Goal: Task Accomplishment & Management: Complete application form

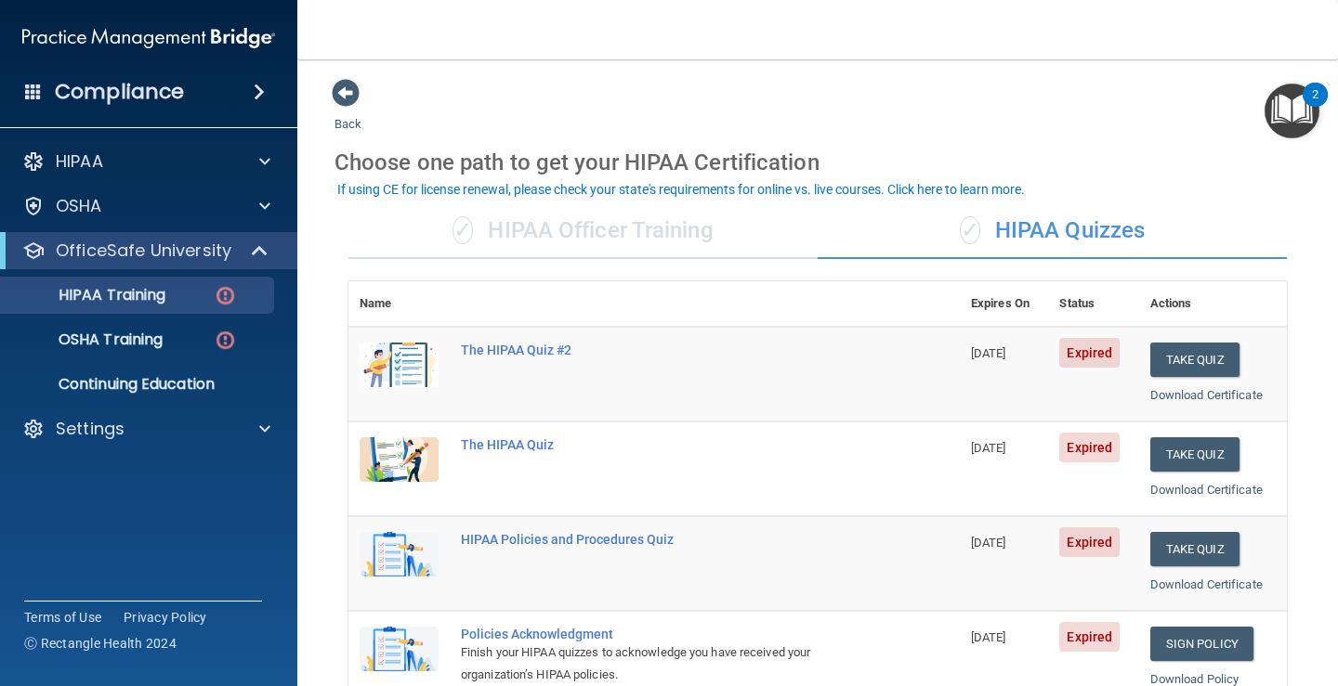
click at [620, 237] on div "✓ HIPAA Officer Training" at bounding box center [582, 231] width 469 height 56
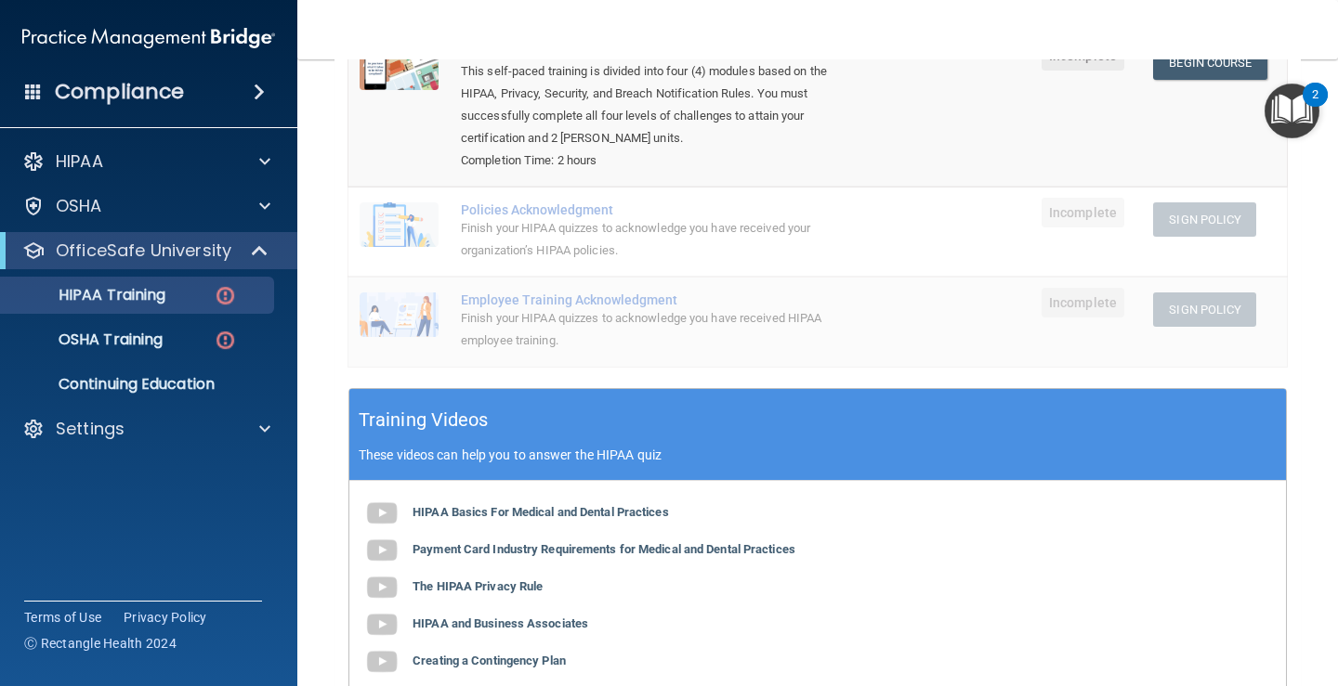
scroll to position [111, 0]
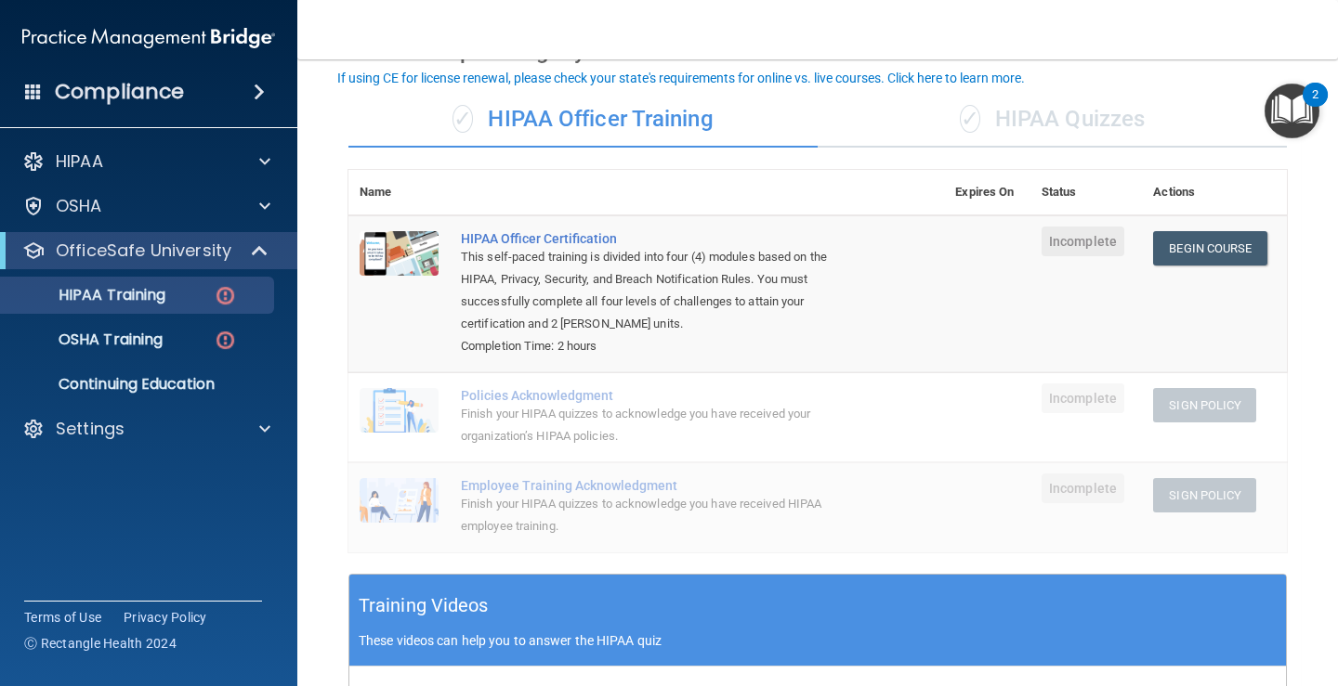
click at [1168, 271] on td "Begin Course Download Certificate" at bounding box center [1214, 293] width 145 height 157
click at [1171, 252] on link "Begin Course" at bounding box center [1209, 248] width 113 height 34
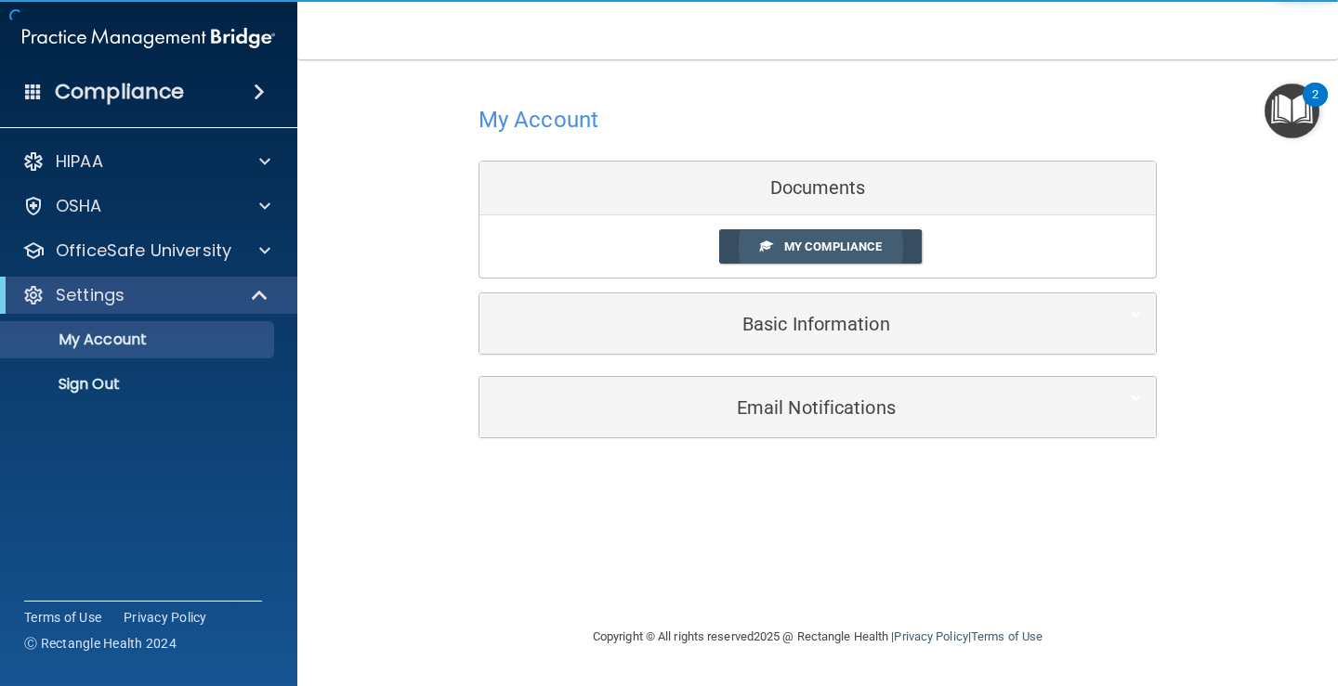
click at [843, 246] on span "My Compliance" at bounding box center [833, 247] width 98 height 14
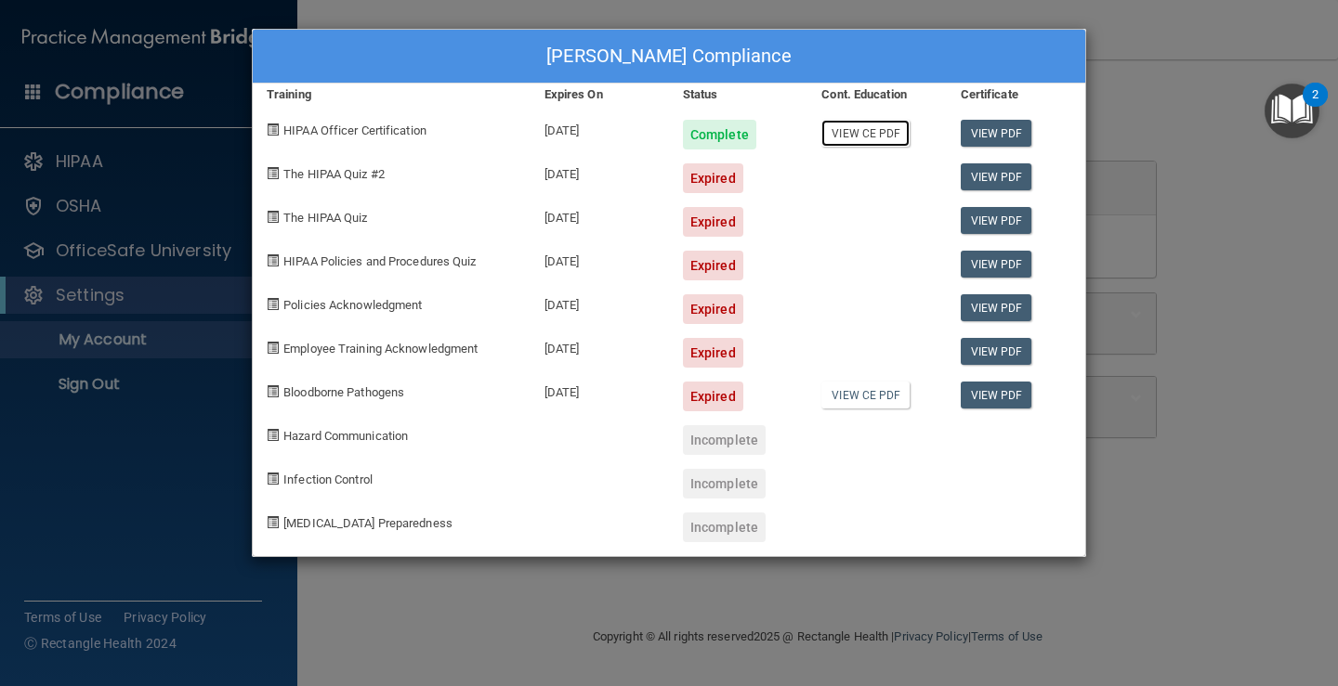
click at [868, 137] on link "View CE PDF" at bounding box center [865, 133] width 88 height 27
click at [847, 399] on link "View CE PDF" at bounding box center [865, 395] width 88 height 27
click at [1003, 387] on link "View PDF" at bounding box center [996, 395] width 72 height 27
click at [373, 173] on span "The HIPAA Quiz #2" at bounding box center [333, 174] width 101 height 14
click at [344, 214] on span "The HIPAA Quiz" at bounding box center [325, 218] width 84 height 14
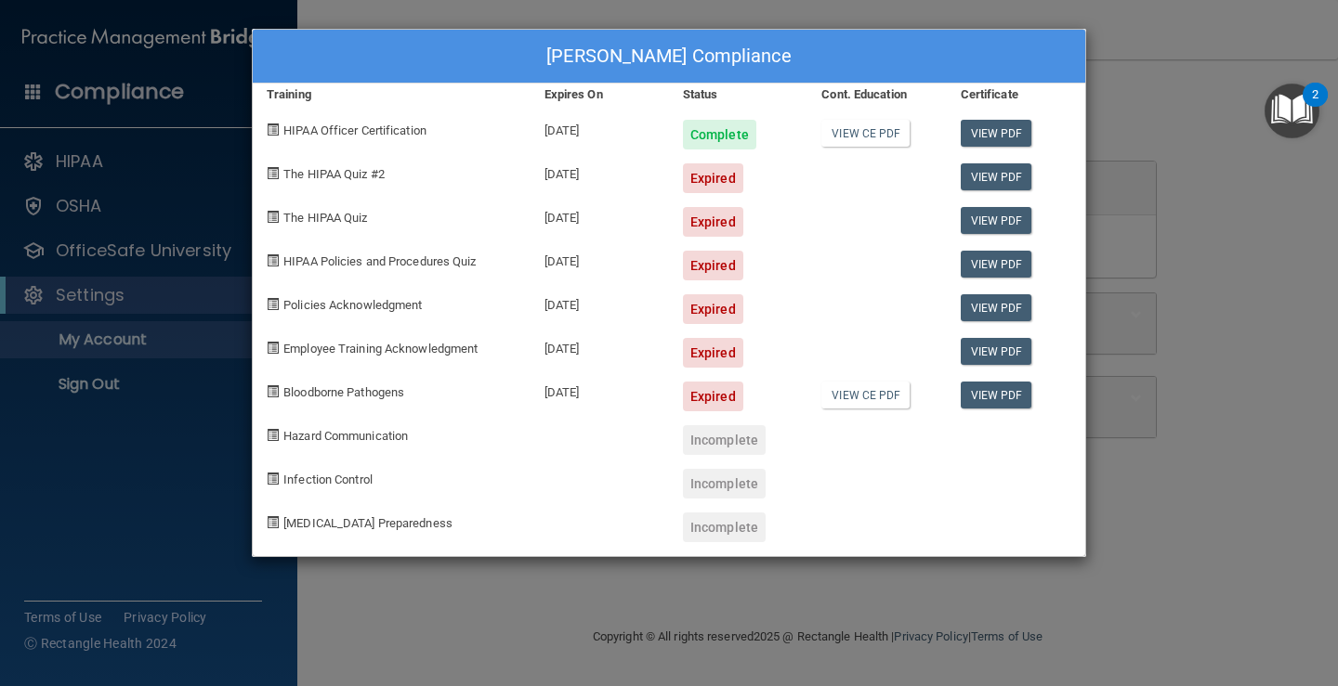
click at [653, 614] on div "[PERSON_NAME] Compliance Training Expires On Status Cont. Education Certificate…" at bounding box center [669, 343] width 1338 height 686
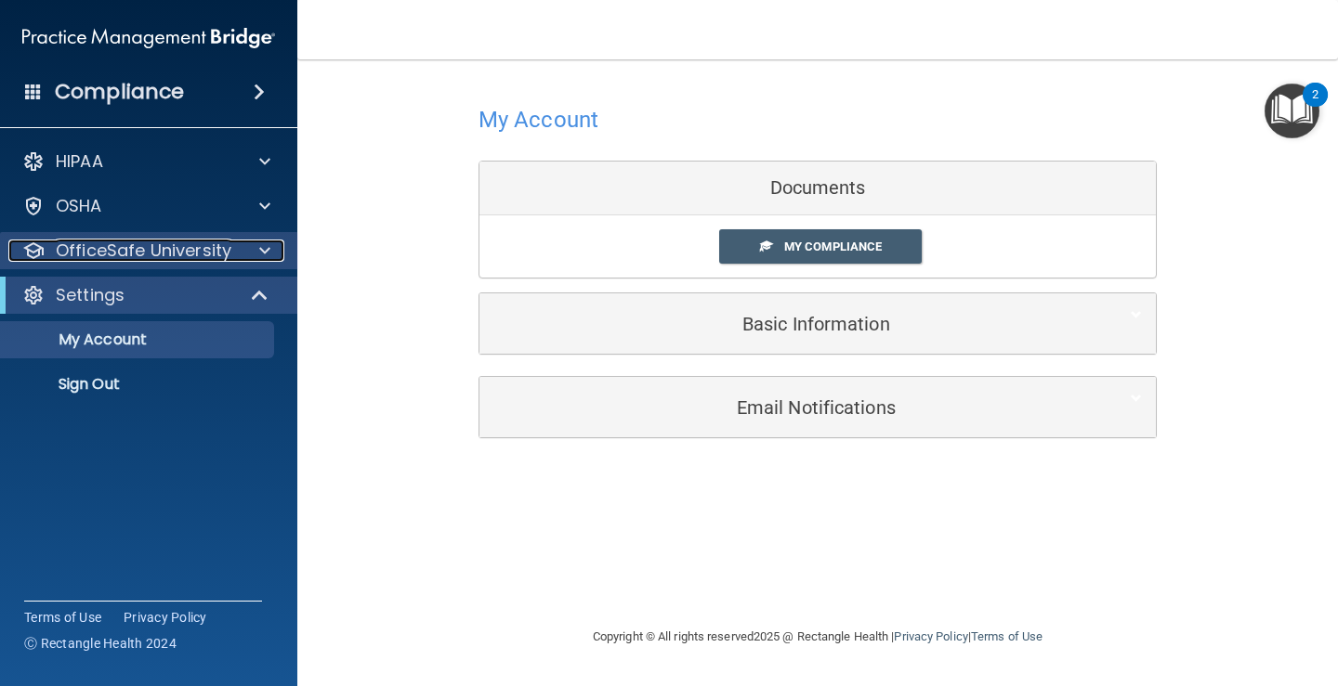
click at [124, 249] on p "OfficeSafe University" at bounding box center [144, 251] width 176 height 22
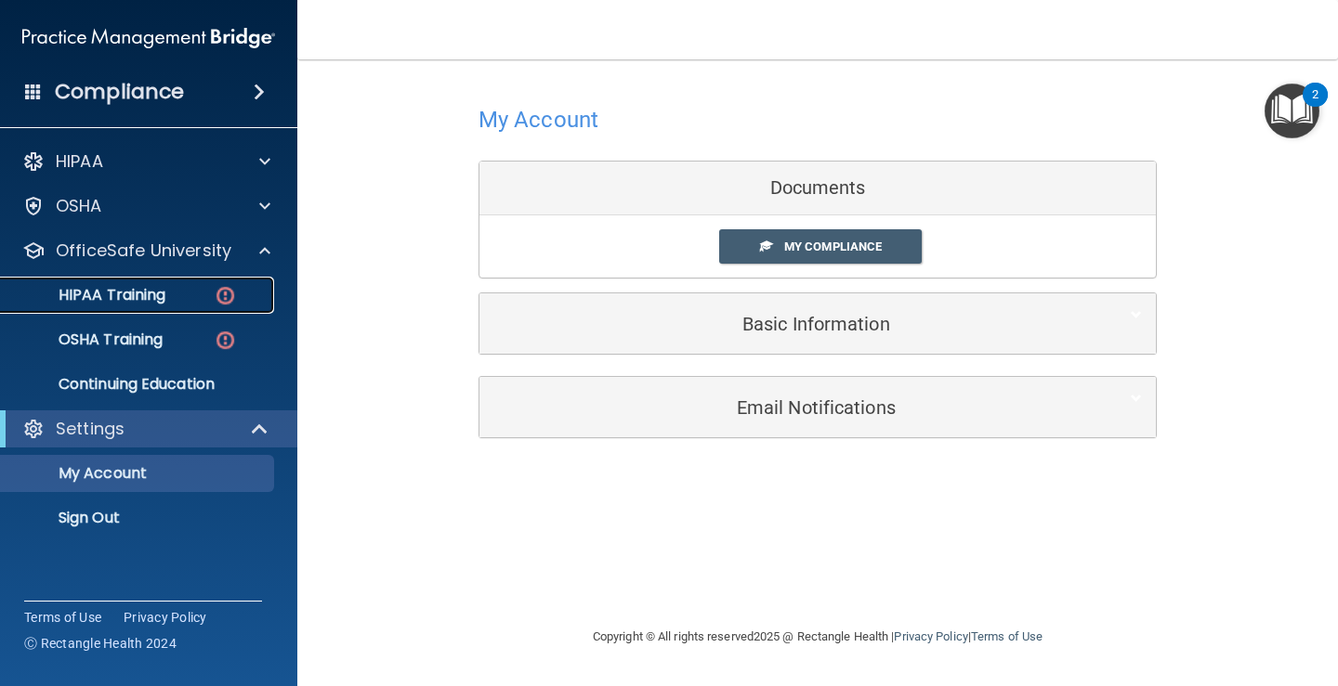
click at [135, 298] on p "HIPAA Training" at bounding box center [88, 295] width 153 height 19
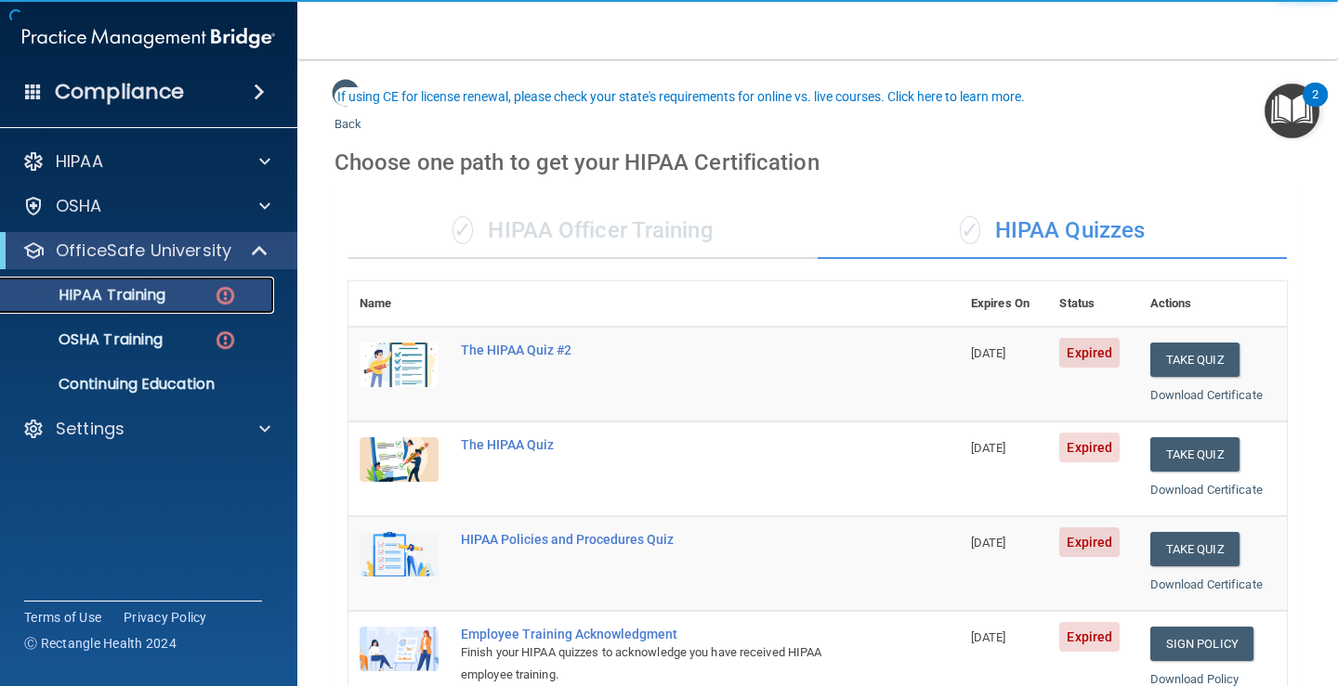
scroll to position [93, 0]
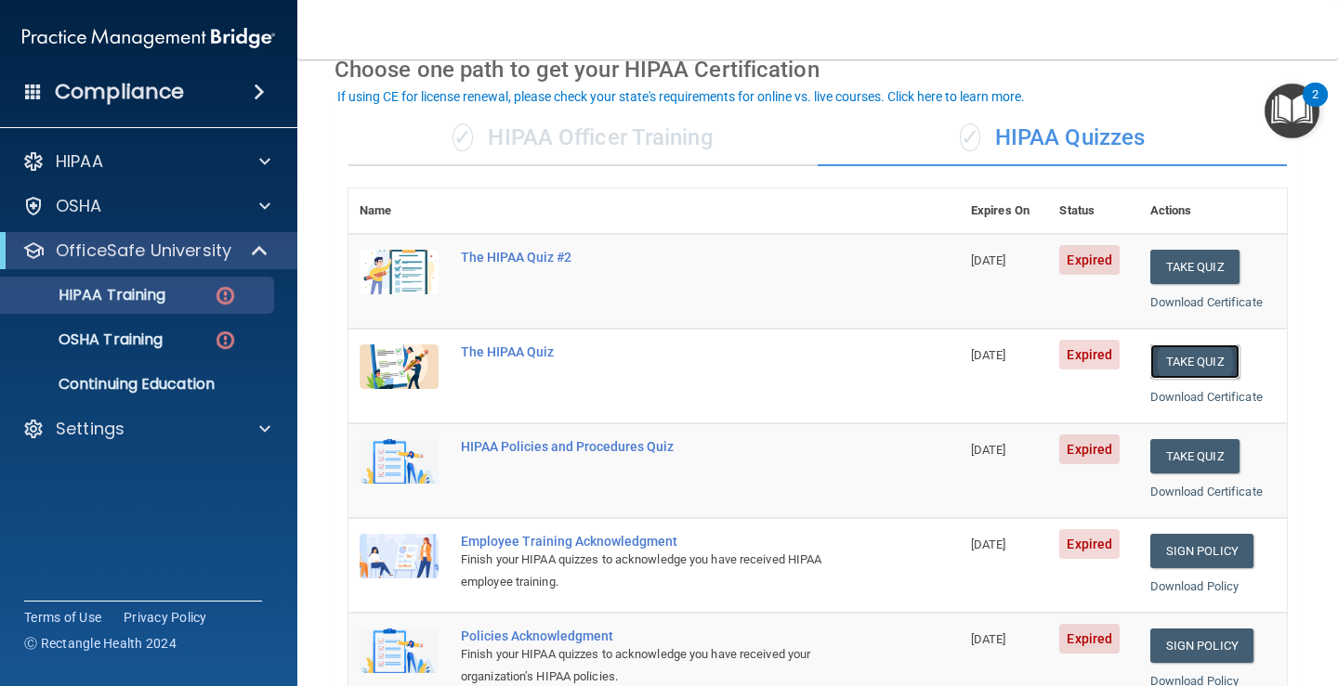
click at [1212, 361] on button "Take Quiz" at bounding box center [1194, 362] width 89 height 34
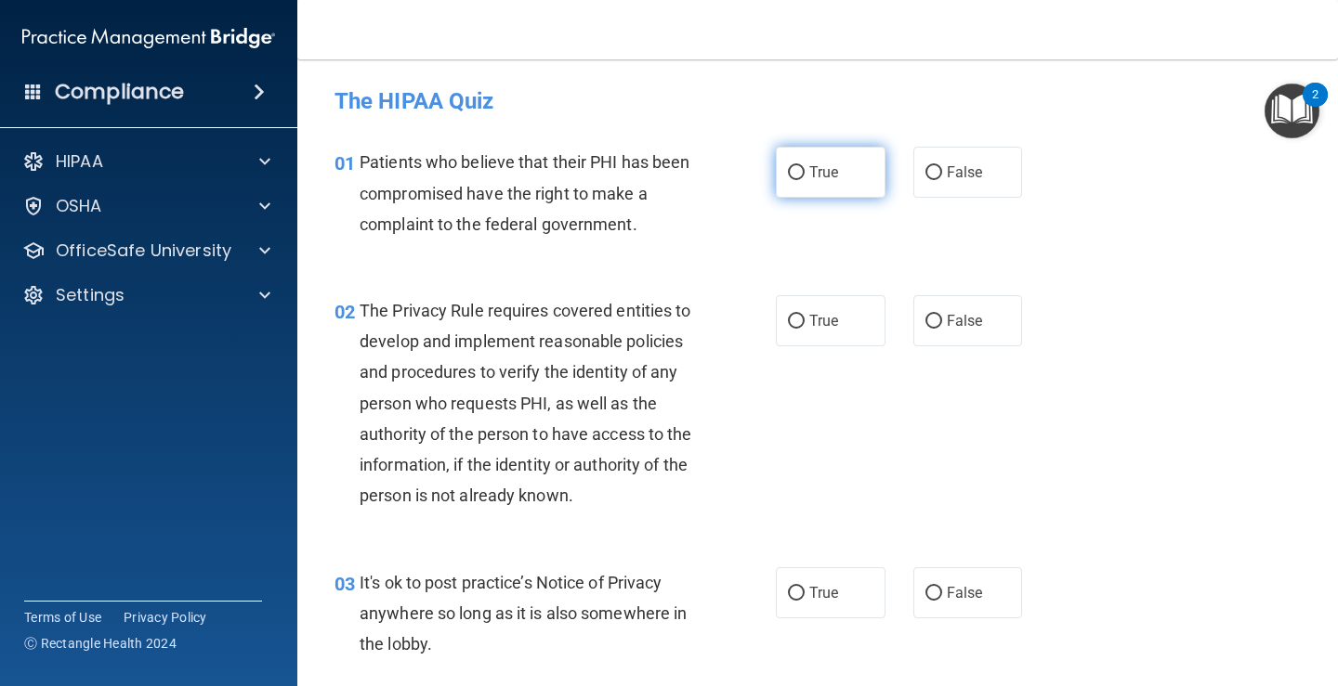
click at [801, 174] on label "True" at bounding box center [831, 172] width 110 height 51
click at [801, 174] on input "True" at bounding box center [796, 173] width 17 height 14
radio input "true"
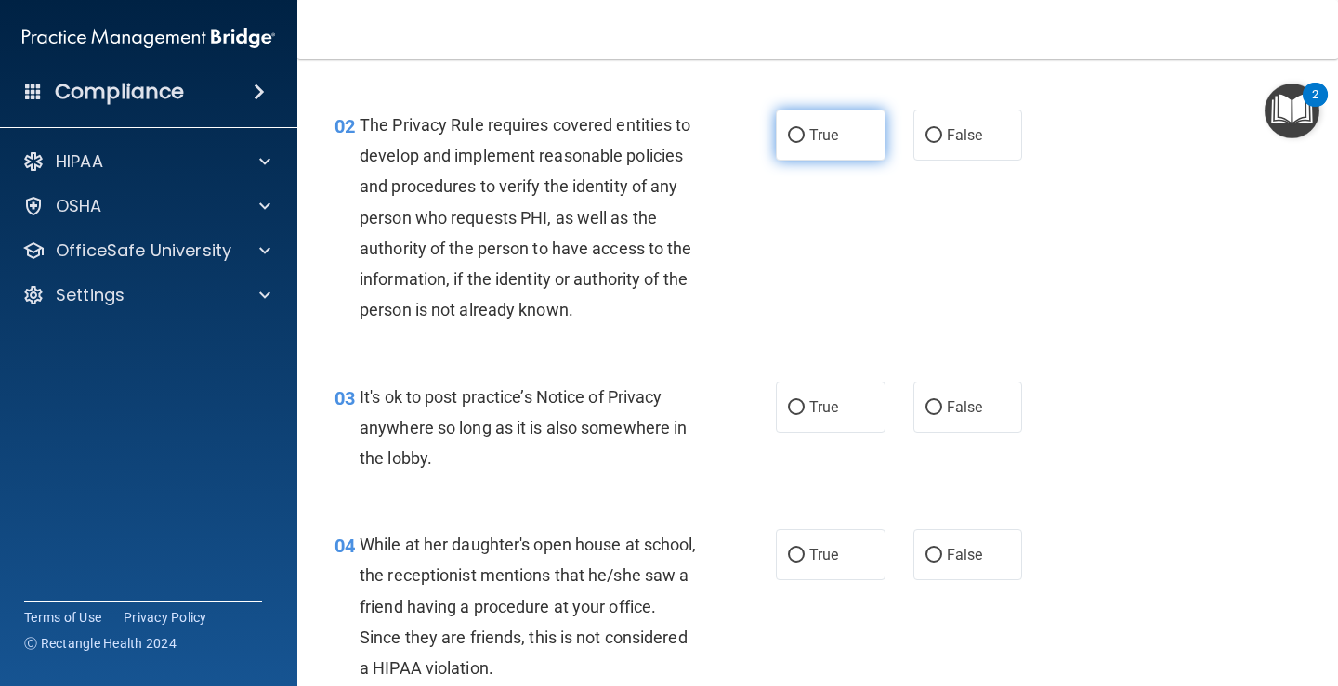
click at [818, 124] on label "True" at bounding box center [831, 135] width 110 height 51
click at [804, 129] on input "True" at bounding box center [796, 136] width 17 height 14
radio input "true"
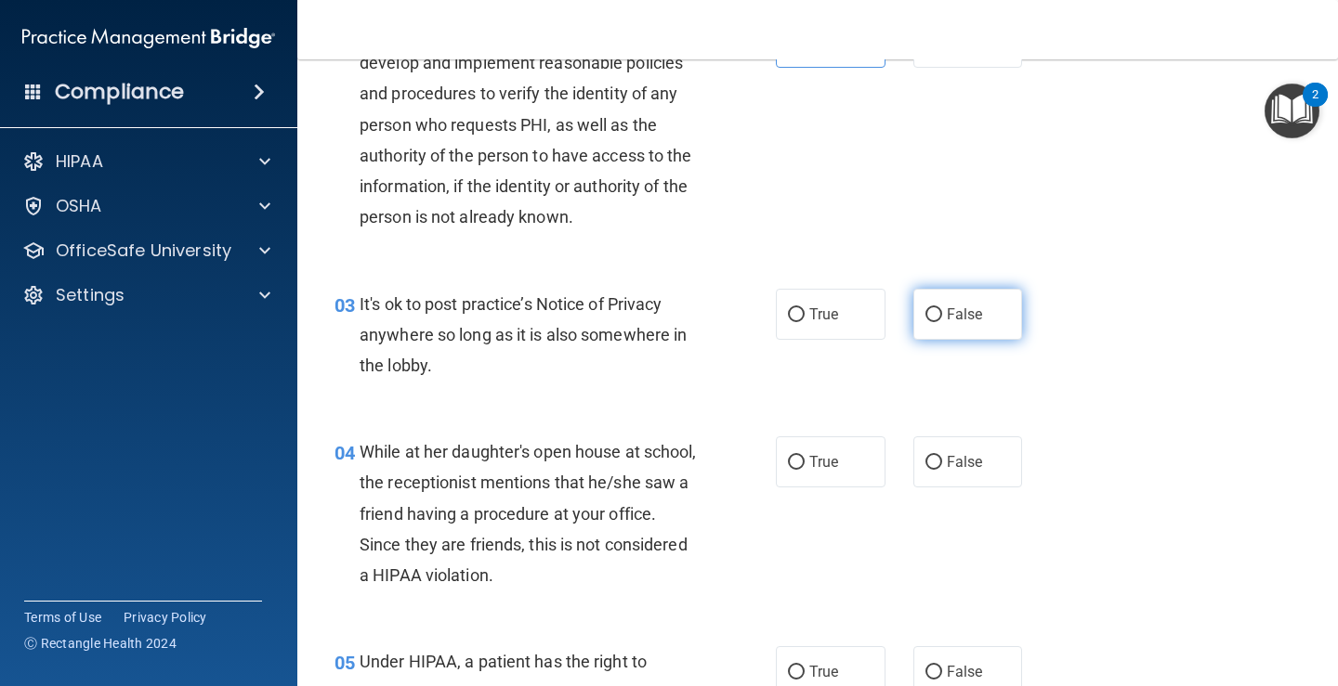
click at [955, 319] on span "False" at bounding box center [964, 315] width 36 height 18
click at [942, 319] on input "False" at bounding box center [933, 315] width 17 height 14
radio input "true"
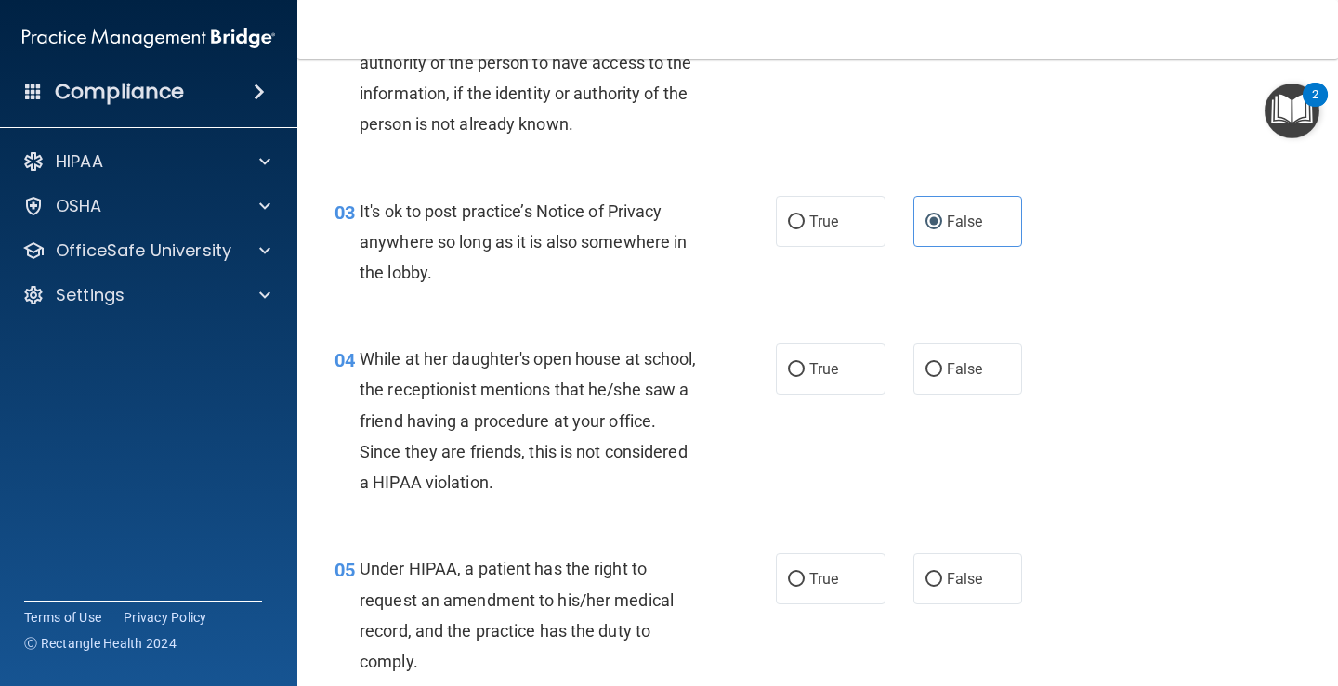
scroll to position [464, 0]
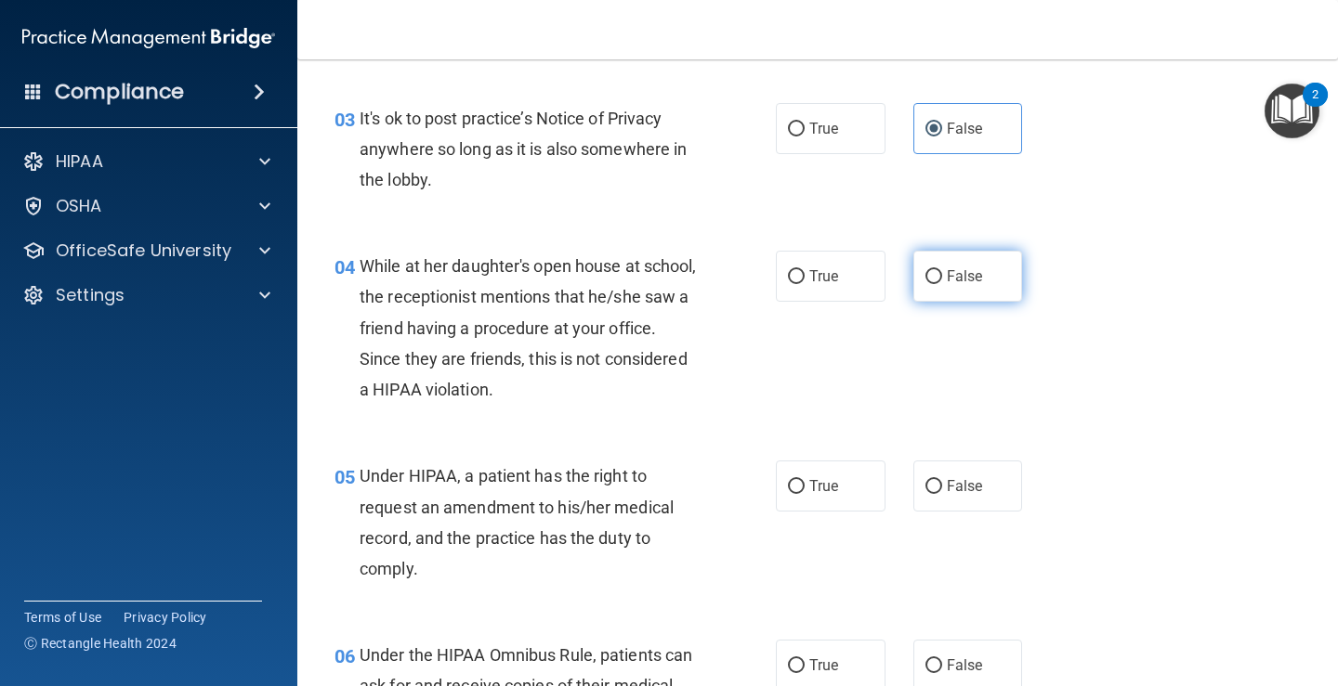
click at [925, 283] on input "False" at bounding box center [933, 277] width 17 height 14
radio input "true"
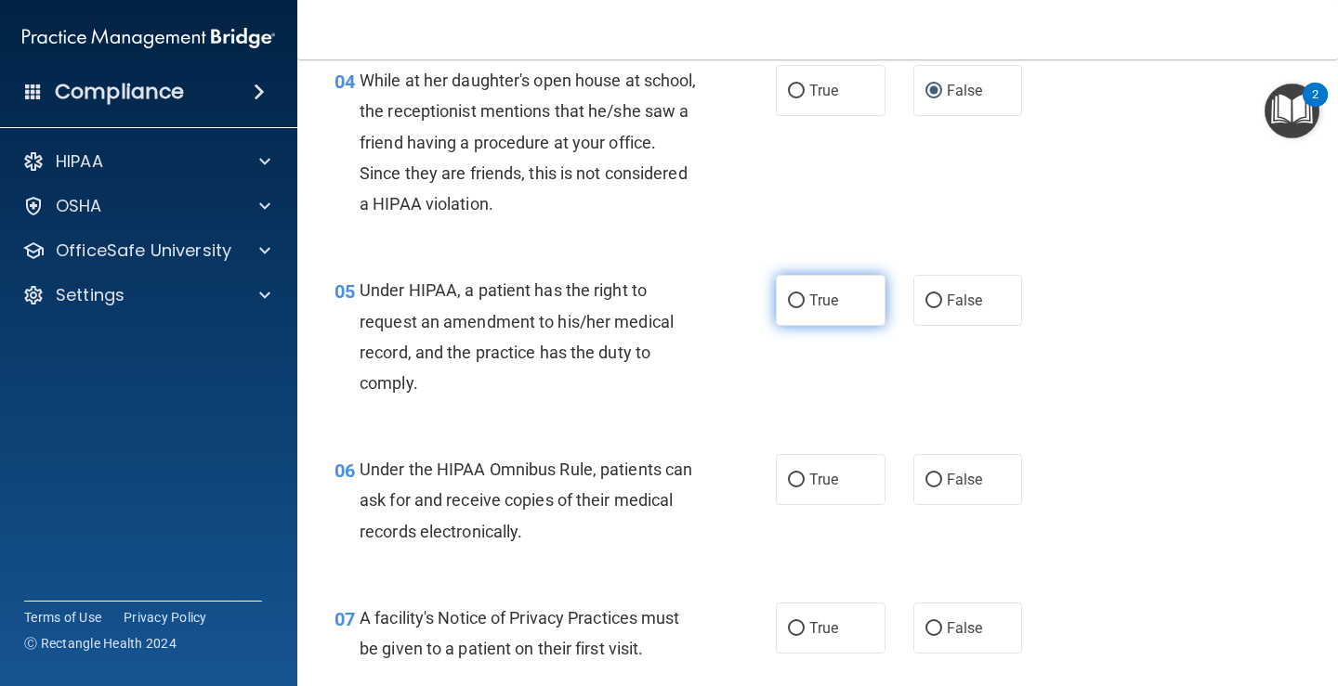
click at [777, 308] on label "True" at bounding box center [831, 300] width 110 height 51
click at [788, 308] on input "True" at bounding box center [796, 301] width 17 height 14
radio input "true"
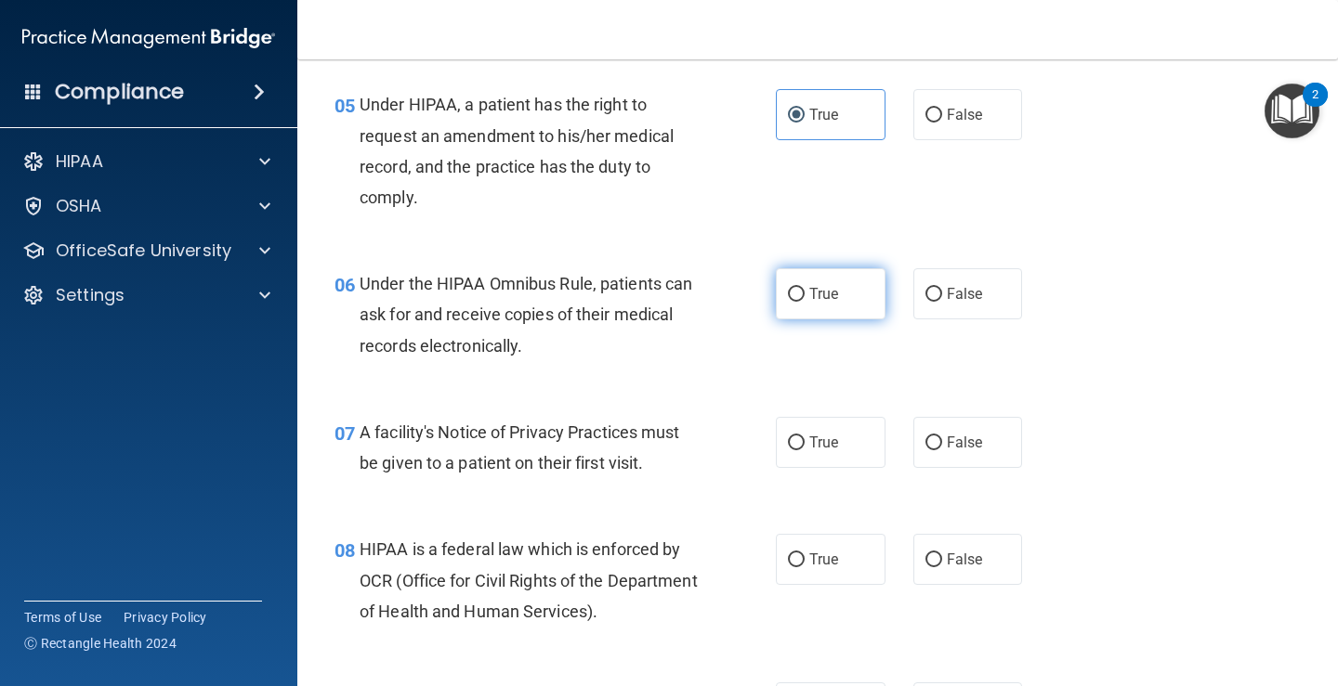
click at [788, 299] on input "True" at bounding box center [796, 295] width 17 height 14
radio input "true"
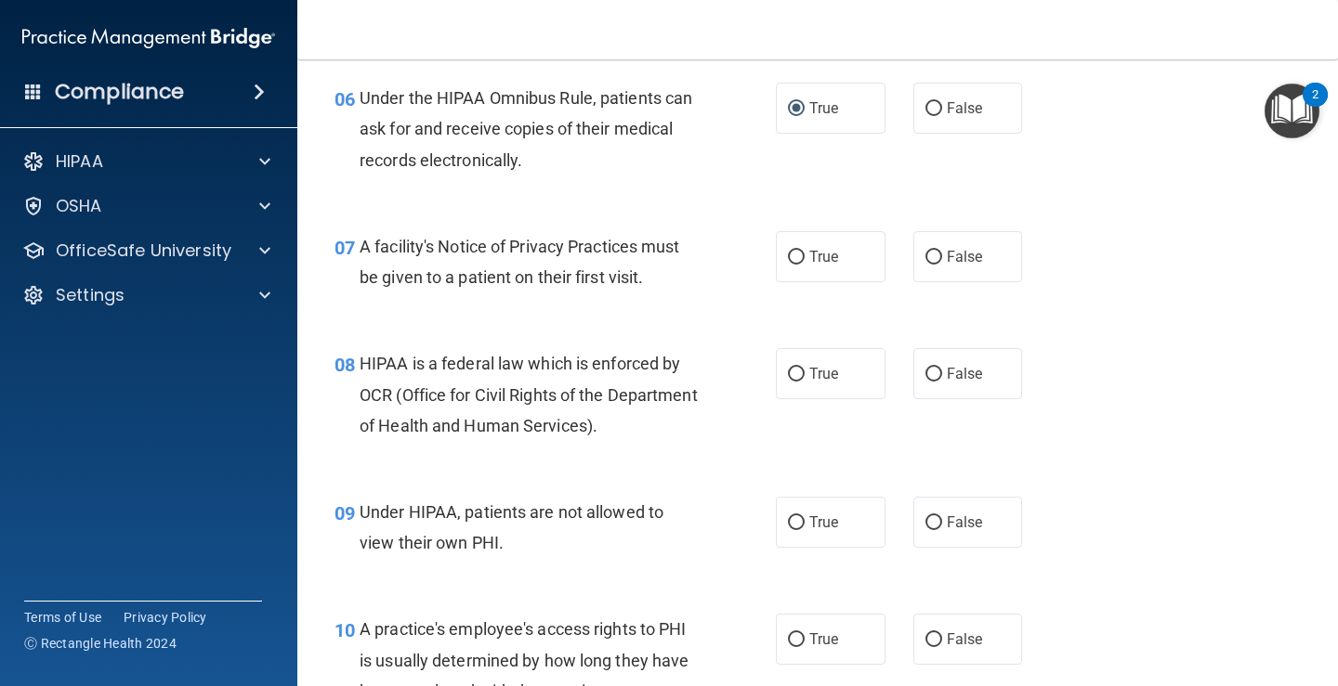
scroll to position [1115, 0]
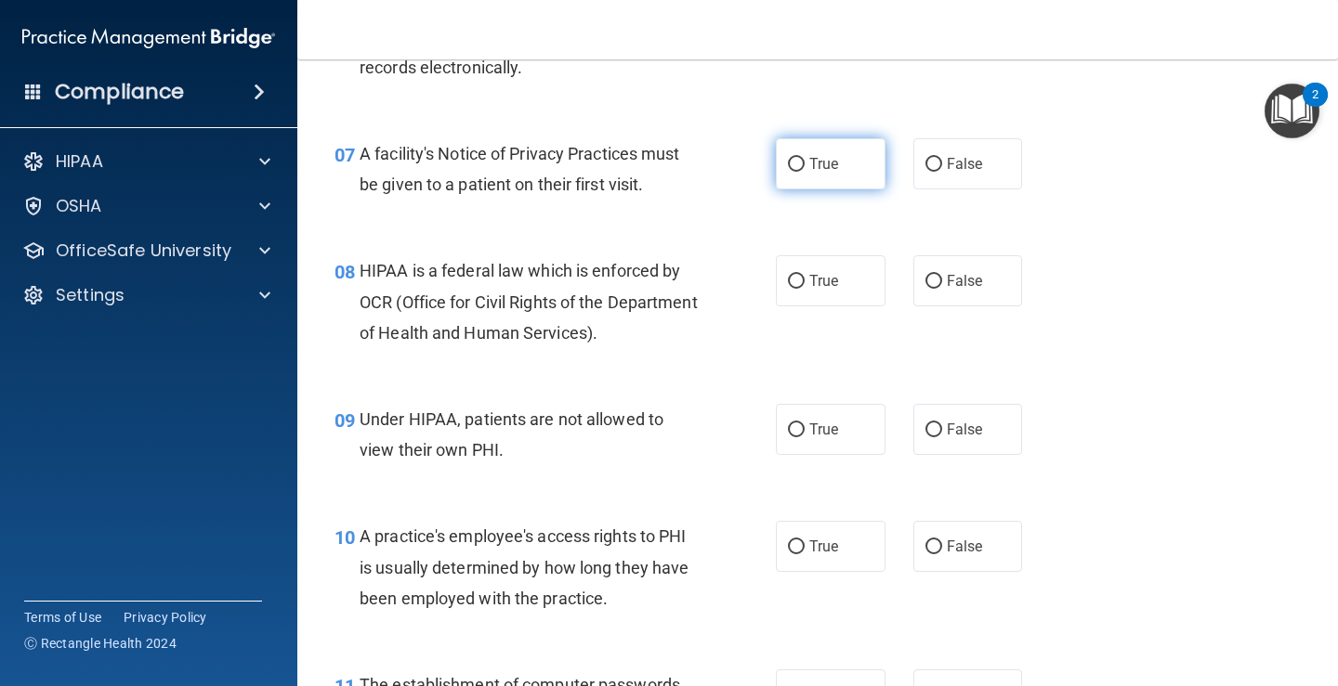
click at [804, 173] on label "True" at bounding box center [831, 163] width 110 height 51
click at [804, 172] on input "True" at bounding box center [796, 165] width 17 height 14
radio input "true"
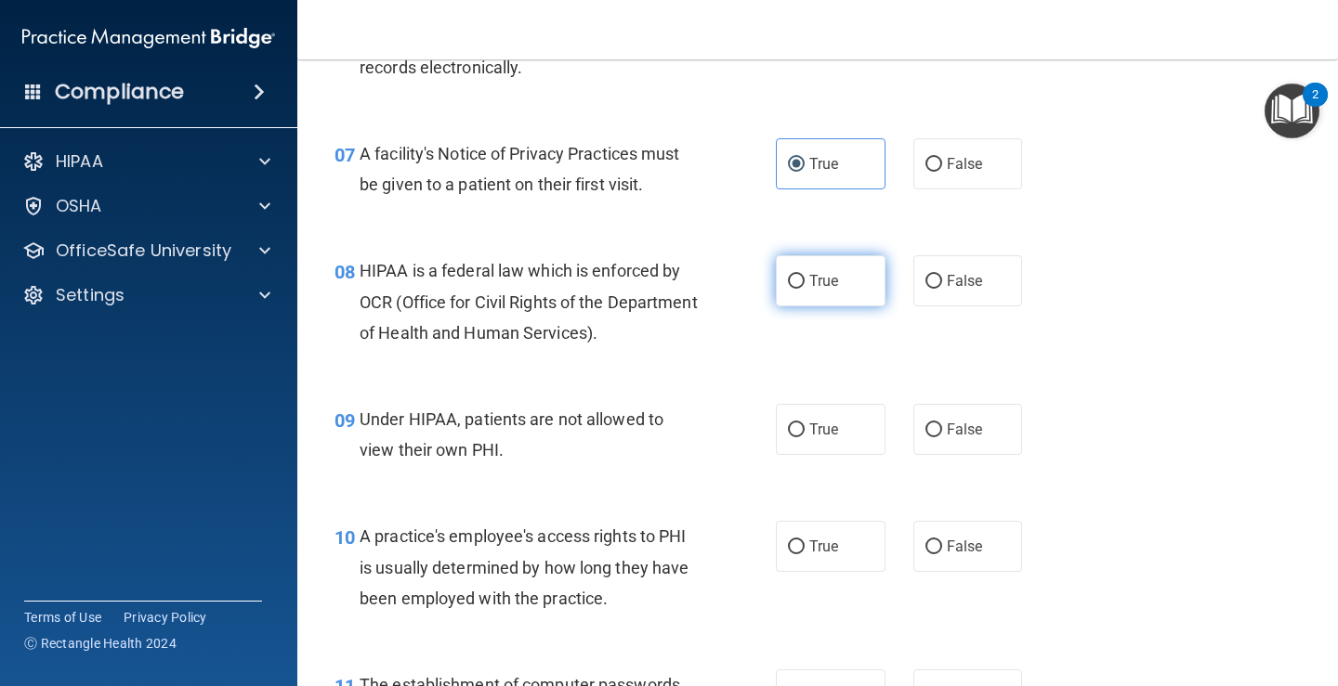
click at [798, 278] on label "True" at bounding box center [831, 280] width 110 height 51
click at [798, 278] on input "True" at bounding box center [796, 282] width 17 height 14
radio input "true"
click at [928, 425] on input "False" at bounding box center [933, 431] width 17 height 14
radio input "true"
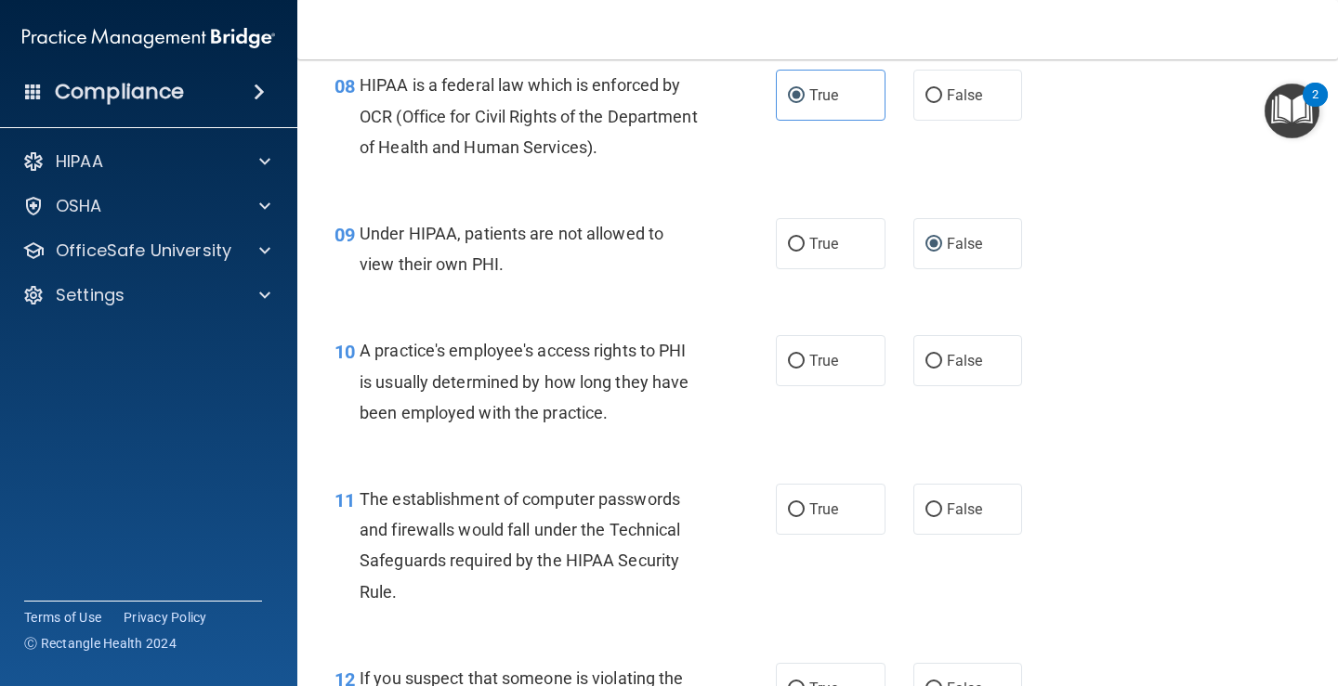
scroll to position [1393, 0]
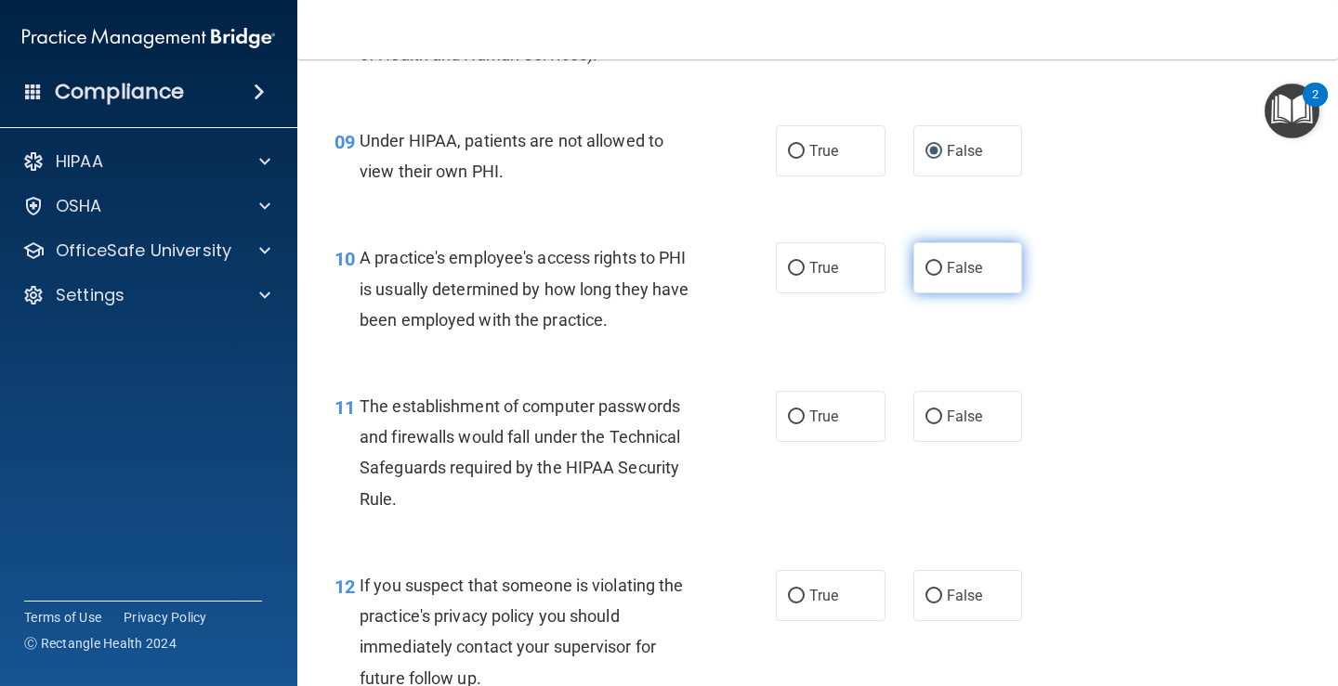
click at [946, 271] on span "False" at bounding box center [964, 268] width 36 height 18
click at [942, 271] on input "False" at bounding box center [933, 269] width 17 height 14
radio input "true"
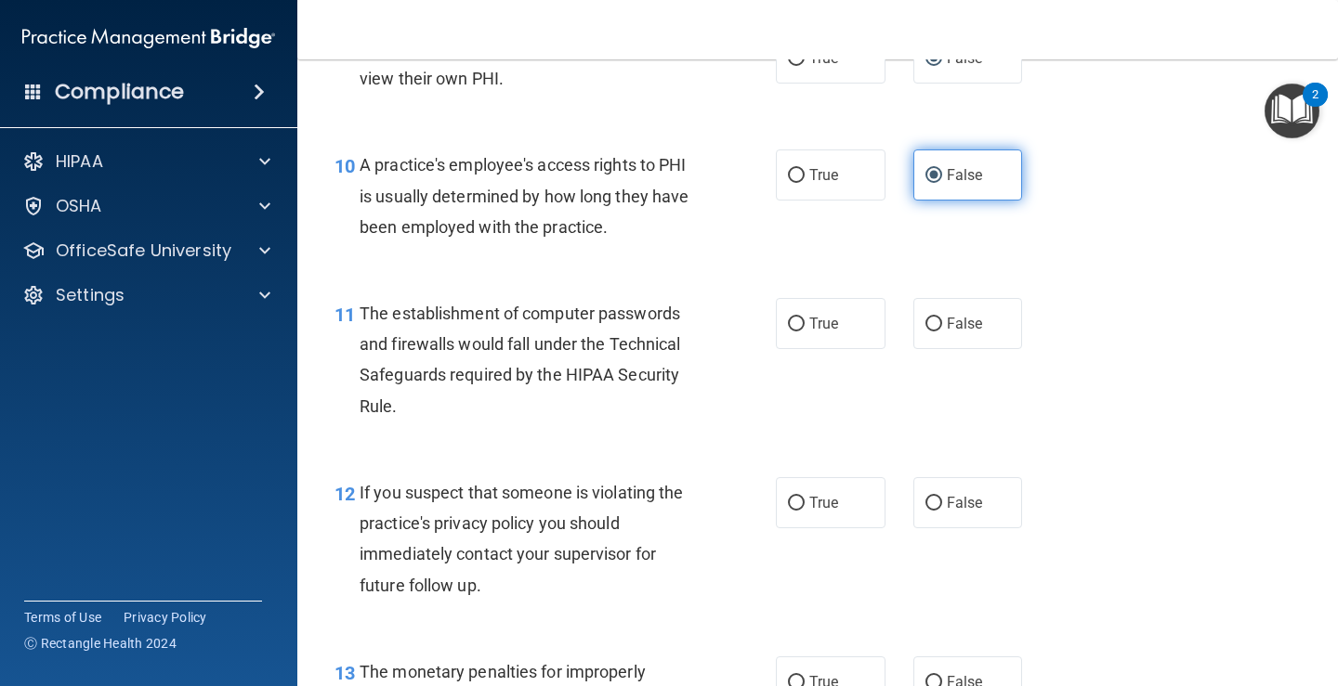
scroll to position [1579, 0]
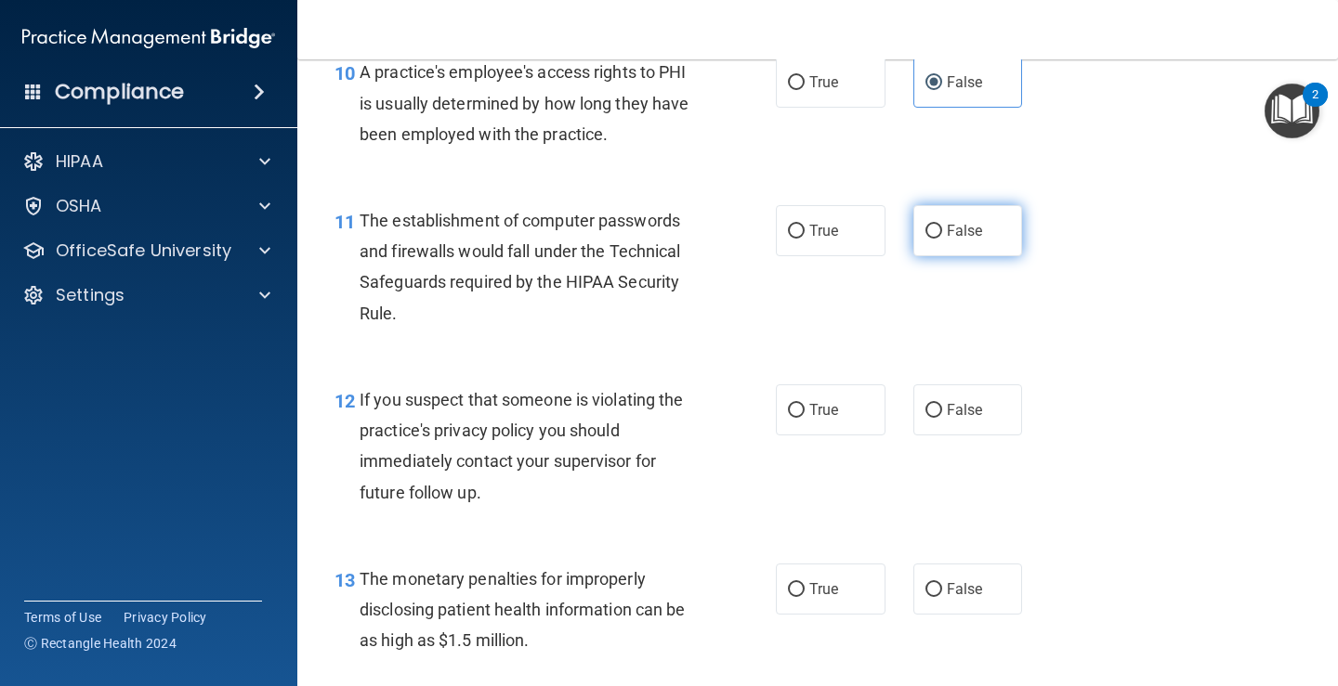
click at [925, 225] on input "False" at bounding box center [933, 232] width 17 height 14
radio input "true"
click at [816, 235] on span "True" at bounding box center [823, 231] width 29 height 18
click at [804, 235] on input "True" at bounding box center [796, 232] width 17 height 14
radio input "true"
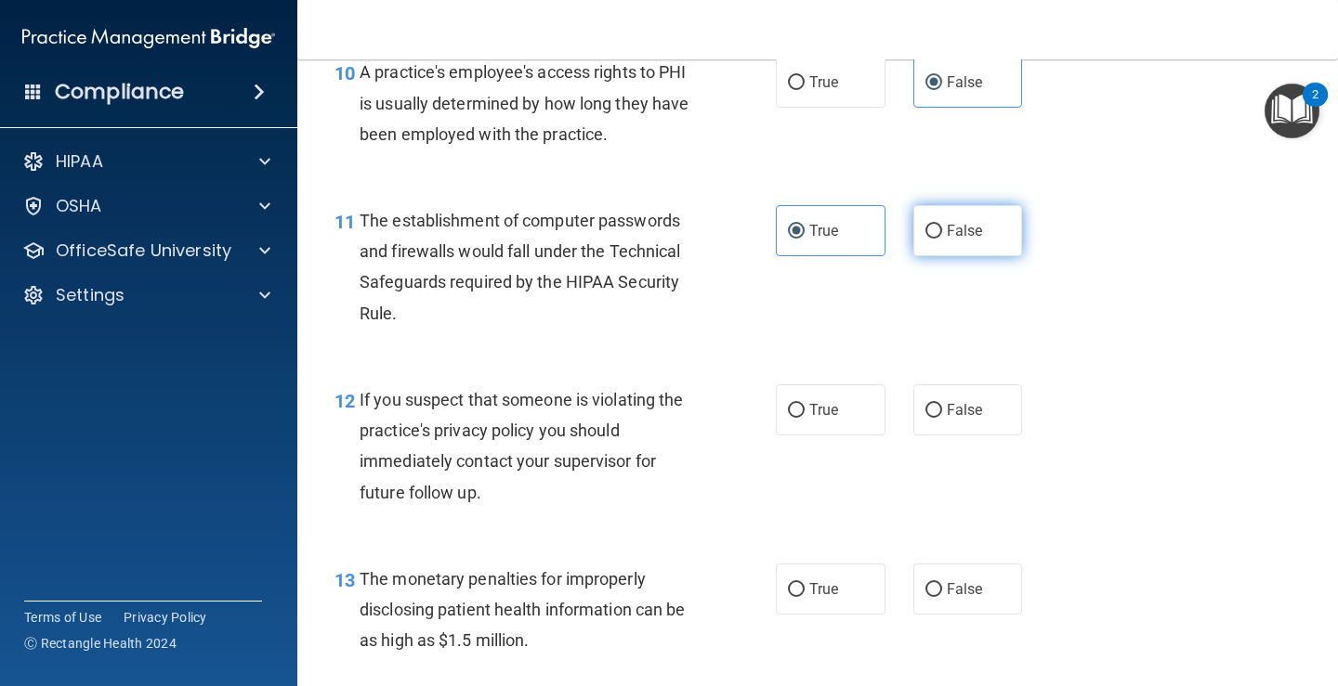
click at [981, 225] on label "False" at bounding box center [968, 230] width 110 height 51
click at [942, 225] on input "False" at bounding box center [933, 232] width 17 height 14
radio input "true"
radio input "false"
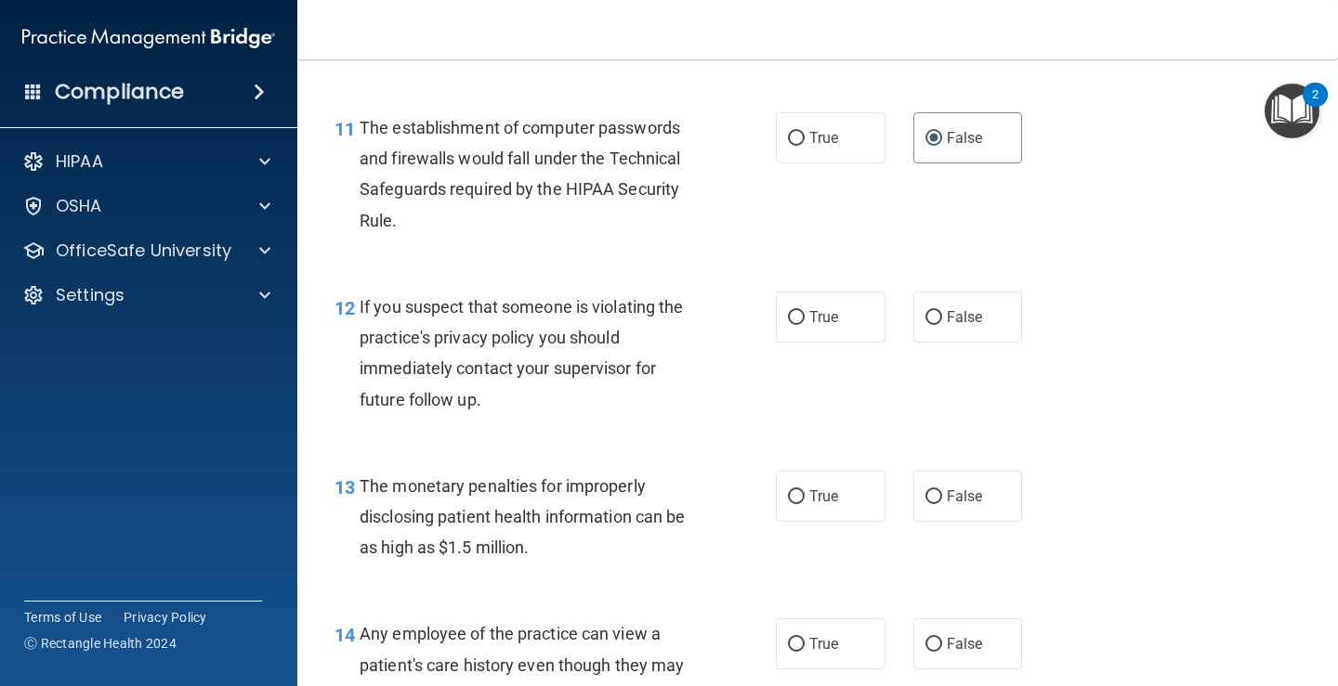
scroll to position [1765, 0]
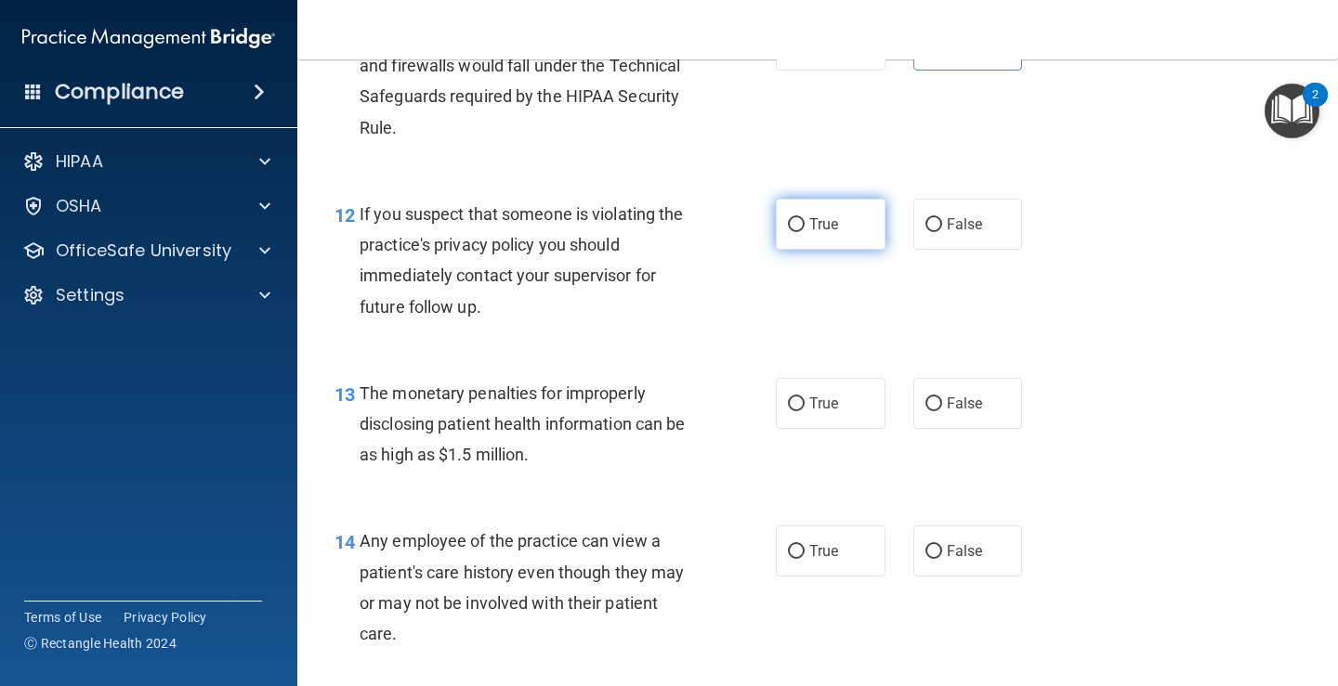
click at [820, 220] on span "True" at bounding box center [823, 224] width 29 height 18
click at [804, 220] on input "True" at bounding box center [796, 225] width 17 height 14
radio input "true"
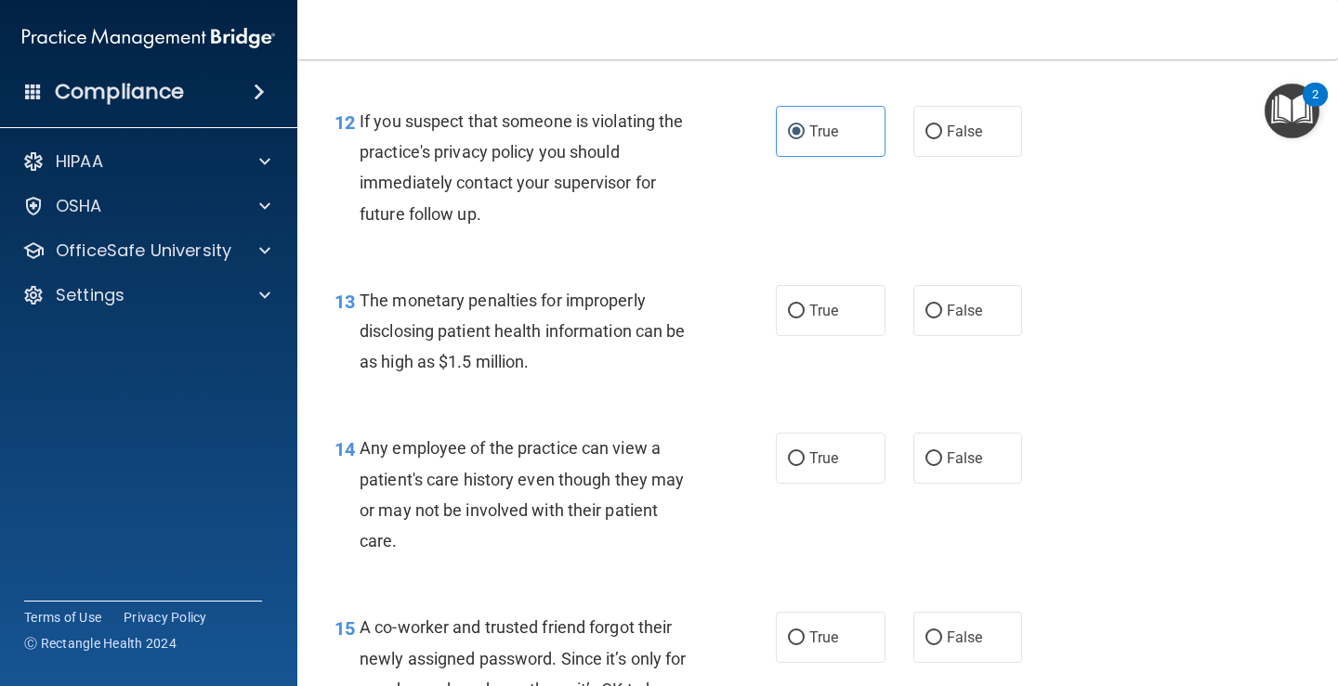
scroll to position [1951, 0]
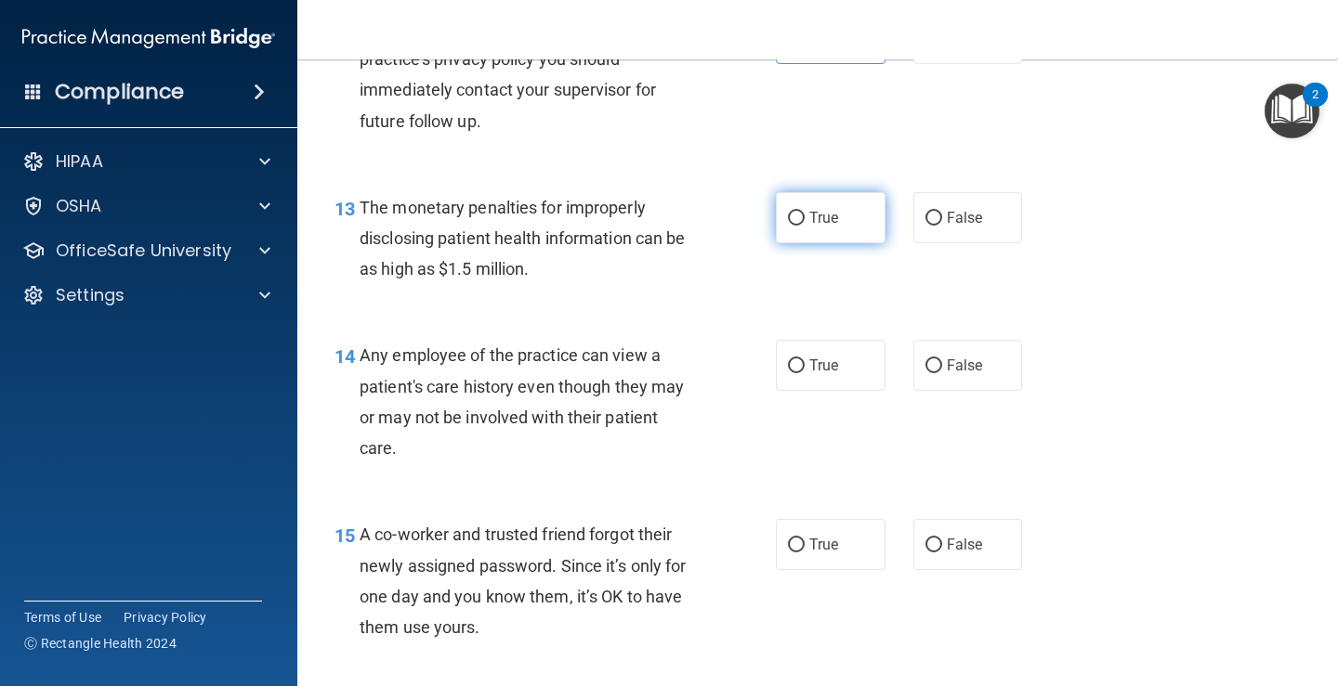
click at [800, 212] on label "True" at bounding box center [831, 217] width 110 height 51
click at [800, 212] on input "True" at bounding box center [796, 219] width 17 height 14
radio input "true"
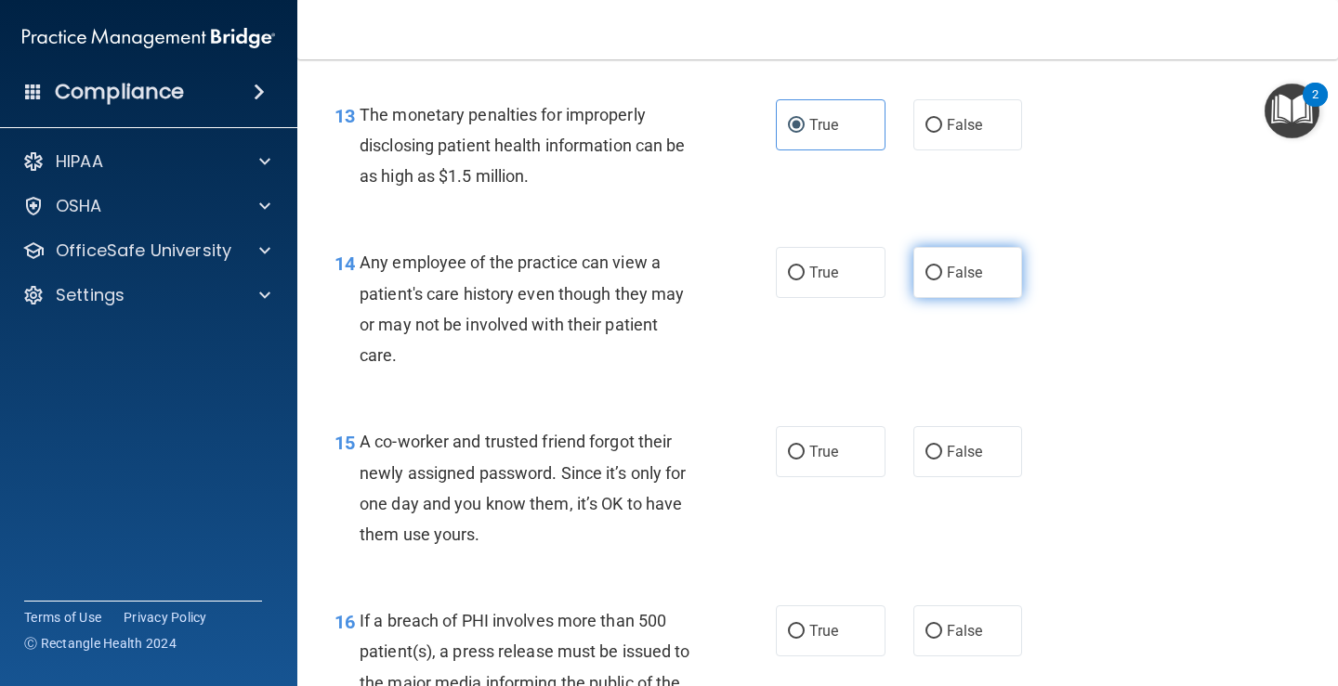
click at [931, 274] on input "False" at bounding box center [933, 274] width 17 height 14
radio input "true"
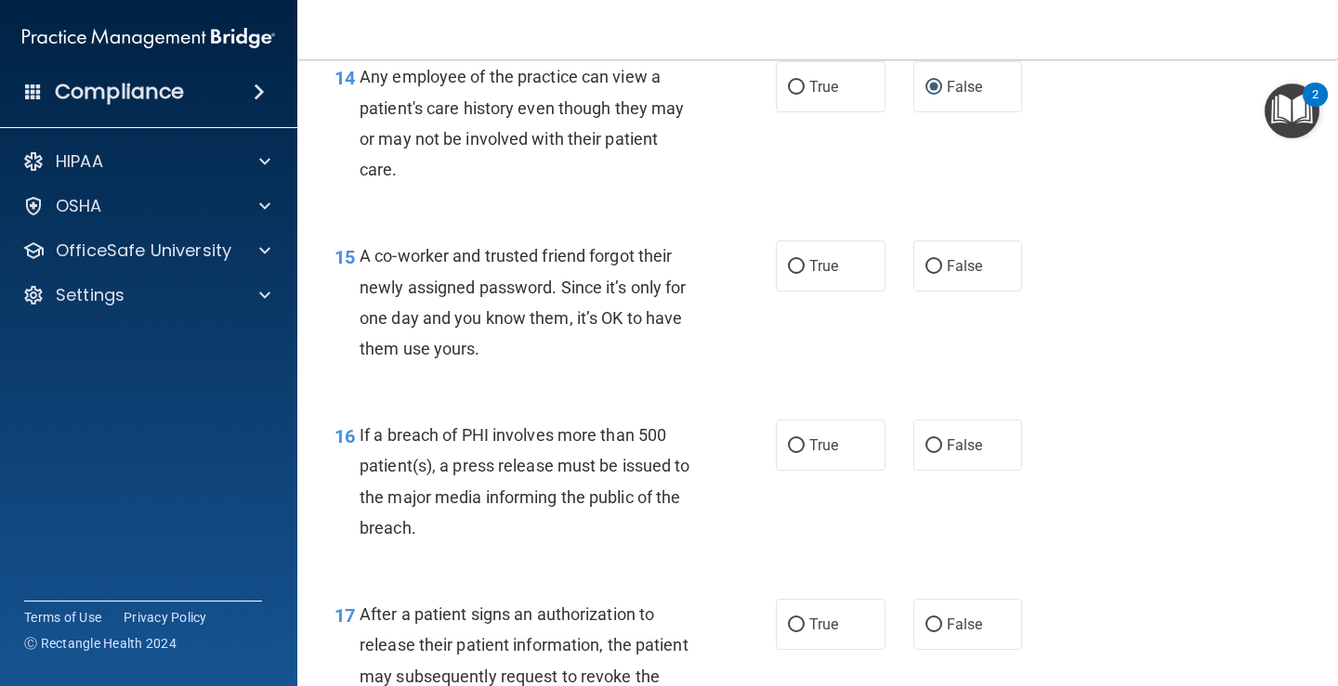
scroll to position [2322, 0]
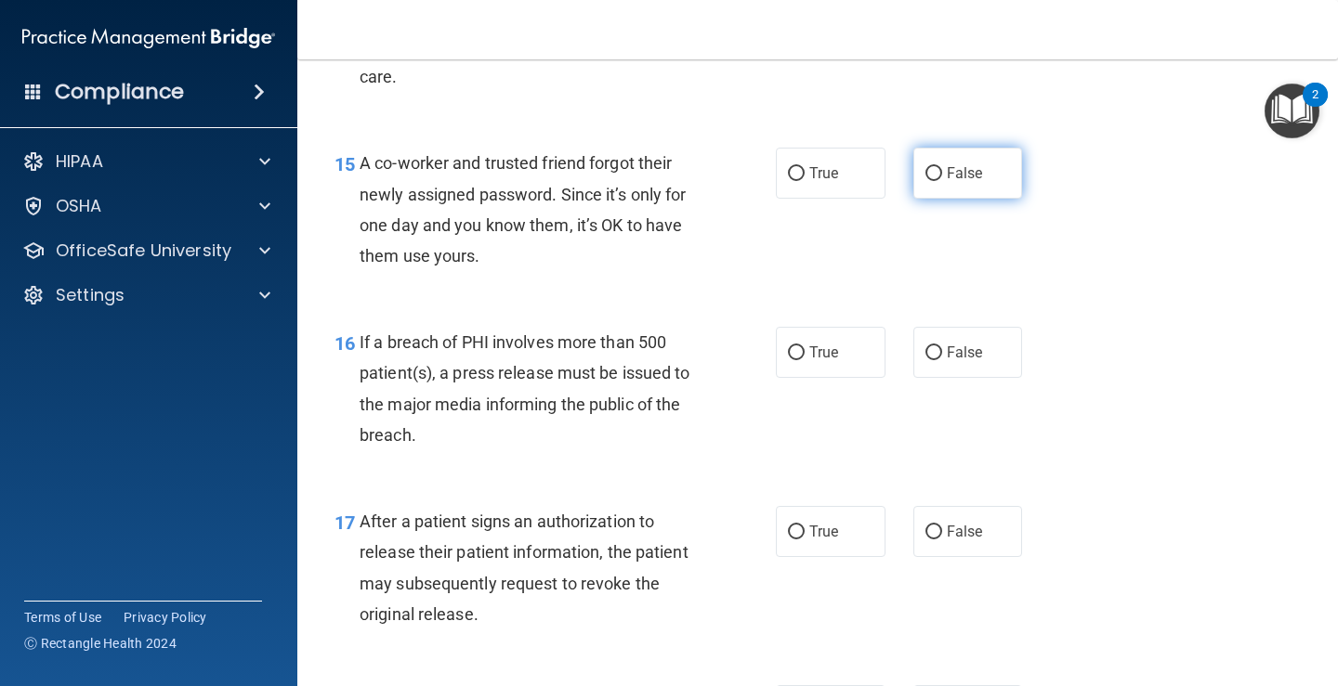
click at [932, 166] on label "False" at bounding box center [968, 173] width 110 height 51
click at [932, 167] on input "False" at bounding box center [933, 174] width 17 height 14
radio input "true"
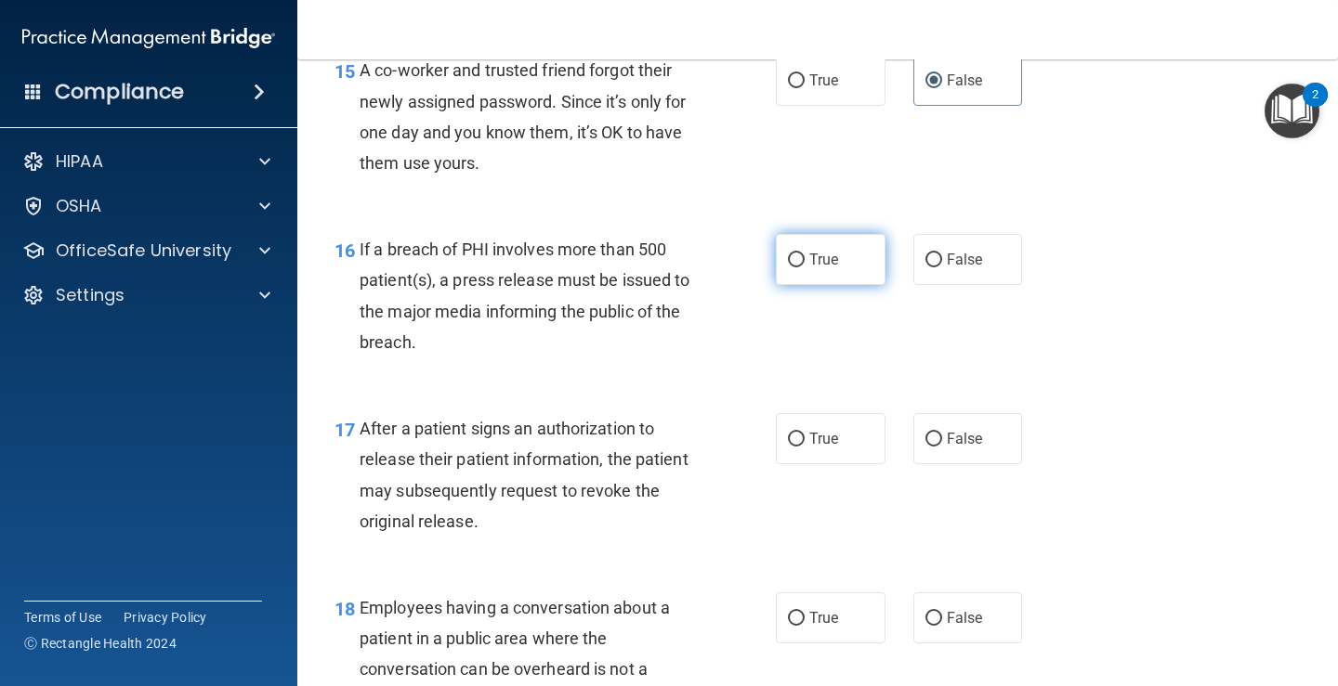
click at [777, 262] on label "True" at bounding box center [831, 259] width 110 height 51
click at [788, 262] on input "True" at bounding box center [796, 261] width 17 height 14
radio input "true"
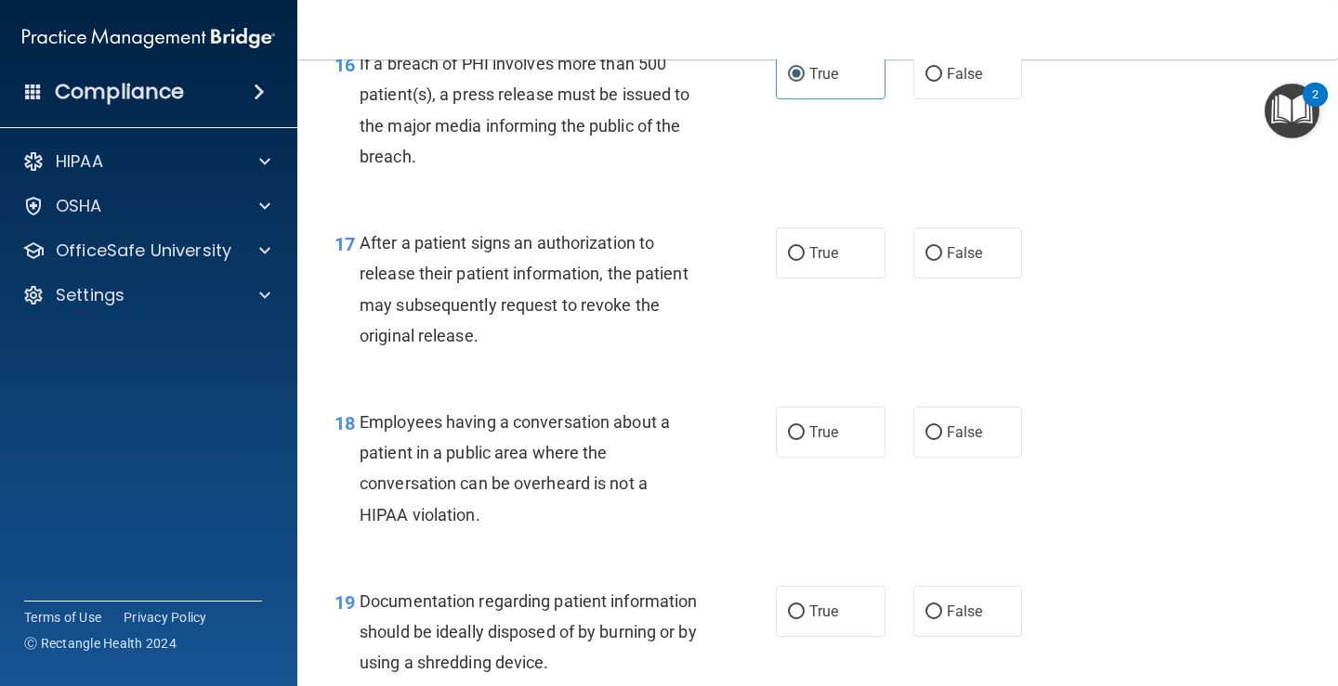
scroll to position [2694, 0]
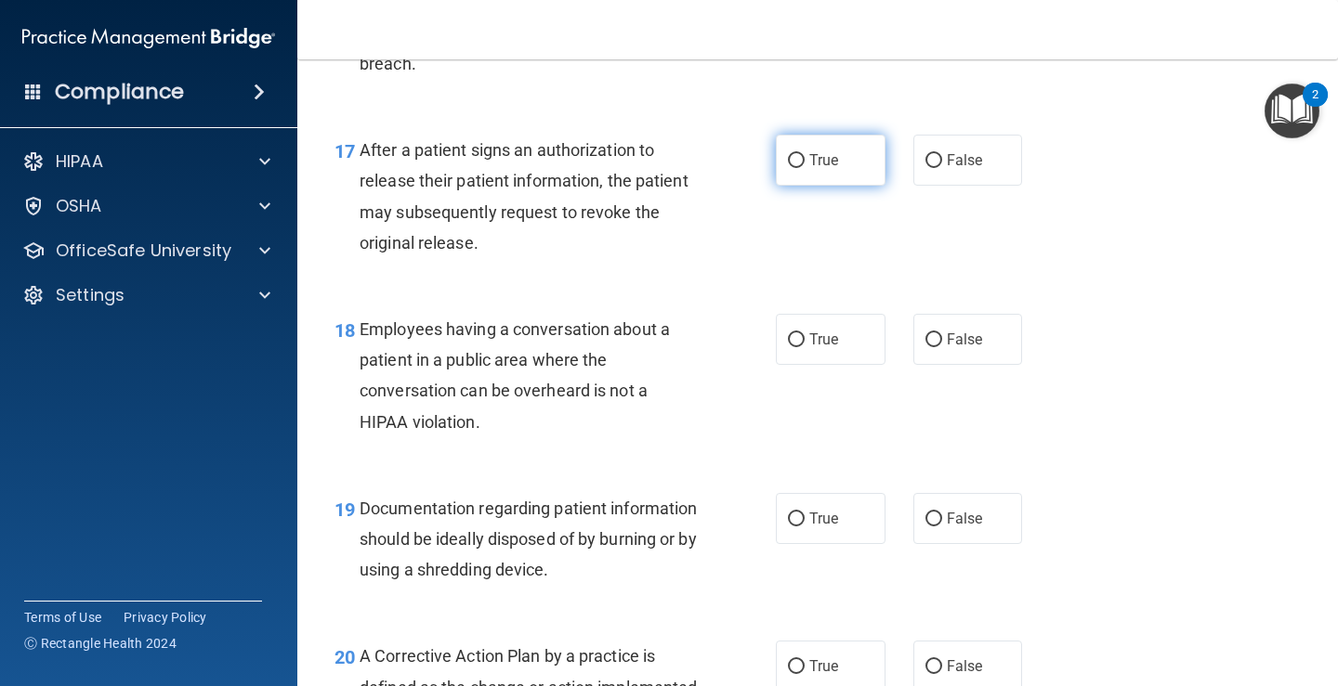
click at [798, 168] on label "True" at bounding box center [831, 160] width 110 height 51
click at [798, 168] on input "True" at bounding box center [796, 161] width 17 height 14
radio input "true"
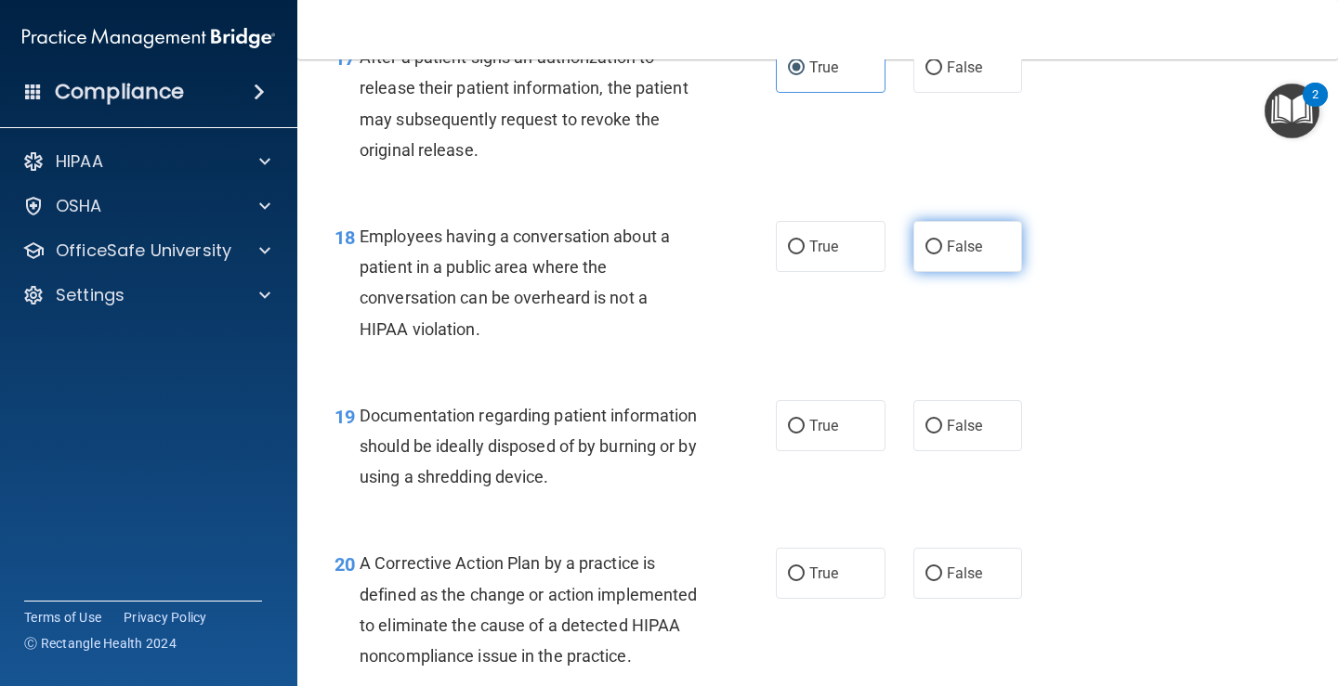
click at [913, 245] on label "False" at bounding box center [968, 246] width 110 height 51
click at [925, 245] on input "False" at bounding box center [933, 248] width 17 height 14
radio input "true"
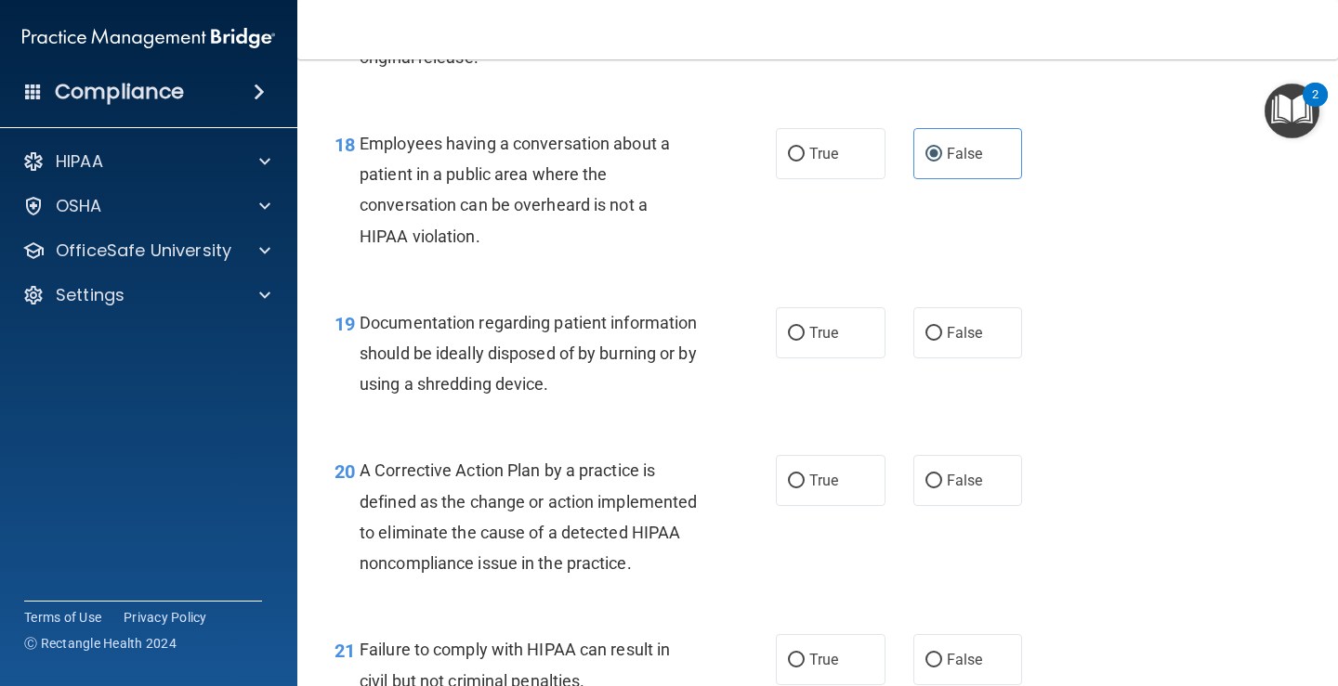
scroll to position [2972, 0]
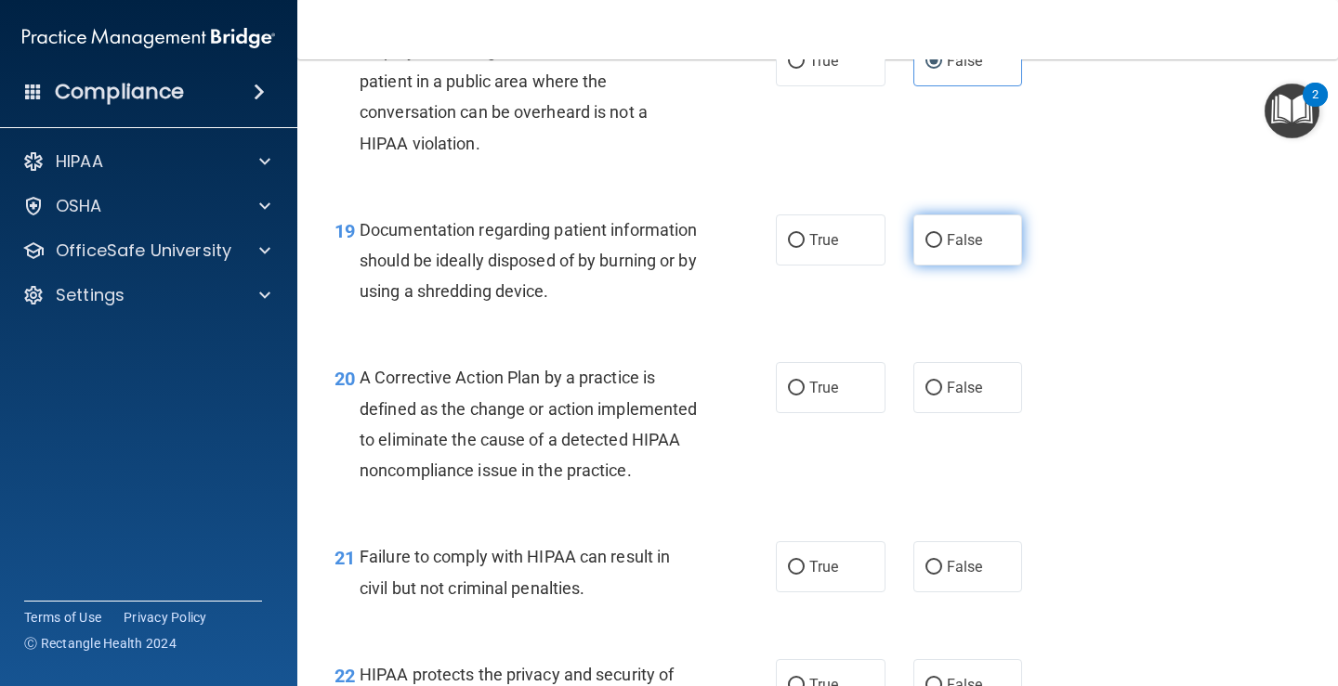
click at [951, 252] on label "False" at bounding box center [968, 240] width 110 height 51
click at [942, 248] on input "False" at bounding box center [933, 241] width 17 height 14
radio input "true"
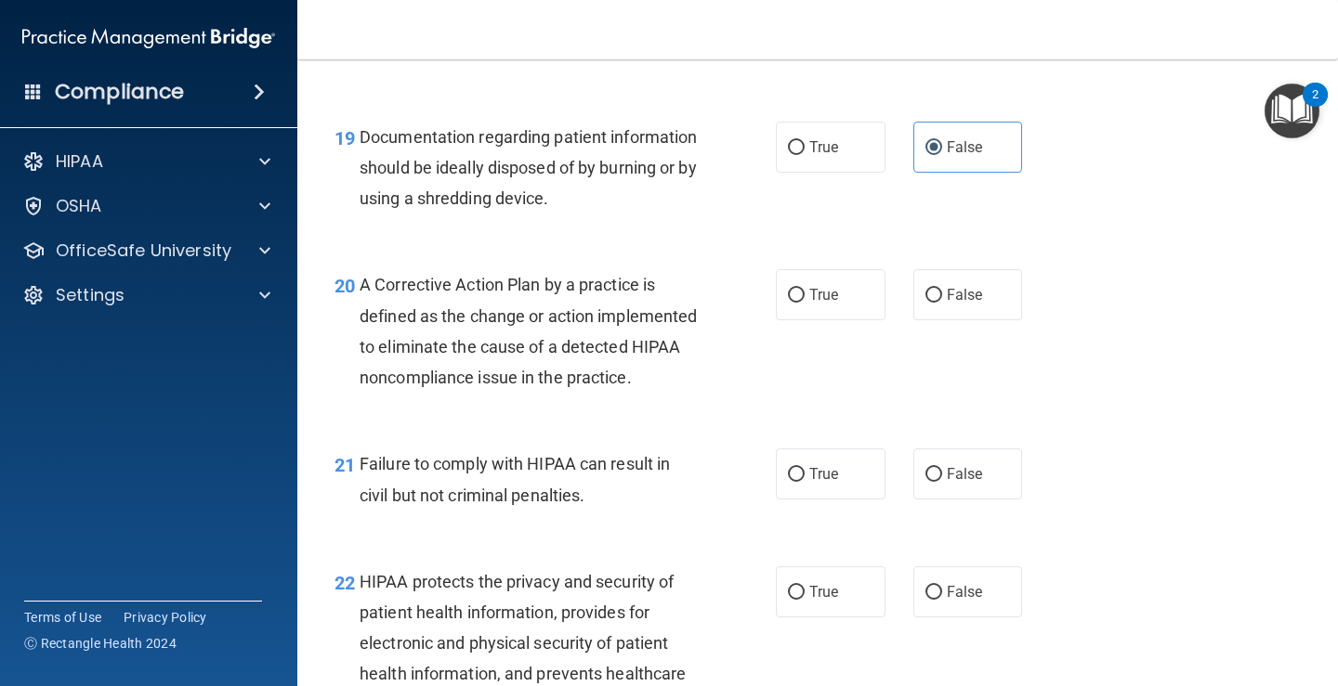
scroll to position [3158, 0]
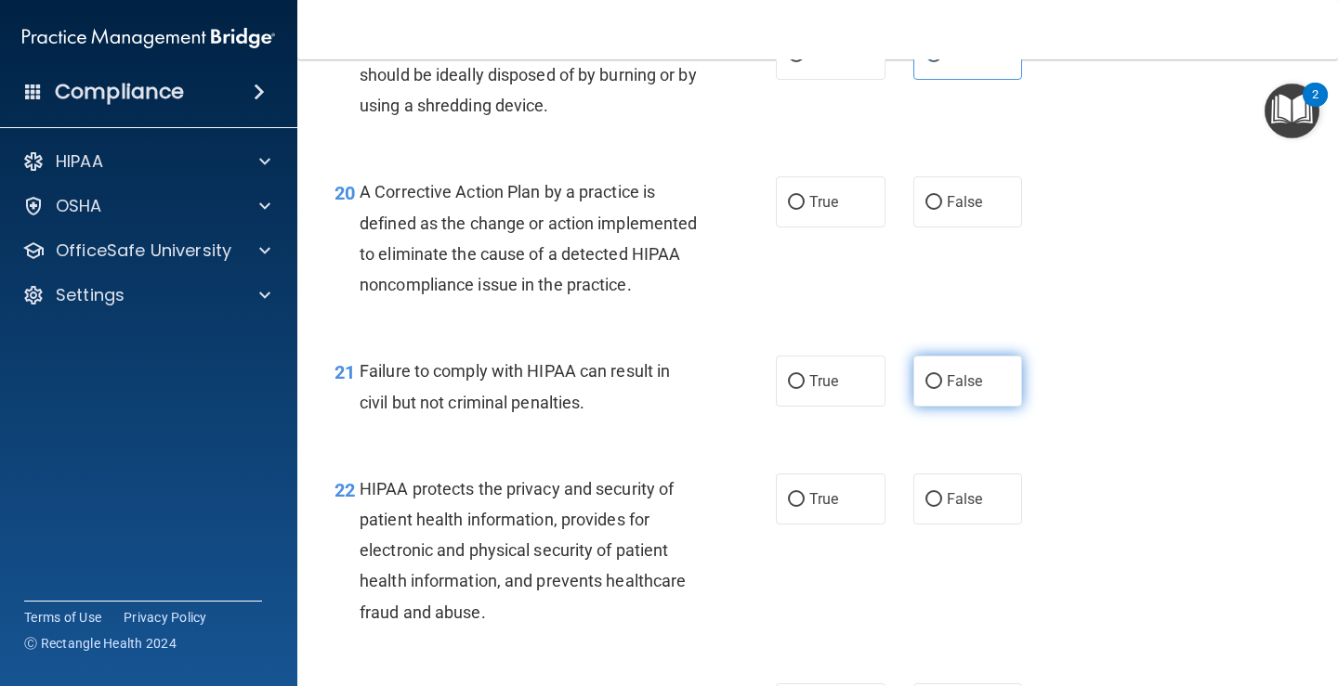
click at [954, 390] on span "False" at bounding box center [964, 381] width 36 height 18
click at [942, 389] on input "False" at bounding box center [933, 382] width 17 height 14
radio input "true"
click at [946, 204] on span "False" at bounding box center [964, 202] width 36 height 18
click at [940, 204] on input "False" at bounding box center [933, 203] width 17 height 14
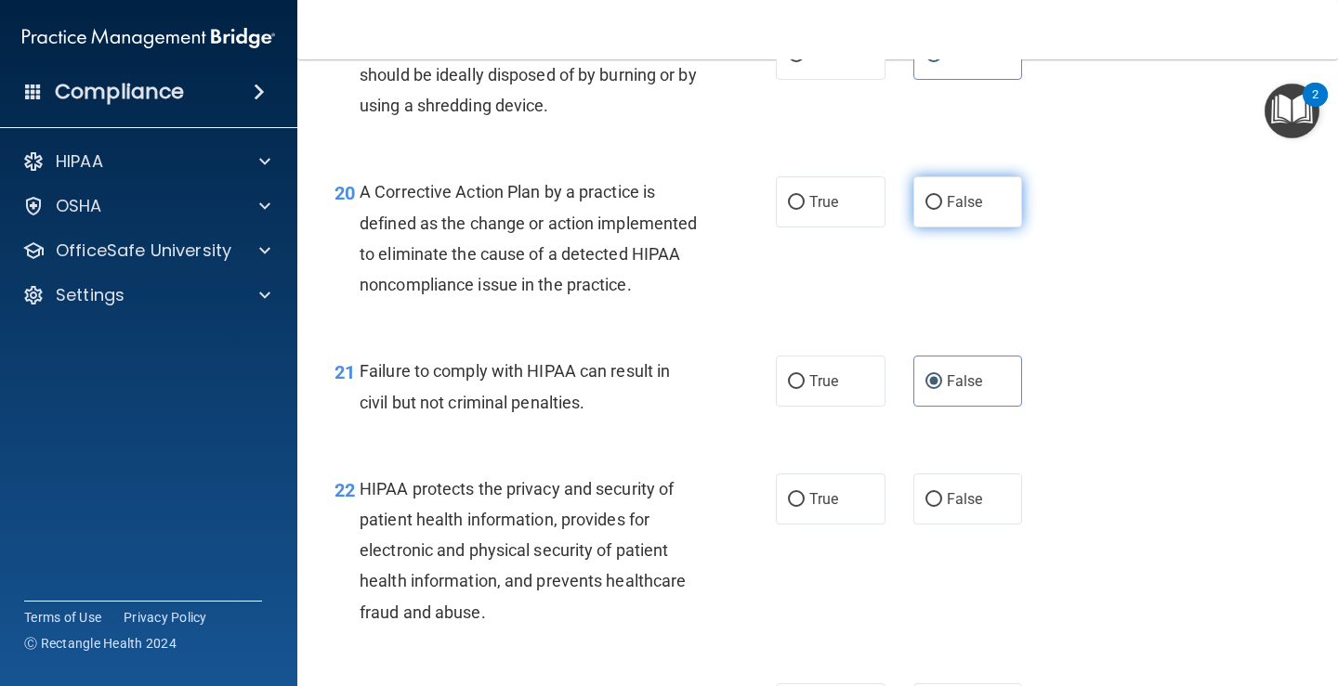
radio input "true"
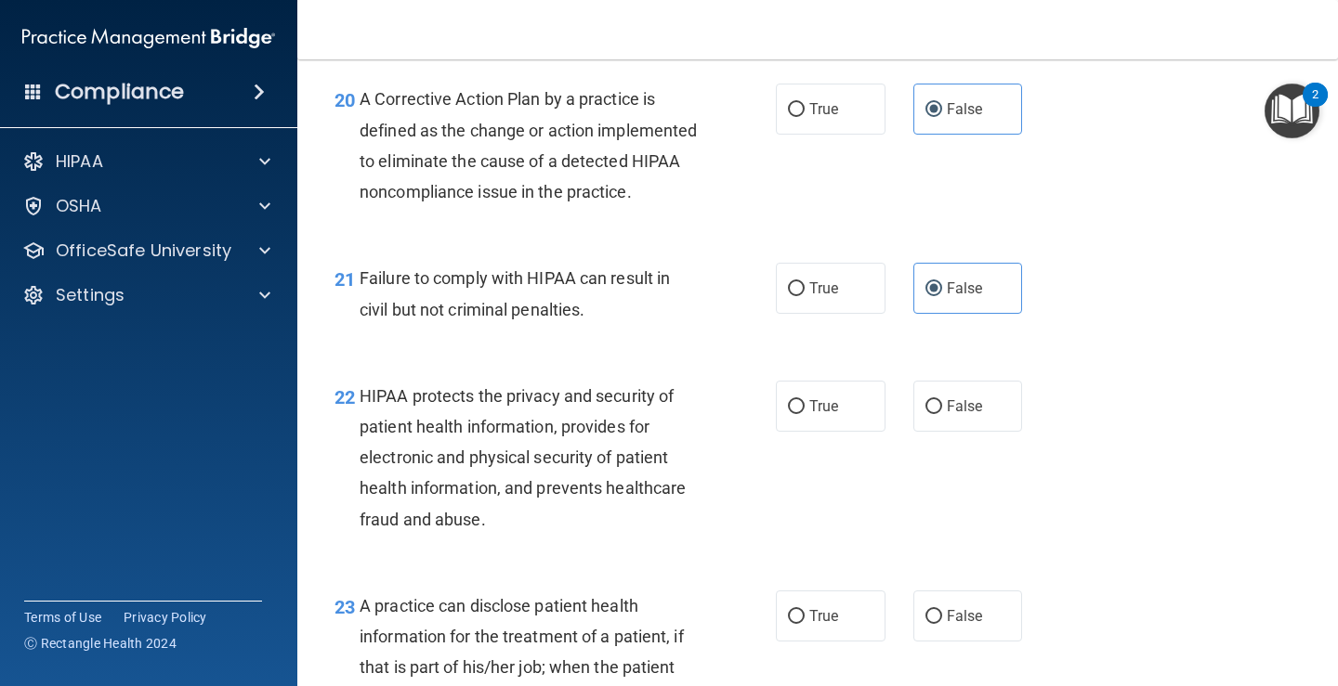
scroll to position [3530, 0]
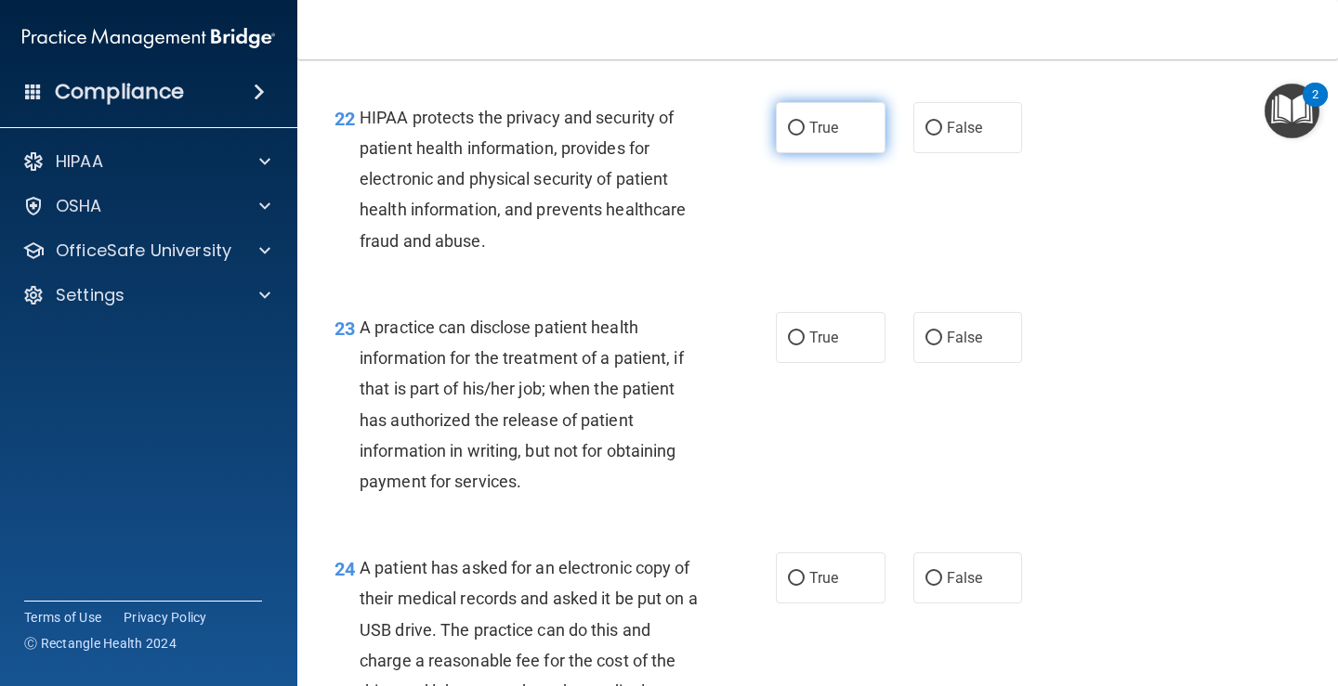
click at [822, 137] on span "True" at bounding box center [823, 128] width 29 height 18
click at [804, 136] on input "True" at bounding box center [796, 129] width 17 height 14
radio input "true"
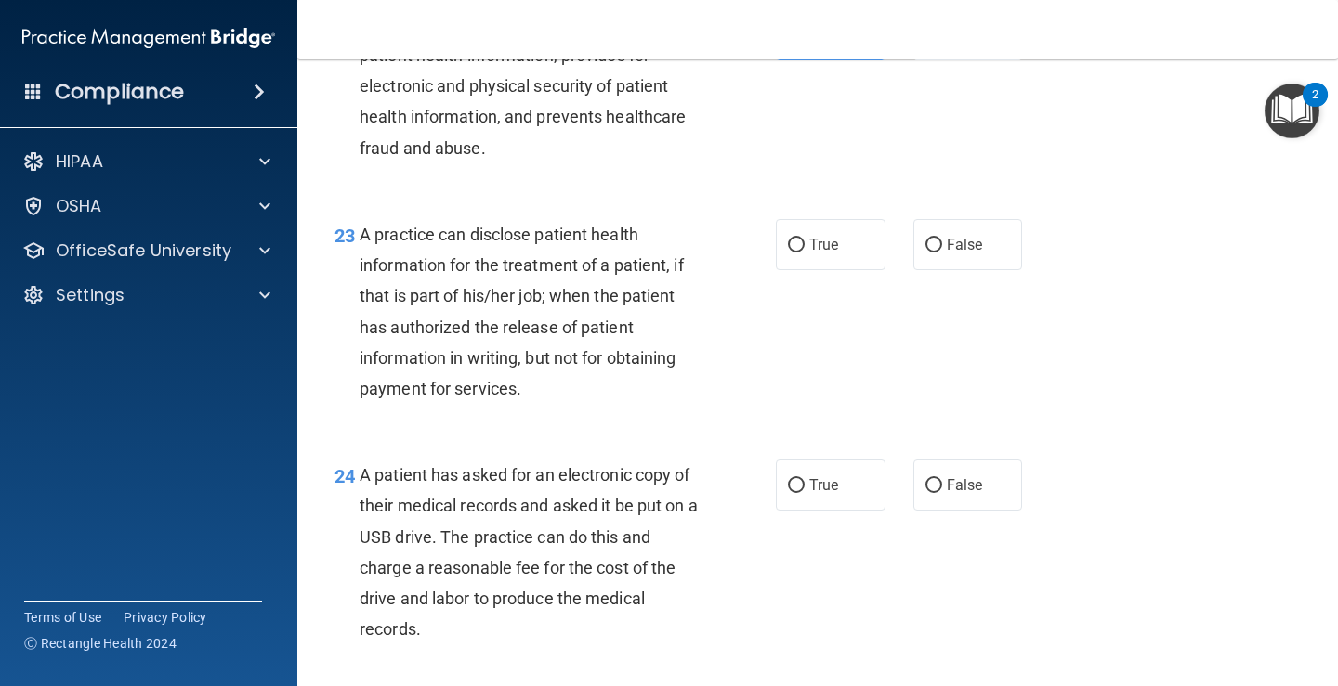
scroll to position [3715, 0]
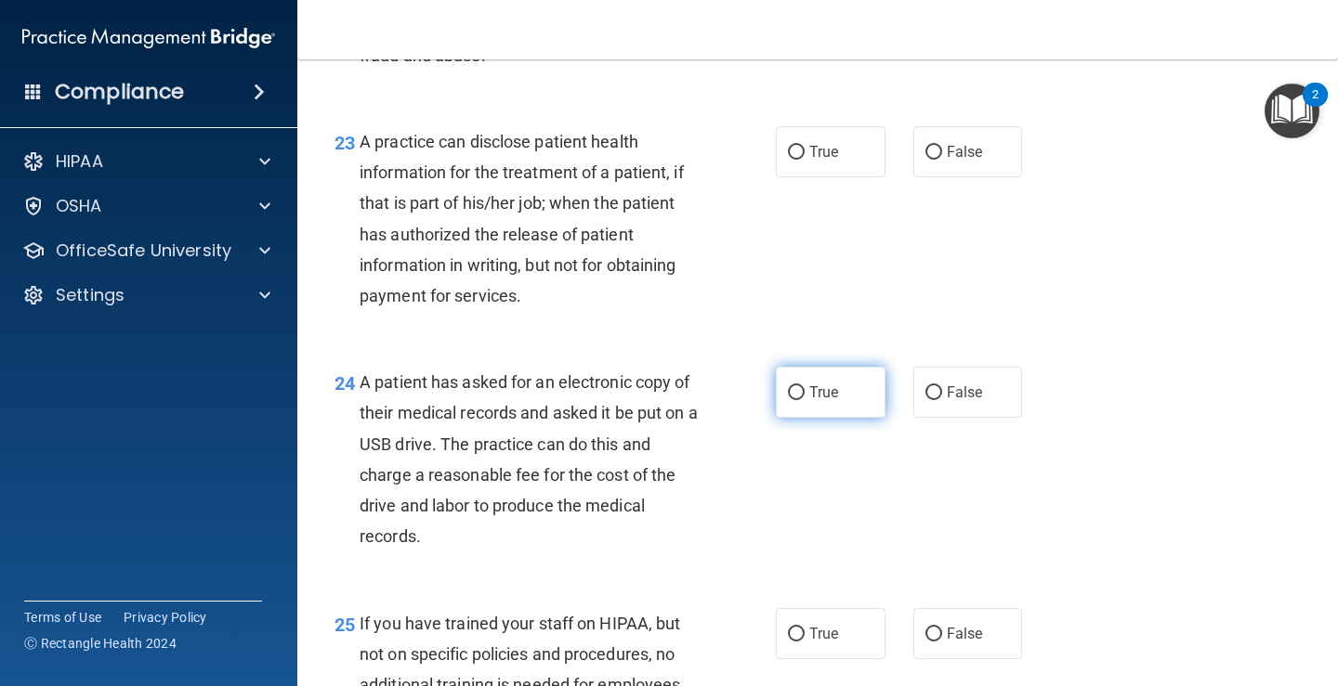
click at [796, 400] on input "True" at bounding box center [796, 393] width 17 height 14
radio input "true"
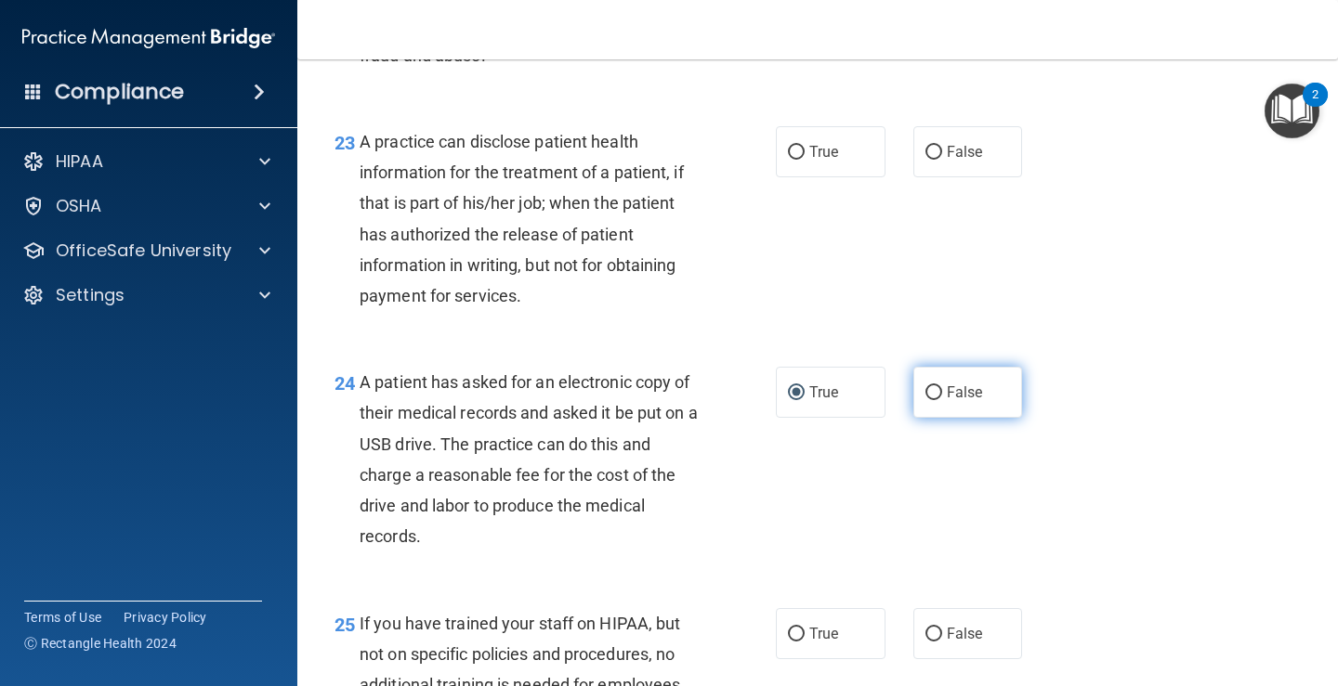
click at [951, 401] on span "False" at bounding box center [964, 393] width 36 height 18
click at [942, 400] on input "False" at bounding box center [933, 393] width 17 height 14
radio input "true"
click at [852, 411] on label "True" at bounding box center [831, 392] width 110 height 51
click at [804, 400] on input "True" at bounding box center [796, 393] width 17 height 14
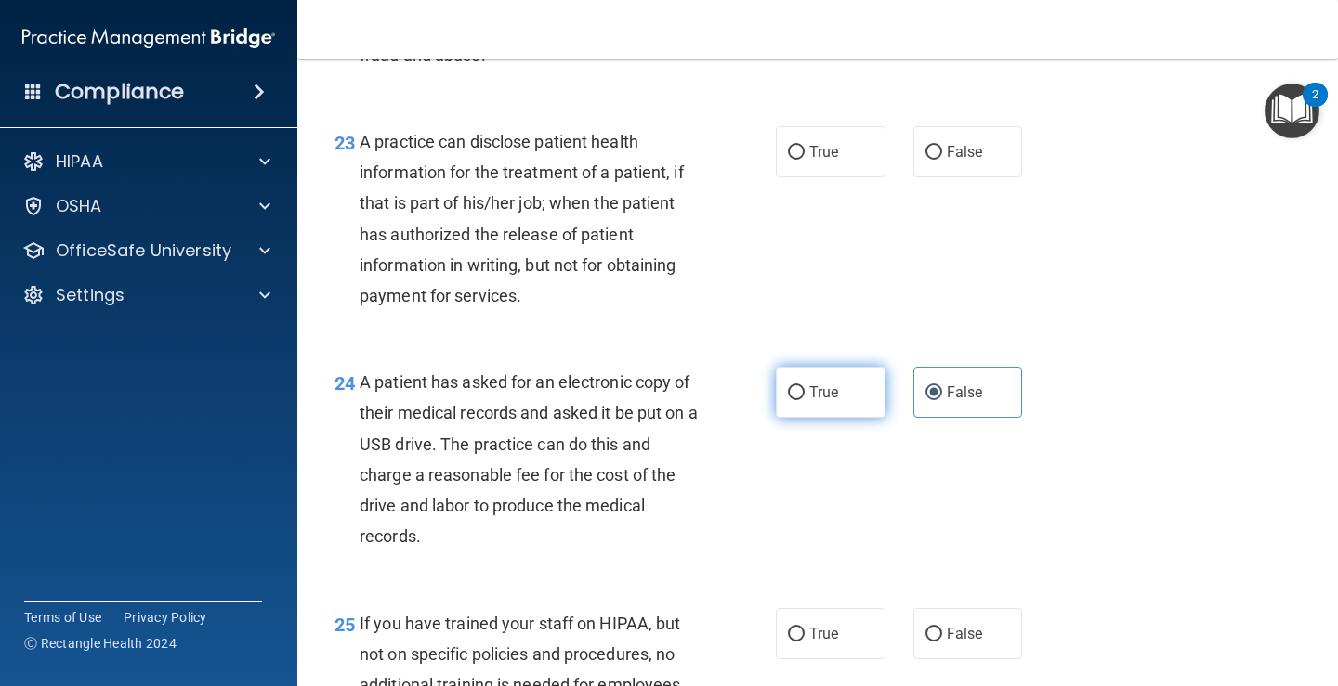
radio input "true"
radio input "false"
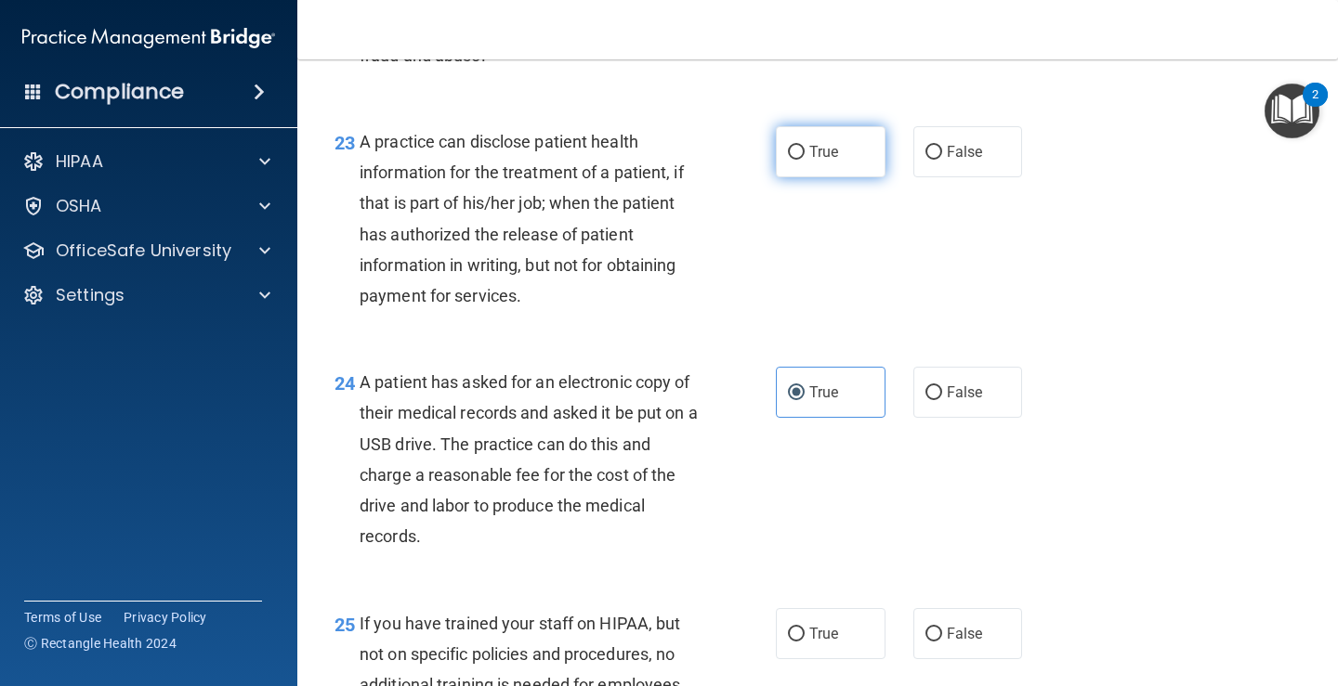
click at [813, 177] on label "True" at bounding box center [831, 151] width 110 height 51
click at [804, 160] on input "True" at bounding box center [796, 153] width 17 height 14
radio input "true"
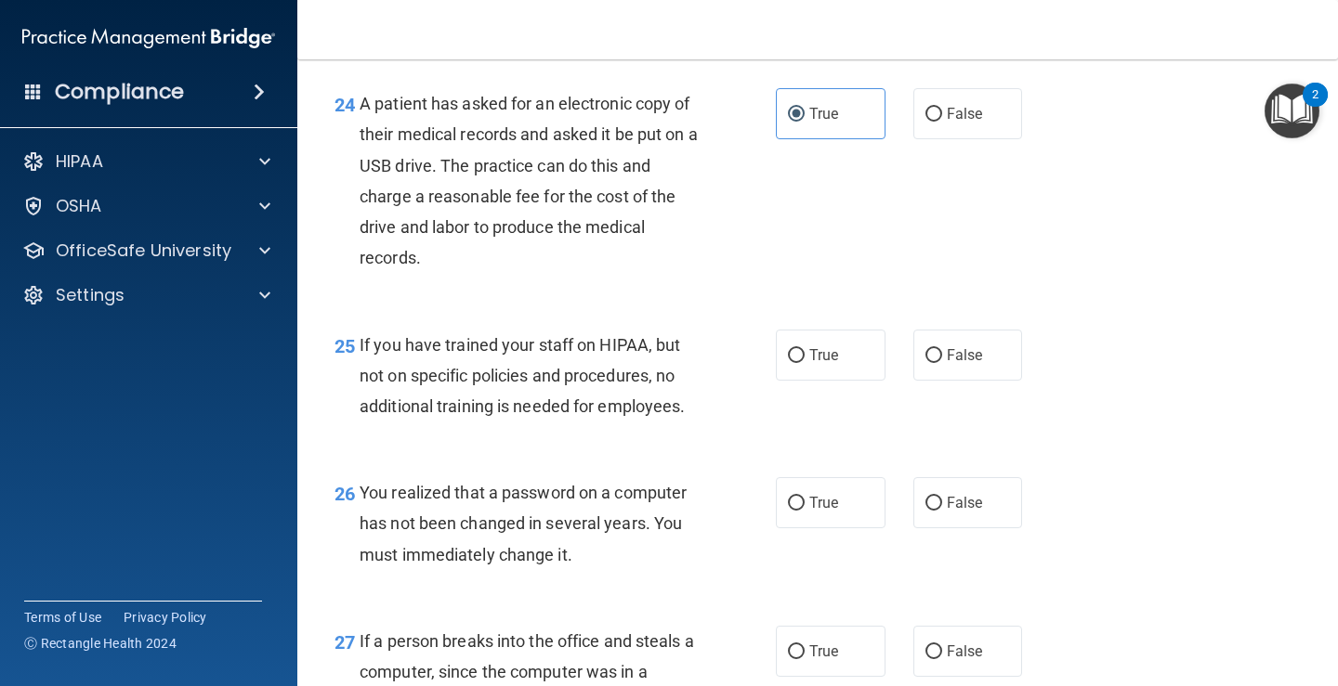
scroll to position [4087, 0]
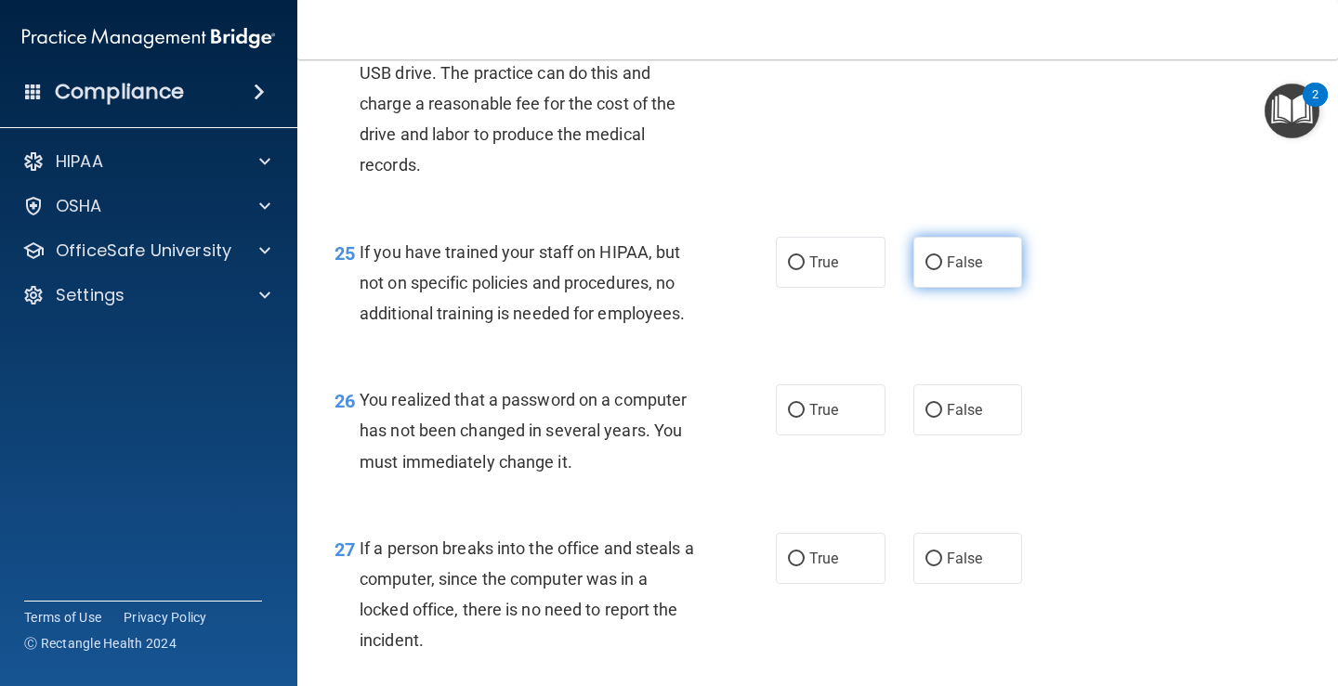
click at [925, 270] on input "False" at bounding box center [933, 263] width 17 height 14
radio input "true"
click at [848, 436] on label "True" at bounding box center [831, 410] width 110 height 51
click at [804, 418] on input "True" at bounding box center [796, 411] width 17 height 14
radio input "true"
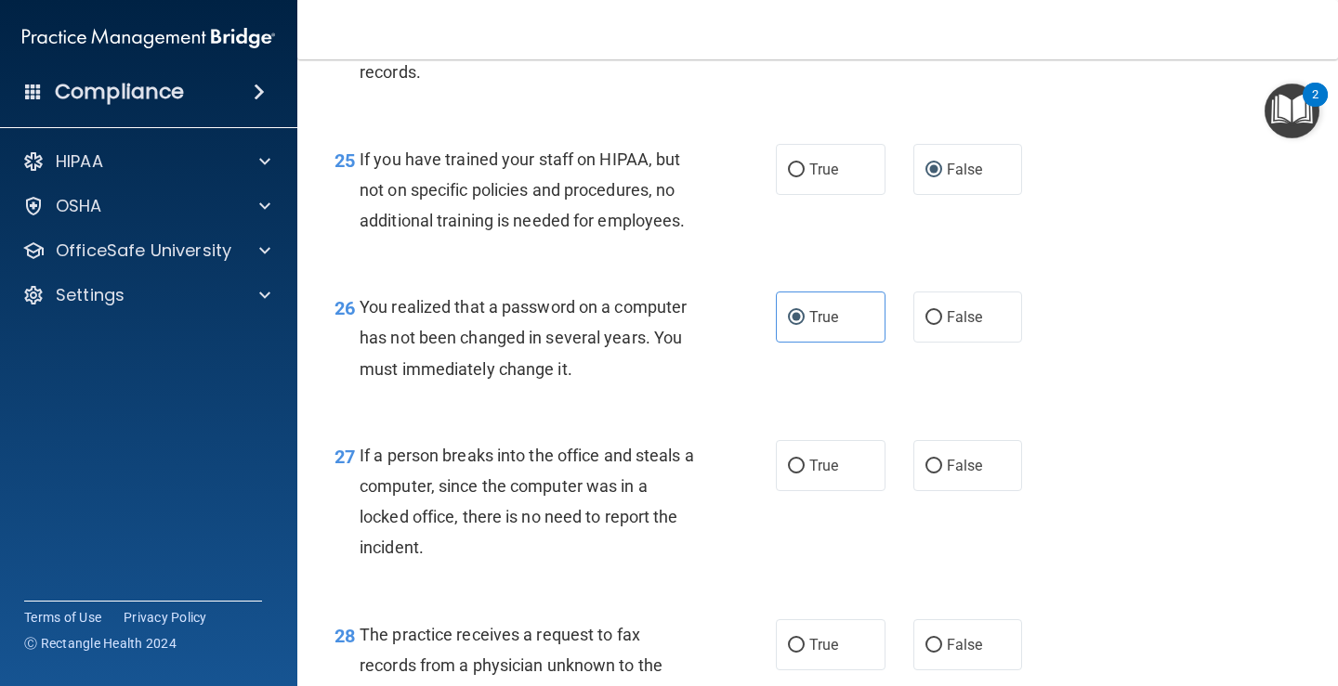
scroll to position [4366, 0]
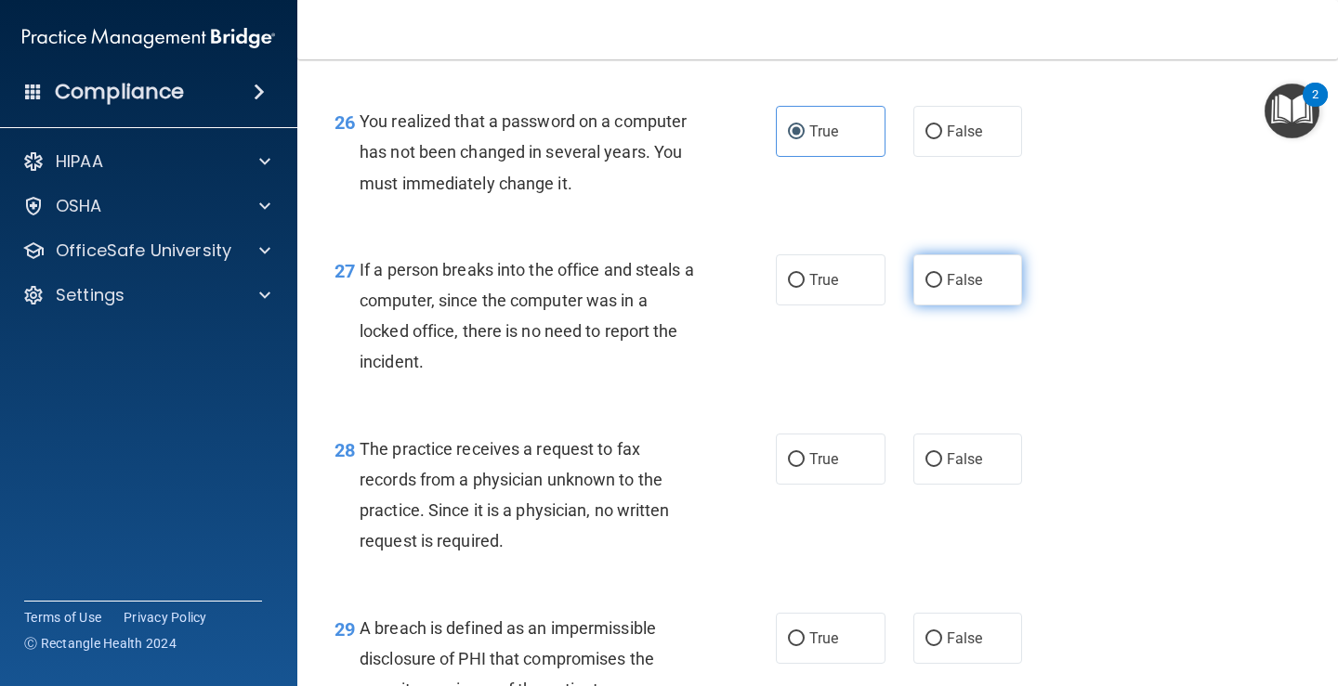
click at [944, 306] on label "False" at bounding box center [968, 280] width 110 height 51
click at [942, 288] on input "False" at bounding box center [933, 281] width 17 height 14
radio input "true"
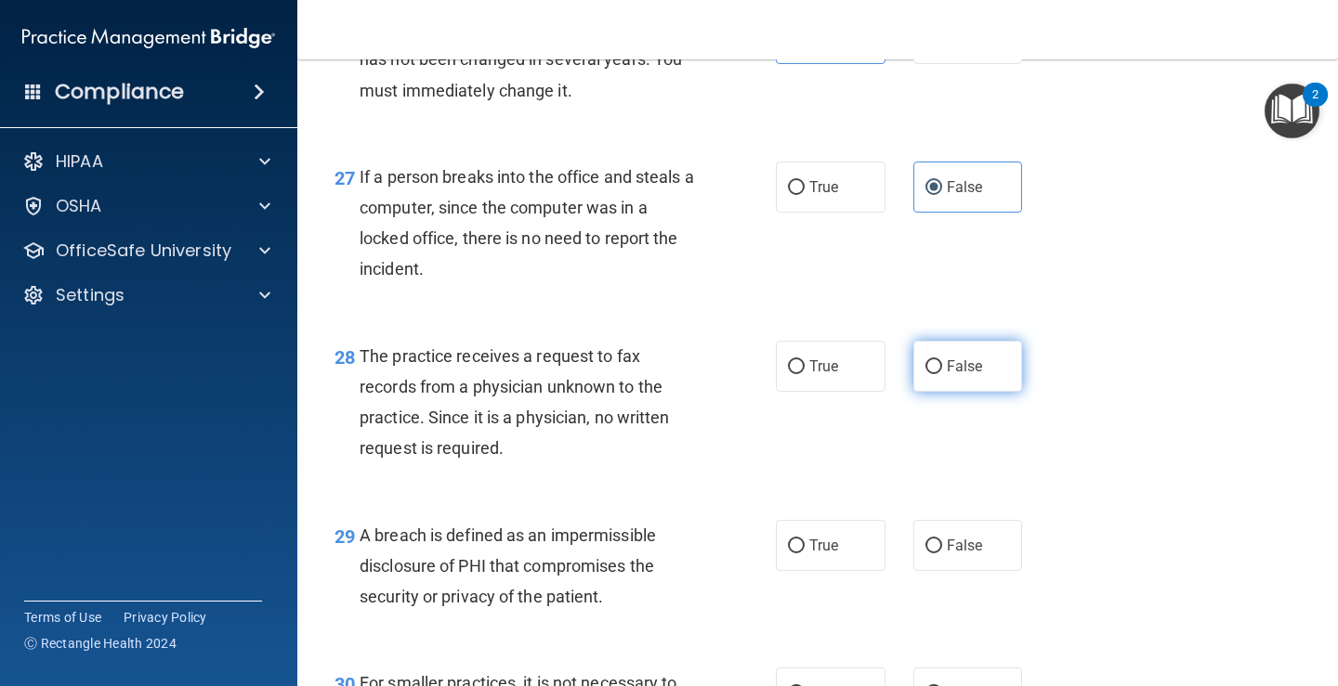
click at [962, 375] on span "False" at bounding box center [964, 367] width 36 height 18
click at [942, 374] on input "False" at bounding box center [933, 367] width 17 height 14
radio input "true"
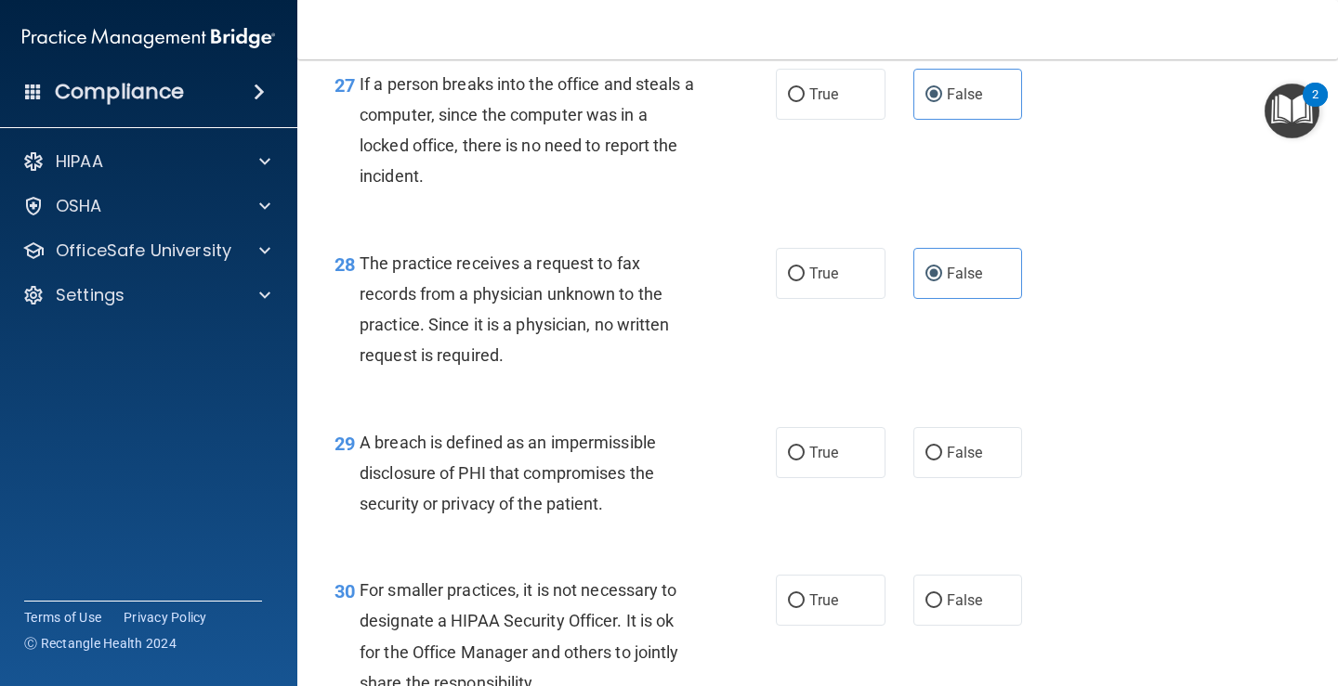
scroll to position [4644, 0]
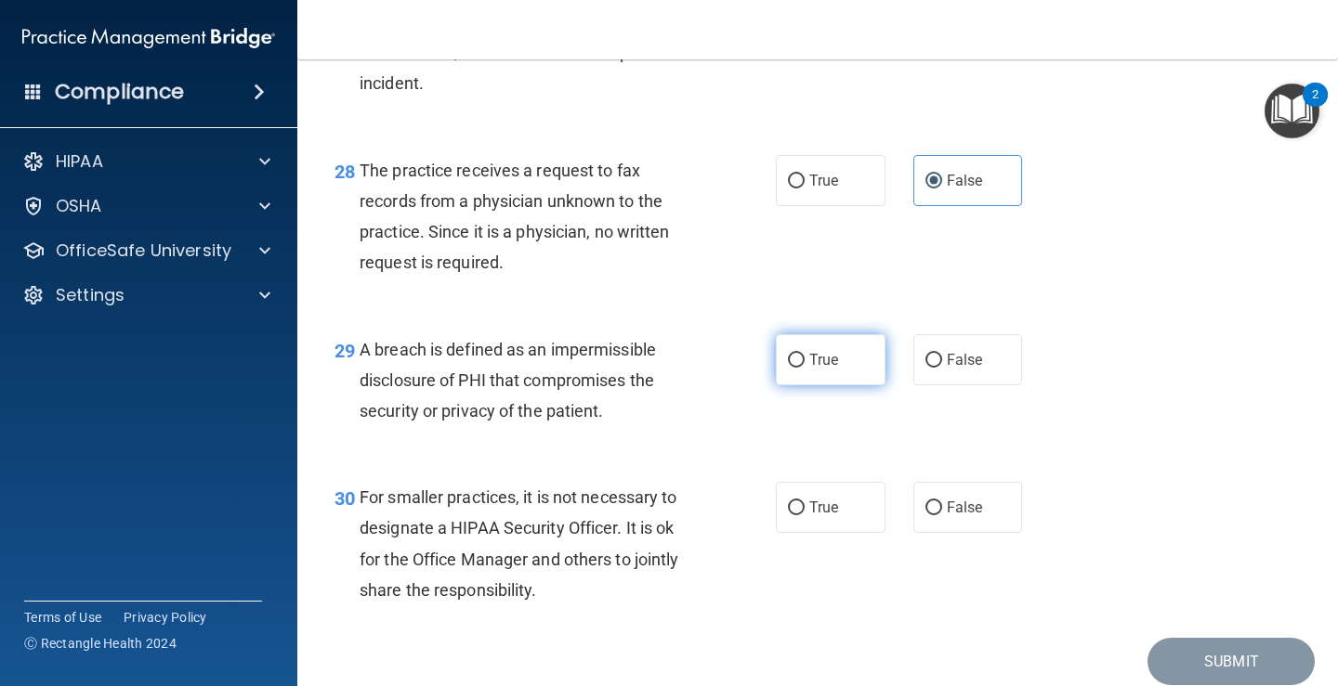
click at [846, 385] on label "True" at bounding box center [831, 359] width 110 height 51
click at [804, 368] on input "True" at bounding box center [796, 361] width 17 height 14
radio input "true"
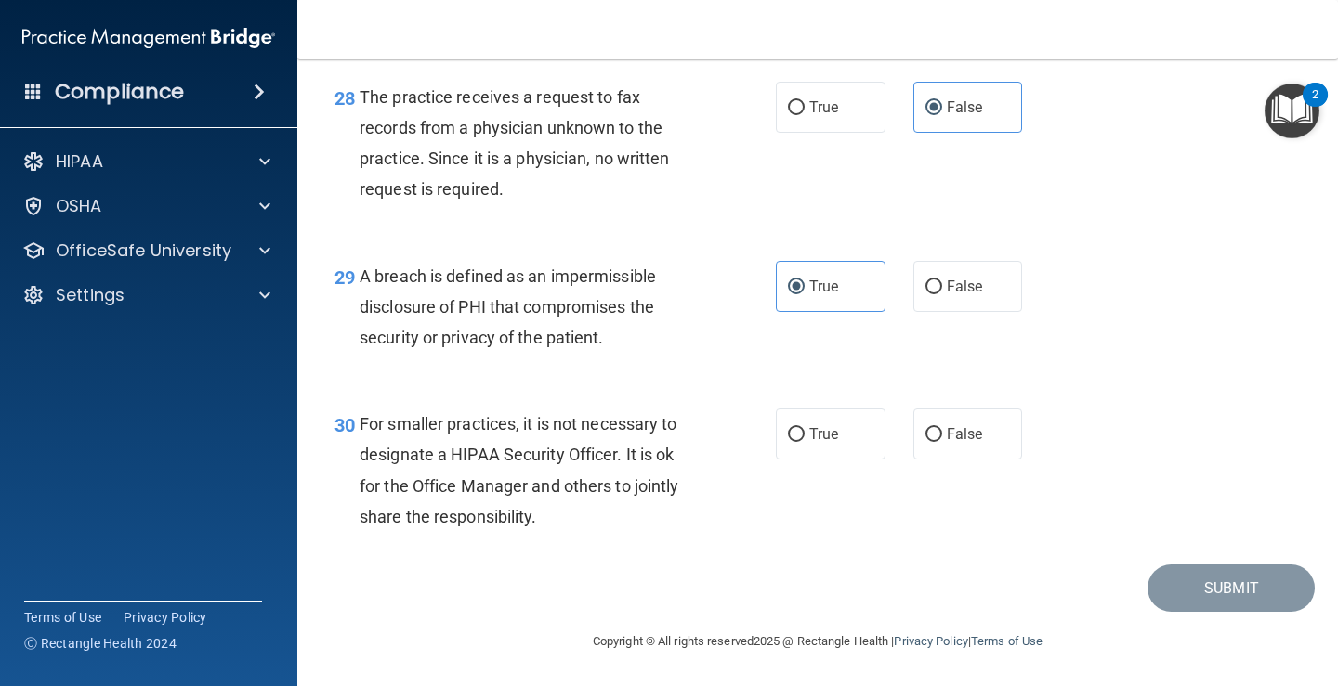
scroll to position [4748, 0]
click at [781, 426] on label "True" at bounding box center [831, 434] width 110 height 51
click at [788, 428] on input "True" at bounding box center [796, 435] width 17 height 14
radio input "true"
click at [1189, 574] on button "Submit" at bounding box center [1230, 588] width 167 height 47
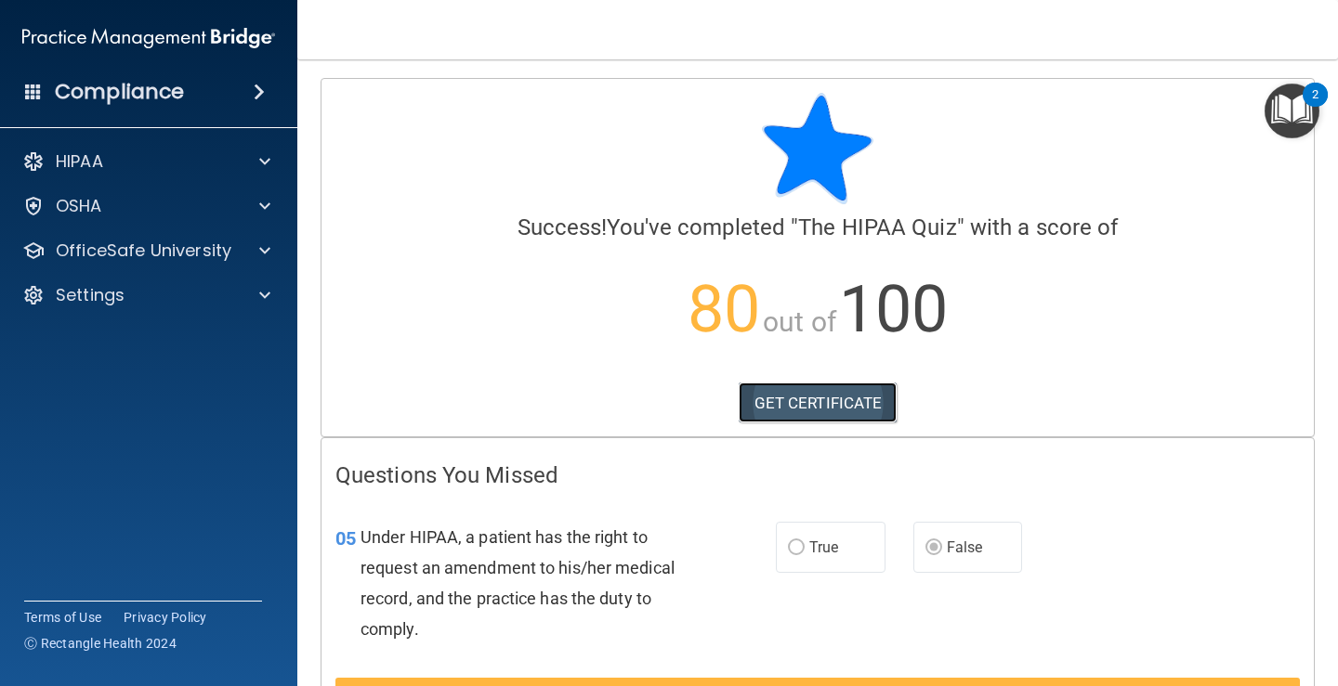
click at [774, 407] on link "GET CERTIFICATE" at bounding box center [817, 403] width 159 height 41
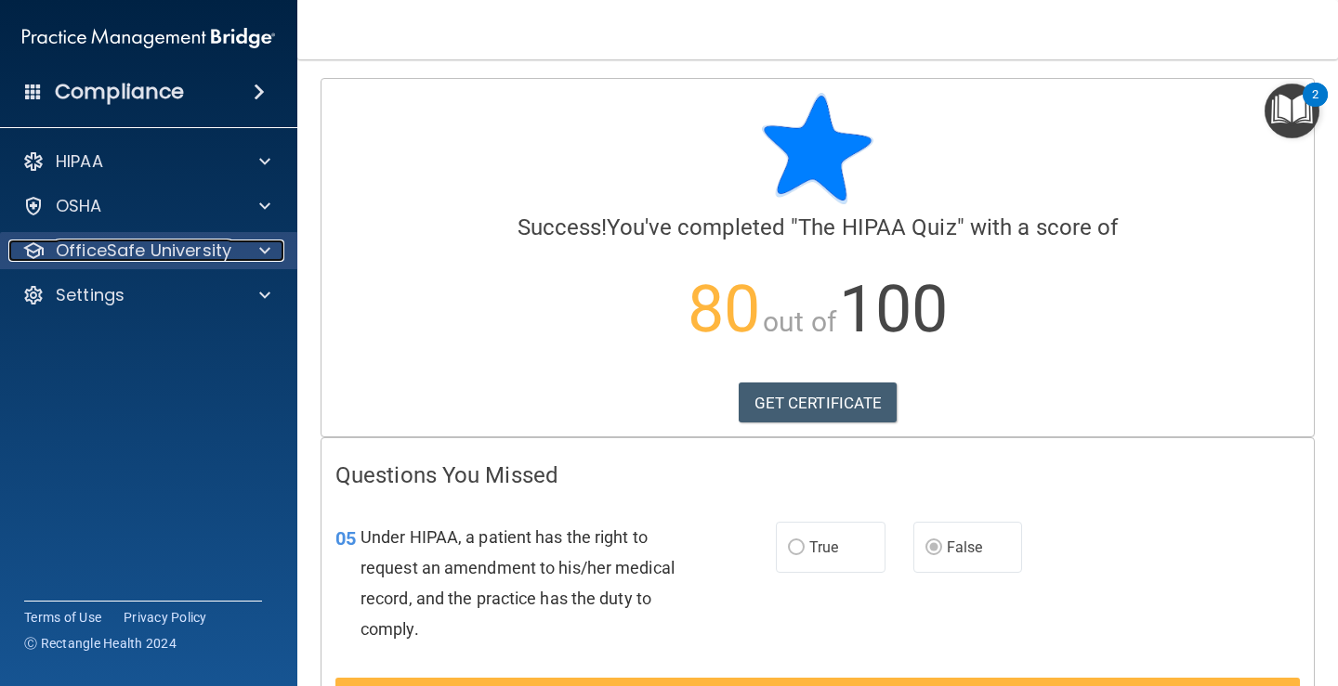
click at [194, 249] on p "OfficeSafe University" at bounding box center [144, 251] width 176 height 22
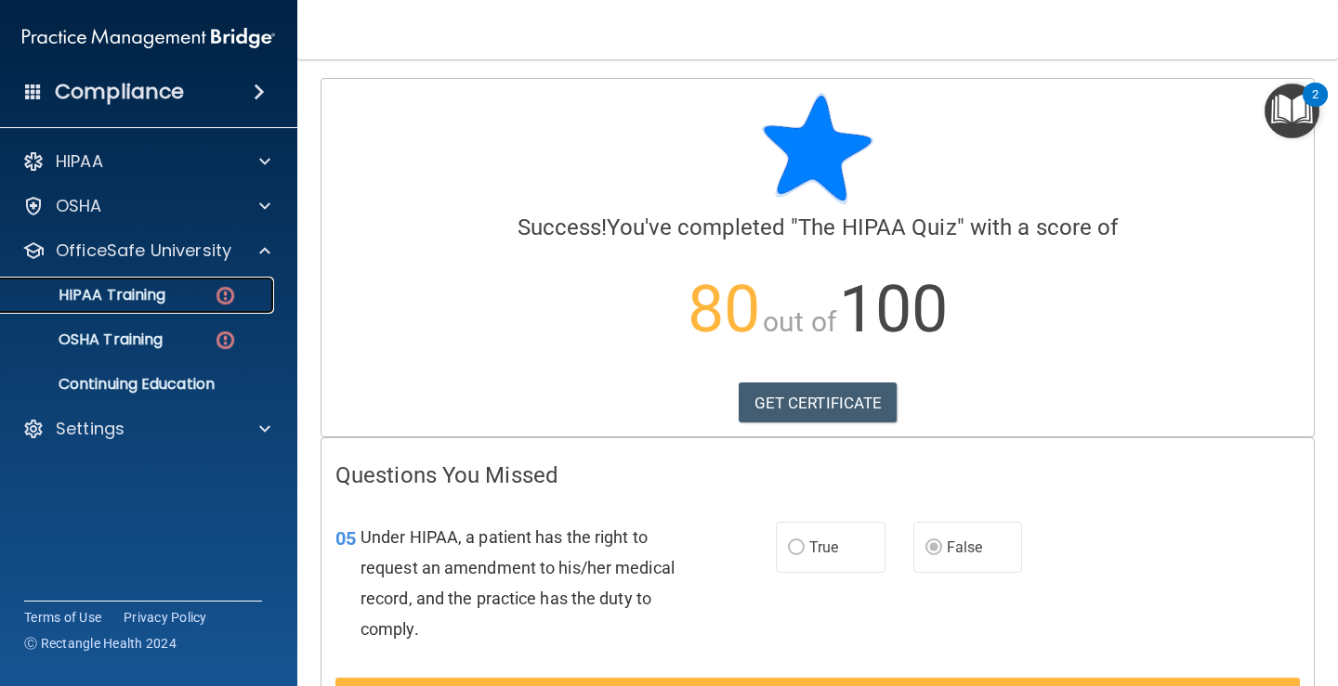
click at [115, 304] on p "HIPAA Training" at bounding box center [88, 295] width 153 height 19
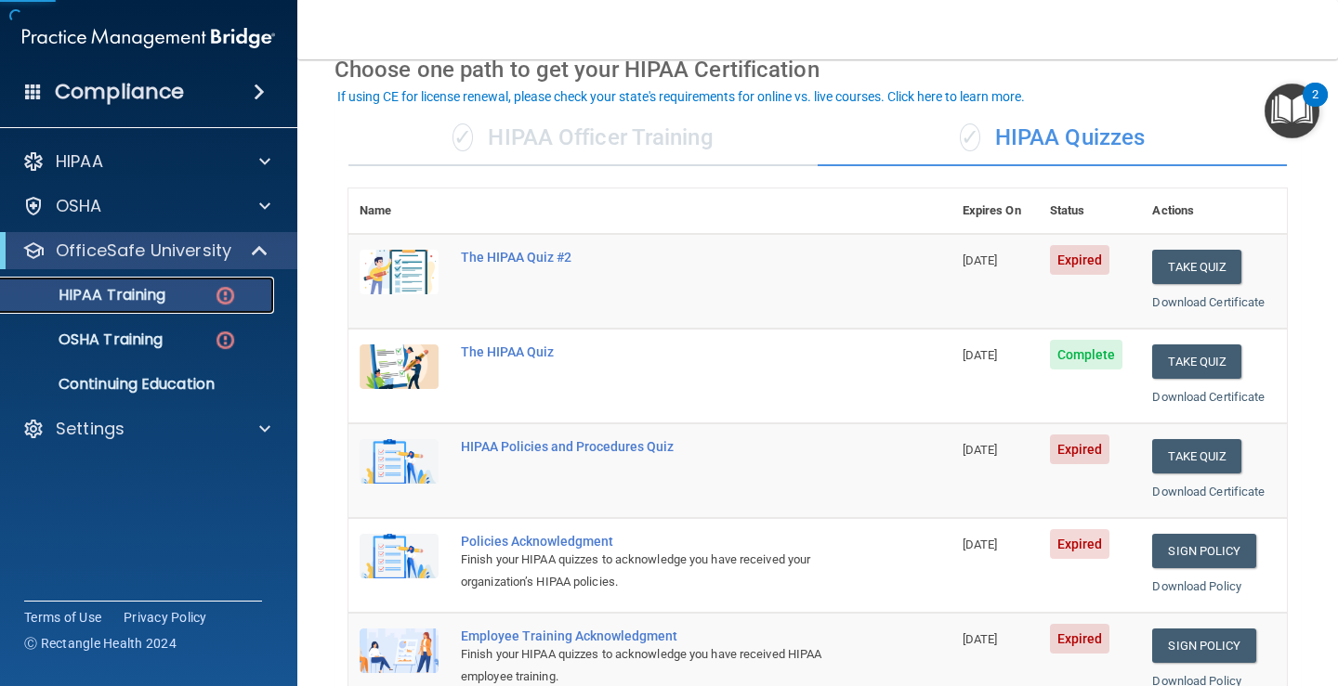
scroll to position [186, 0]
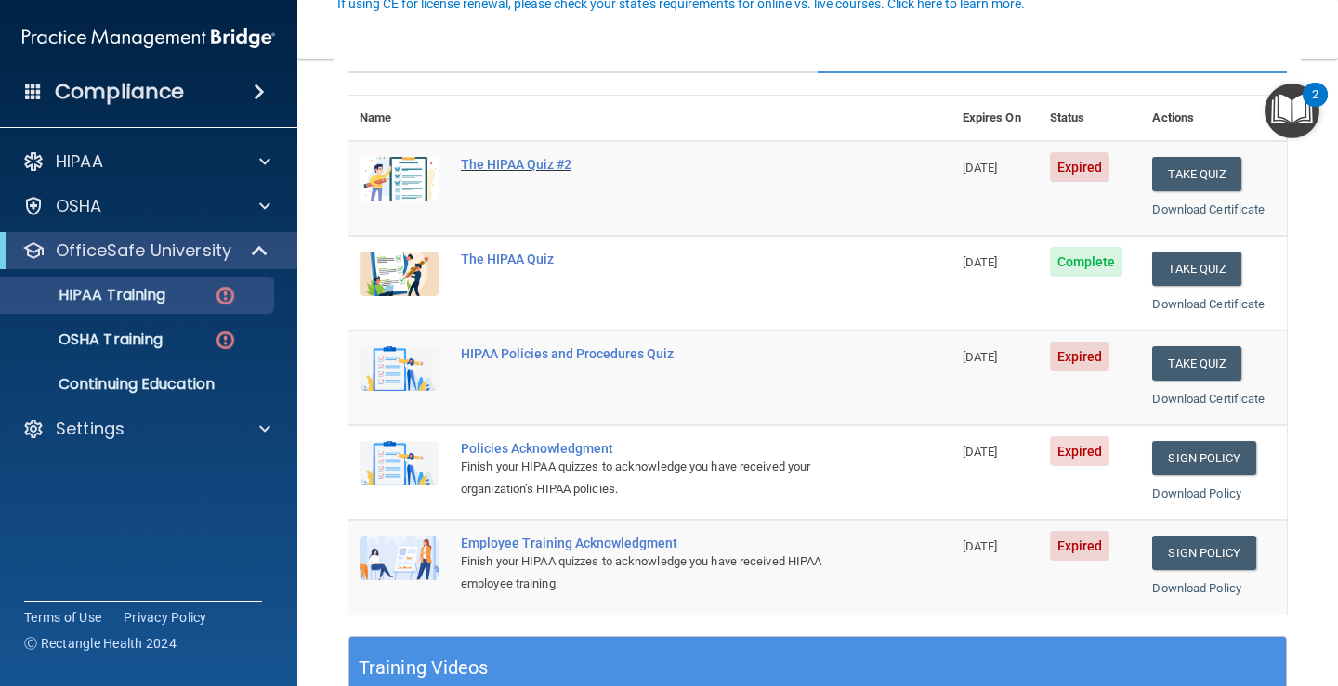
click at [569, 162] on div "The HIPAA Quiz #2" at bounding box center [660, 164] width 398 height 15
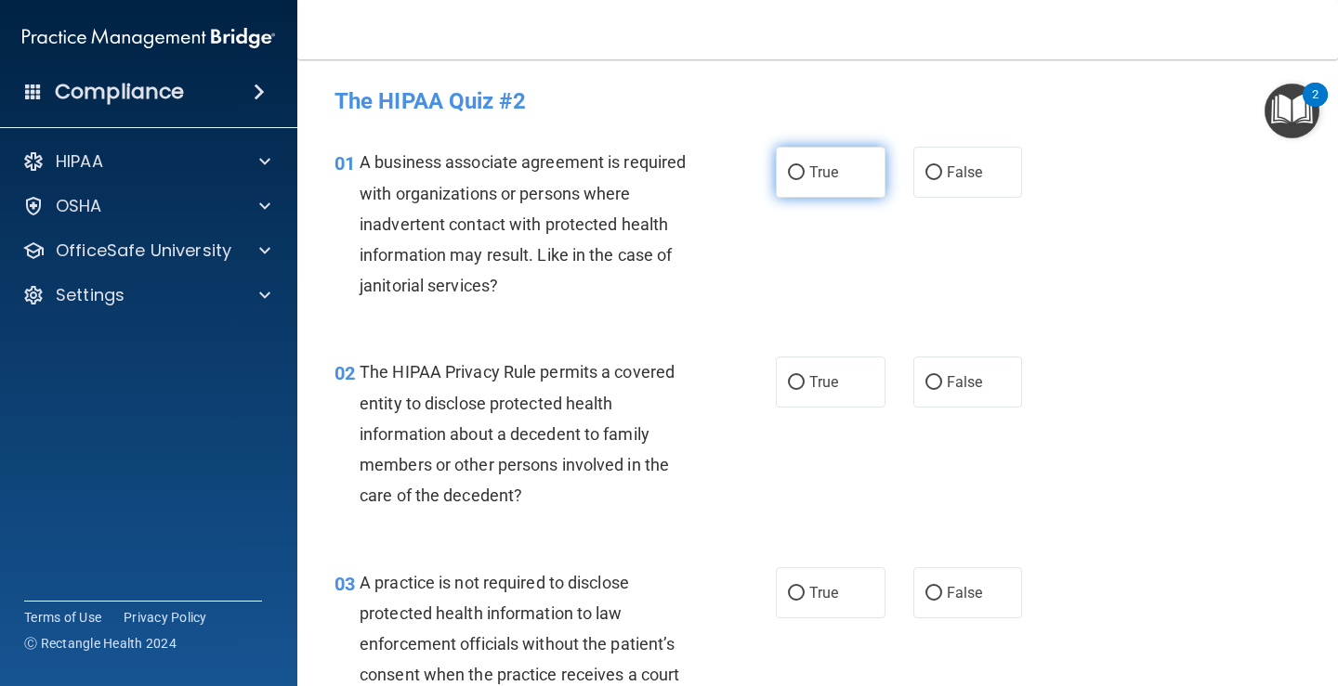
click at [794, 170] on input "True" at bounding box center [796, 173] width 17 height 14
radio input "true"
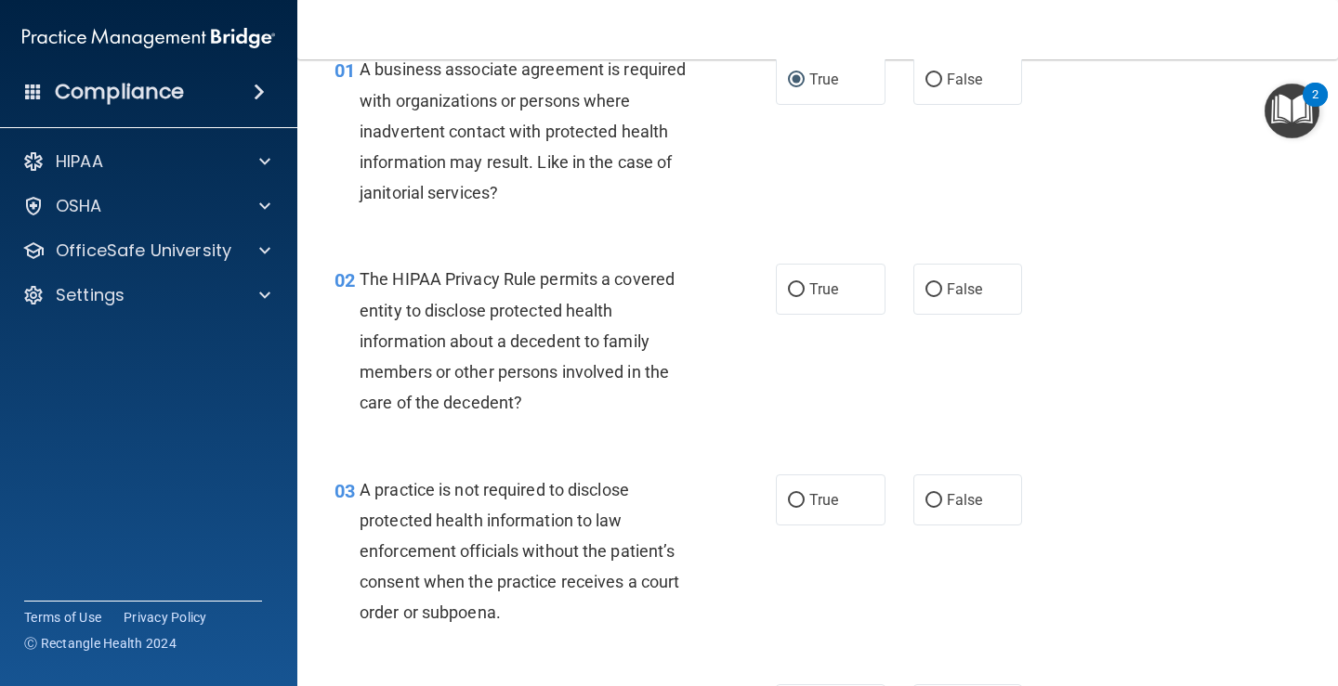
scroll to position [186, 0]
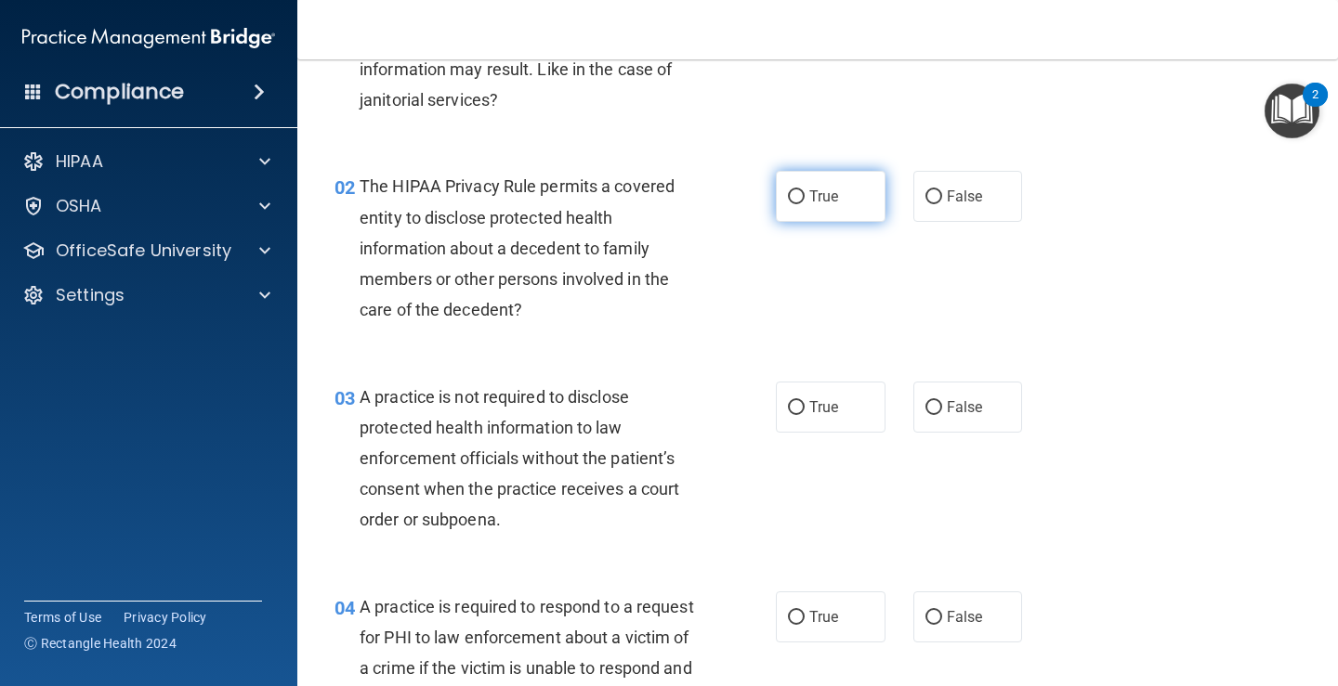
click at [801, 204] on label "True" at bounding box center [831, 196] width 110 height 51
click at [801, 204] on input "True" at bounding box center [796, 197] width 17 height 14
radio input "true"
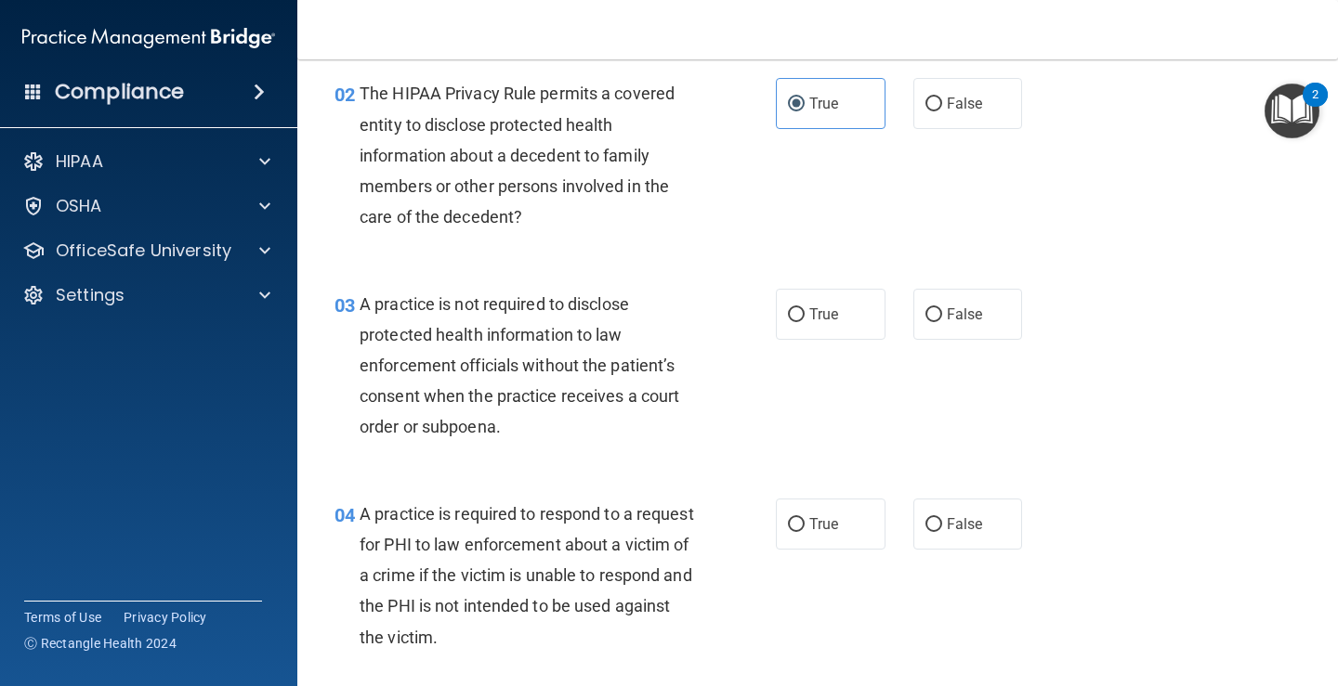
scroll to position [372, 0]
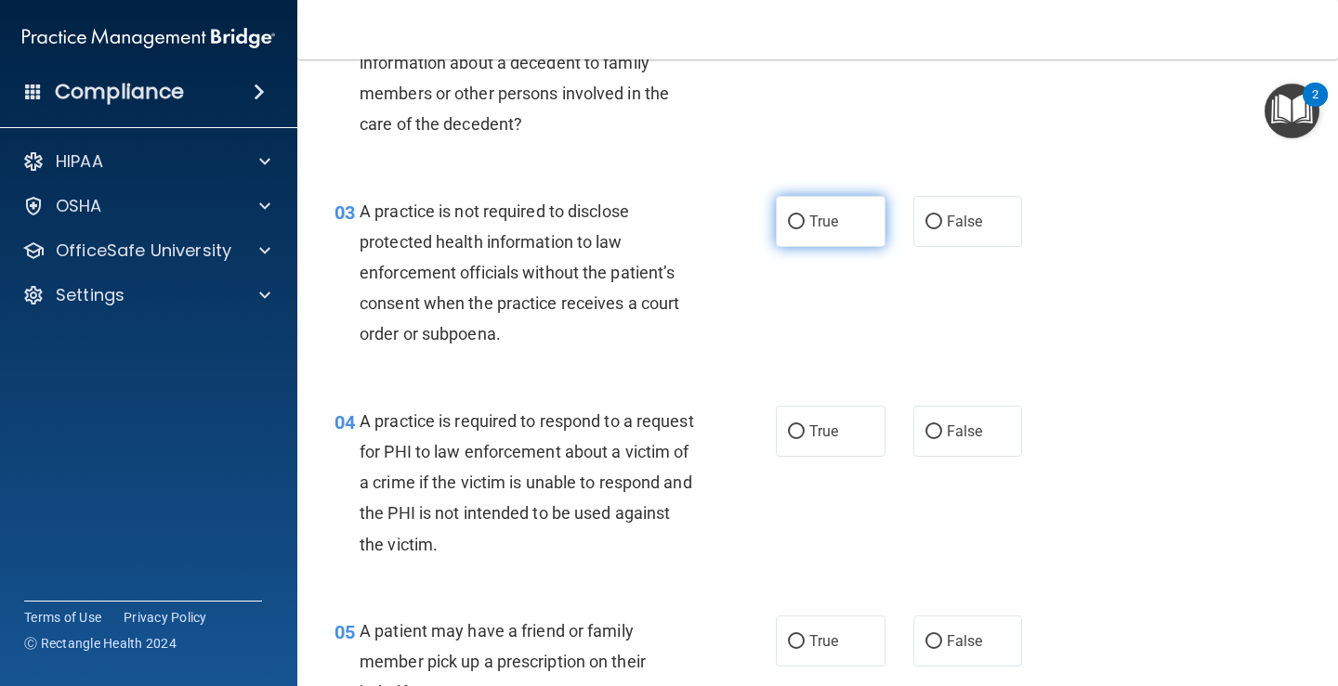
click at [776, 232] on label "True" at bounding box center [831, 221] width 110 height 51
click at [788, 229] on input "True" at bounding box center [796, 222] width 17 height 14
radio input "true"
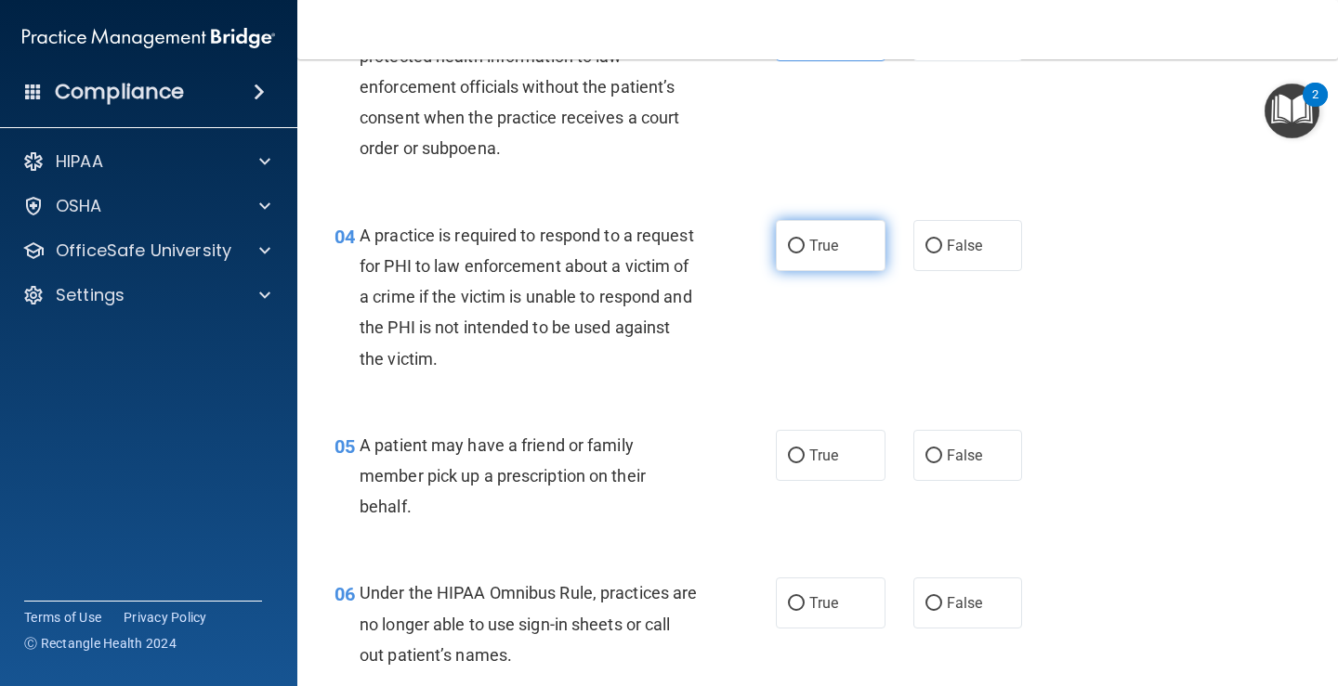
click at [788, 247] on input "True" at bounding box center [796, 247] width 17 height 14
radio input "true"
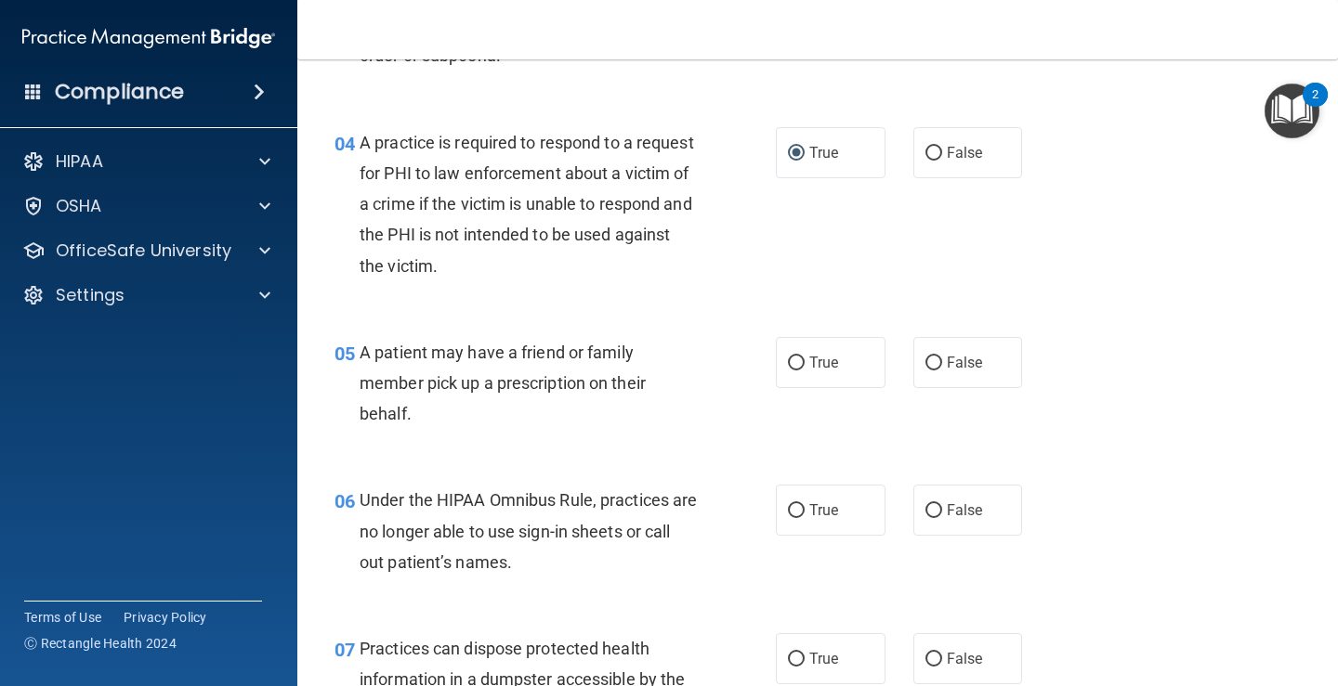
scroll to position [743, 0]
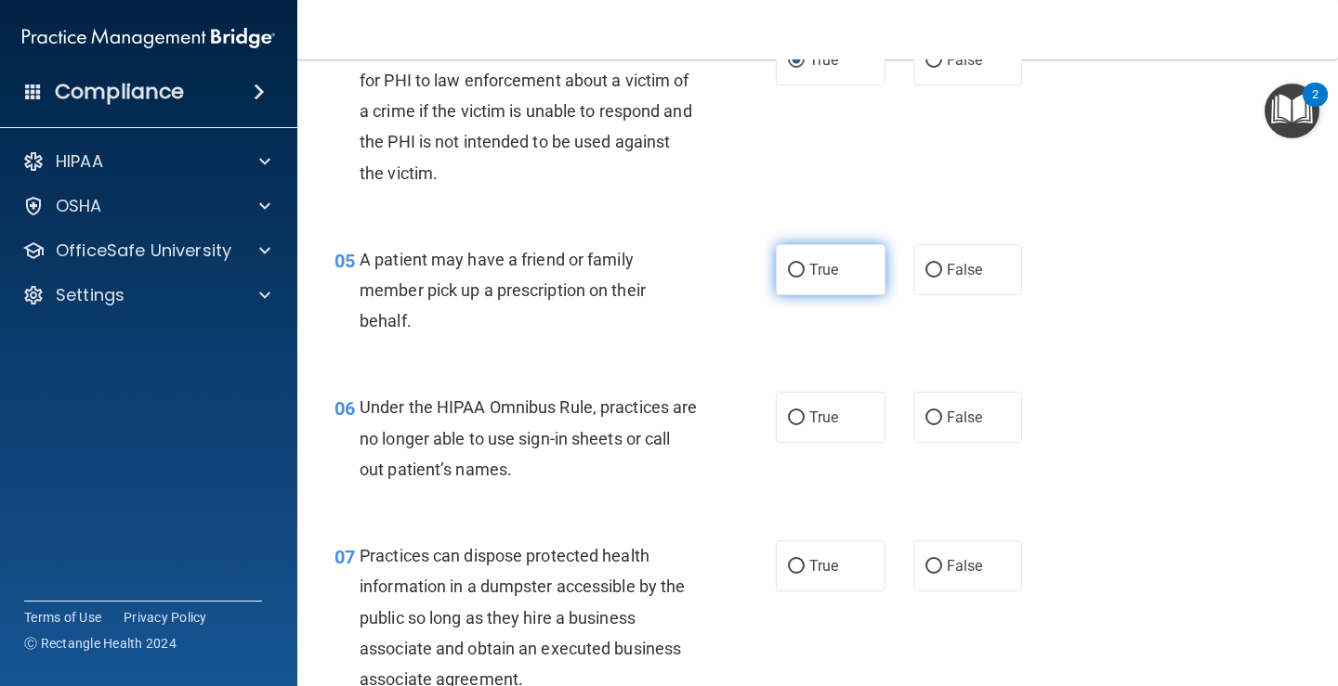
click at [814, 275] on span "True" at bounding box center [823, 270] width 29 height 18
click at [804, 275] on input "True" at bounding box center [796, 271] width 17 height 14
radio input "true"
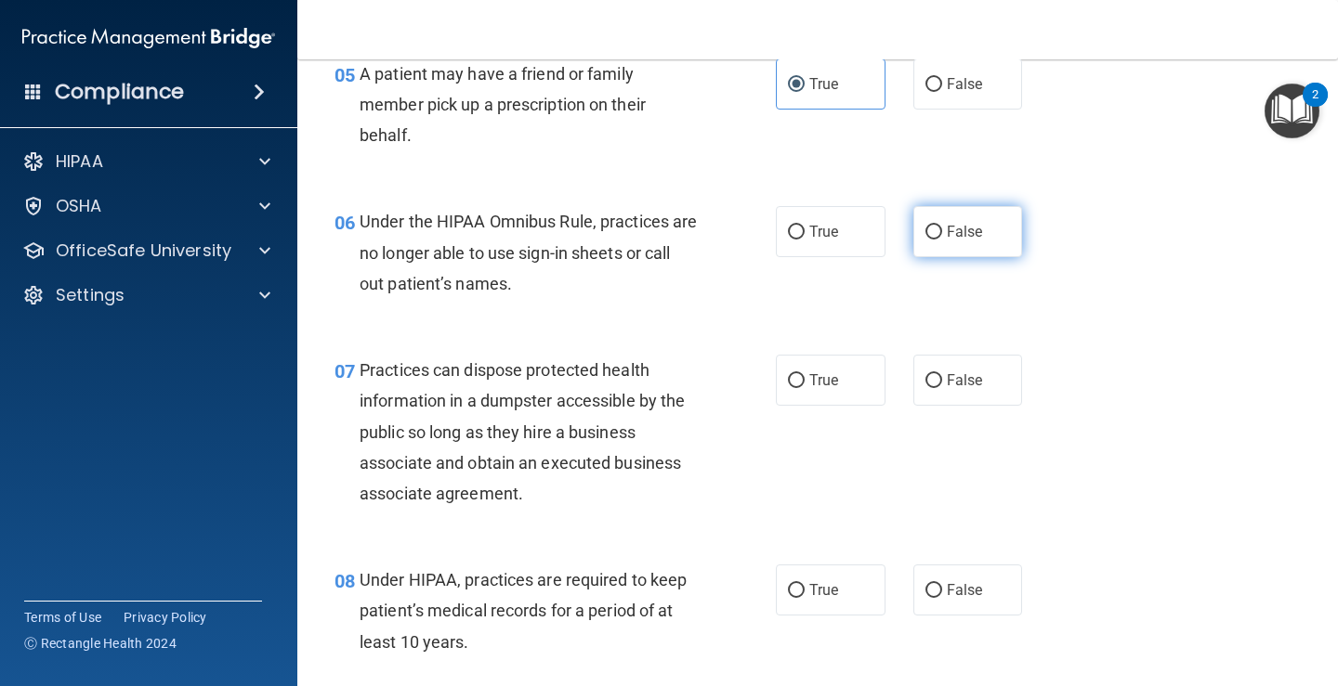
click at [943, 242] on label "False" at bounding box center [968, 231] width 110 height 51
click at [942, 240] on input "False" at bounding box center [933, 233] width 17 height 14
radio input "true"
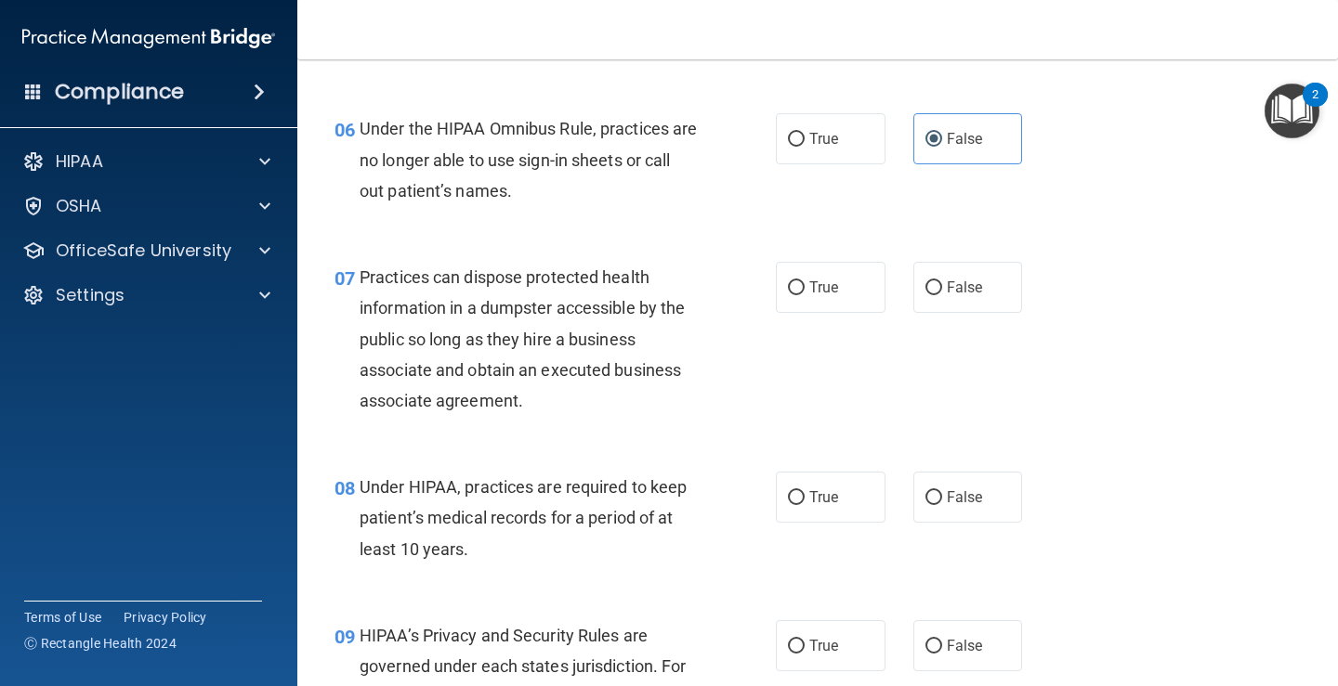
scroll to position [1115, 0]
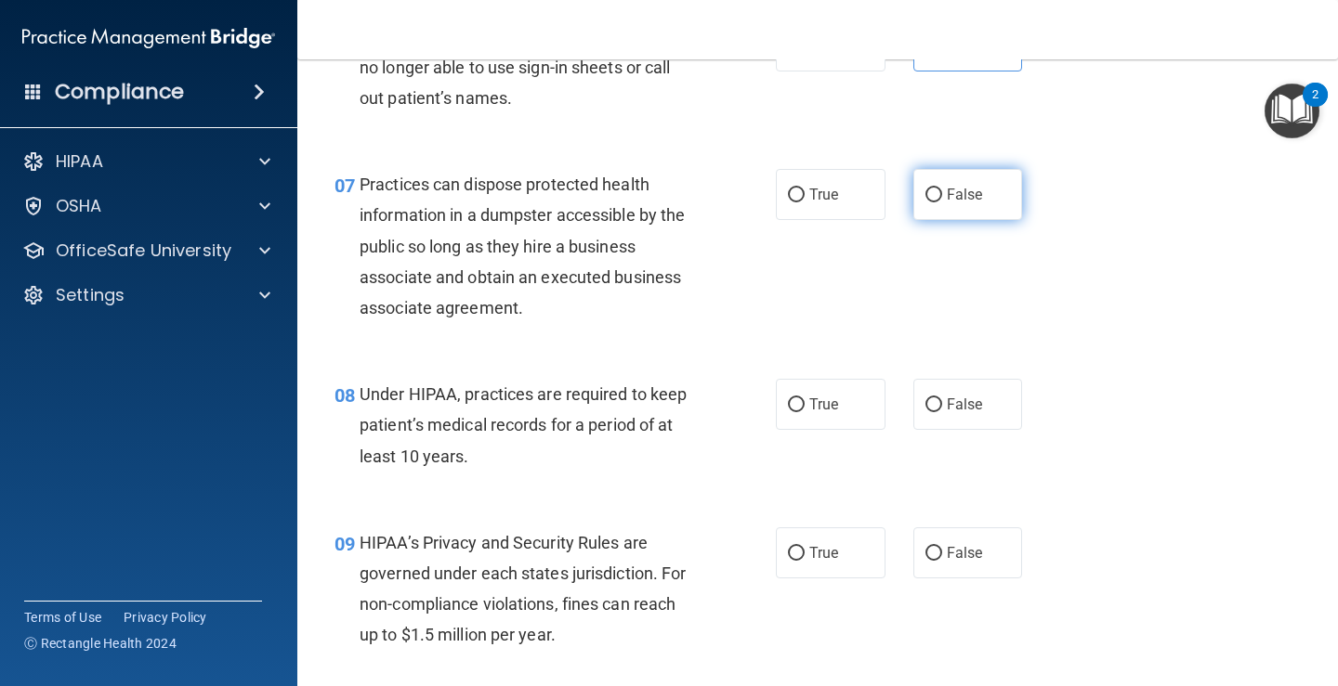
click at [953, 211] on label "False" at bounding box center [968, 194] width 110 height 51
click at [942, 202] on input "False" at bounding box center [933, 196] width 17 height 14
radio input "true"
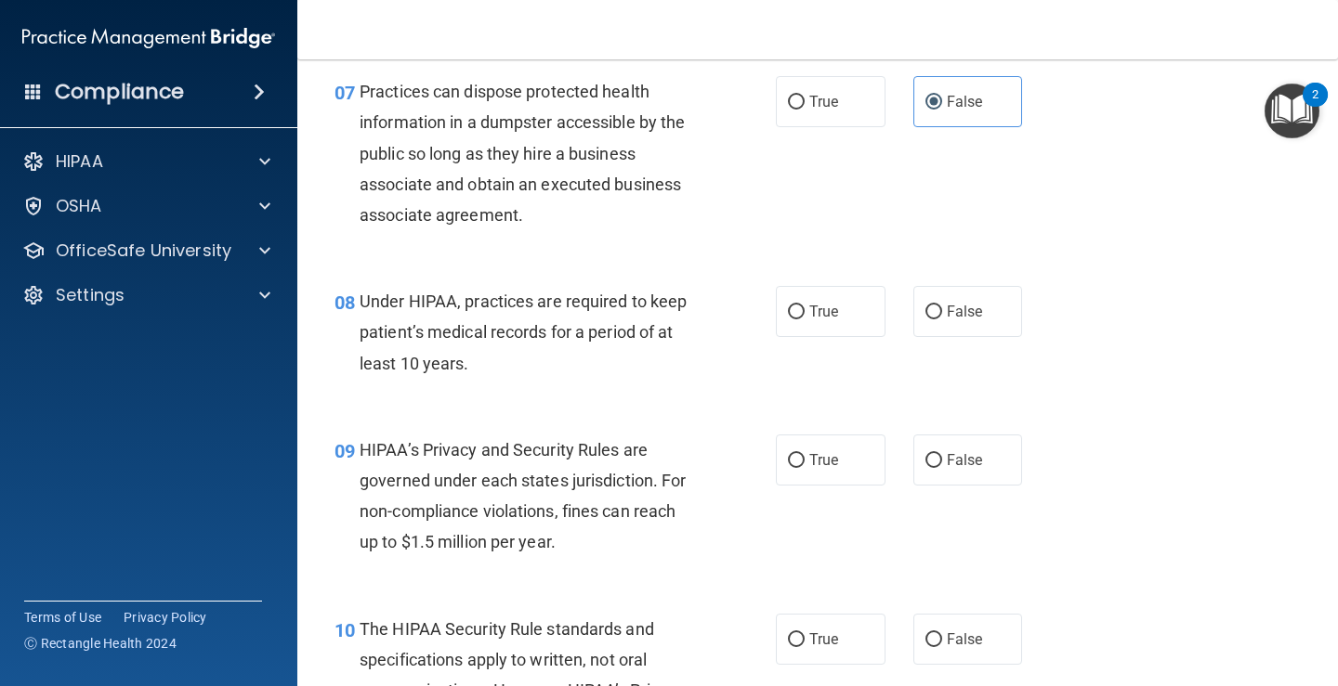
scroll to position [1300, 0]
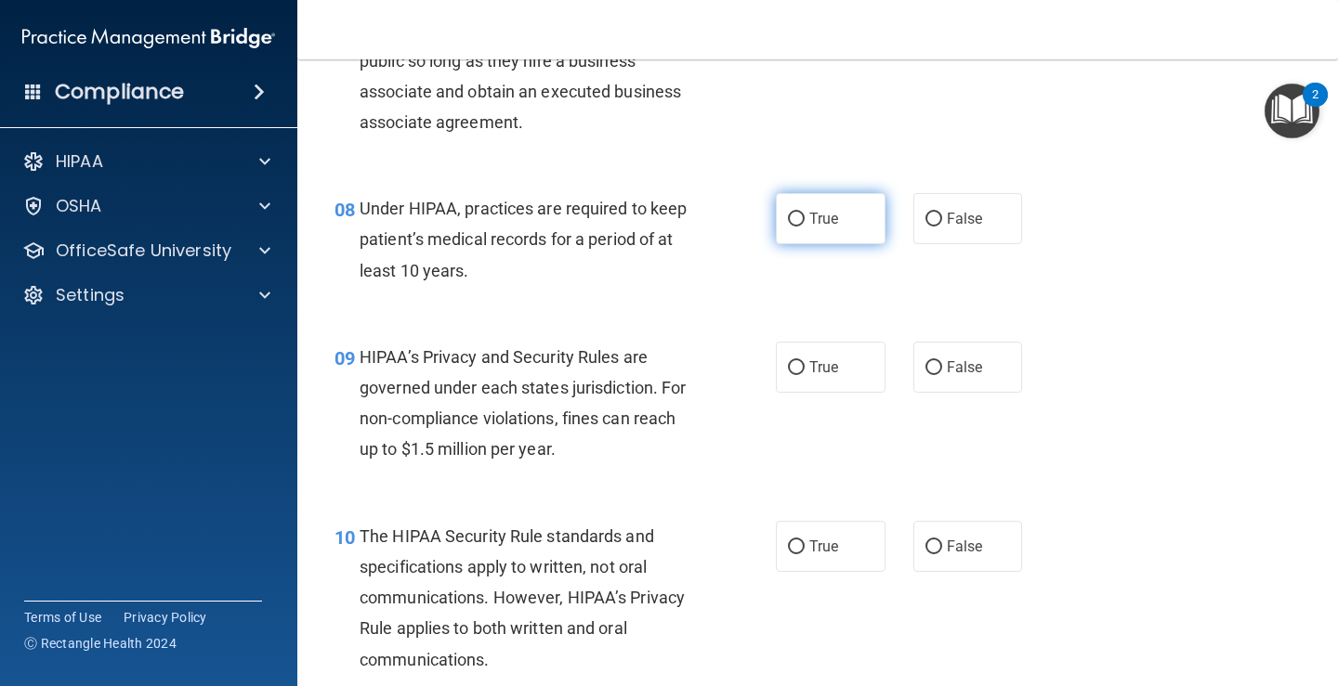
click at [794, 235] on label "True" at bounding box center [831, 218] width 110 height 51
click at [794, 227] on input "True" at bounding box center [796, 220] width 17 height 14
radio input "true"
click at [809, 367] on span "True" at bounding box center [823, 368] width 29 height 18
click at [803, 367] on input "True" at bounding box center [796, 368] width 17 height 14
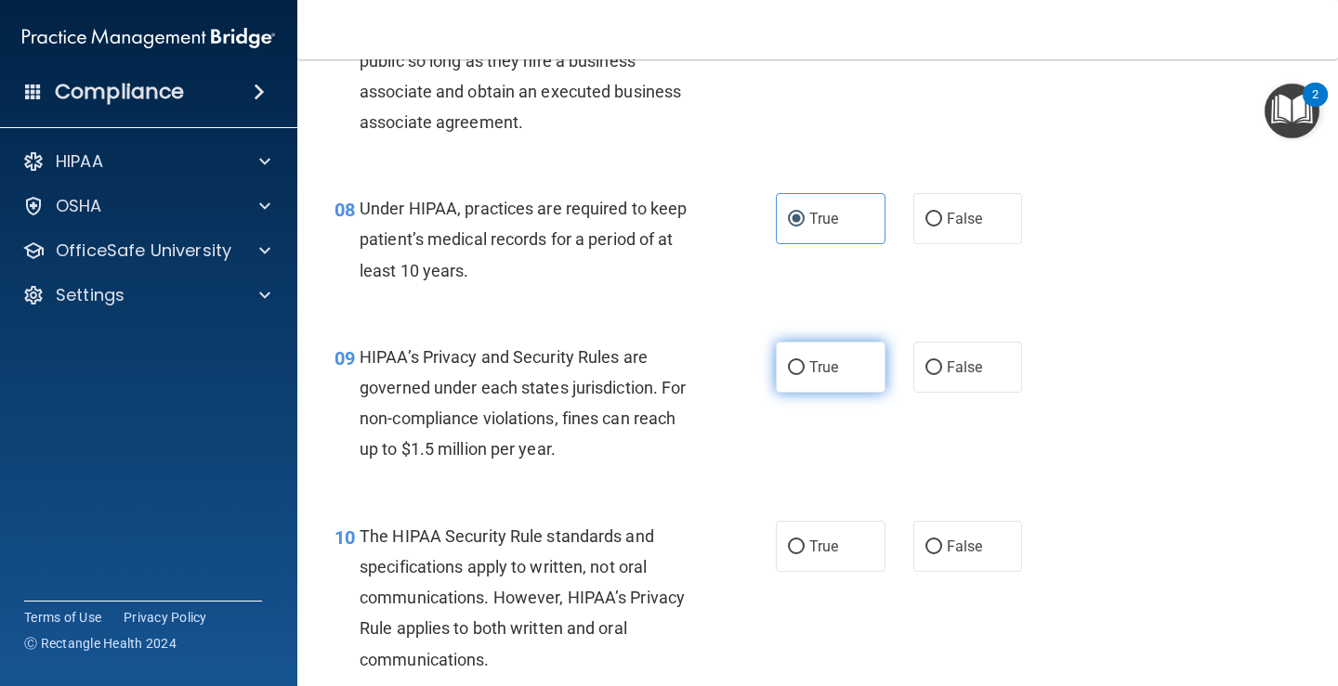
radio input "true"
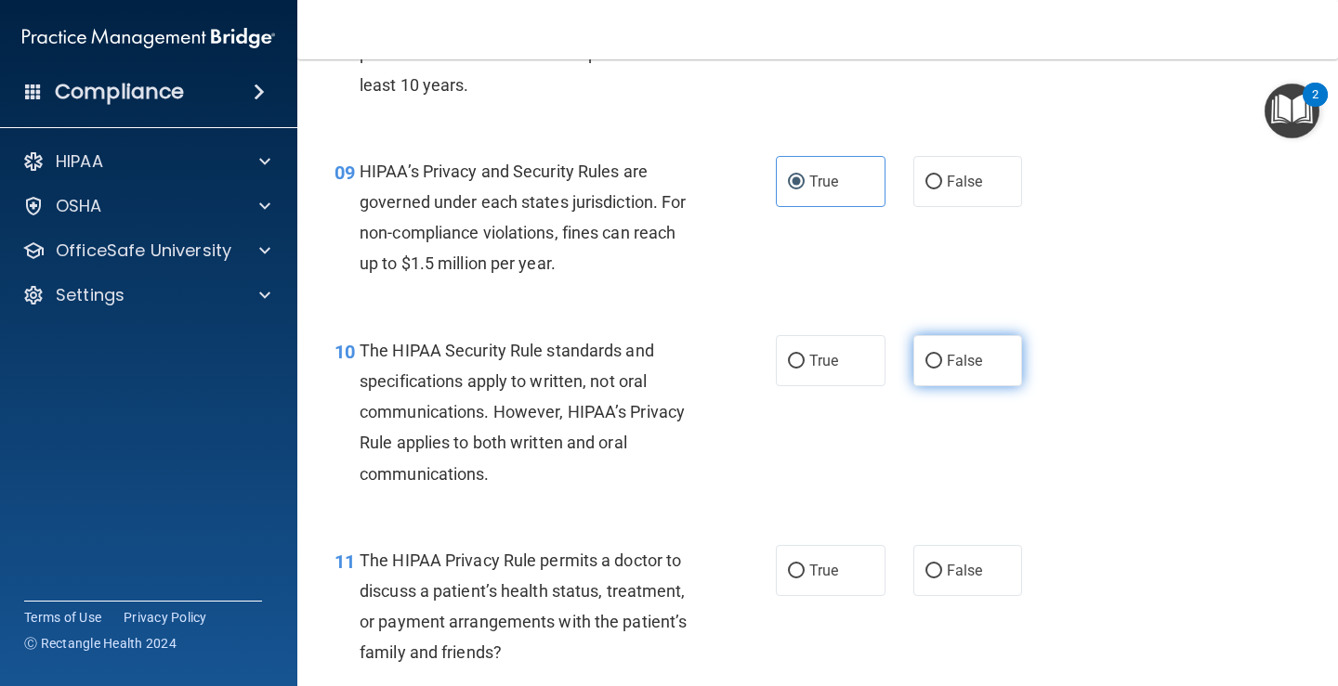
click at [962, 367] on span "False" at bounding box center [964, 361] width 36 height 18
click at [942, 367] on input "False" at bounding box center [933, 362] width 17 height 14
radio input "true"
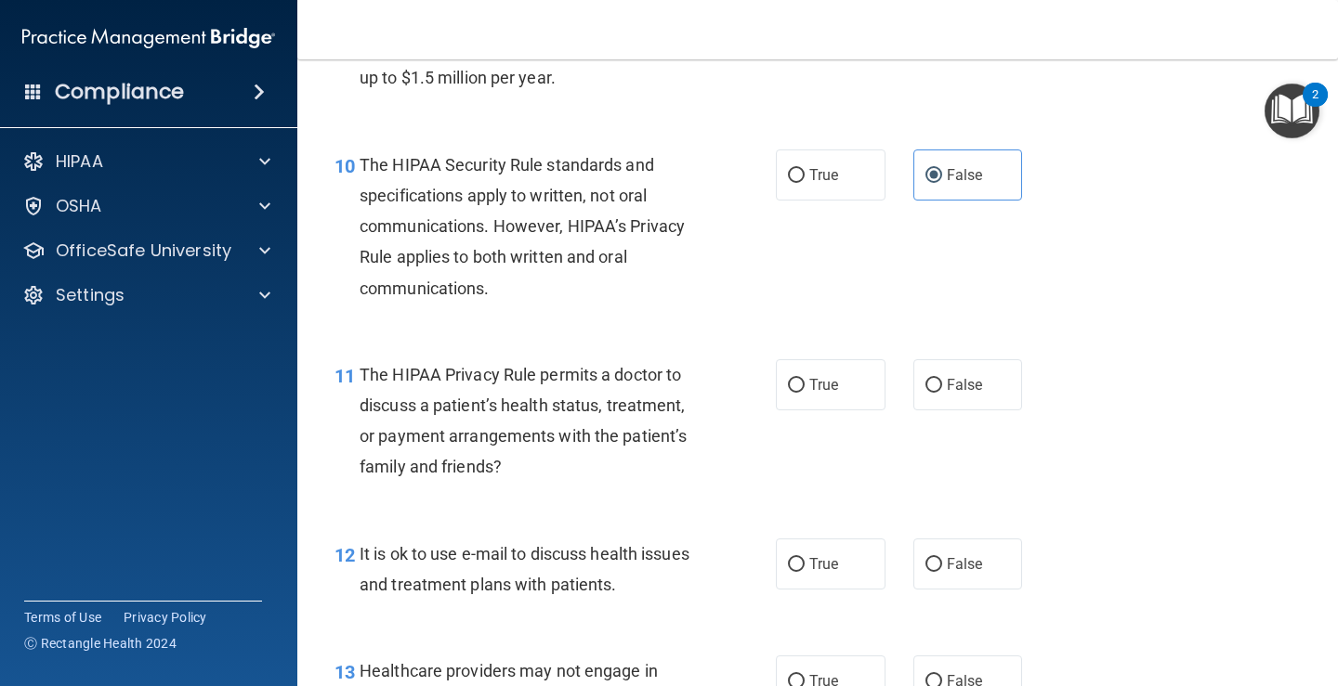
scroll to position [1858, 0]
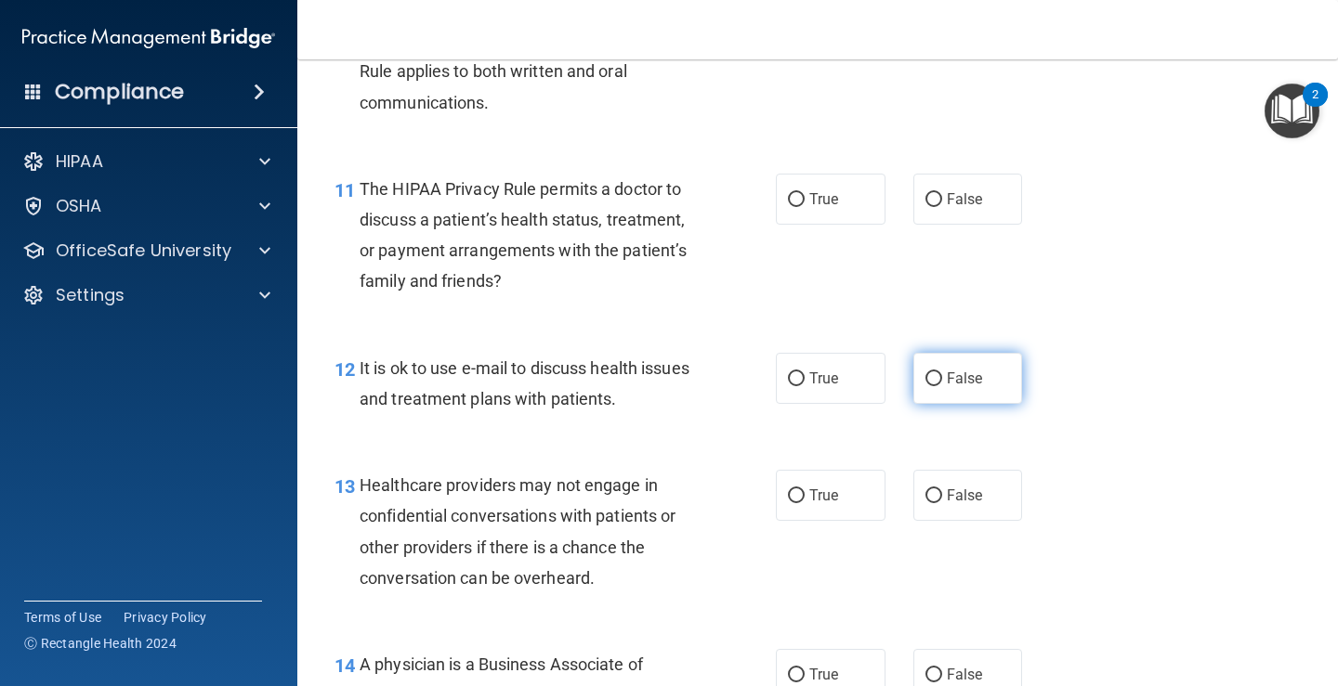
click at [946, 385] on span "False" at bounding box center [964, 379] width 36 height 18
click at [942, 385] on input "False" at bounding box center [933, 379] width 17 height 14
radio input "true"
click at [798, 496] on label "True" at bounding box center [831, 495] width 110 height 51
click at [798, 496] on input "True" at bounding box center [796, 497] width 17 height 14
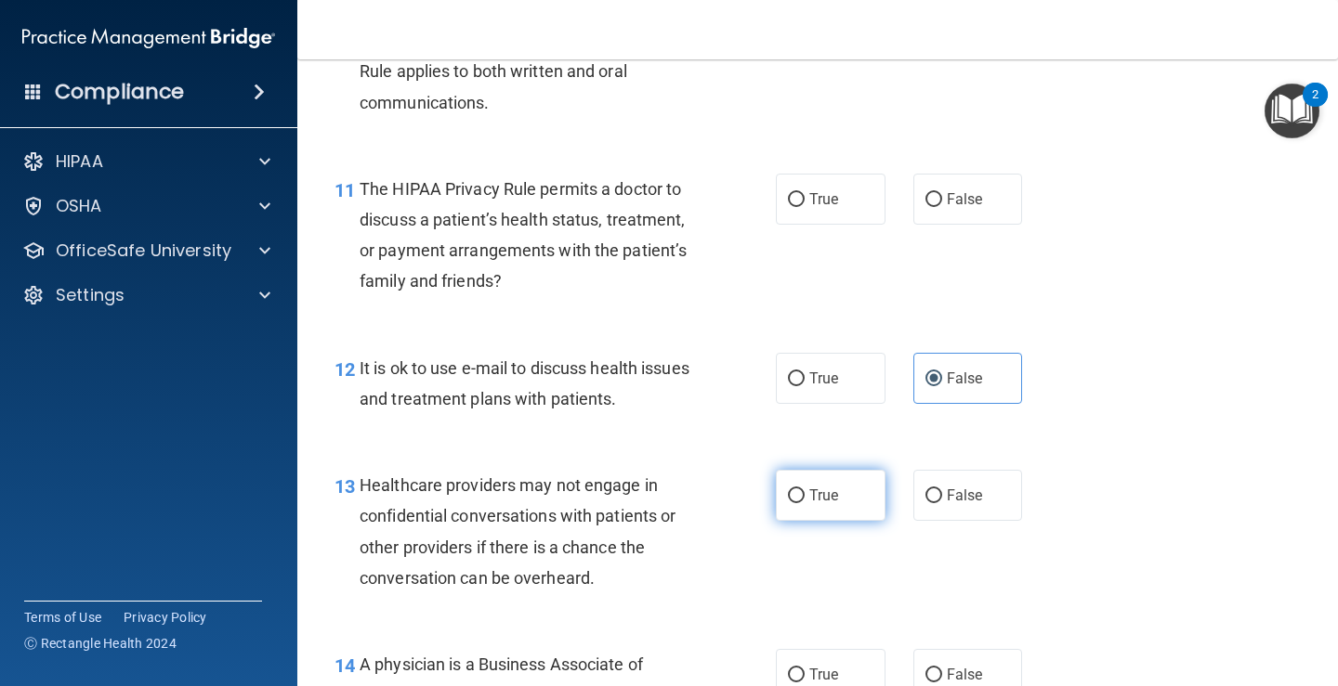
radio input "true"
click at [955, 212] on label "False" at bounding box center [968, 199] width 110 height 51
click at [942, 207] on input "False" at bounding box center [933, 200] width 17 height 14
radio input "true"
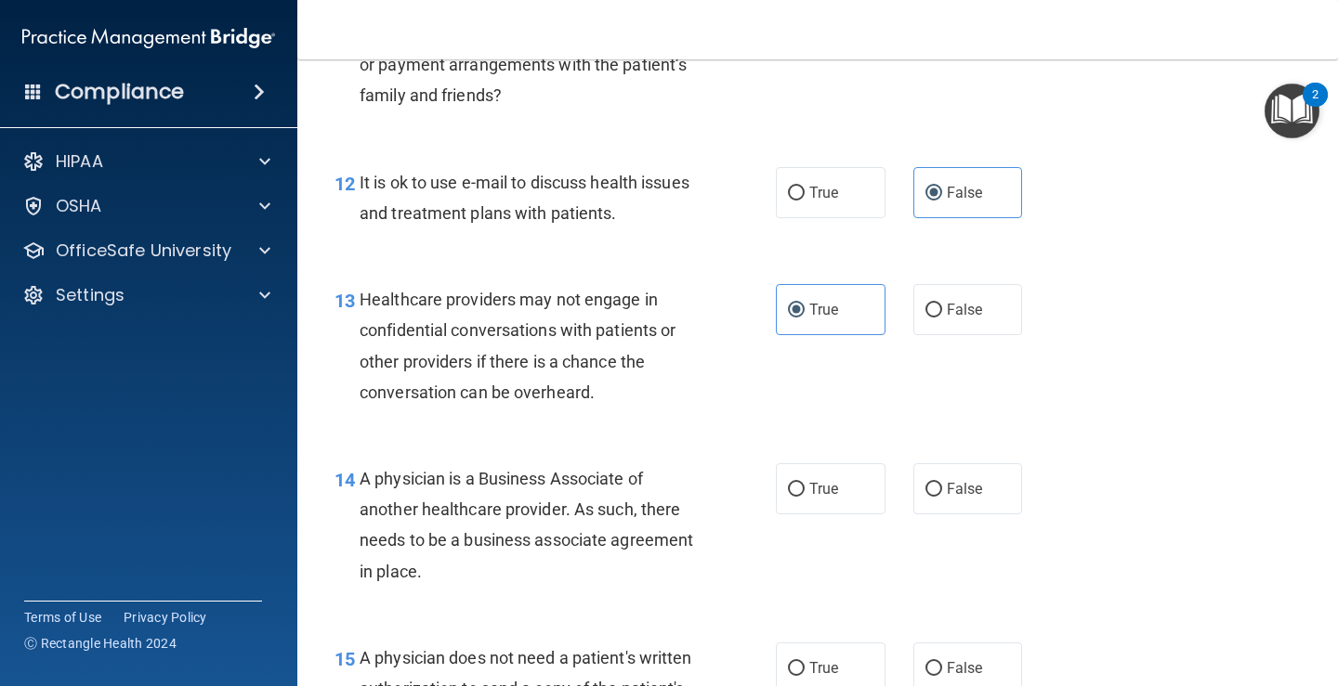
scroll to position [2229, 0]
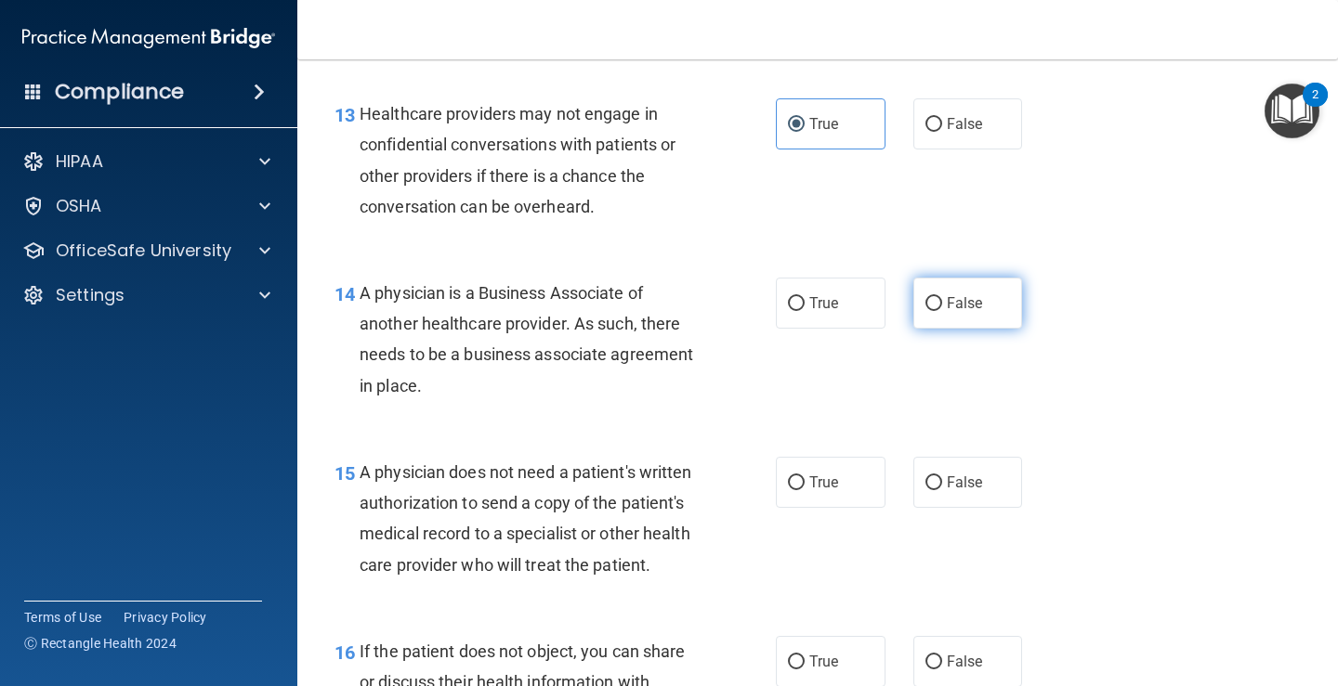
click at [928, 317] on label "False" at bounding box center [968, 303] width 110 height 51
click at [928, 311] on input "False" at bounding box center [933, 304] width 17 height 14
radio input "true"
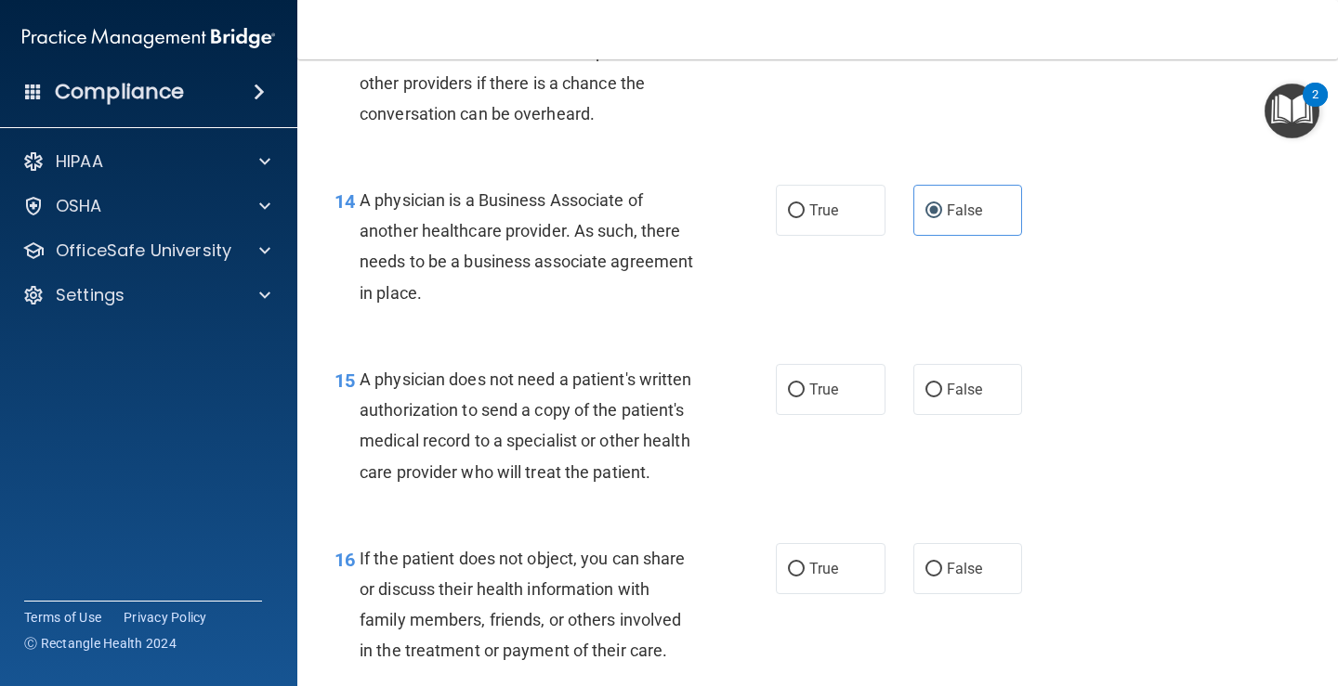
scroll to position [2415, 0]
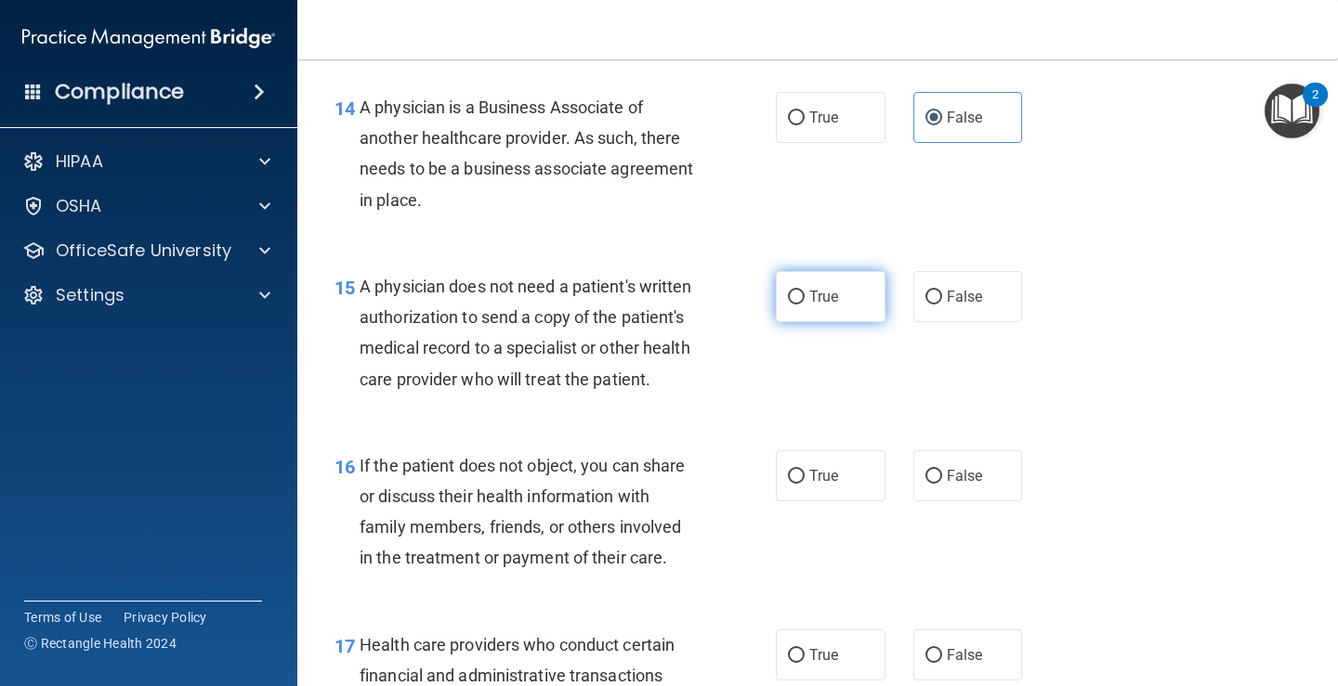
click at [811, 291] on span "True" at bounding box center [823, 297] width 29 height 18
click at [804, 291] on input "True" at bounding box center [796, 298] width 17 height 14
radio input "true"
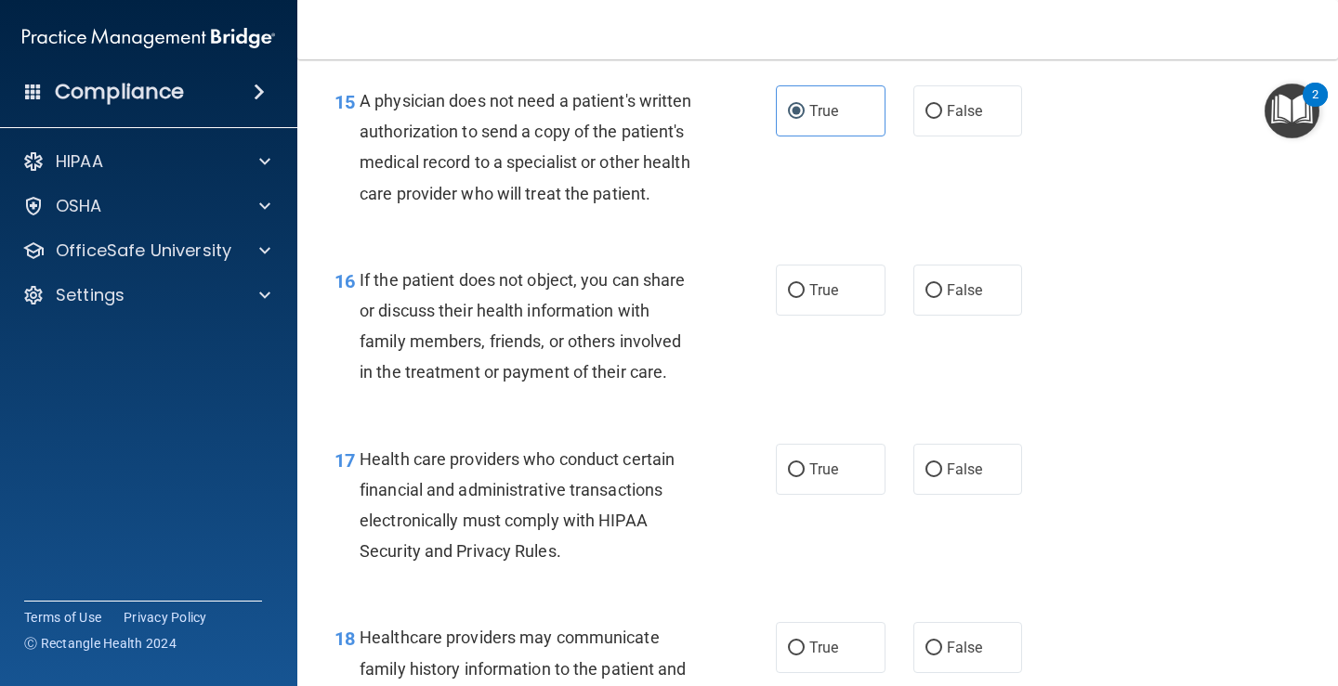
scroll to position [2694, 0]
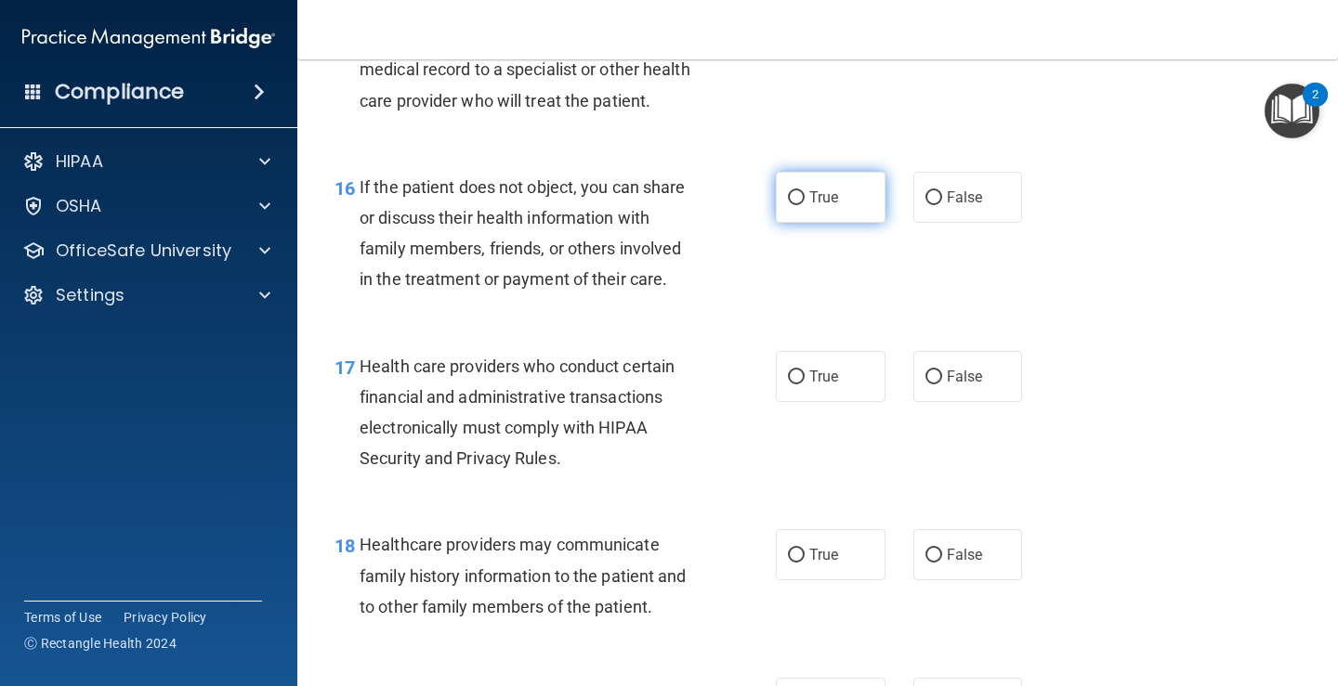
click at [782, 207] on label "True" at bounding box center [831, 197] width 110 height 51
click at [788, 205] on input "True" at bounding box center [796, 198] width 17 height 14
radio input "true"
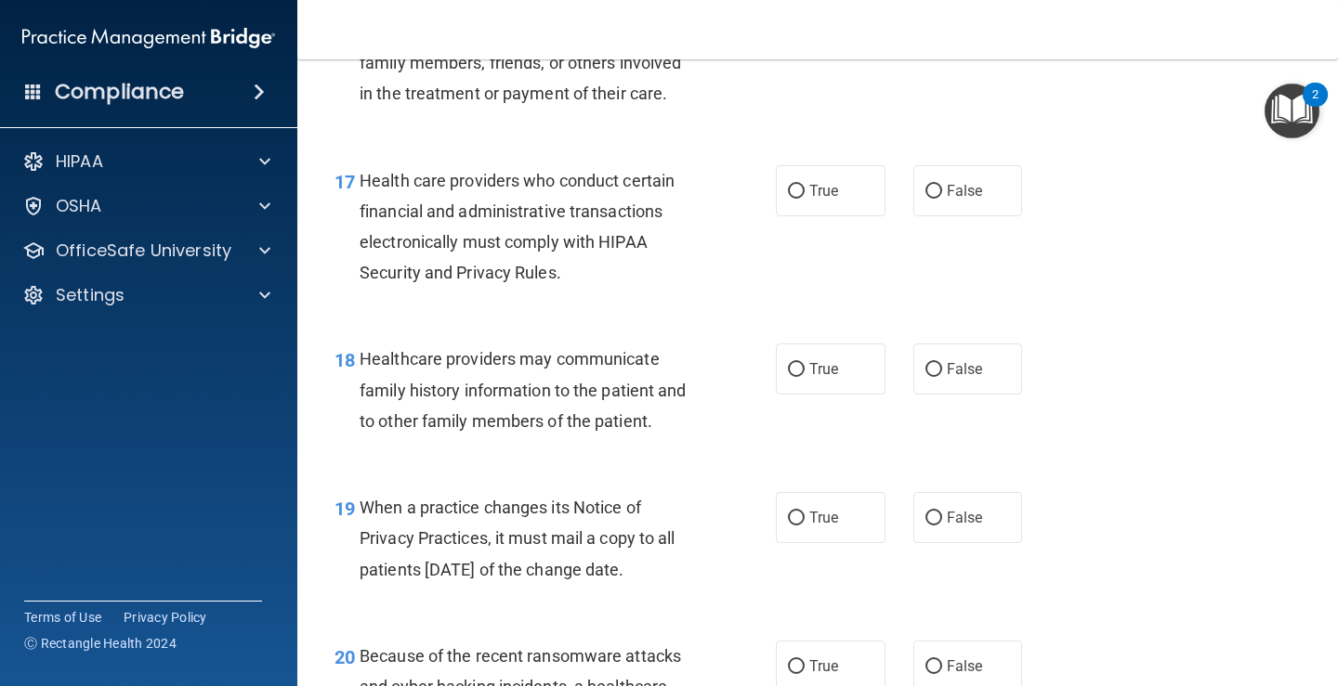
scroll to position [2972, 0]
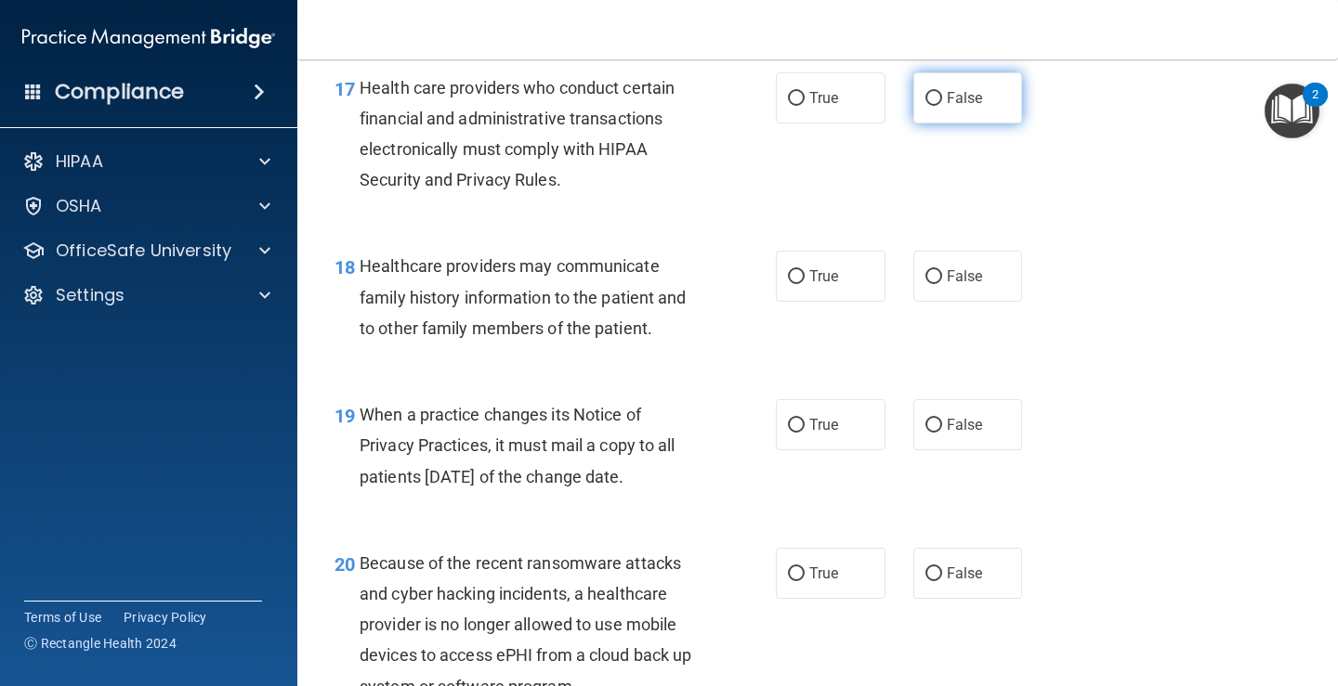
click at [926, 103] on input "False" at bounding box center [933, 99] width 17 height 14
radio input "true"
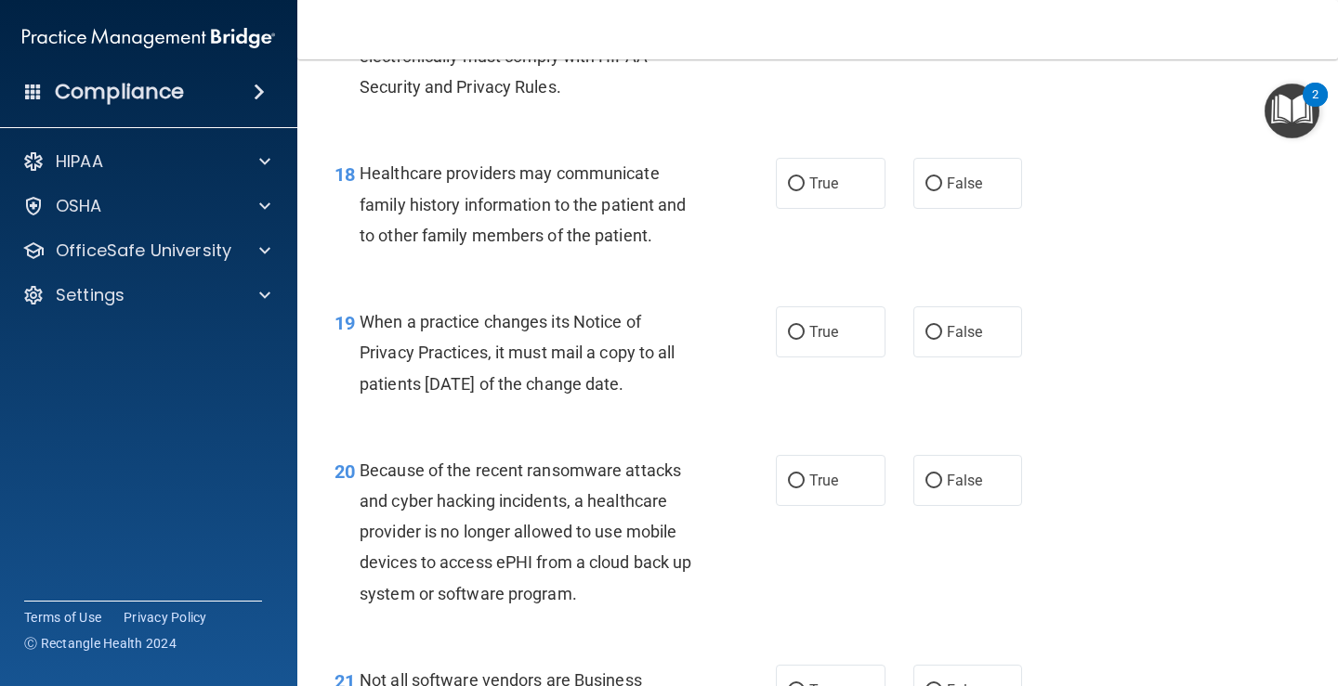
scroll to position [3158, 0]
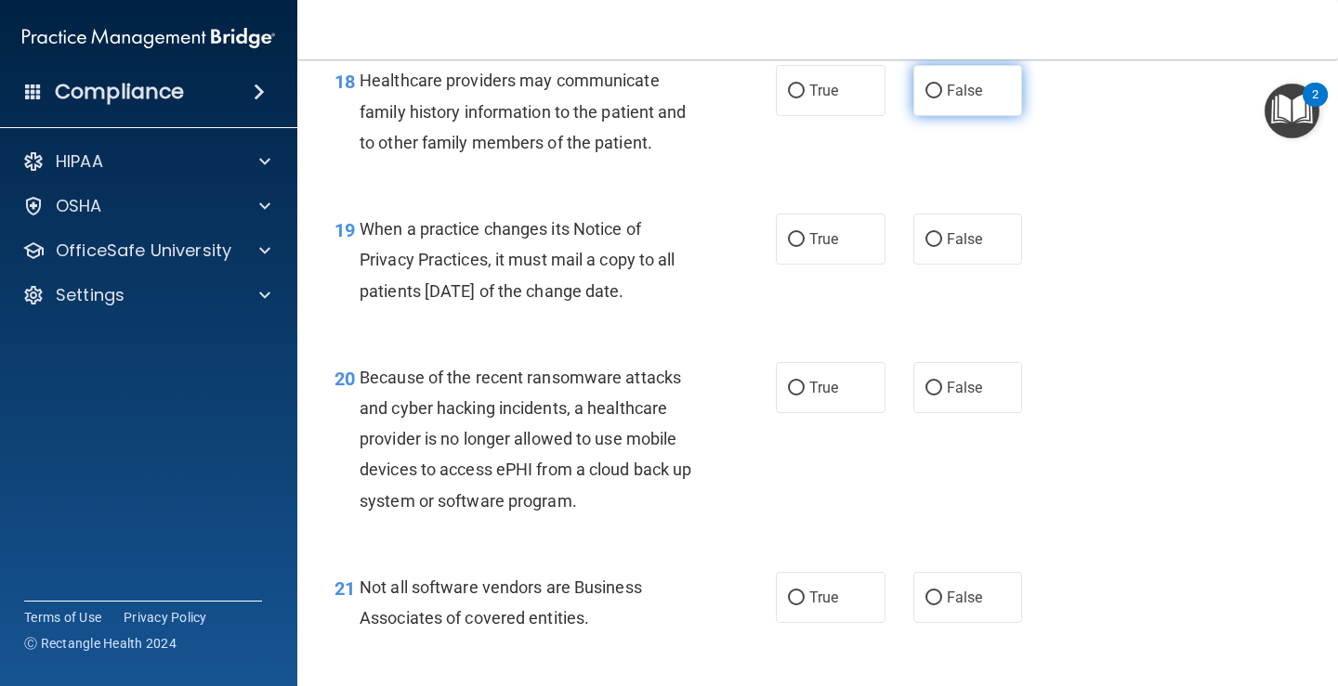
click at [939, 103] on label "False" at bounding box center [968, 90] width 110 height 51
click at [939, 98] on input "False" at bounding box center [933, 92] width 17 height 14
radio input "true"
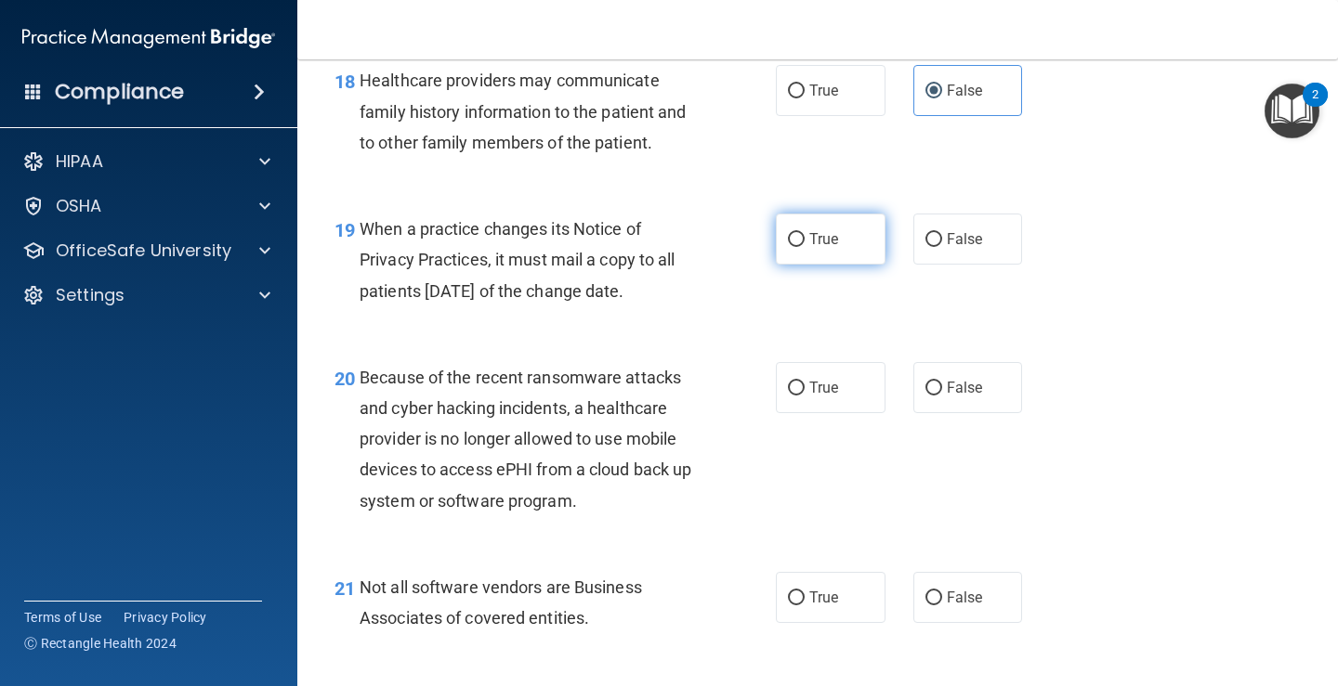
click at [788, 238] on input "True" at bounding box center [796, 240] width 17 height 14
radio input "true"
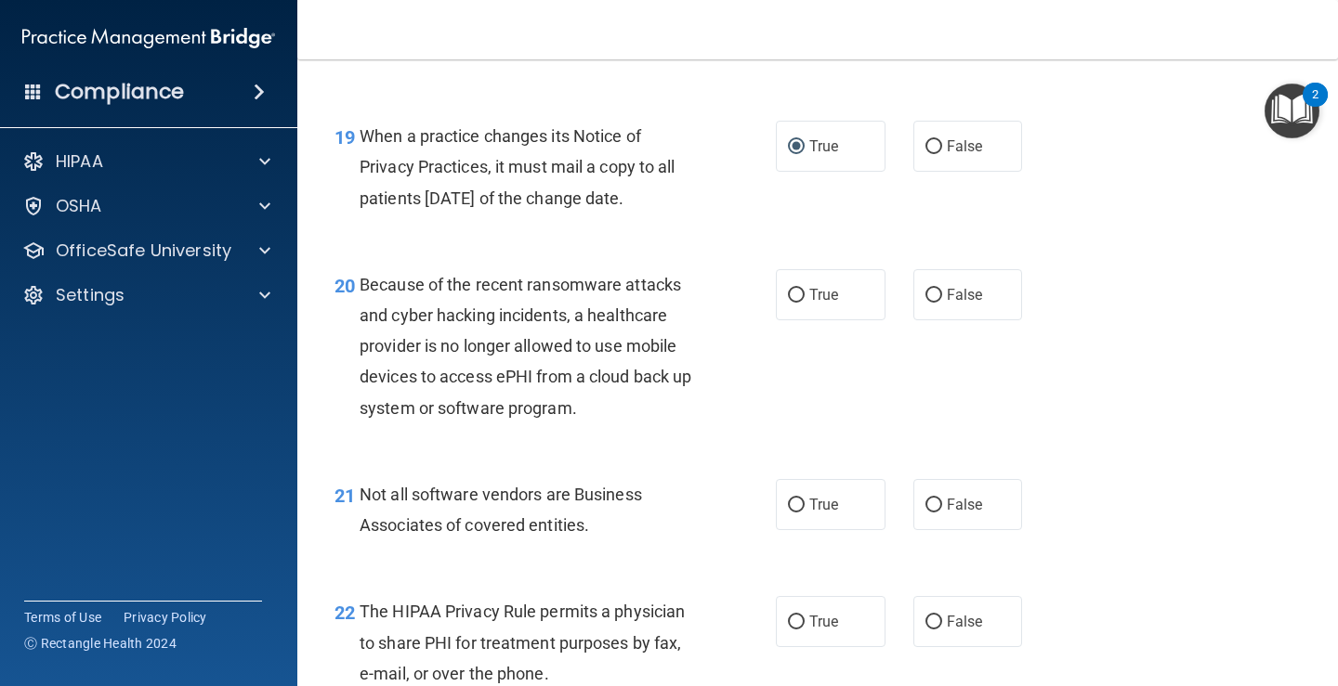
scroll to position [3344, 0]
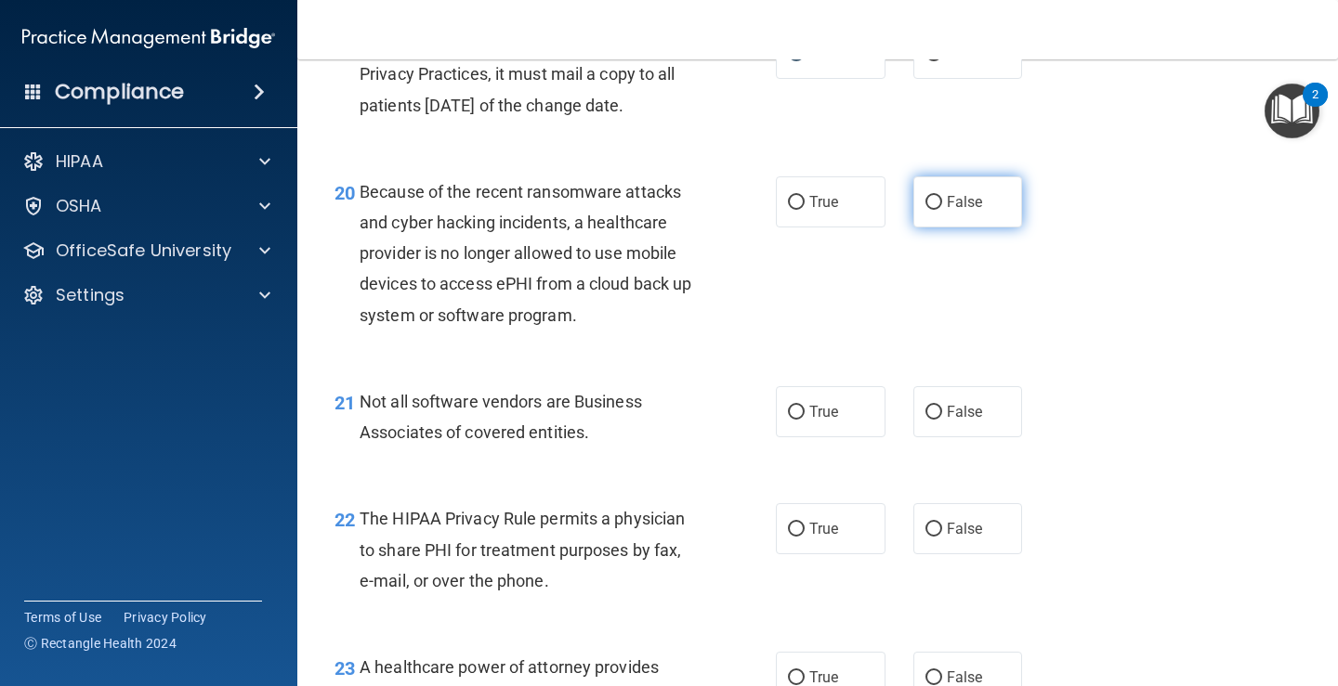
click at [960, 207] on span "False" at bounding box center [964, 202] width 36 height 18
click at [942, 207] on input "False" at bounding box center [933, 203] width 17 height 14
radio input "true"
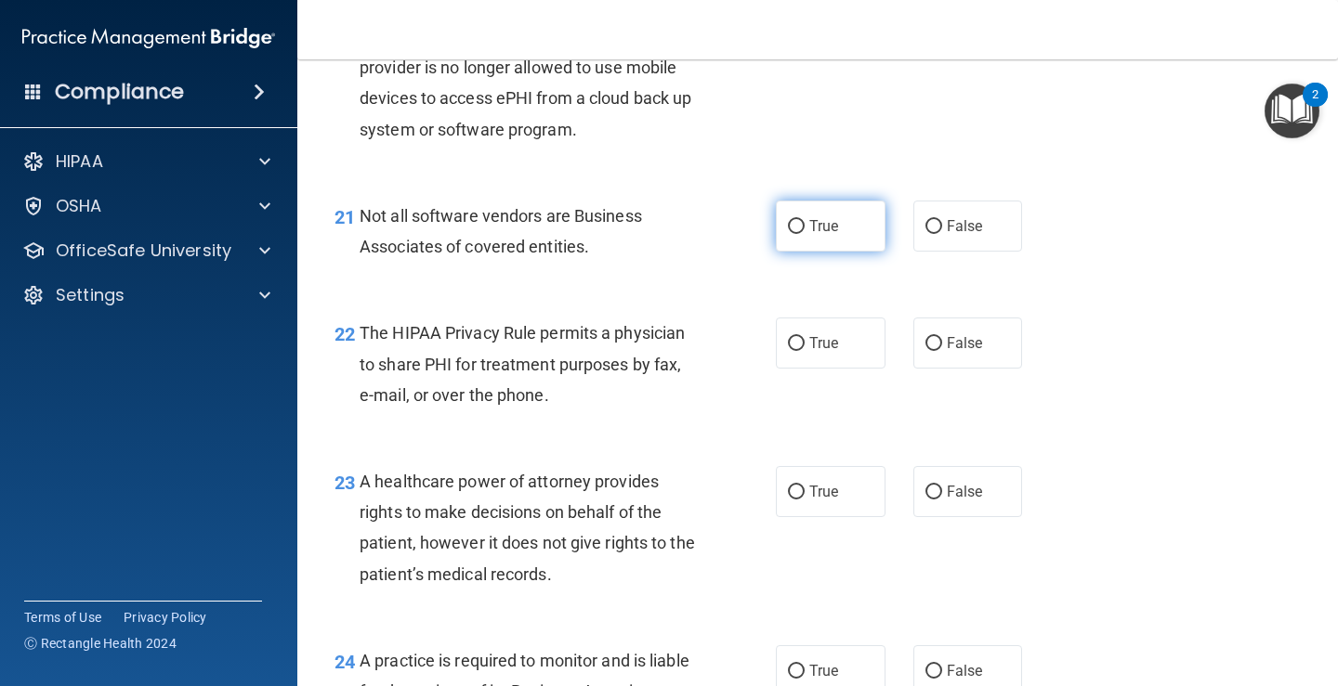
click at [843, 237] on label "True" at bounding box center [831, 226] width 110 height 51
click at [804, 234] on input "True" at bounding box center [796, 227] width 17 height 14
radio input "true"
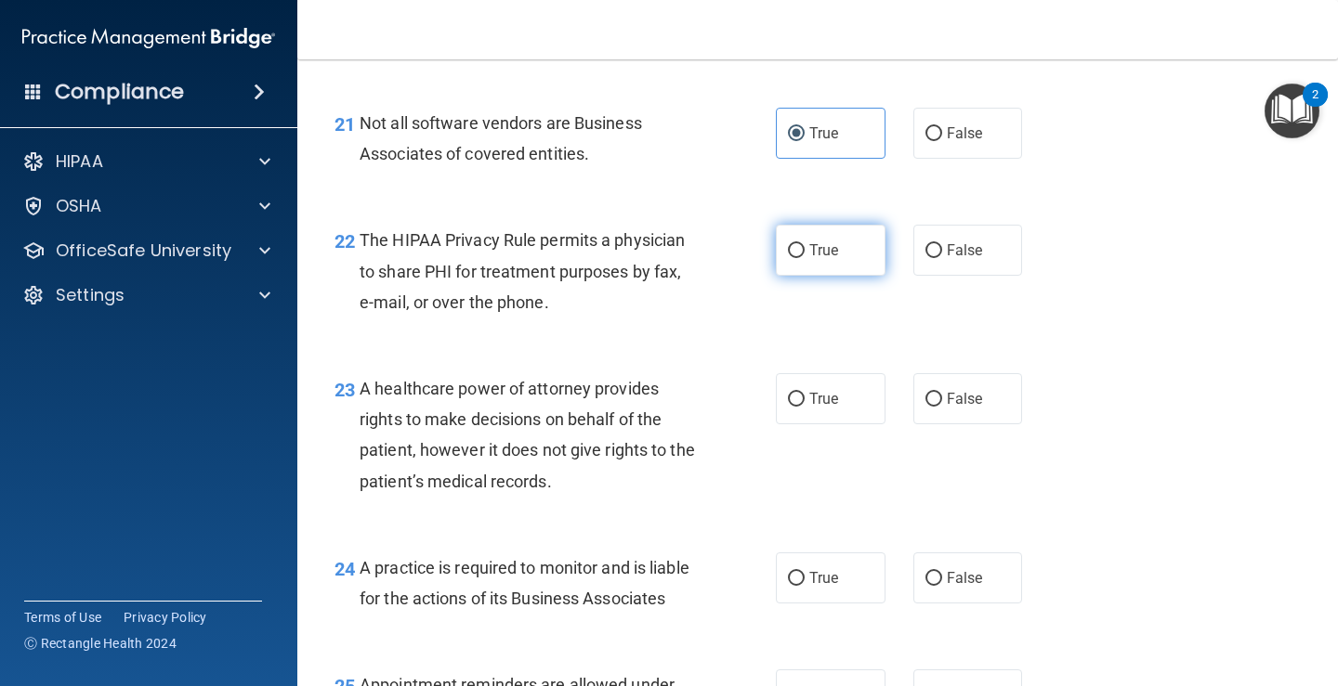
click at [809, 257] on span "True" at bounding box center [823, 251] width 29 height 18
click at [804, 257] on input "True" at bounding box center [796, 251] width 17 height 14
radio input "true"
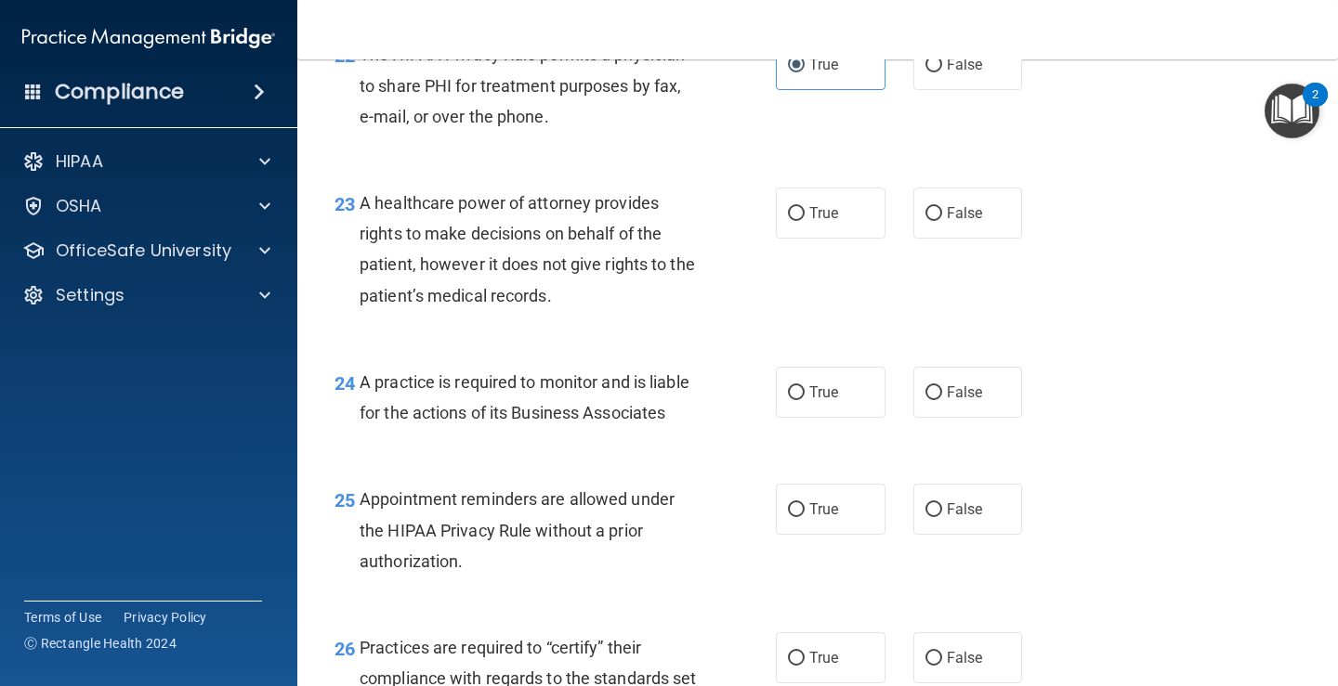
scroll to position [3901, 0]
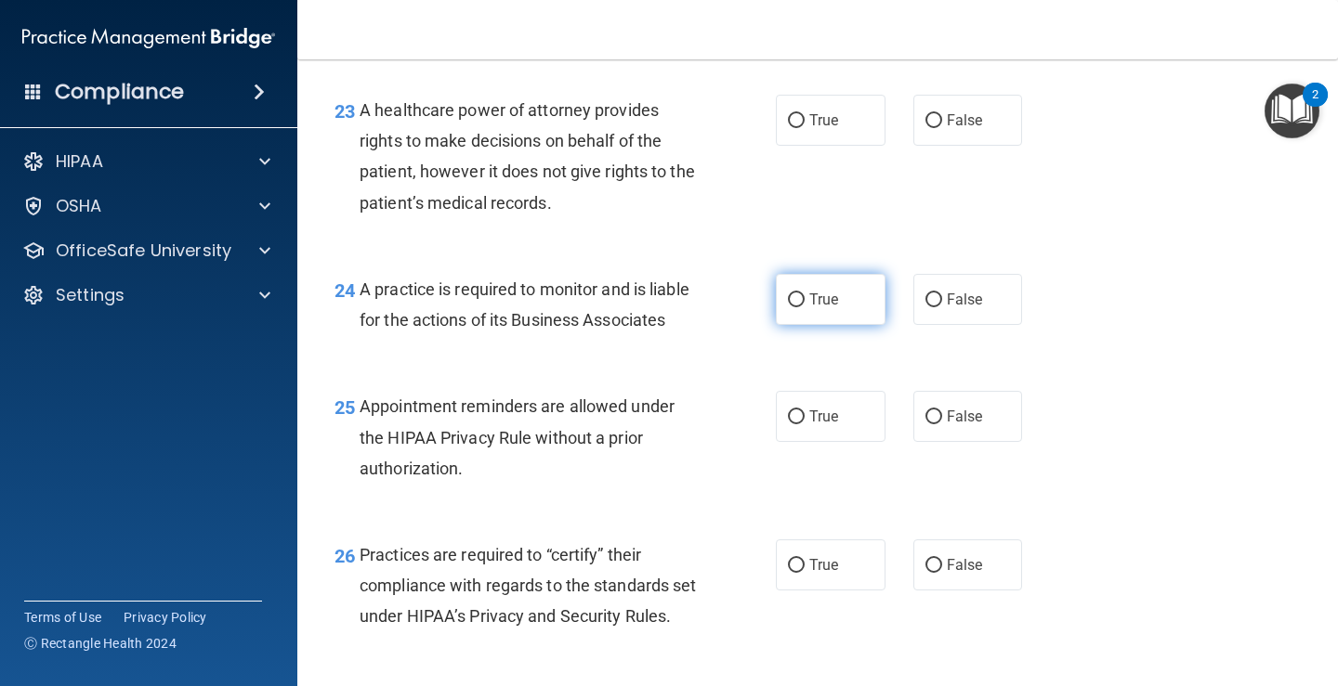
click at [855, 304] on label "True" at bounding box center [831, 299] width 110 height 51
click at [804, 304] on input "True" at bounding box center [796, 301] width 17 height 14
radio input "true"
click at [959, 282] on label "False" at bounding box center [968, 299] width 110 height 51
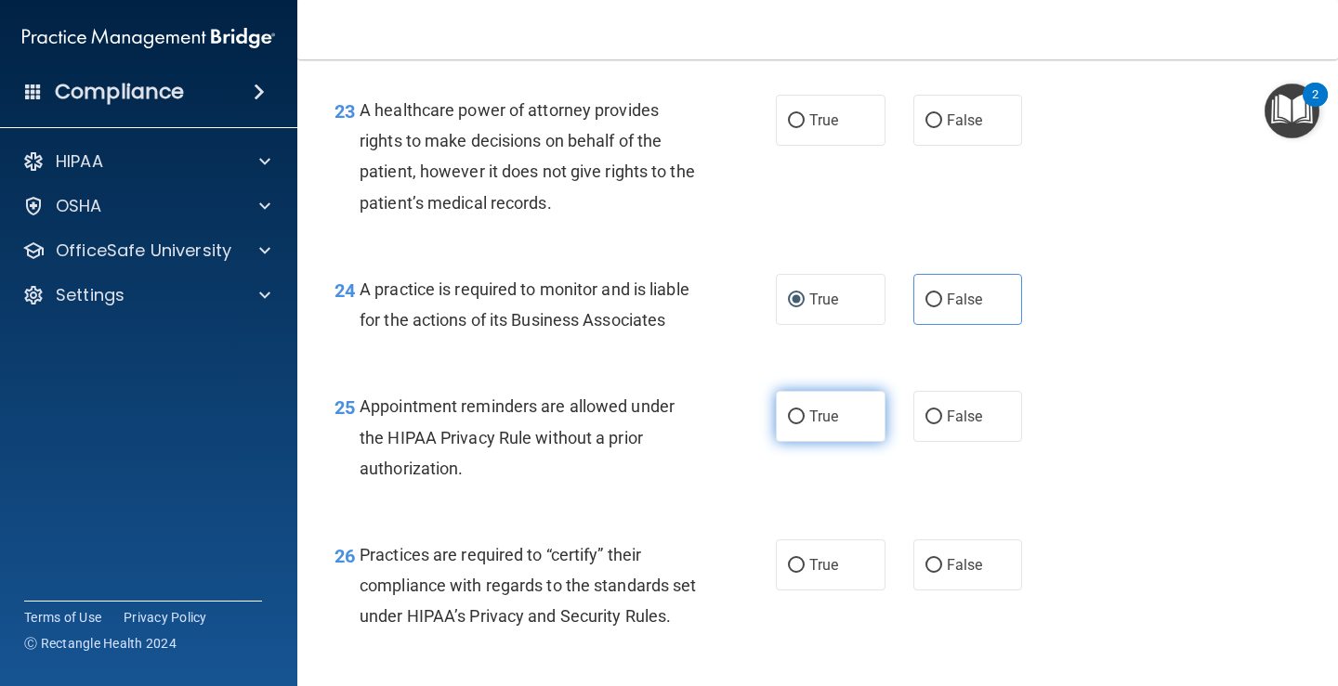
click at [800, 424] on label "True" at bounding box center [831, 416] width 110 height 51
click at [800, 424] on input "True" at bounding box center [796, 418] width 17 height 14
radio input "true"
click at [946, 122] on span "False" at bounding box center [964, 120] width 36 height 18
click at [939, 122] on input "False" at bounding box center [933, 121] width 17 height 14
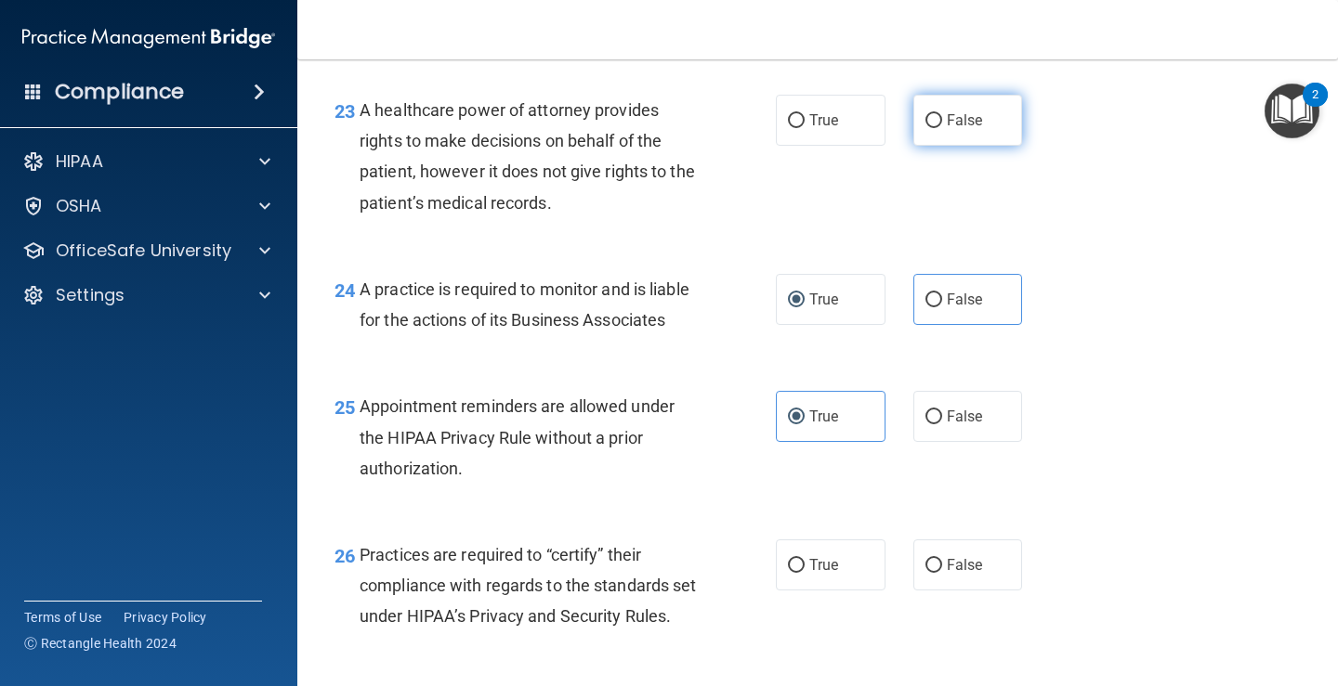
radio input "true"
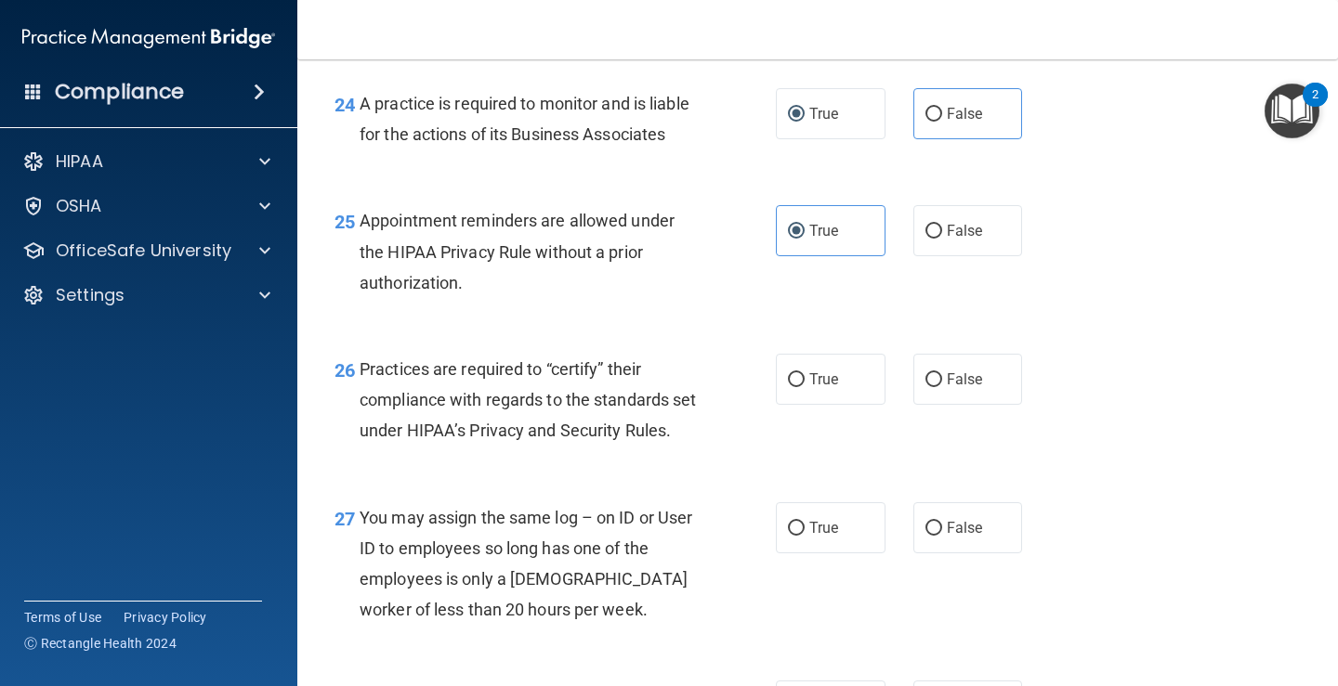
scroll to position [4180, 0]
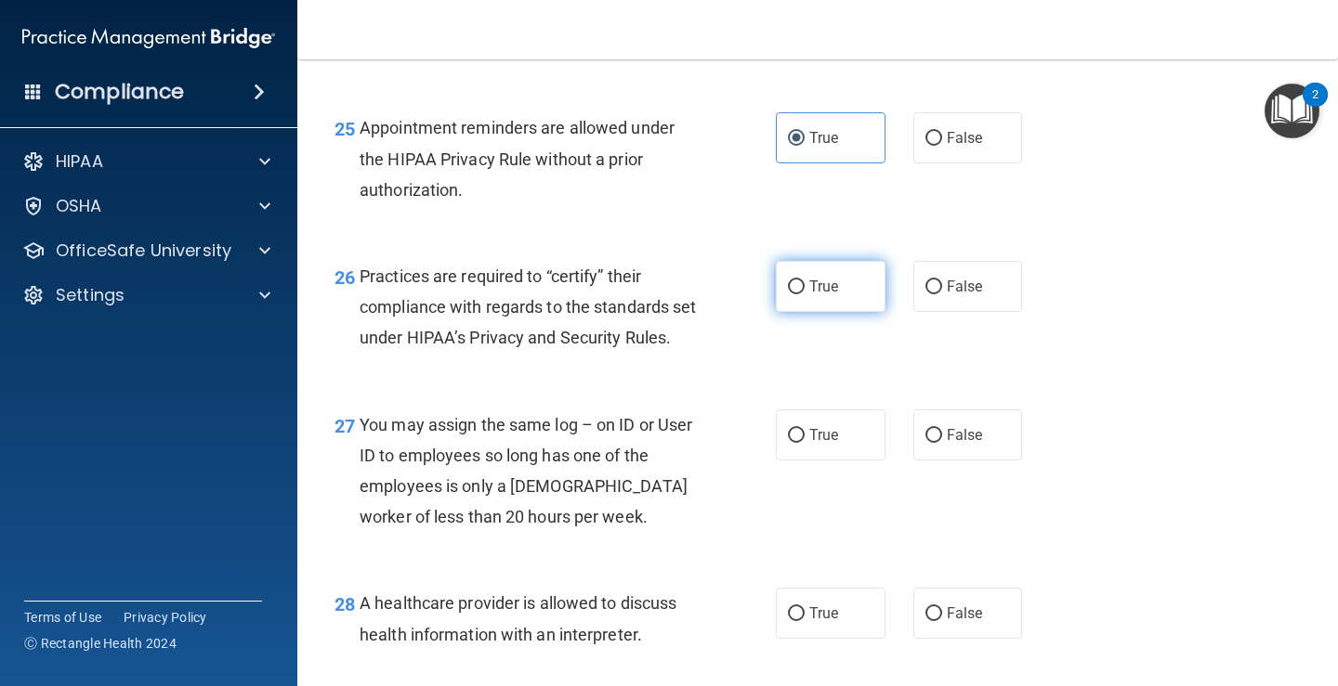
click at [818, 284] on span "True" at bounding box center [823, 287] width 29 height 18
click at [804, 284] on input "True" at bounding box center [796, 288] width 17 height 14
radio input "true"
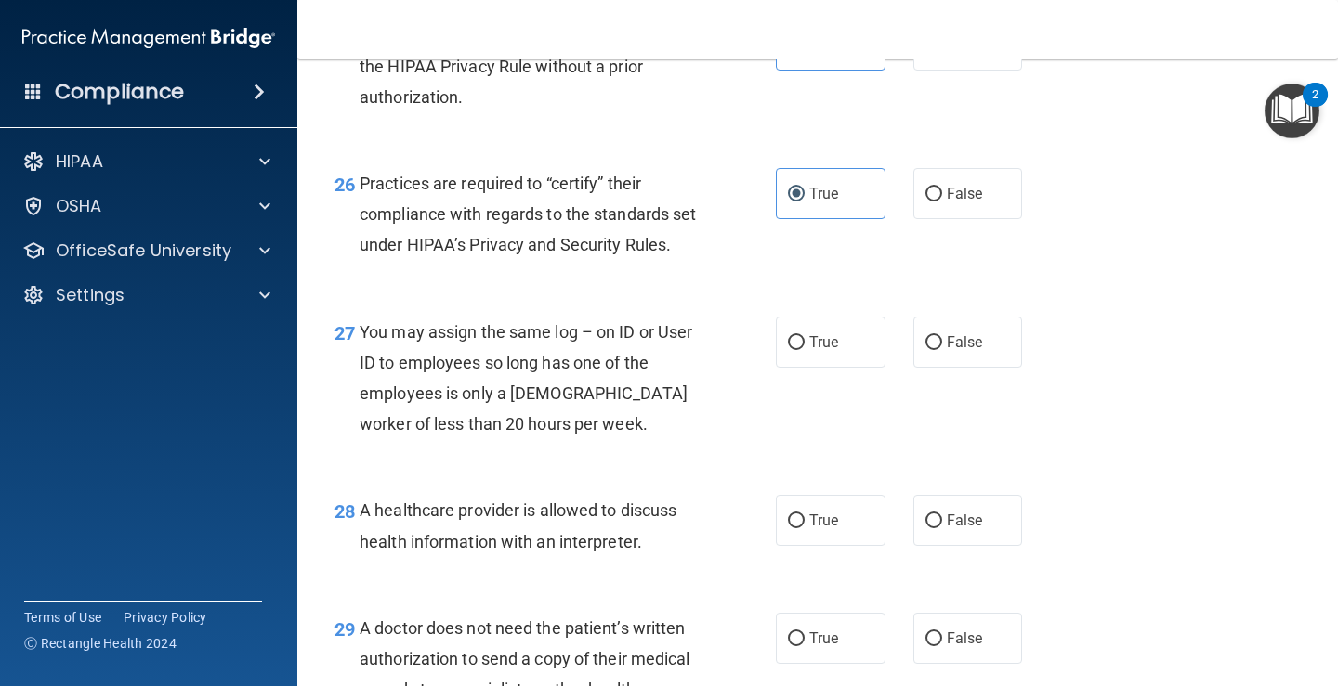
scroll to position [4366, 0]
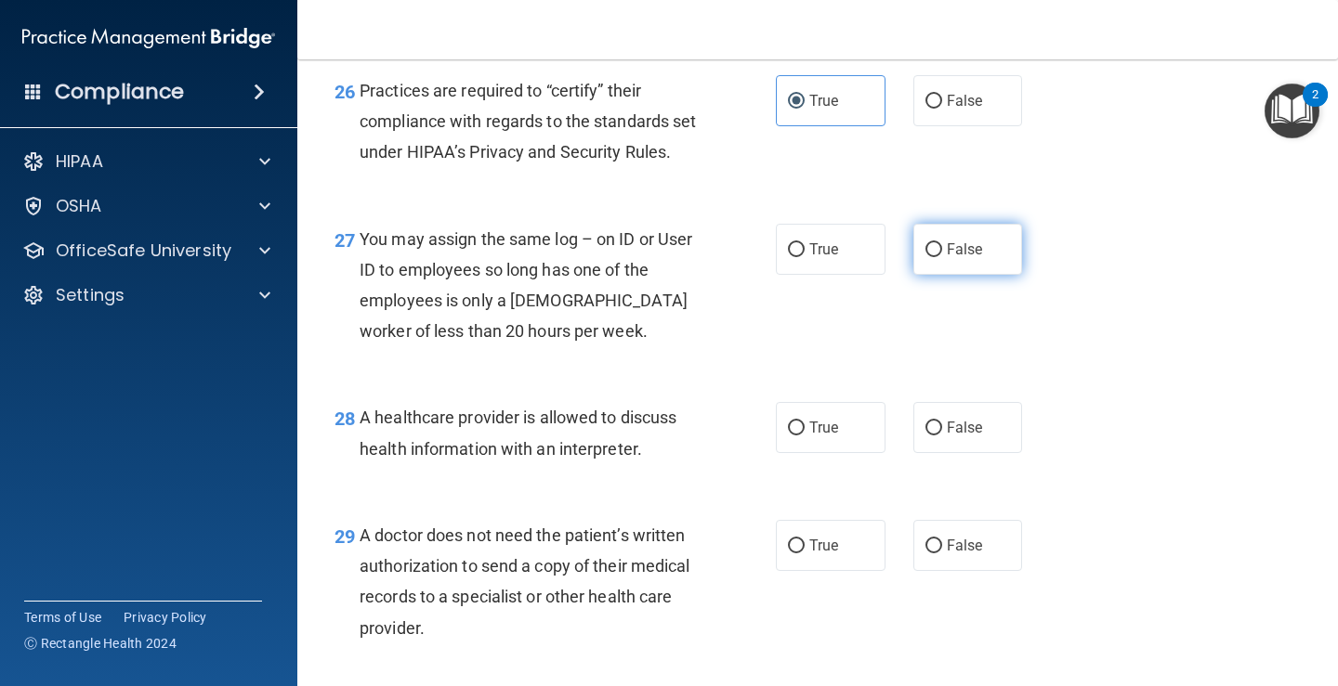
click at [920, 275] on label "False" at bounding box center [968, 249] width 110 height 51
click at [925, 257] on input "False" at bounding box center [933, 250] width 17 height 14
radio input "true"
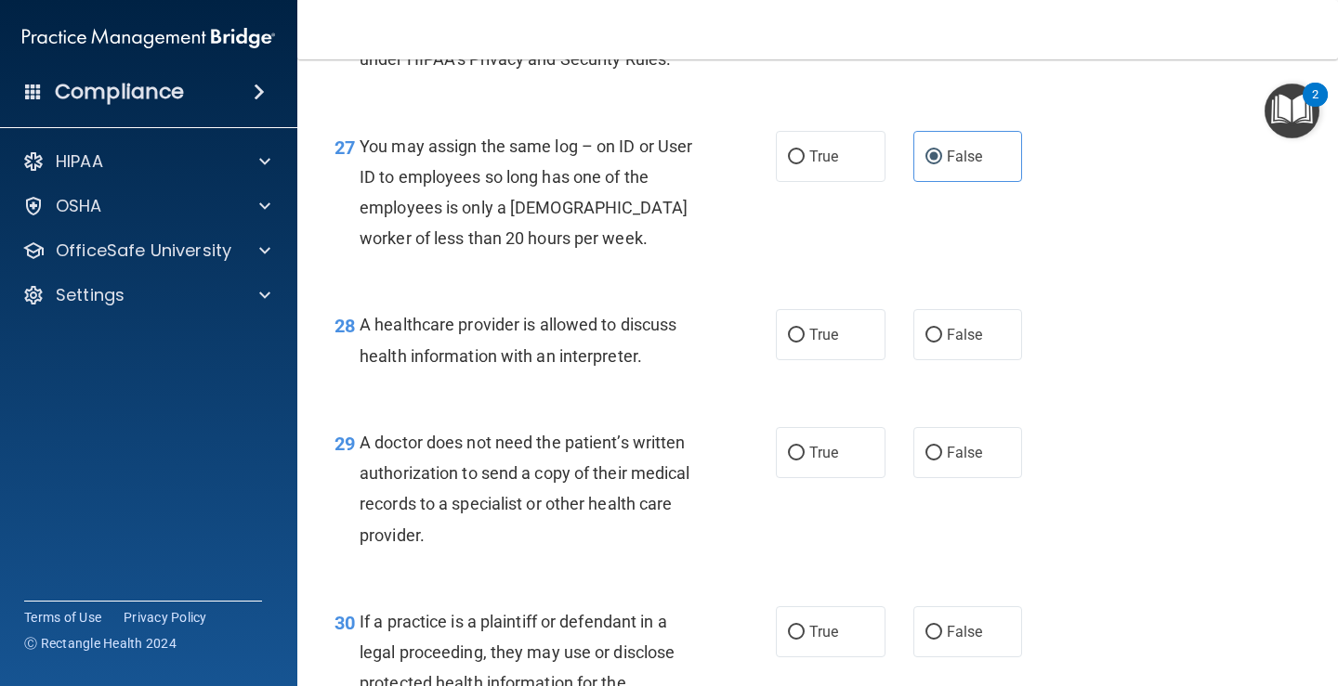
scroll to position [4551, 0]
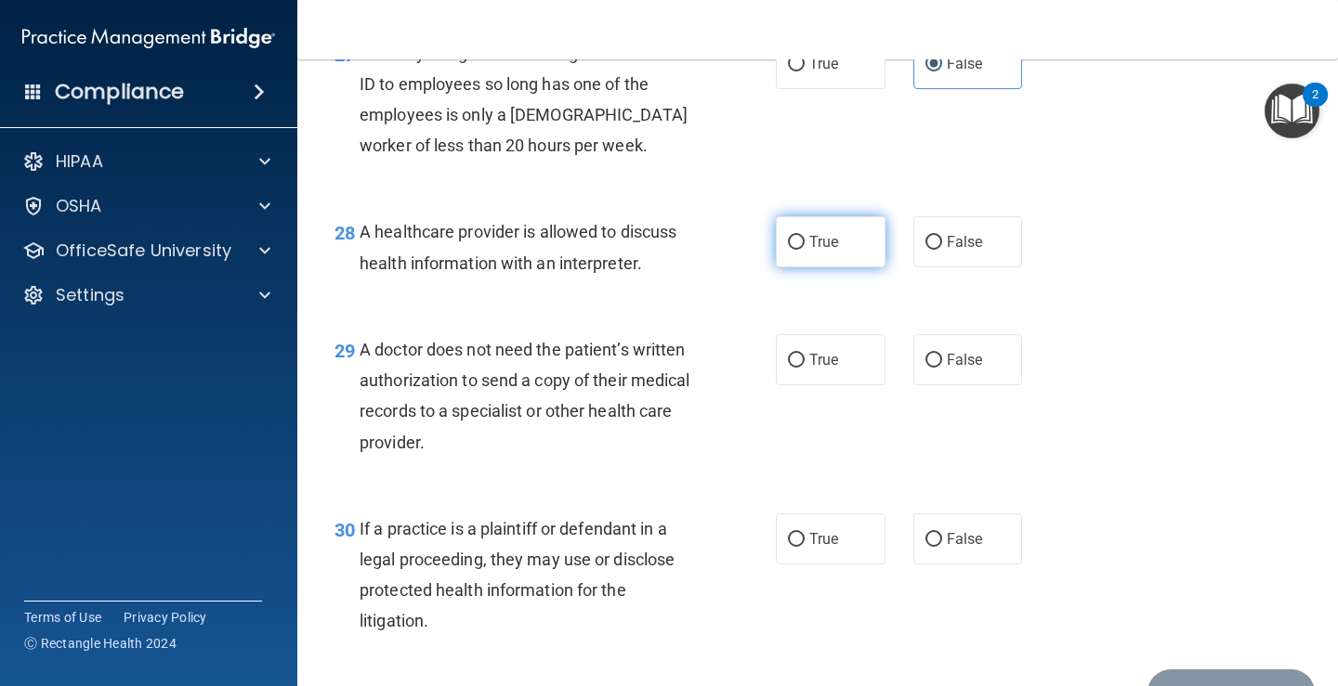
click at [809, 251] on span "True" at bounding box center [823, 242] width 29 height 18
click at [804, 250] on input "True" at bounding box center [796, 243] width 17 height 14
radio input "true"
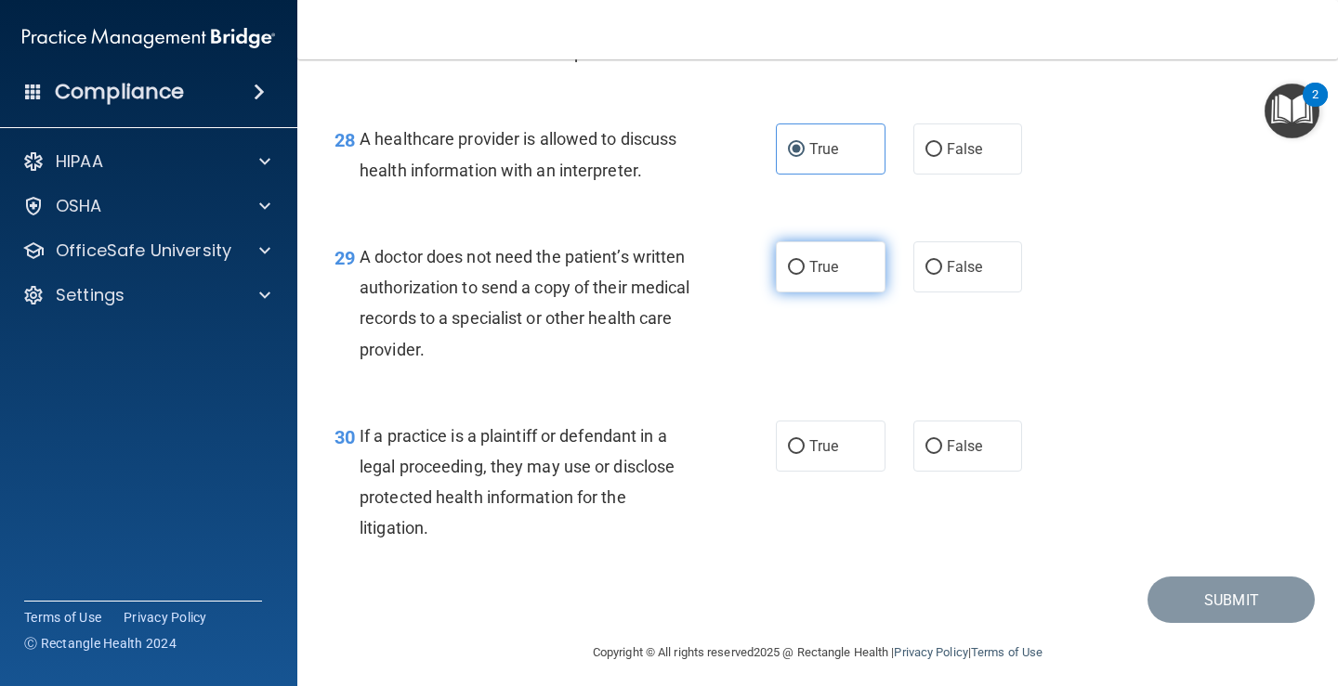
click at [809, 276] on span "True" at bounding box center [823, 267] width 29 height 18
click at [804, 275] on input "True" at bounding box center [796, 268] width 17 height 14
radio input "true"
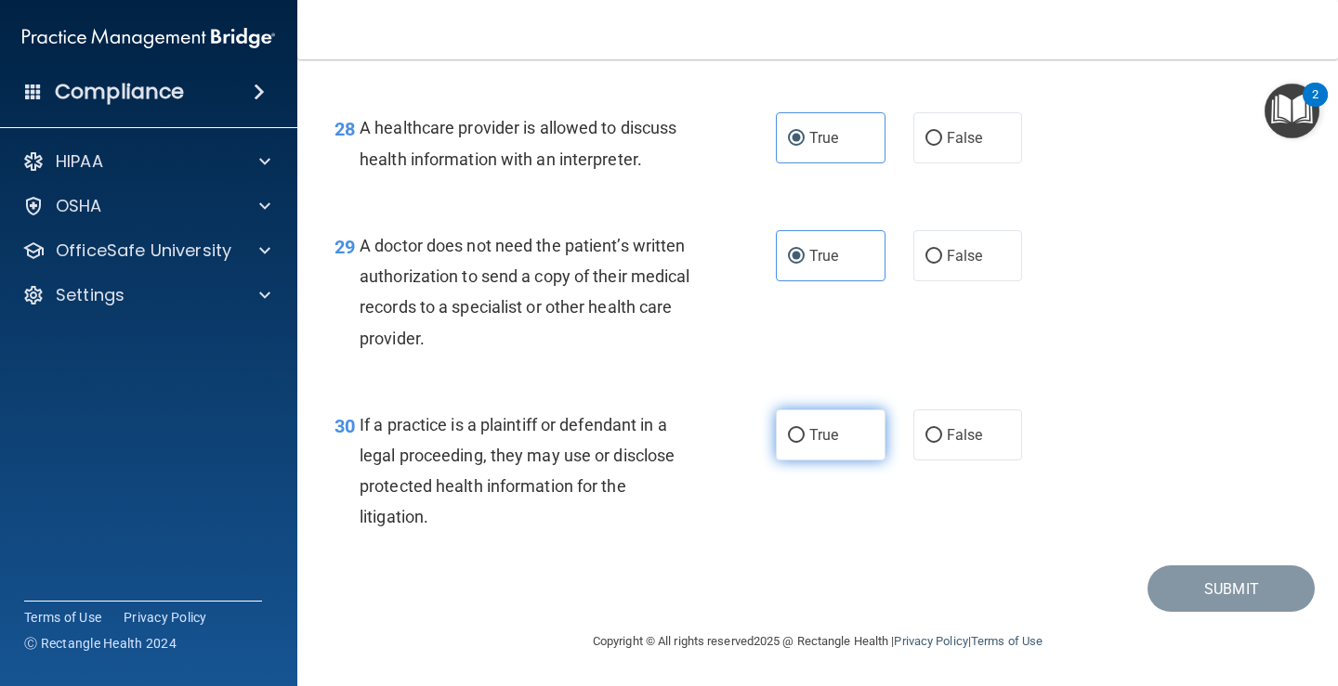
click at [809, 442] on span "True" at bounding box center [823, 435] width 29 height 18
click at [804, 442] on input "True" at bounding box center [796, 436] width 17 height 14
radio input "true"
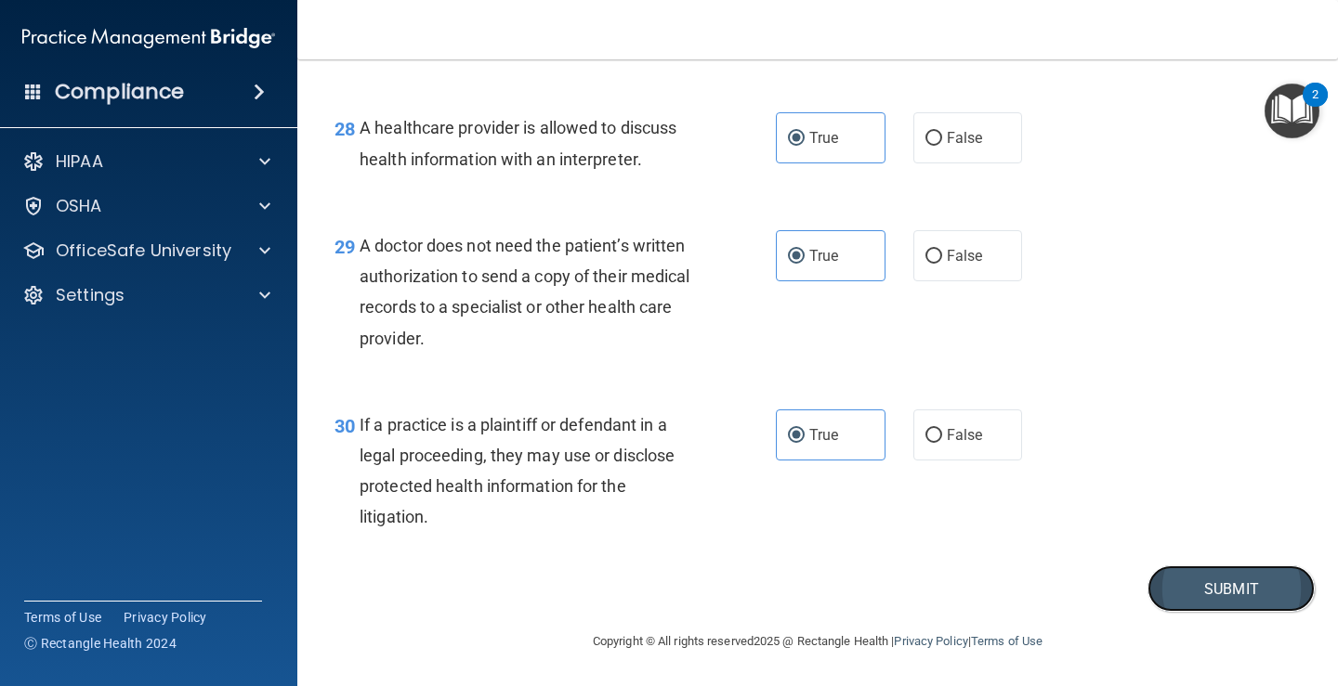
click at [1214, 576] on button "Submit" at bounding box center [1230, 589] width 167 height 47
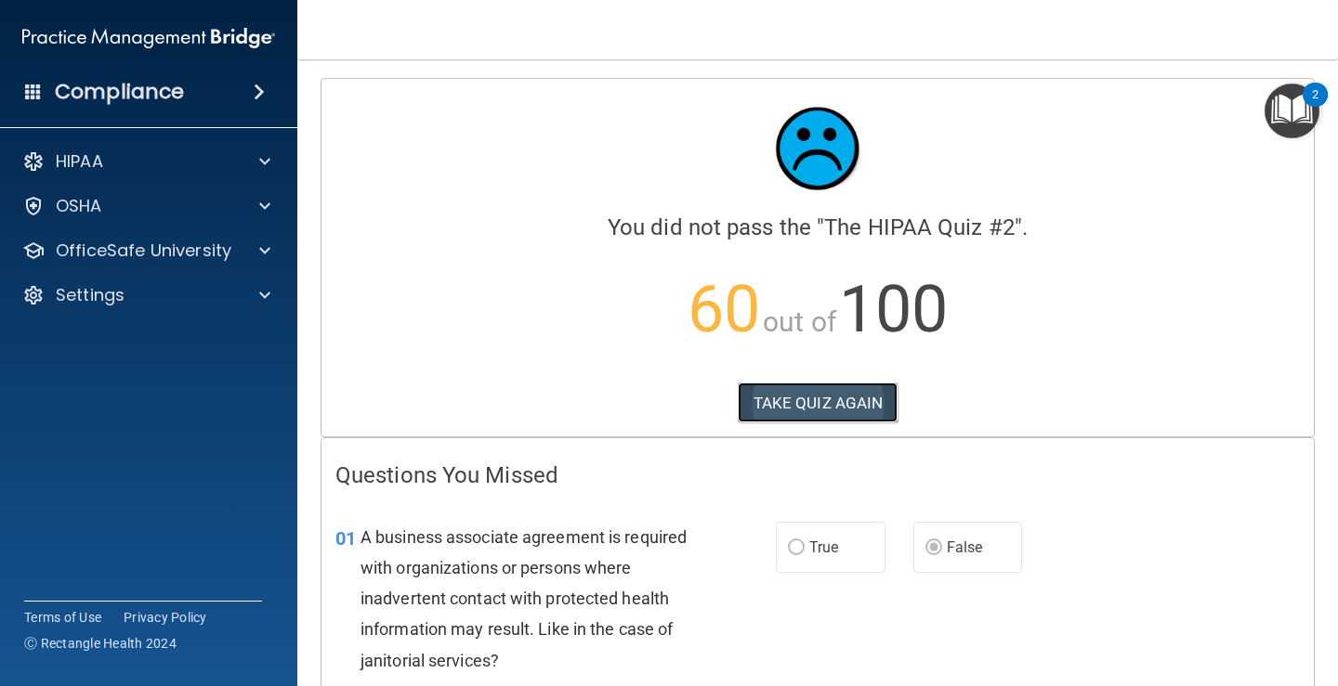
click at [762, 400] on button "TAKE QUIZ AGAIN" at bounding box center [818, 403] width 161 height 41
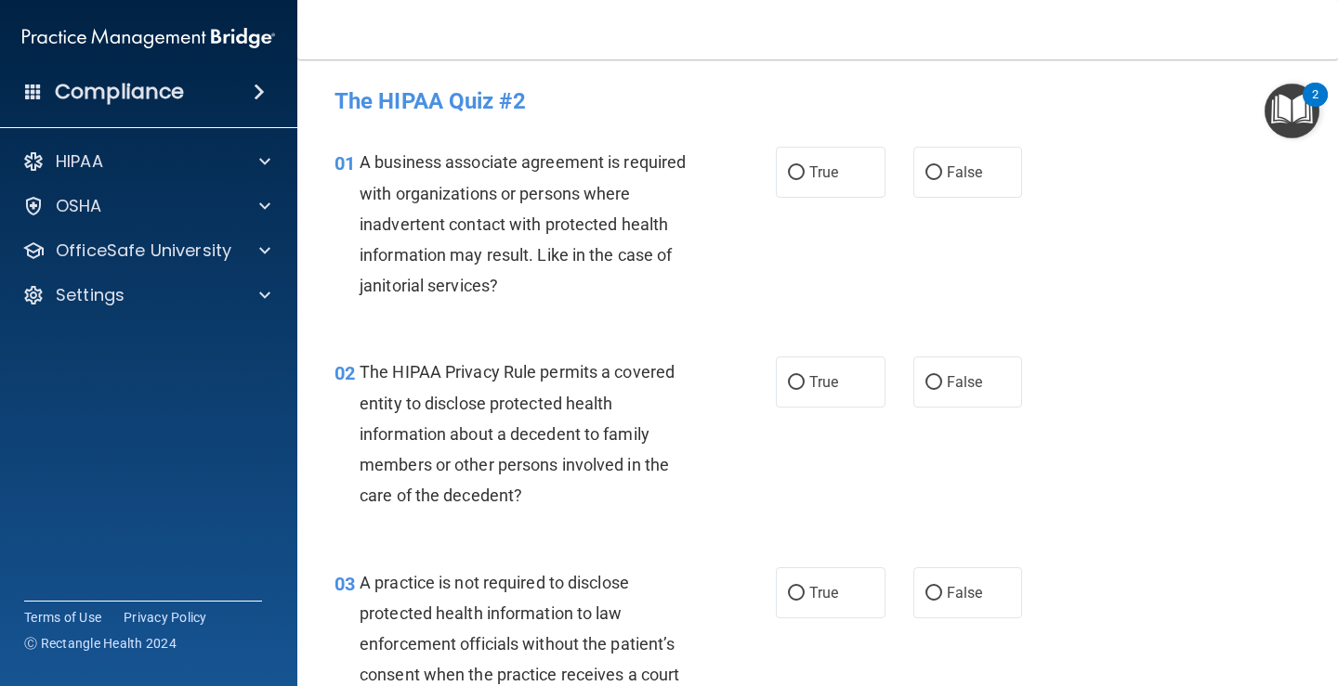
scroll to position [93, 0]
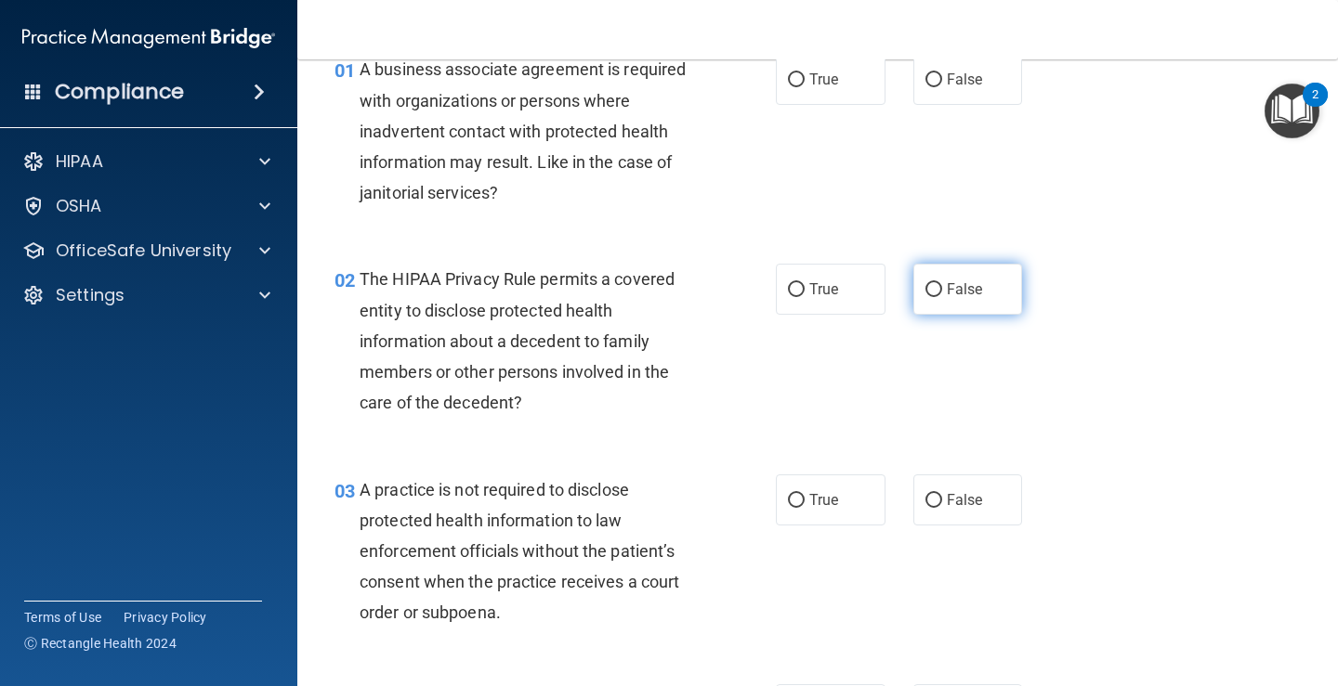
click at [913, 297] on label "False" at bounding box center [968, 289] width 110 height 51
click at [925, 297] on input "False" at bounding box center [933, 290] width 17 height 14
radio input "true"
click at [811, 90] on label "True" at bounding box center [831, 79] width 110 height 51
click at [804, 87] on input "True" at bounding box center [796, 80] width 17 height 14
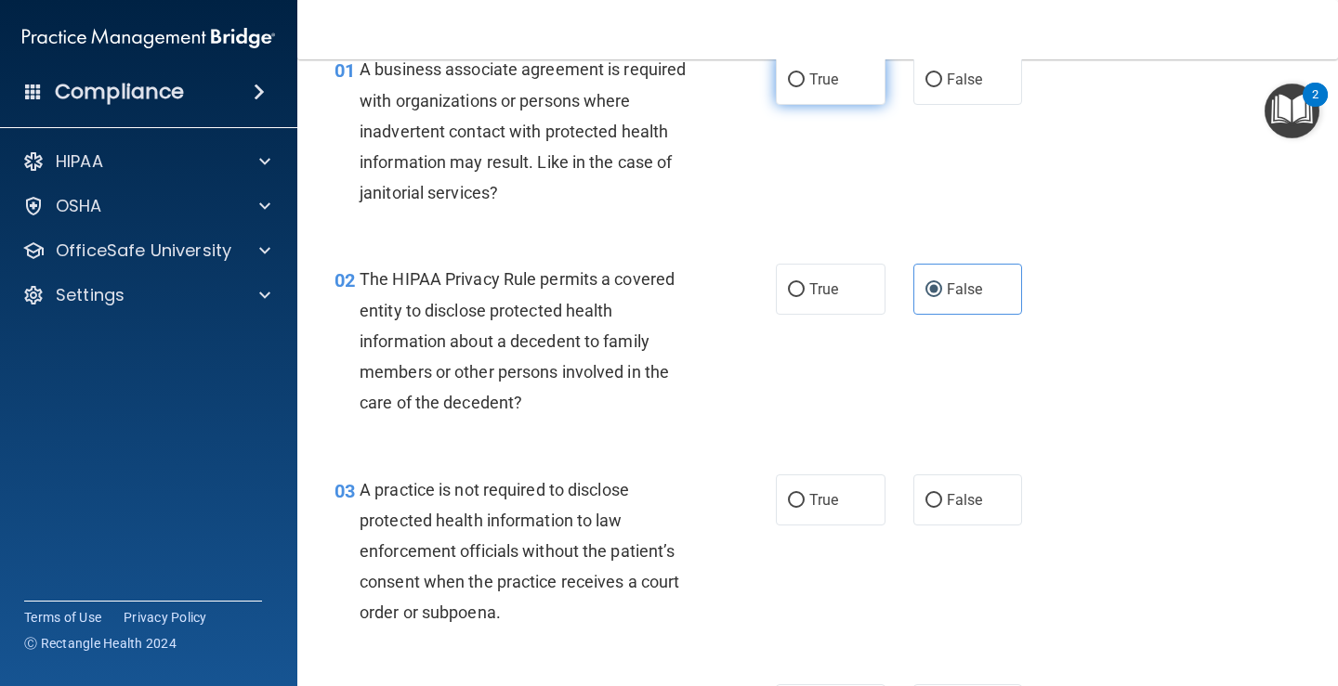
radio input "true"
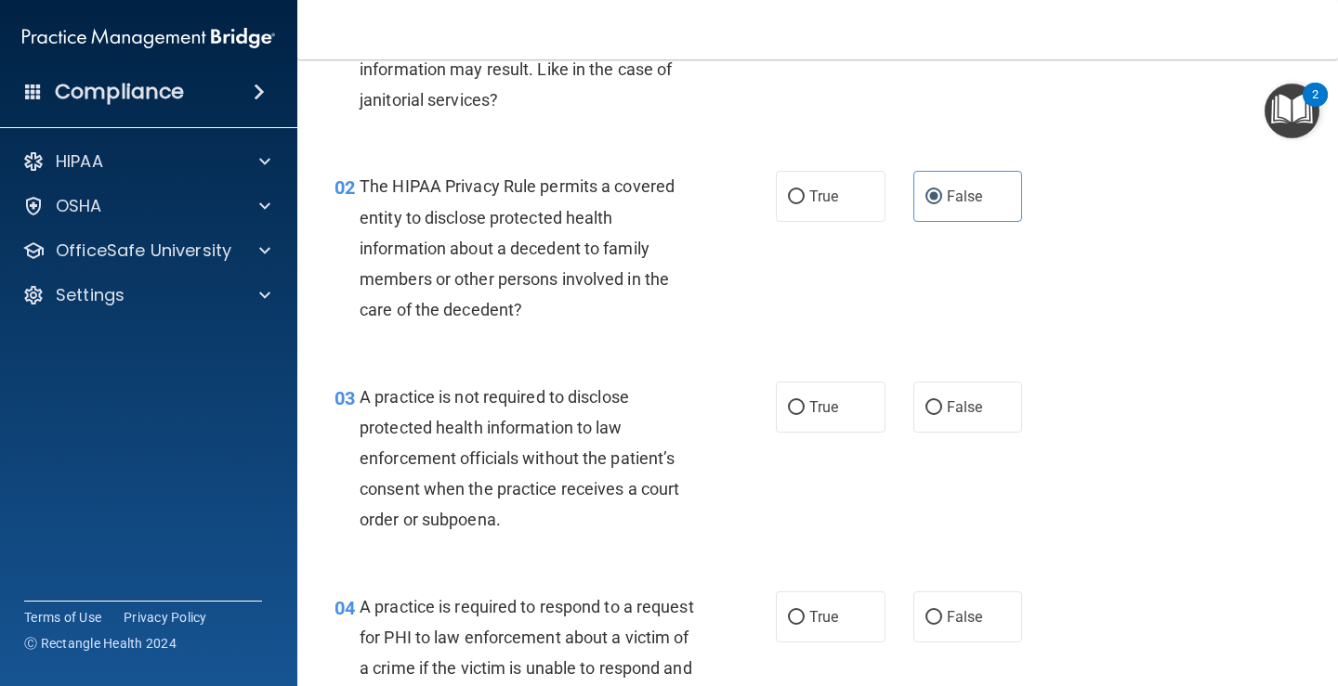
scroll to position [279, 0]
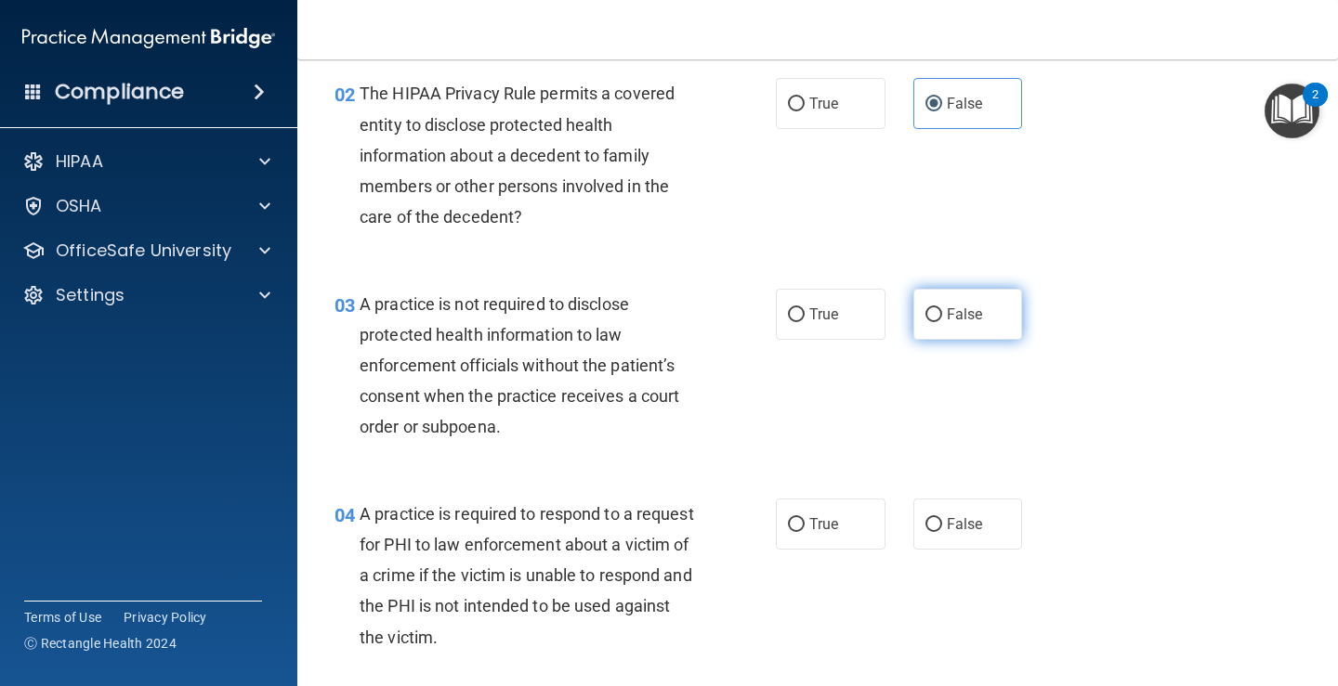
click at [937, 330] on label "False" at bounding box center [968, 314] width 110 height 51
click at [937, 322] on input "False" at bounding box center [933, 315] width 17 height 14
radio input "true"
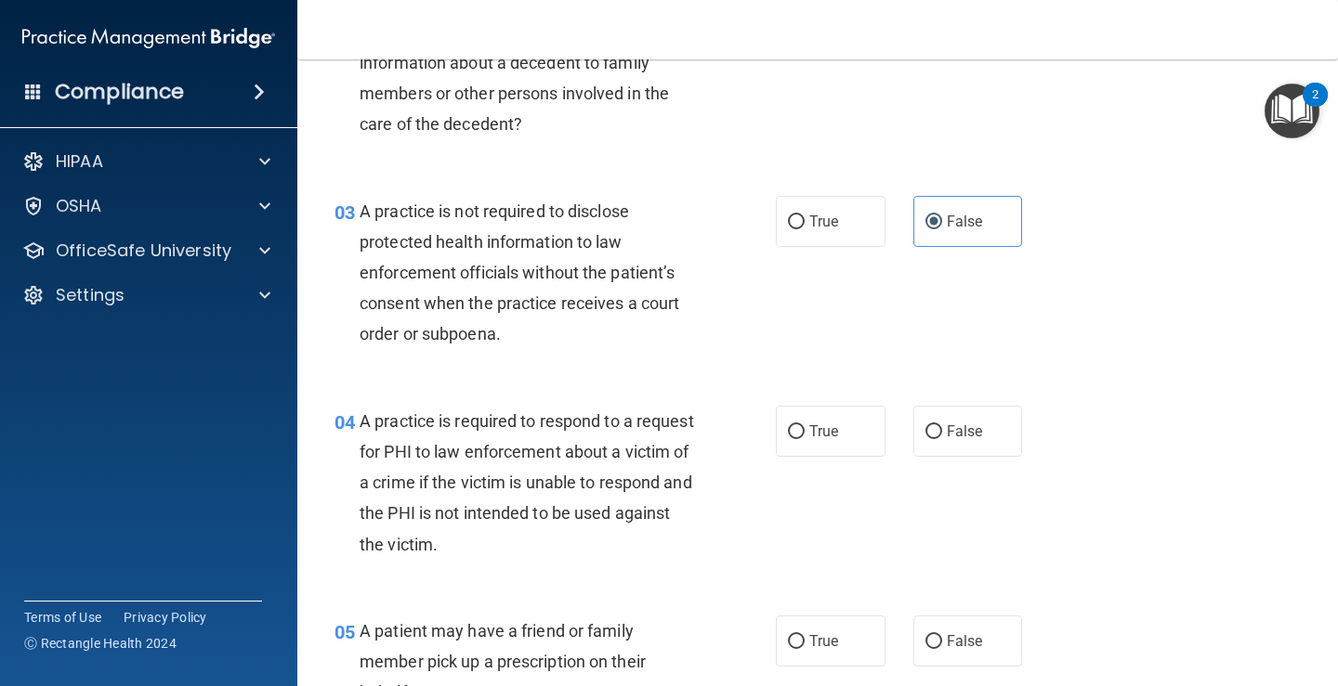
scroll to position [464, 0]
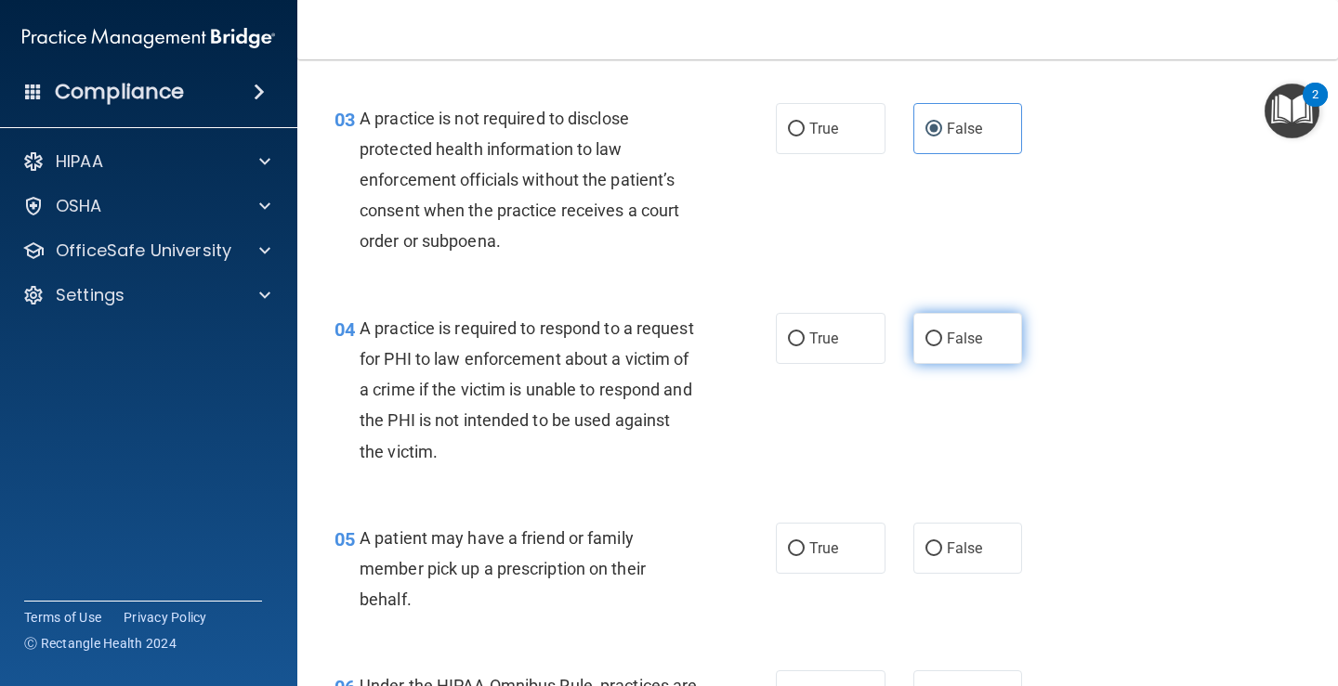
click at [934, 353] on label "False" at bounding box center [968, 338] width 110 height 51
click at [934, 346] on input "False" at bounding box center [933, 340] width 17 height 14
radio input "true"
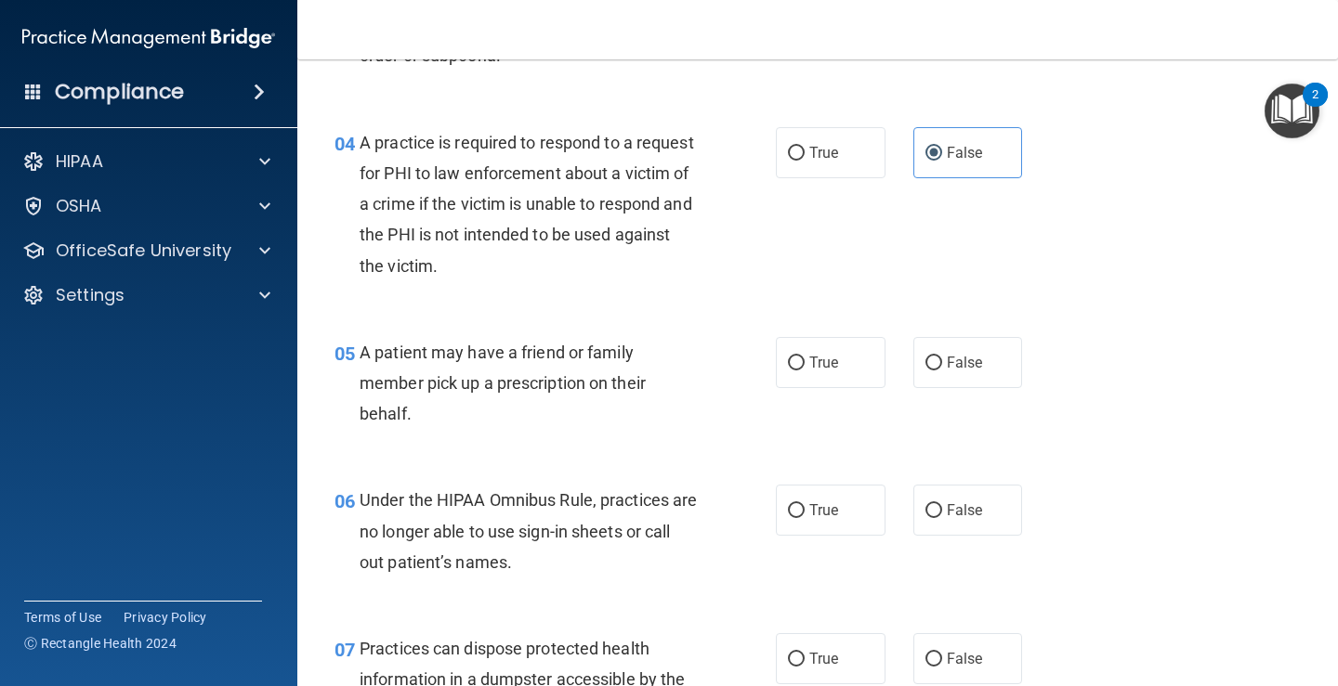
scroll to position [743, 0]
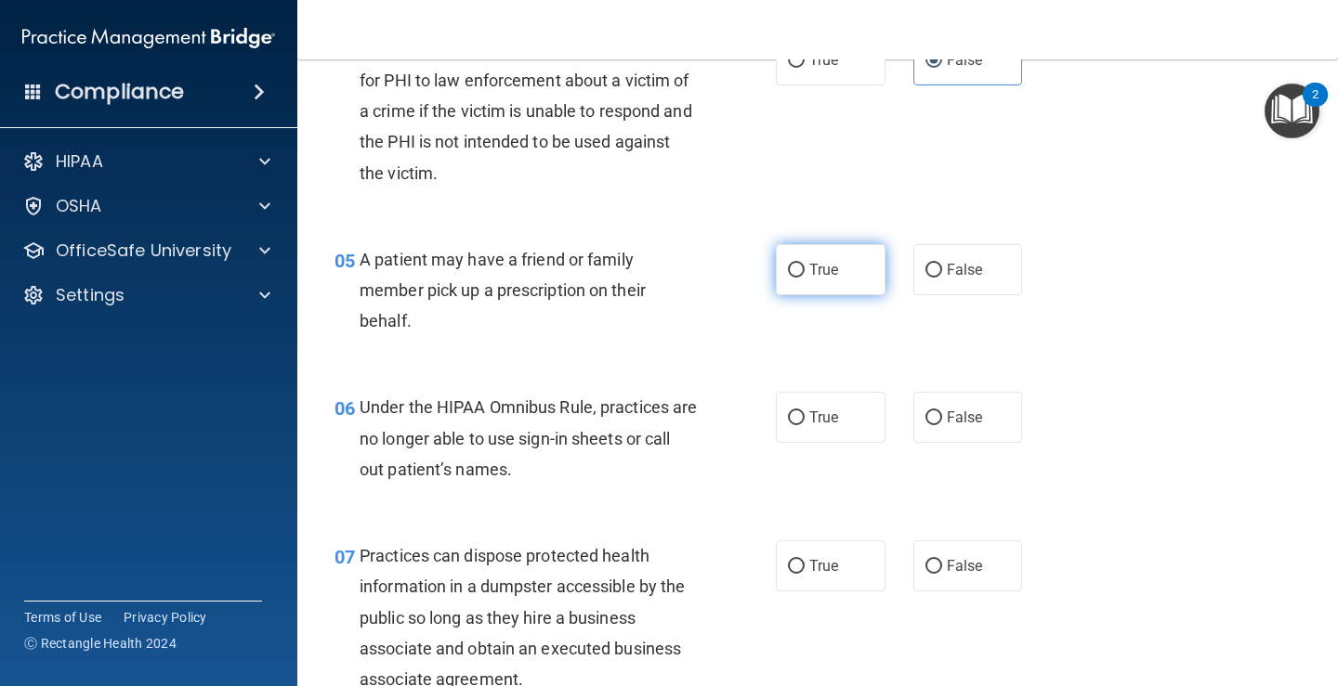
click at [816, 272] on span "True" at bounding box center [823, 270] width 29 height 18
click at [804, 272] on input "True" at bounding box center [796, 271] width 17 height 14
radio input "true"
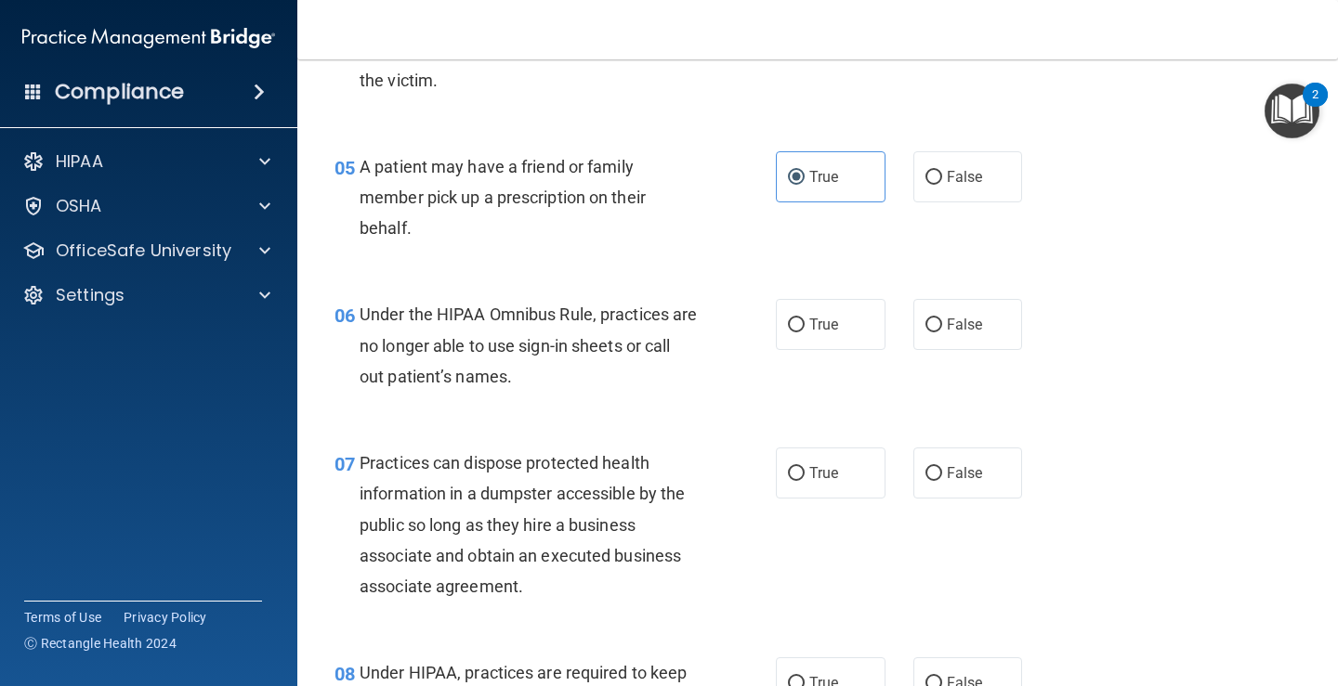
scroll to position [929, 0]
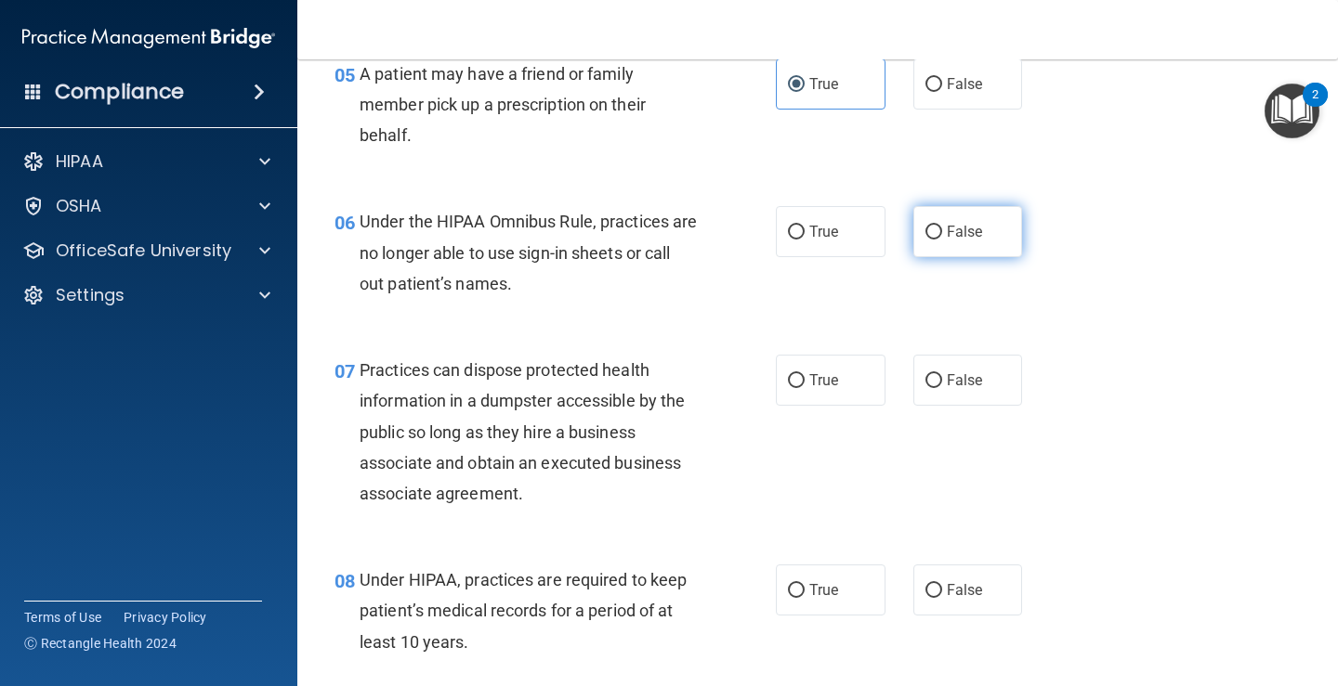
click at [913, 245] on label "False" at bounding box center [968, 231] width 110 height 51
click at [925, 240] on input "False" at bounding box center [933, 233] width 17 height 14
radio input "true"
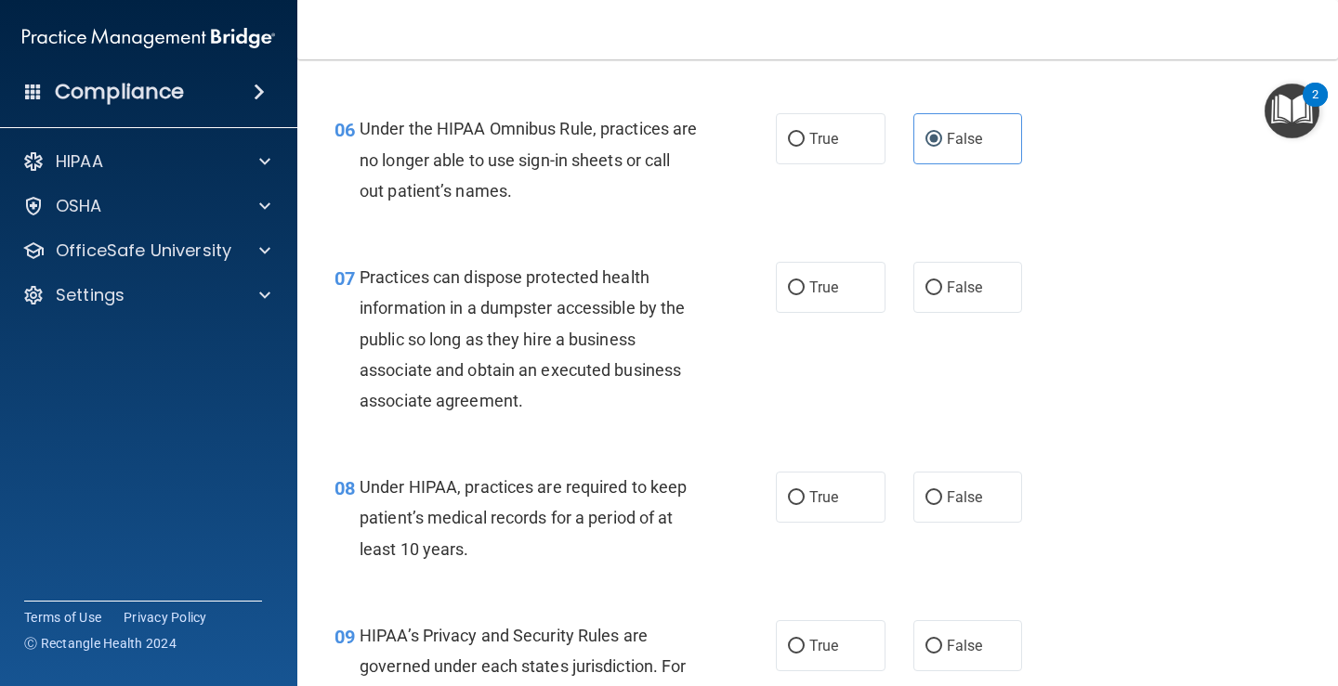
scroll to position [1115, 0]
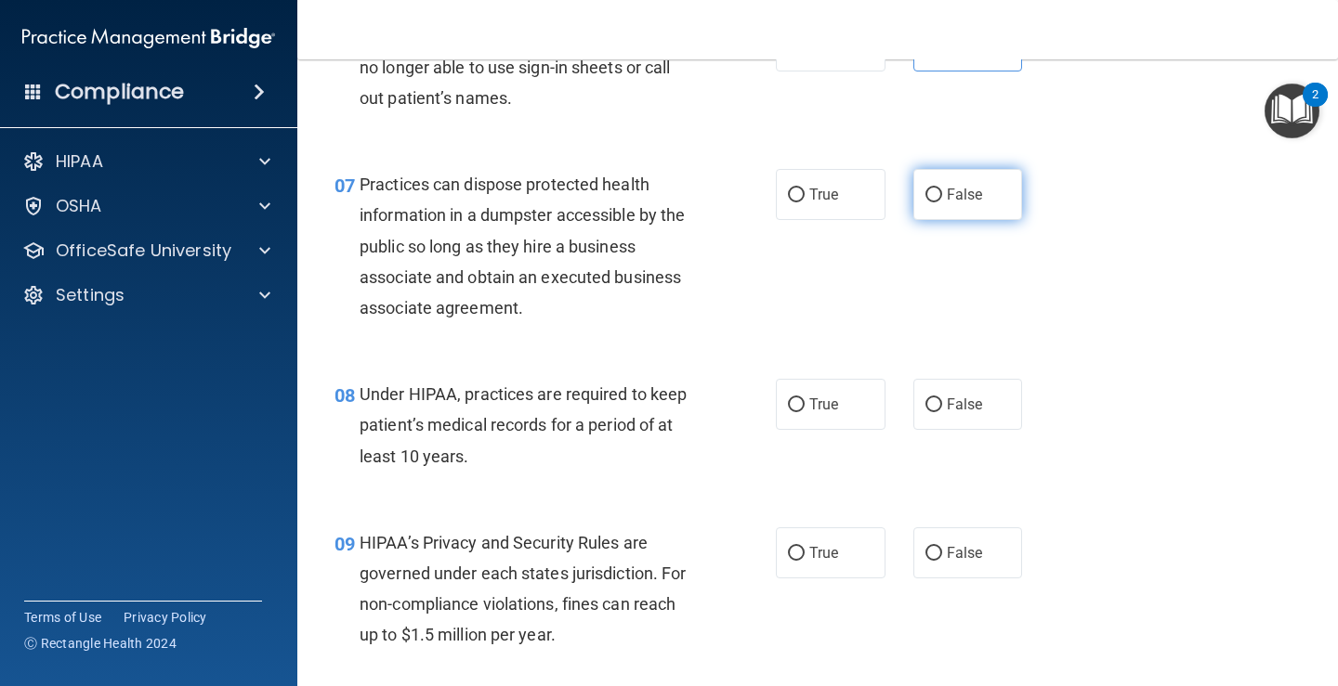
click at [914, 199] on label "False" at bounding box center [968, 194] width 110 height 51
click at [925, 199] on input "False" at bounding box center [933, 196] width 17 height 14
radio input "true"
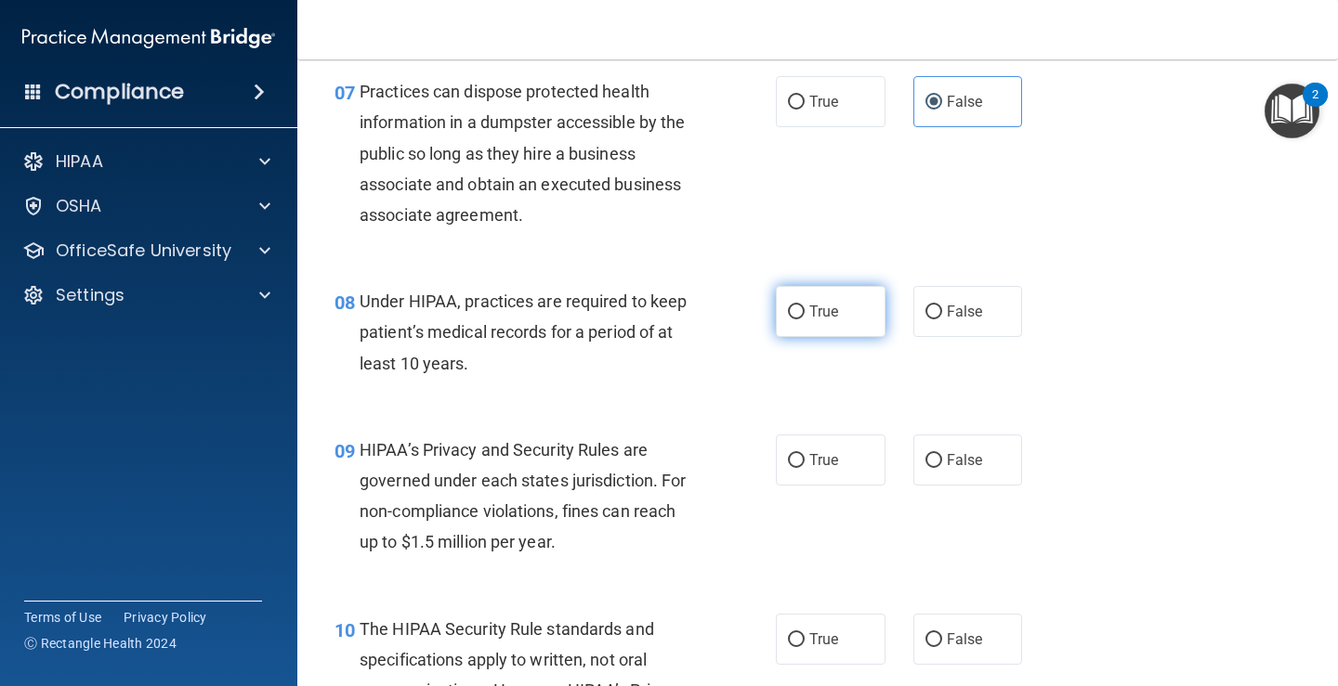
click at [829, 315] on span "True" at bounding box center [823, 312] width 29 height 18
click at [804, 315] on input "True" at bounding box center [796, 313] width 17 height 14
radio input "true"
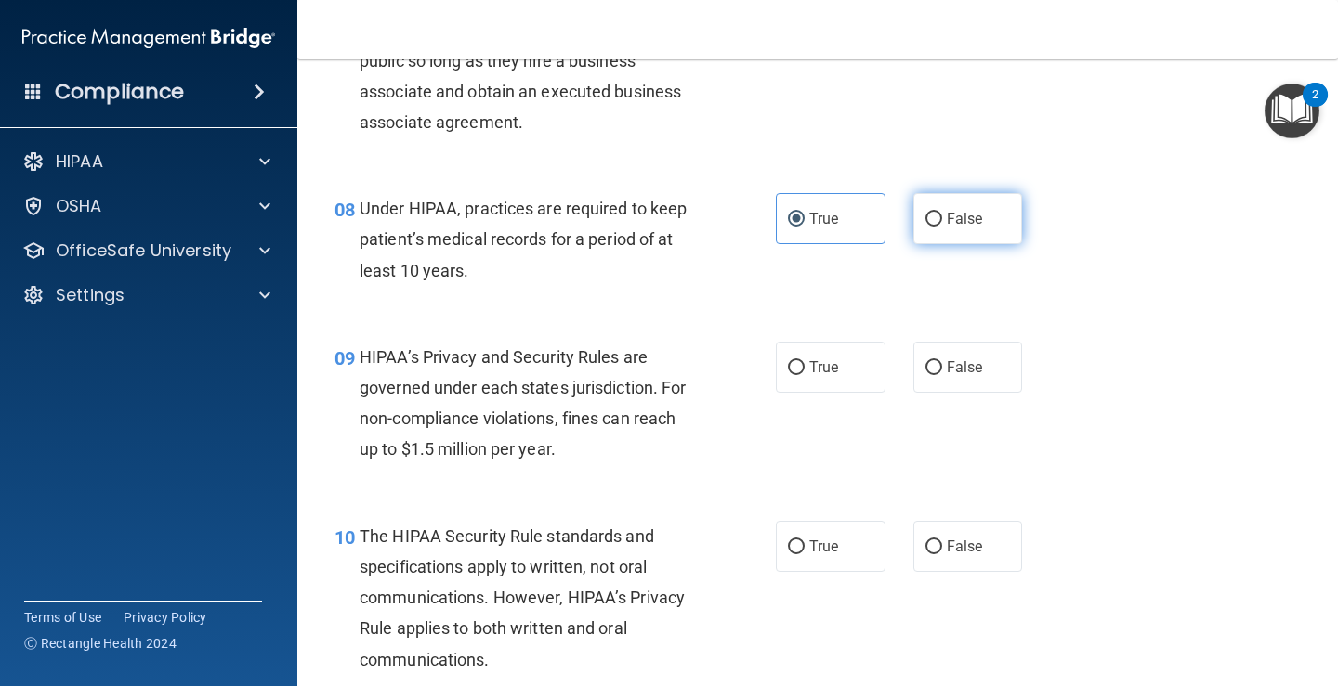
click at [971, 222] on span "False" at bounding box center [964, 219] width 36 height 18
click at [942, 222] on input "False" at bounding box center [933, 220] width 17 height 14
radio input "true"
radio input "false"
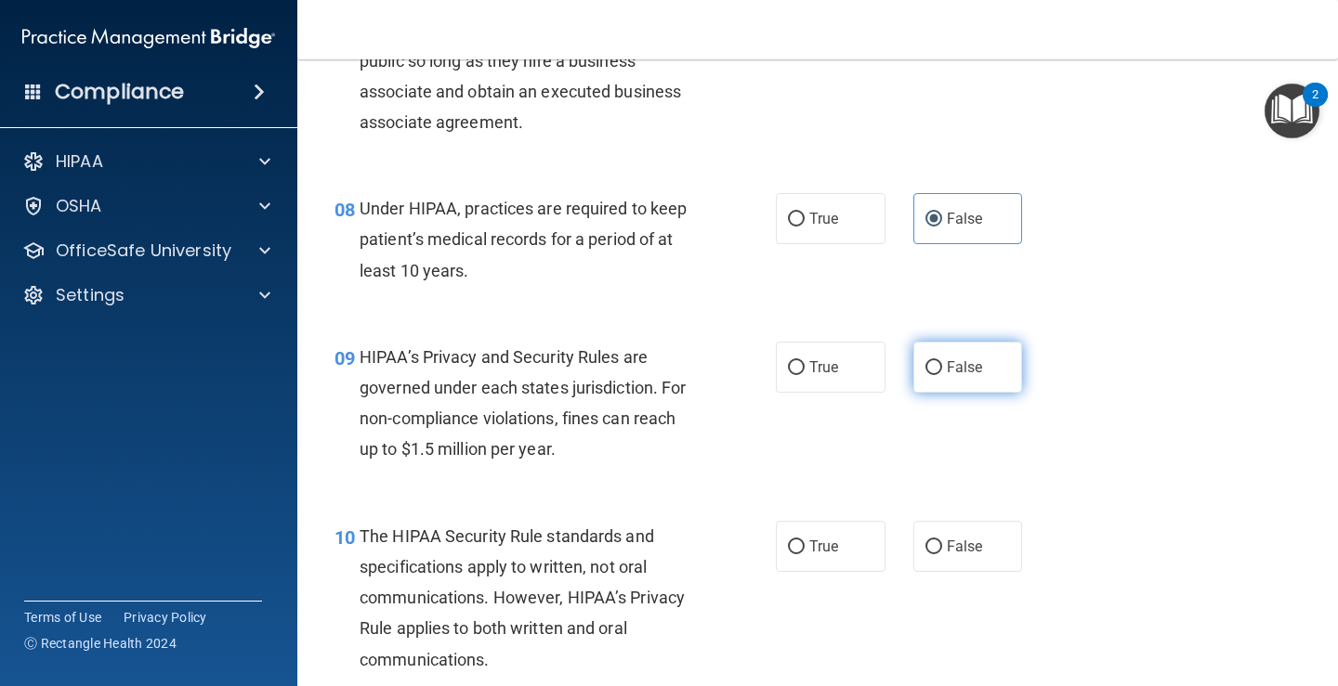
click at [932, 372] on input "False" at bounding box center [933, 368] width 17 height 14
radio input "true"
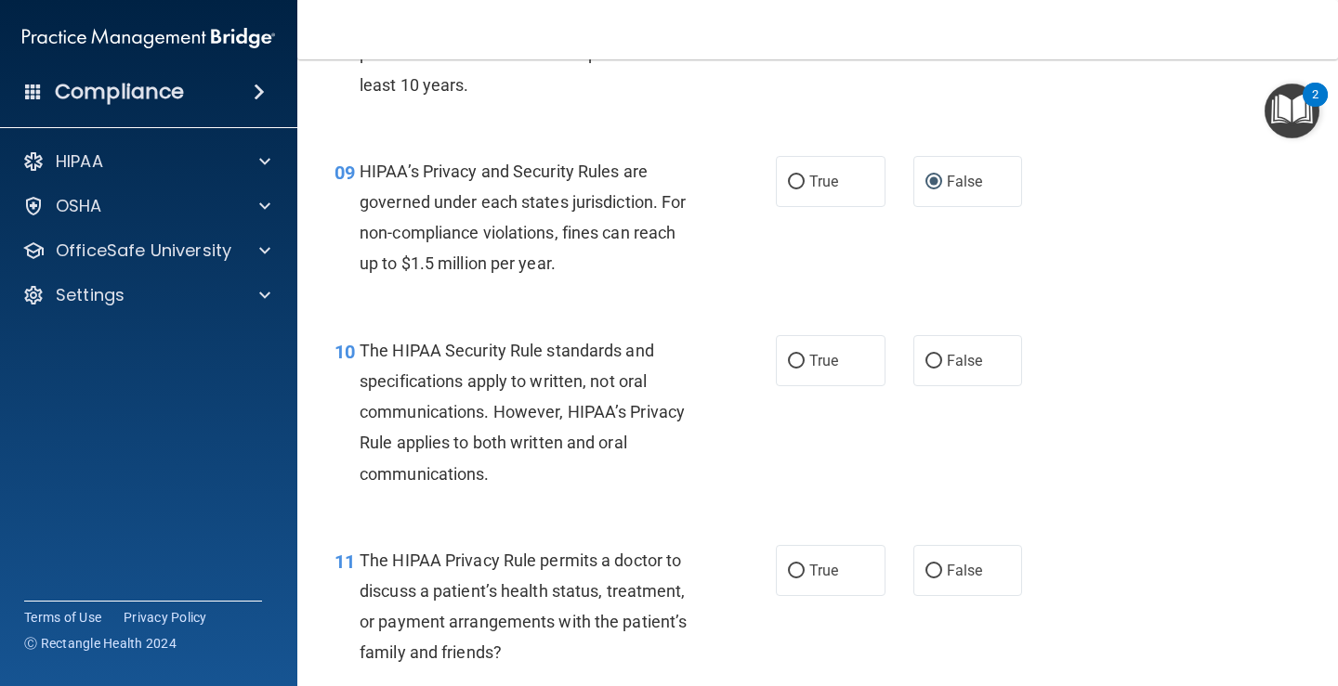
scroll to position [1579, 0]
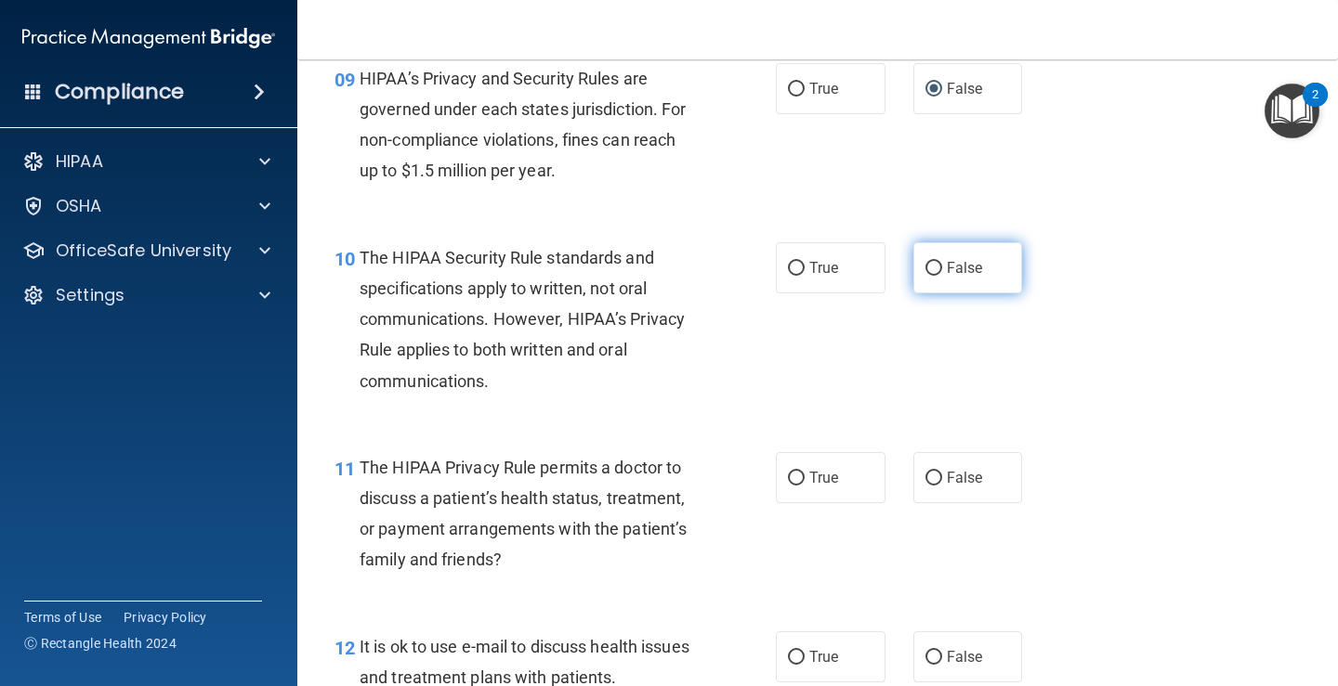
click at [930, 271] on input "False" at bounding box center [933, 269] width 17 height 14
radio input "true"
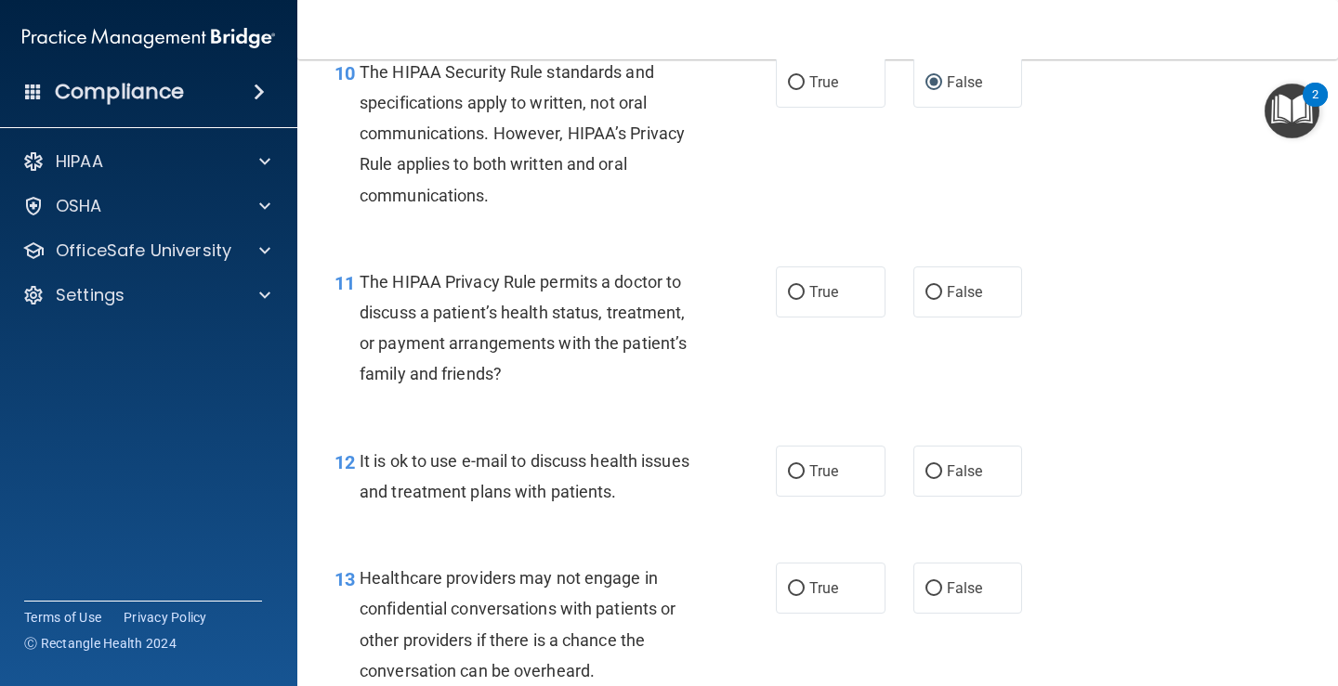
scroll to position [1858, 0]
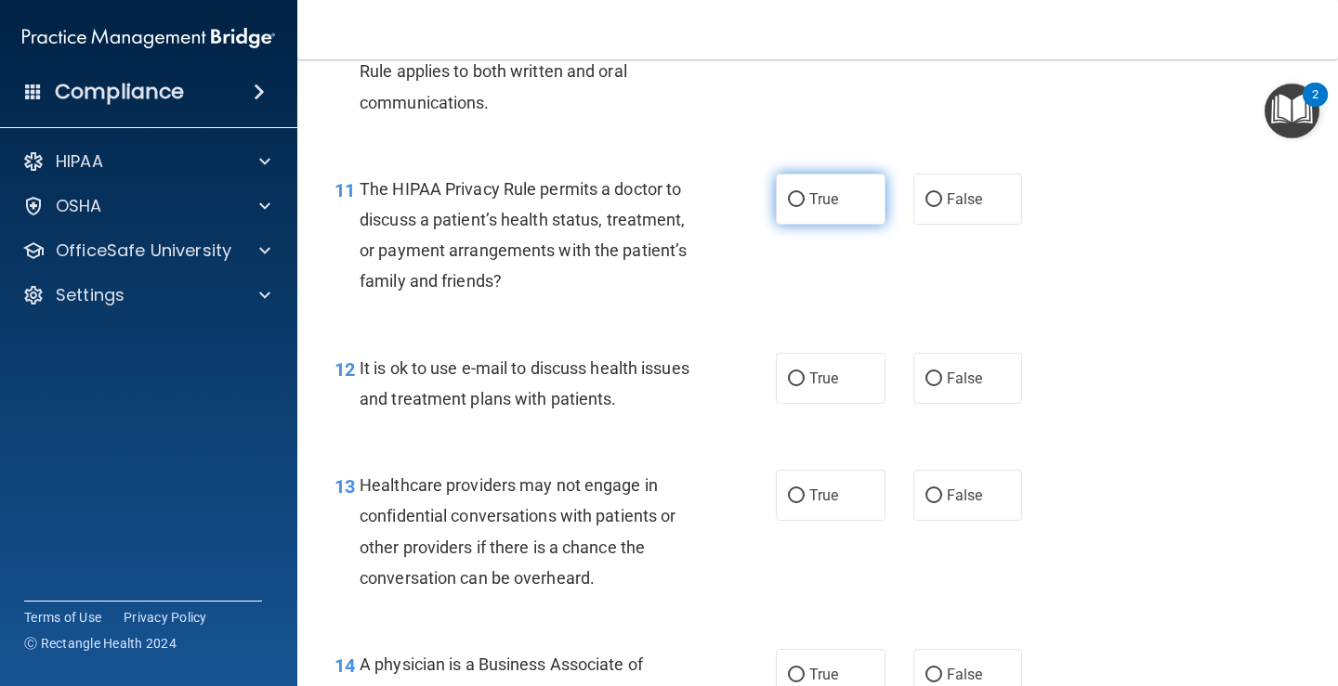
click at [832, 210] on label "True" at bounding box center [831, 199] width 110 height 51
click at [804, 207] on input "True" at bounding box center [796, 200] width 17 height 14
radio input "true"
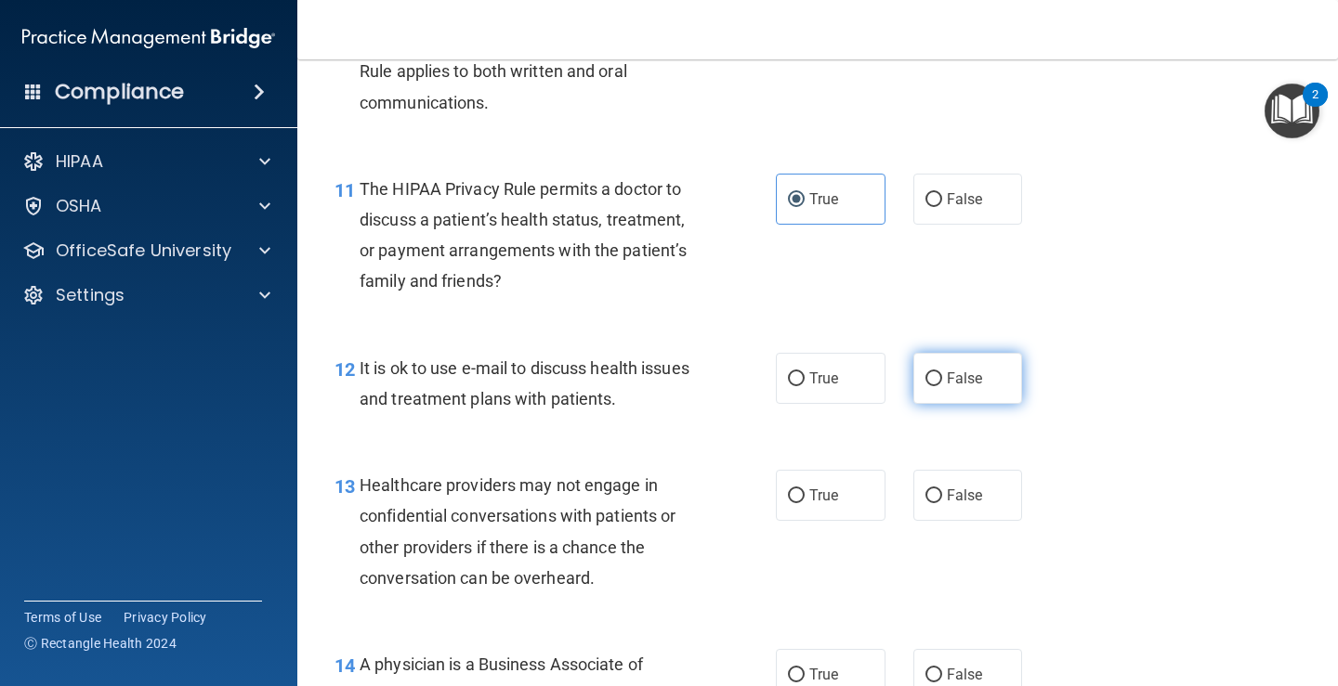
click at [925, 373] on input "False" at bounding box center [933, 379] width 17 height 14
radio input "true"
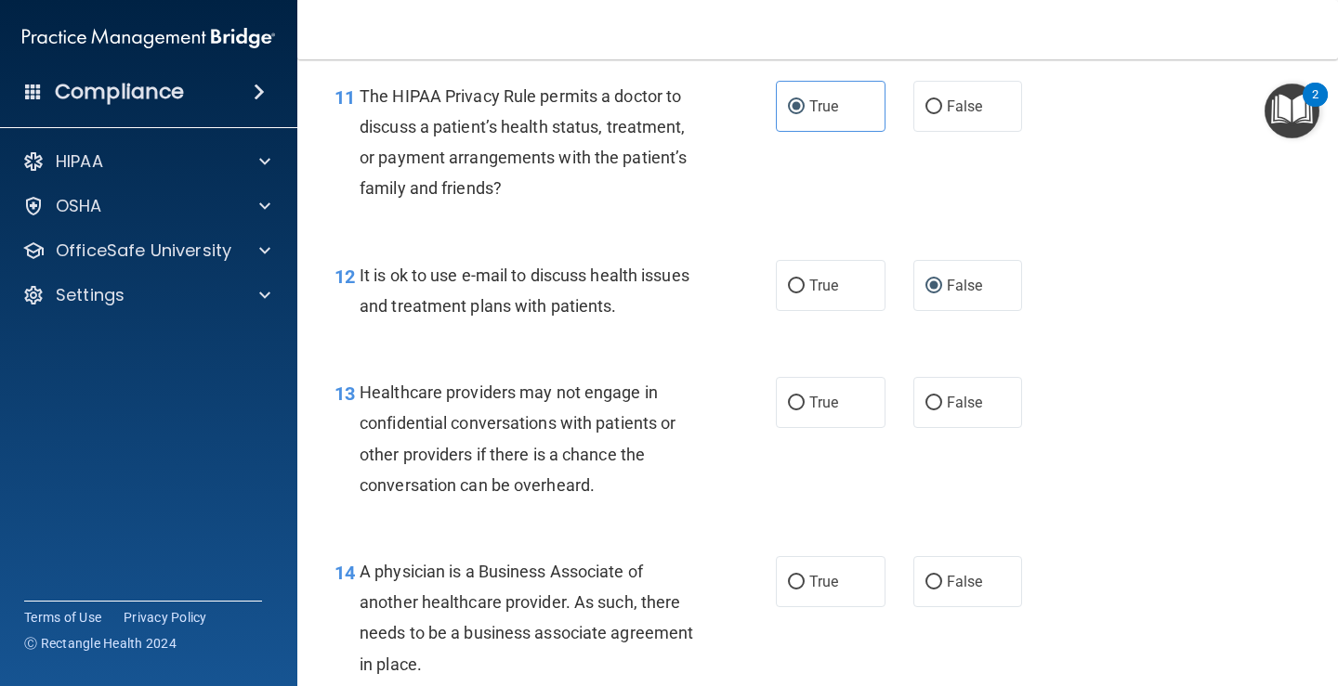
scroll to position [2043, 0]
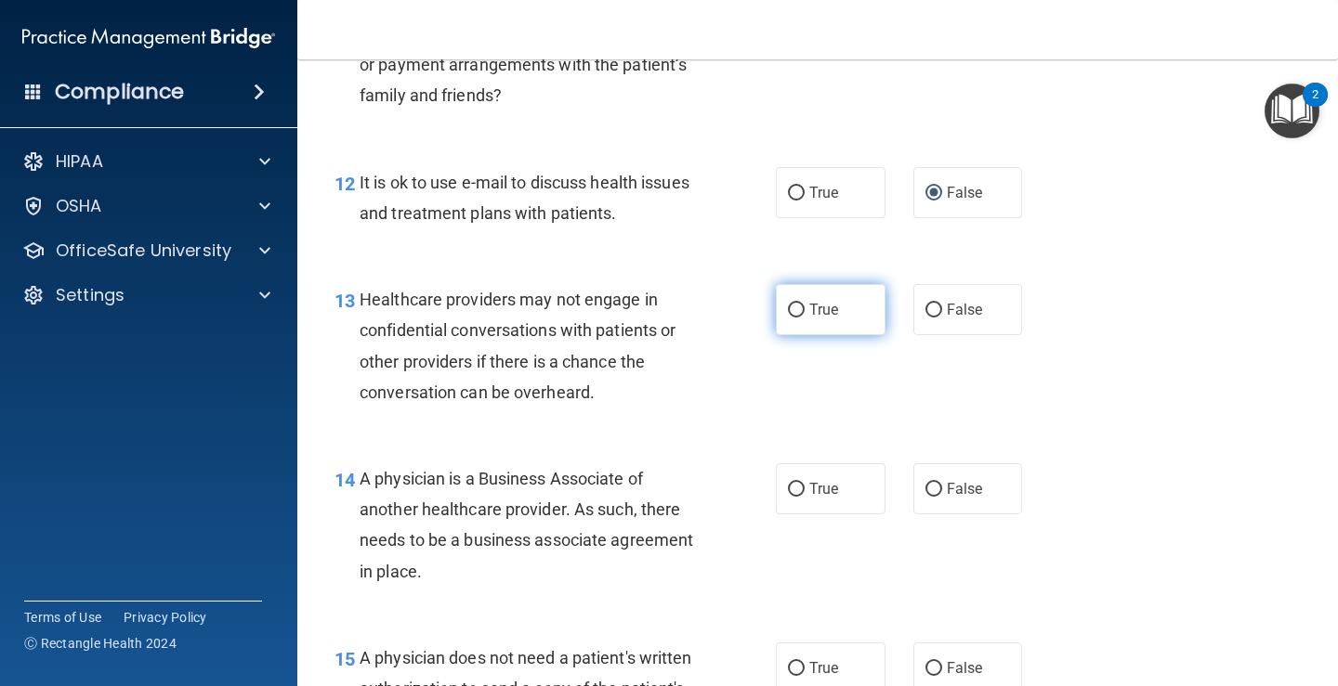
click at [797, 311] on input "True" at bounding box center [796, 311] width 17 height 14
radio input "true"
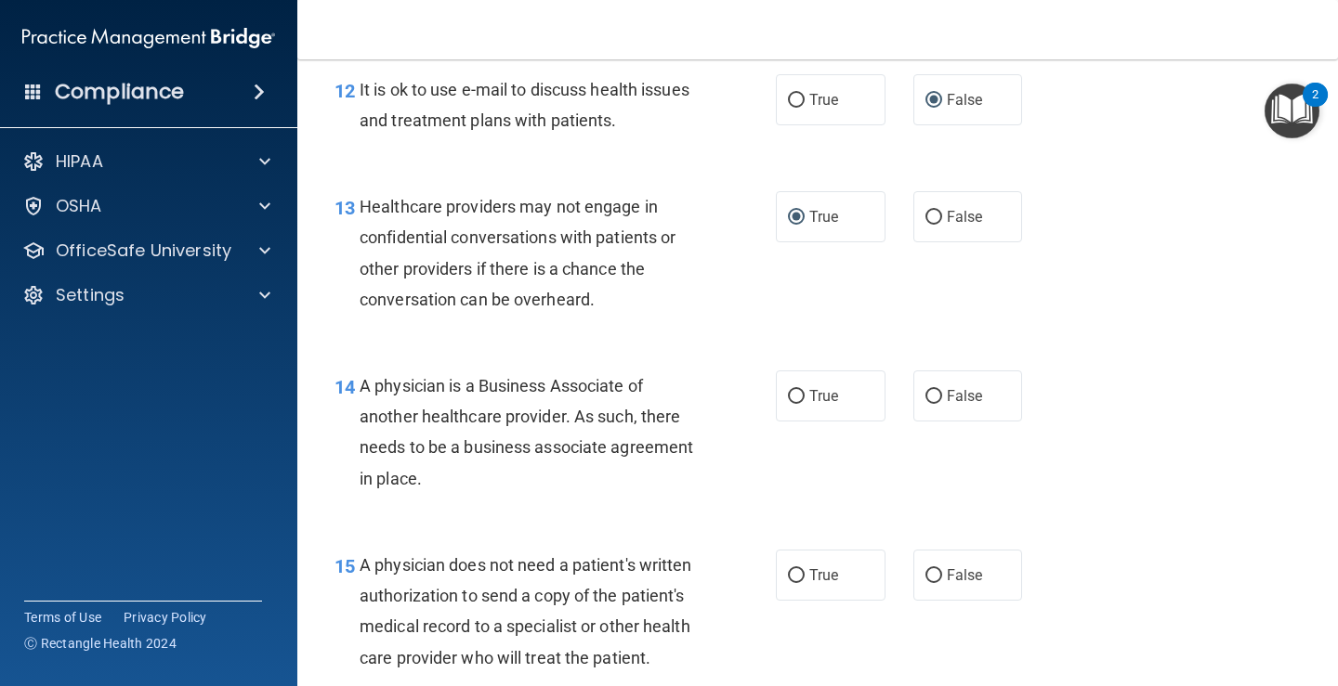
scroll to position [2229, 0]
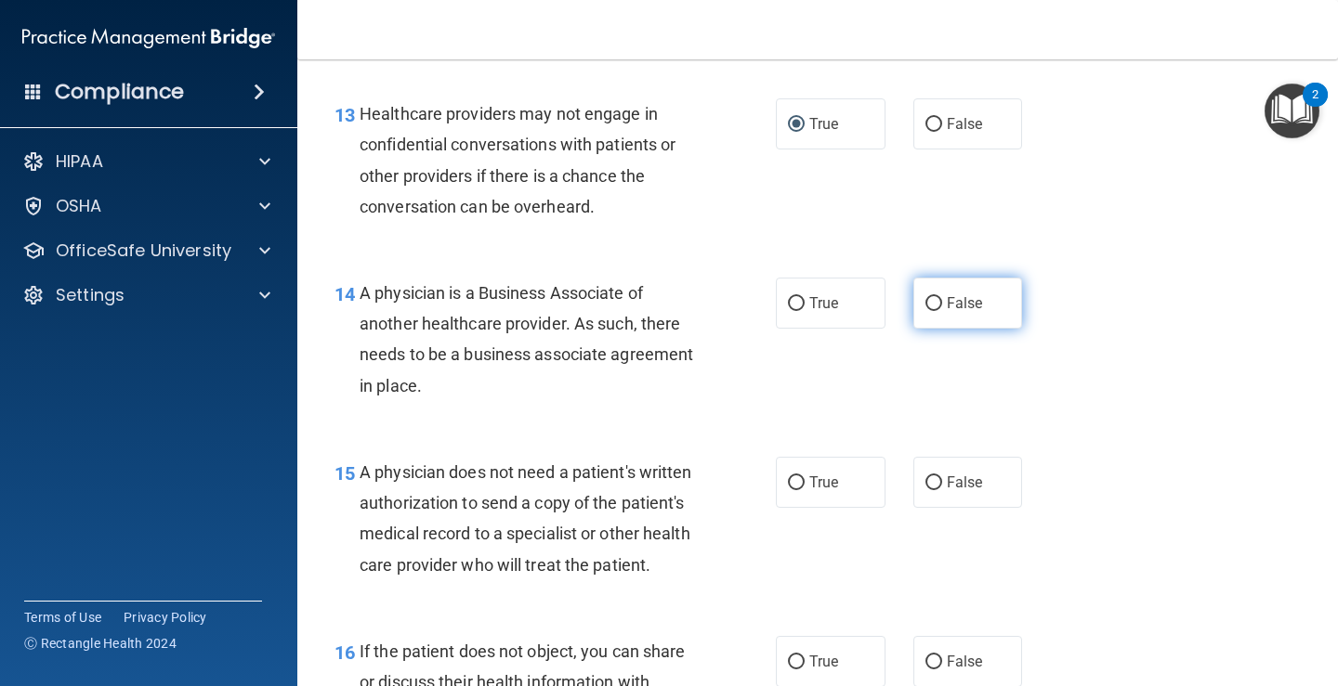
click at [924, 314] on label "False" at bounding box center [968, 303] width 110 height 51
click at [925, 311] on input "False" at bounding box center [933, 304] width 17 height 14
radio input "true"
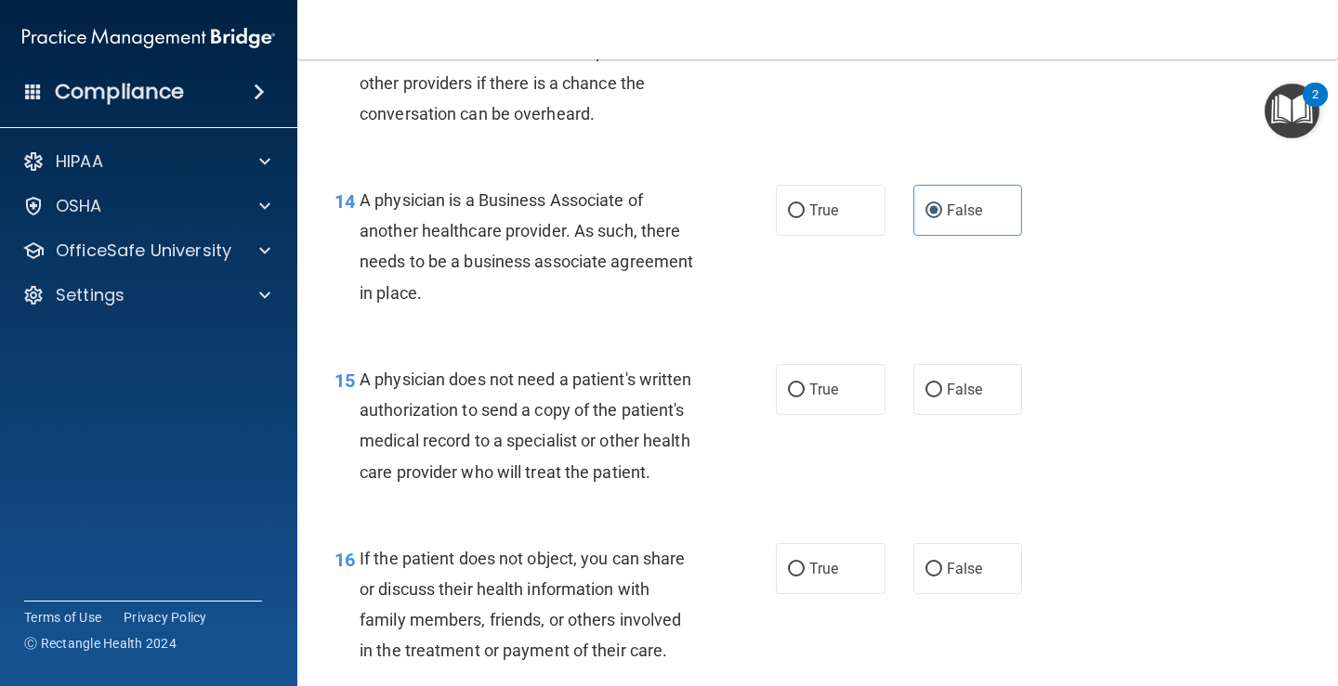
scroll to position [2415, 0]
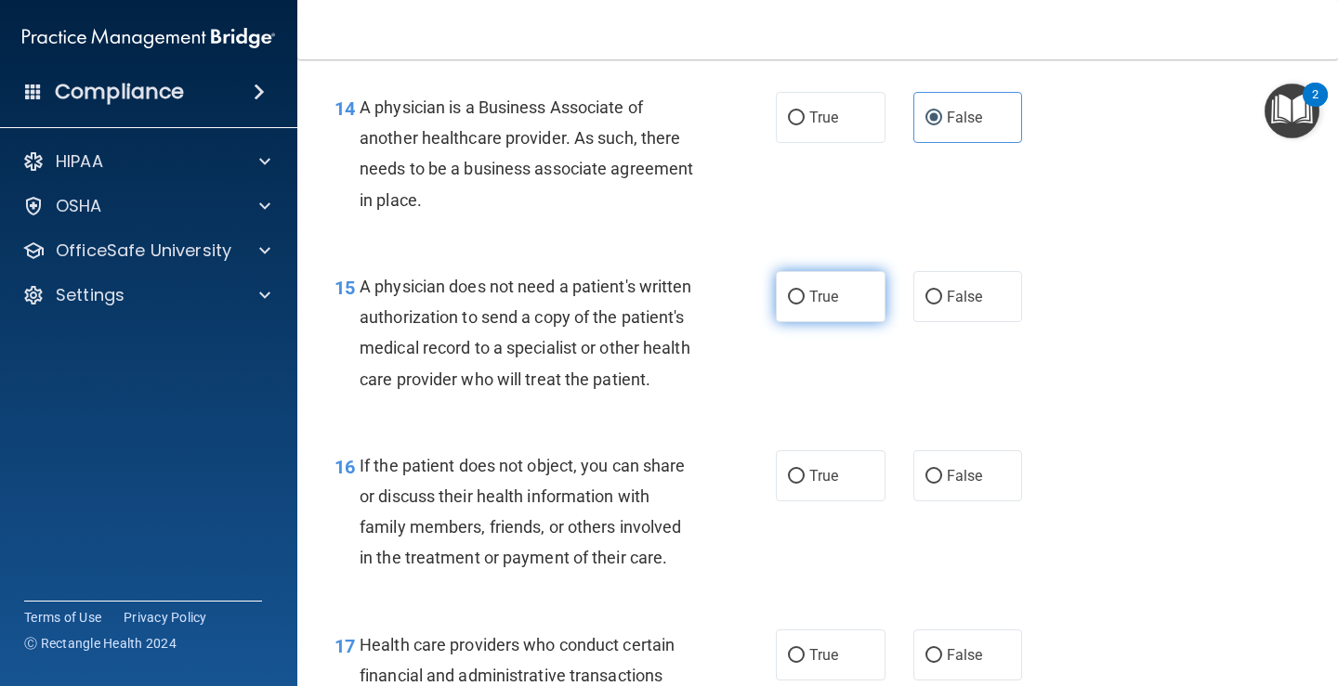
click at [845, 307] on label "True" at bounding box center [831, 296] width 110 height 51
click at [804, 305] on input "True" at bounding box center [796, 298] width 17 height 14
radio input "true"
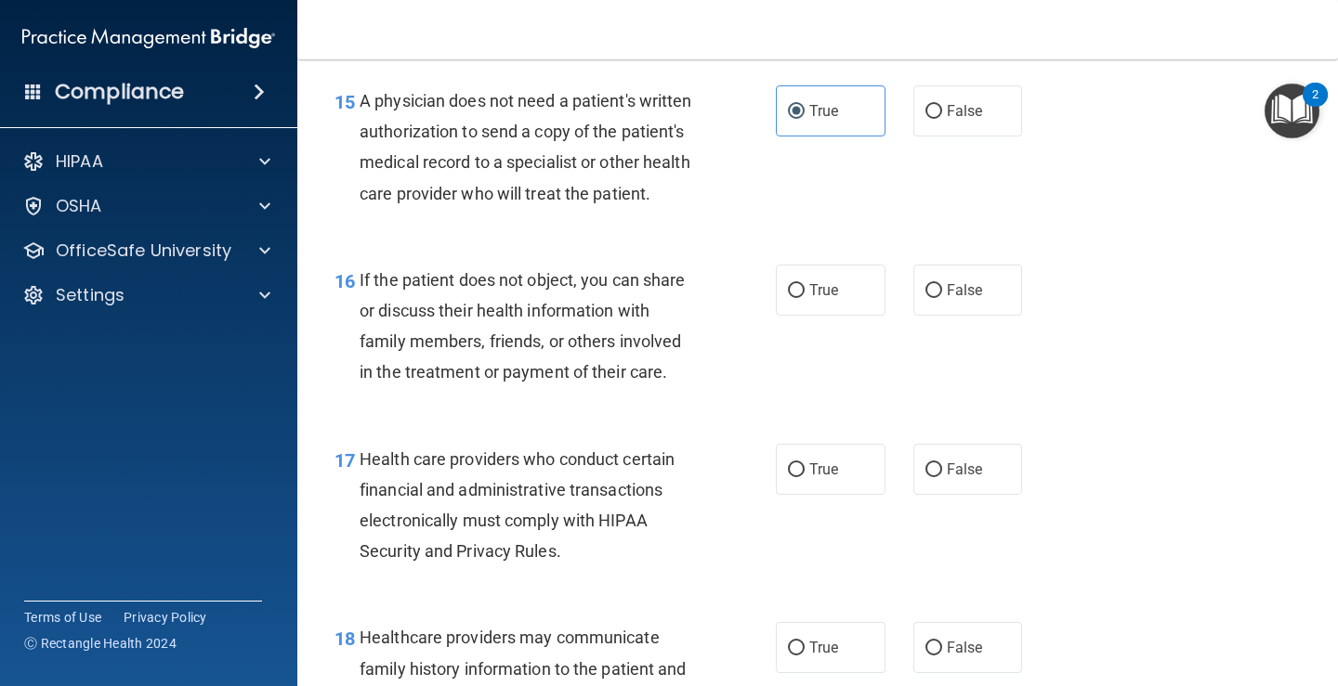
scroll to position [2694, 0]
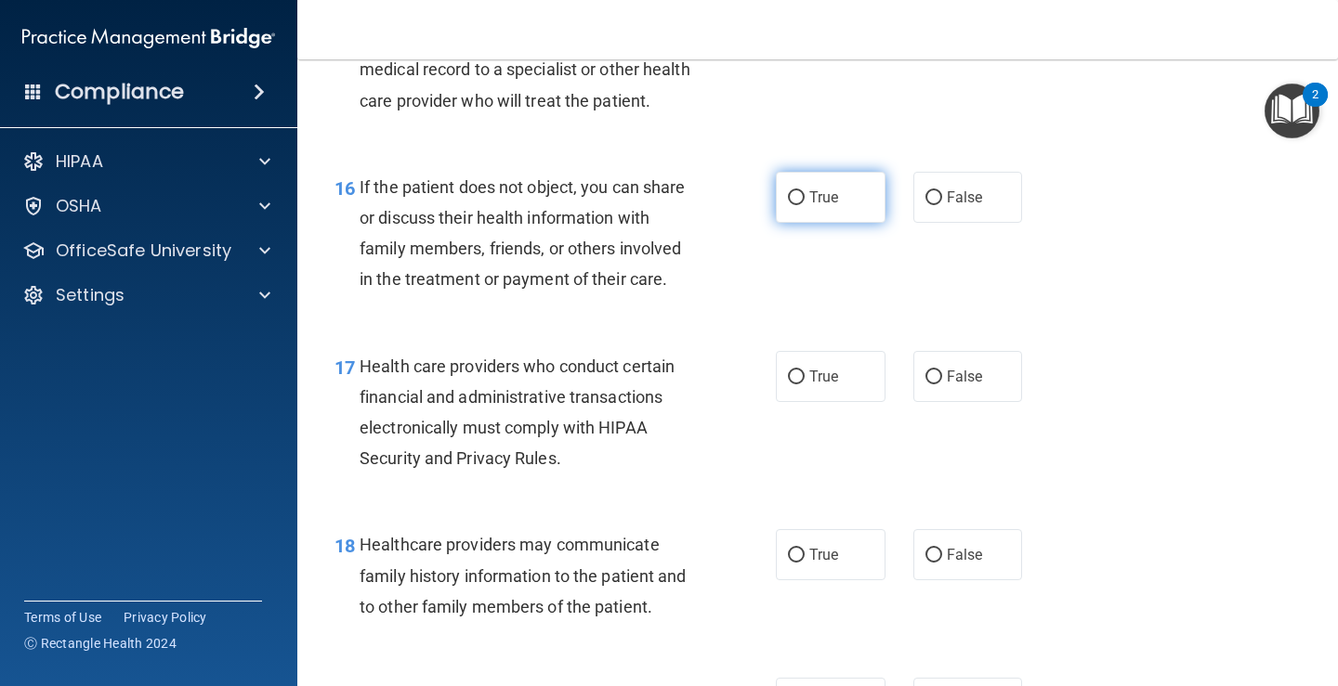
click at [809, 196] on span "True" at bounding box center [823, 198] width 29 height 18
click at [804, 196] on input "True" at bounding box center [796, 198] width 17 height 14
radio input "true"
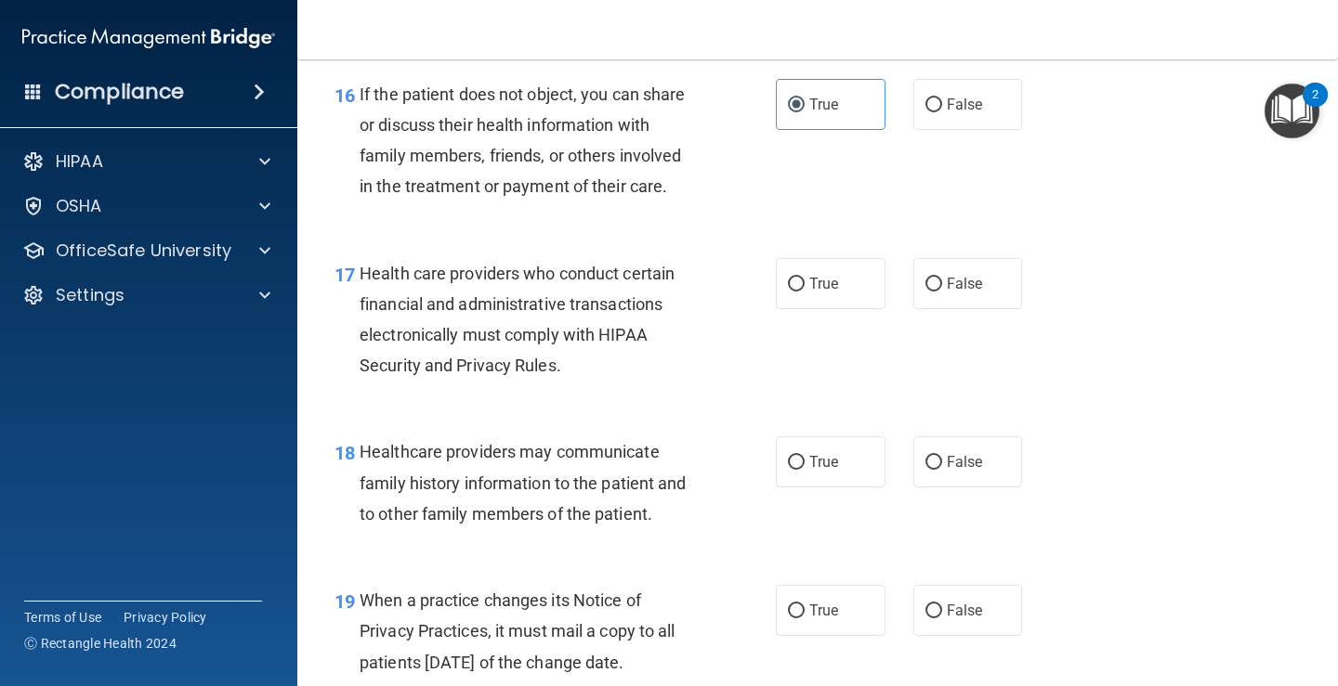
scroll to position [2879, 0]
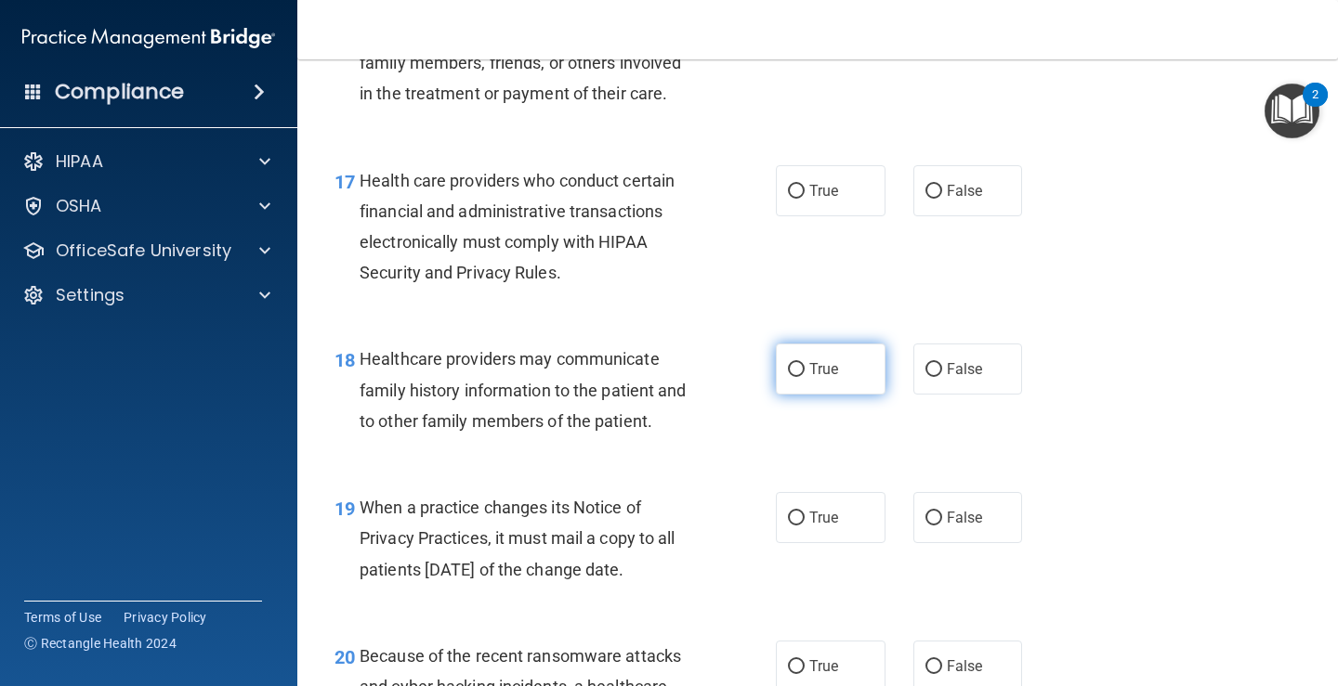
click at [827, 359] on label "True" at bounding box center [831, 369] width 110 height 51
click at [804, 363] on input "True" at bounding box center [796, 370] width 17 height 14
radio input "true"
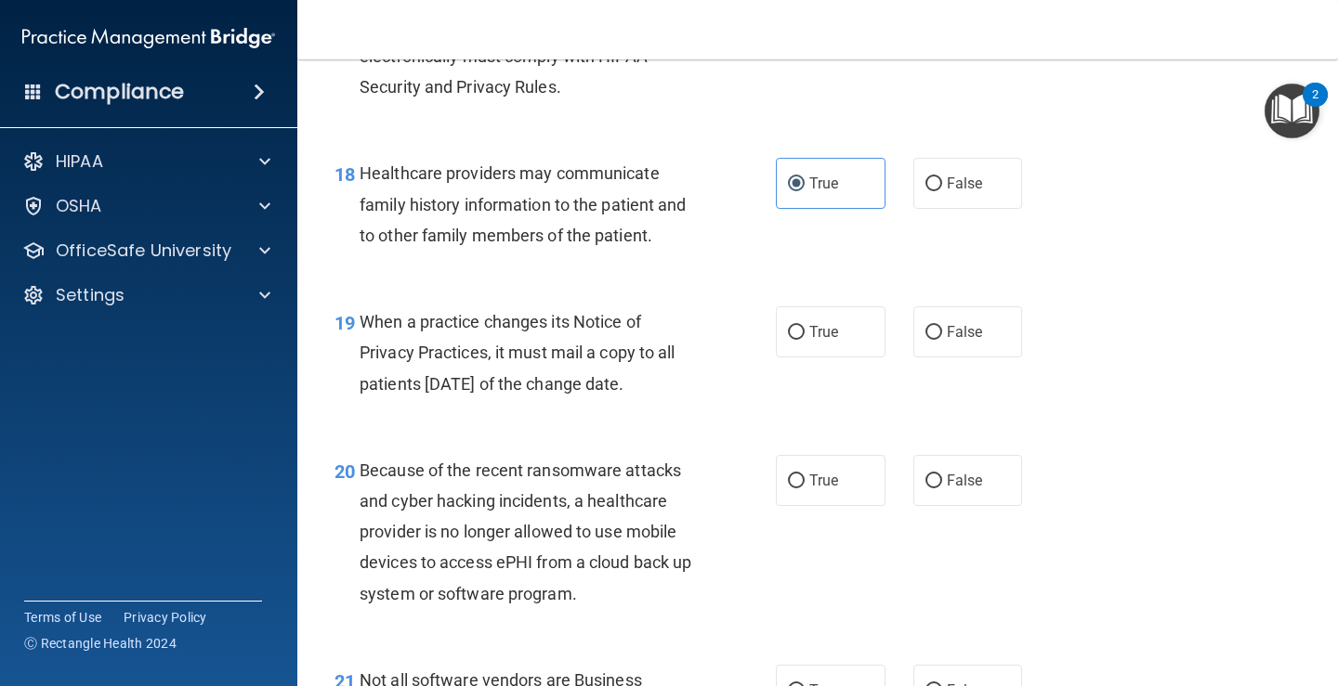
scroll to position [3158, 0]
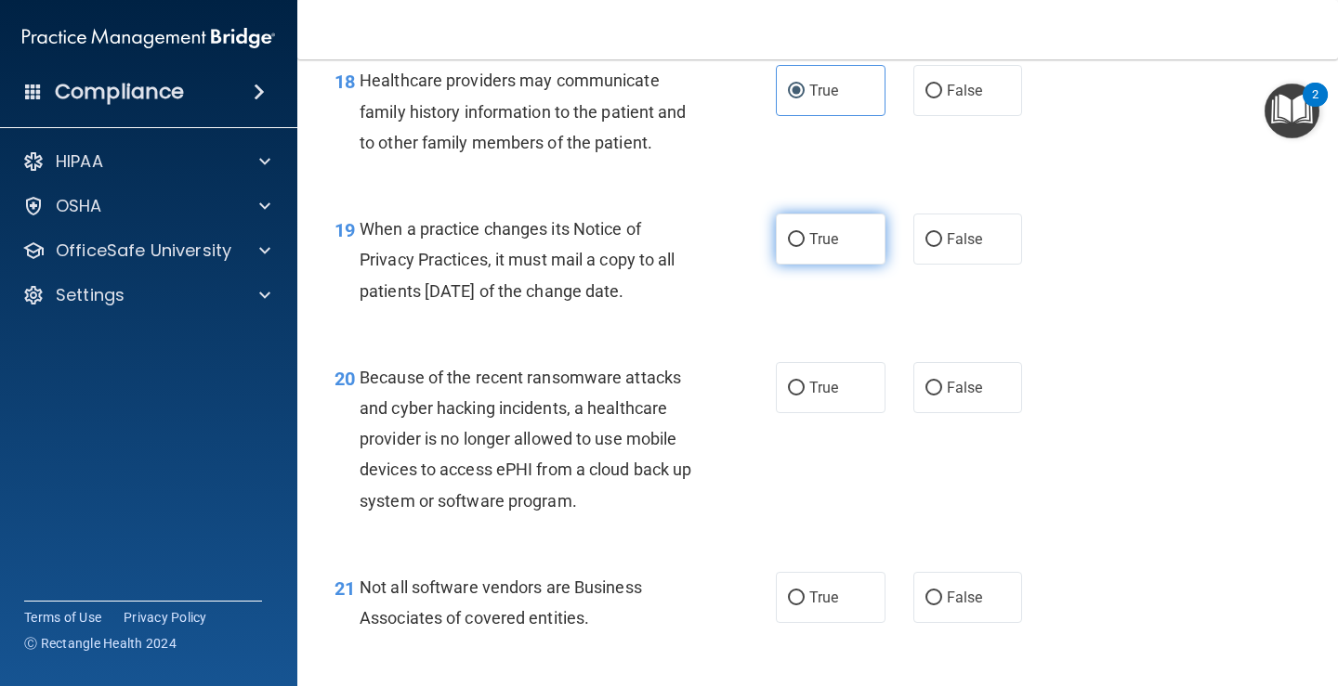
click at [813, 250] on label "True" at bounding box center [831, 239] width 110 height 51
click at [804, 247] on input "True" at bounding box center [796, 240] width 17 height 14
radio input "true"
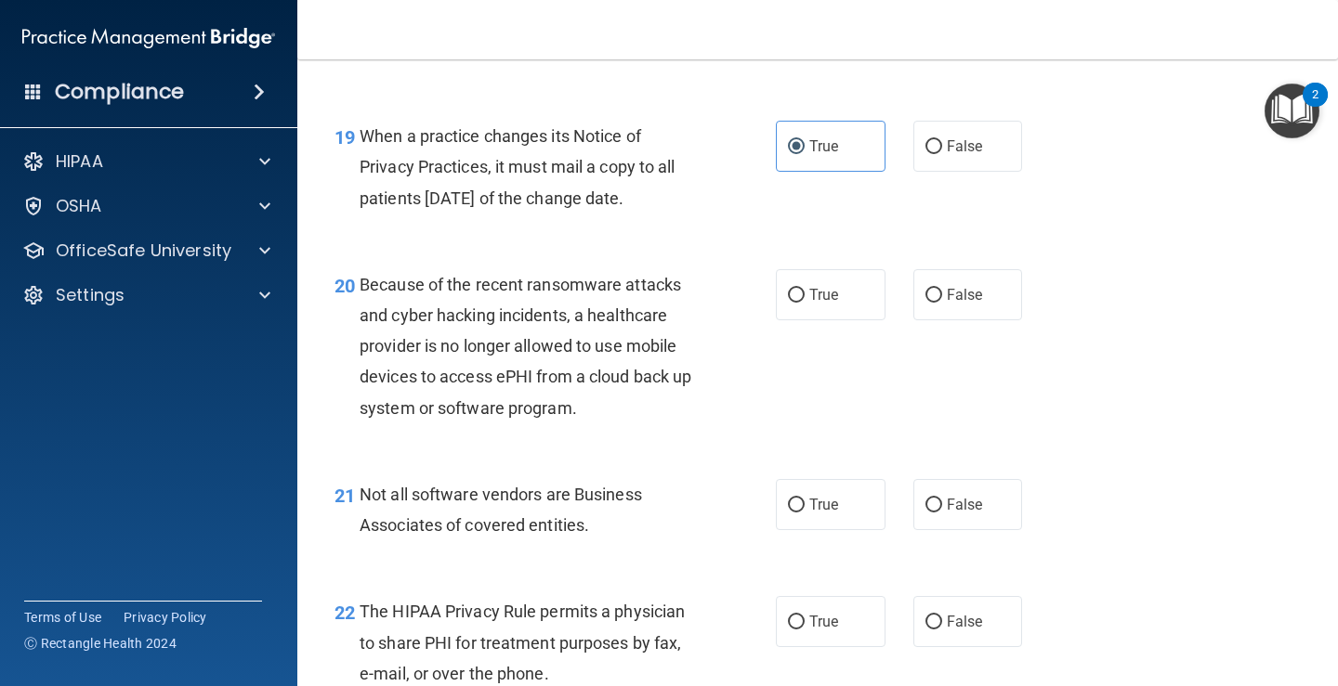
scroll to position [3344, 0]
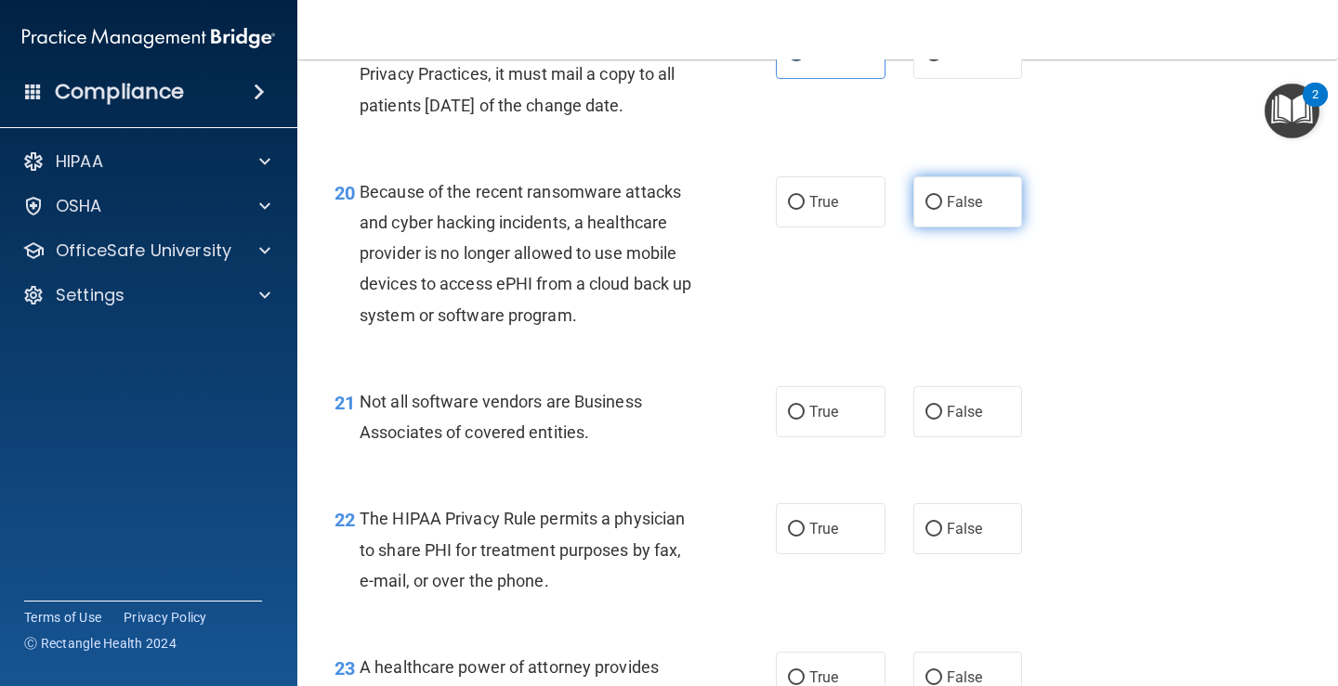
click at [953, 206] on span "False" at bounding box center [964, 202] width 36 height 18
click at [942, 206] on input "False" at bounding box center [933, 203] width 17 height 14
radio input "true"
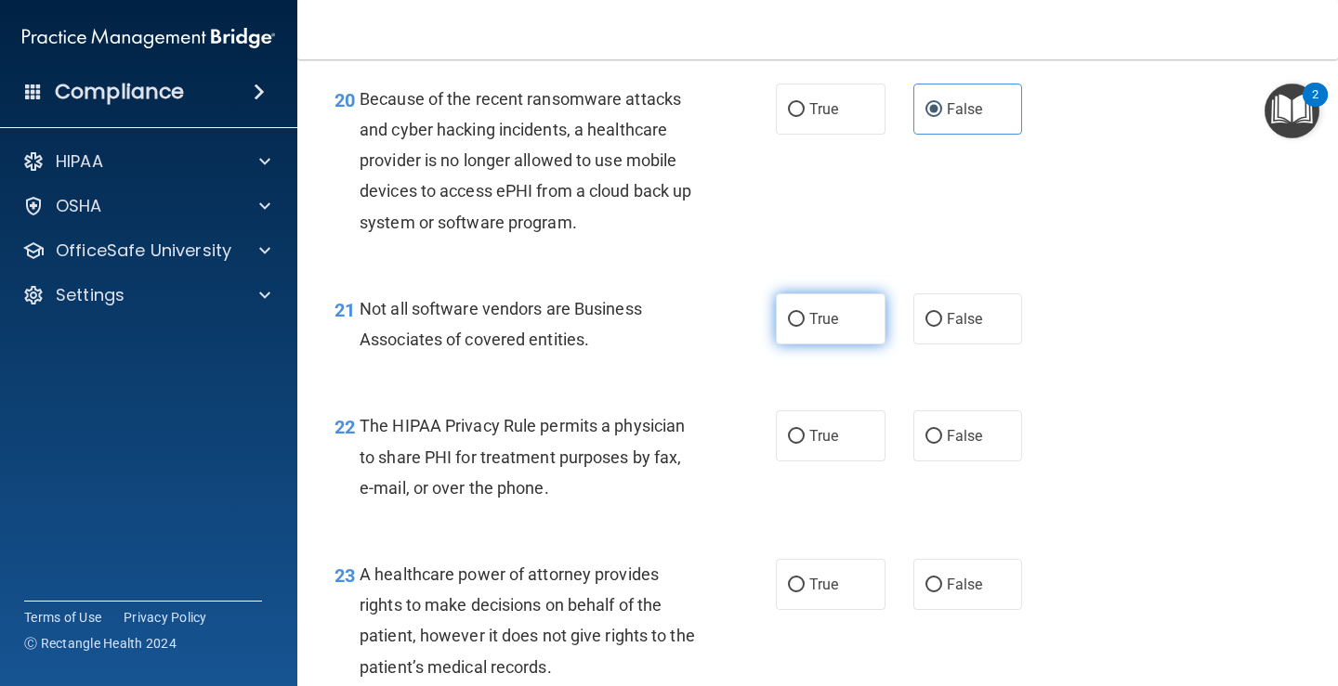
click at [809, 327] on span "True" at bounding box center [823, 319] width 29 height 18
click at [803, 327] on input "True" at bounding box center [796, 320] width 17 height 14
radio input "true"
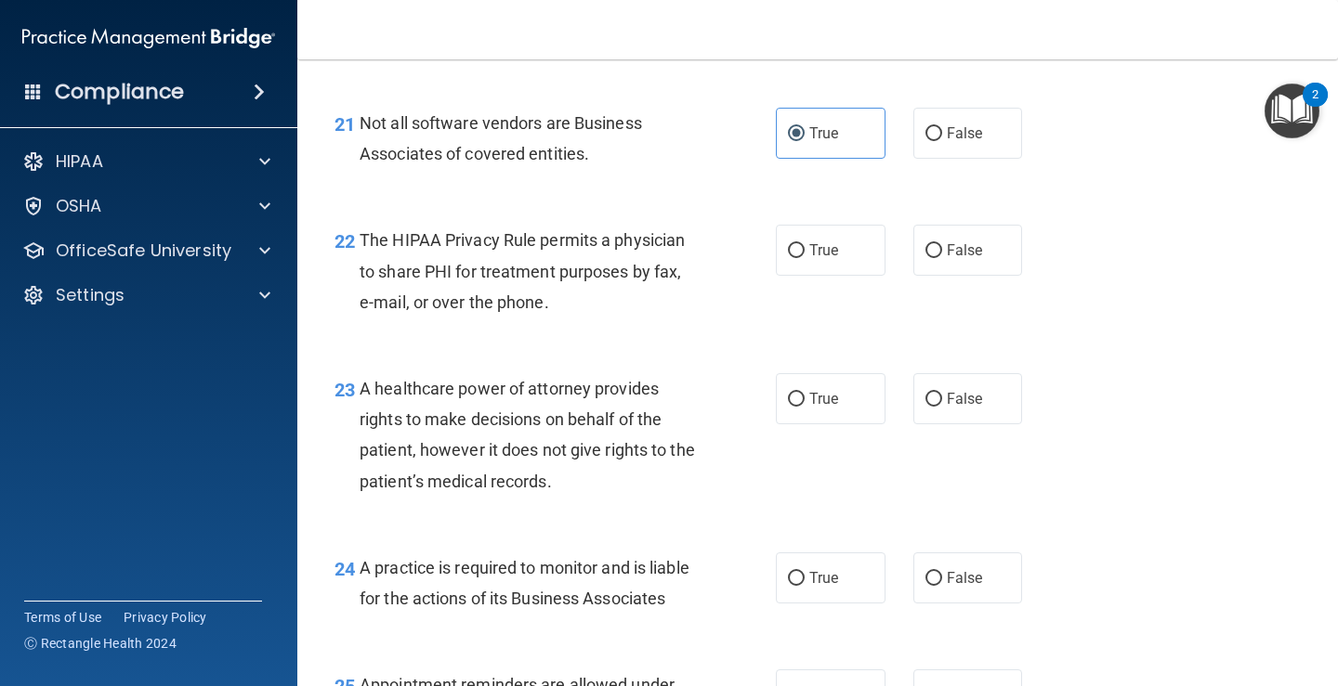
scroll to position [3715, 0]
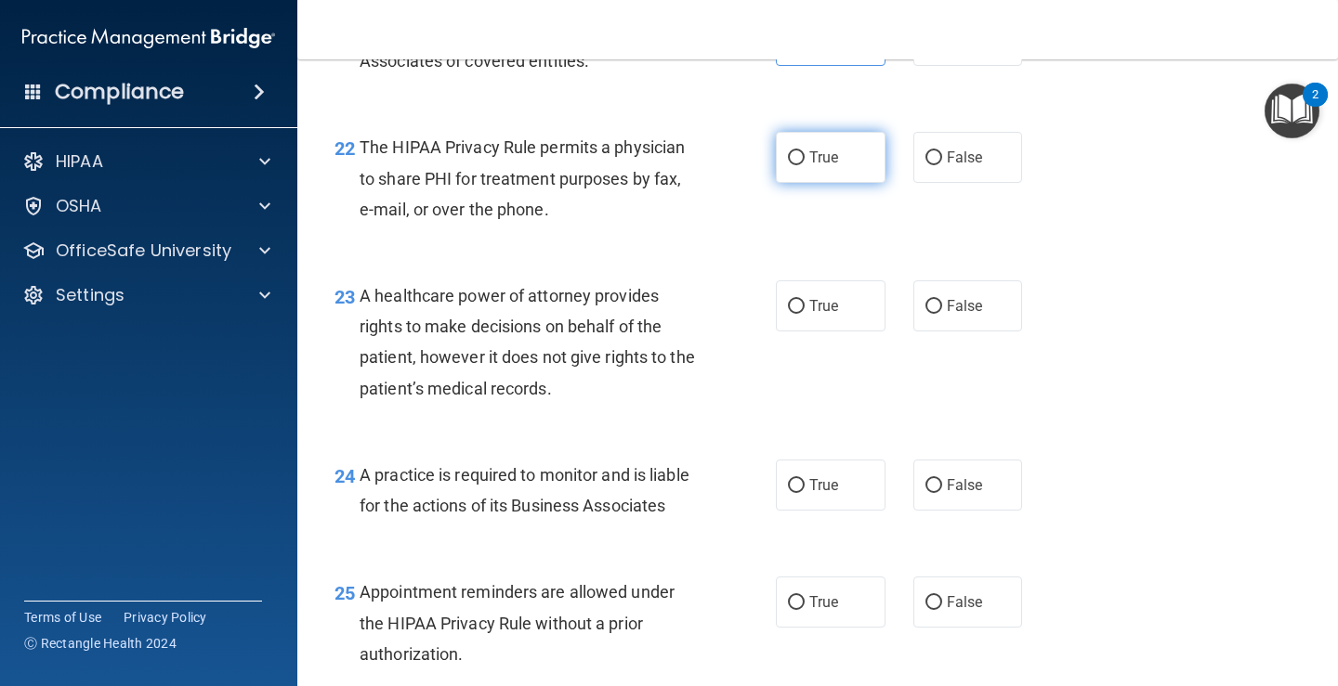
click at [790, 159] on input "True" at bounding box center [796, 158] width 17 height 14
radio input "true"
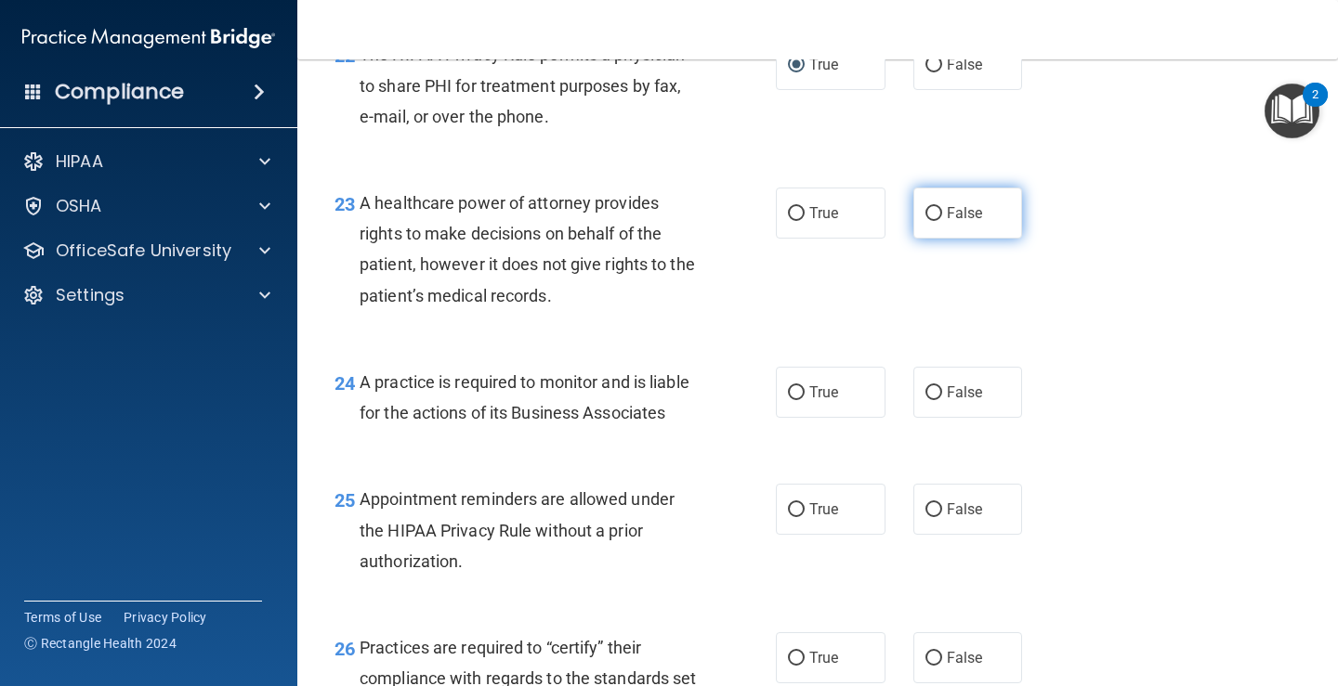
click at [929, 213] on input "False" at bounding box center [933, 214] width 17 height 14
radio input "true"
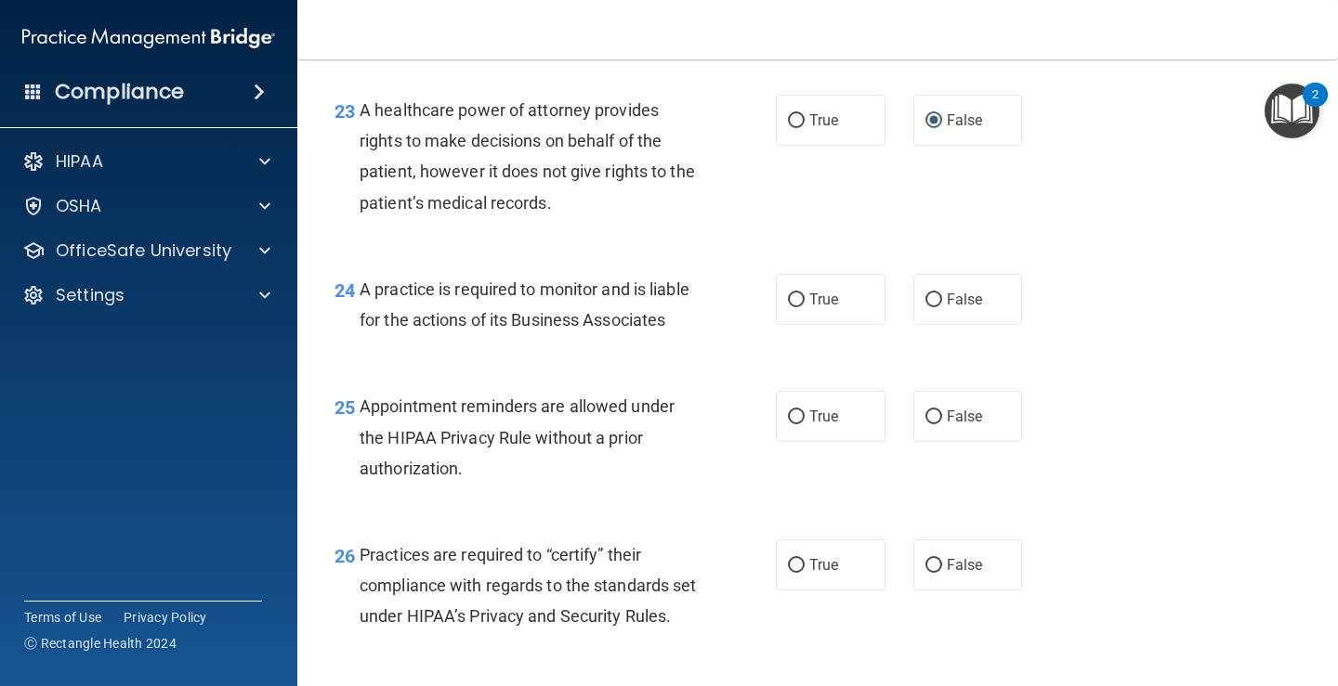
scroll to position [3994, 0]
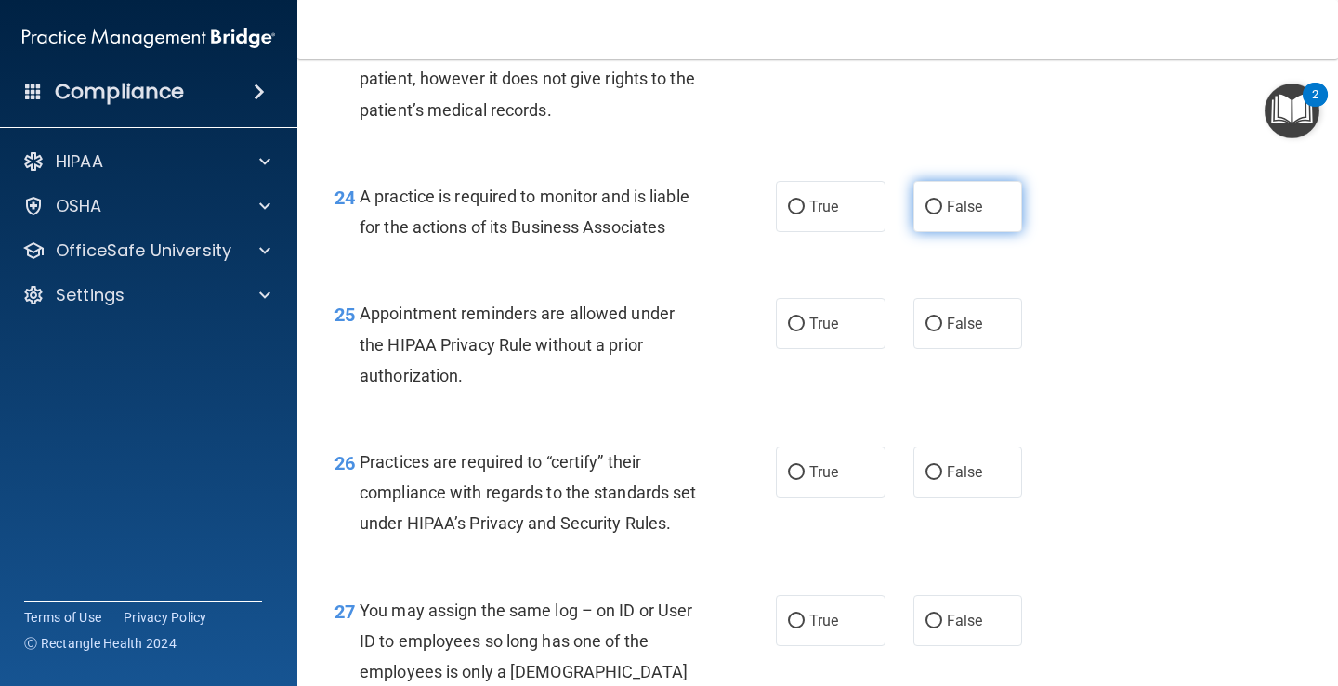
click at [952, 220] on label "False" at bounding box center [968, 206] width 110 height 51
click at [942, 215] on input "False" at bounding box center [933, 208] width 17 height 14
radio input "true"
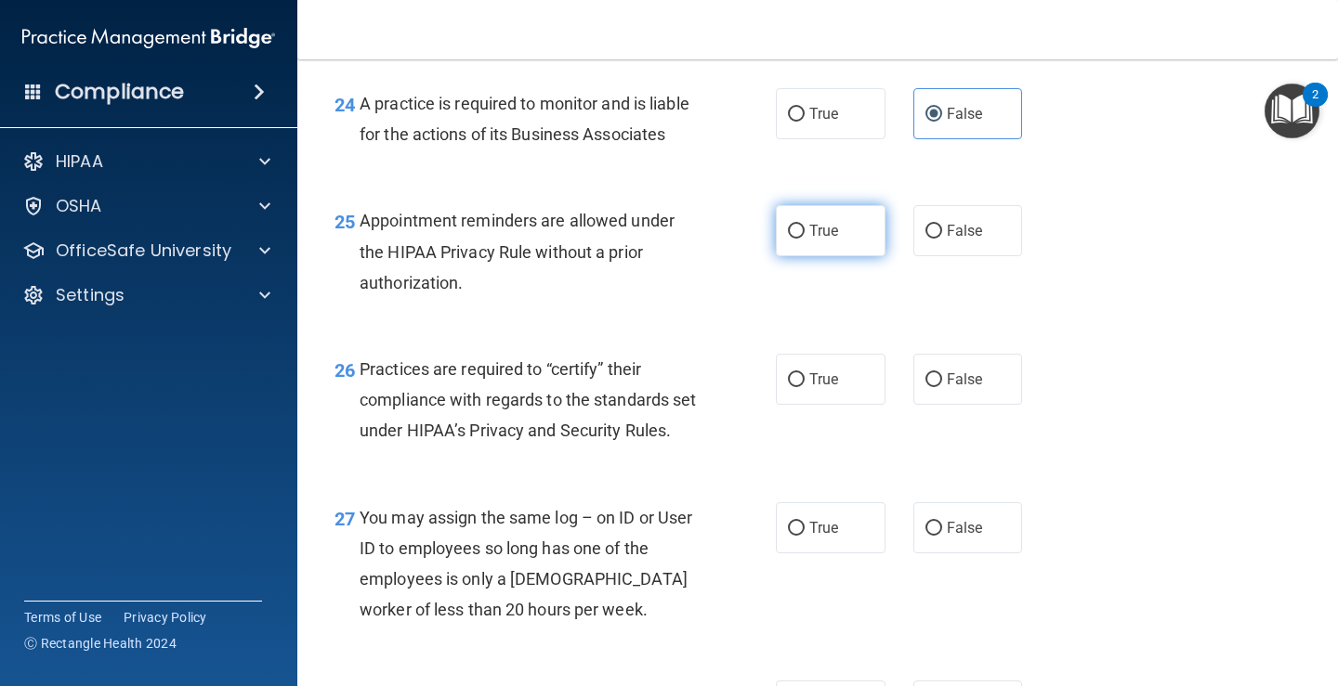
click at [797, 226] on input "True" at bounding box center [796, 232] width 17 height 14
radio input "true"
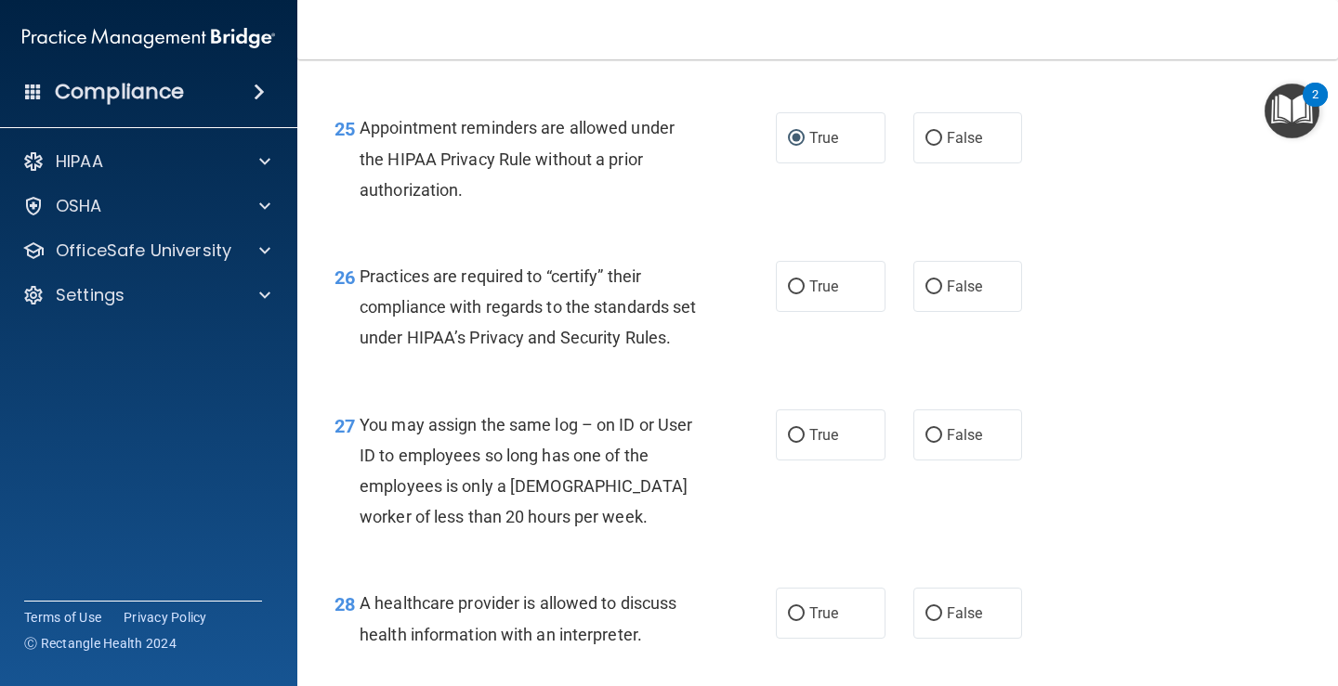
scroll to position [4273, 0]
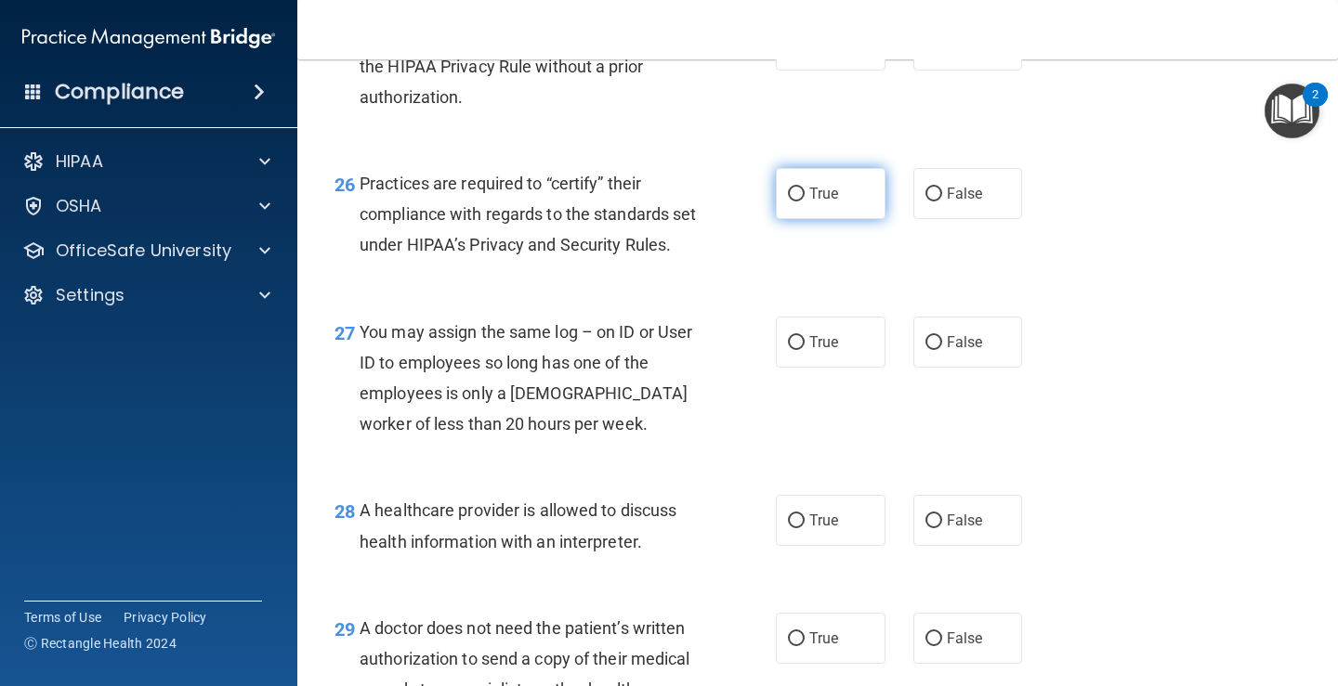
click at [790, 198] on input "True" at bounding box center [796, 195] width 17 height 14
radio input "true"
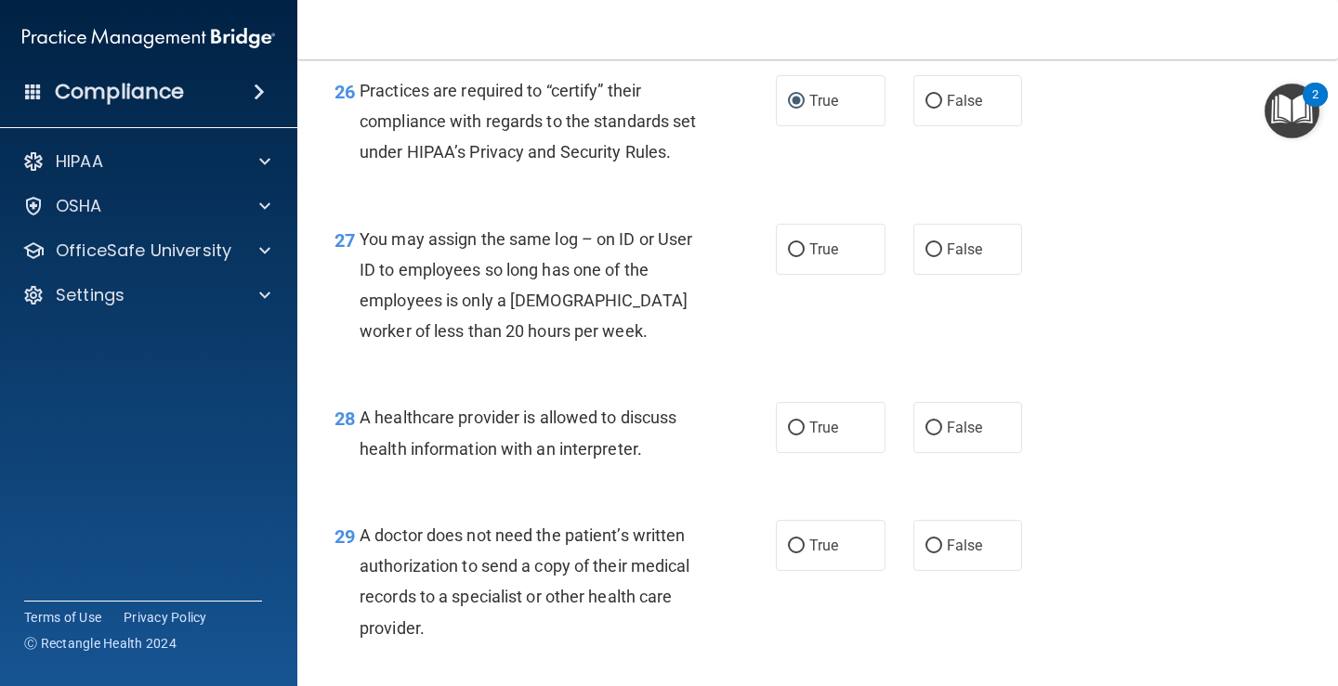
scroll to position [4458, 0]
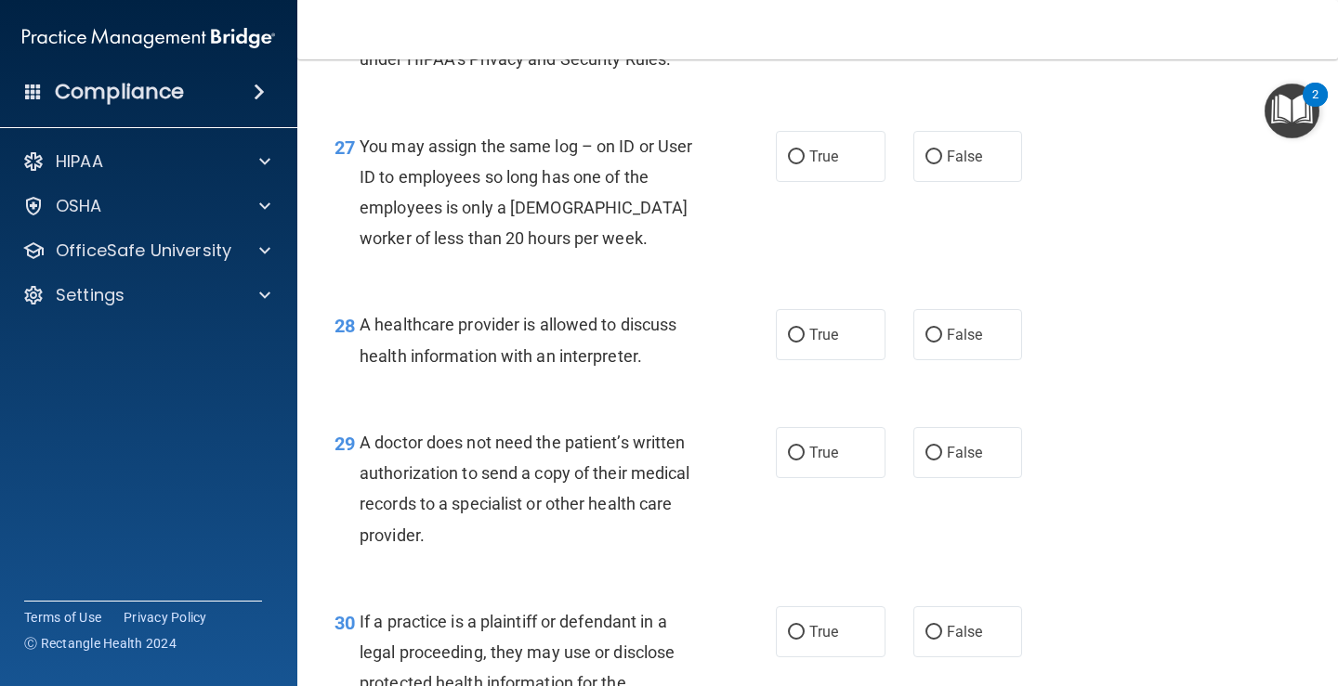
drag, startPoint x: 919, startPoint y: 198, endPoint x: 897, endPoint y: 229, distance: 38.1
click at [920, 182] on label "False" at bounding box center [968, 156] width 110 height 51
click at [925, 164] on input "False" at bounding box center [933, 157] width 17 height 14
radio input "true"
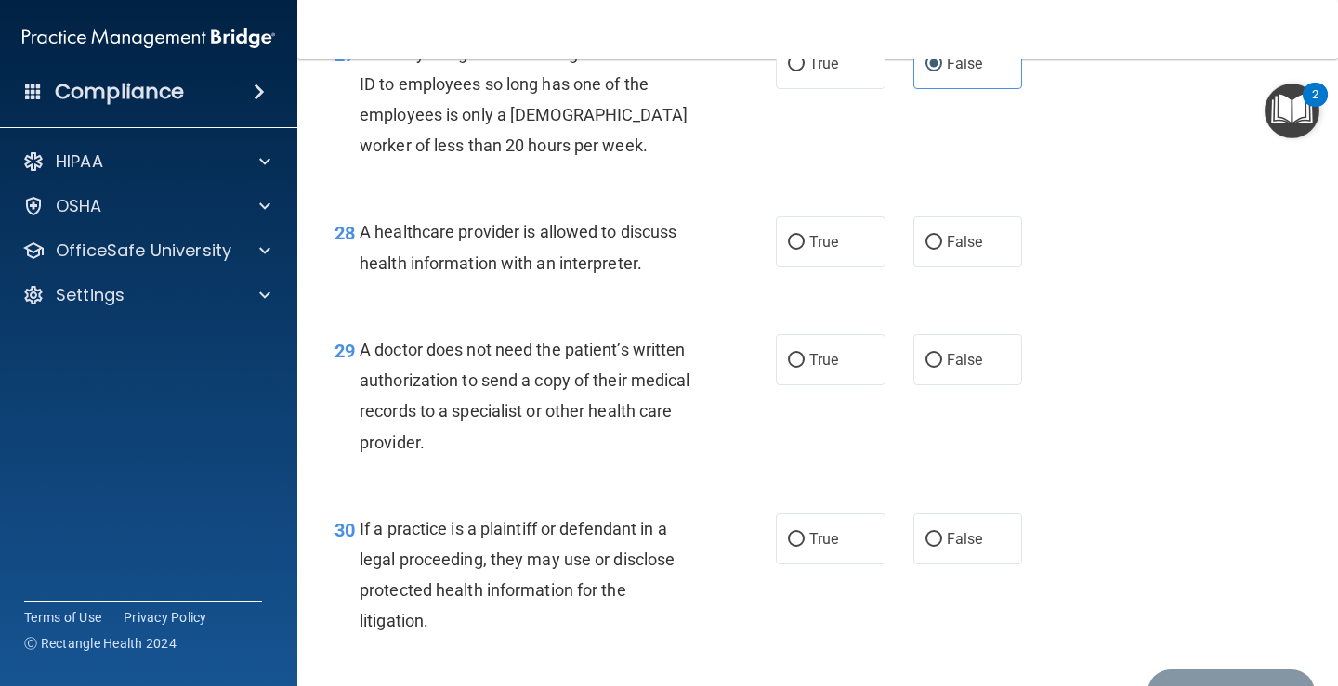
scroll to position [4644, 0]
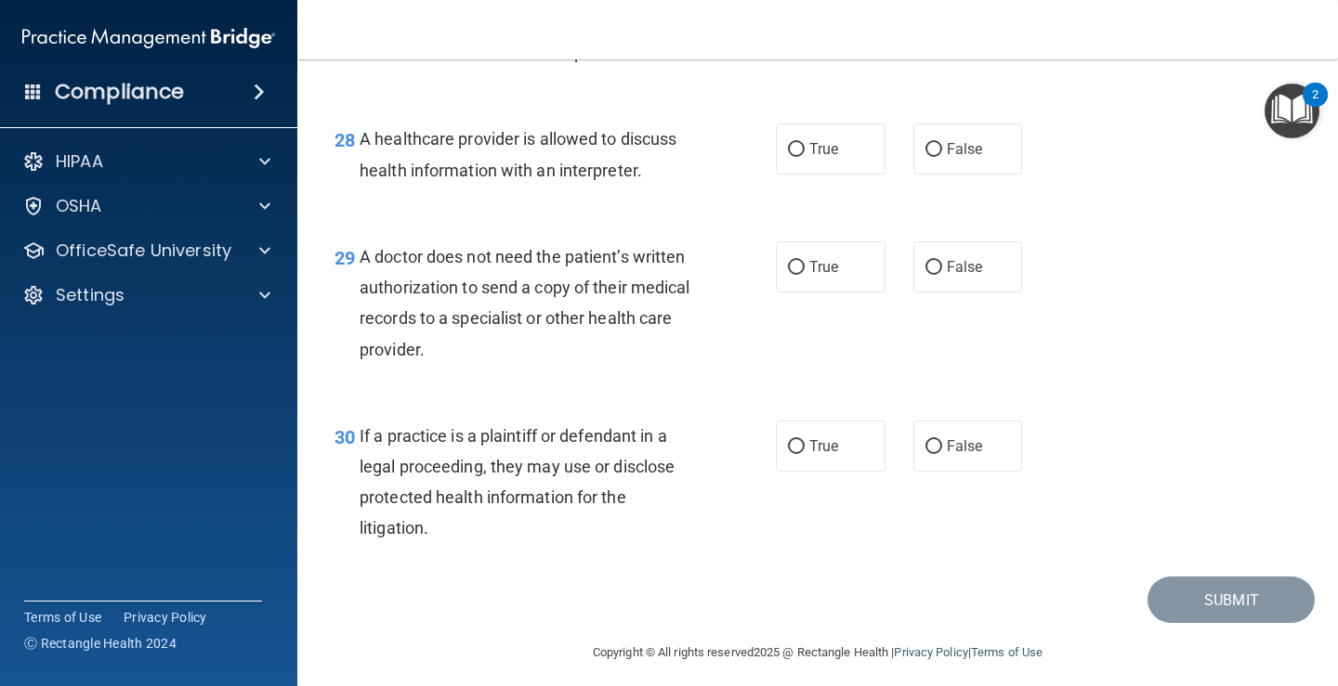
drag, startPoint x: 807, startPoint y: 186, endPoint x: 787, endPoint y: 255, distance: 71.7
click at [809, 158] on span "True" at bounding box center [823, 149] width 29 height 18
click at [804, 157] on input "True" at bounding box center [796, 150] width 17 height 14
radio input "true"
click at [788, 275] on input "True" at bounding box center [796, 268] width 17 height 14
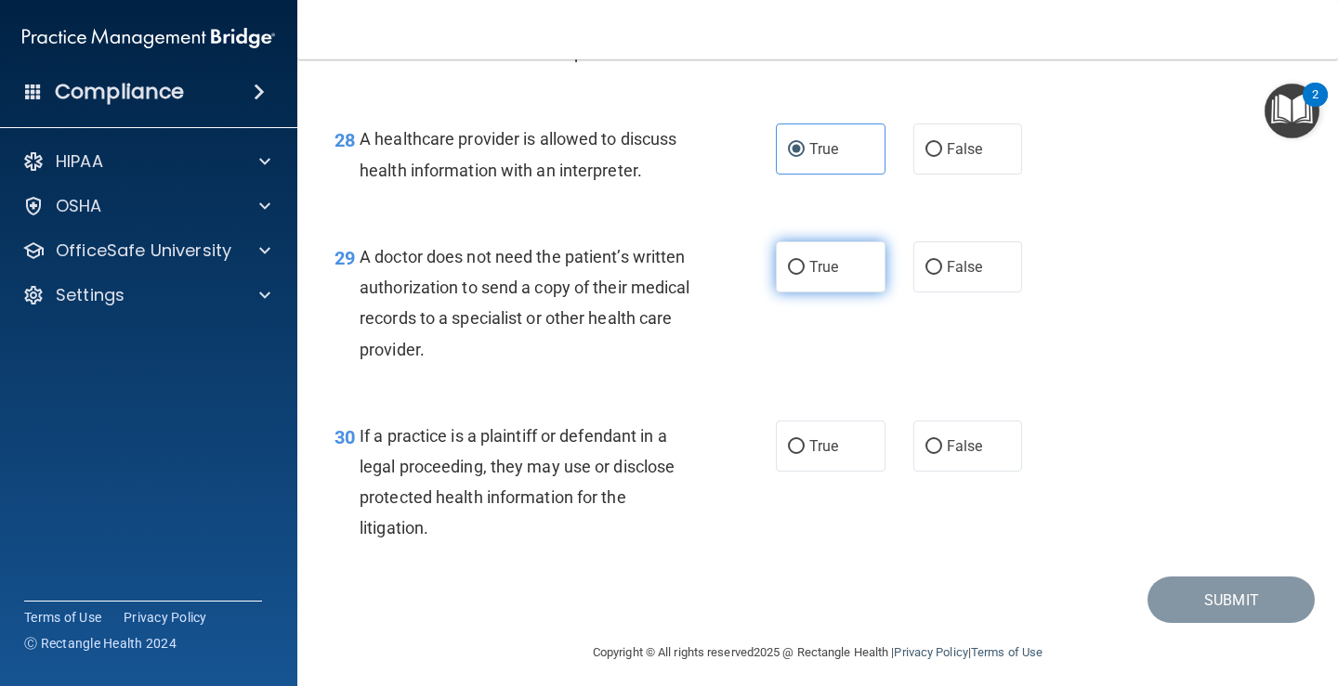
radio input "true"
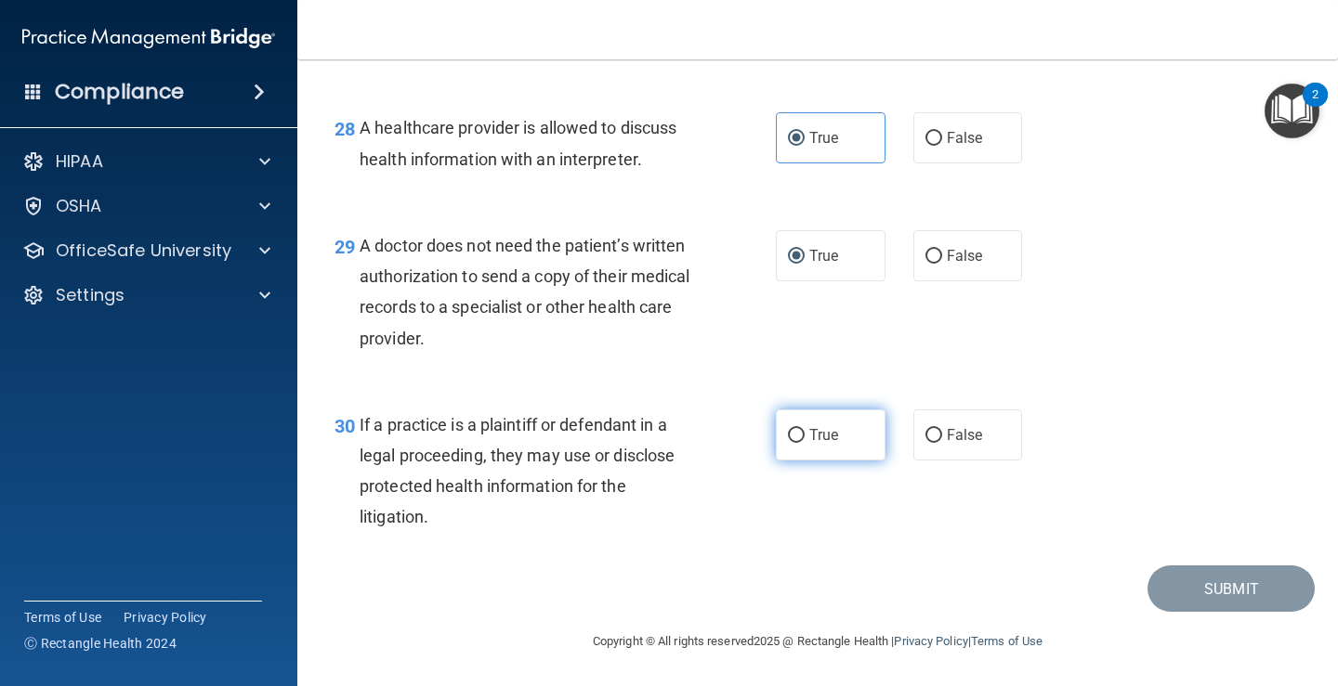
click at [801, 450] on label "True" at bounding box center [831, 435] width 110 height 51
click at [801, 443] on input "True" at bounding box center [796, 436] width 17 height 14
radio input "true"
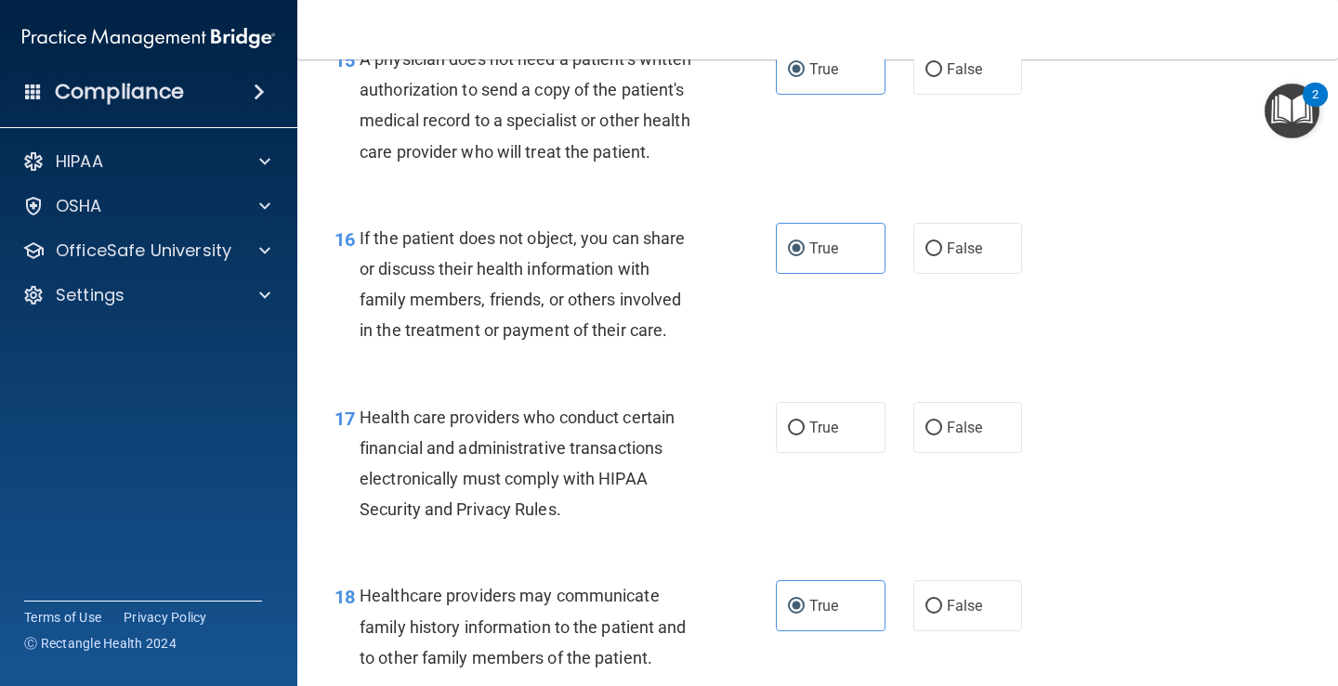
scroll to position [2735, 0]
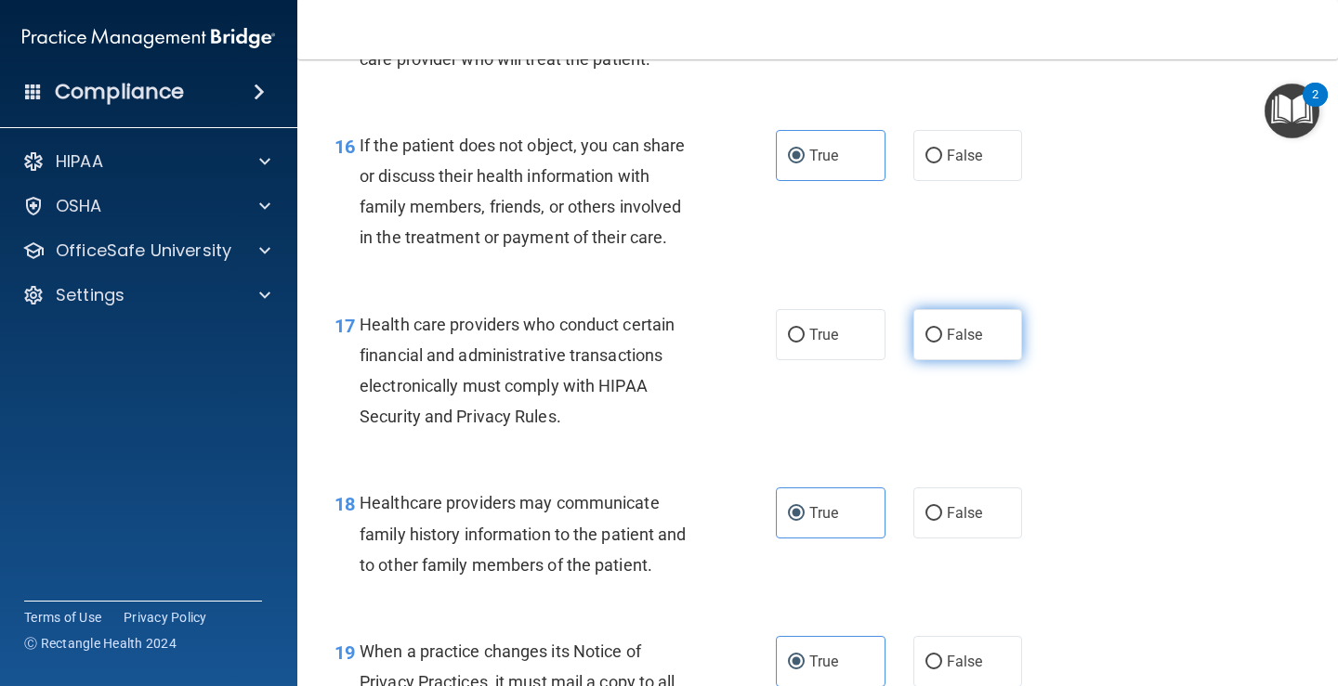
click at [937, 333] on label "False" at bounding box center [968, 334] width 110 height 51
click at [937, 333] on input "False" at bounding box center [933, 336] width 17 height 14
radio input "true"
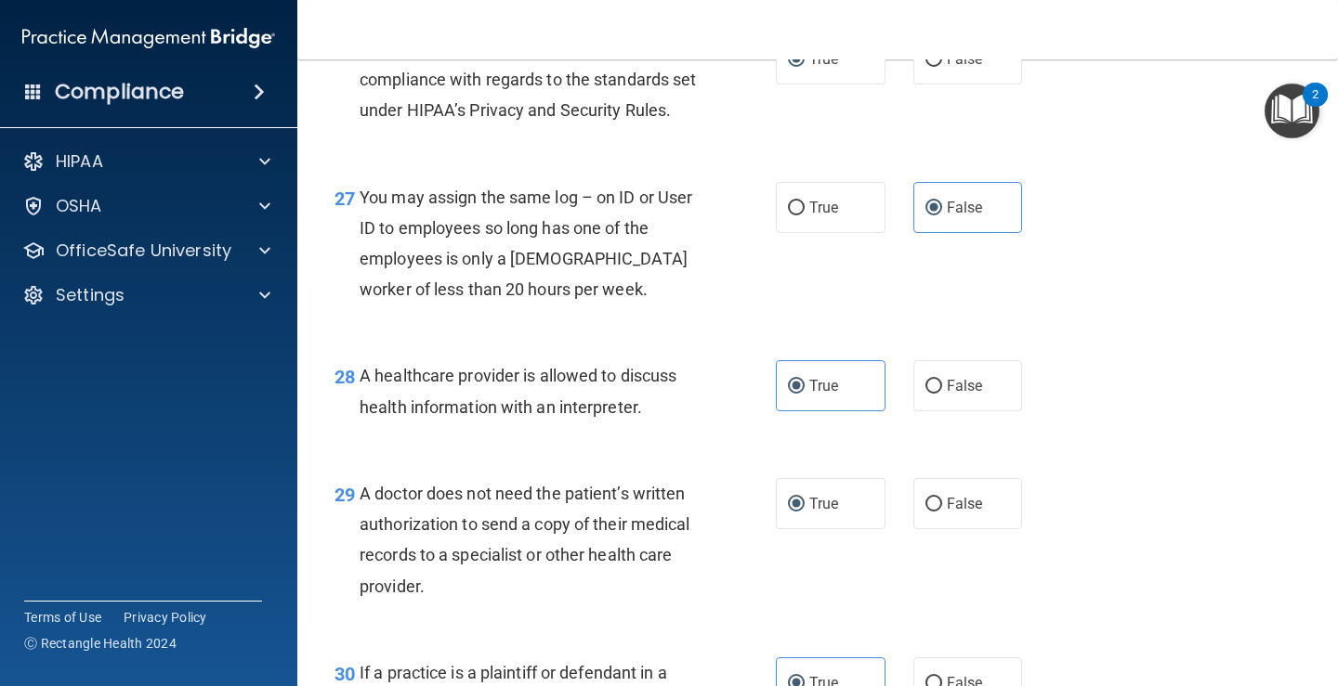
scroll to position [4686, 0]
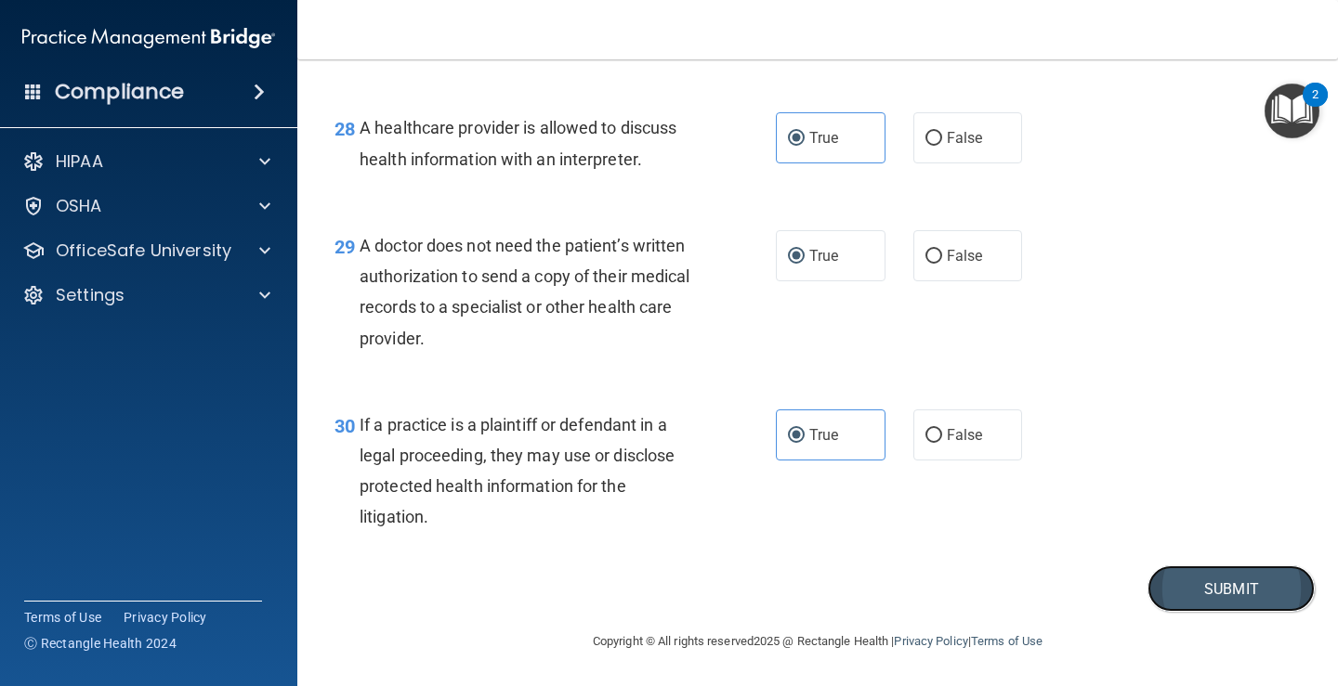
click at [1191, 590] on button "Submit" at bounding box center [1230, 589] width 167 height 47
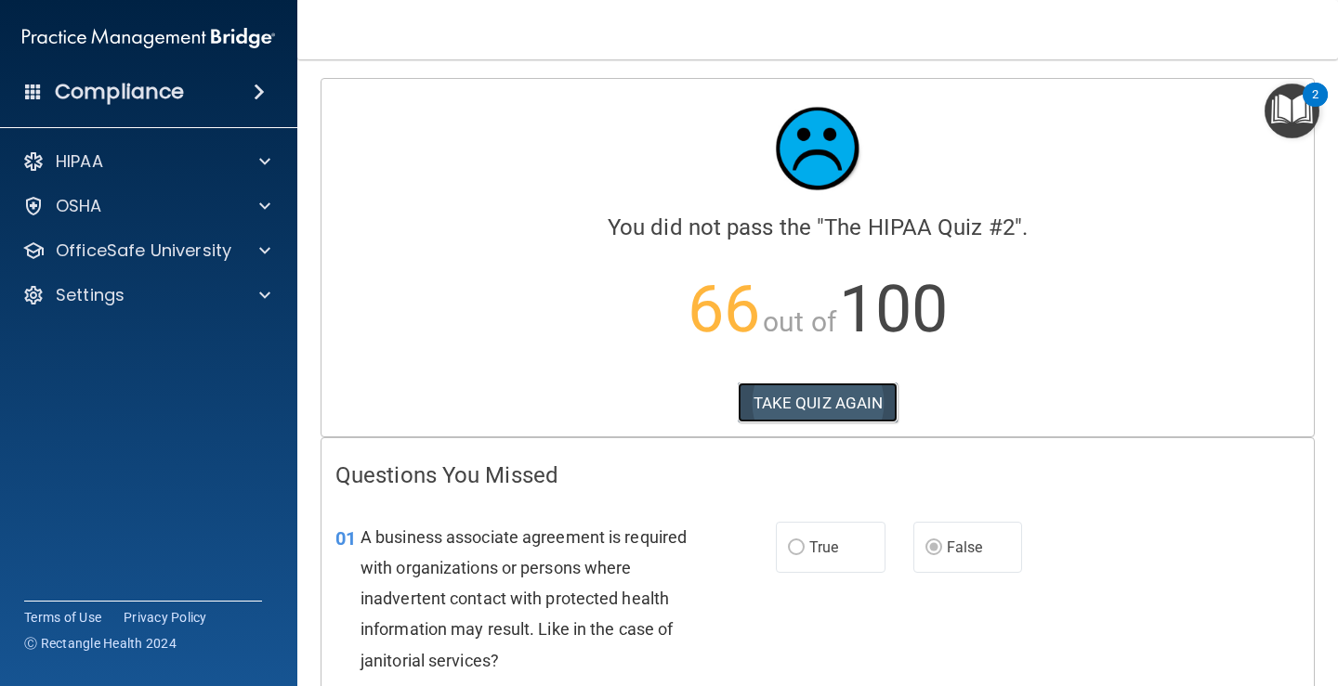
click at [788, 402] on button "TAKE QUIZ AGAIN" at bounding box center [818, 403] width 161 height 41
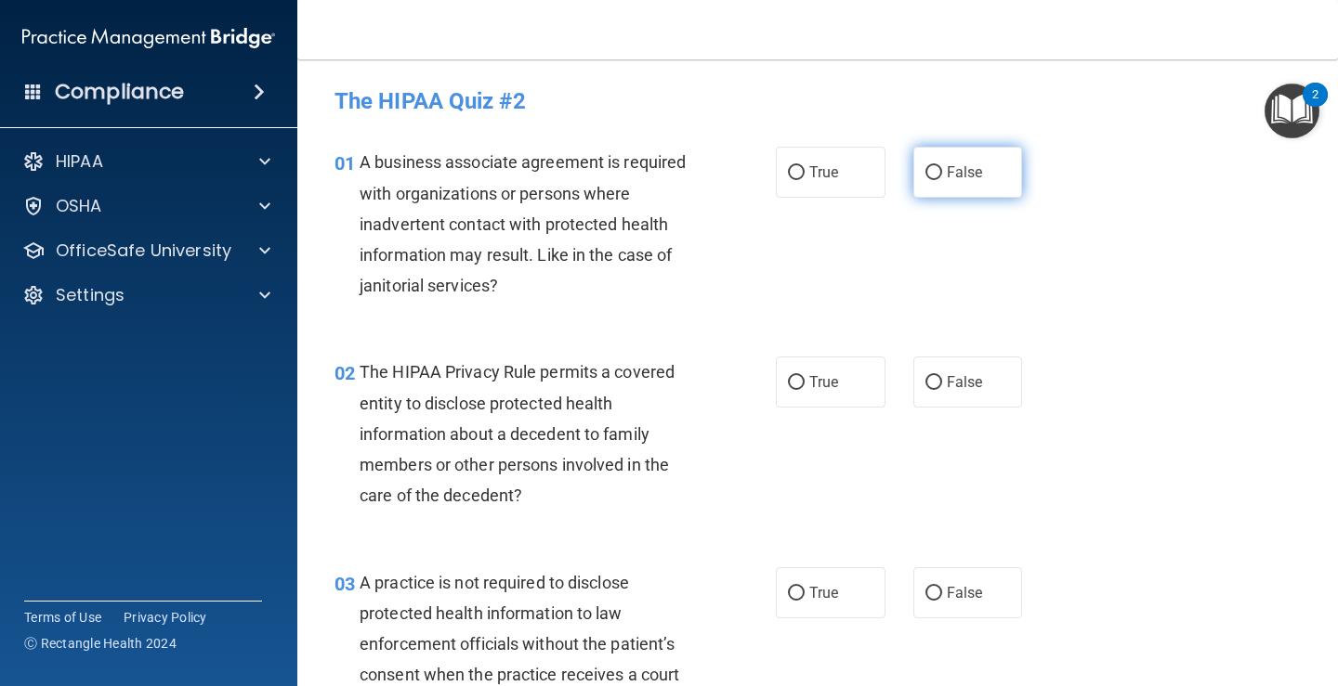
click at [925, 174] on input "False" at bounding box center [933, 173] width 17 height 14
radio input "true"
click at [792, 172] on input "True" at bounding box center [796, 173] width 17 height 14
radio input "true"
radio input "false"
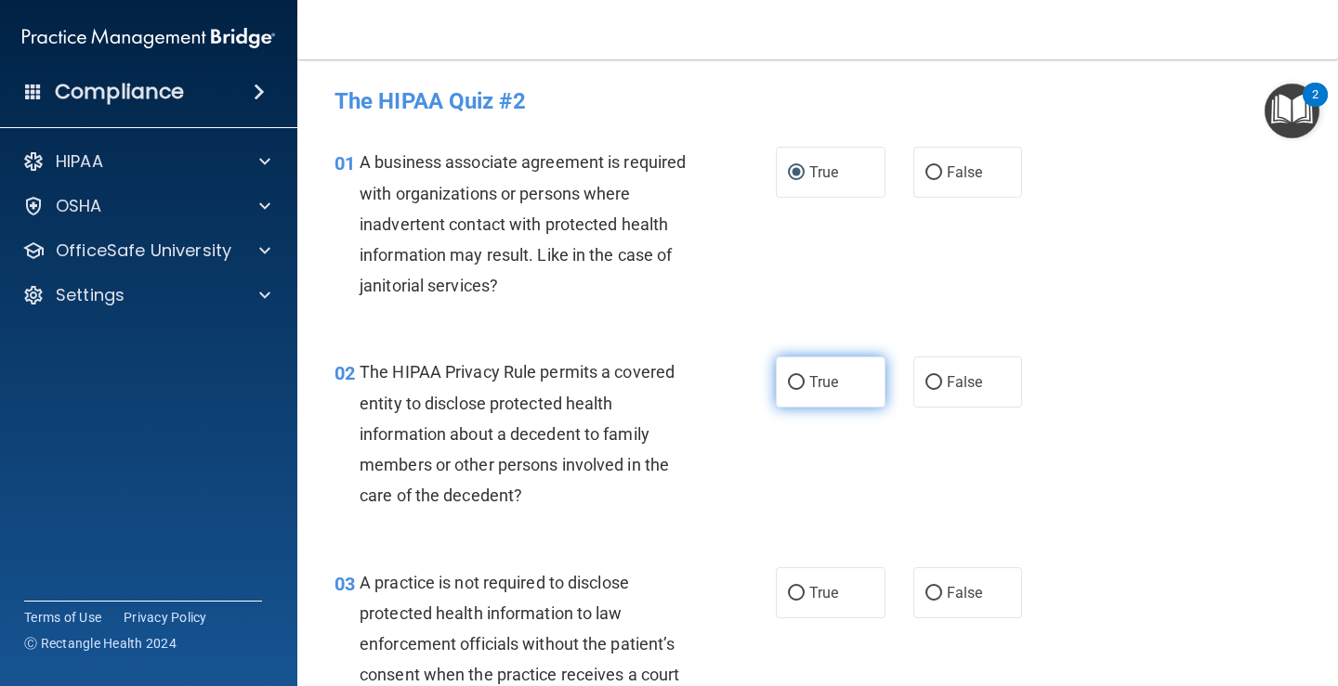
click at [829, 378] on span "True" at bounding box center [823, 382] width 29 height 18
click at [804, 378] on input "True" at bounding box center [796, 383] width 17 height 14
radio input "true"
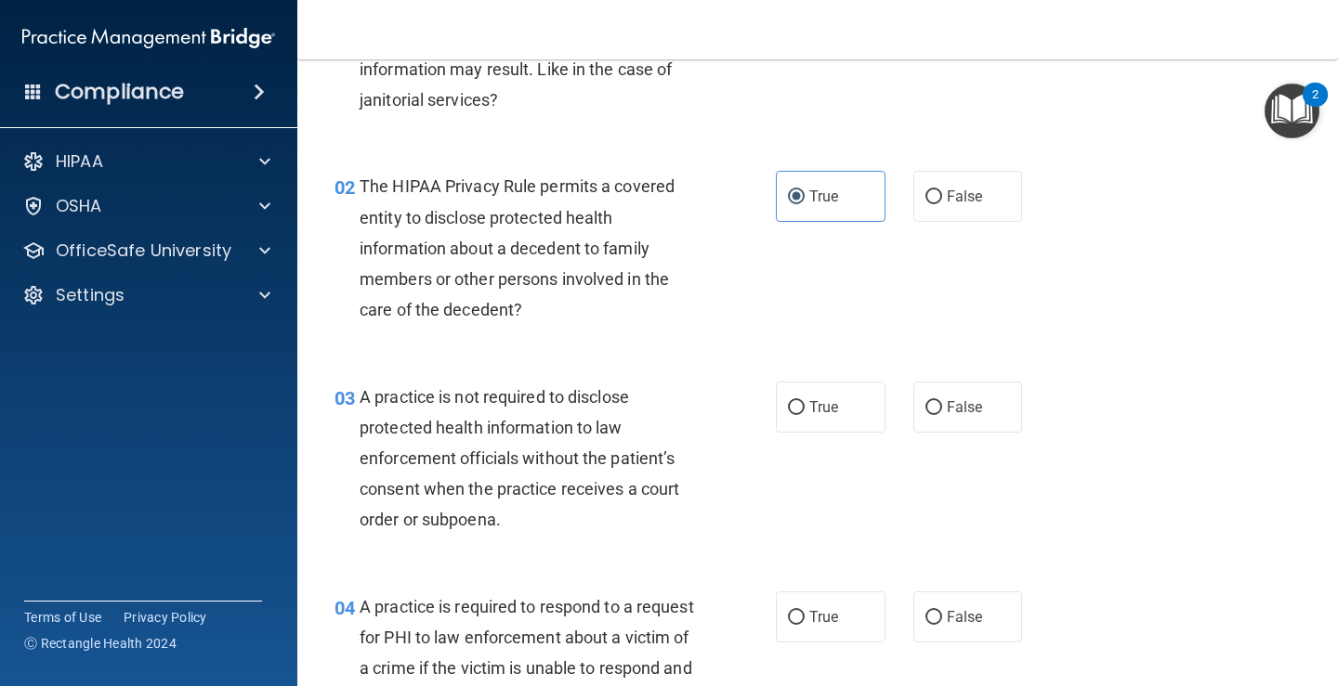
scroll to position [279, 0]
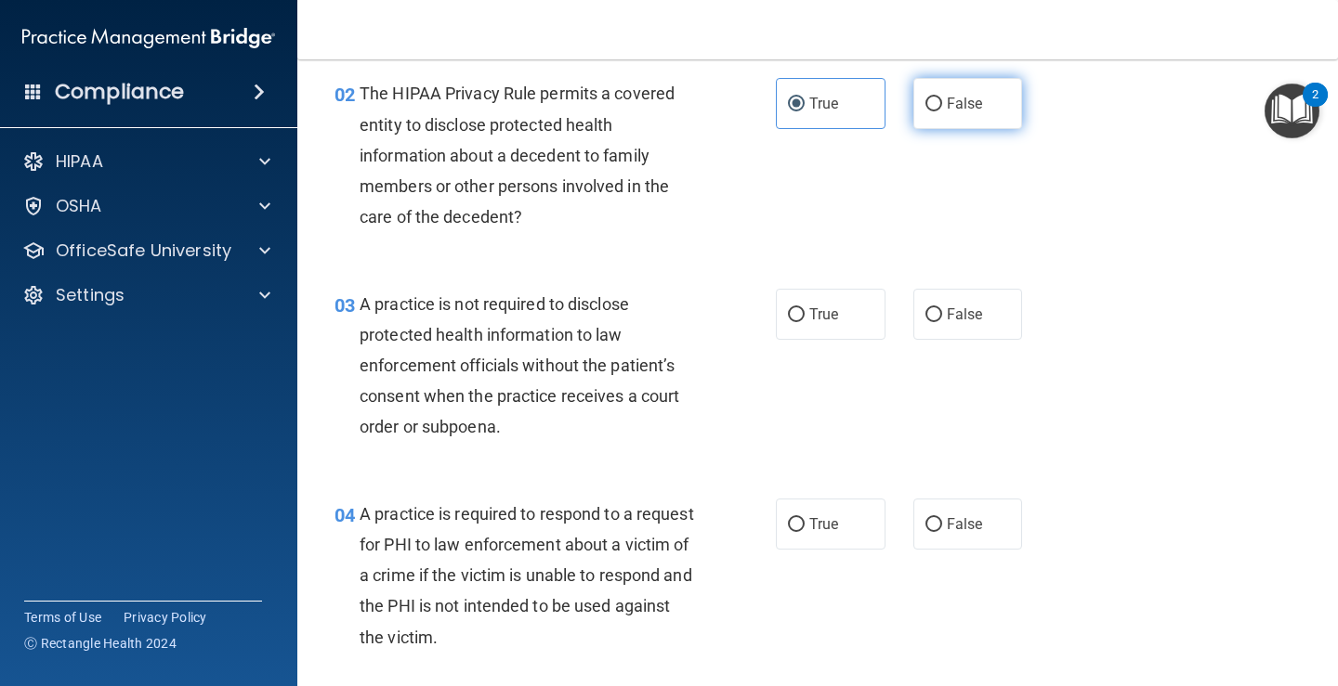
click at [951, 97] on span "False" at bounding box center [964, 104] width 36 height 18
click at [942, 98] on input "False" at bounding box center [933, 105] width 17 height 14
radio input "true"
radio input "false"
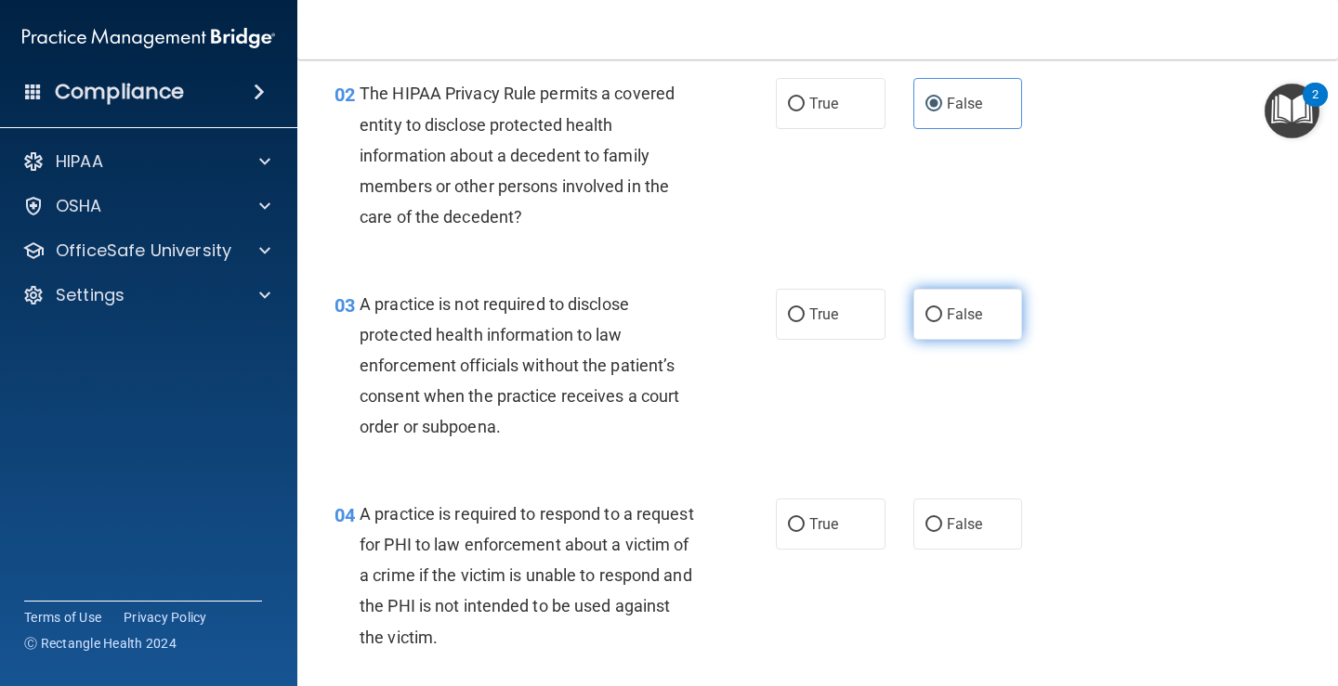
click at [946, 321] on span "False" at bounding box center [964, 315] width 36 height 18
click at [941, 321] on input "False" at bounding box center [933, 315] width 17 height 14
radio input "true"
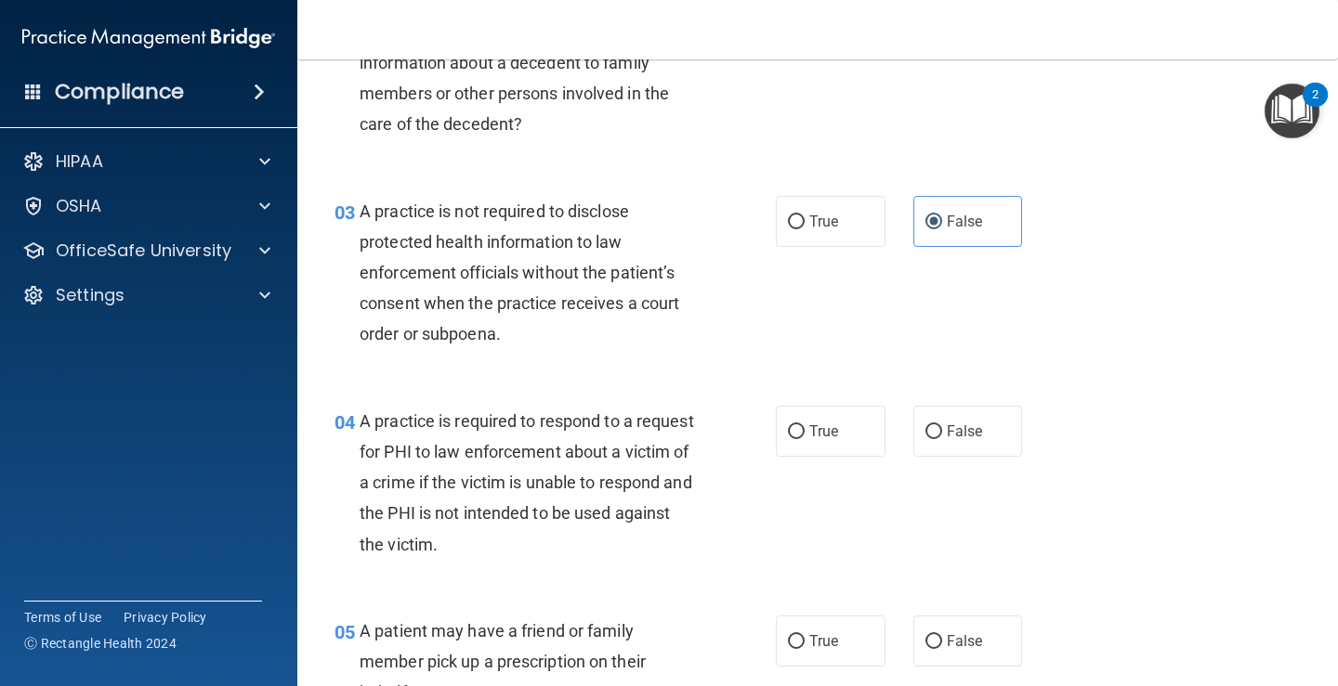
scroll to position [464, 0]
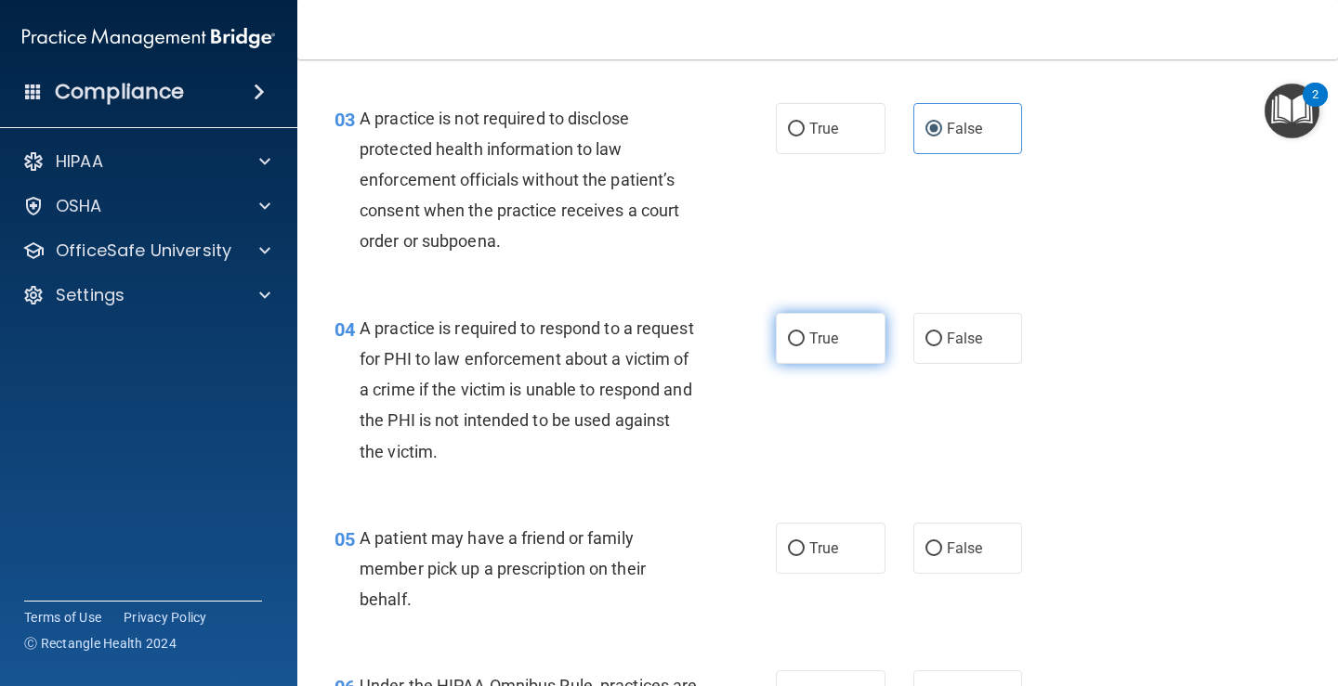
click at [841, 349] on label "True" at bounding box center [831, 338] width 110 height 51
click at [804, 346] on input "True" at bounding box center [796, 340] width 17 height 14
radio input "true"
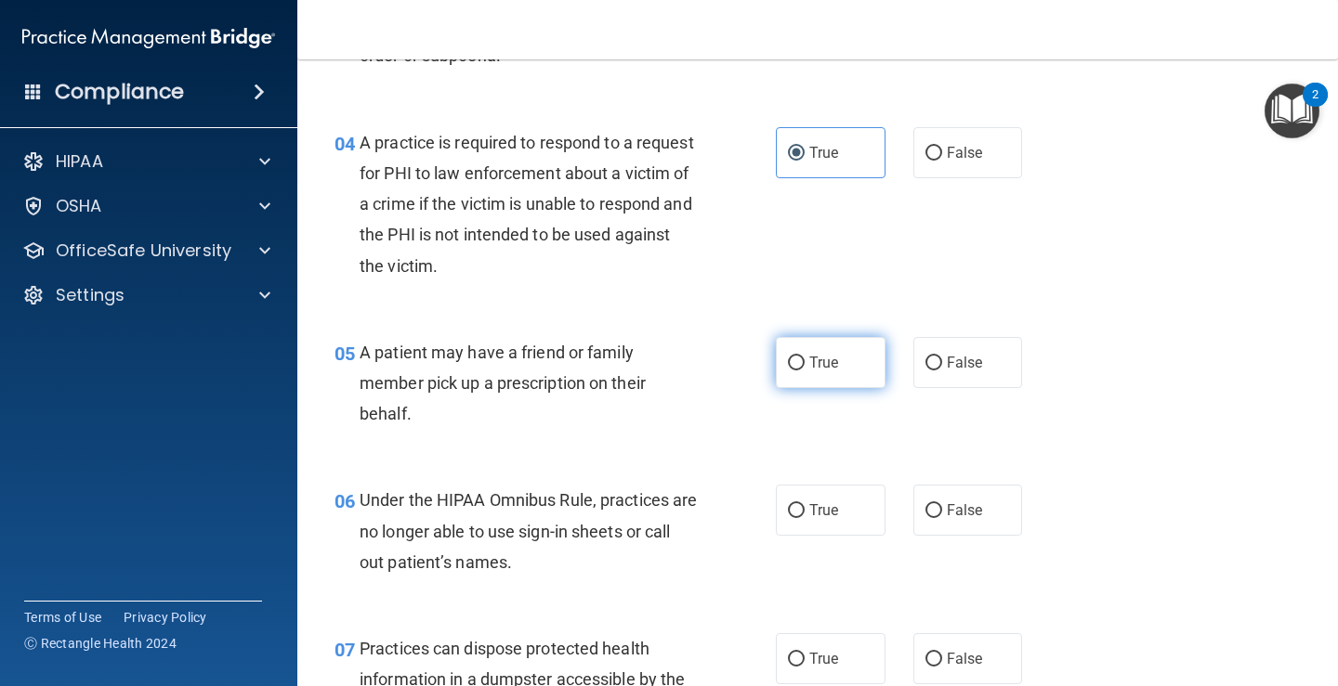
click at [796, 367] on input "True" at bounding box center [796, 364] width 17 height 14
radio input "true"
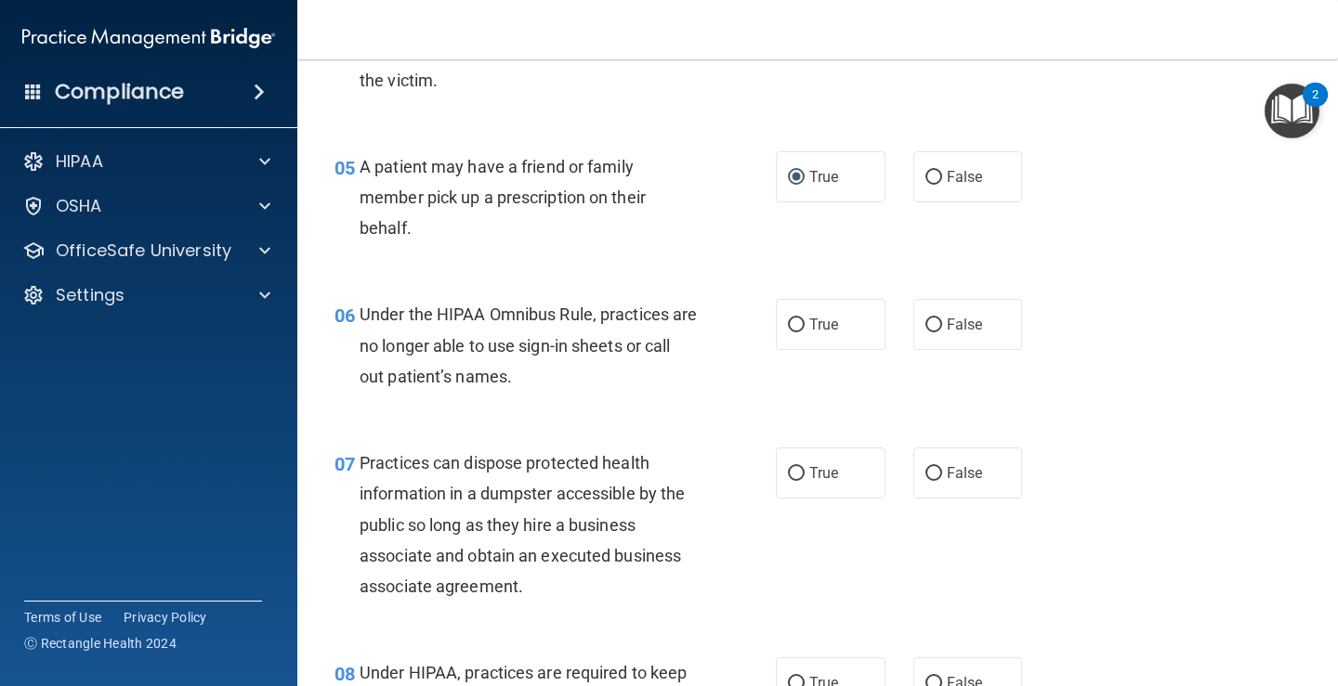
scroll to position [929, 0]
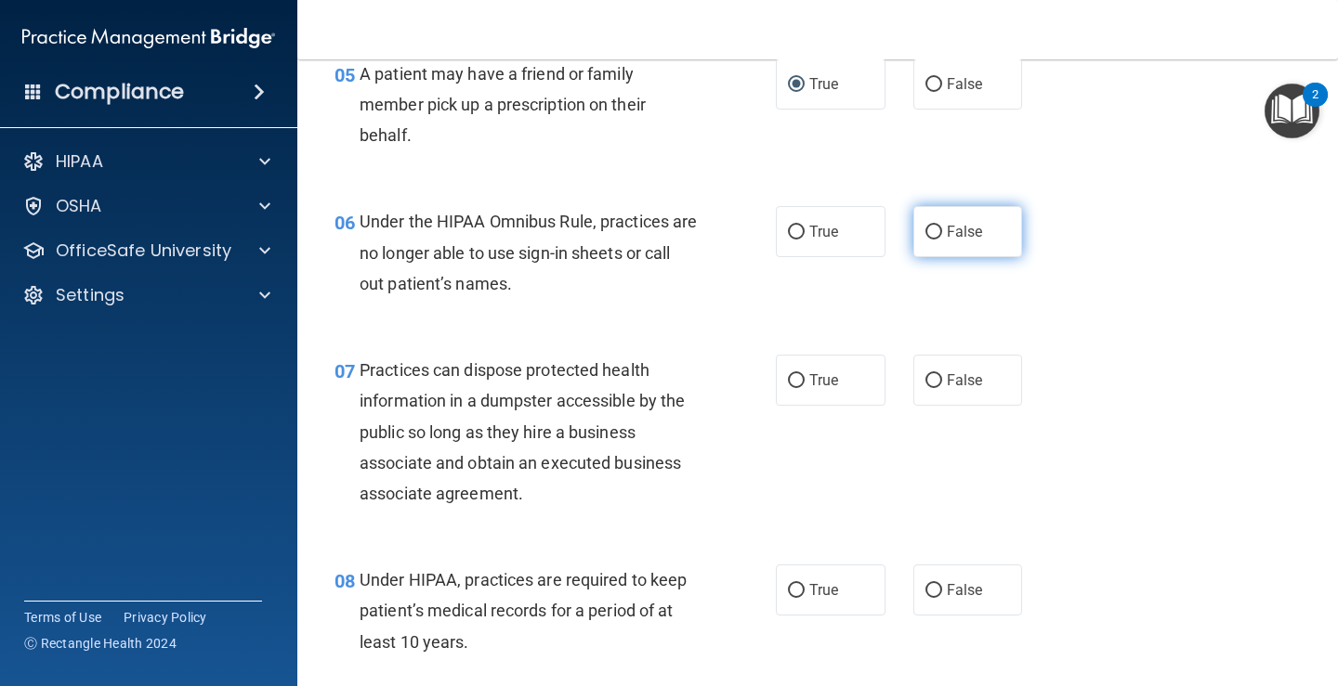
click at [957, 241] on label "False" at bounding box center [968, 231] width 110 height 51
click at [942, 240] on input "False" at bounding box center [933, 233] width 17 height 14
radio input "true"
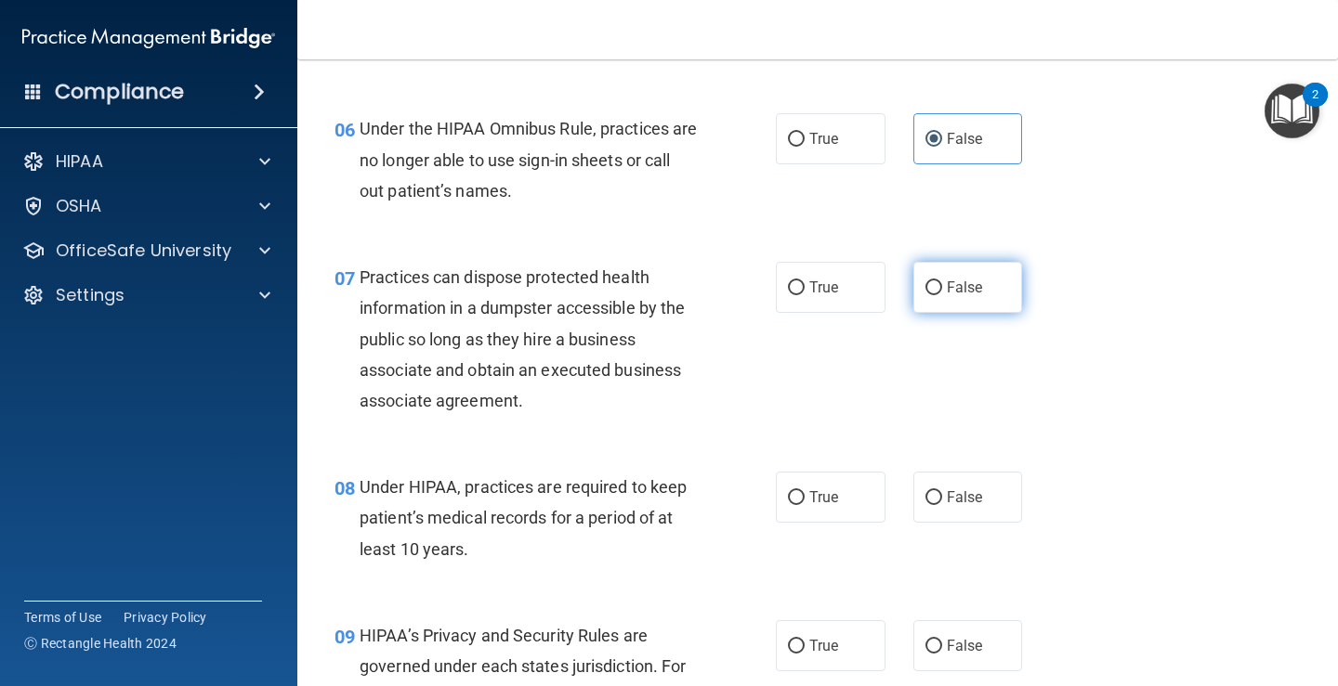
click at [999, 305] on label "False" at bounding box center [968, 287] width 110 height 51
click at [942, 295] on input "False" at bounding box center [933, 288] width 17 height 14
radio input "true"
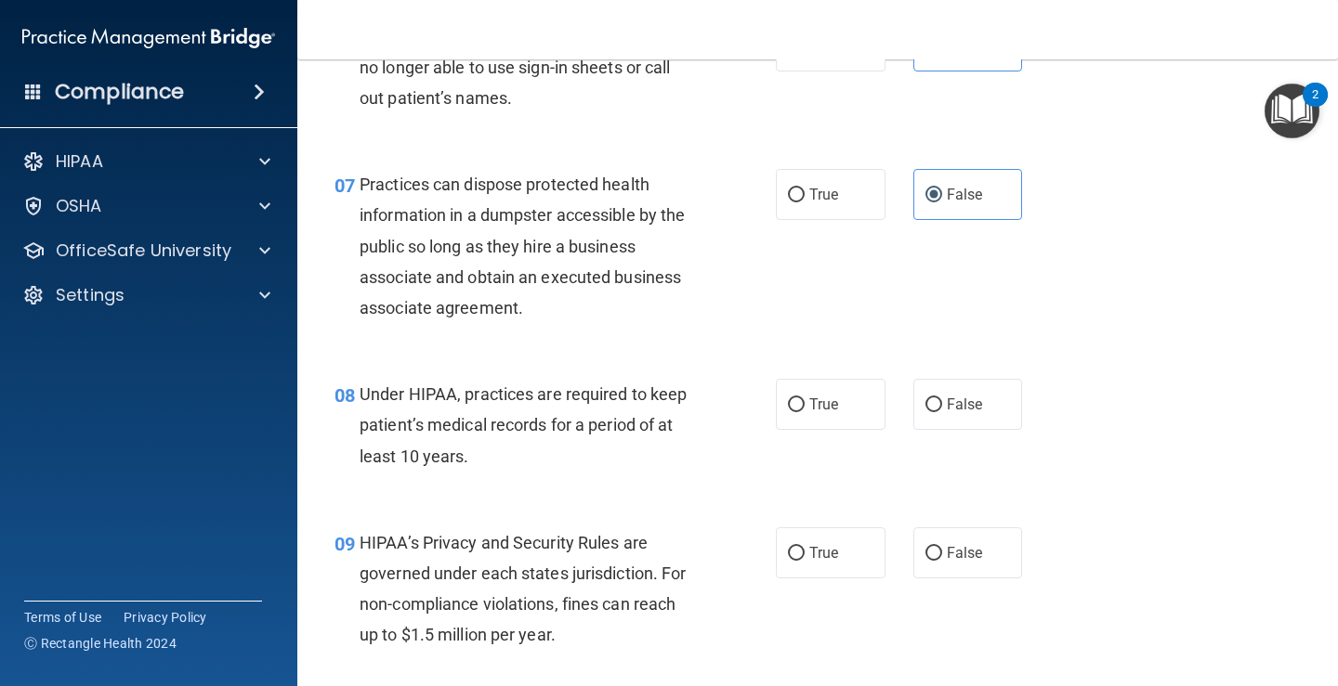
scroll to position [1208, 0]
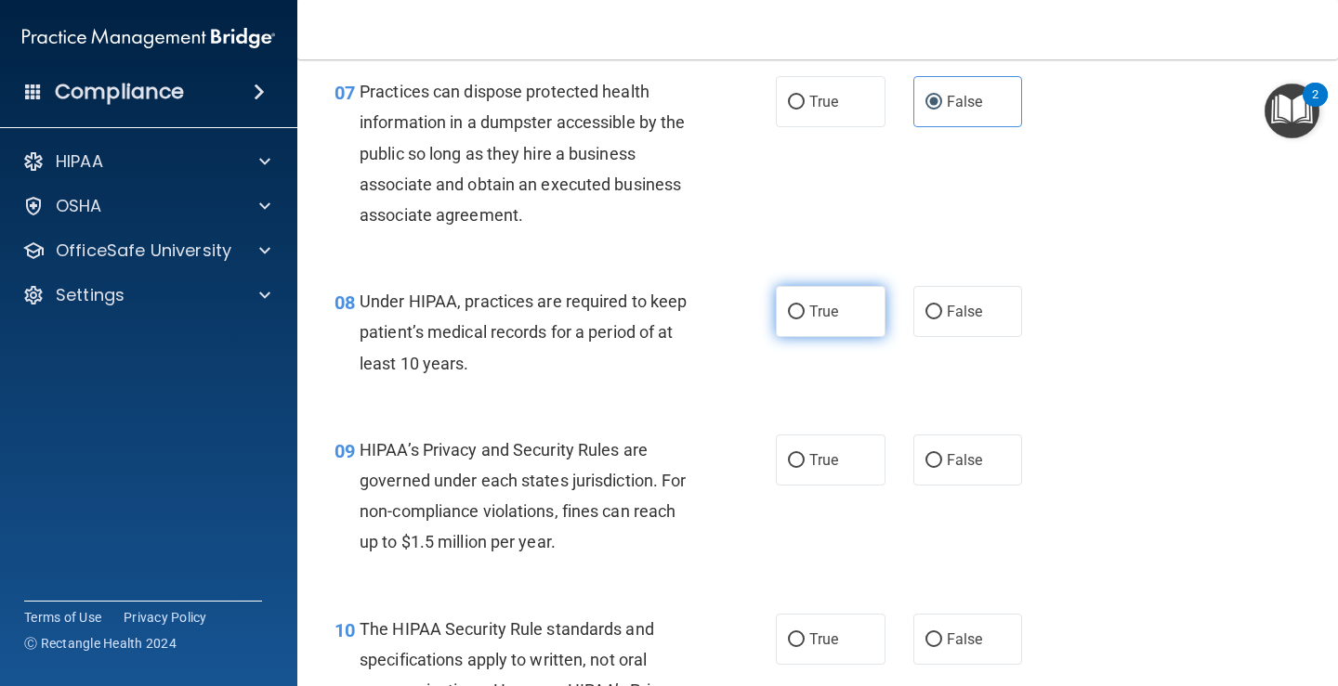
click at [807, 321] on label "True" at bounding box center [831, 311] width 110 height 51
click at [804, 320] on input "True" at bounding box center [796, 313] width 17 height 14
radio input "true"
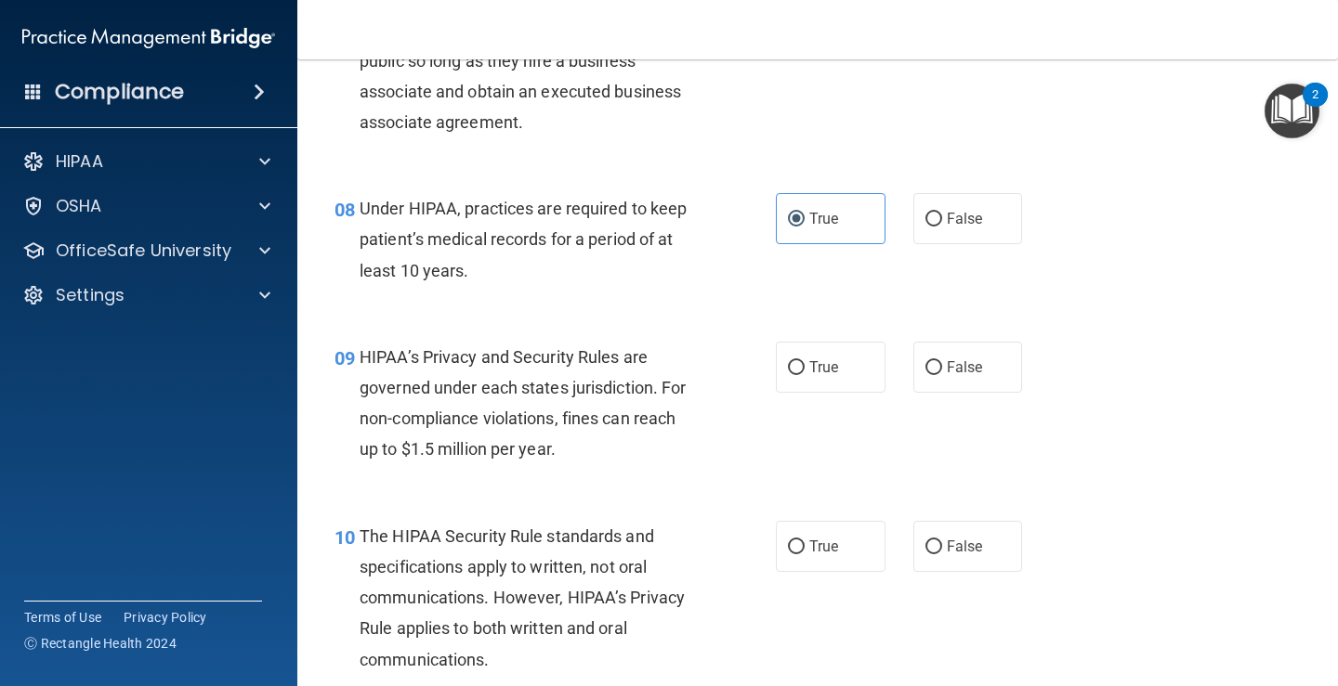
scroll to position [1393, 0]
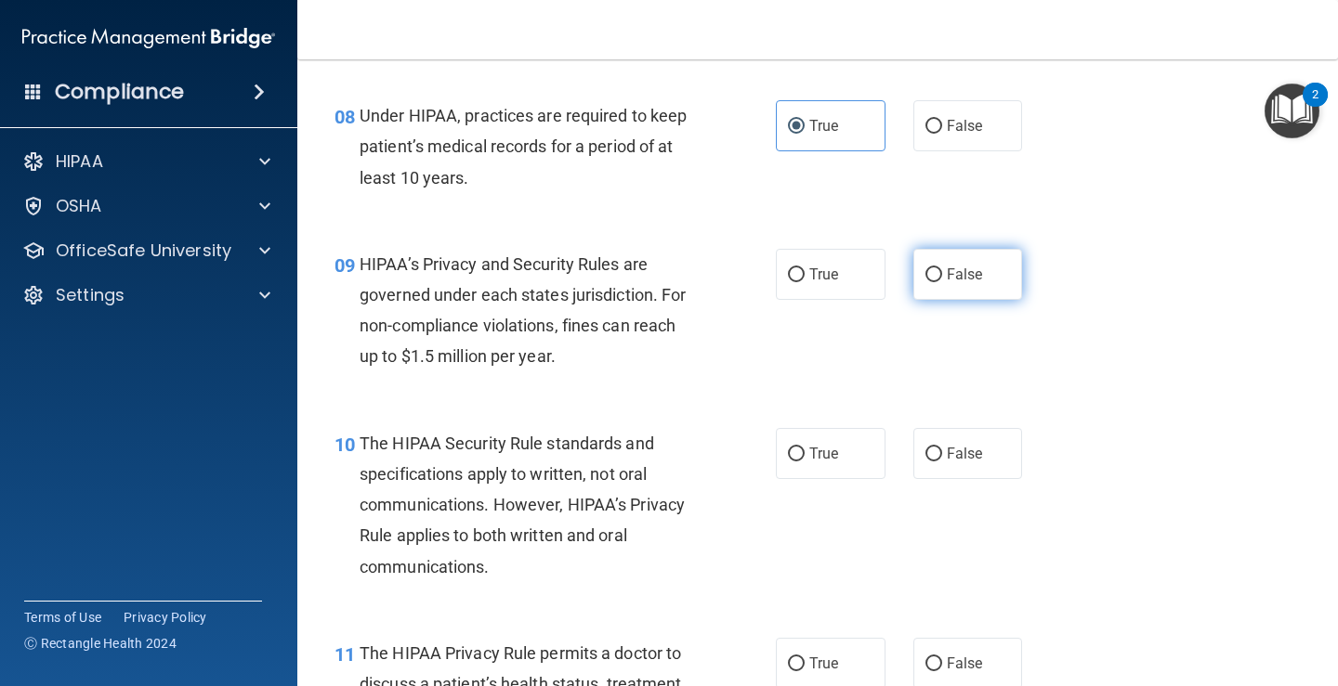
click at [980, 275] on label "False" at bounding box center [968, 274] width 110 height 51
click at [942, 275] on input "False" at bounding box center [933, 275] width 17 height 14
radio input "true"
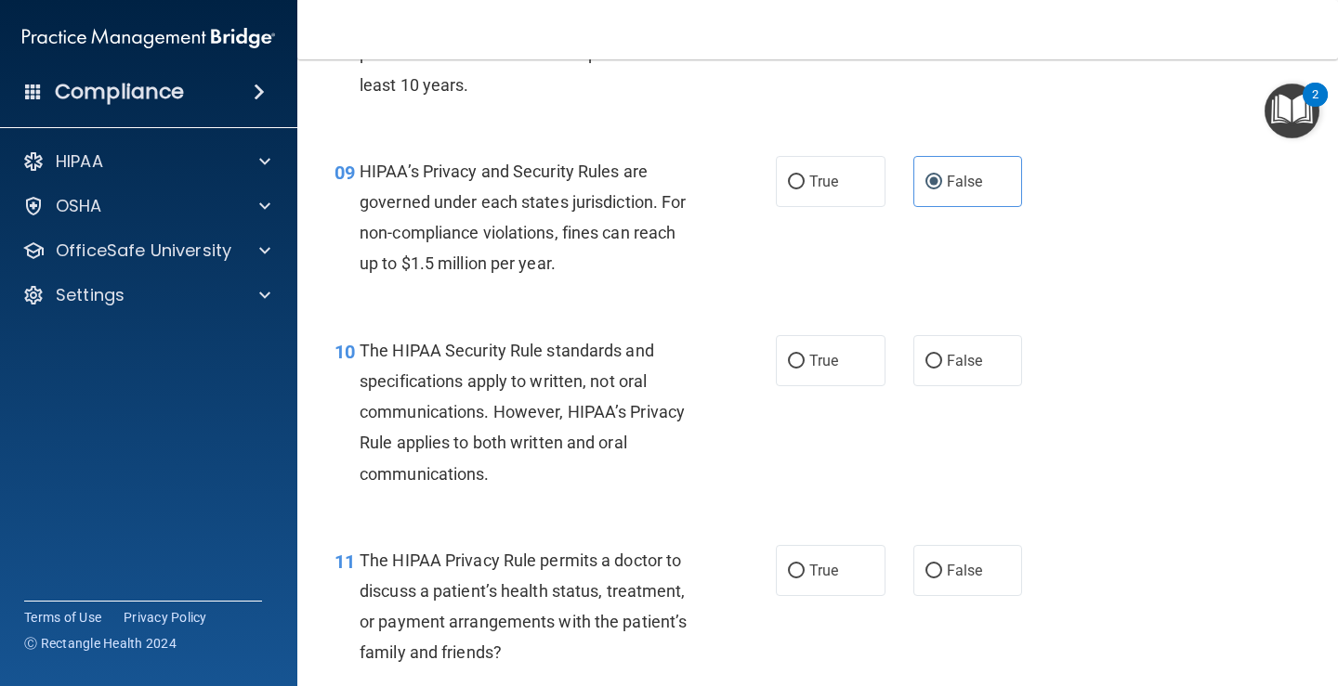
scroll to position [1579, 0]
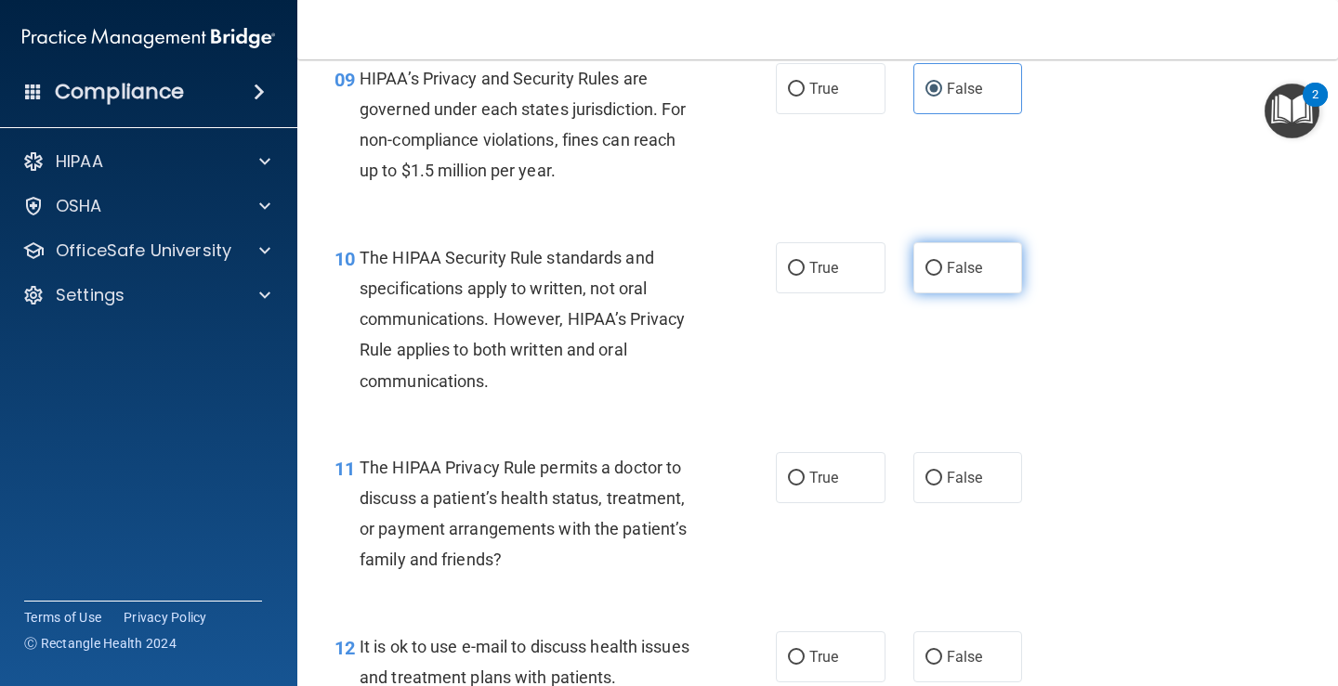
click at [975, 277] on label "False" at bounding box center [968, 267] width 110 height 51
click at [942, 276] on input "False" at bounding box center [933, 269] width 17 height 14
radio input "true"
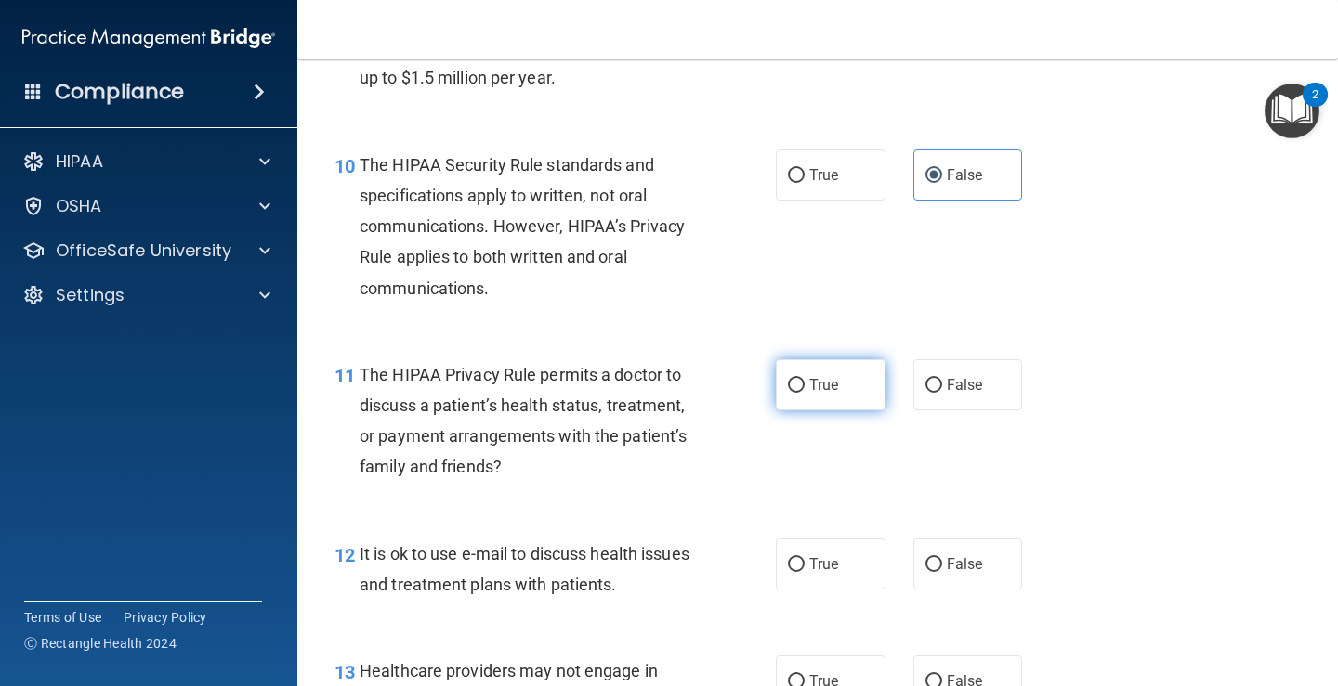
click at [788, 390] on input "True" at bounding box center [796, 386] width 17 height 14
radio input "true"
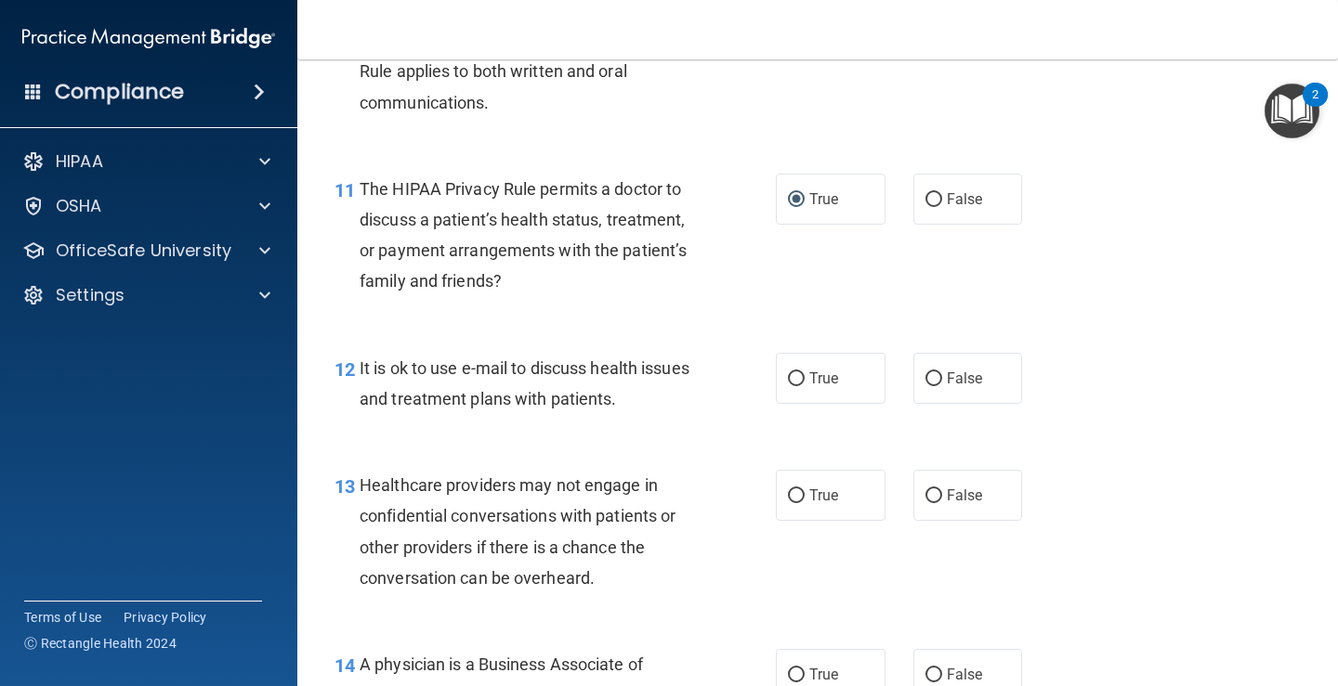
scroll to position [1951, 0]
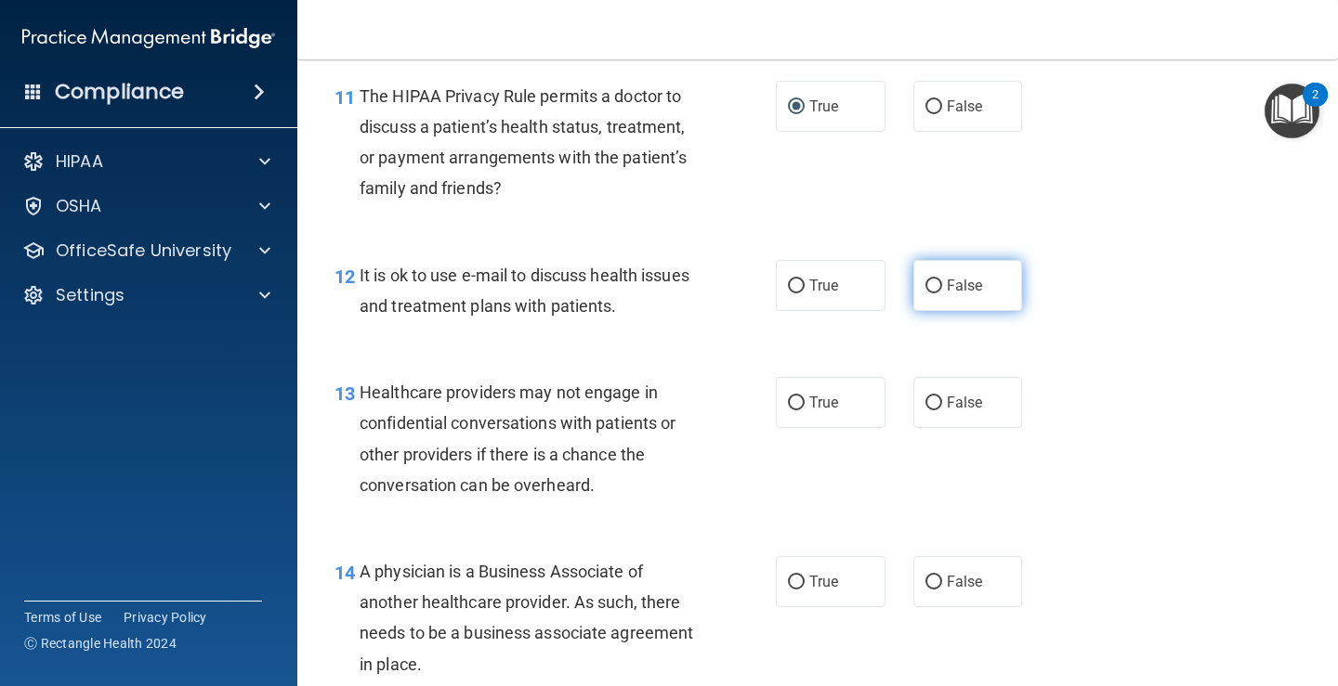
click at [936, 301] on label "False" at bounding box center [968, 285] width 110 height 51
click at [936, 294] on input "False" at bounding box center [933, 287] width 17 height 14
radio input "true"
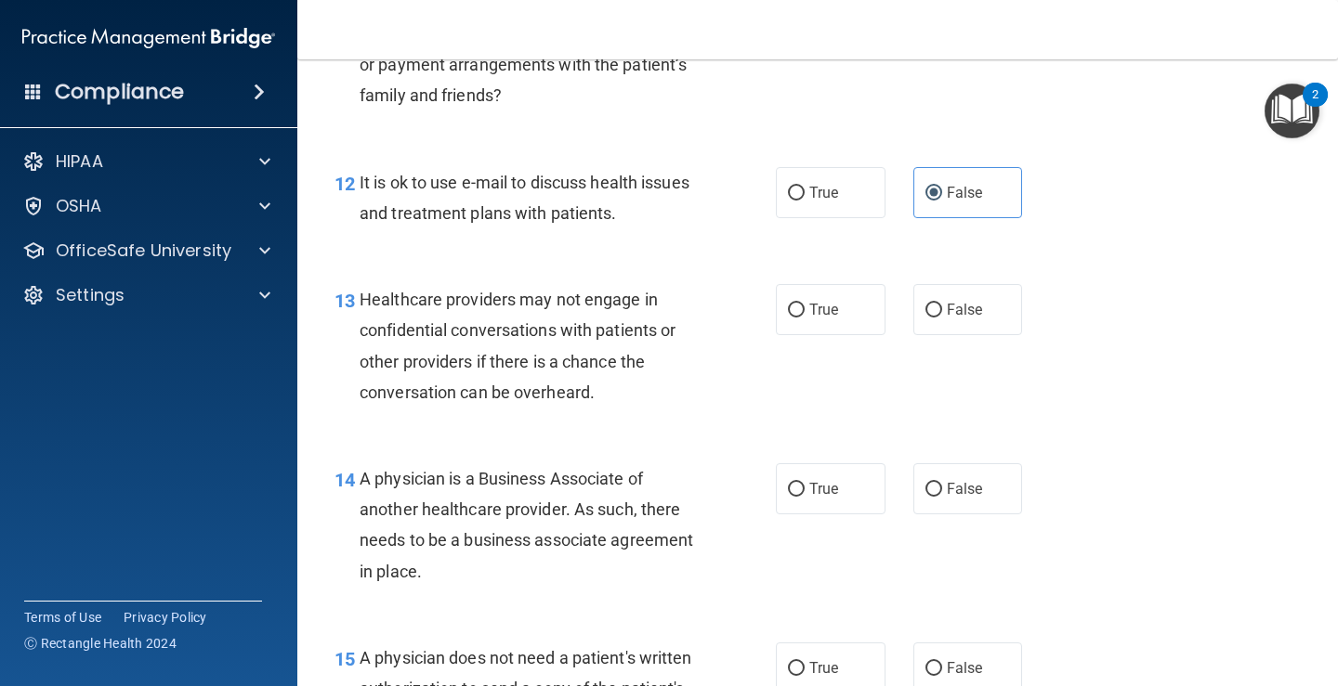
scroll to position [2136, 0]
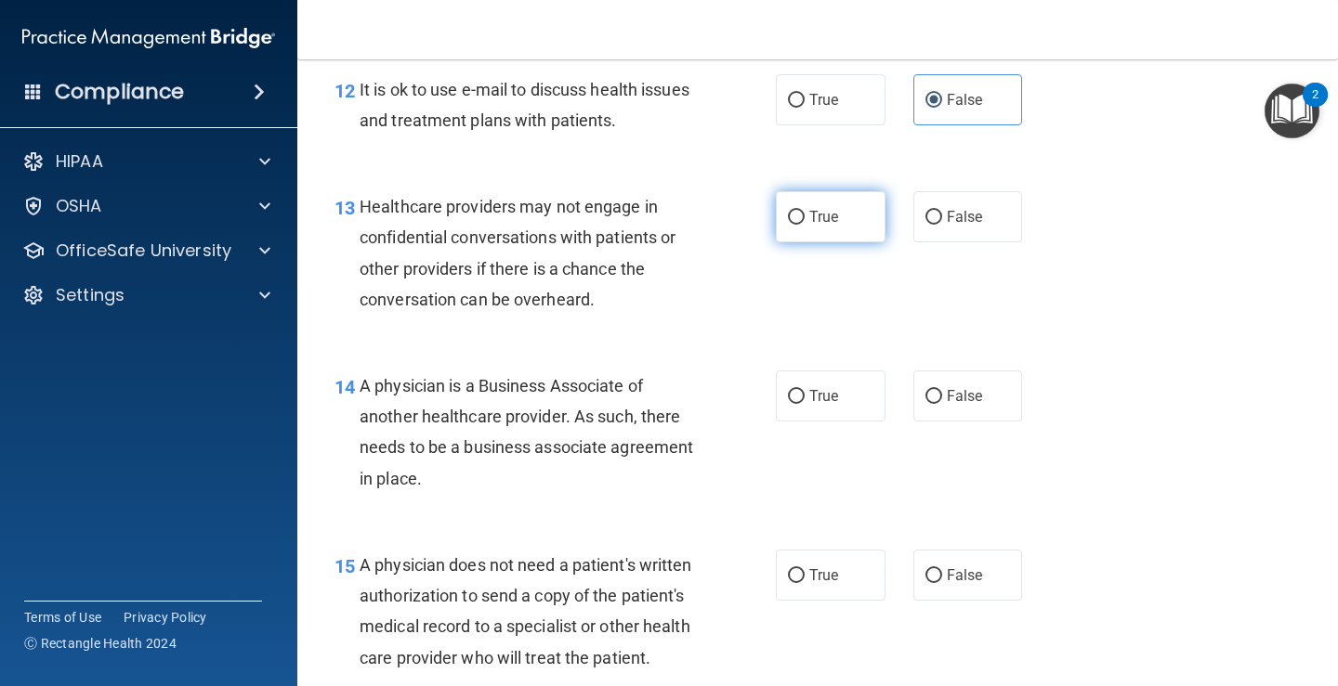
click at [788, 217] on input "True" at bounding box center [796, 218] width 17 height 14
radio input "true"
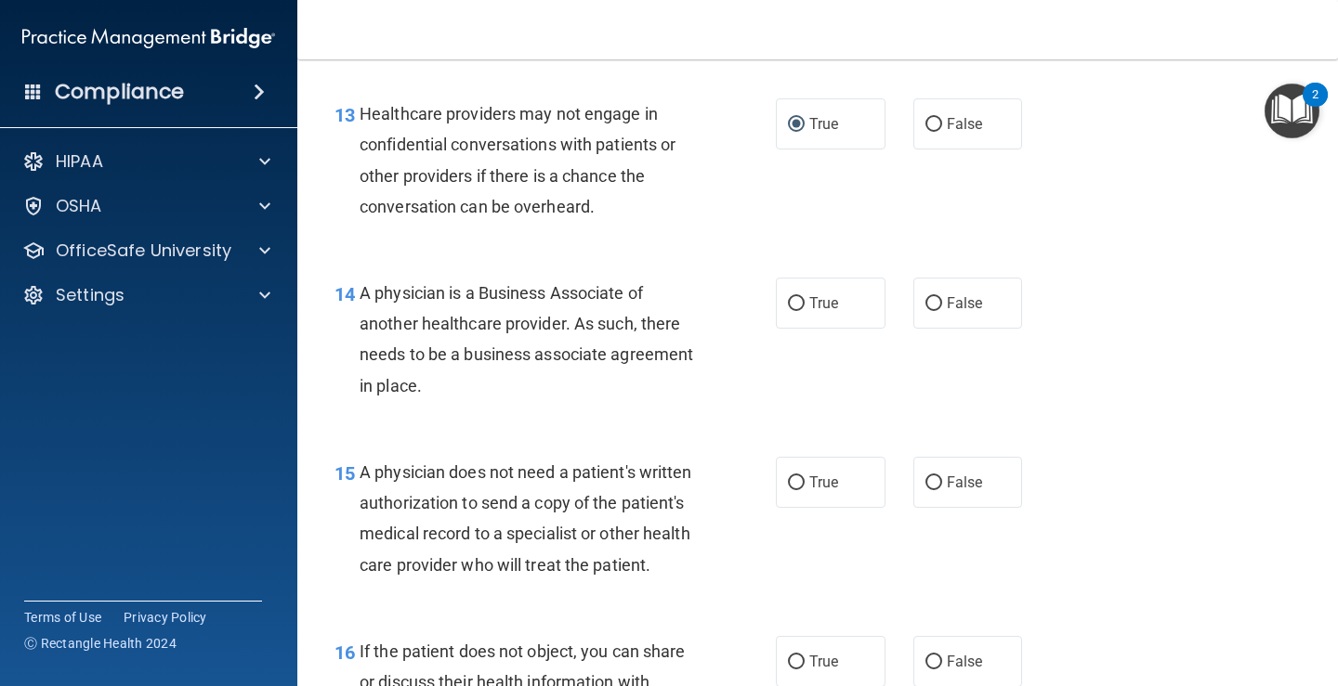
scroll to position [2322, 0]
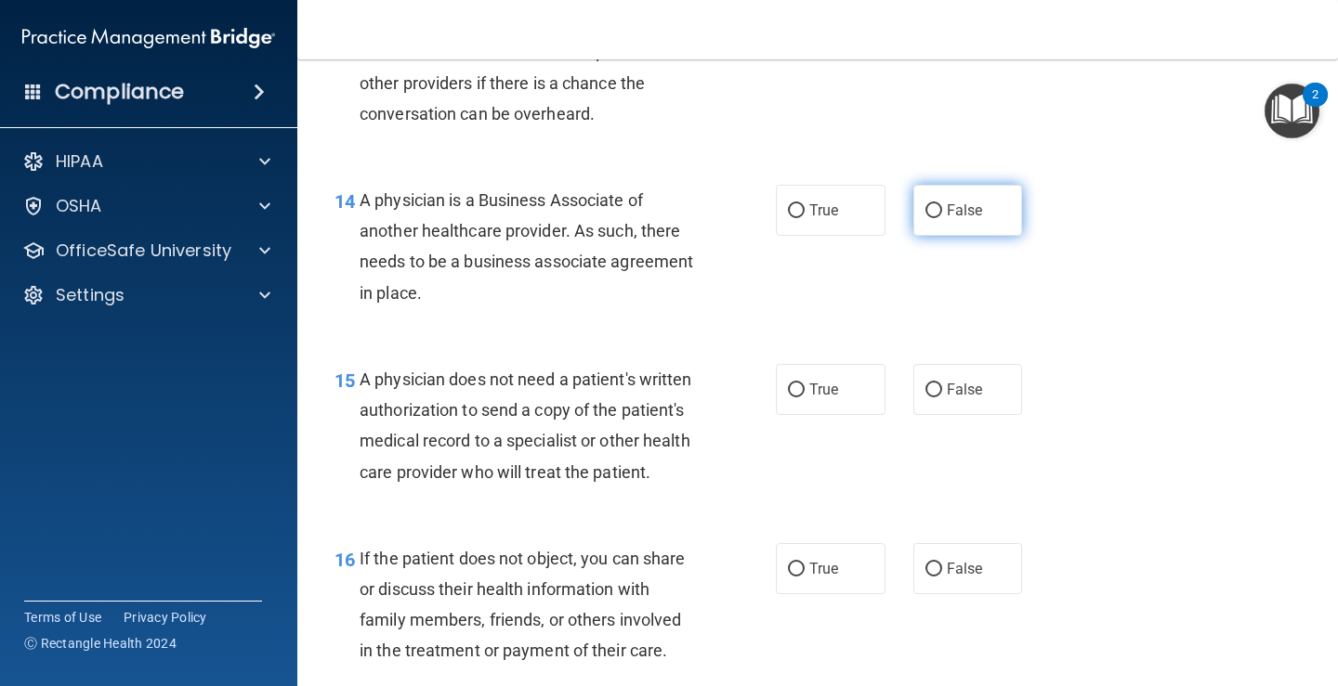
click at [951, 220] on label "False" at bounding box center [968, 210] width 110 height 51
click at [942, 218] on input "False" at bounding box center [933, 211] width 17 height 14
radio input "true"
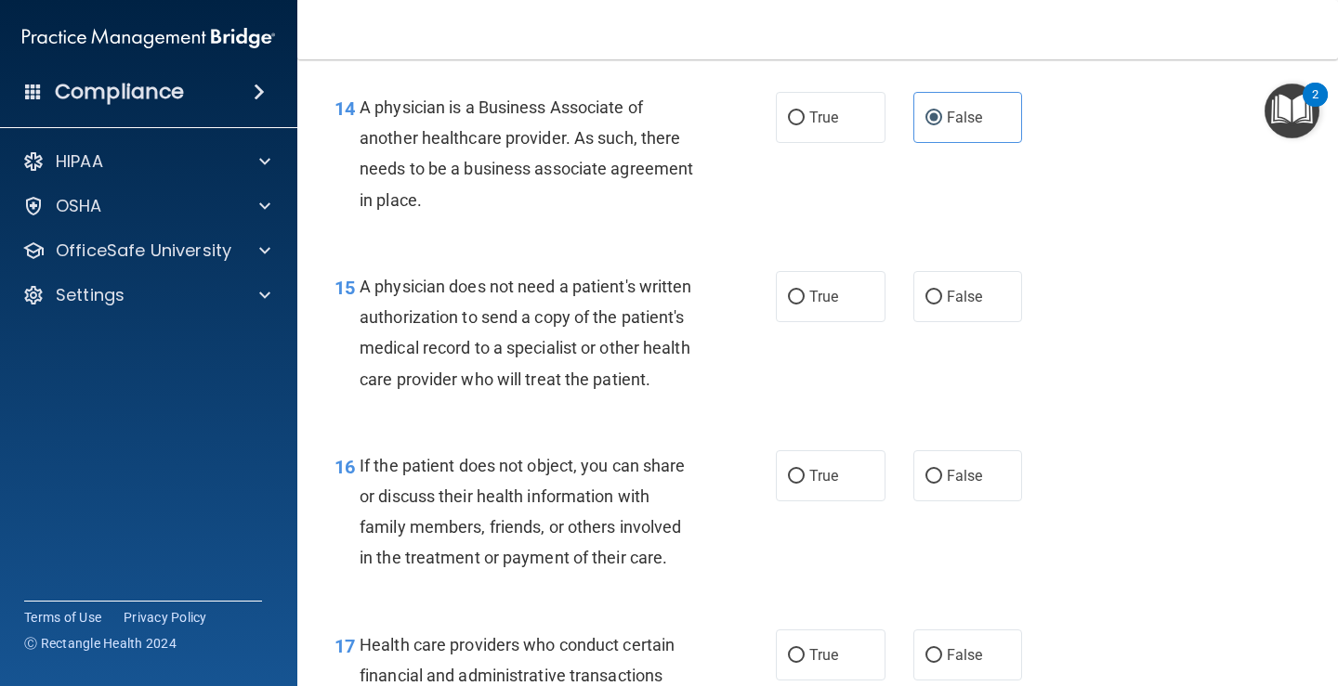
scroll to position [2508, 0]
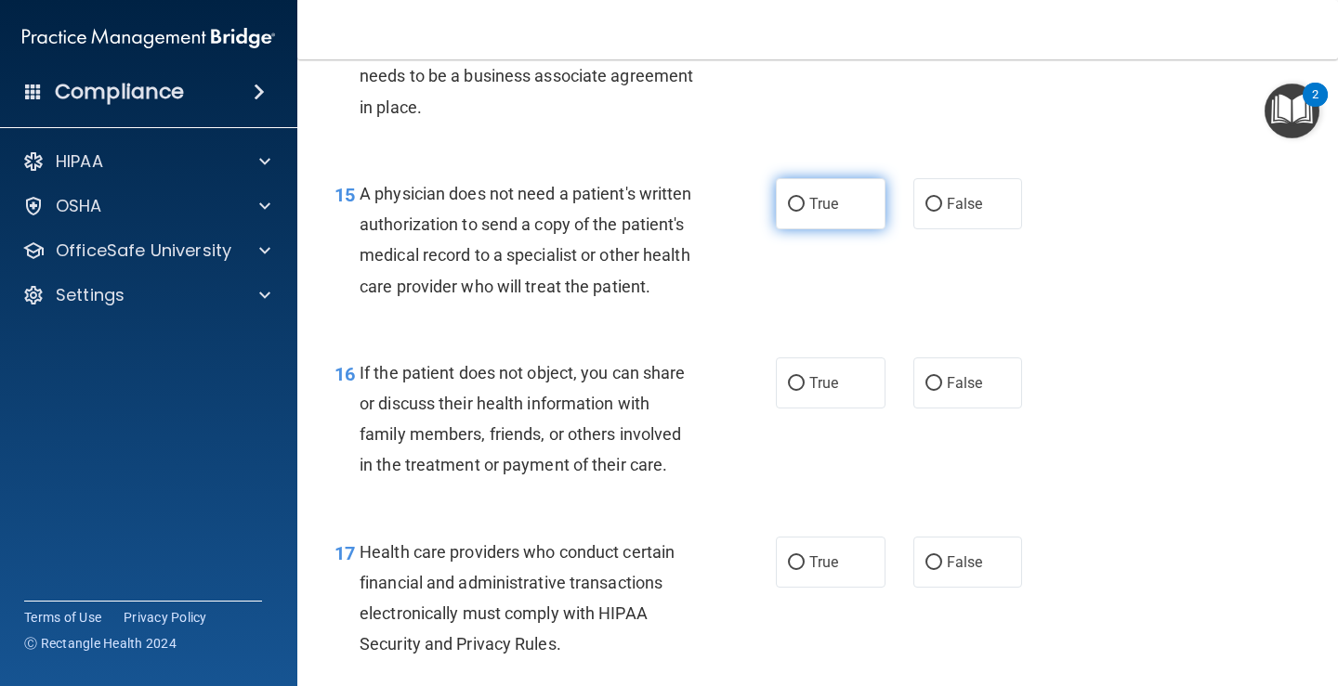
click at [836, 184] on label "True" at bounding box center [831, 203] width 110 height 51
click at [804, 198] on input "True" at bounding box center [796, 205] width 17 height 14
radio input "true"
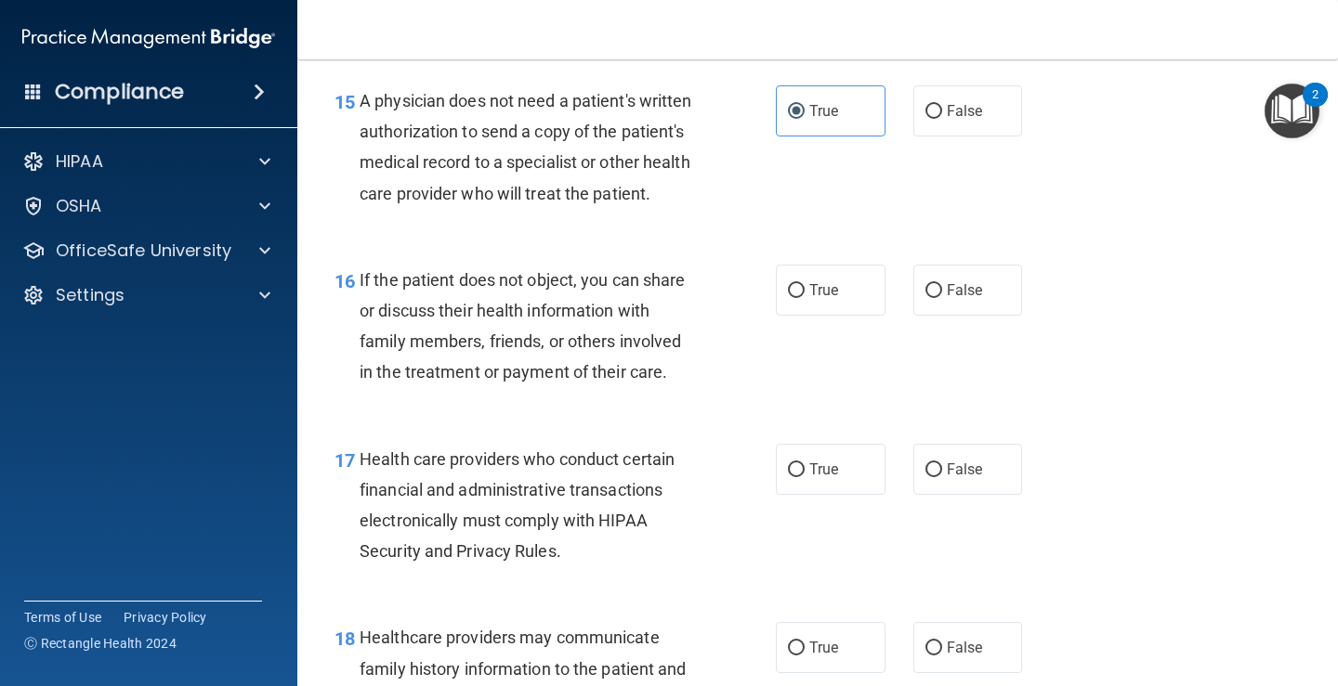
scroll to position [2694, 0]
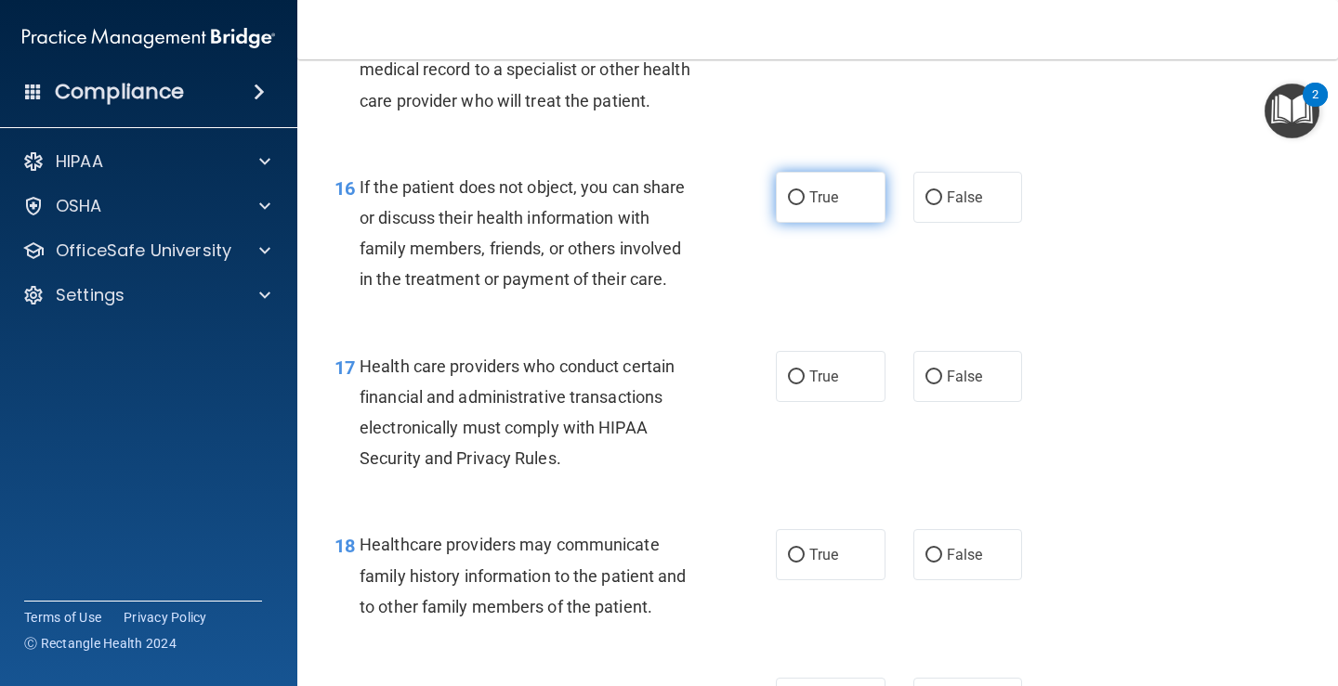
click at [826, 189] on span "True" at bounding box center [823, 198] width 29 height 18
click at [804, 191] on input "True" at bounding box center [796, 198] width 17 height 14
radio input "true"
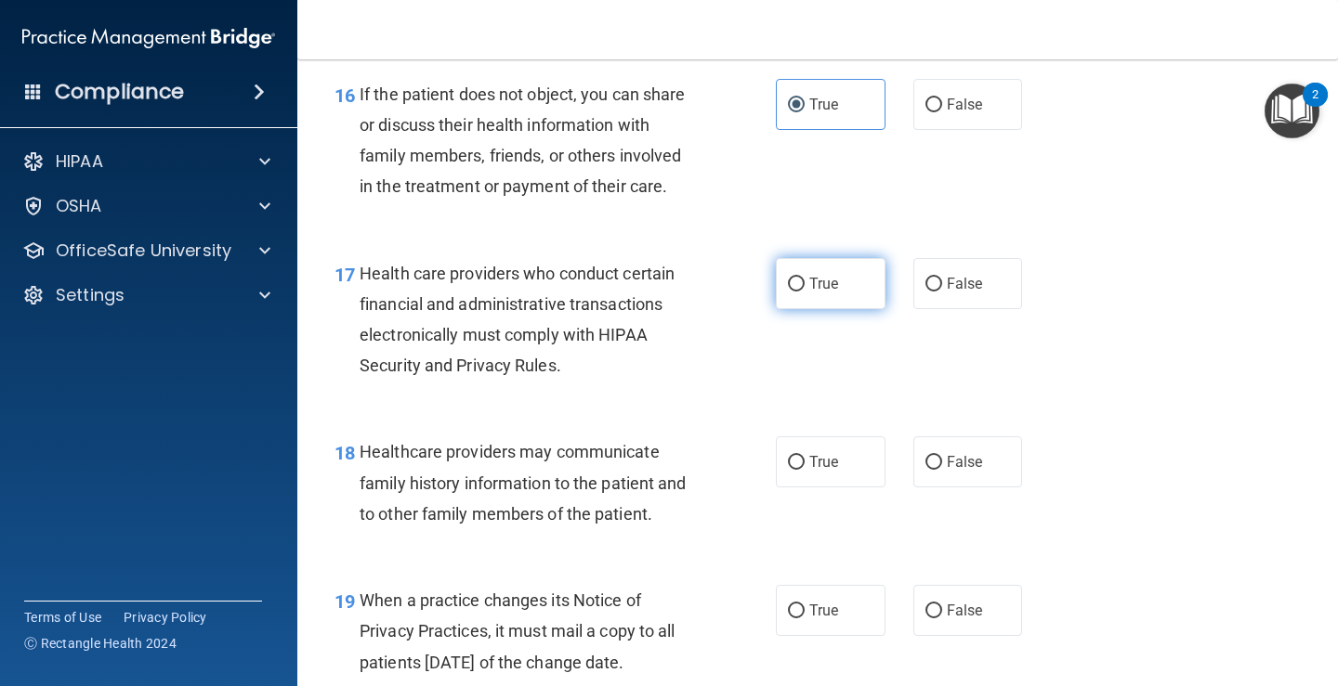
click at [850, 298] on label "True" at bounding box center [831, 283] width 110 height 51
click at [804, 292] on input "True" at bounding box center [796, 285] width 17 height 14
radio input "true"
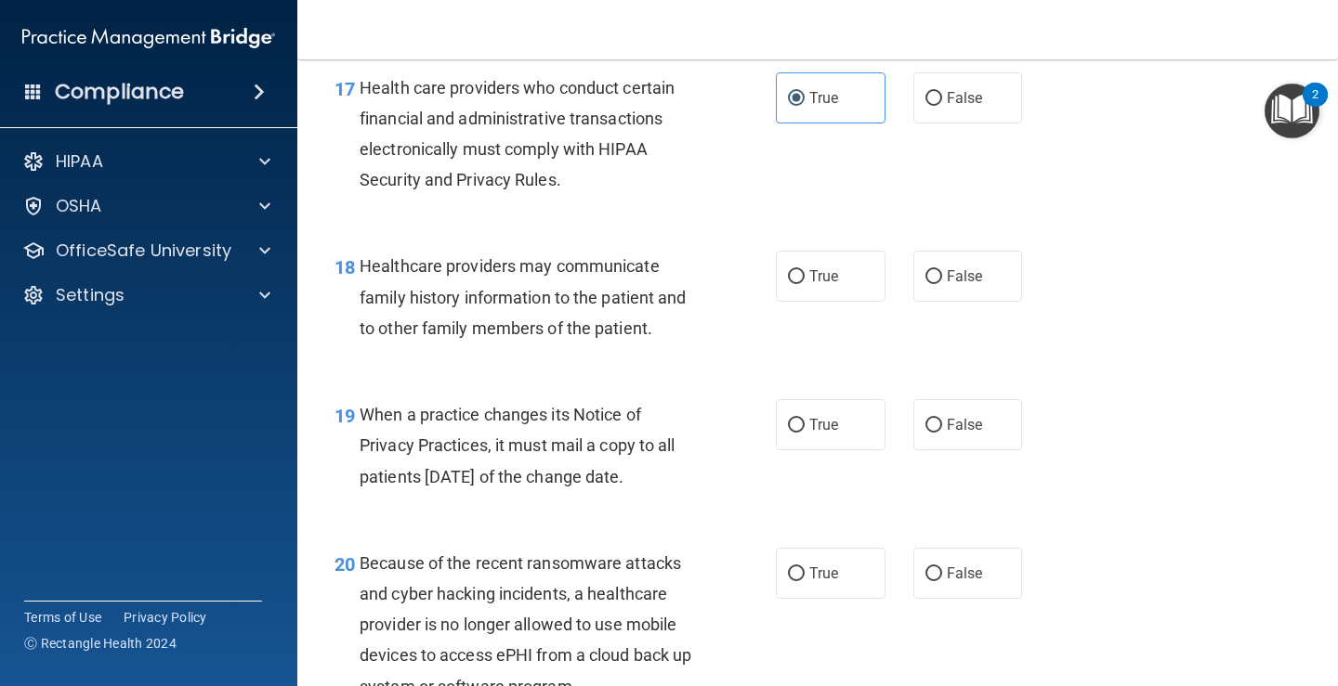
scroll to position [3065, 0]
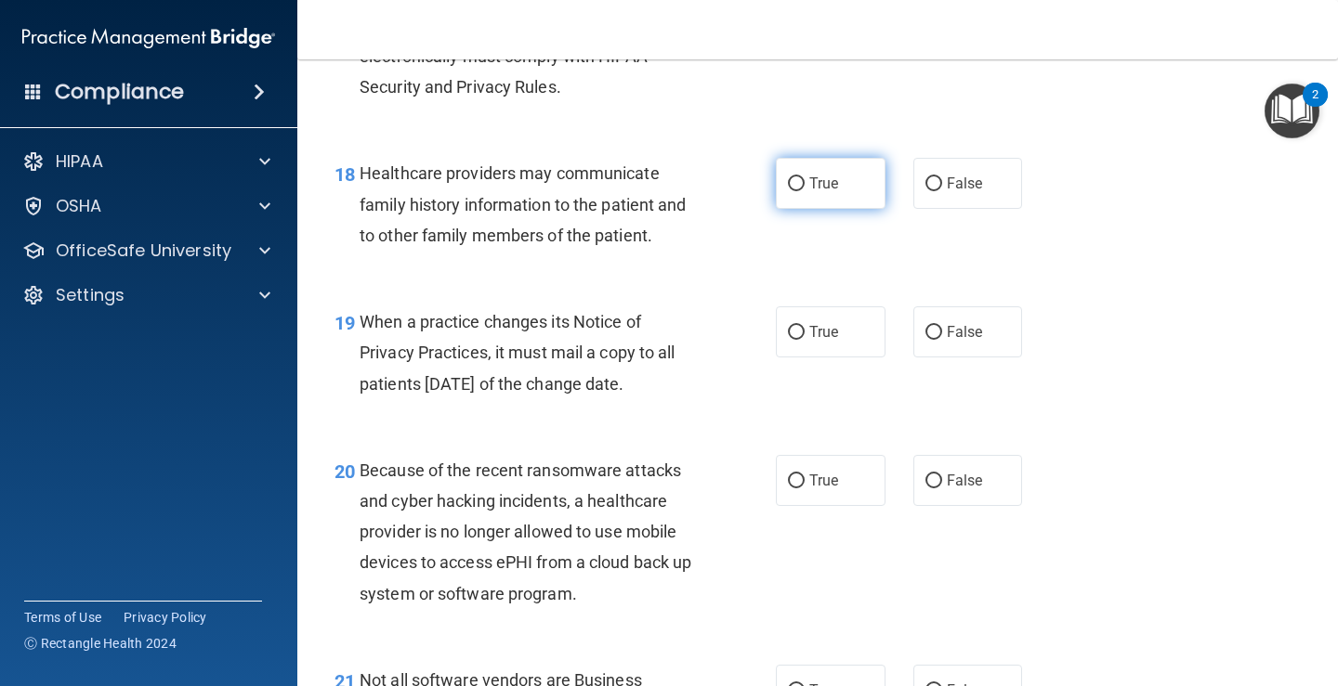
click at [788, 186] on input "True" at bounding box center [796, 184] width 17 height 14
radio input "true"
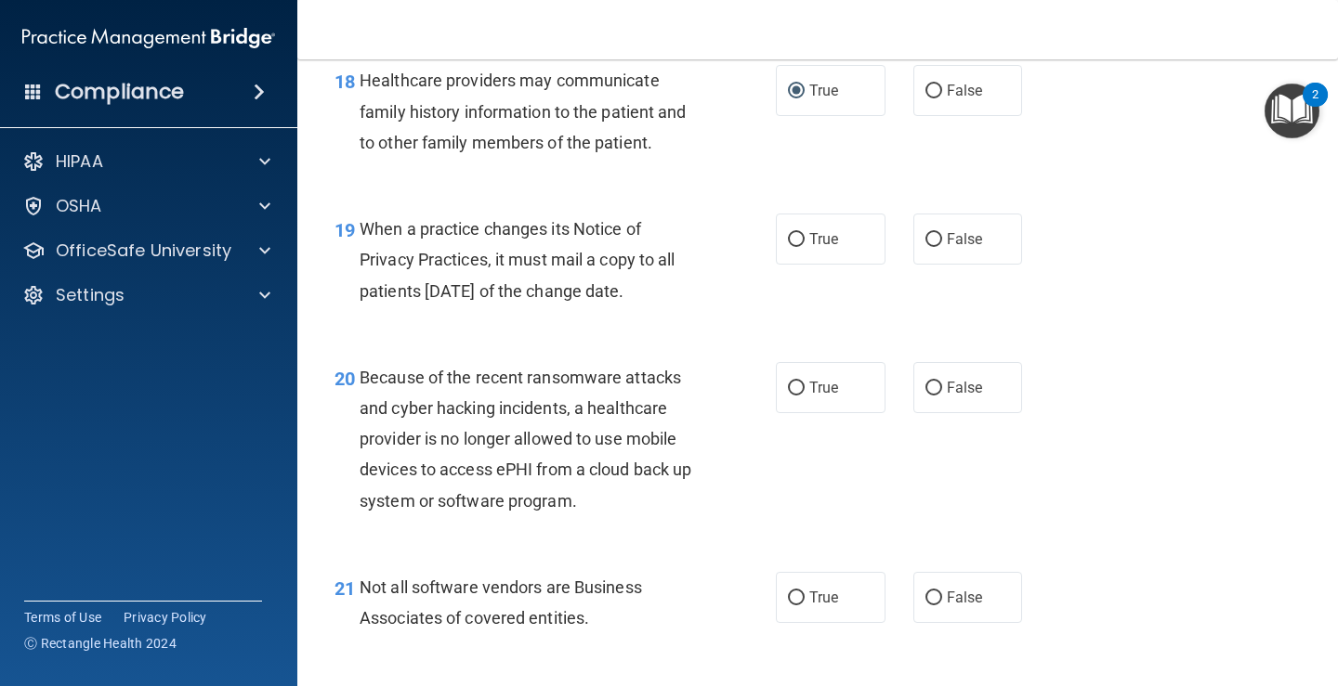
scroll to position [3251, 0]
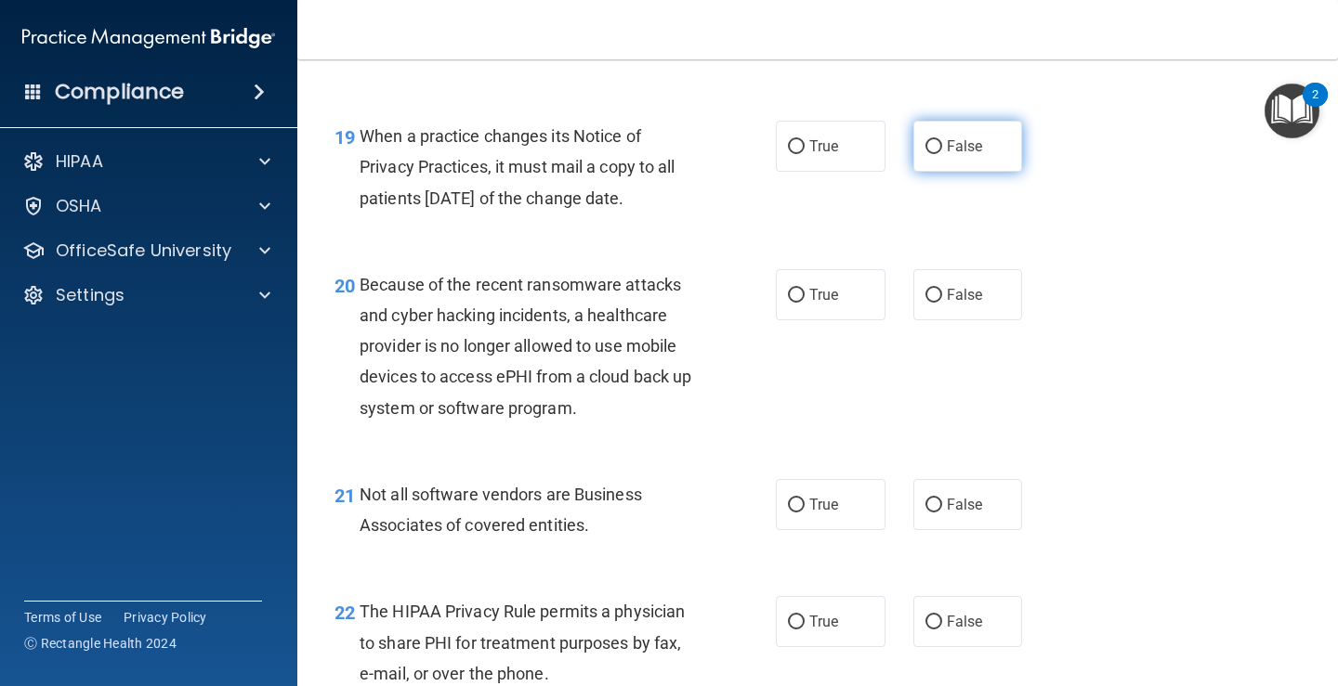
click at [960, 144] on span "False" at bounding box center [964, 146] width 36 height 18
click at [942, 144] on input "False" at bounding box center [933, 147] width 17 height 14
radio input "true"
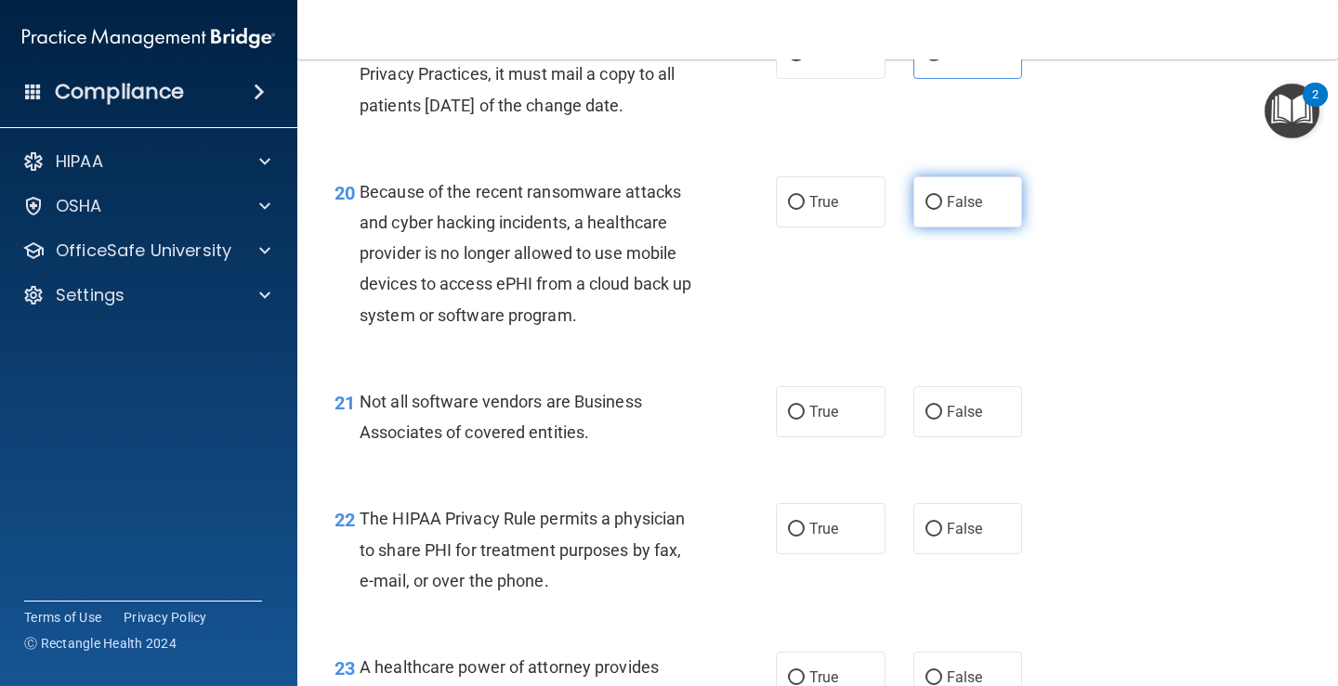
click at [937, 198] on label "False" at bounding box center [968, 201] width 110 height 51
click at [937, 198] on input "False" at bounding box center [933, 203] width 17 height 14
radio input "true"
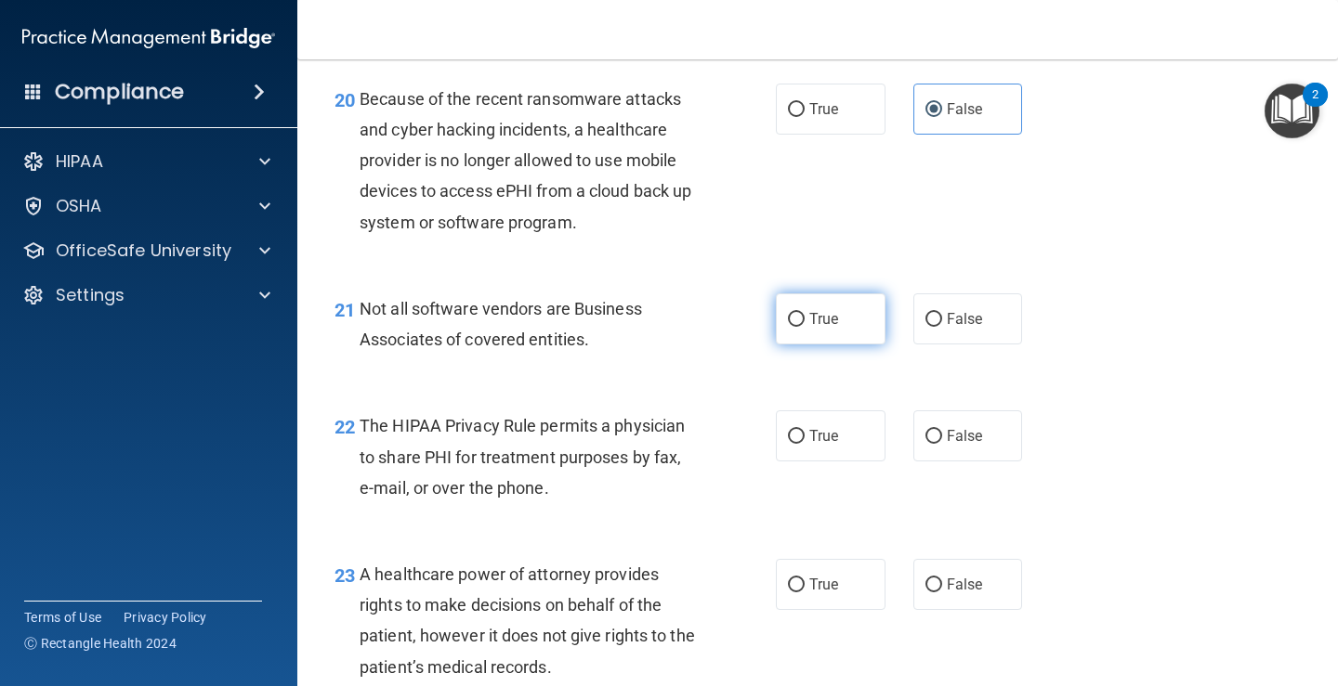
click at [831, 322] on label "True" at bounding box center [831, 319] width 110 height 51
click at [804, 322] on input "True" at bounding box center [796, 320] width 17 height 14
radio input "true"
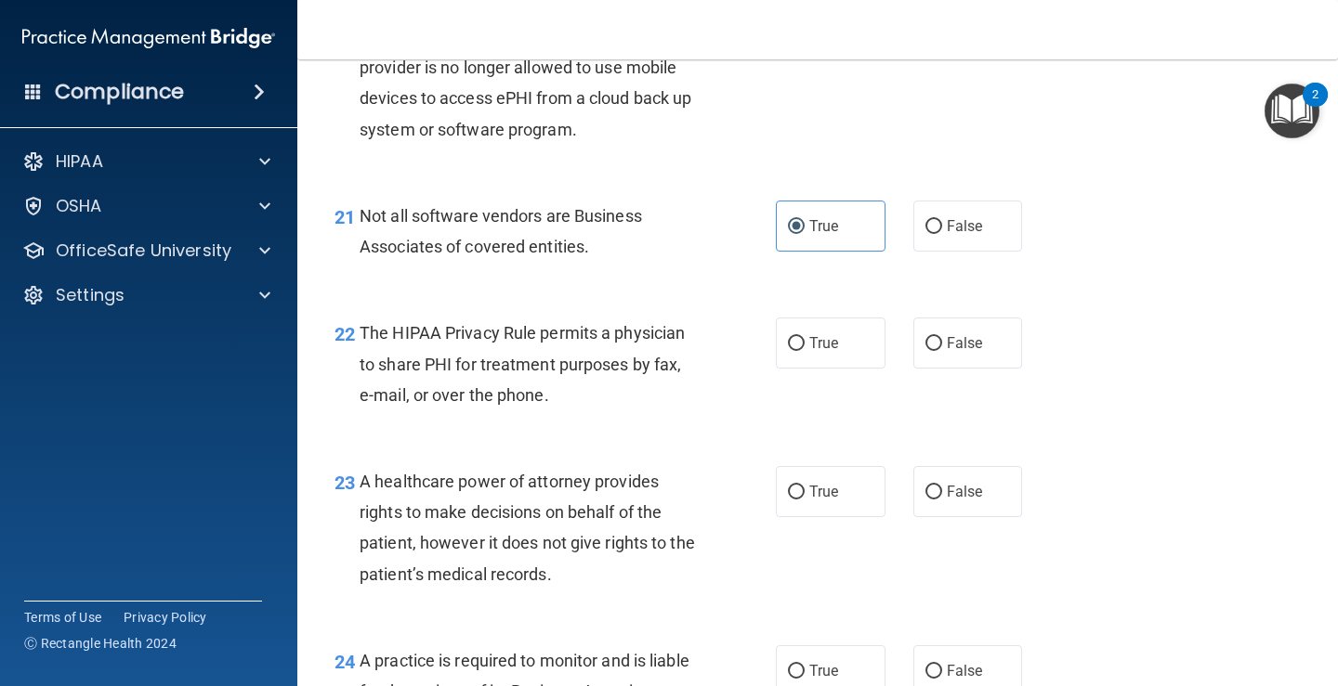
scroll to position [3623, 0]
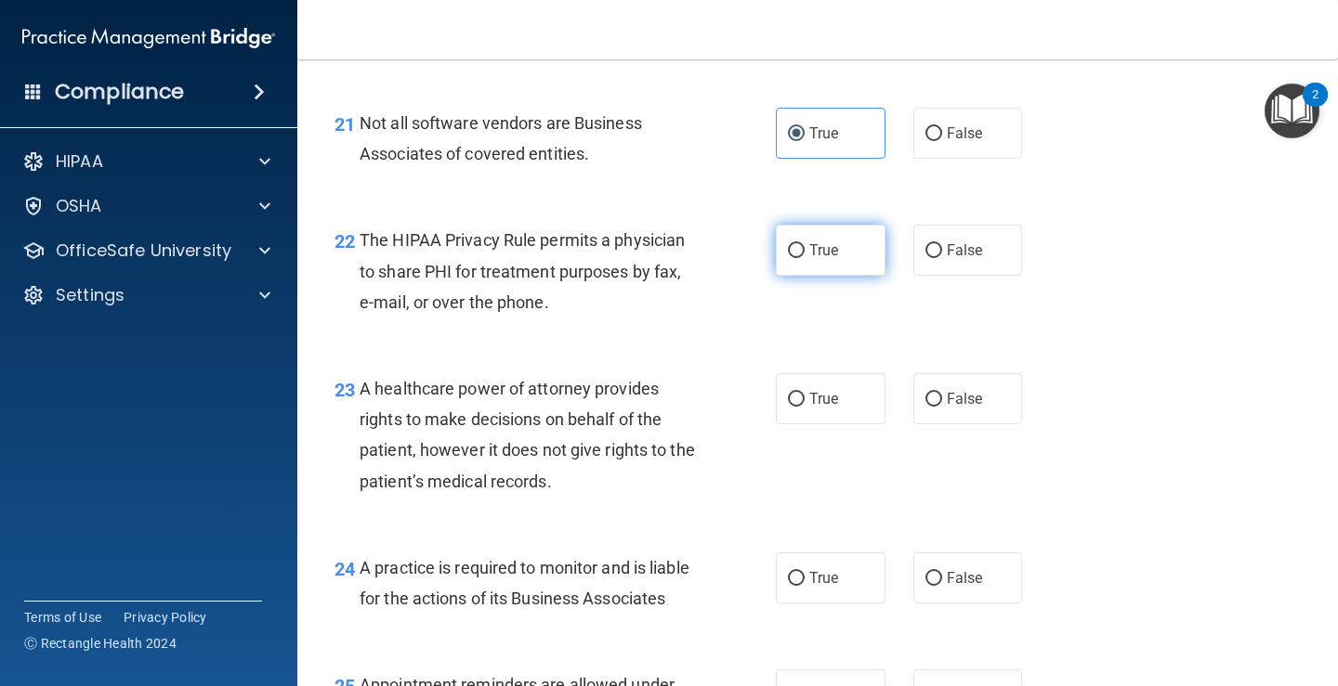
click at [812, 258] on span "True" at bounding box center [823, 251] width 29 height 18
click at [804, 258] on input "True" at bounding box center [796, 251] width 17 height 14
radio input "true"
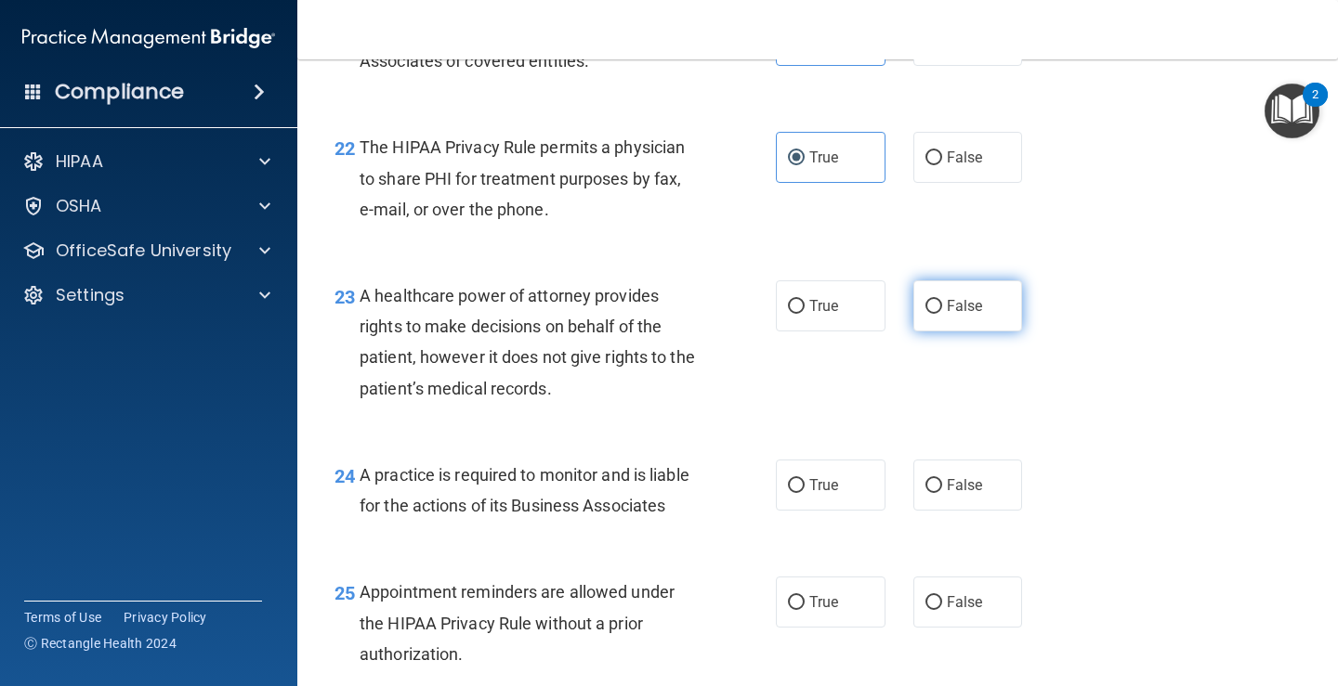
click at [946, 300] on span "False" at bounding box center [964, 306] width 36 height 18
click at [942, 300] on input "False" at bounding box center [933, 307] width 17 height 14
radio input "true"
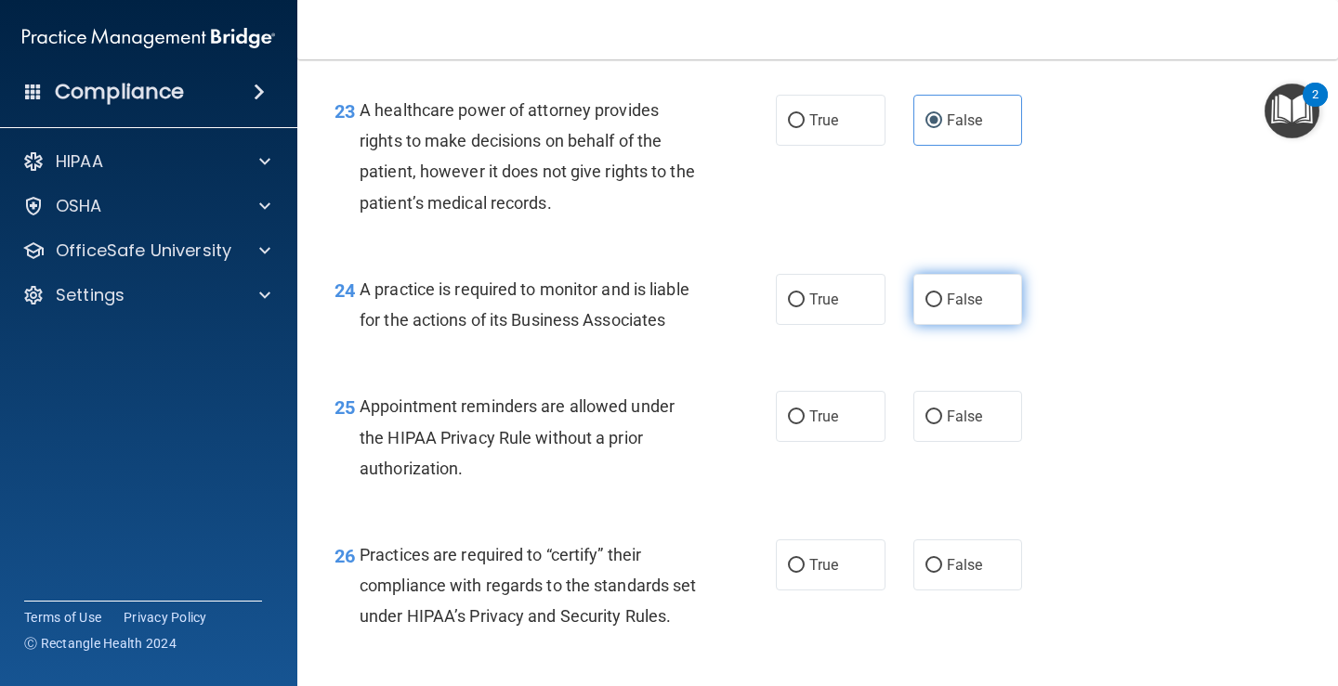
click at [927, 318] on label "False" at bounding box center [968, 299] width 110 height 51
click at [927, 307] on input "False" at bounding box center [933, 301] width 17 height 14
radio input "true"
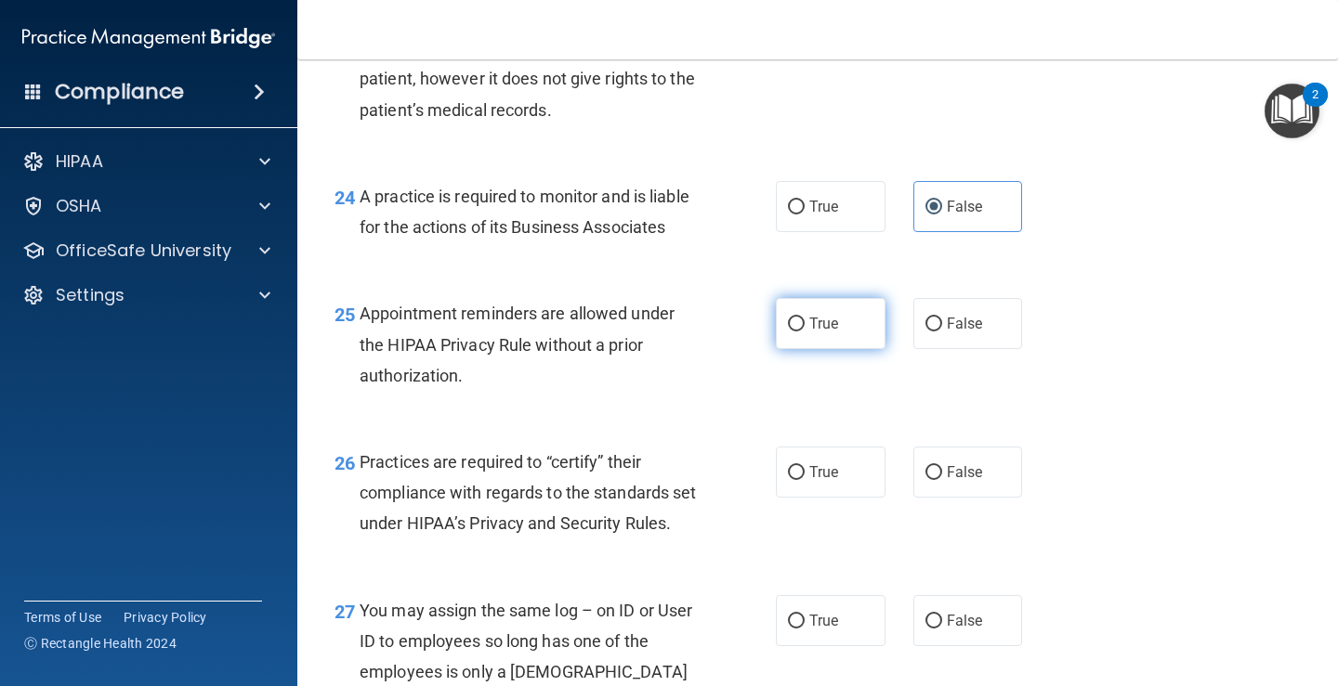
click at [818, 340] on label "True" at bounding box center [831, 323] width 110 height 51
click at [804, 332] on input "True" at bounding box center [796, 325] width 17 height 14
radio input "true"
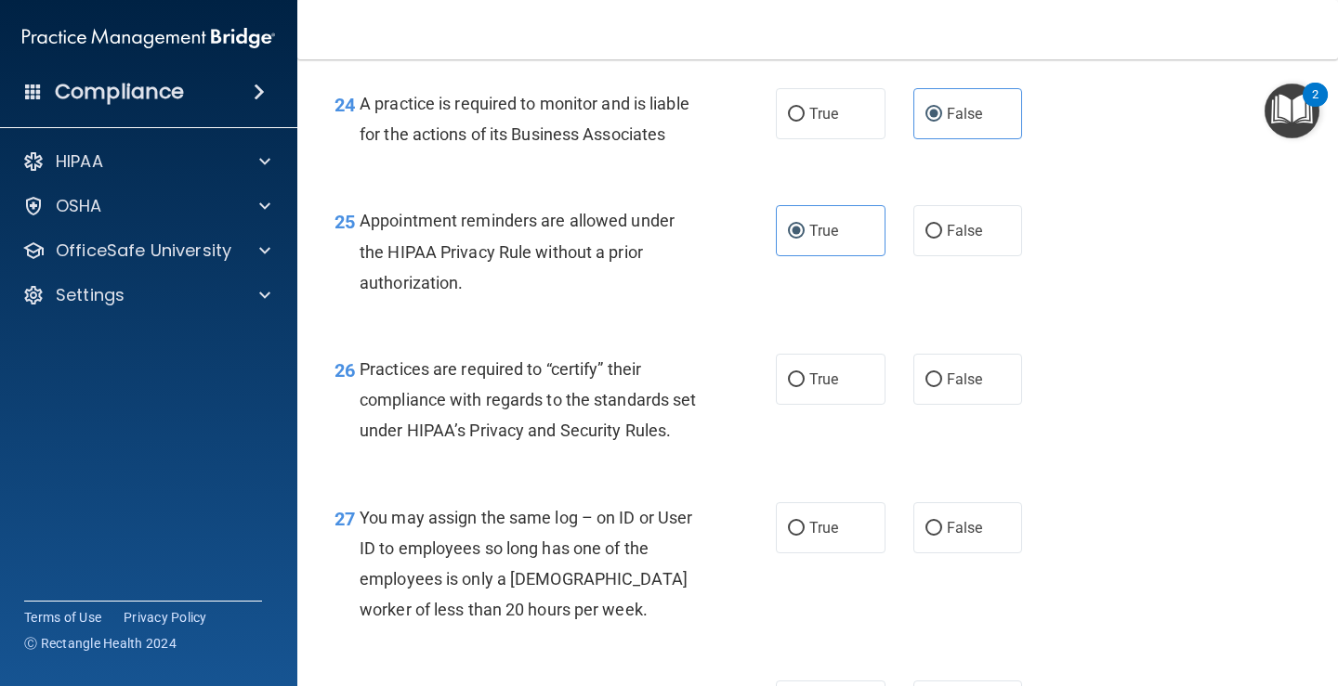
scroll to position [4180, 0]
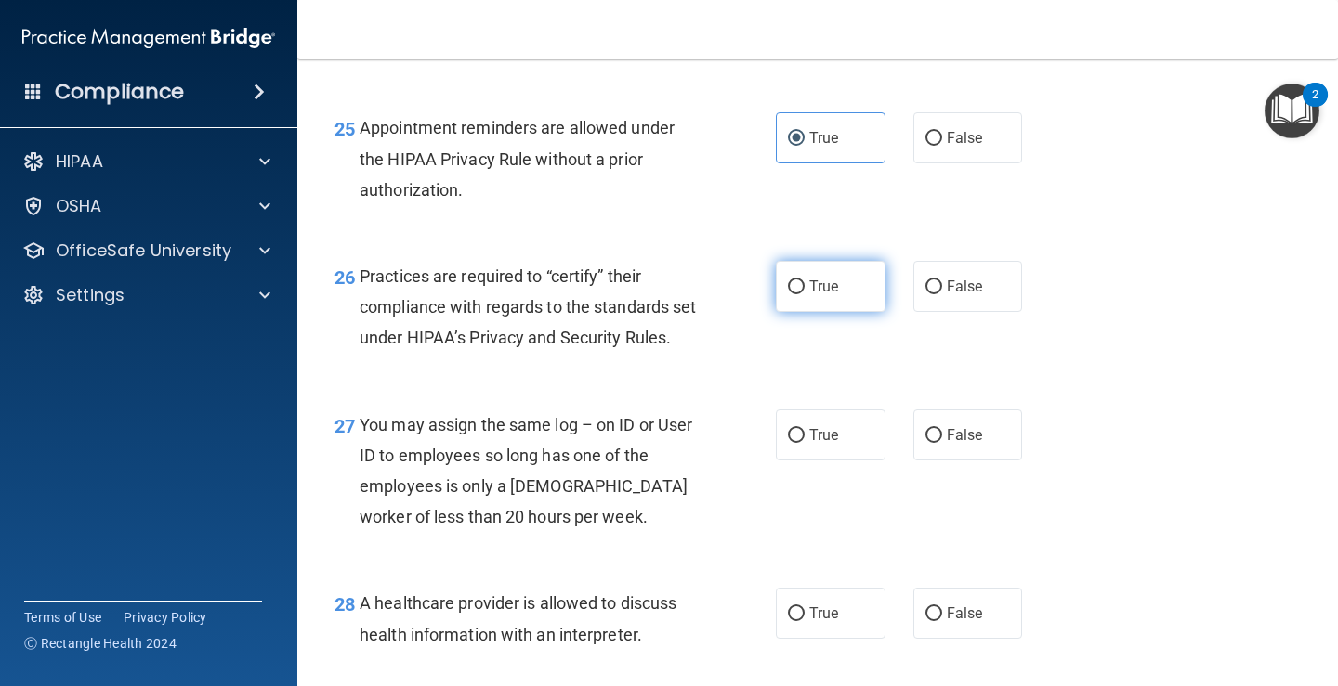
click at [802, 297] on label "True" at bounding box center [831, 286] width 110 height 51
click at [802, 294] on input "True" at bounding box center [796, 288] width 17 height 14
radio input "true"
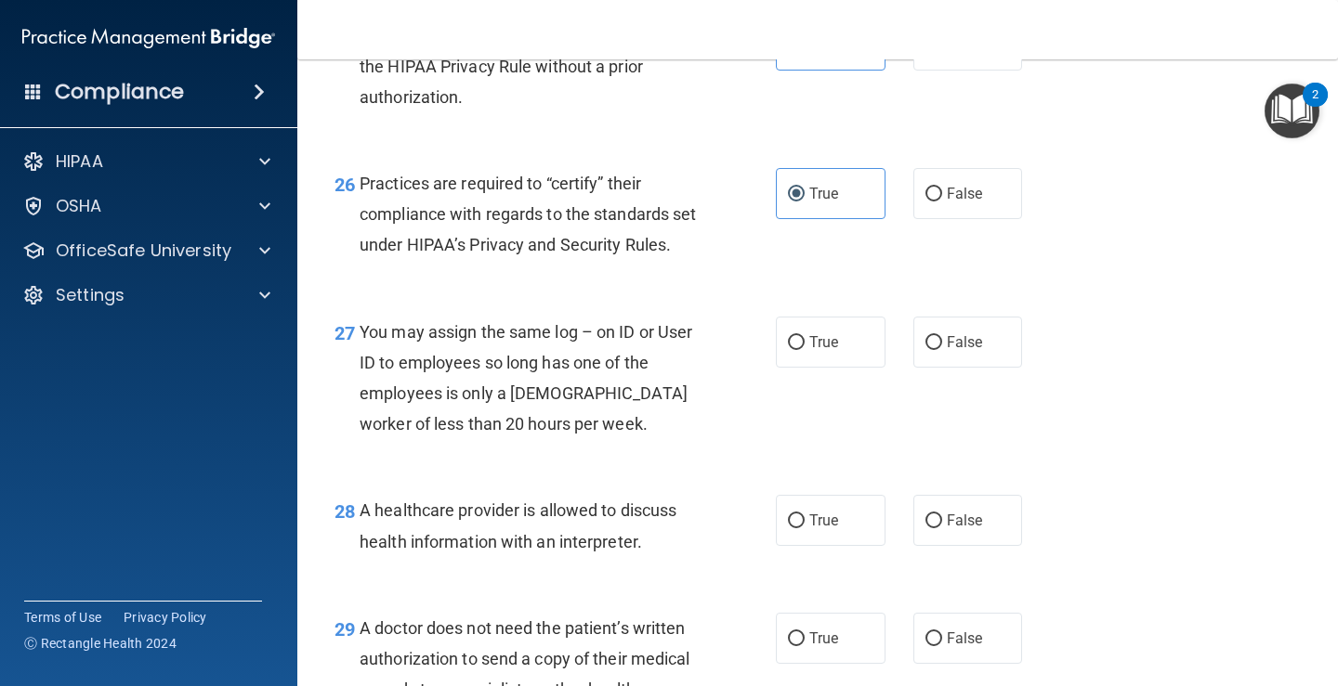
scroll to position [4366, 0]
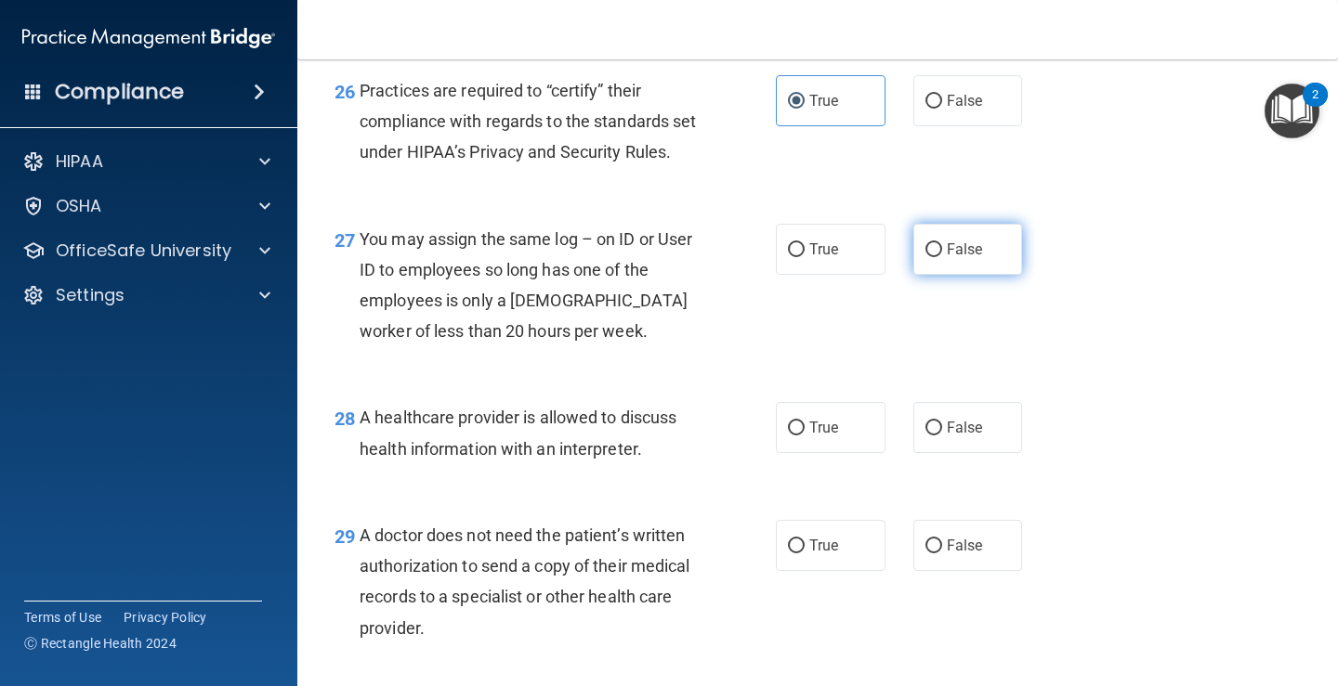
click at [959, 258] on span "False" at bounding box center [964, 250] width 36 height 18
click at [942, 257] on input "False" at bounding box center [933, 250] width 17 height 14
radio input "true"
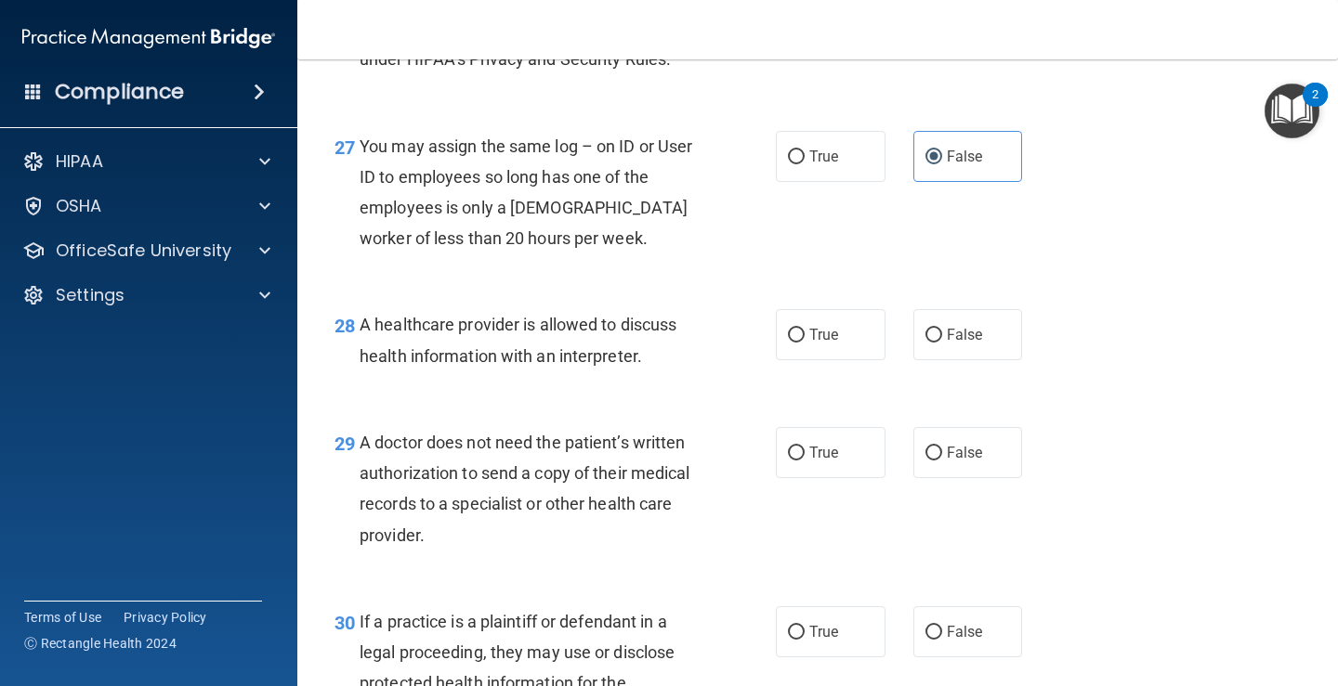
scroll to position [4551, 0]
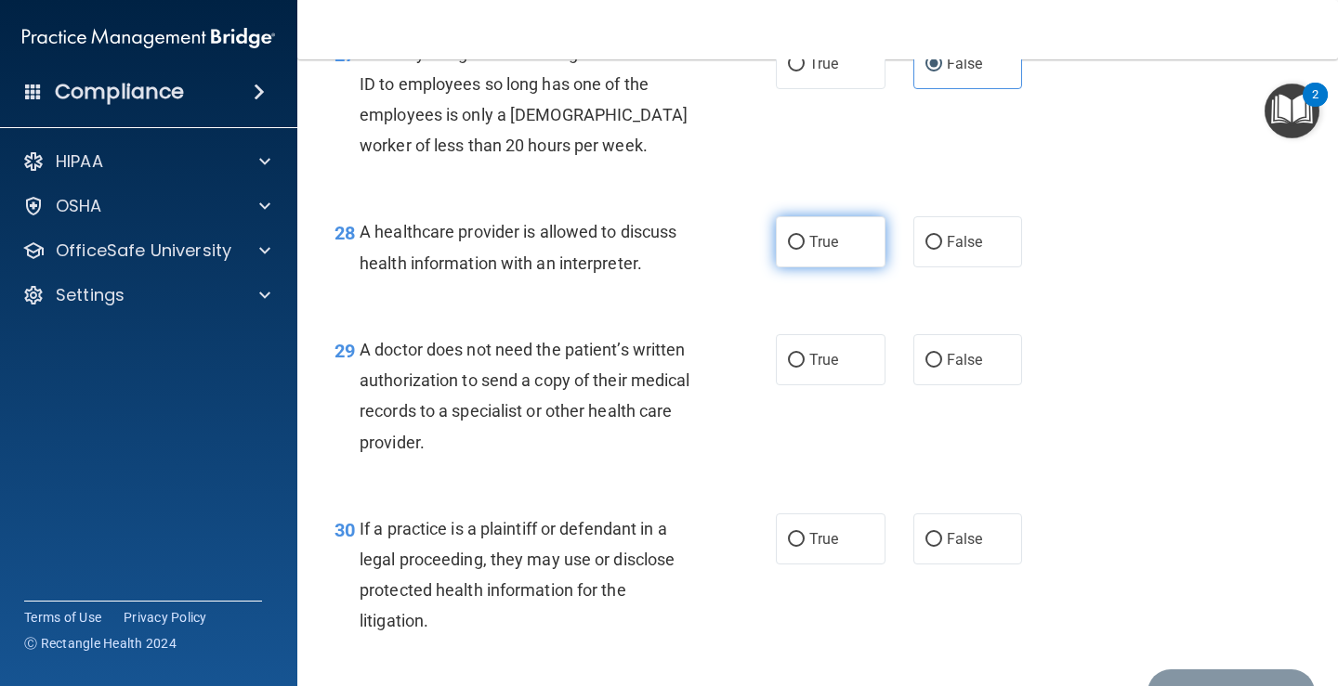
click at [809, 251] on span "True" at bounding box center [823, 242] width 29 height 18
click at [804, 250] on input "True" at bounding box center [796, 243] width 17 height 14
radio input "true"
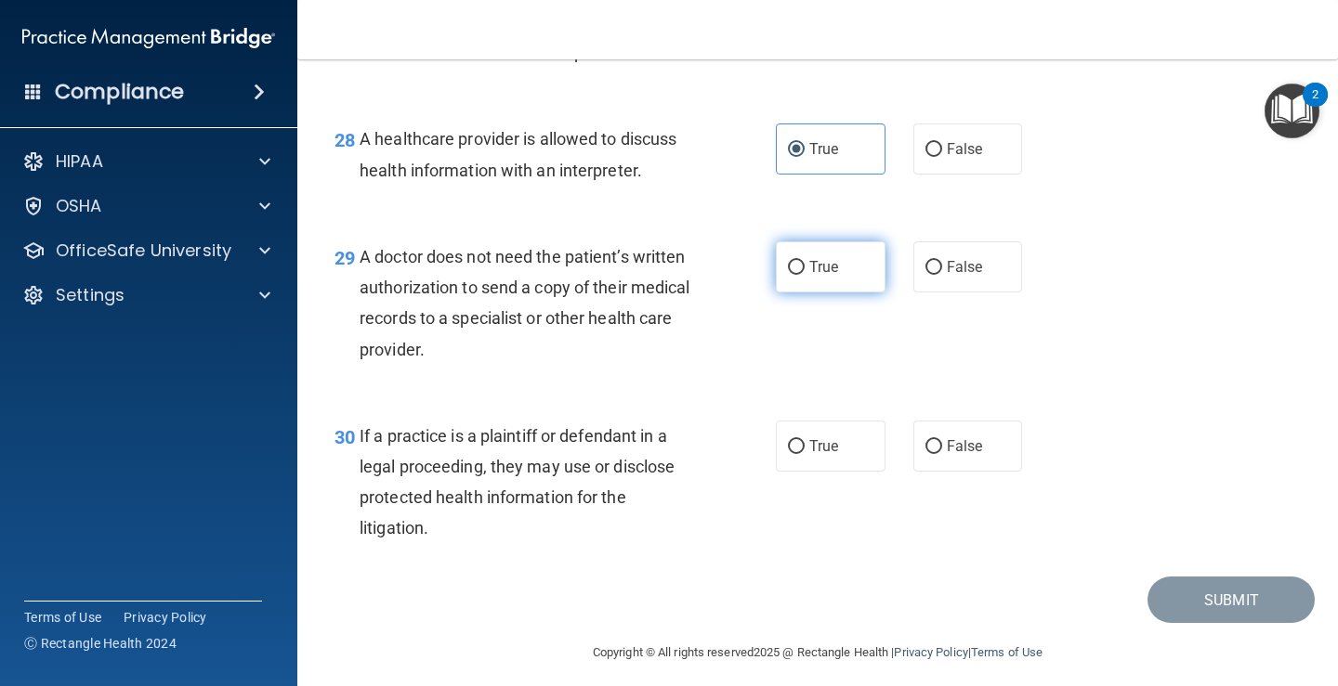
click at [788, 275] on input "True" at bounding box center [796, 268] width 17 height 14
radio input "true"
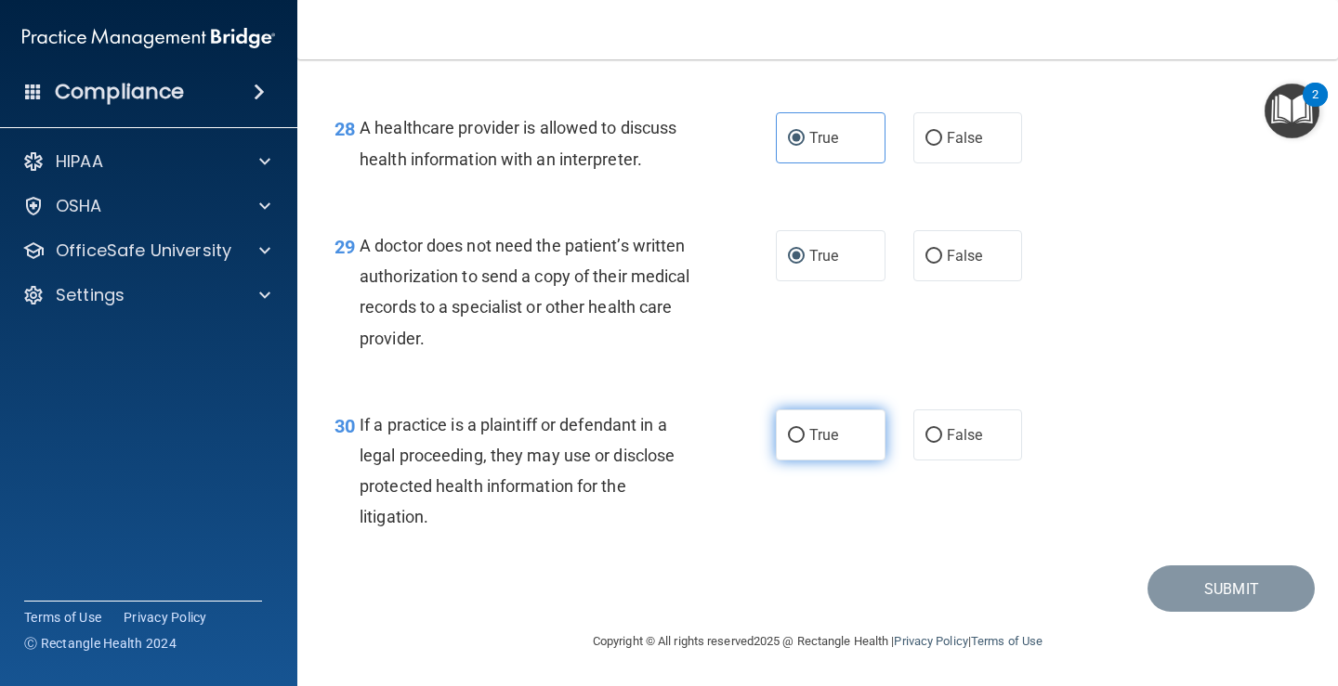
click at [850, 441] on label "True" at bounding box center [831, 435] width 110 height 51
click at [804, 441] on input "True" at bounding box center [796, 436] width 17 height 14
radio input "true"
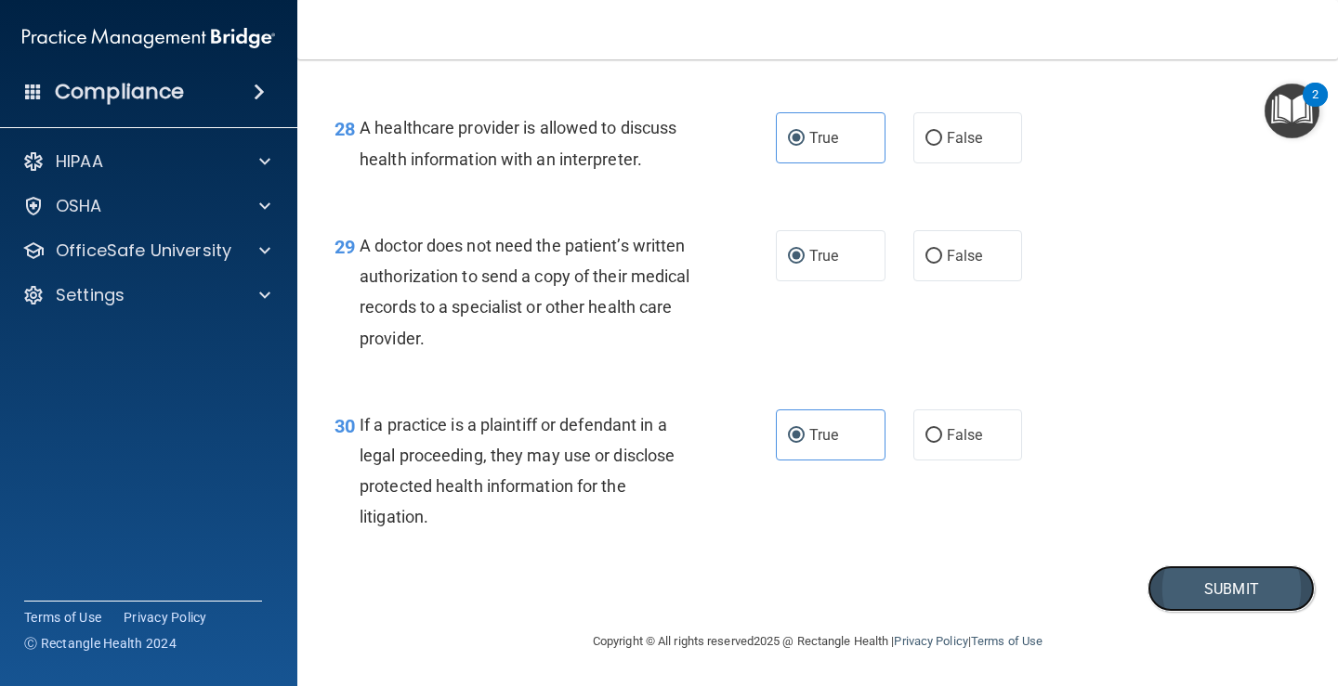
click at [1228, 594] on button "Submit" at bounding box center [1230, 589] width 167 height 47
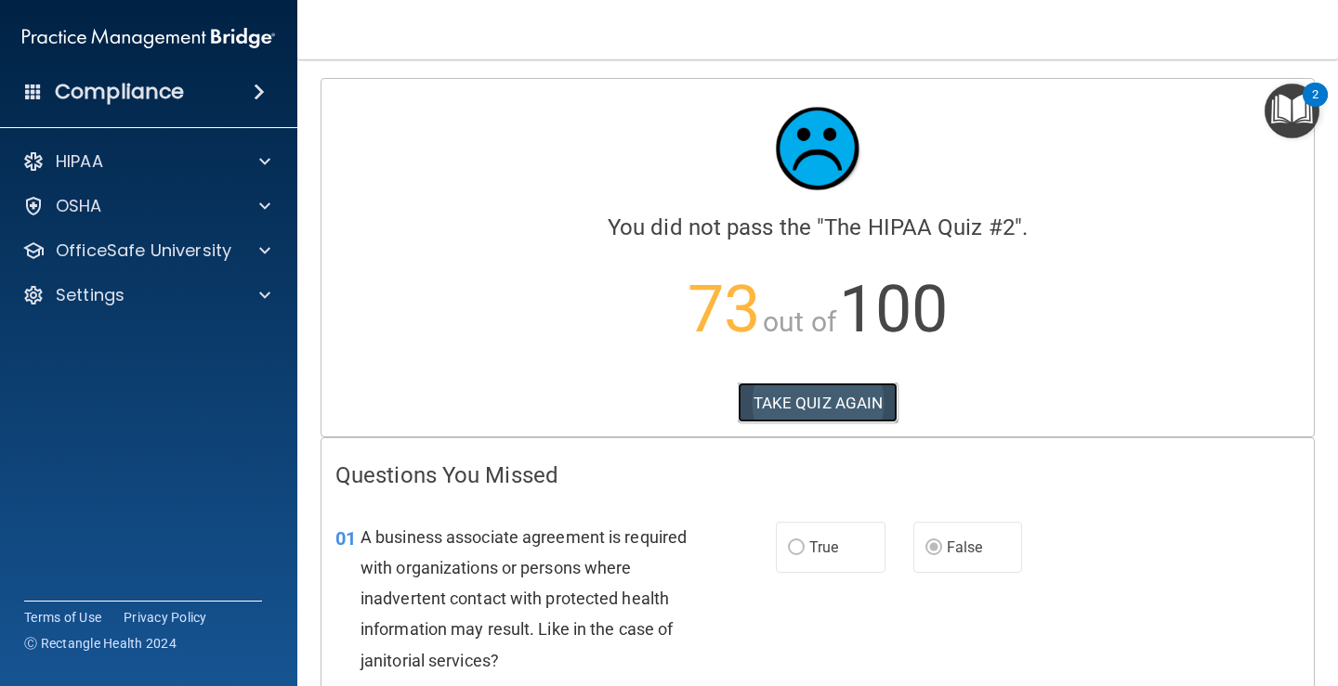
click at [838, 413] on button "TAKE QUIZ AGAIN" at bounding box center [818, 403] width 161 height 41
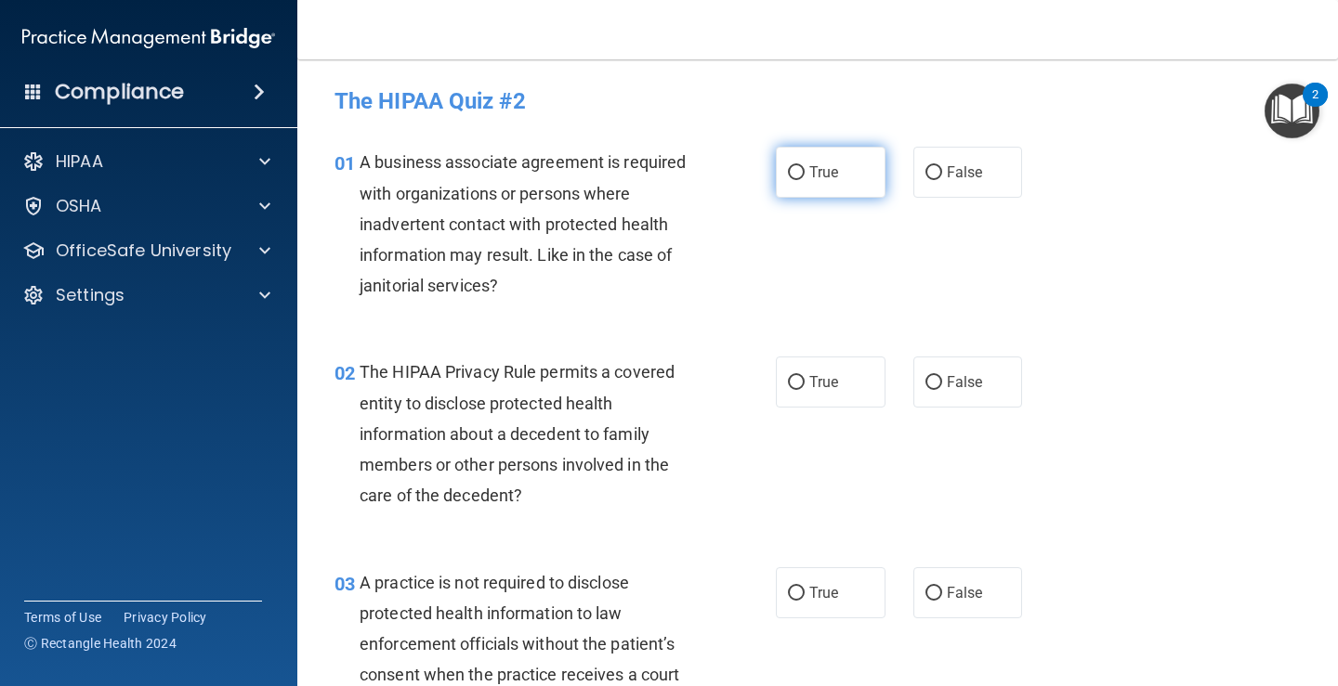
click at [827, 163] on label "True" at bounding box center [831, 172] width 110 height 51
click at [804, 166] on input "True" at bounding box center [796, 173] width 17 height 14
radio input "true"
click at [931, 379] on input "False" at bounding box center [933, 383] width 17 height 14
radio input "true"
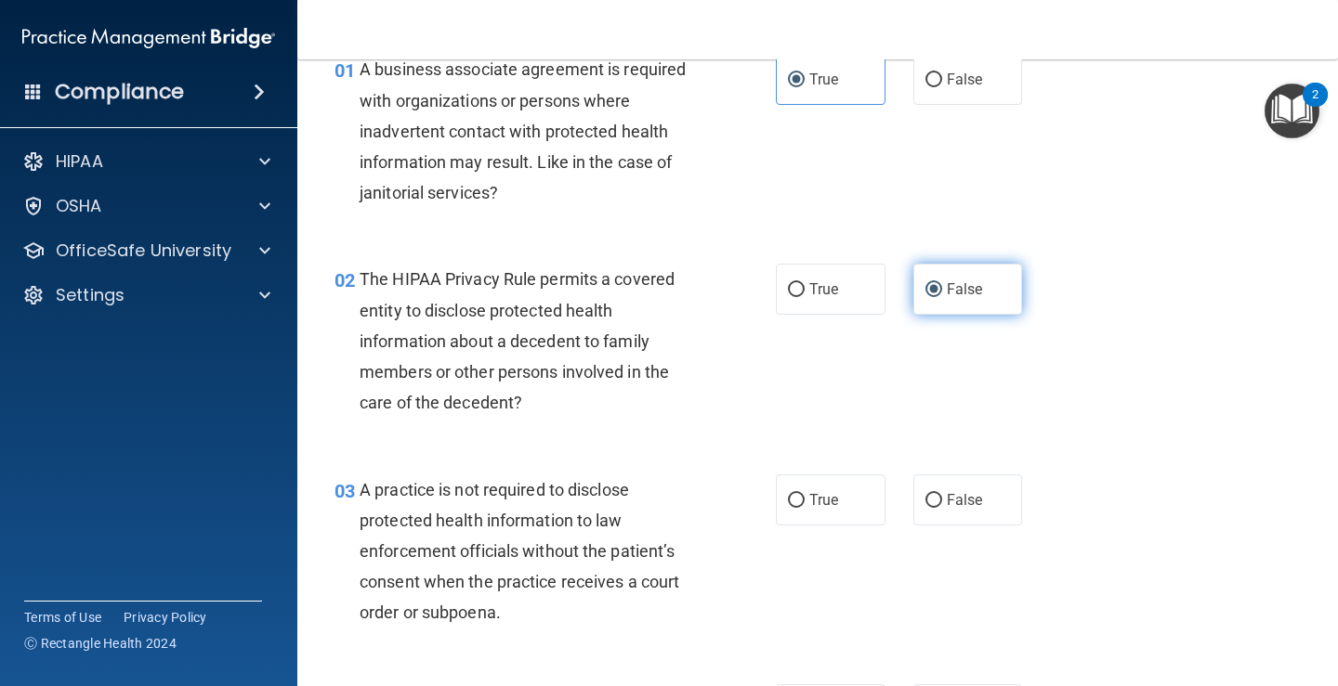
scroll to position [186, 0]
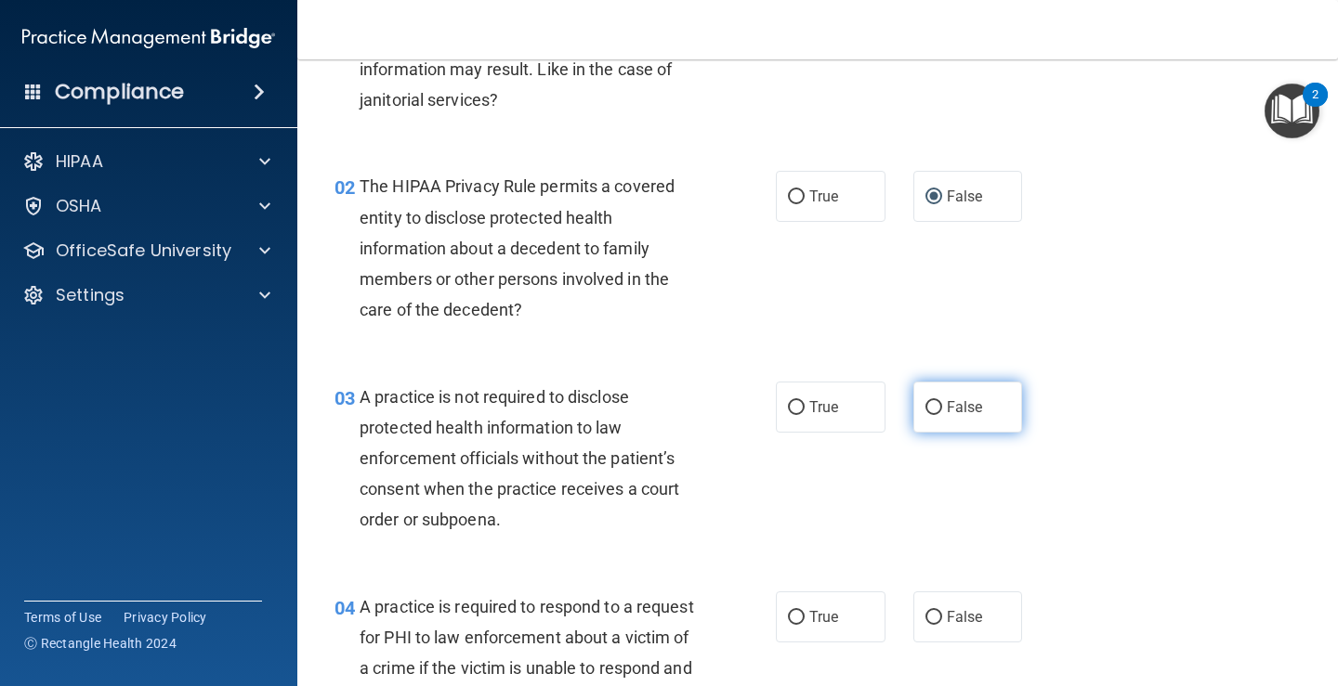
click at [956, 413] on span "False" at bounding box center [964, 407] width 36 height 18
click at [942, 413] on input "False" at bounding box center [933, 408] width 17 height 14
radio input "true"
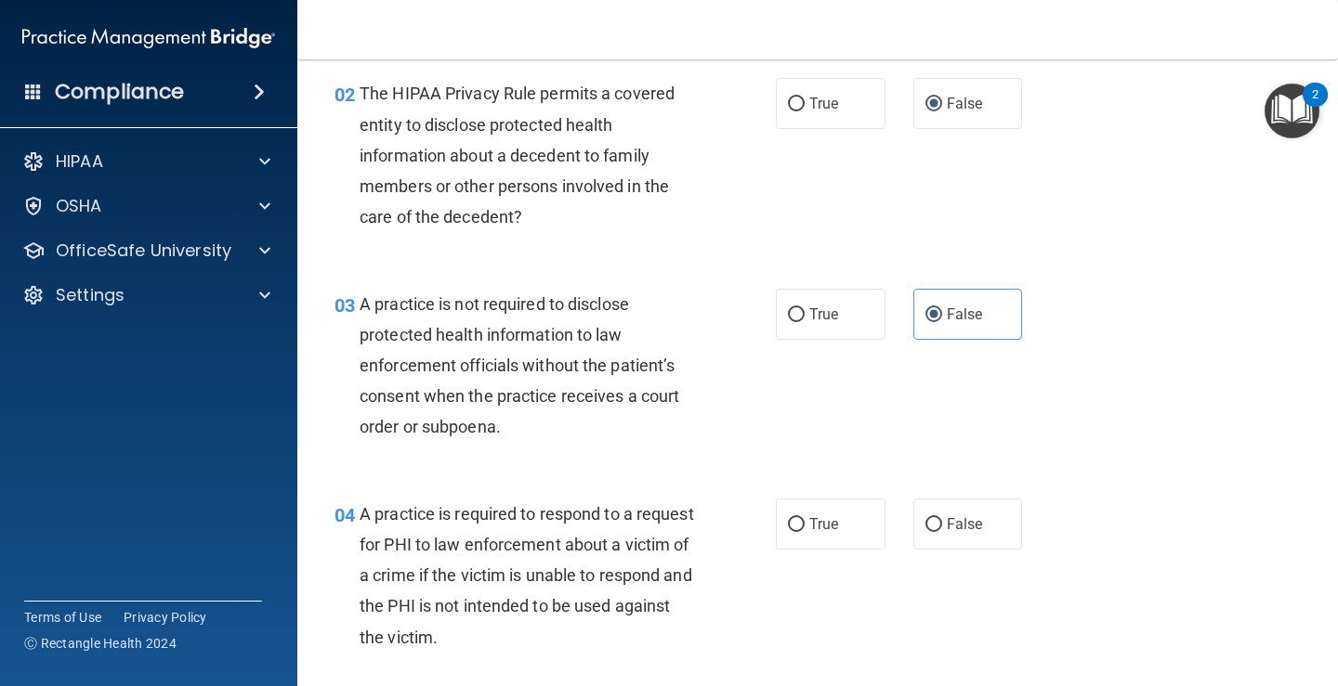
scroll to position [372, 0]
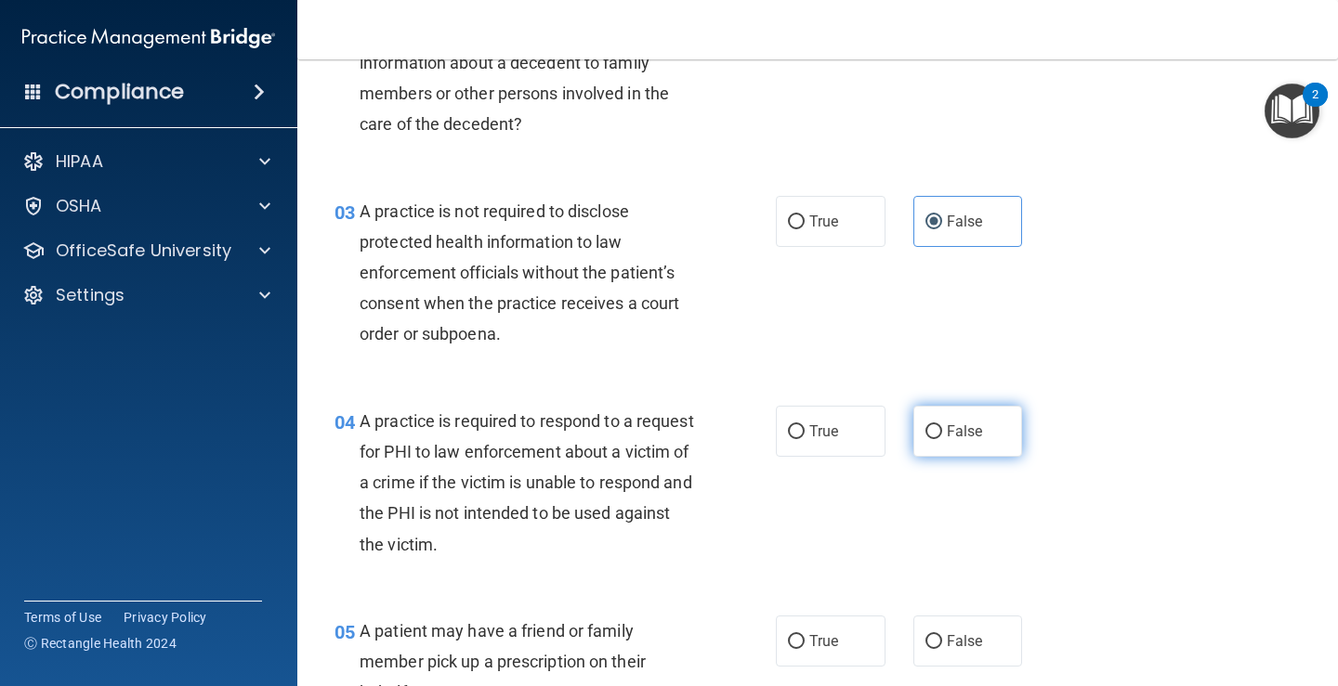
click at [956, 427] on span "False" at bounding box center [964, 432] width 36 height 18
click at [942, 427] on input "False" at bounding box center [933, 432] width 17 height 14
radio input "true"
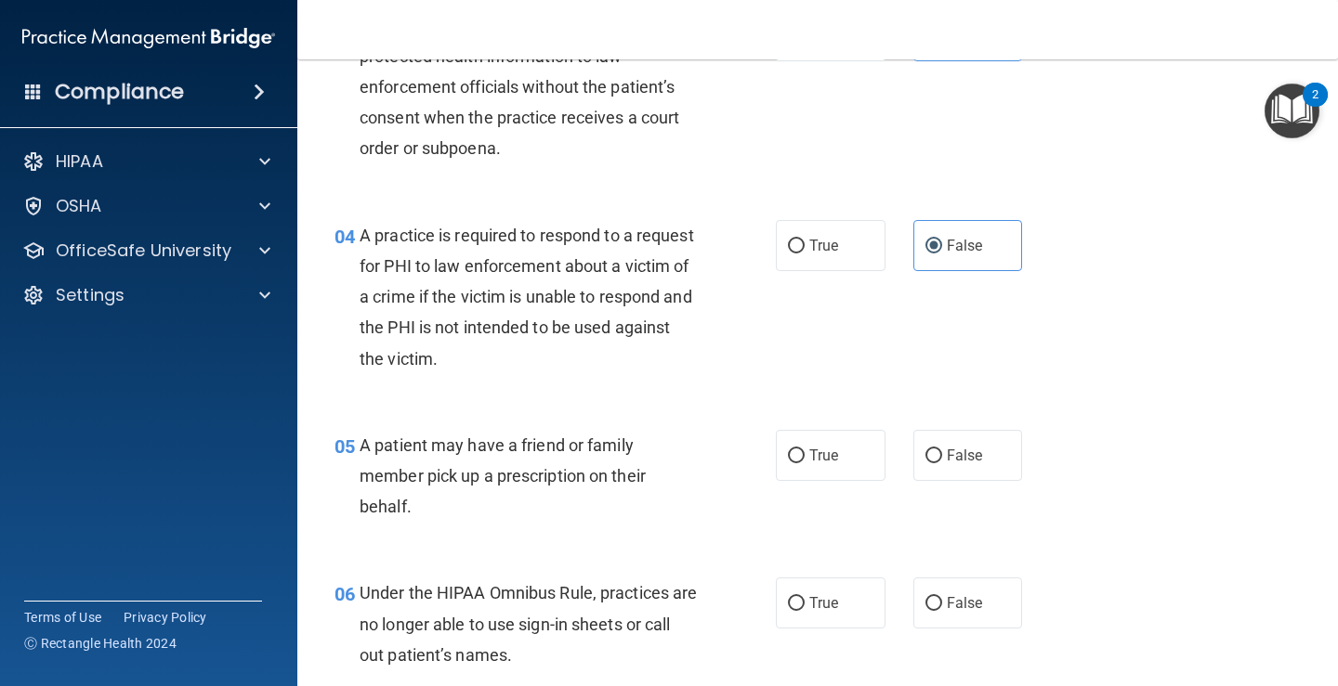
scroll to position [650, 0]
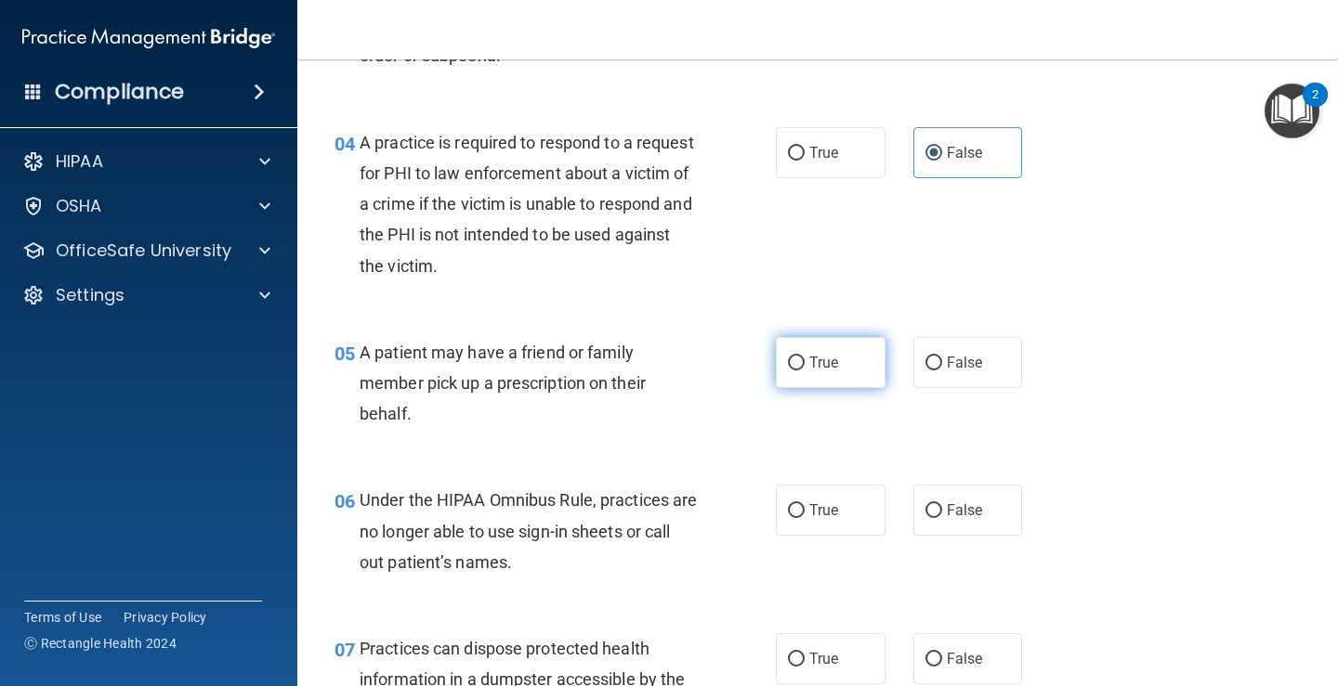
click at [793, 370] on input "True" at bounding box center [796, 364] width 17 height 14
radio input "true"
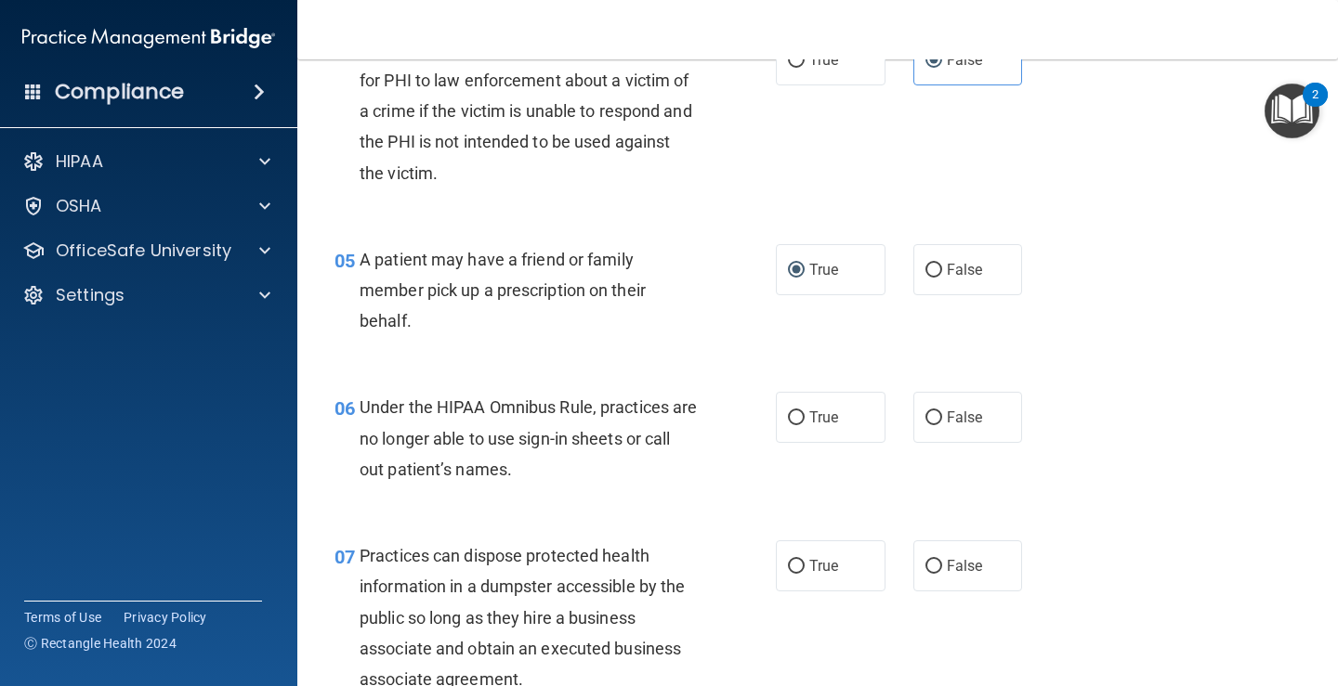
scroll to position [836, 0]
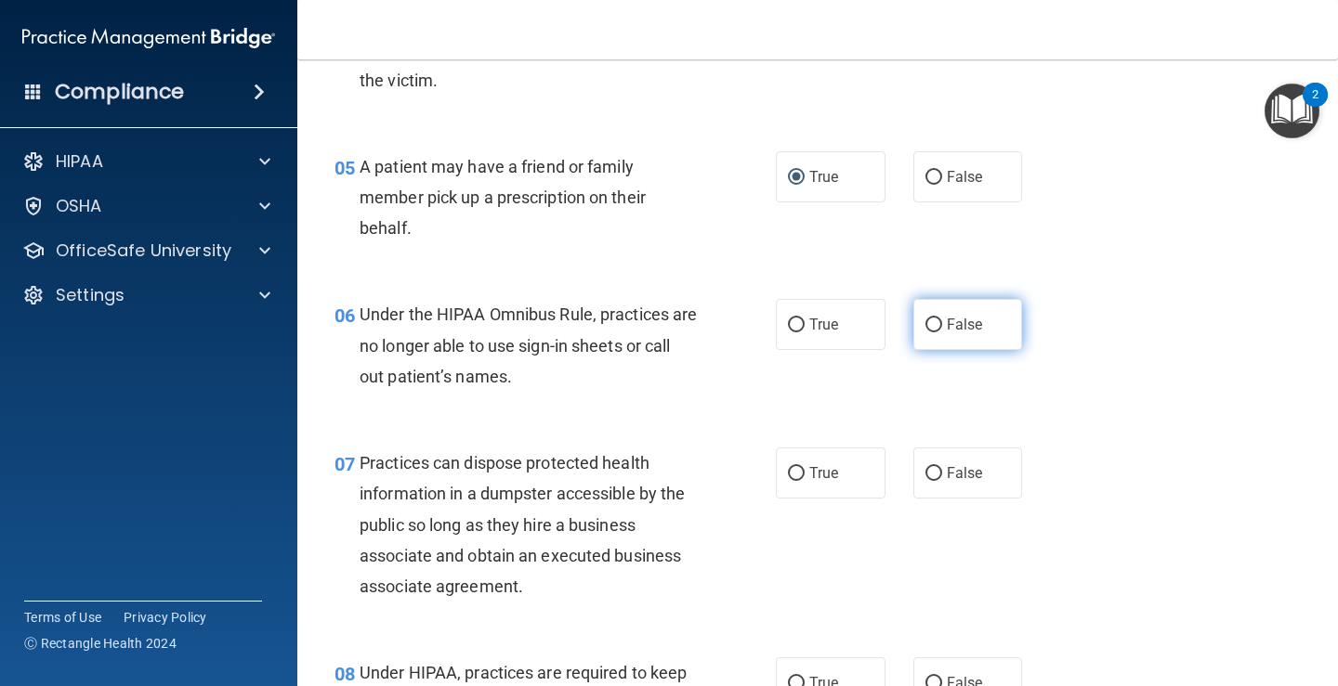
click at [930, 328] on input "False" at bounding box center [933, 326] width 17 height 14
radio input "true"
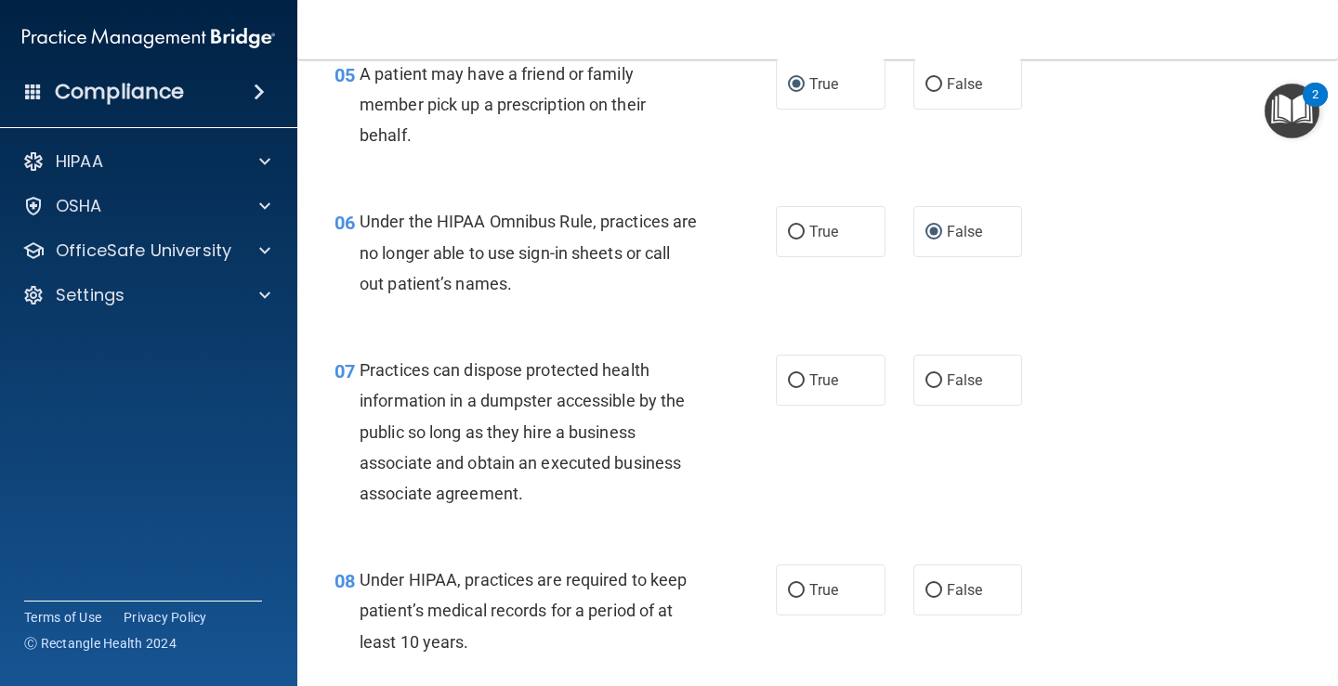
scroll to position [1022, 0]
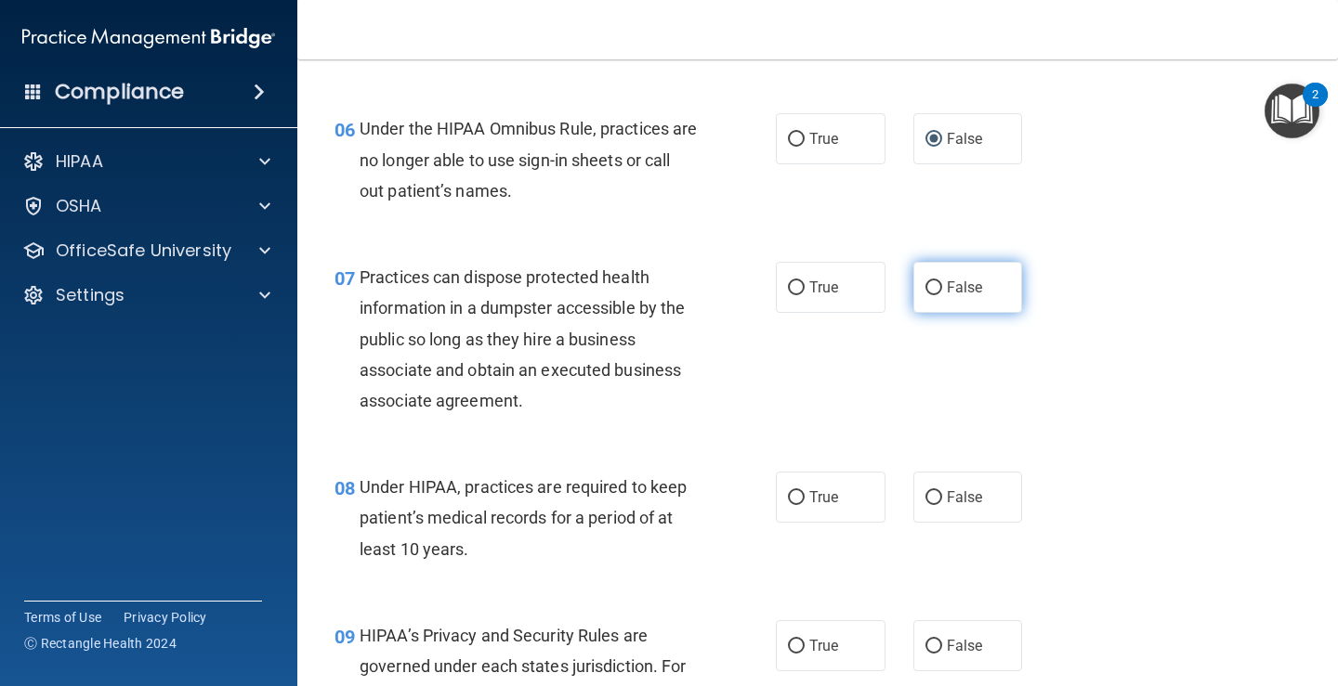
click at [949, 274] on label "False" at bounding box center [968, 287] width 110 height 51
click at [942, 281] on input "False" at bounding box center [933, 288] width 17 height 14
radio input "true"
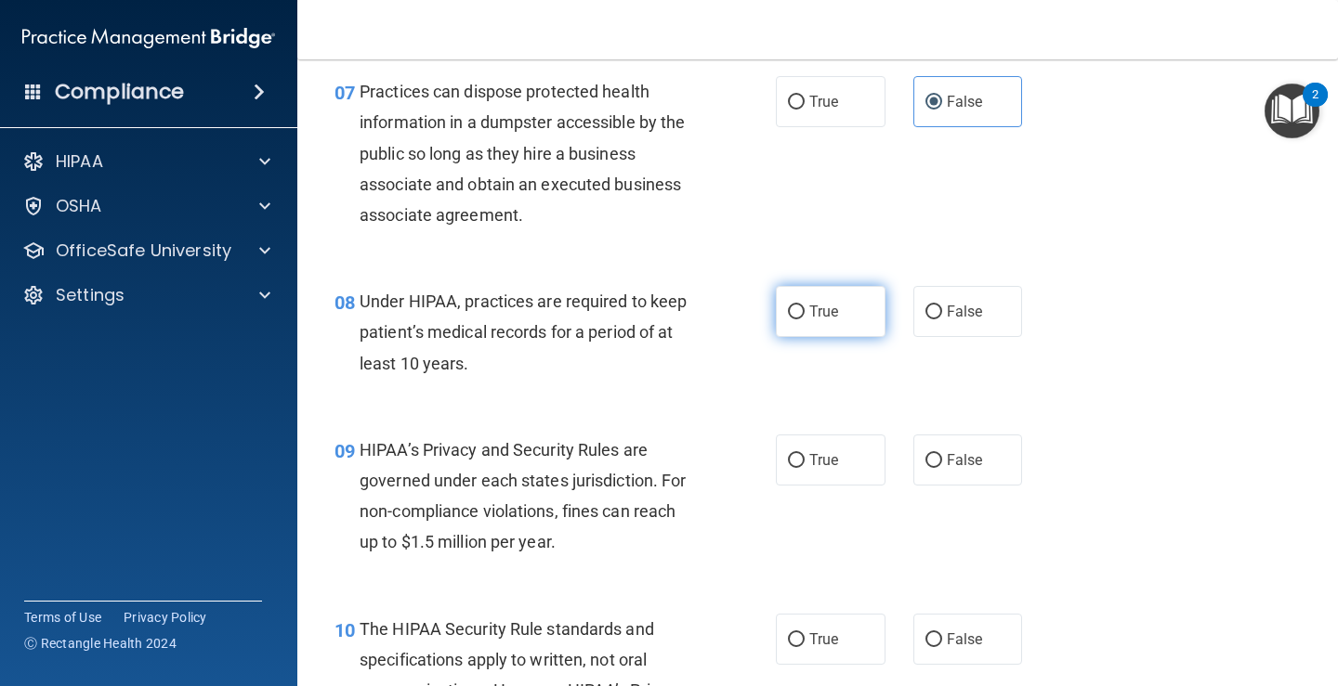
click at [821, 310] on span "True" at bounding box center [823, 312] width 29 height 18
click at [804, 310] on input "True" at bounding box center [796, 313] width 17 height 14
radio input "true"
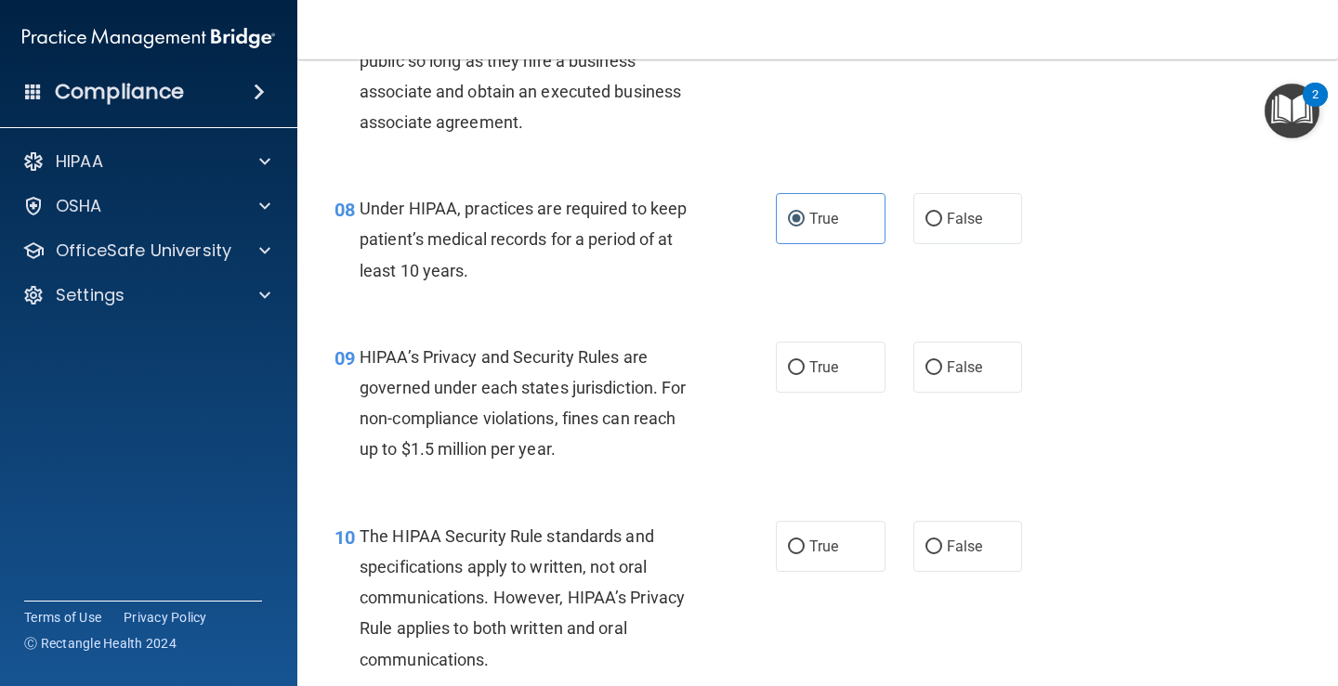
scroll to position [1393, 0]
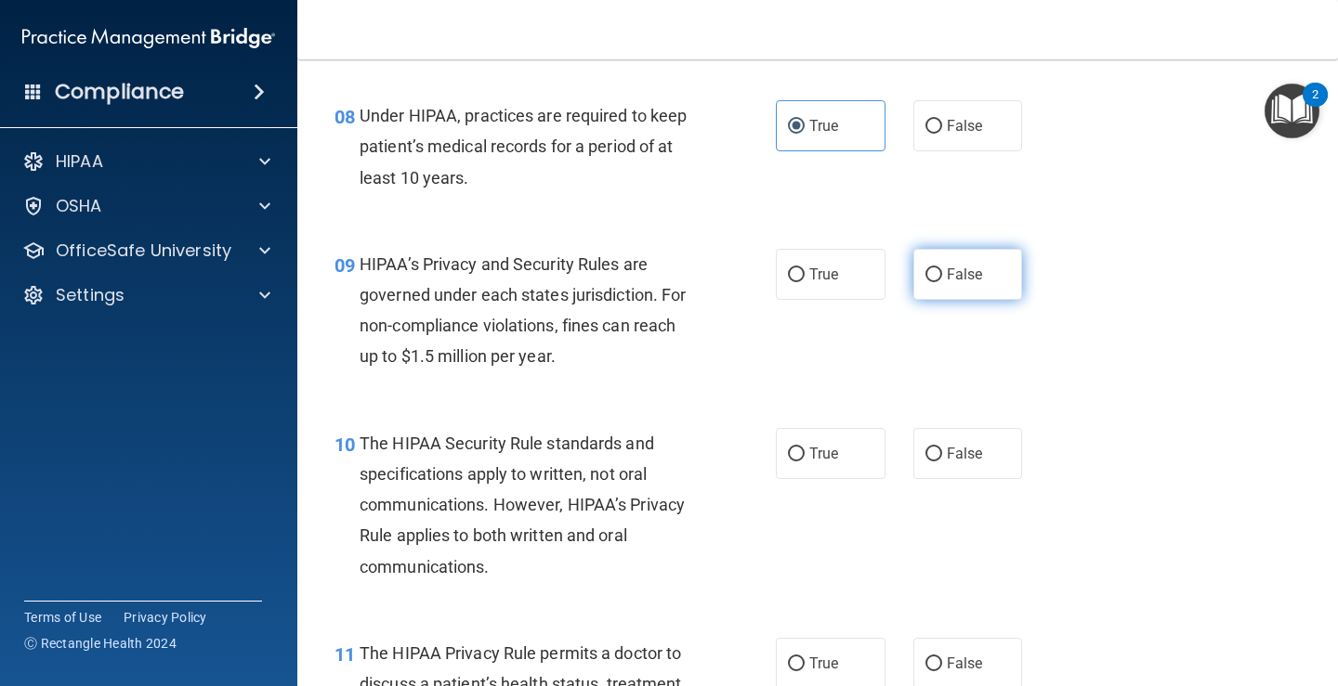
click at [951, 273] on span "False" at bounding box center [964, 275] width 36 height 18
click at [942, 273] on input "False" at bounding box center [933, 275] width 17 height 14
radio input "true"
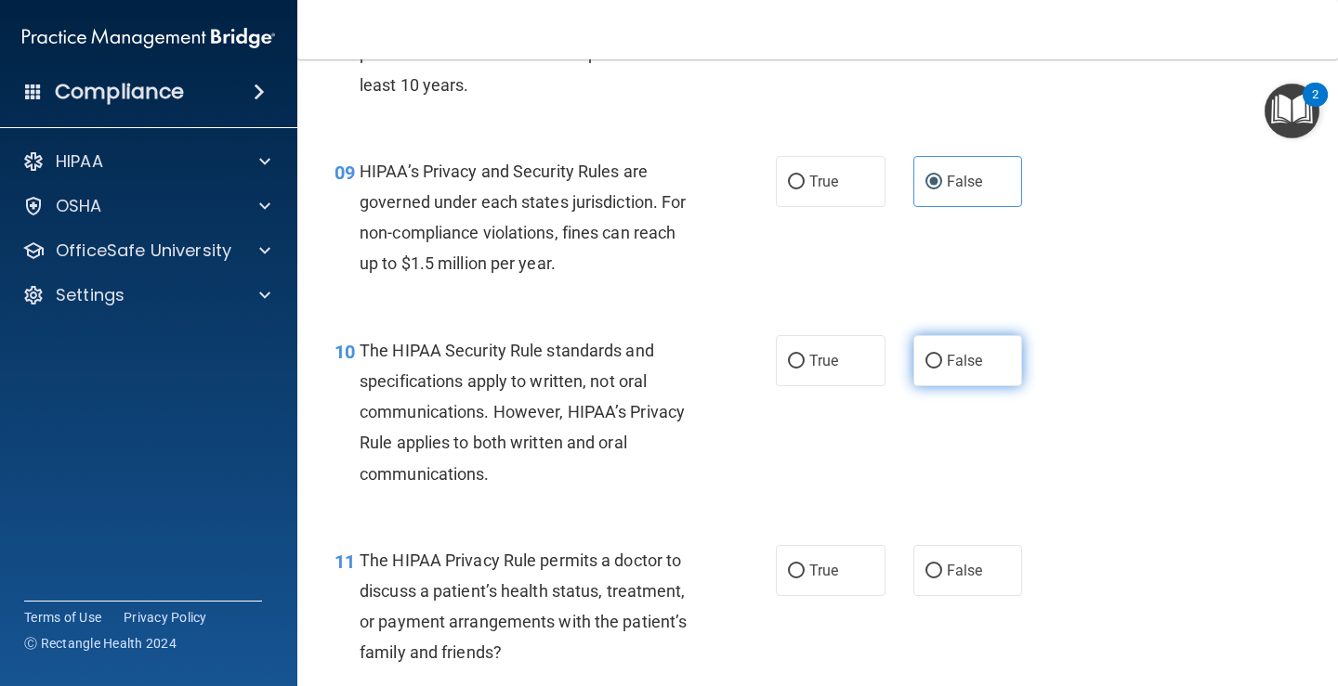
click at [947, 371] on label "False" at bounding box center [968, 360] width 110 height 51
click at [942, 369] on input "False" at bounding box center [933, 362] width 17 height 14
radio input "true"
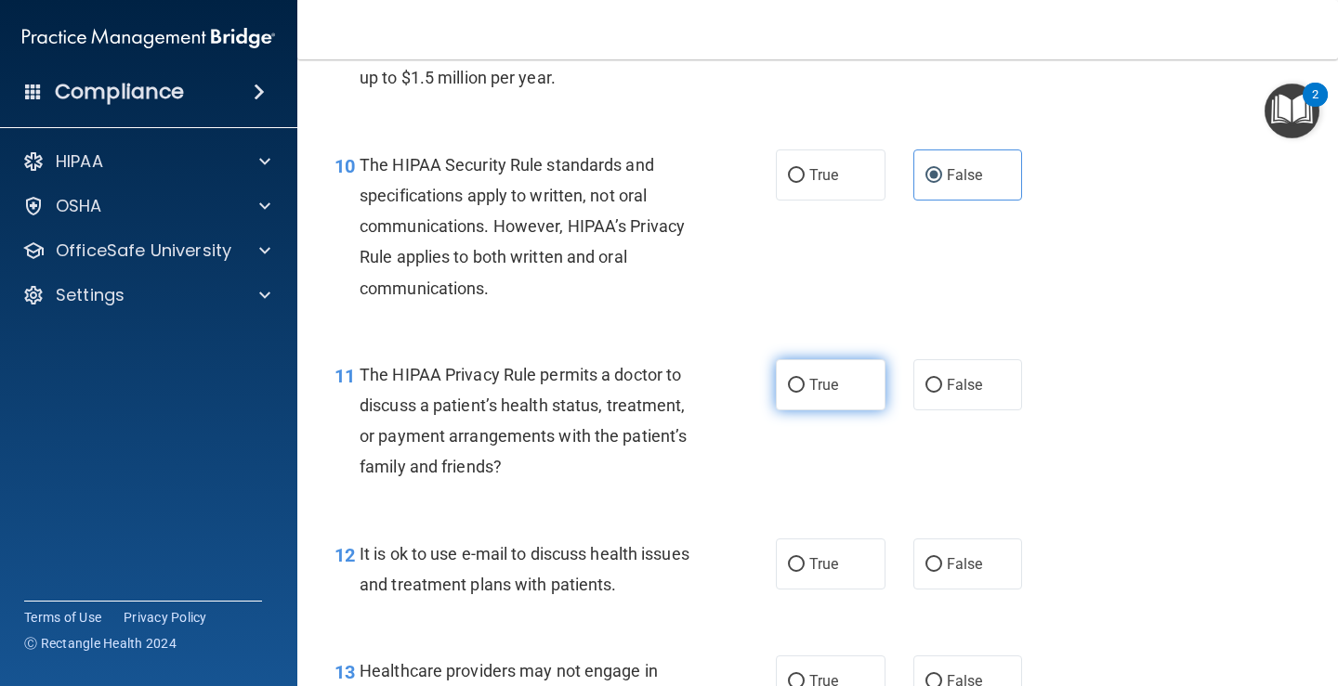
click at [778, 393] on label "True" at bounding box center [831, 384] width 110 height 51
click at [788, 393] on input "True" at bounding box center [796, 386] width 17 height 14
radio input "true"
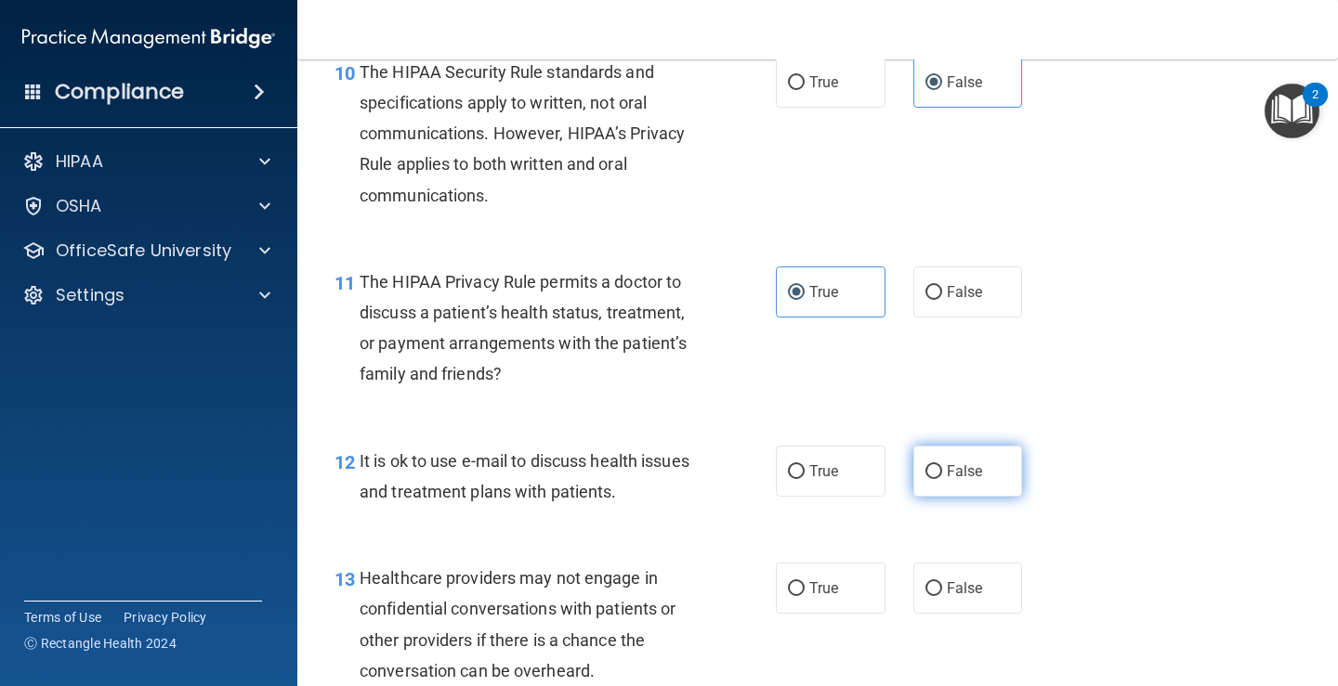
click at [946, 463] on span "False" at bounding box center [964, 472] width 36 height 18
click at [942, 465] on input "False" at bounding box center [933, 472] width 17 height 14
radio input "true"
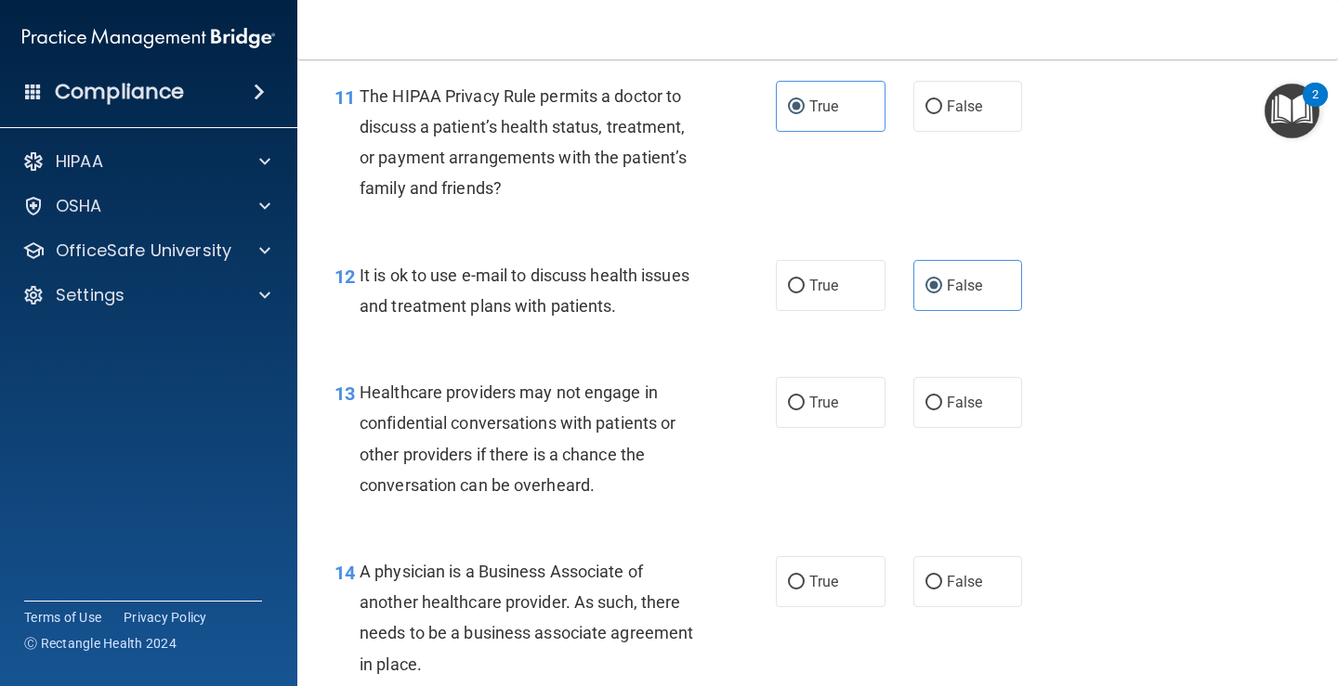
scroll to position [2043, 0]
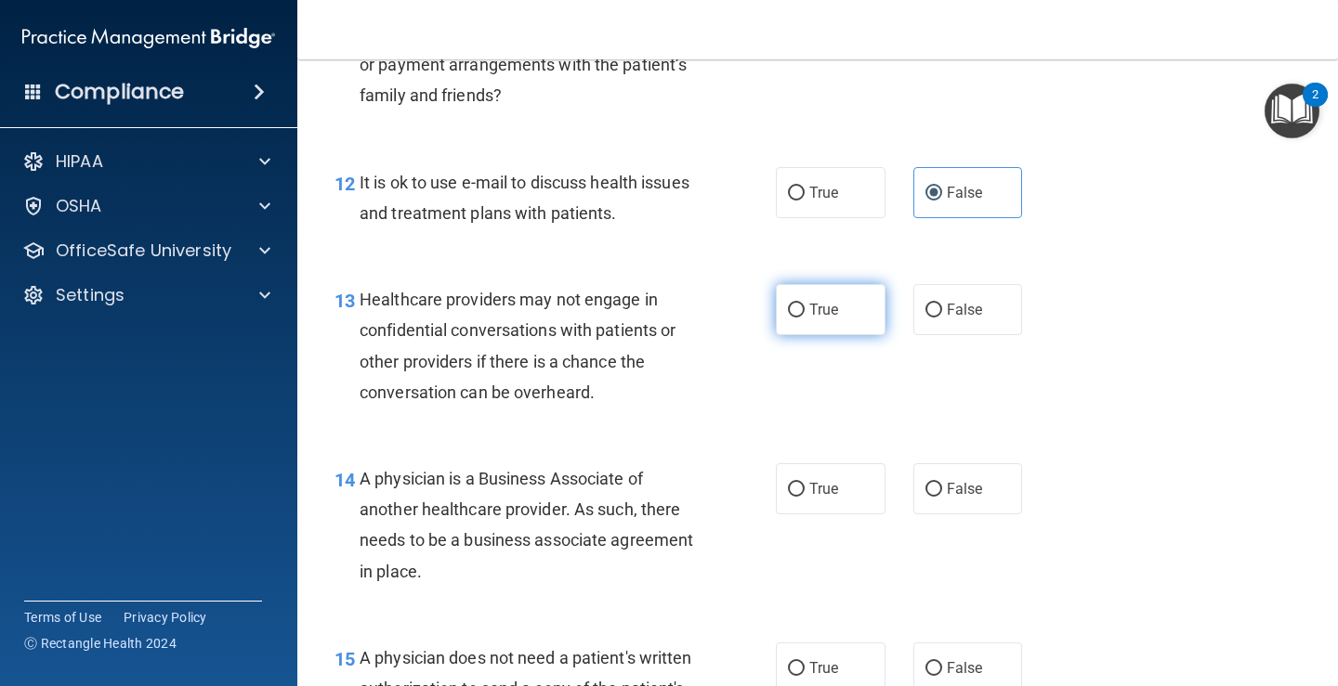
click at [813, 307] on span "True" at bounding box center [823, 310] width 29 height 18
click at [804, 307] on input "True" at bounding box center [796, 311] width 17 height 14
radio input "true"
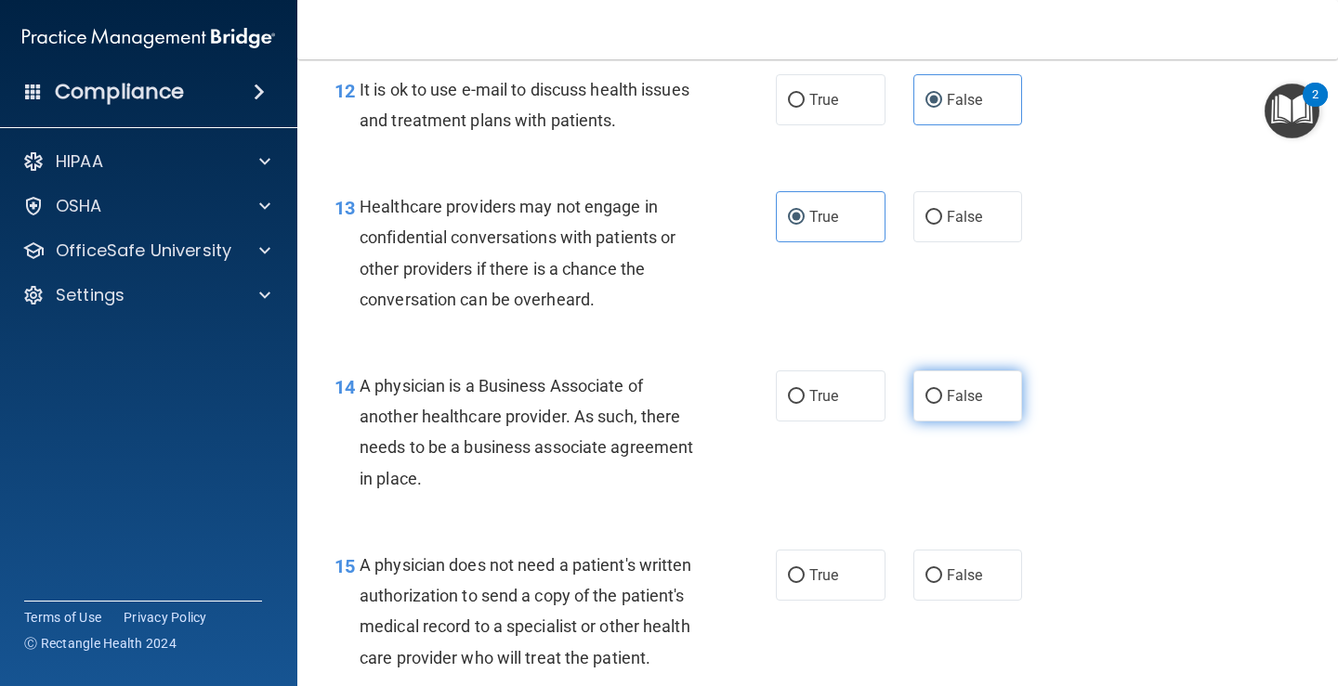
click at [980, 389] on label "False" at bounding box center [968, 396] width 110 height 51
click at [942, 390] on input "False" at bounding box center [933, 397] width 17 height 14
radio input "true"
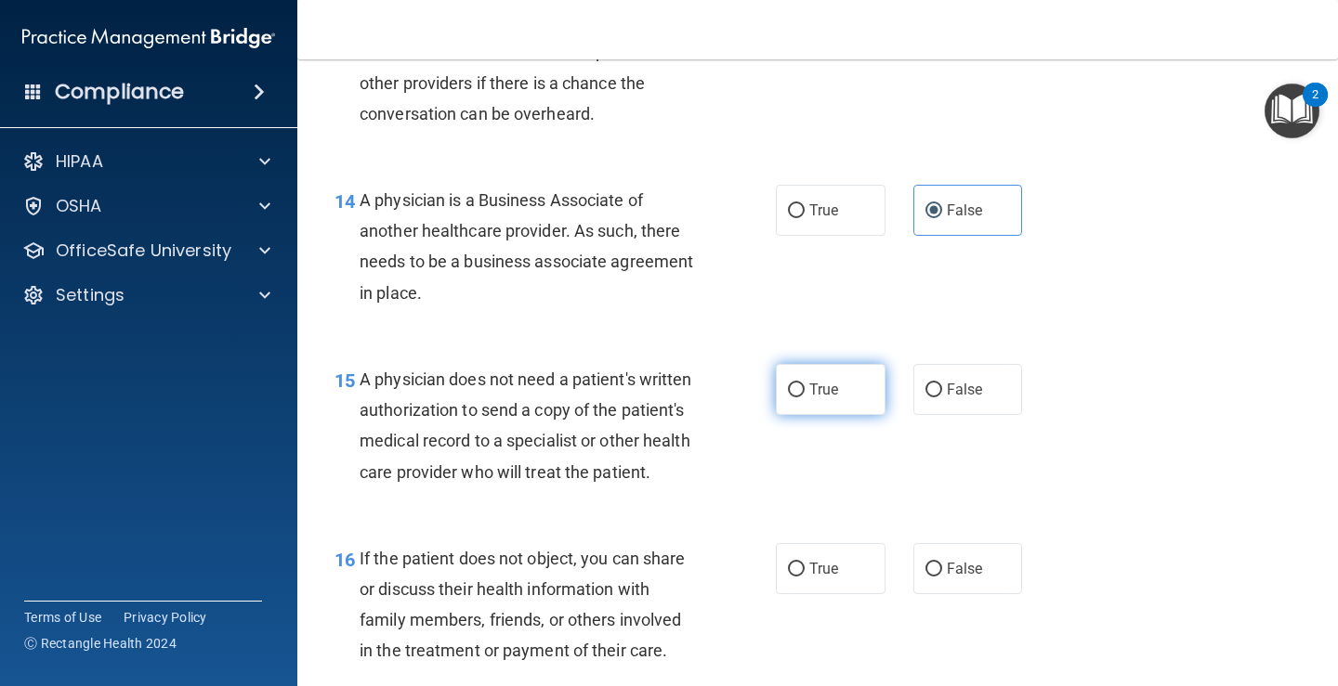
click at [788, 396] on input "True" at bounding box center [796, 391] width 17 height 14
radio input "true"
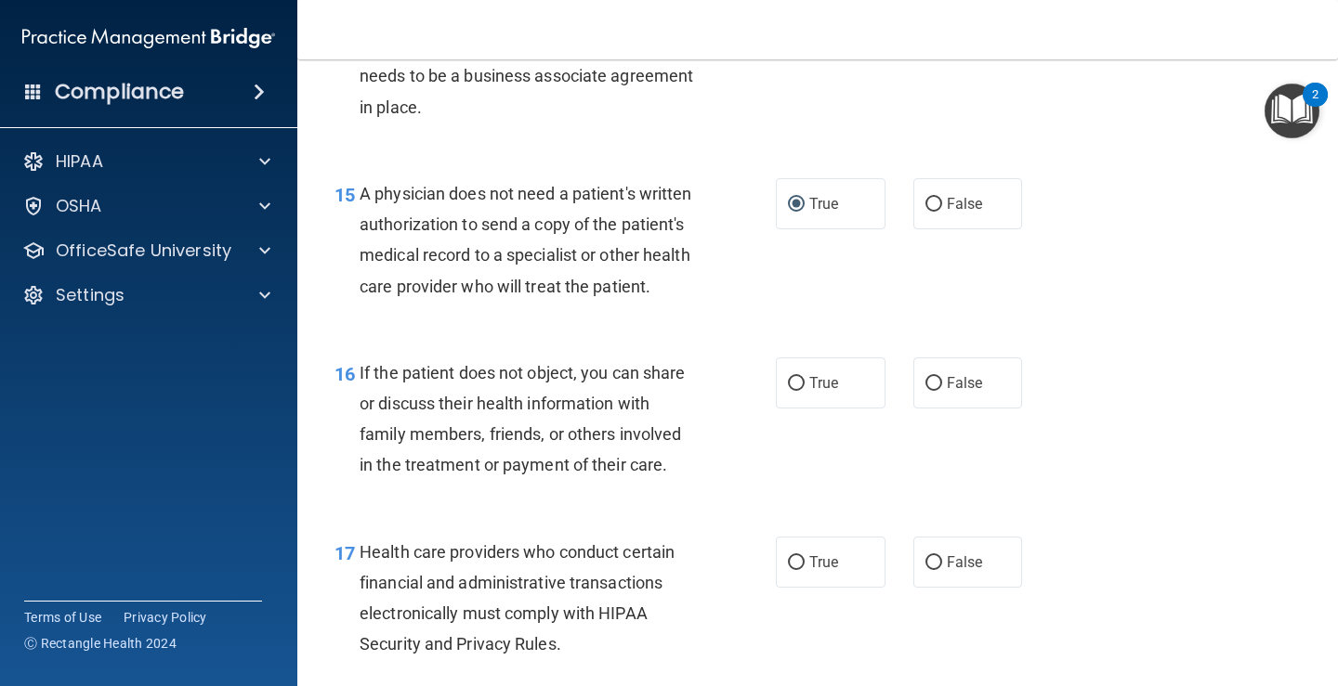
scroll to position [2601, 0]
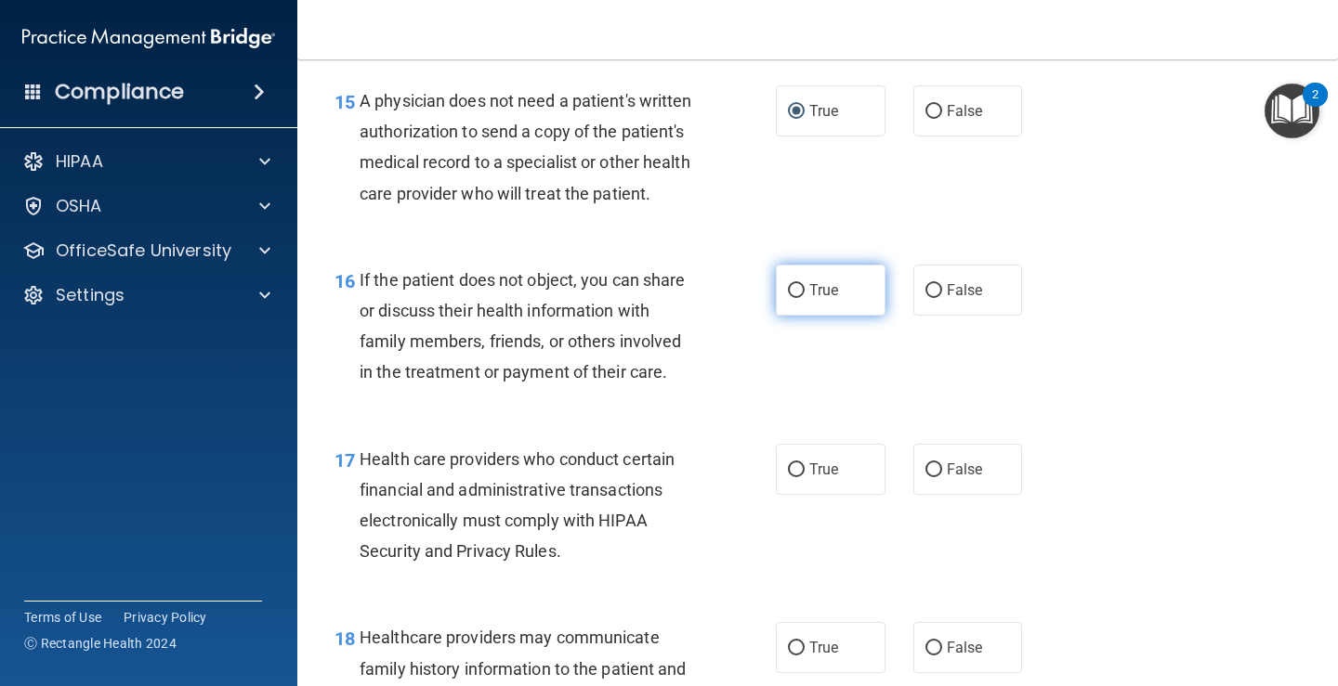
click at [809, 296] on span "True" at bounding box center [823, 290] width 29 height 18
click at [804, 296] on input "True" at bounding box center [796, 291] width 17 height 14
radio input "true"
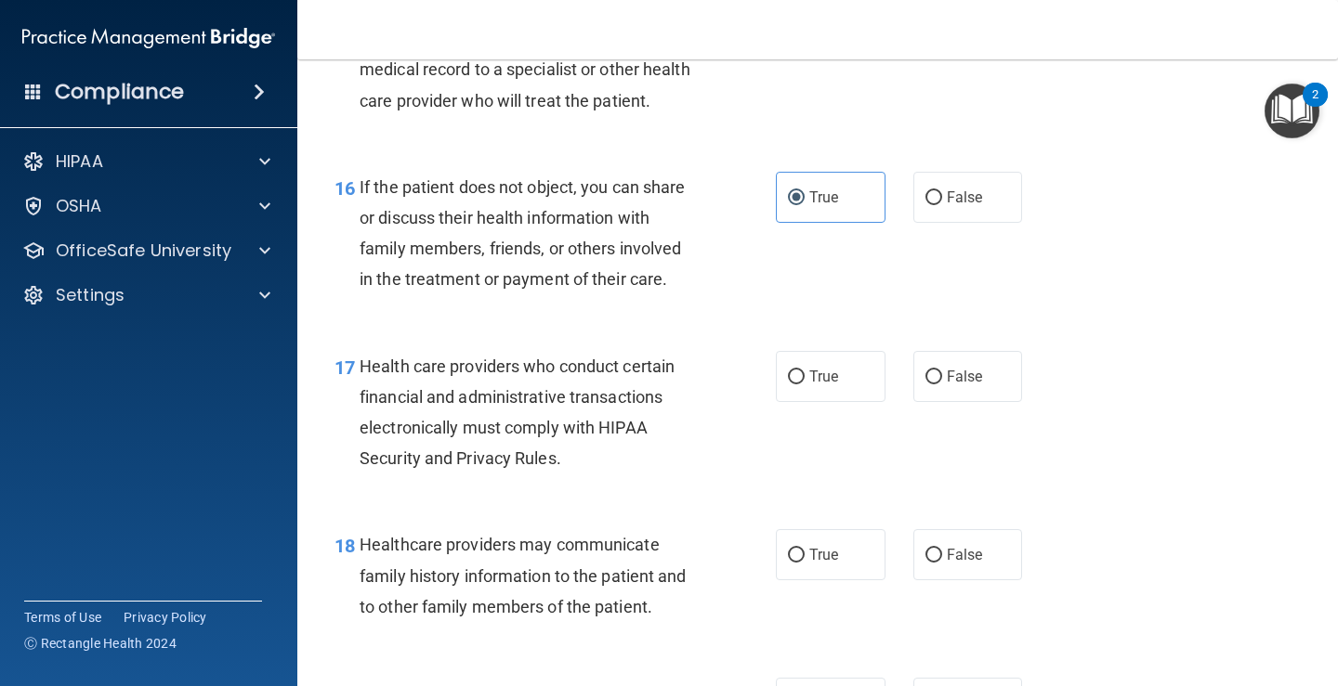
scroll to position [2787, 0]
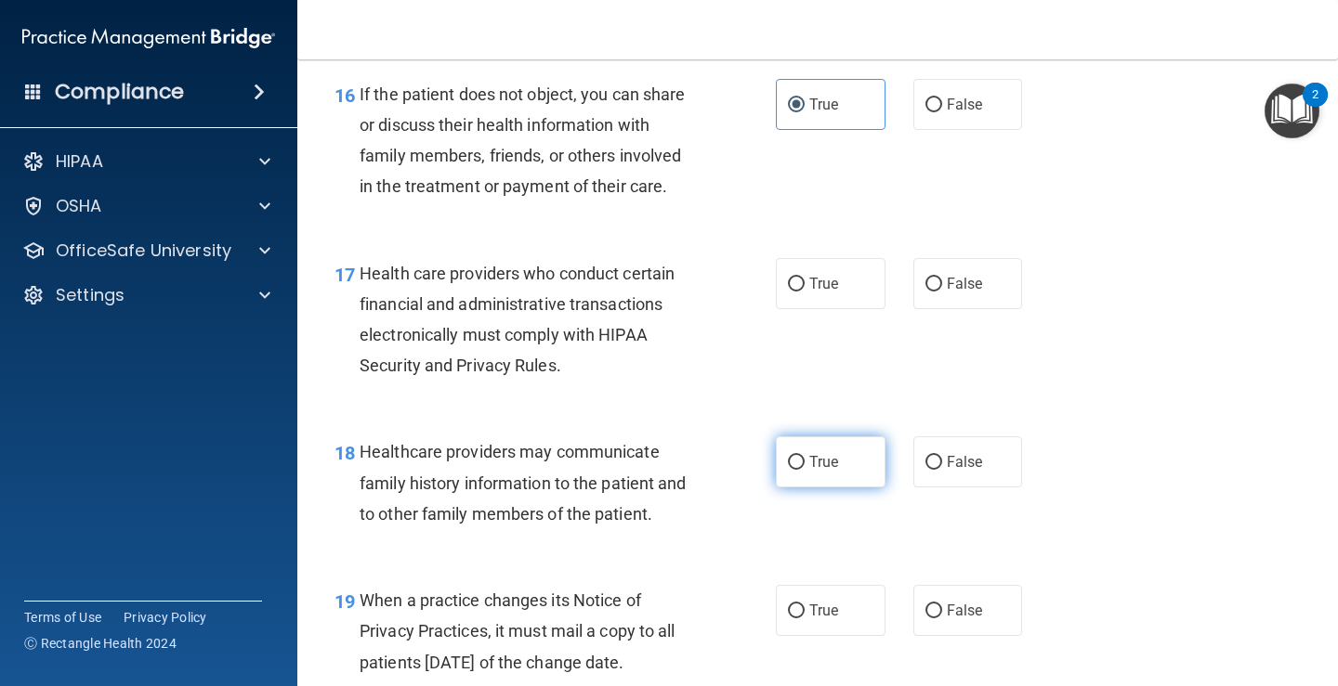
click at [788, 460] on input "True" at bounding box center [796, 463] width 17 height 14
radio input "true"
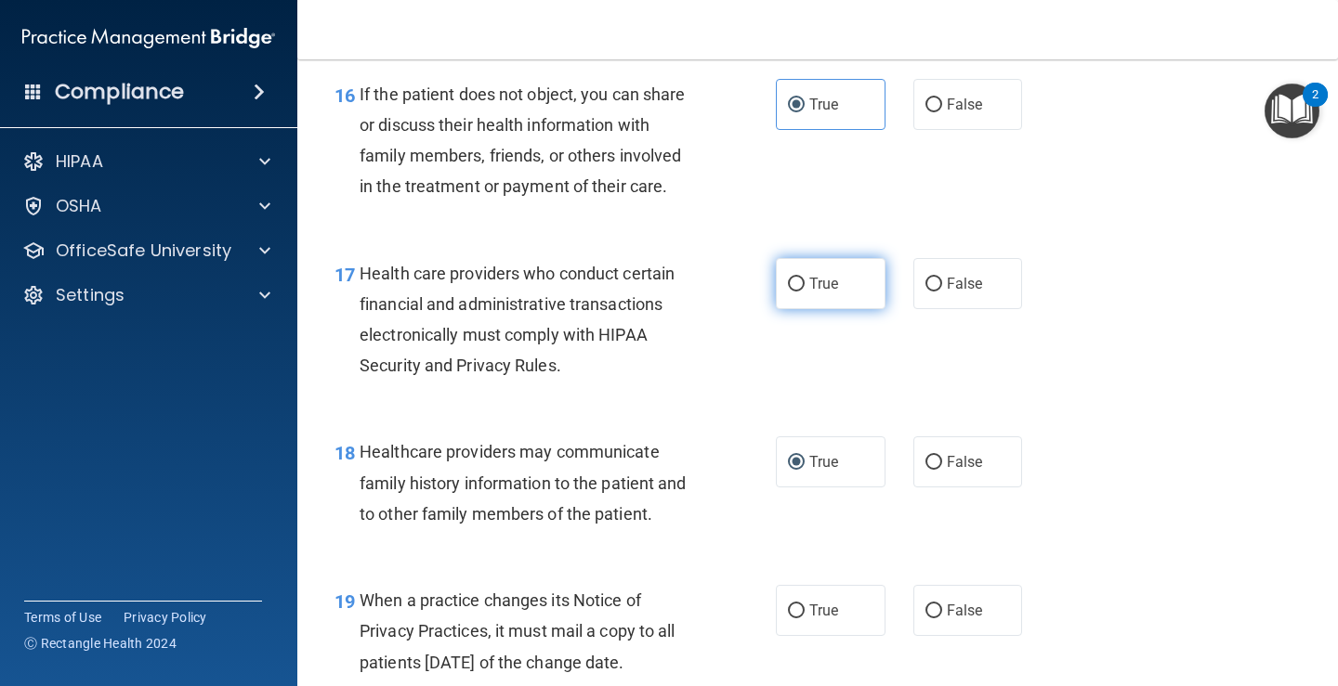
click at [860, 289] on label "True" at bounding box center [831, 283] width 110 height 51
click at [804, 289] on input "True" at bounding box center [796, 285] width 17 height 14
radio input "true"
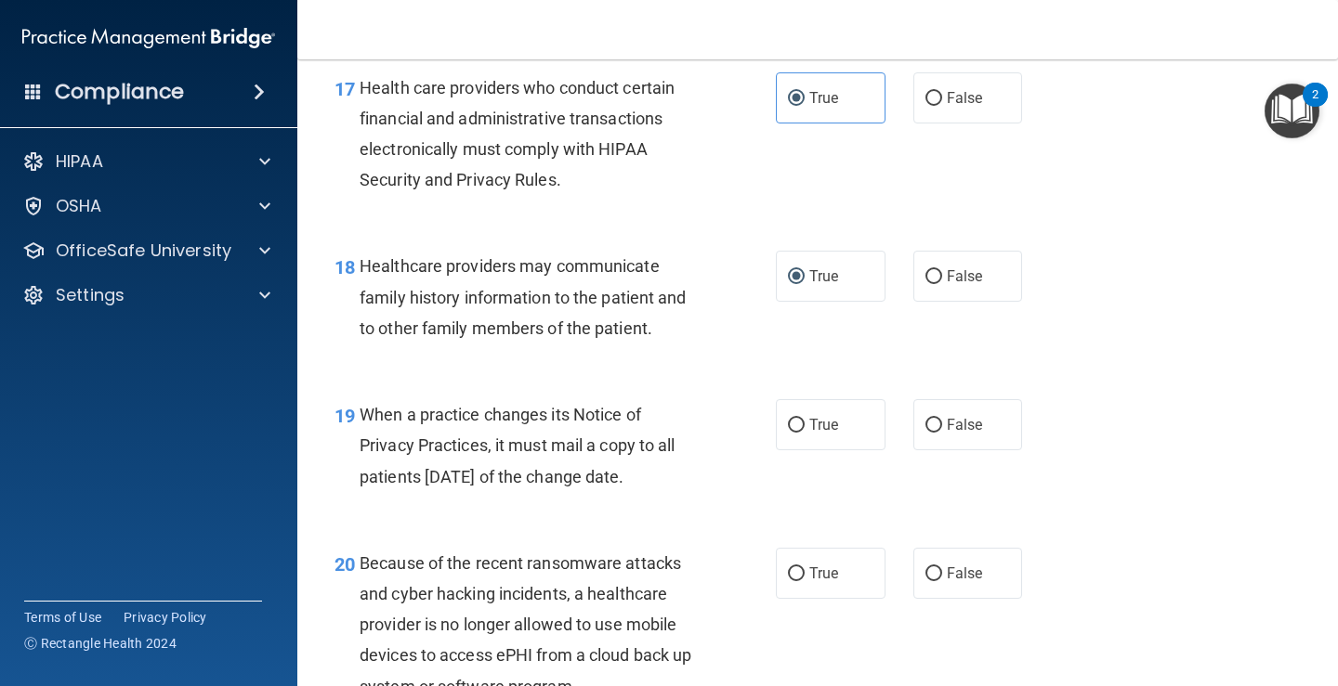
scroll to position [3065, 0]
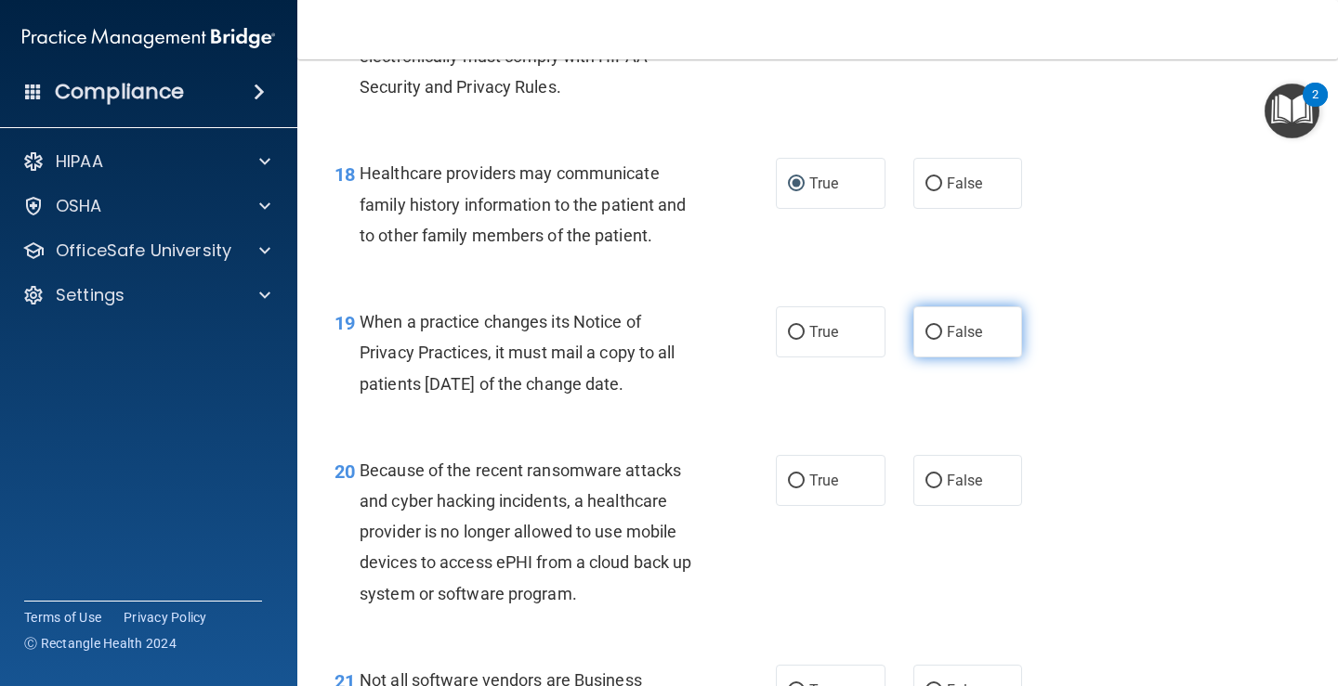
click at [919, 342] on label "False" at bounding box center [968, 332] width 110 height 51
click at [925, 340] on input "False" at bounding box center [933, 333] width 17 height 14
radio input "true"
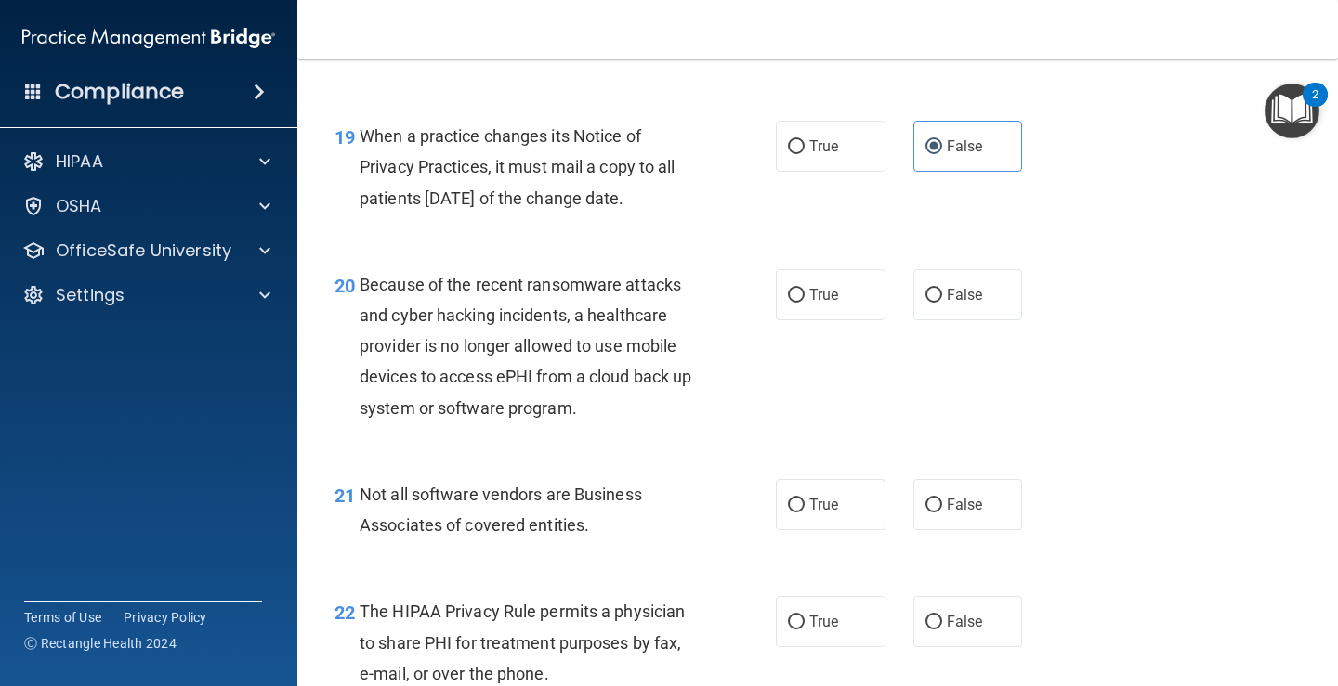
scroll to position [3344, 0]
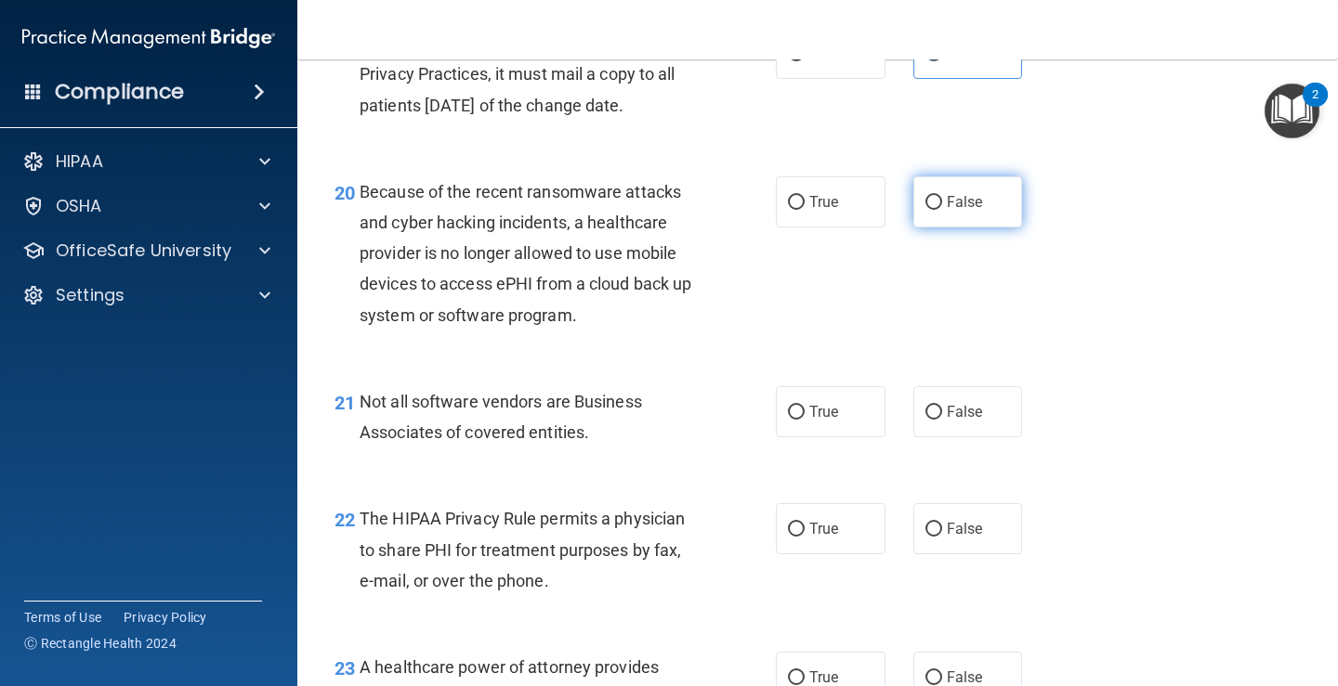
click at [948, 206] on span "False" at bounding box center [964, 202] width 36 height 18
click at [942, 206] on input "False" at bounding box center [933, 203] width 17 height 14
radio input "true"
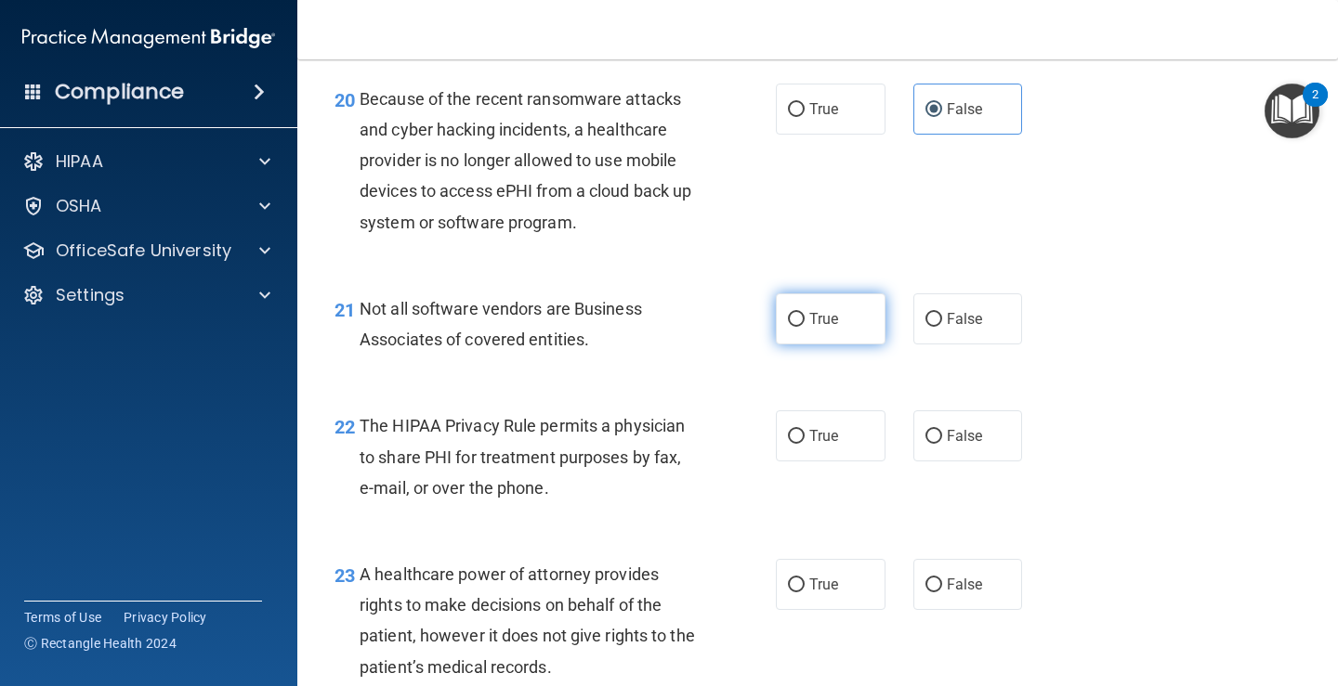
click at [796, 331] on label "True" at bounding box center [831, 319] width 110 height 51
click at [796, 327] on input "True" at bounding box center [796, 320] width 17 height 14
radio input "true"
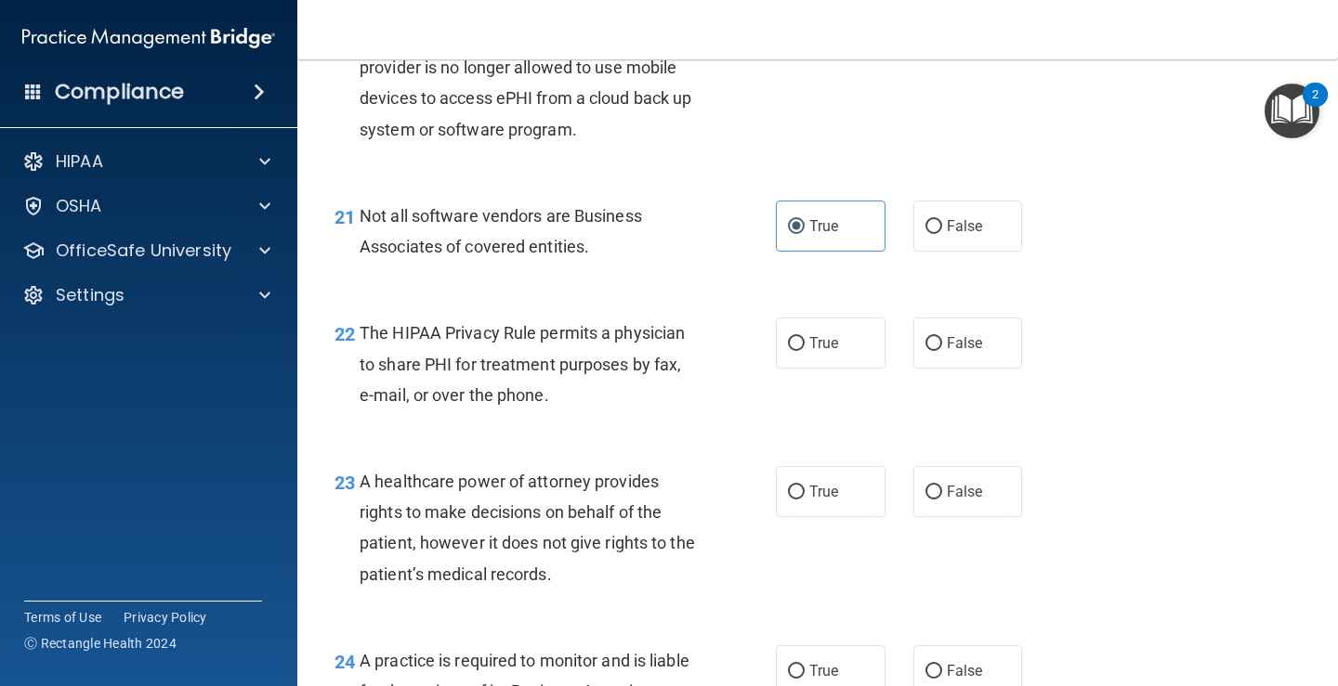
scroll to position [3623, 0]
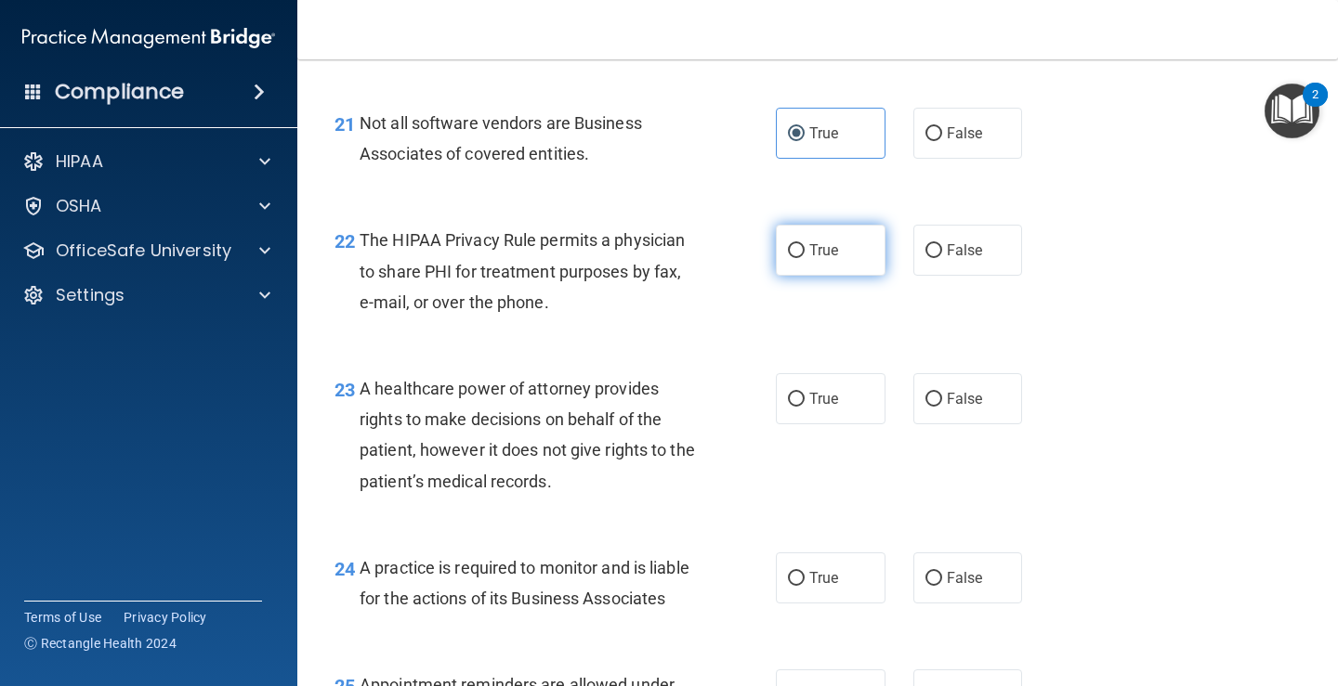
click at [811, 255] on span "True" at bounding box center [823, 251] width 29 height 18
click at [804, 255] on input "True" at bounding box center [796, 251] width 17 height 14
radio input "true"
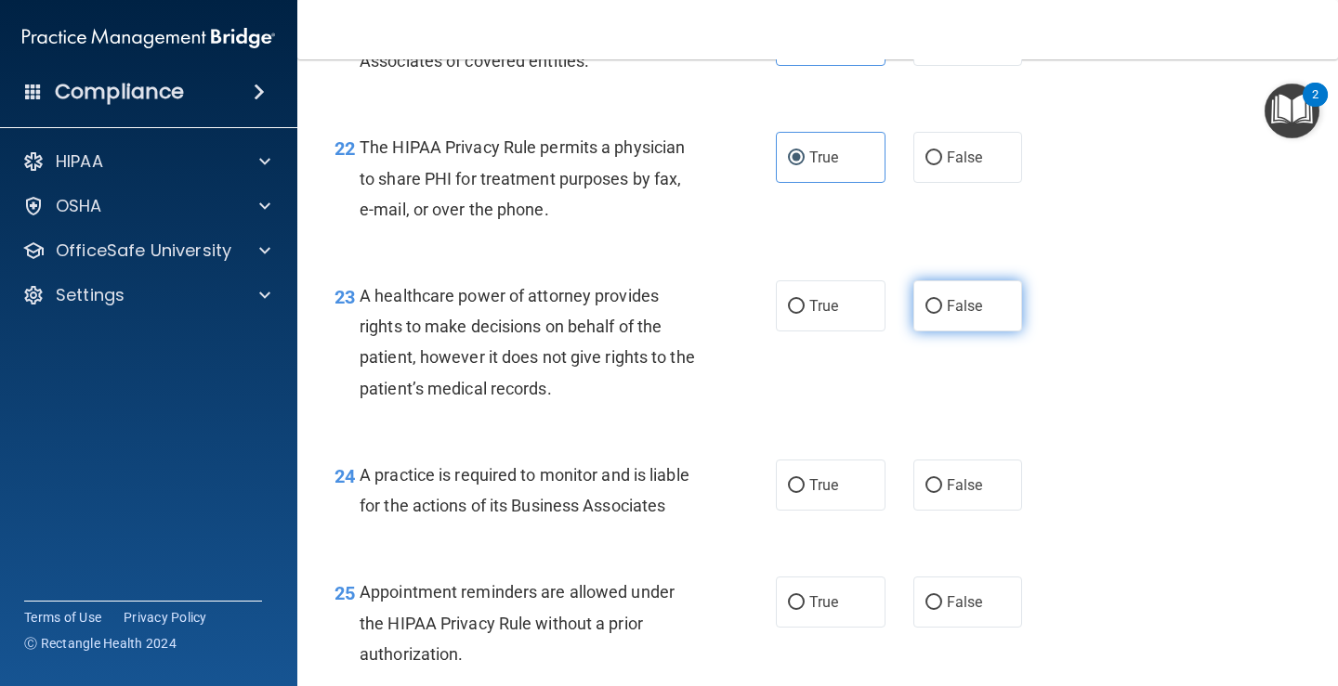
click at [953, 301] on span "False" at bounding box center [964, 306] width 36 height 18
click at [942, 301] on input "False" at bounding box center [933, 307] width 17 height 14
radio input "true"
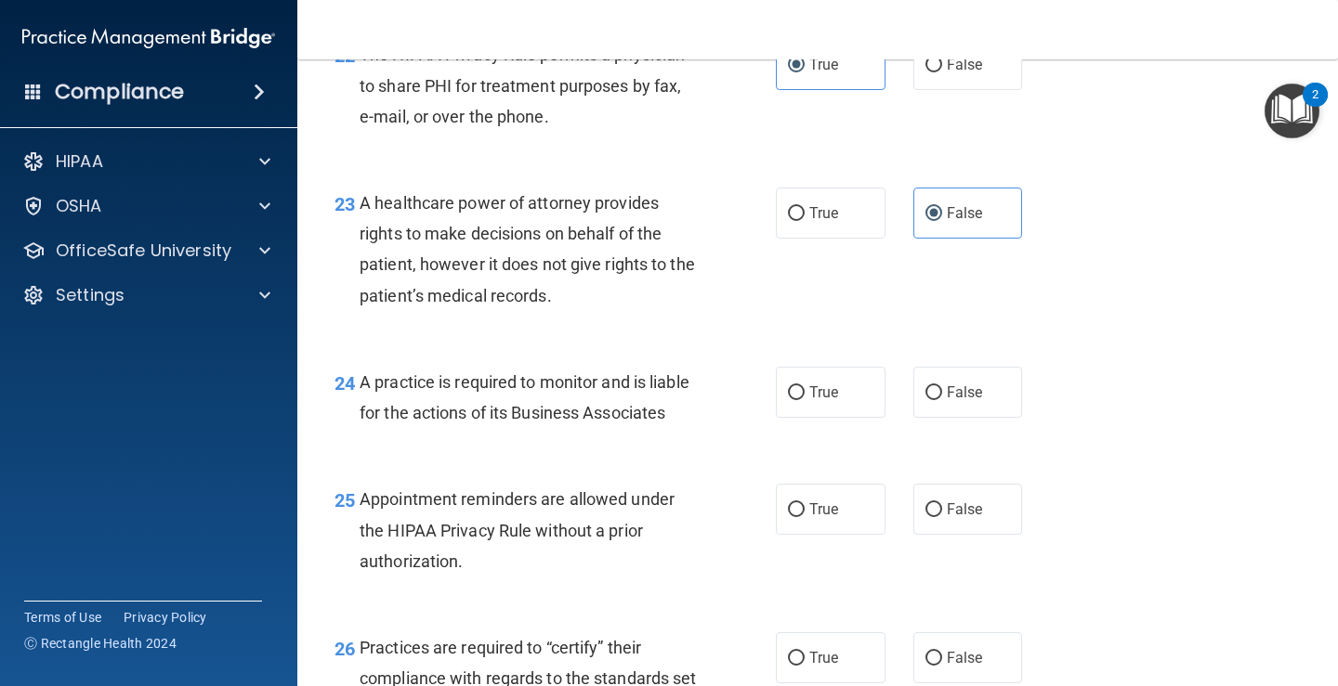
scroll to position [3901, 0]
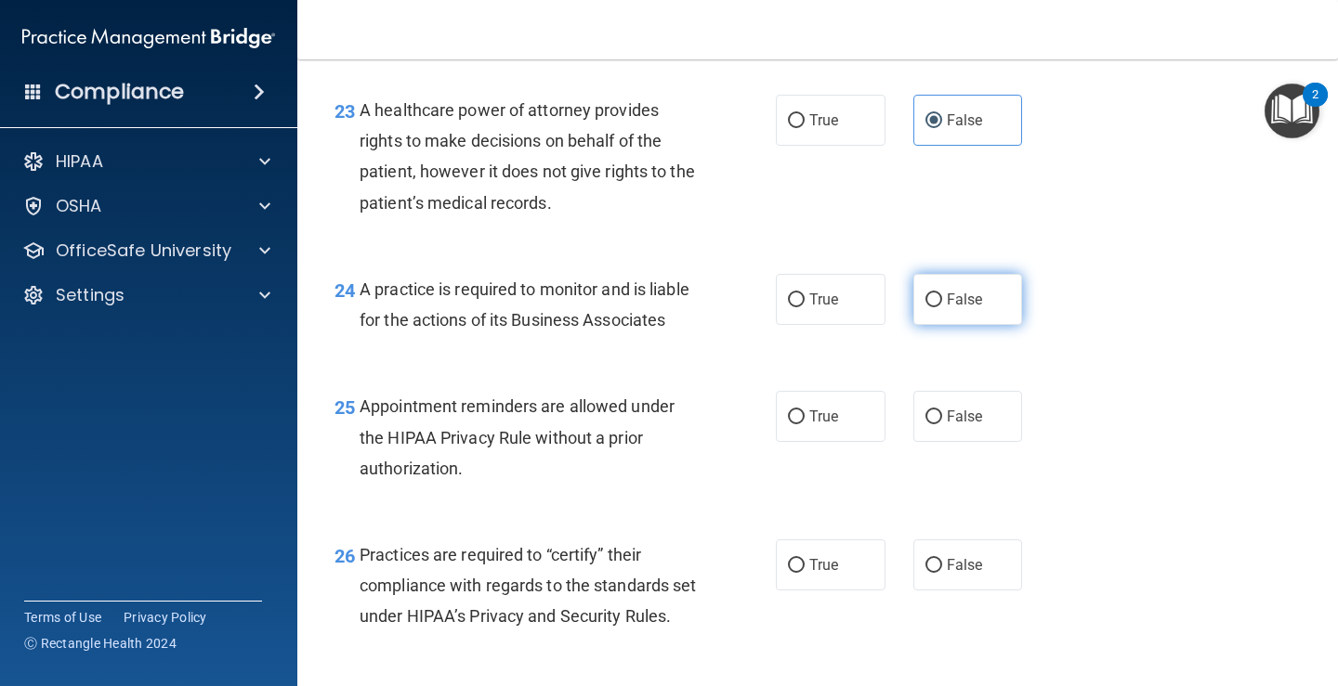
click at [965, 293] on span "False" at bounding box center [964, 300] width 36 height 18
click at [942, 294] on input "False" at bounding box center [933, 301] width 17 height 14
radio input "true"
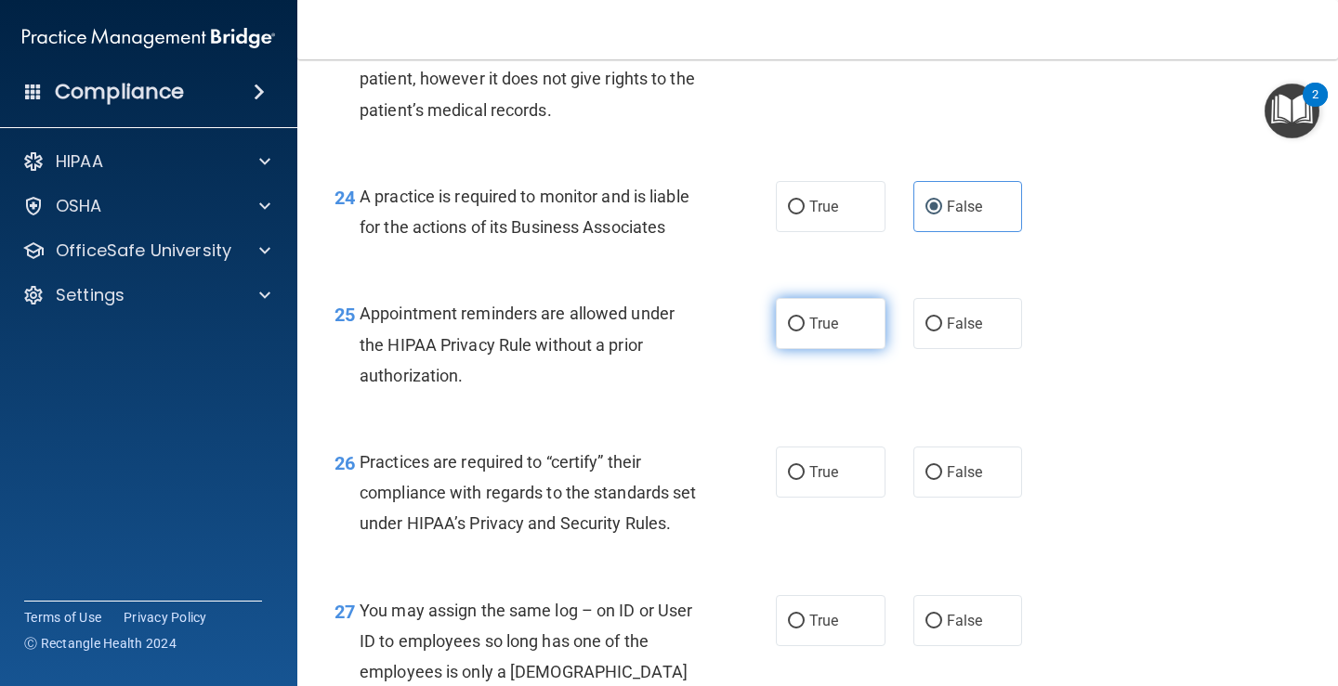
click at [810, 333] on label "True" at bounding box center [831, 323] width 110 height 51
click at [804, 332] on input "True" at bounding box center [796, 325] width 17 height 14
radio input "true"
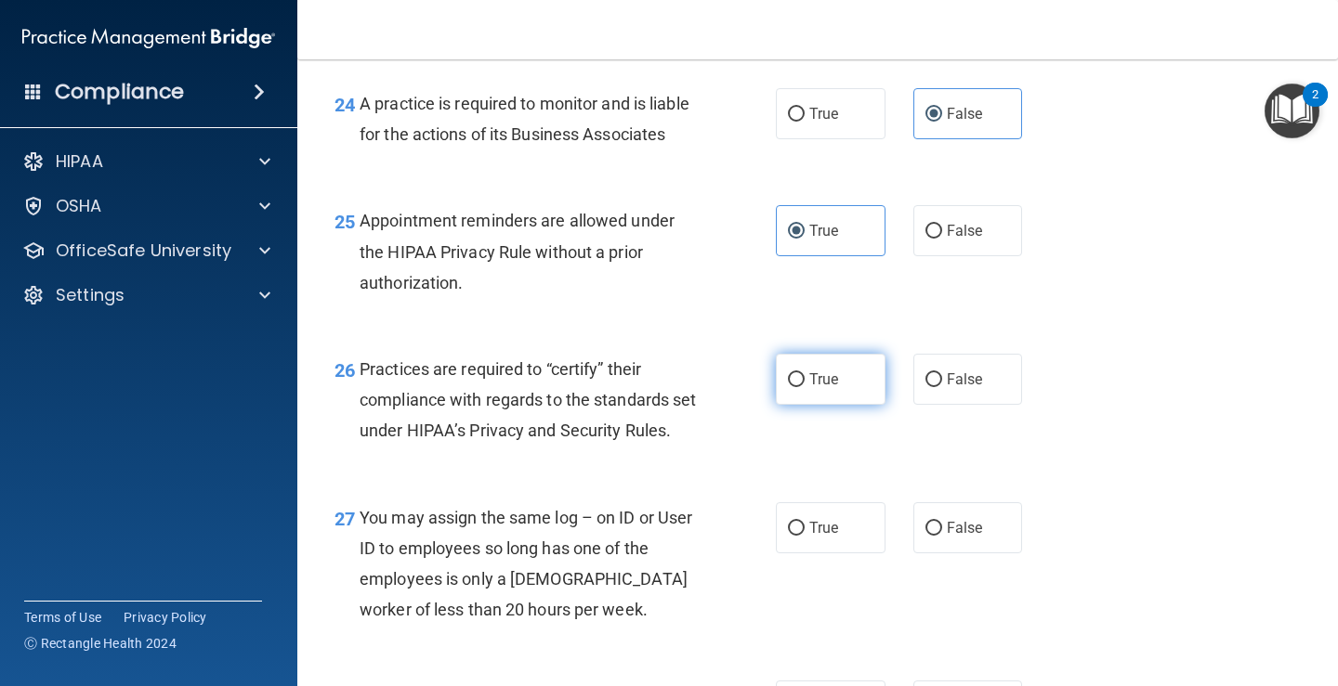
click at [779, 386] on label "True" at bounding box center [831, 379] width 110 height 51
click at [788, 386] on input "True" at bounding box center [796, 380] width 17 height 14
radio input "true"
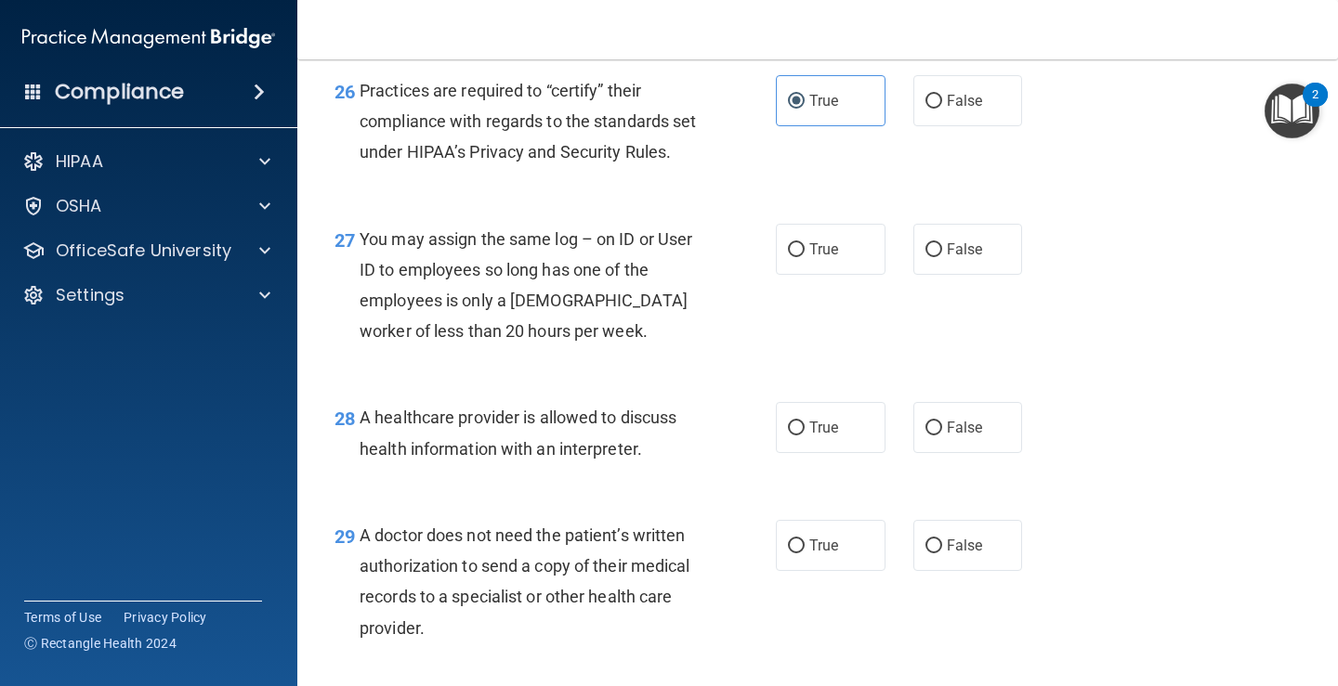
scroll to position [4458, 0]
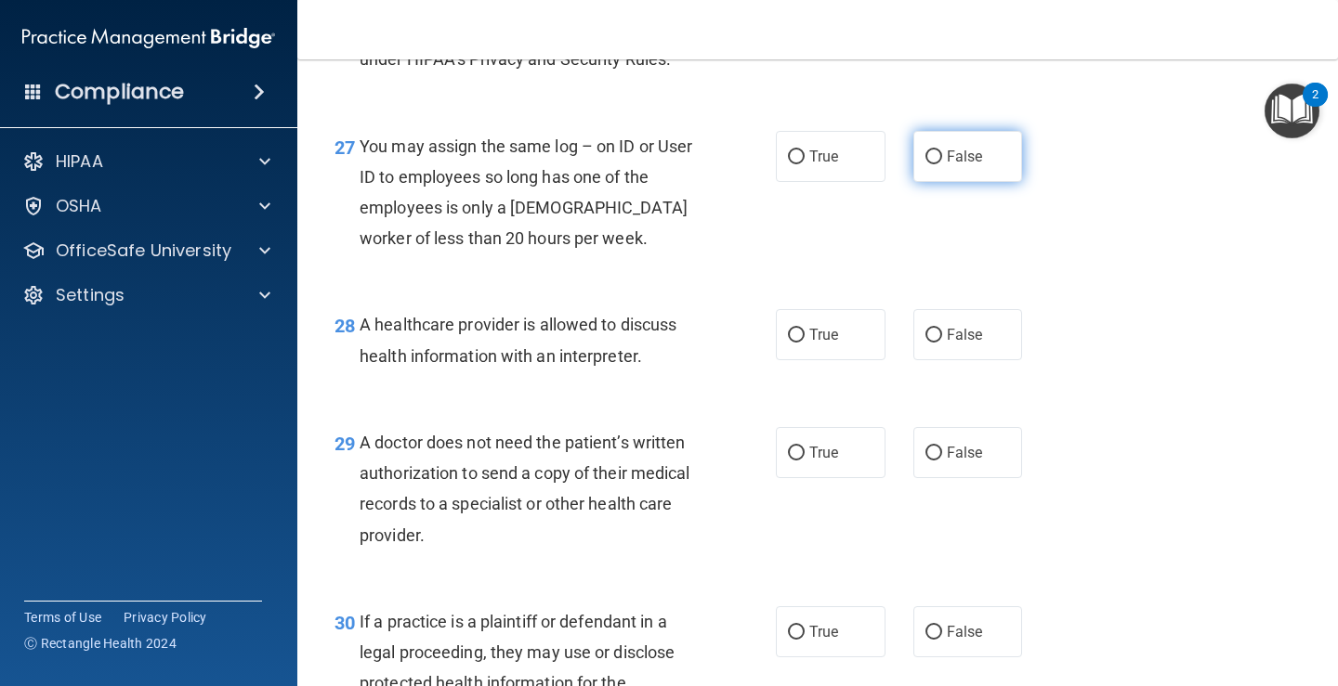
click at [949, 165] on span "False" at bounding box center [964, 157] width 36 height 18
click at [942, 164] on input "False" at bounding box center [933, 157] width 17 height 14
radio input "true"
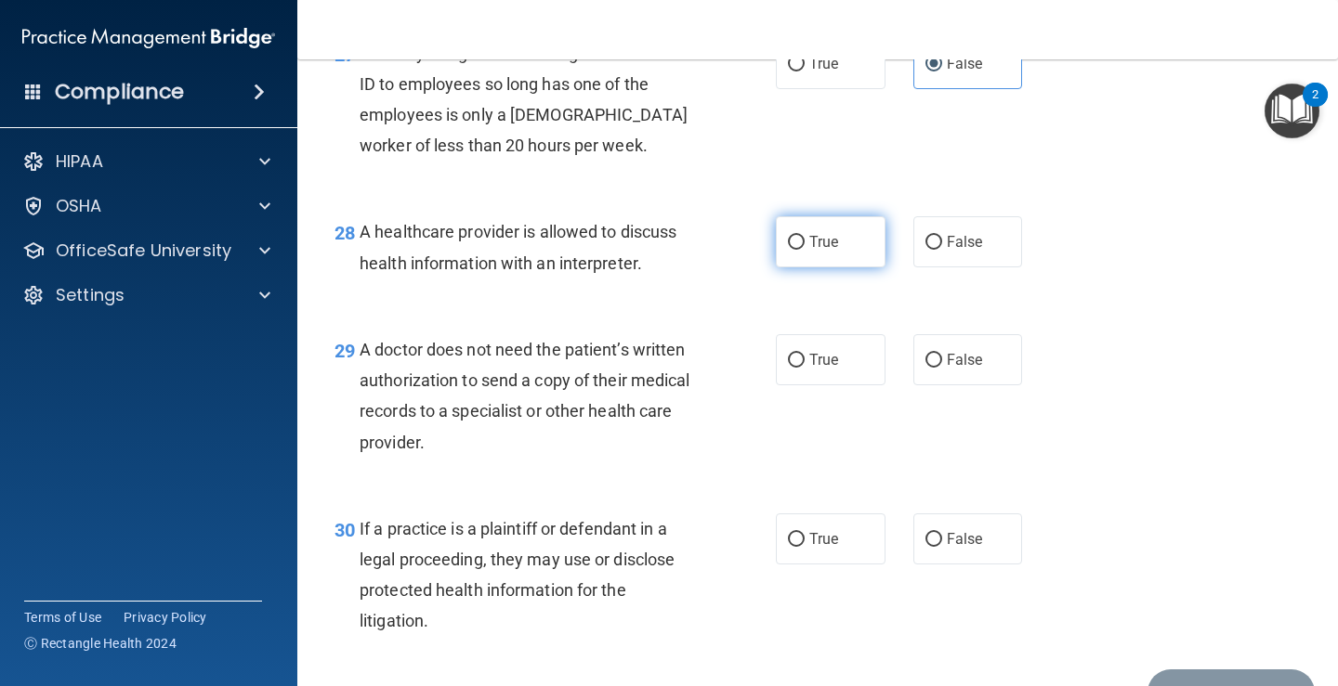
click at [792, 250] on input "True" at bounding box center [796, 243] width 17 height 14
radio input "true"
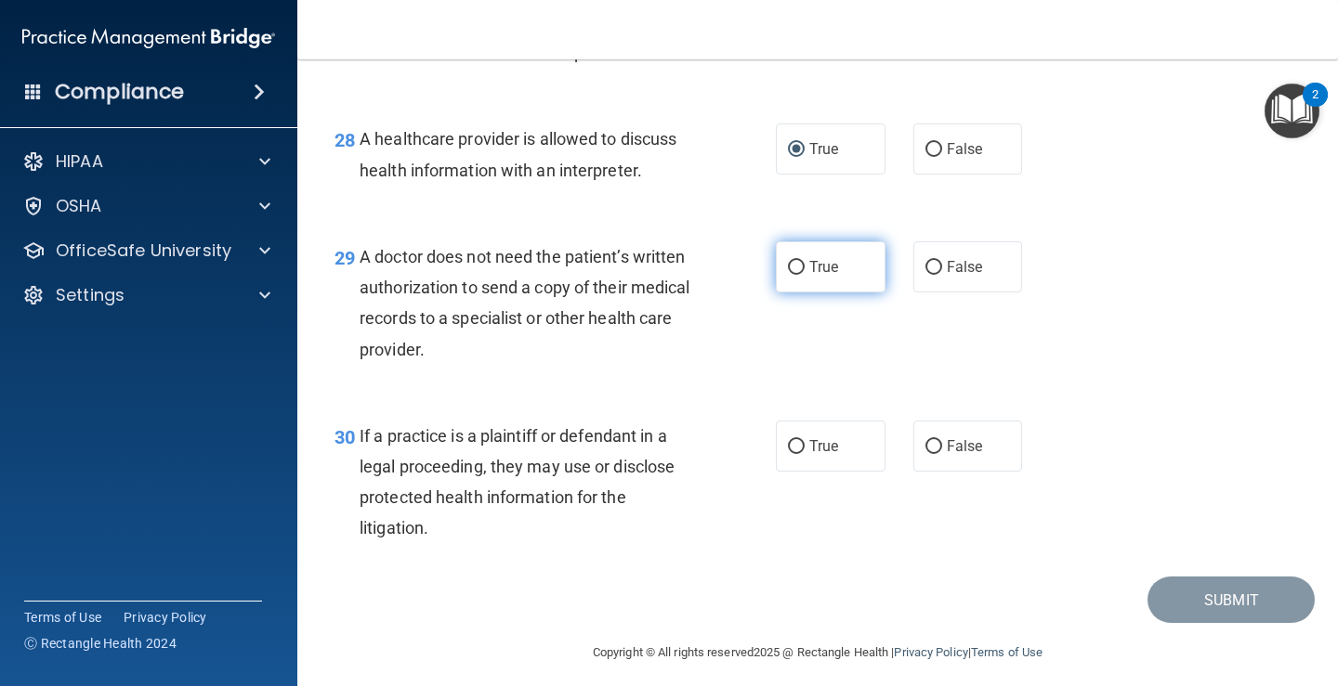
click at [832, 281] on label "True" at bounding box center [831, 267] width 110 height 51
click at [804, 275] on input "True" at bounding box center [796, 268] width 17 height 14
radio input "true"
click at [824, 472] on label "True" at bounding box center [831, 446] width 110 height 51
click at [804, 454] on input "True" at bounding box center [796, 447] width 17 height 14
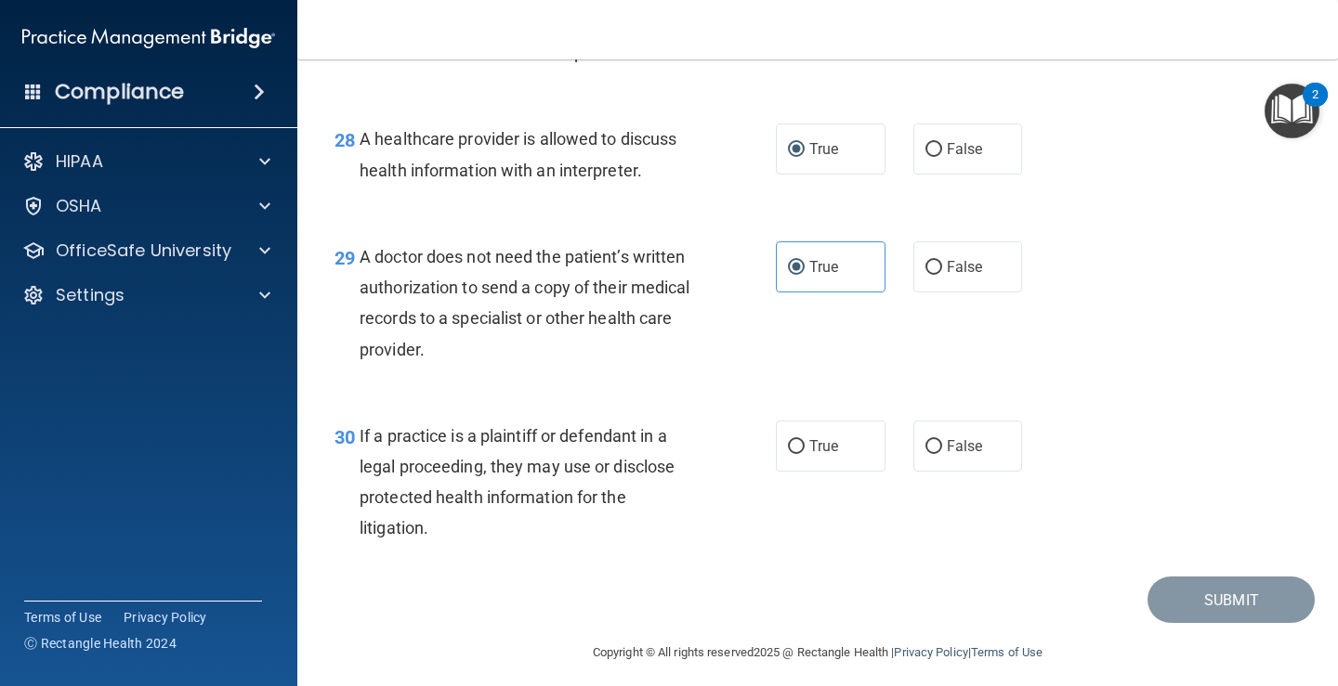
radio input "true"
click at [1184, 624] on button "Submit" at bounding box center [1230, 600] width 167 height 47
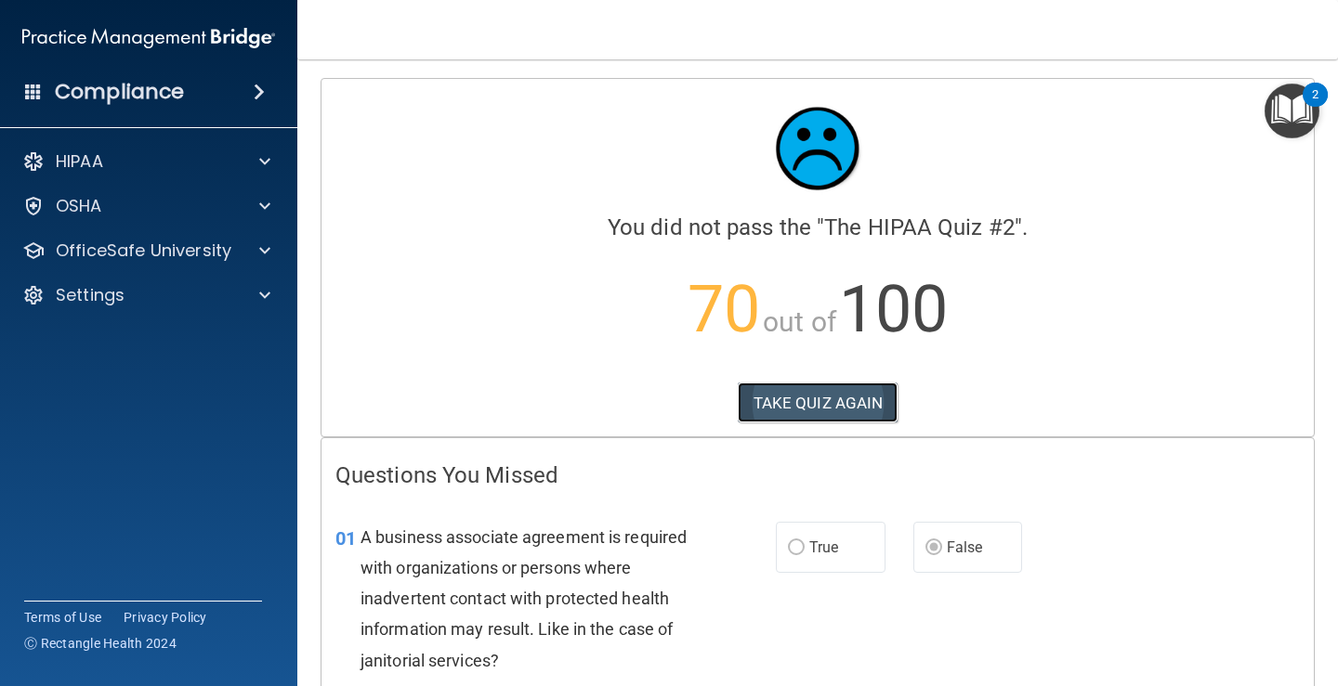
click at [811, 403] on button "TAKE QUIZ AGAIN" at bounding box center [818, 403] width 161 height 41
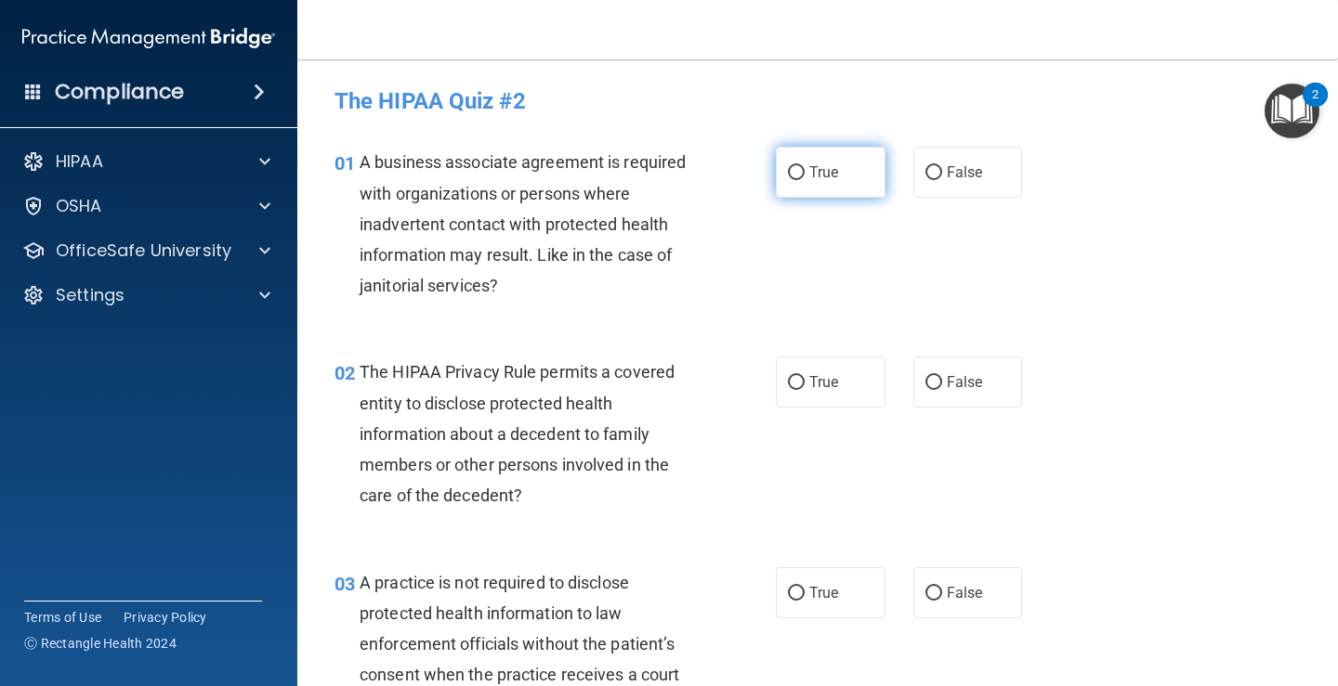
click at [809, 171] on span "True" at bounding box center [823, 172] width 29 height 18
click at [804, 171] on input "True" at bounding box center [796, 173] width 17 height 14
radio input "true"
click at [926, 387] on input "False" at bounding box center [933, 383] width 17 height 14
radio input "true"
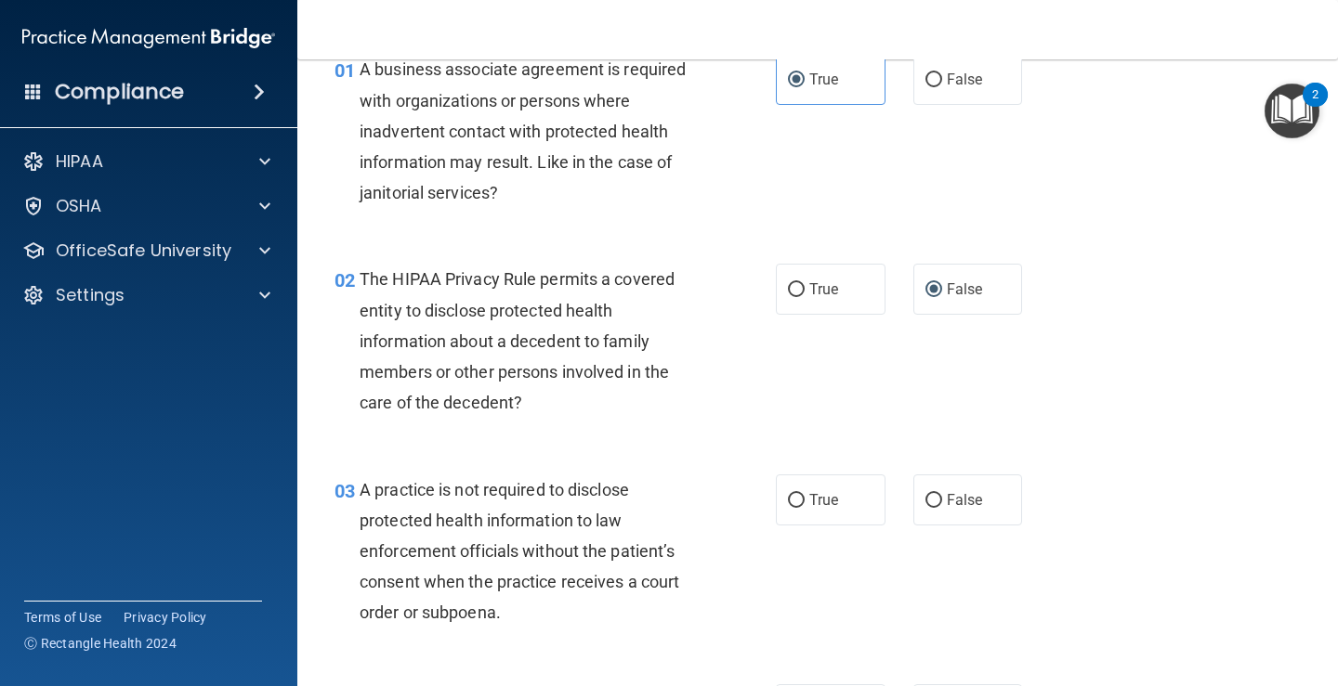
scroll to position [186, 0]
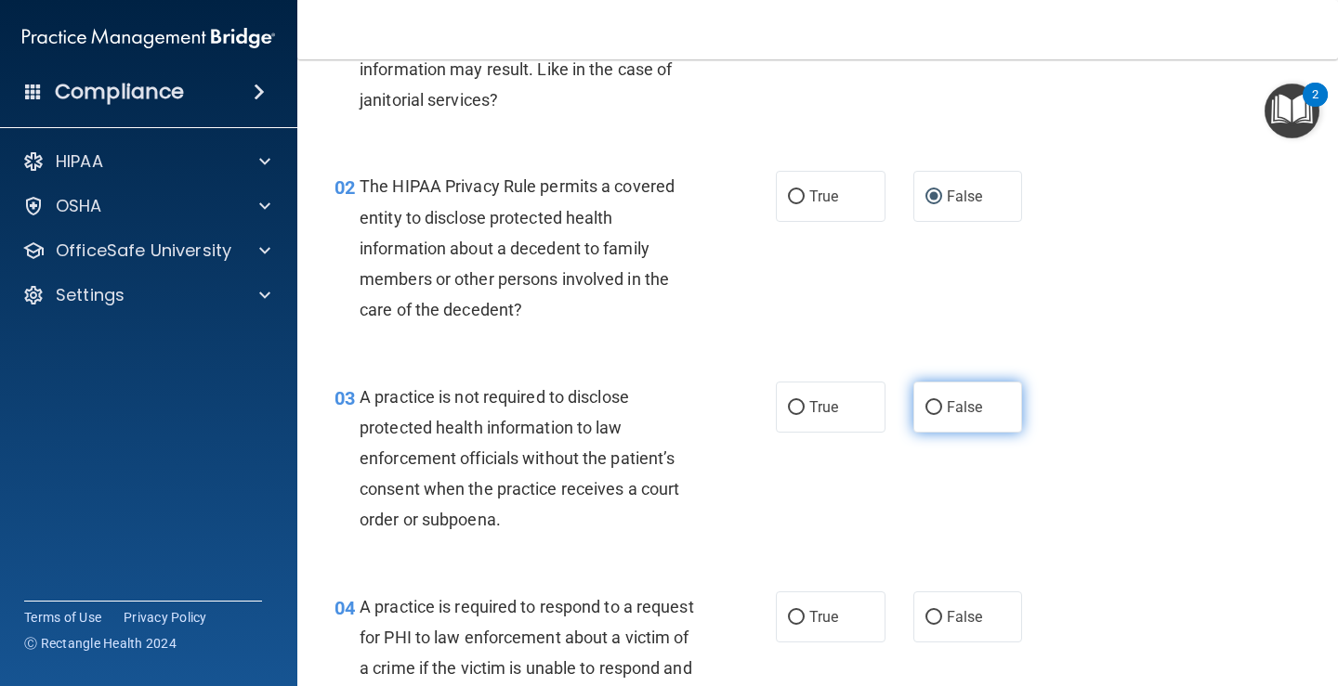
click at [952, 406] on span "False" at bounding box center [964, 407] width 36 height 18
click at [942, 406] on input "False" at bounding box center [933, 408] width 17 height 14
radio input "true"
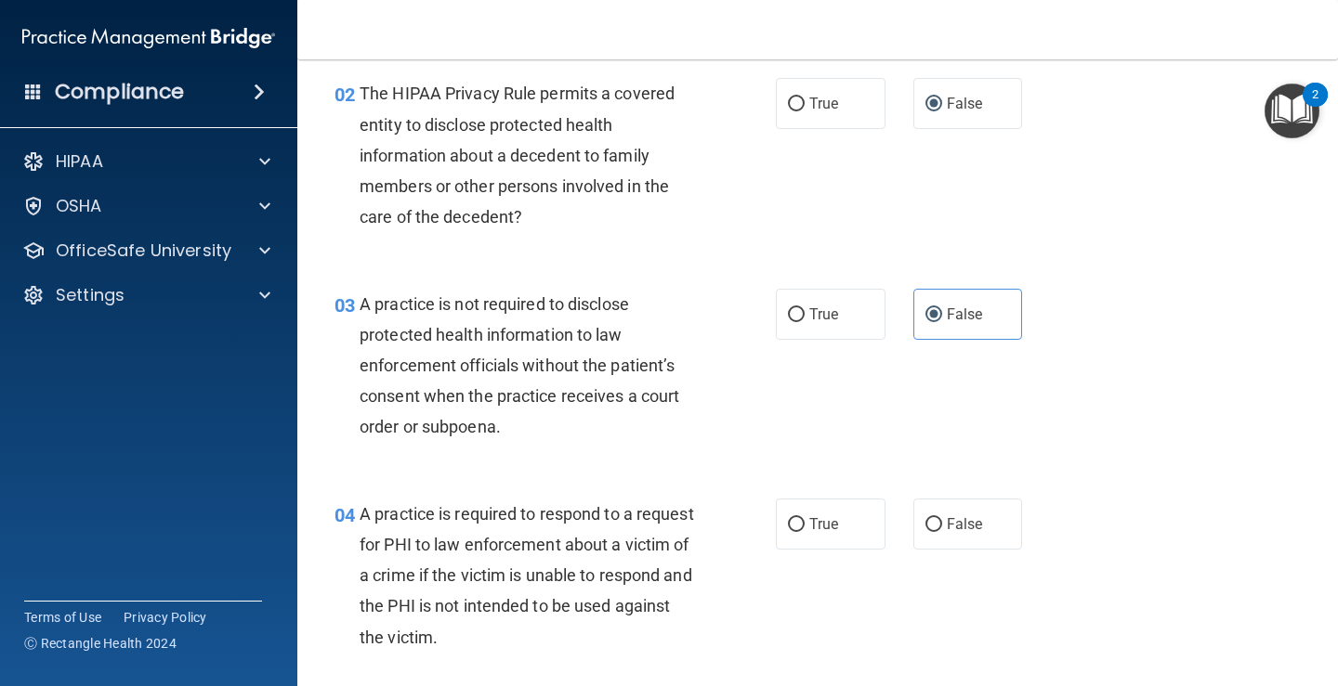
scroll to position [372, 0]
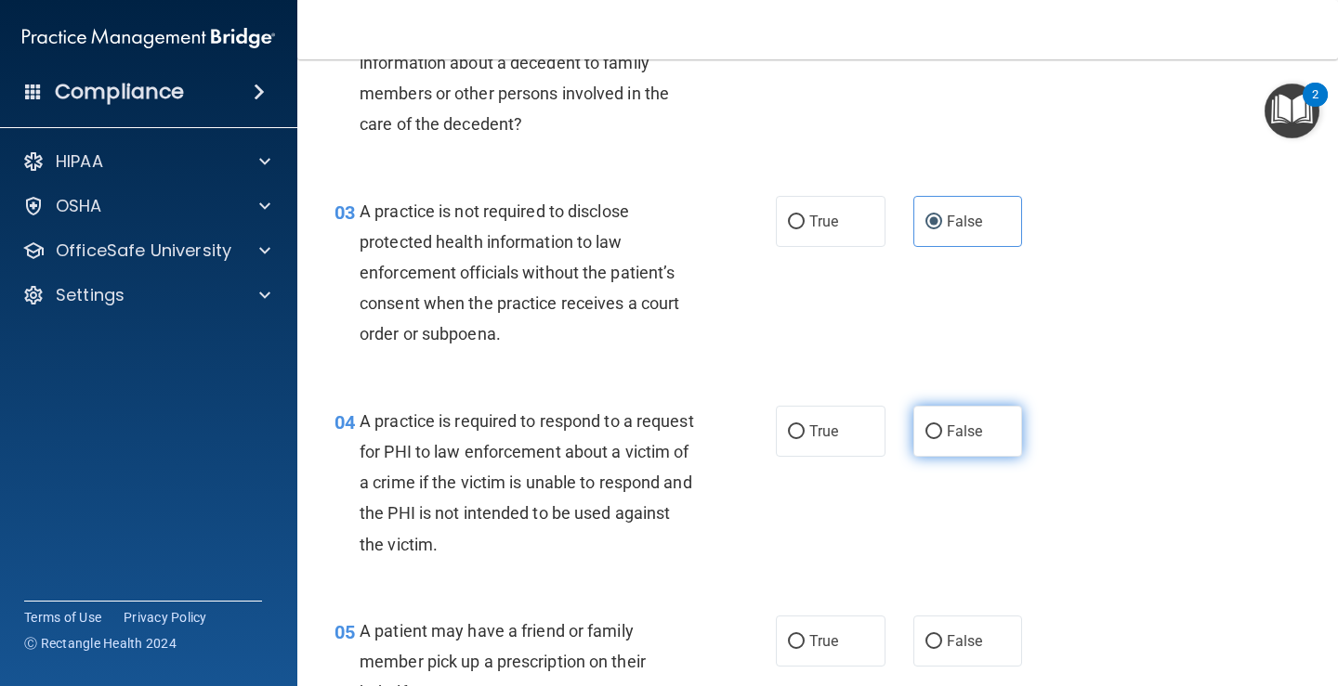
click at [950, 427] on span "False" at bounding box center [964, 432] width 36 height 18
click at [942, 427] on input "False" at bounding box center [933, 432] width 17 height 14
radio input "true"
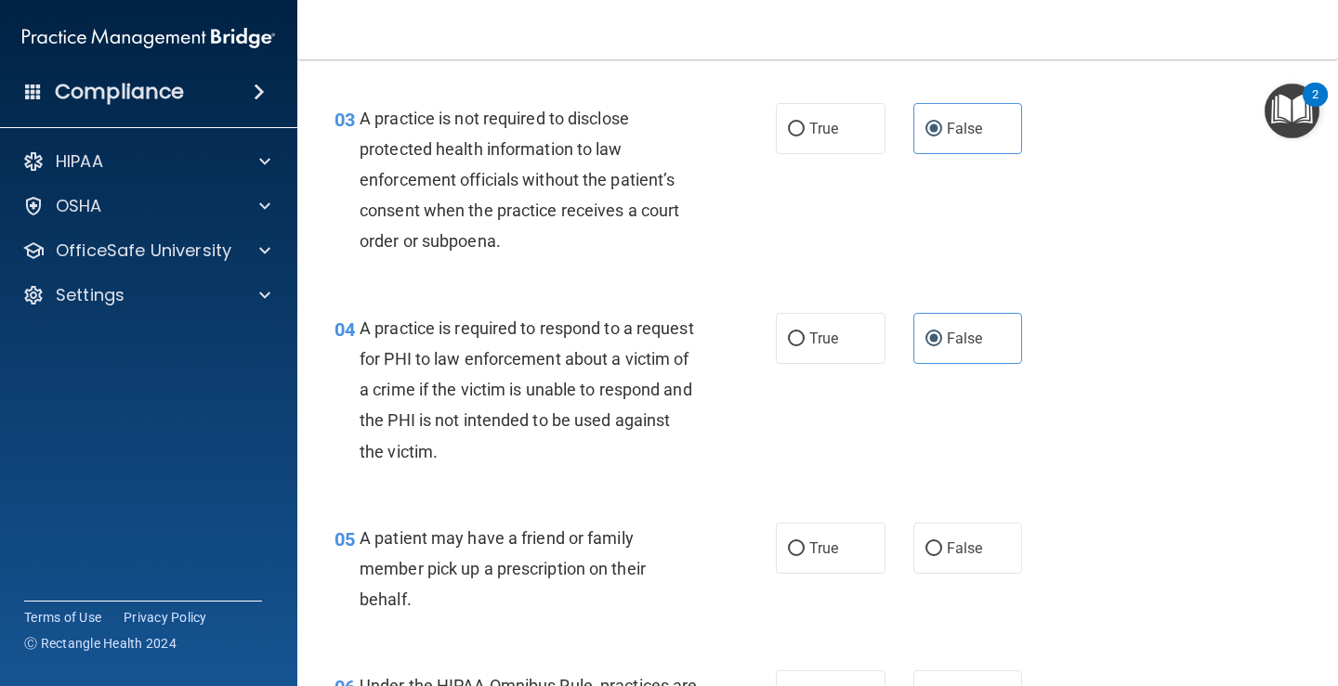
scroll to position [650, 0]
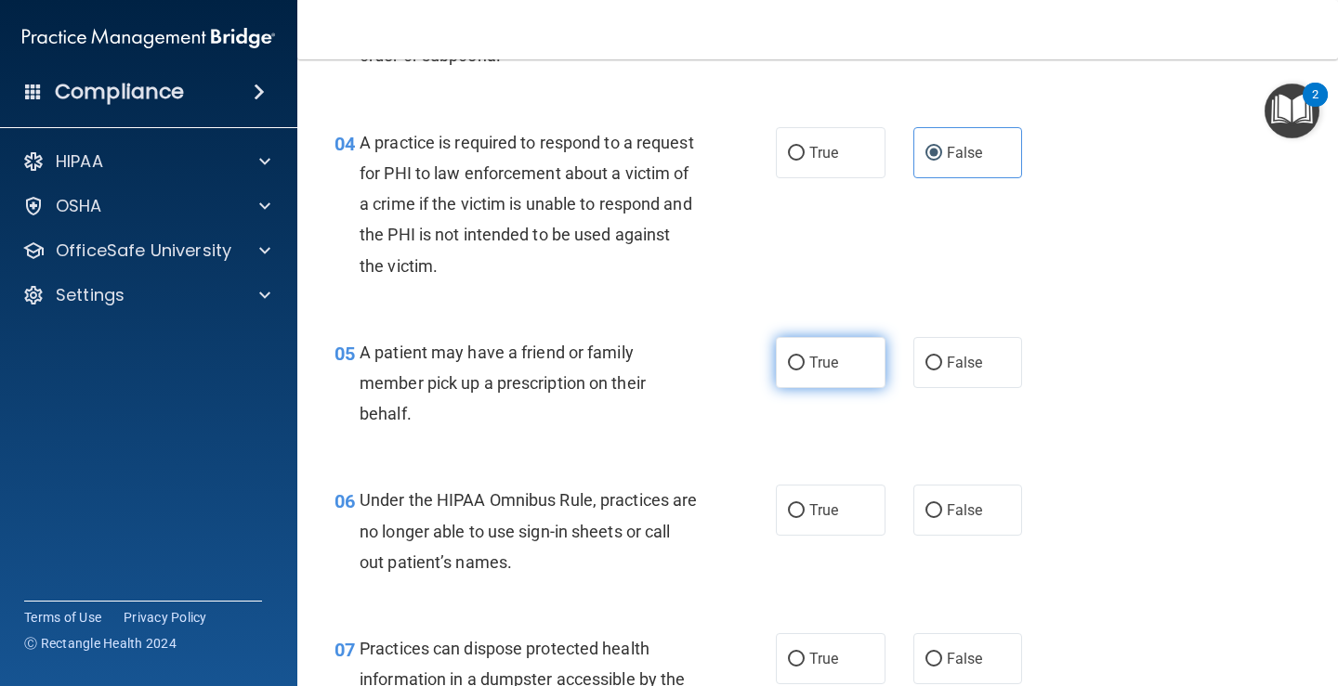
click at [816, 370] on span "True" at bounding box center [823, 363] width 29 height 18
click at [804, 370] on input "True" at bounding box center [796, 364] width 17 height 14
radio input "true"
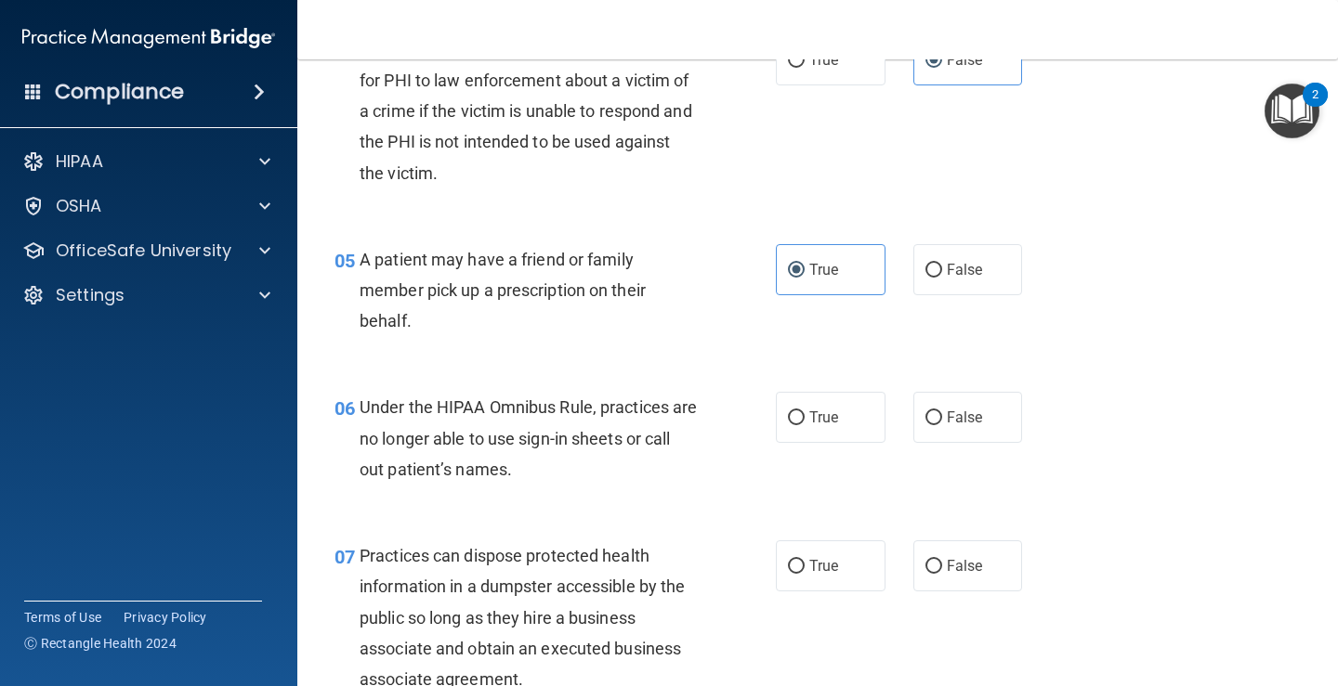
scroll to position [836, 0]
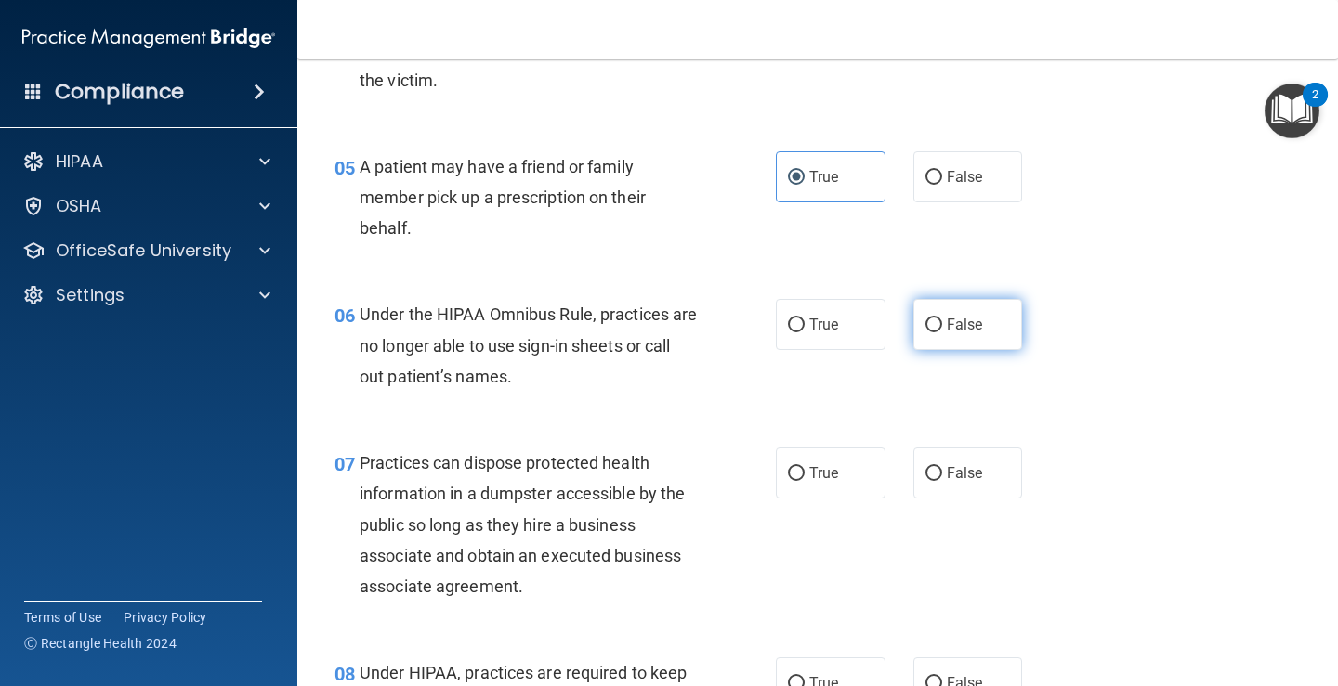
click at [921, 335] on label "False" at bounding box center [968, 324] width 110 height 51
click at [925, 333] on input "False" at bounding box center [933, 326] width 17 height 14
radio input "true"
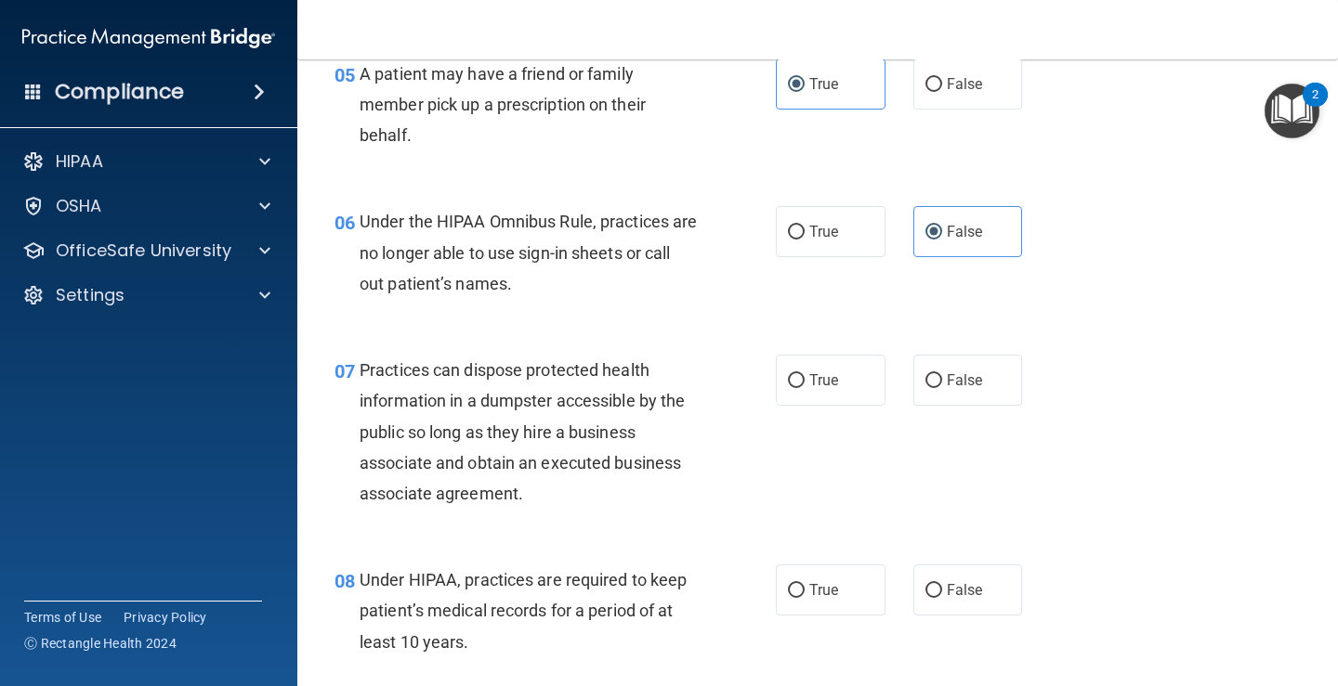
scroll to position [1022, 0]
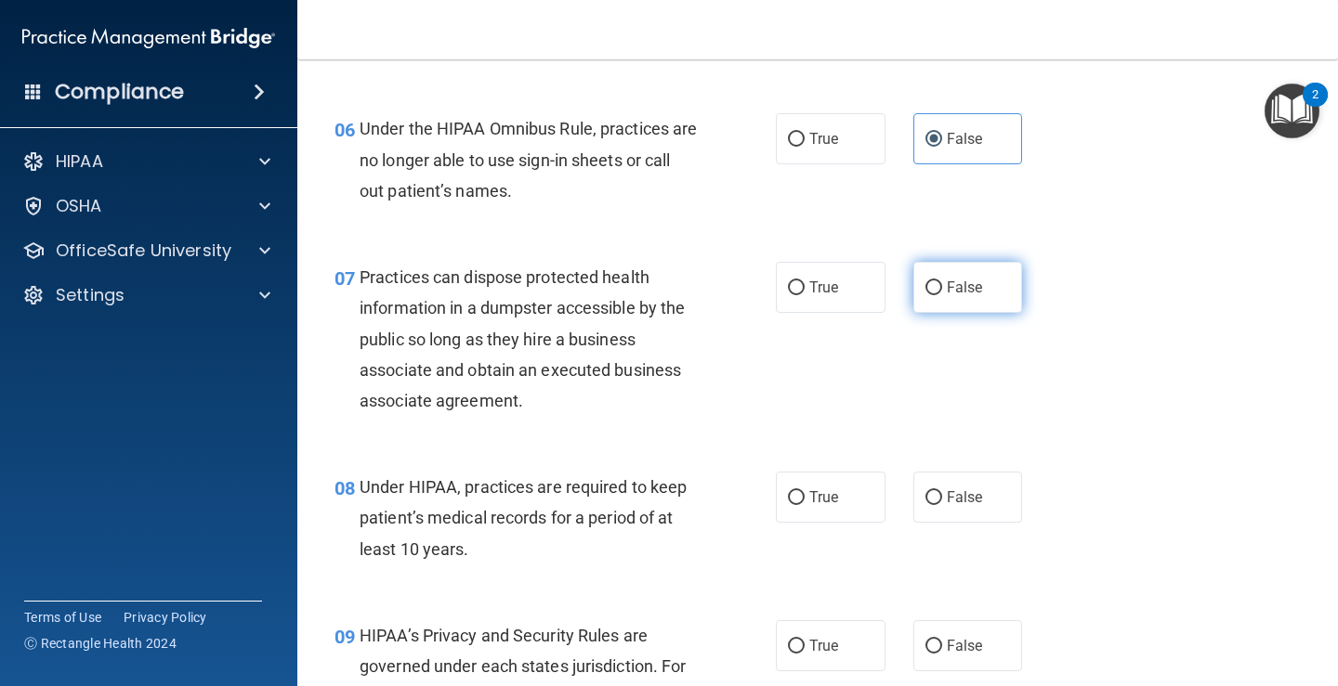
click at [953, 298] on label "False" at bounding box center [968, 287] width 110 height 51
click at [942, 295] on input "False" at bounding box center [933, 288] width 17 height 14
radio input "true"
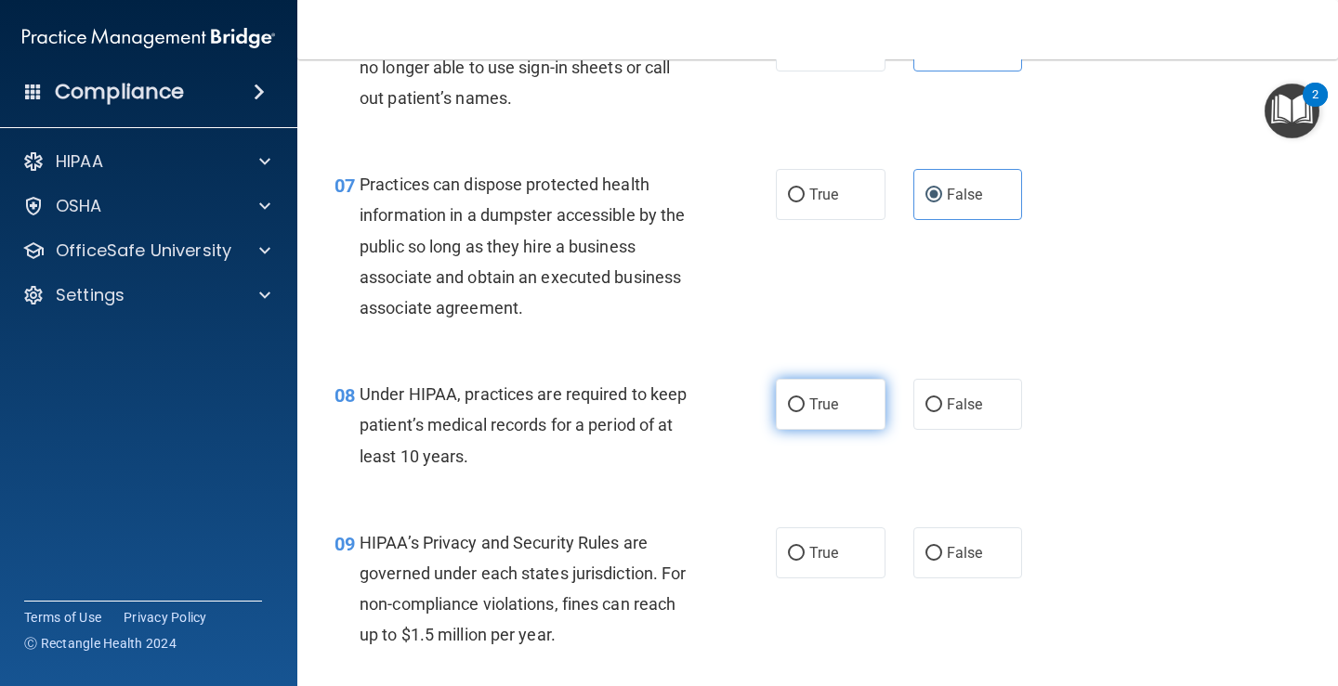
click at [801, 412] on label "True" at bounding box center [831, 404] width 110 height 51
click at [801, 412] on input "True" at bounding box center [796, 405] width 17 height 14
radio input "true"
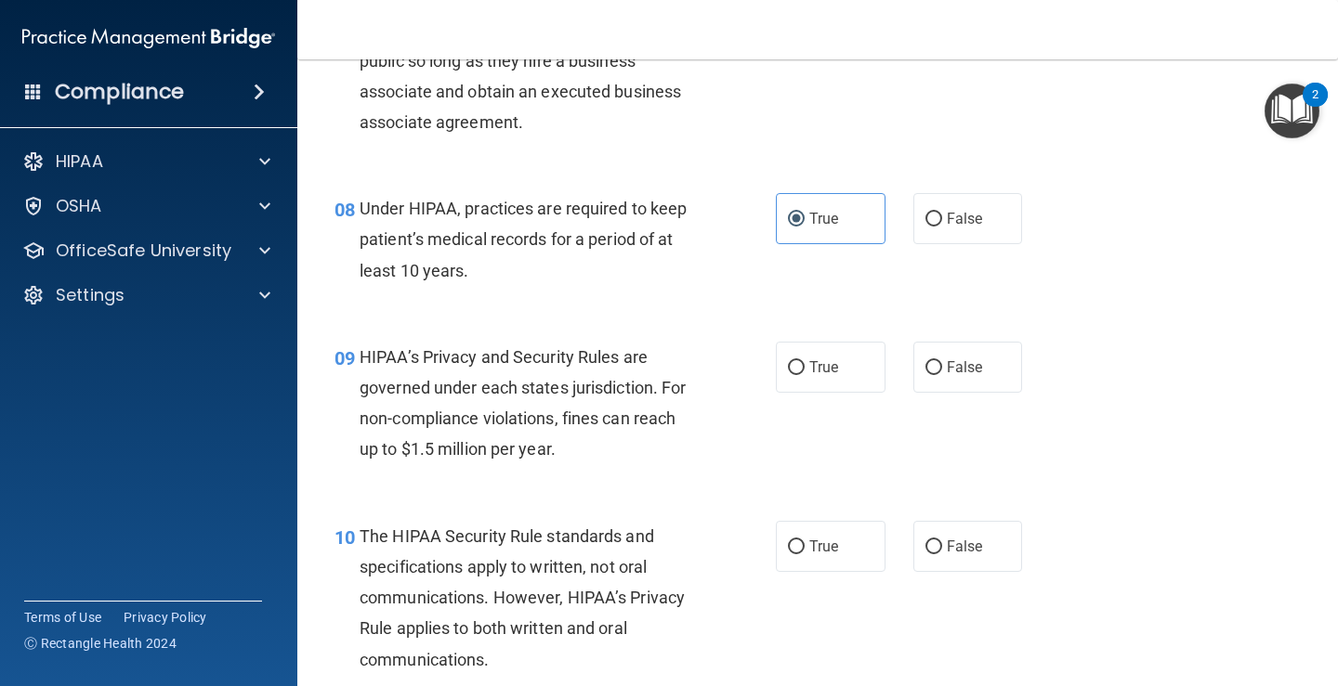
scroll to position [1393, 0]
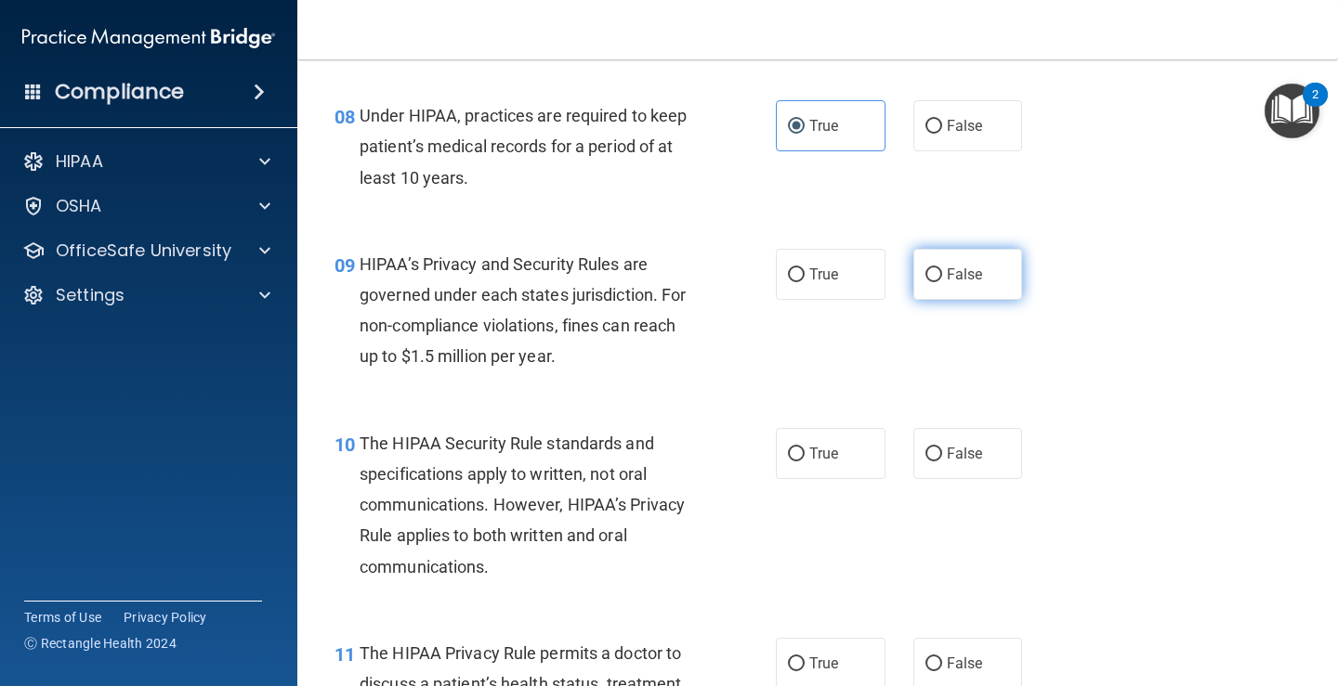
click at [929, 270] on input "False" at bounding box center [933, 275] width 17 height 14
radio input "true"
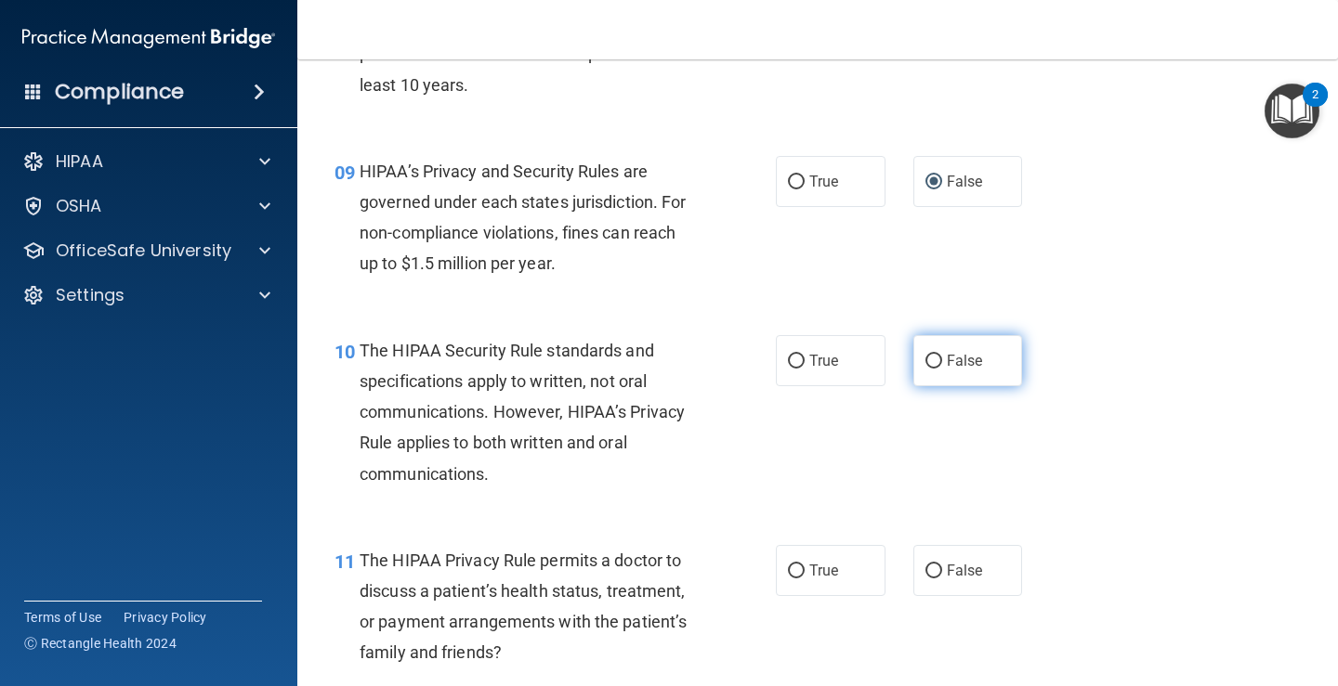
click at [933, 375] on label "False" at bounding box center [968, 360] width 110 height 51
click at [933, 369] on input "False" at bounding box center [933, 362] width 17 height 14
radio input "true"
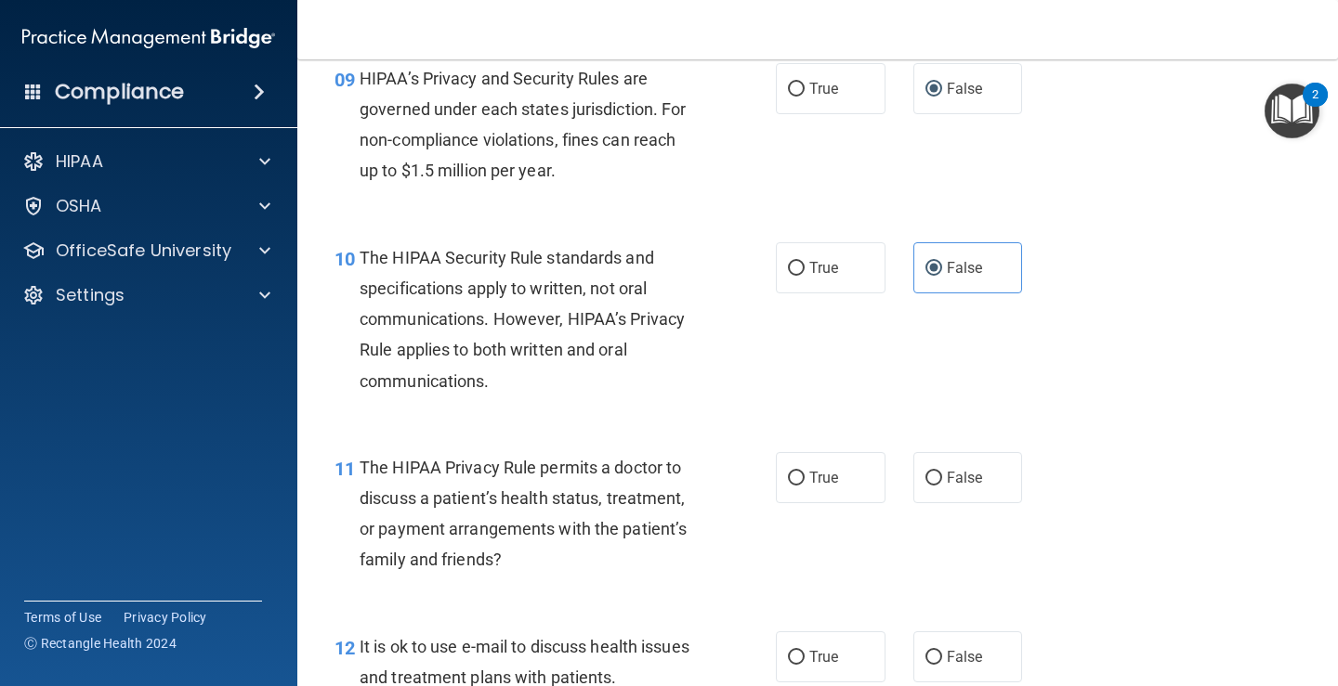
scroll to position [1672, 0]
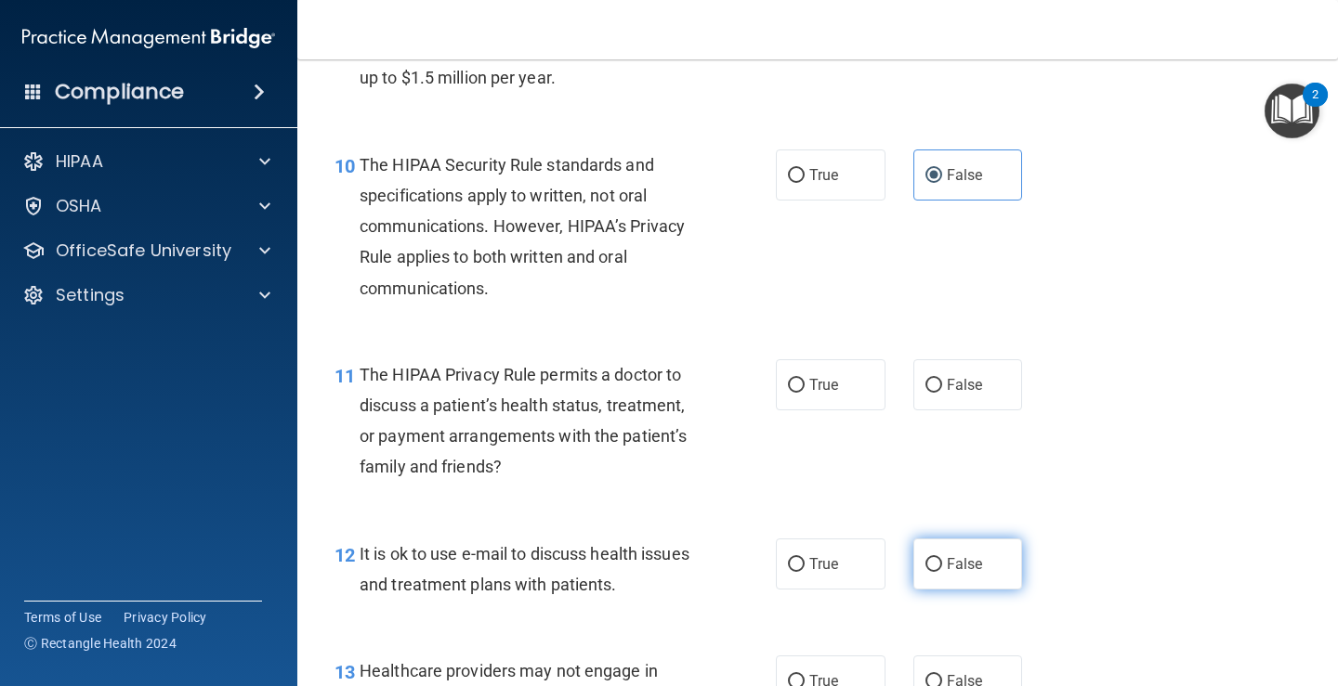
click at [925, 563] on input "False" at bounding box center [933, 565] width 17 height 14
radio input "true"
click at [815, 386] on span "True" at bounding box center [823, 385] width 29 height 18
click at [804, 386] on input "True" at bounding box center [796, 386] width 17 height 14
radio input "true"
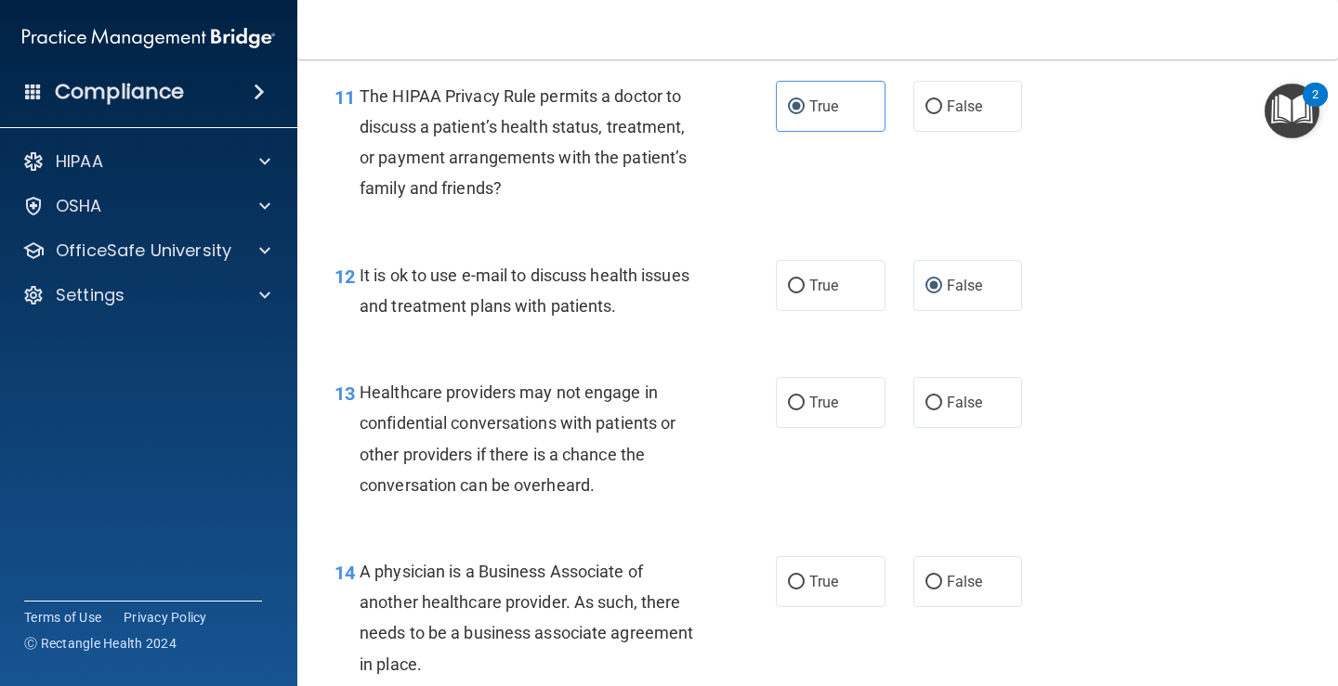
scroll to position [2043, 0]
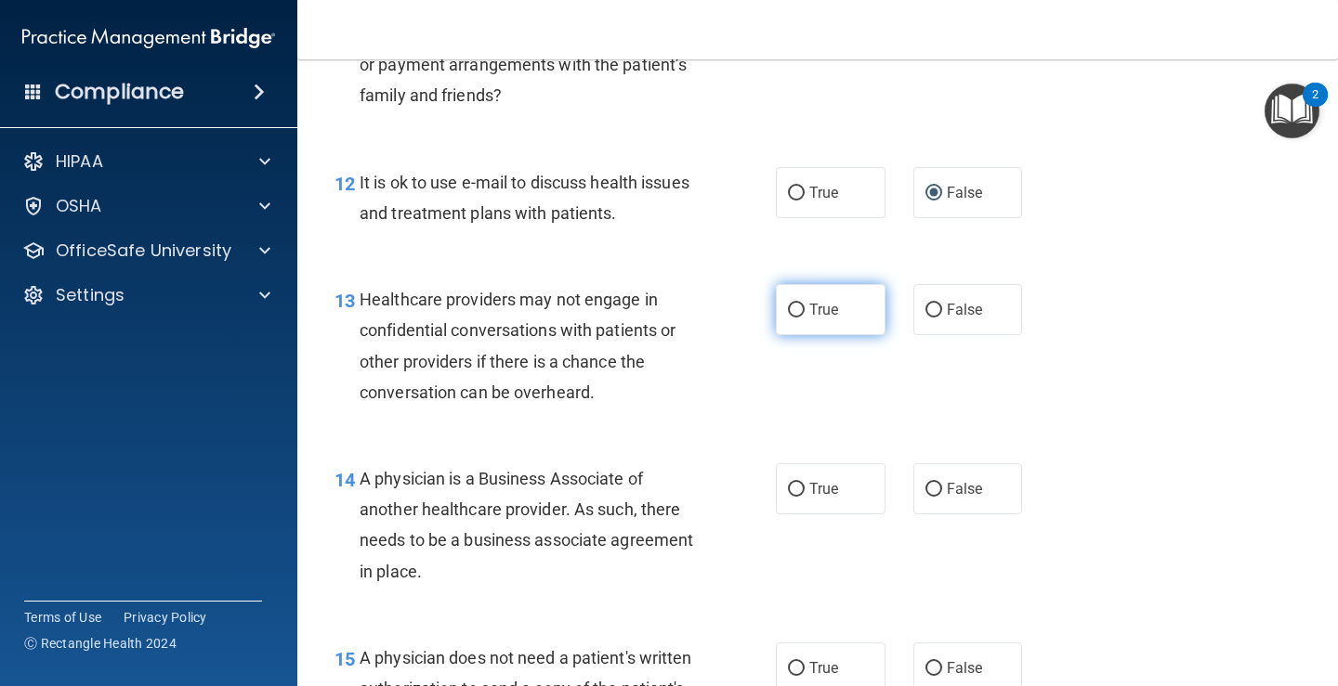
click at [812, 318] on span "True" at bounding box center [823, 310] width 29 height 18
click at [804, 318] on input "True" at bounding box center [796, 311] width 17 height 14
radio input "true"
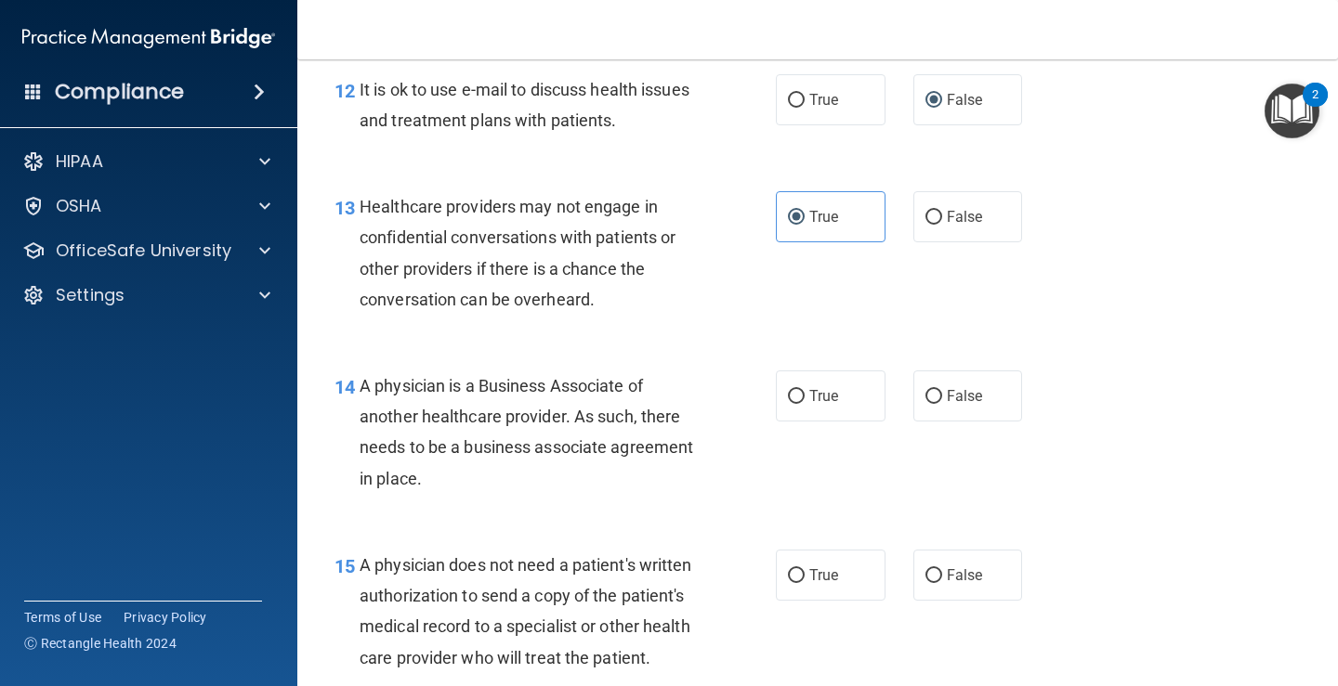
scroll to position [2229, 0]
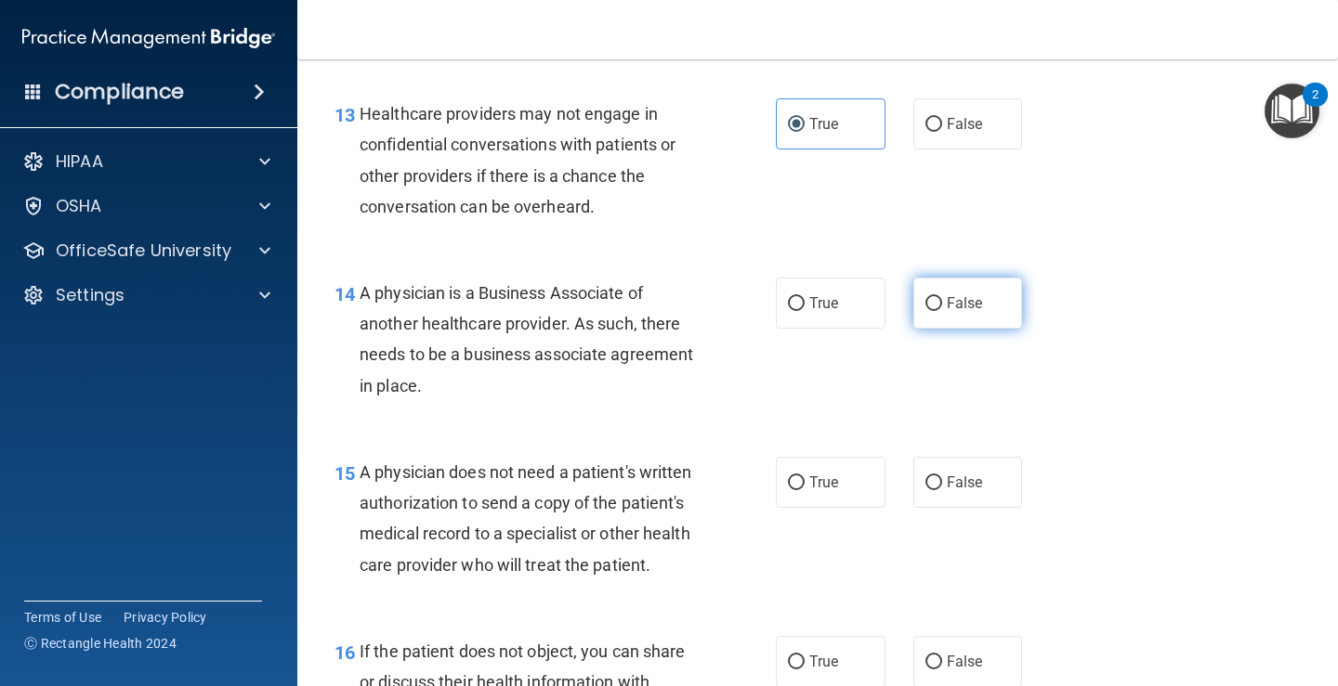
click at [990, 304] on label "False" at bounding box center [968, 303] width 110 height 51
click at [942, 304] on input "False" at bounding box center [933, 304] width 17 height 14
radio input "true"
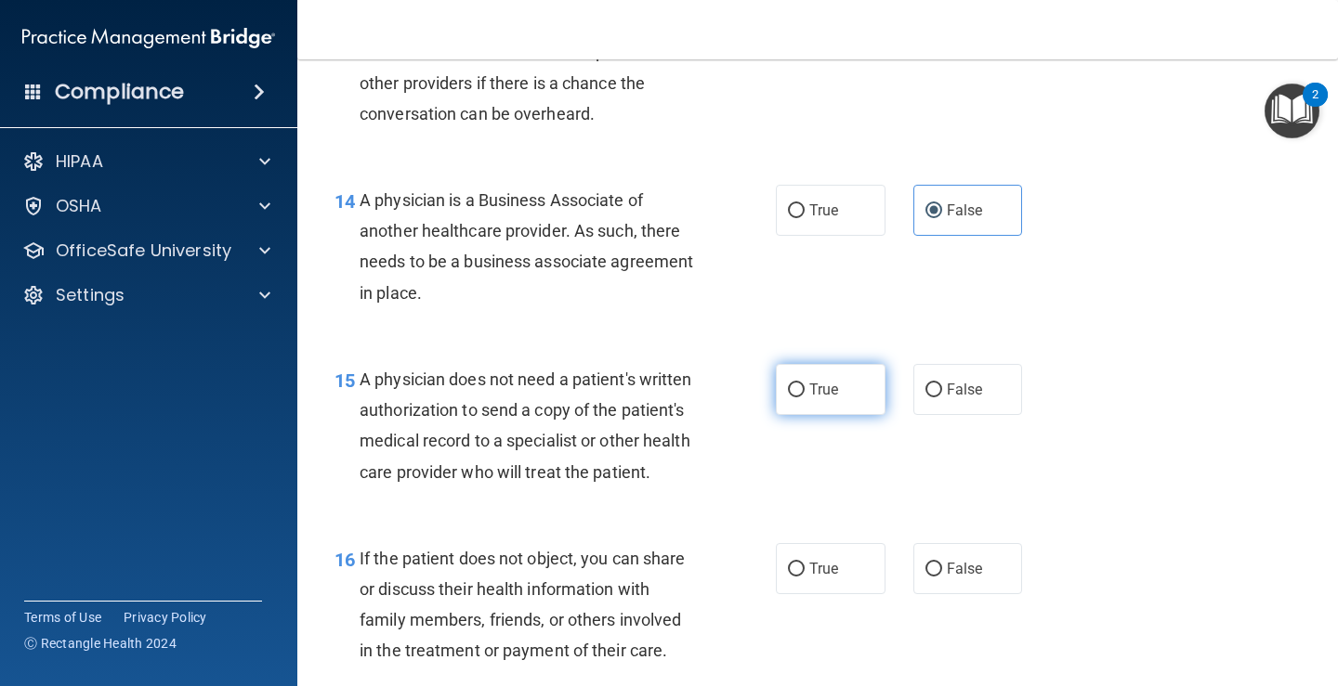
click at [795, 397] on input "True" at bounding box center [796, 391] width 17 height 14
radio input "true"
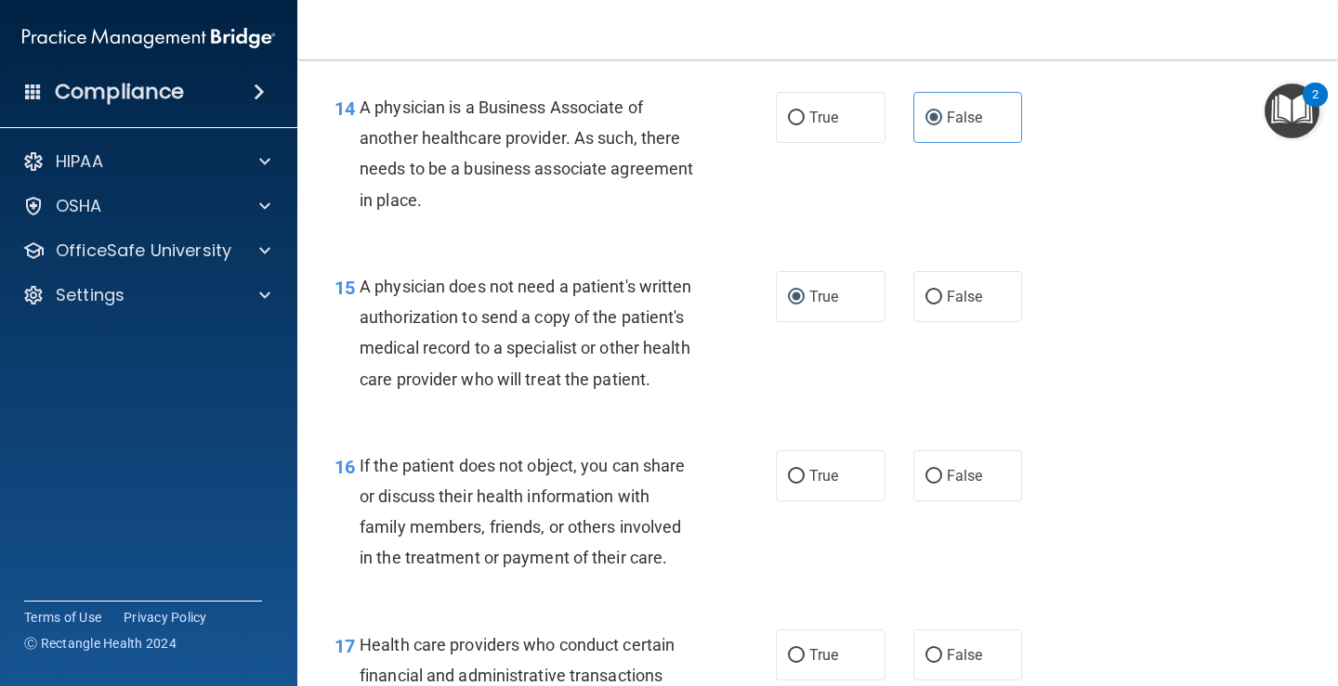
scroll to position [2508, 0]
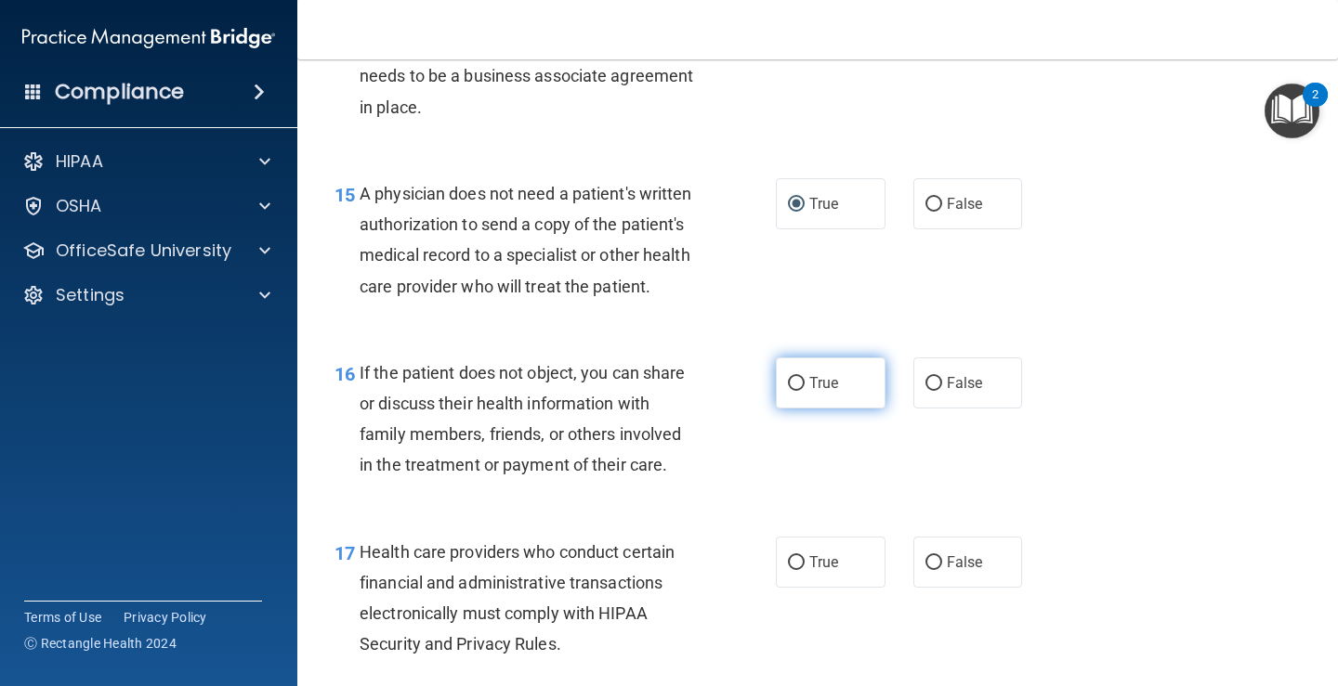
click at [815, 379] on span "True" at bounding box center [823, 383] width 29 height 18
click at [804, 379] on input "True" at bounding box center [796, 384] width 17 height 14
radio input "true"
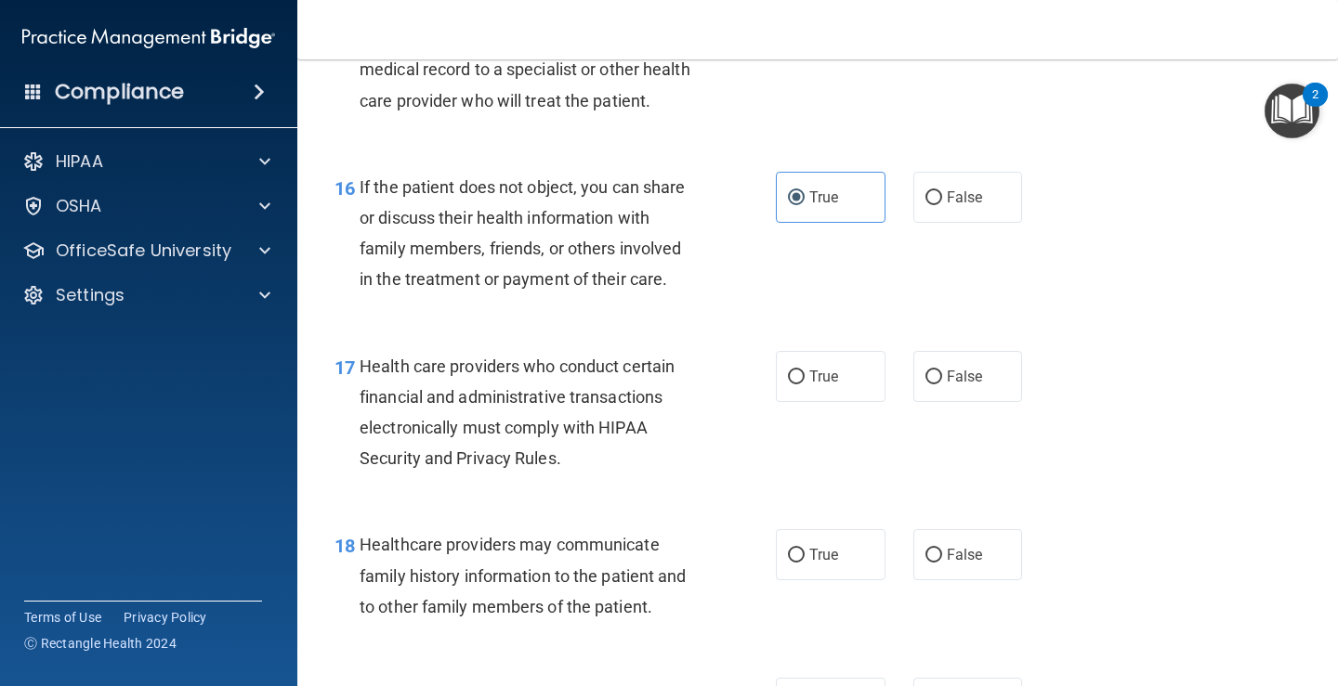
scroll to position [2787, 0]
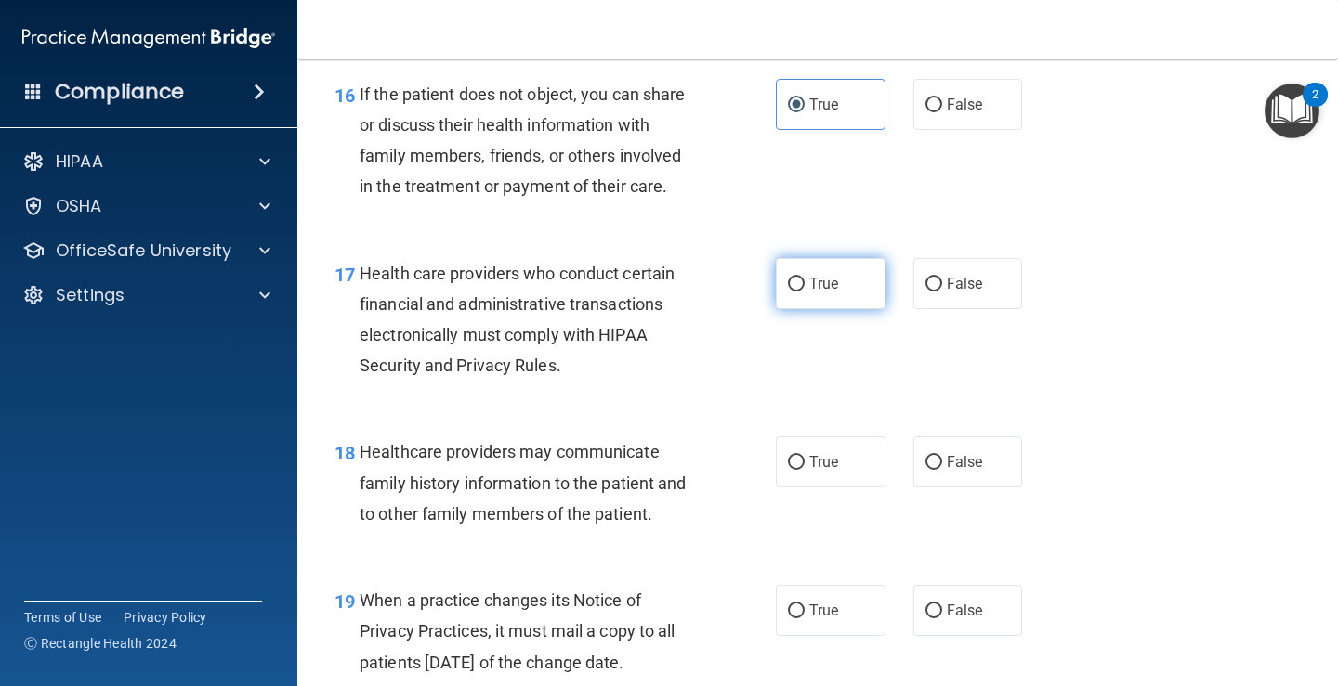
click at [827, 291] on span "True" at bounding box center [823, 284] width 29 height 18
click at [804, 291] on input "True" at bounding box center [796, 285] width 17 height 14
radio input "true"
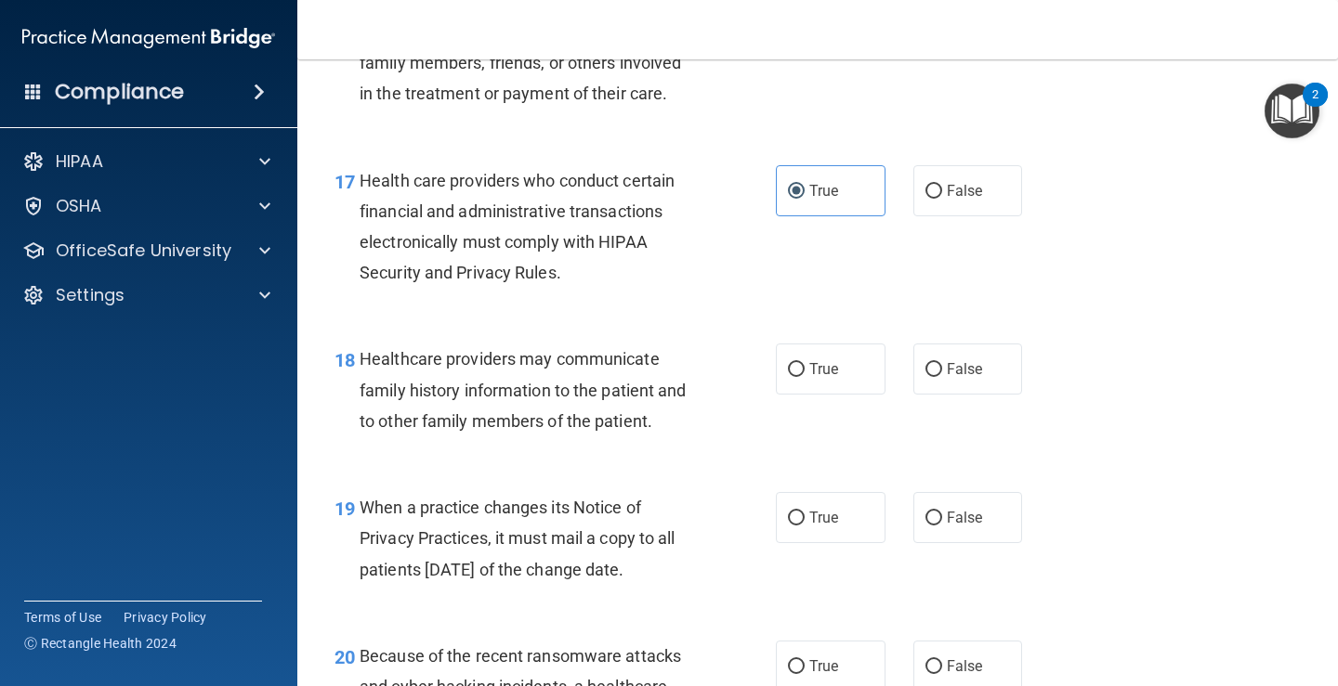
scroll to position [2972, 0]
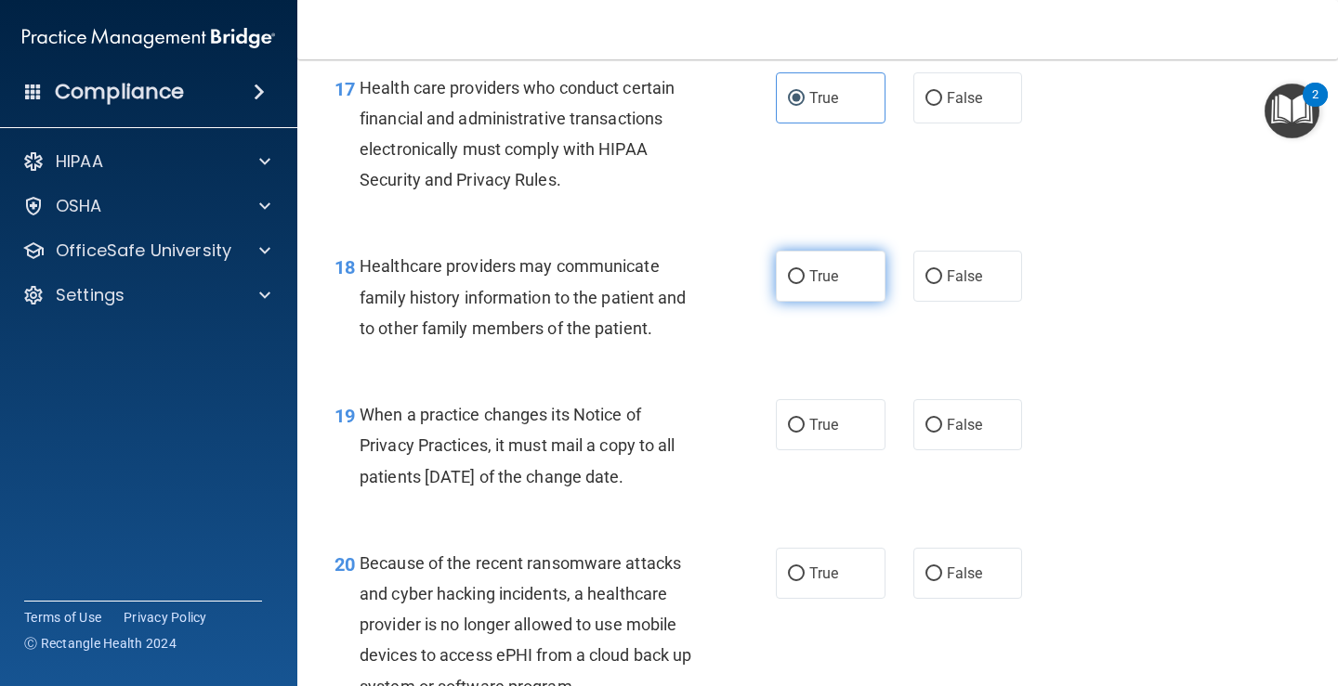
click at [809, 280] on span "True" at bounding box center [823, 277] width 29 height 18
click at [803, 280] on input "True" at bounding box center [796, 277] width 17 height 14
radio input "true"
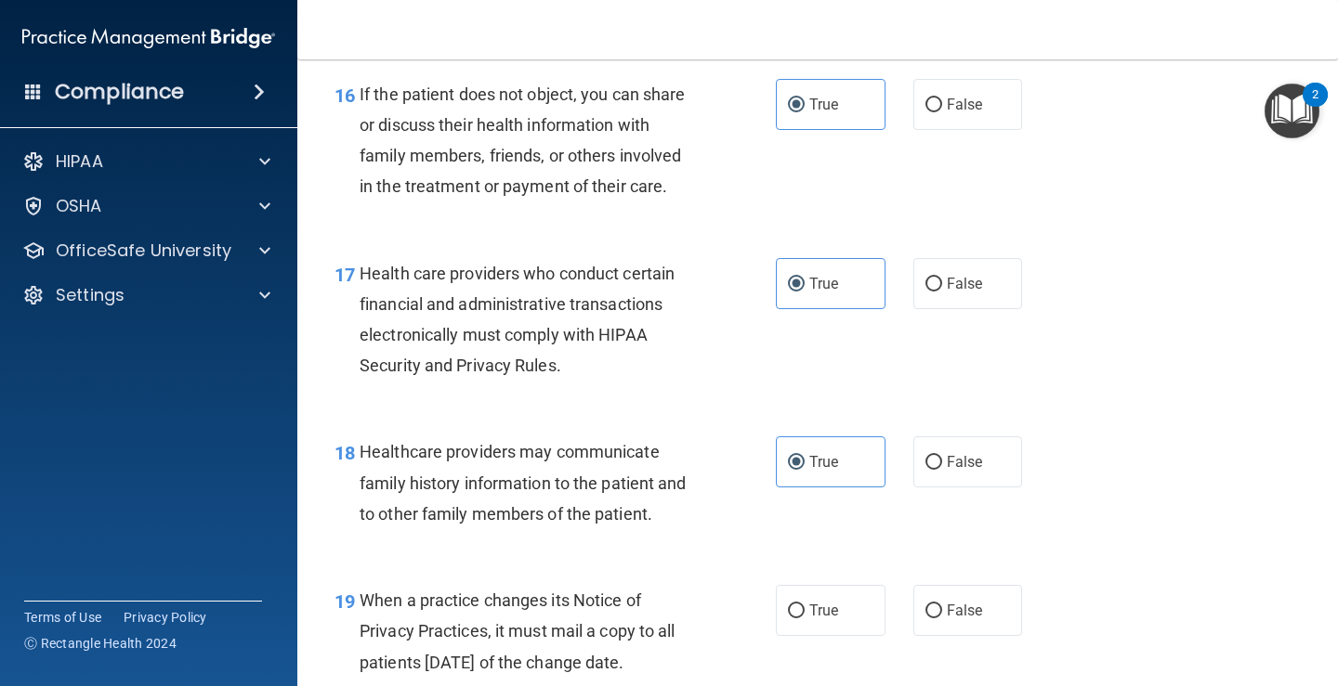
scroll to position [3065, 0]
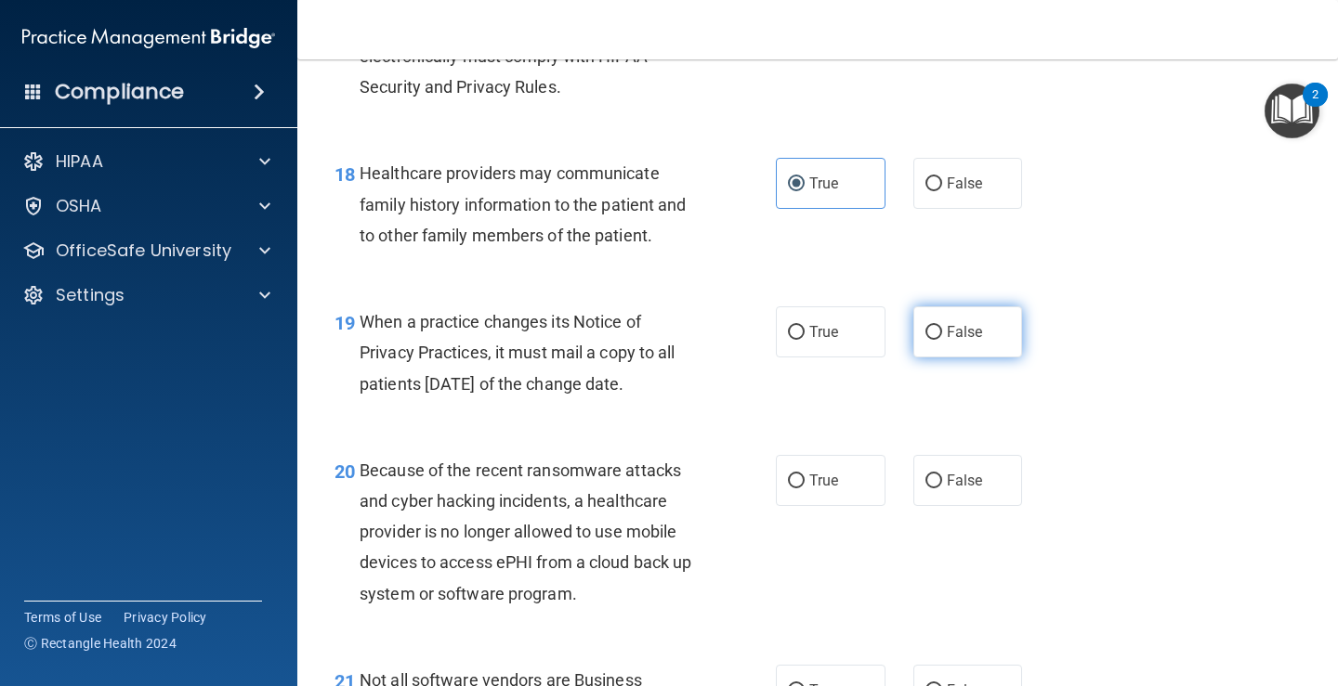
click at [985, 334] on label "False" at bounding box center [968, 332] width 110 height 51
click at [942, 334] on input "False" at bounding box center [933, 333] width 17 height 14
radio input "true"
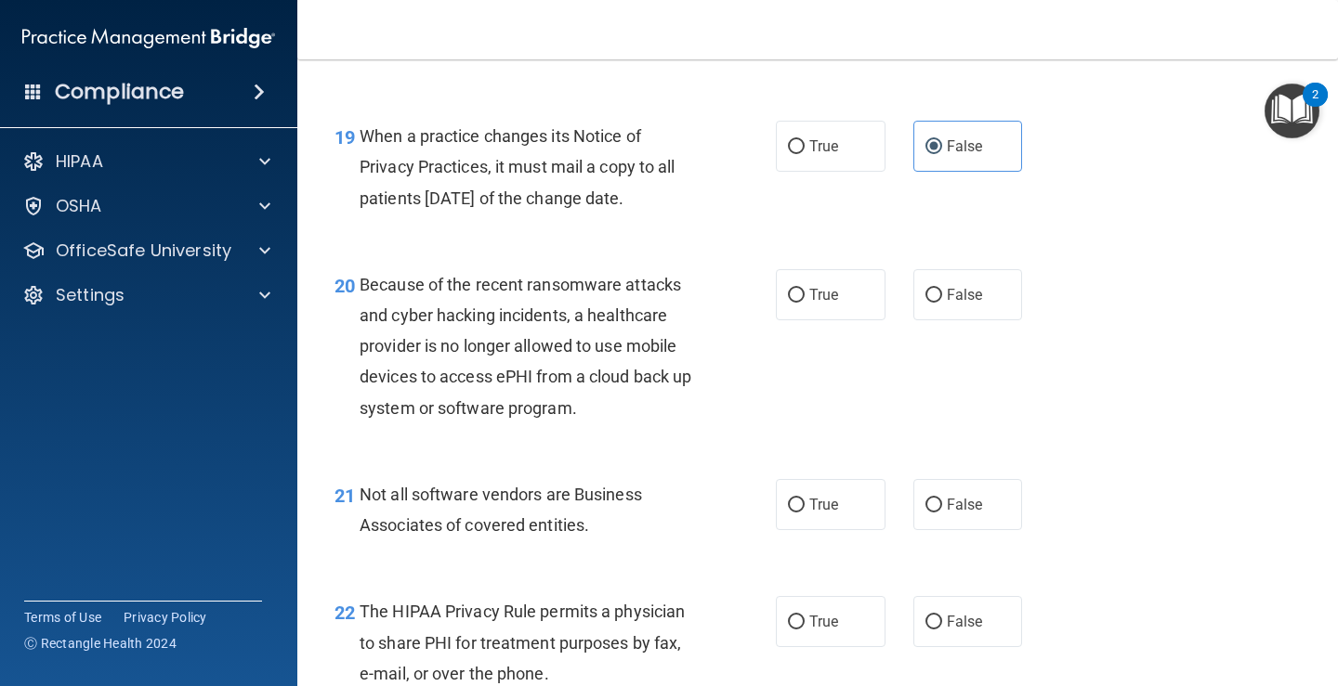
scroll to position [3344, 0]
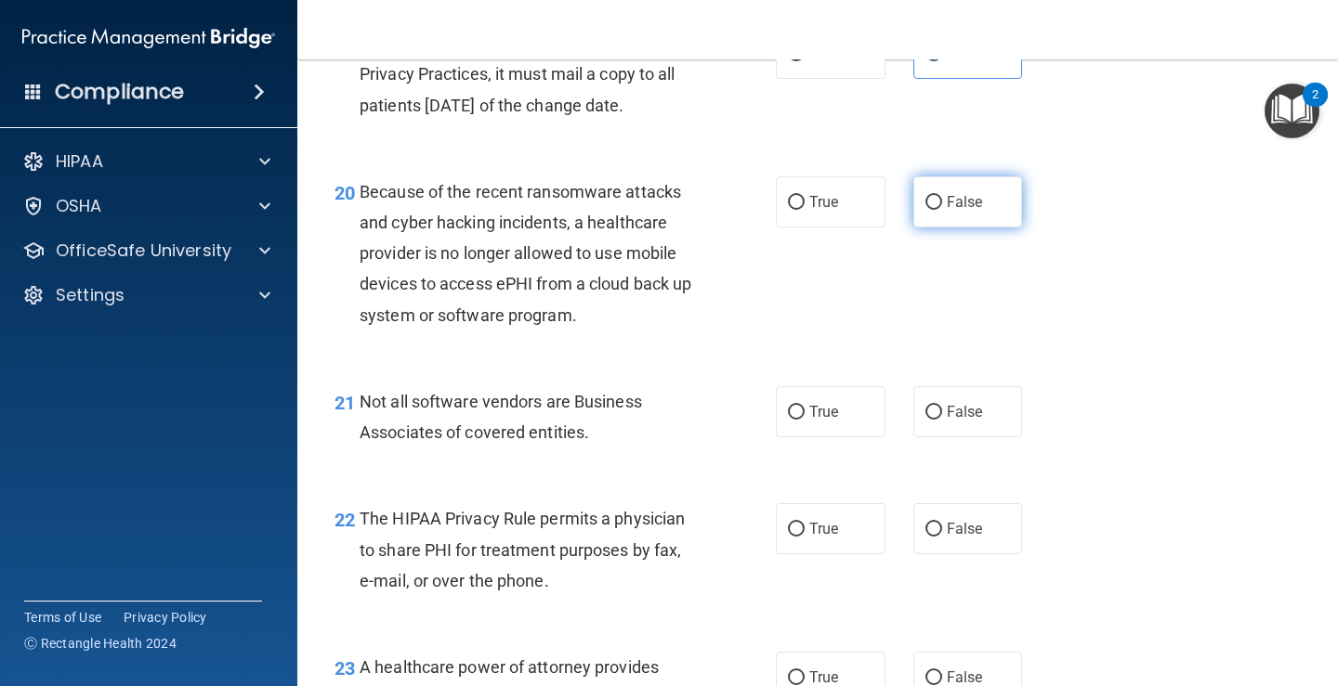
click at [940, 220] on label "False" at bounding box center [968, 201] width 110 height 51
click at [940, 210] on input "False" at bounding box center [933, 203] width 17 height 14
radio input "true"
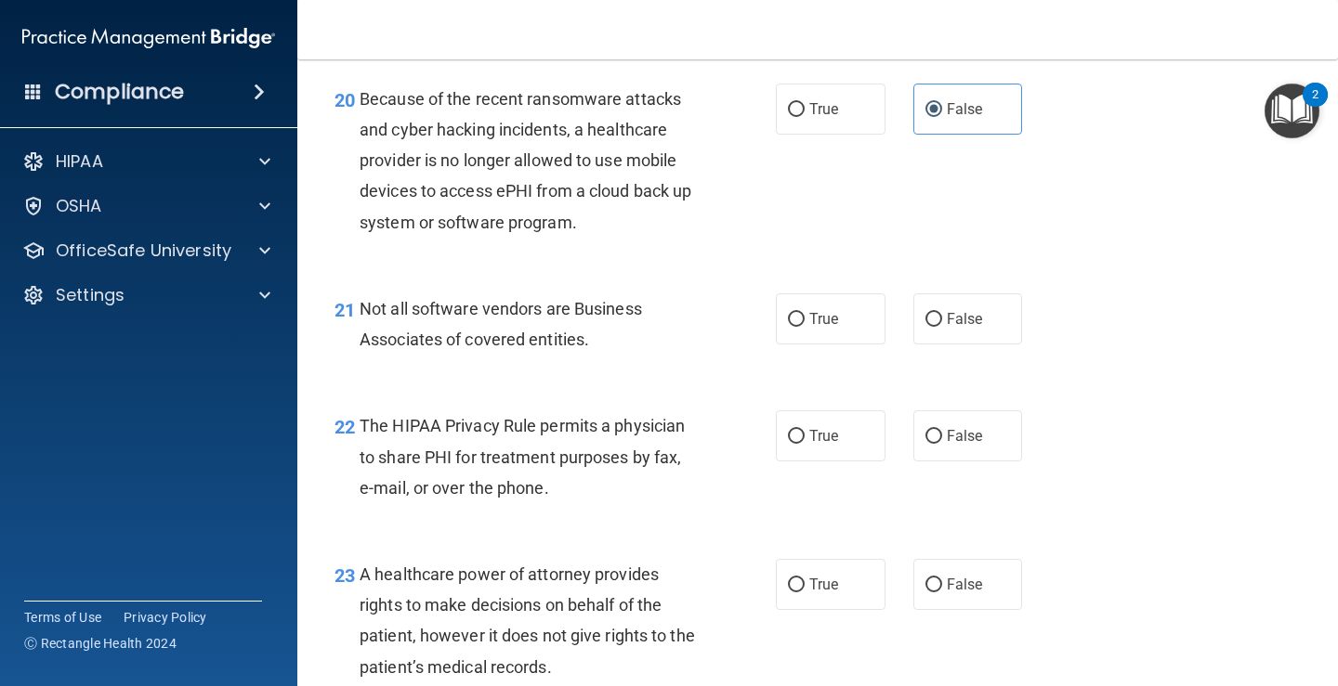
scroll to position [3530, 0]
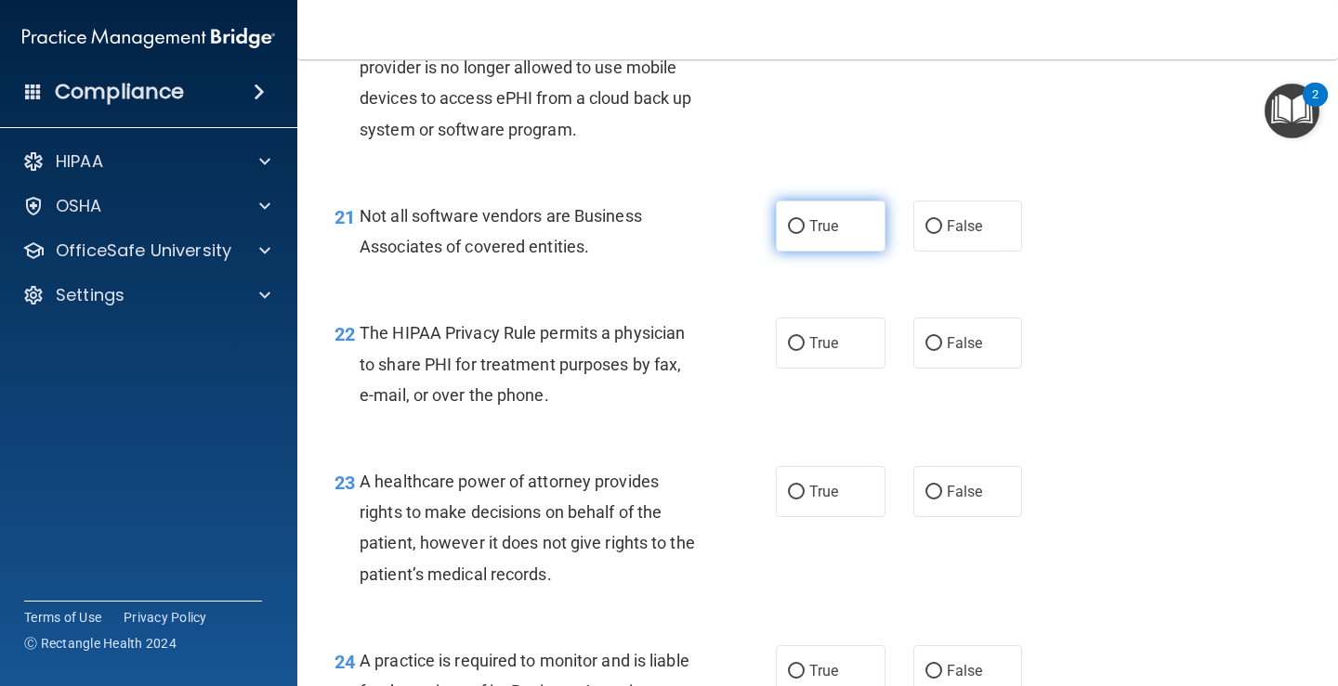
click at [799, 225] on label "True" at bounding box center [831, 226] width 110 height 51
click at [799, 225] on input "True" at bounding box center [796, 227] width 17 height 14
radio input "true"
click at [809, 334] on span "True" at bounding box center [823, 343] width 29 height 18
click at [804, 337] on input "True" at bounding box center [796, 344] width 17 height 14
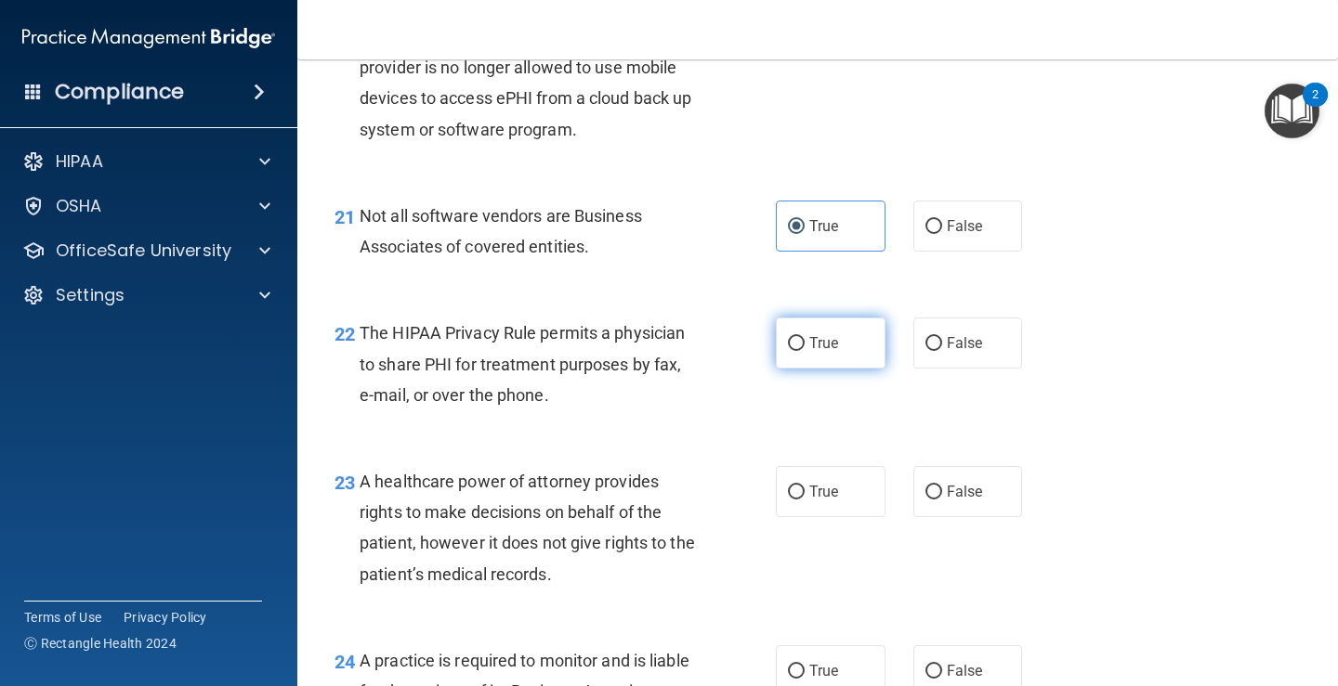
radio input "true"
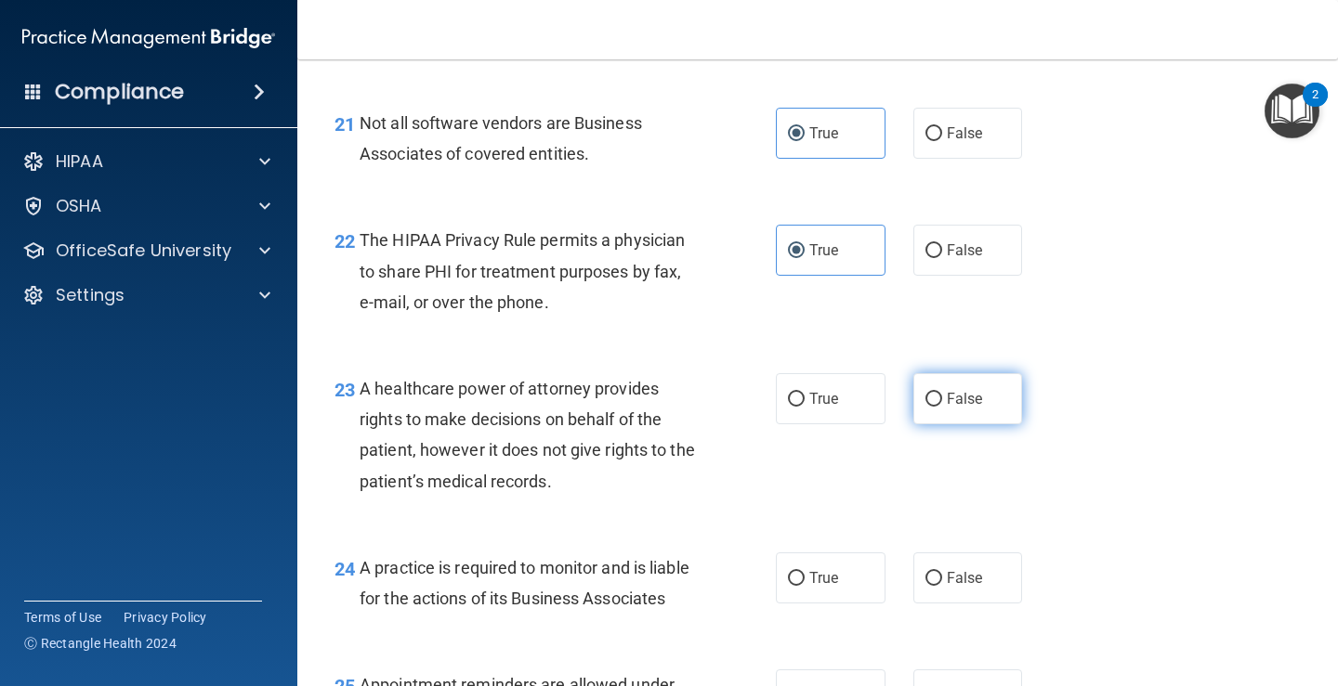
click at [932, 406] on input "False" at bounding box center [933, 400] width 17 height 14
radio input "true"
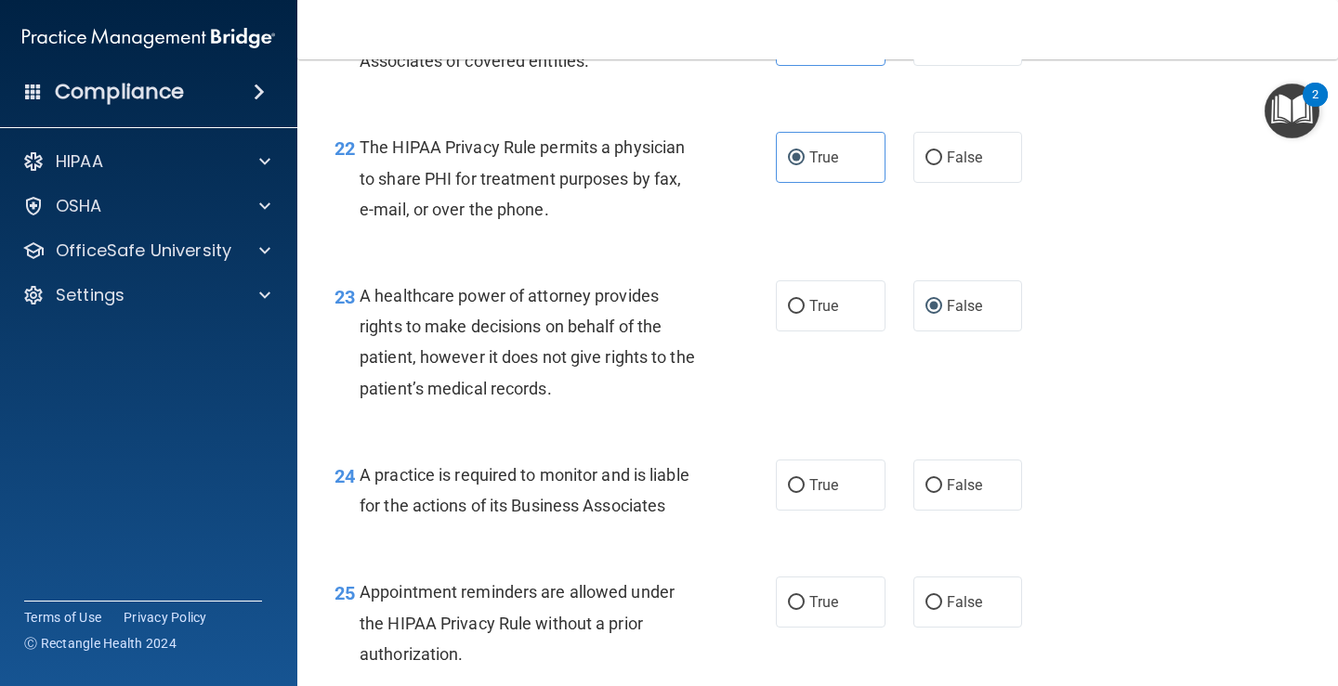
scroll to position [3808, 0]
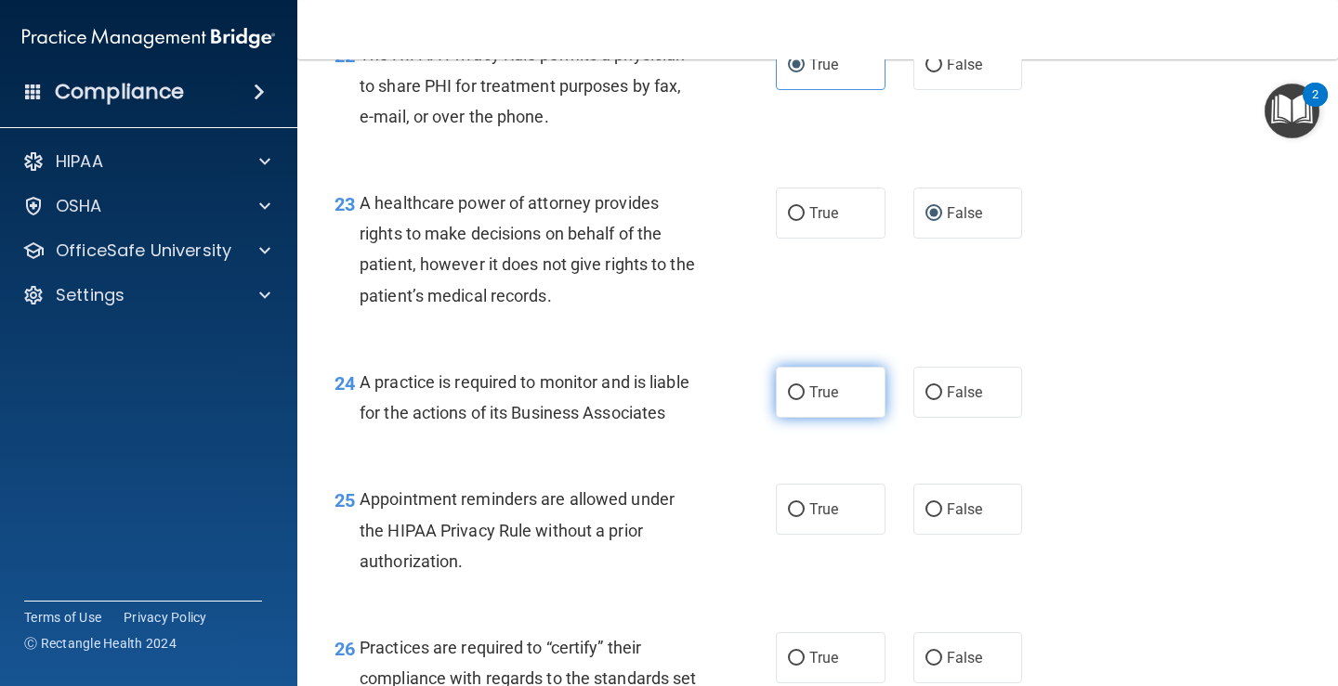
click at [836, 397] on label "True" at bounding box center [831, 392] width 110 height 51
click at [804, 397] on input "True" at bounding box center [796, 393] width 17 height 14
radio input "true"
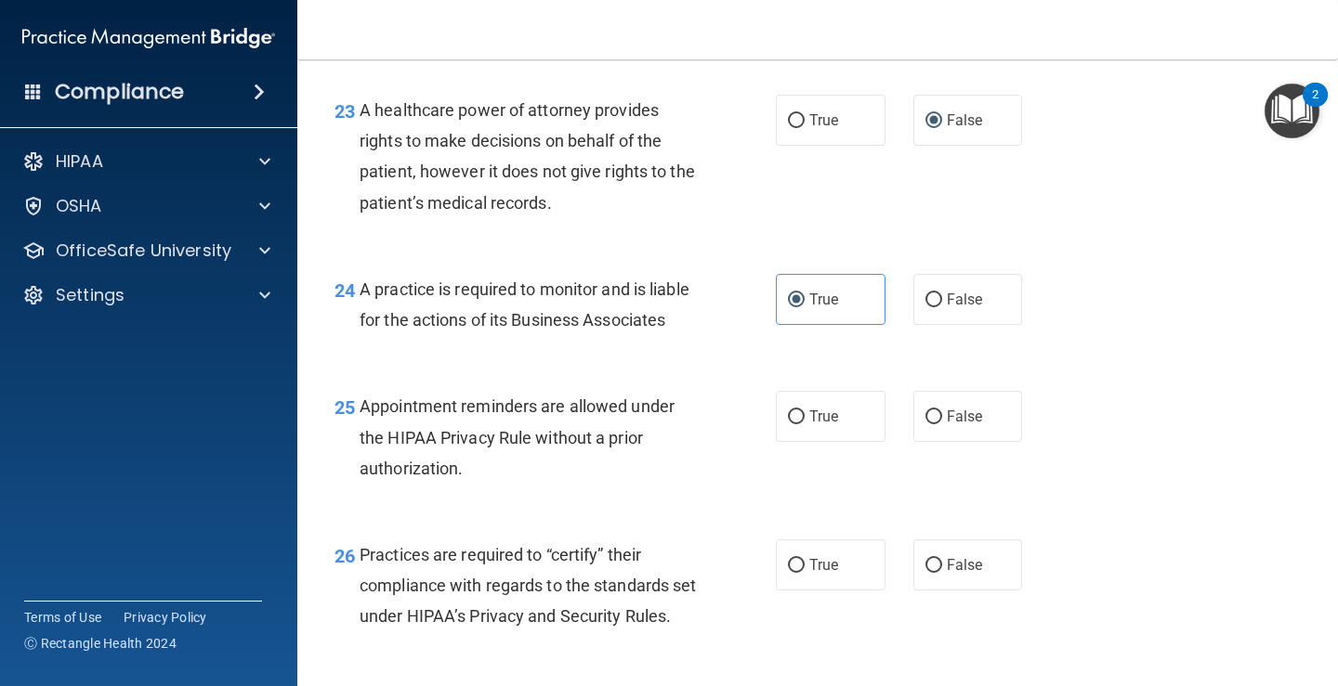
scroll to position [3994, 0]
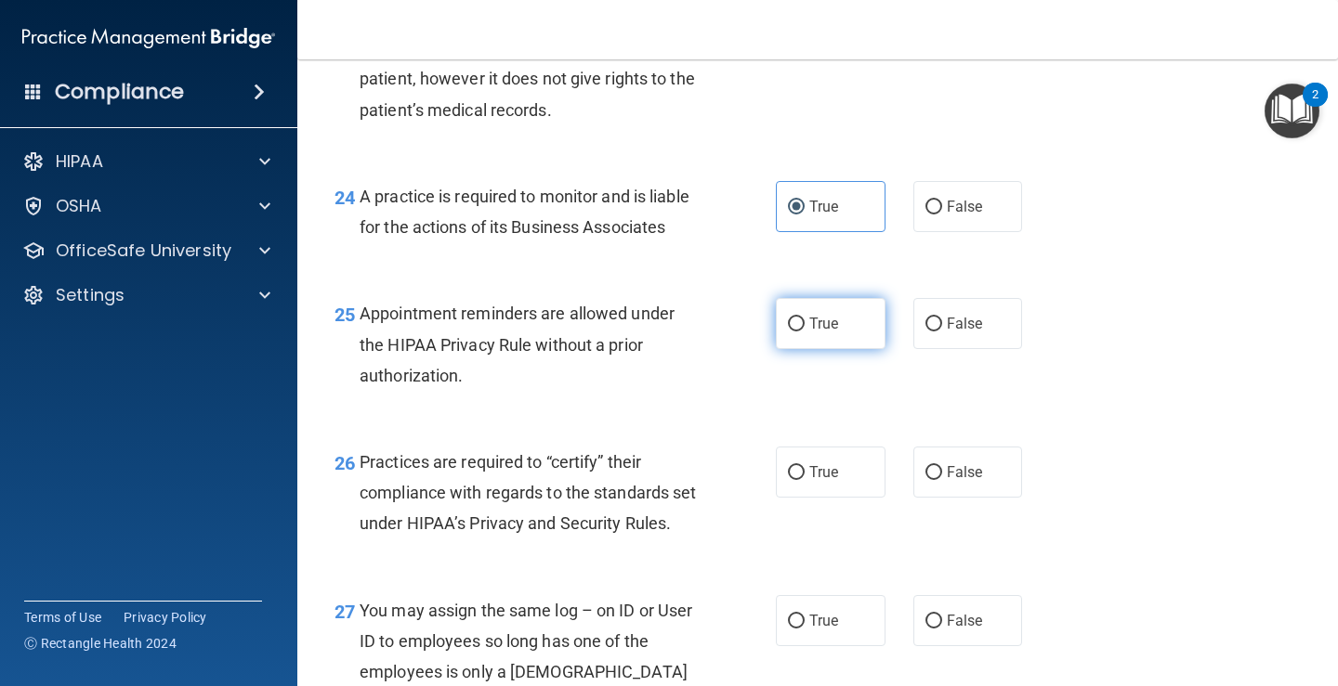
click at [817, 335] on label "True" at bounding box center [831, 323] width 110 height 51
click at [804, 332] on input "True" at bounding box center [796, 325] width 17 height 14
radio input "true"
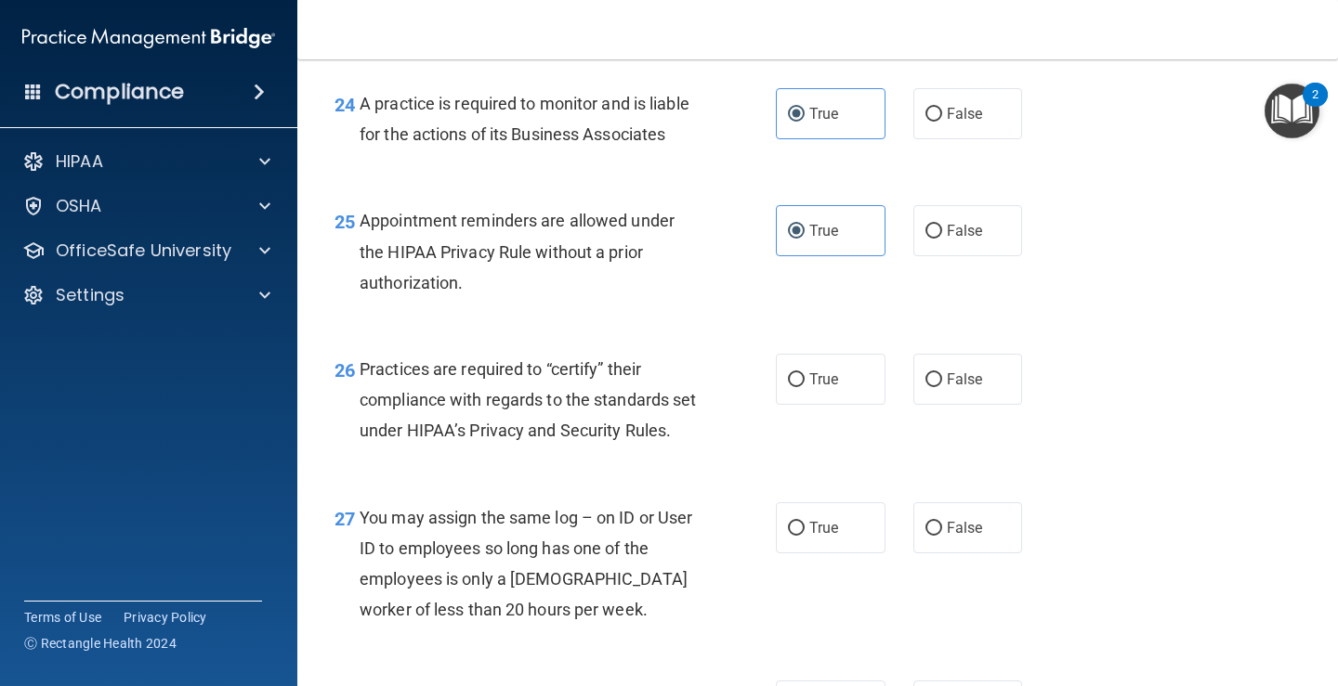
scroll to position [4180, 0]
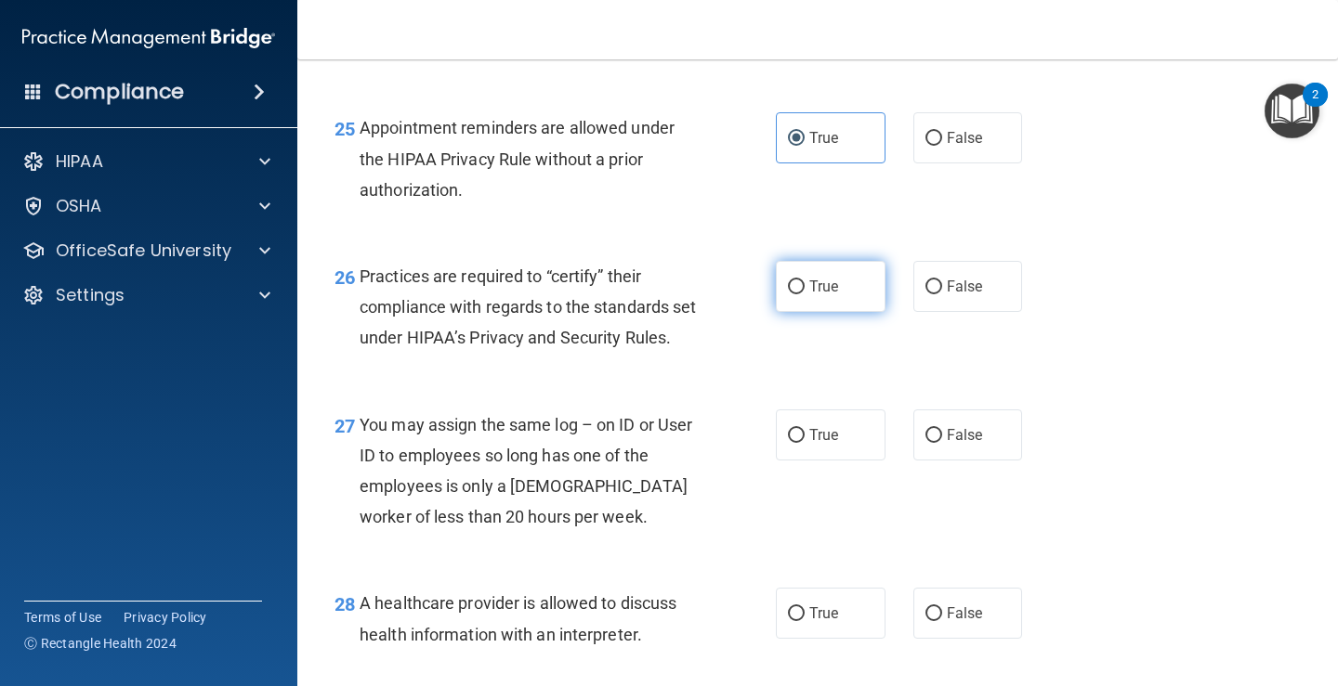
click at [791, 293] on input "True" at bounding box center [796, 288] width 17 height 14
radio input "true"
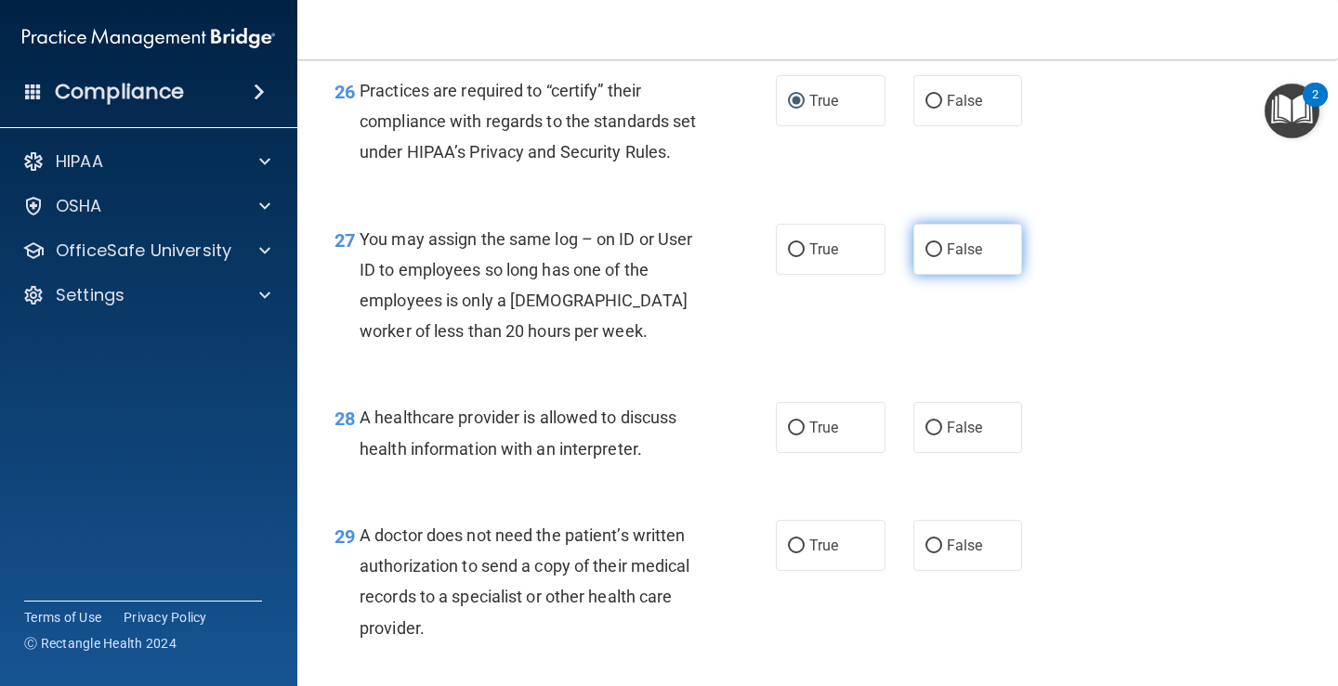
click at [982, 275] on label "False" at bounding box center [968, 249] width 110 height 51
click at [942, 257] on input "False" at bounding box center [933, 250] width 17 height 14
radio input "true"
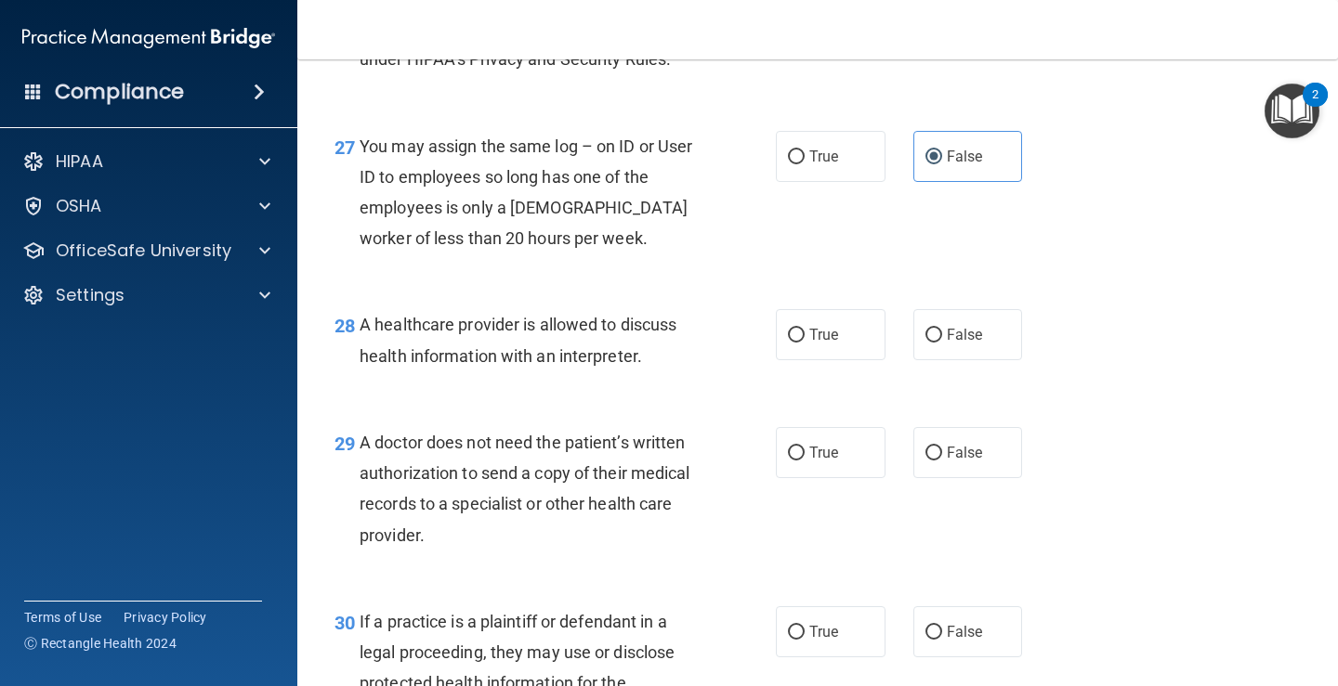
scroll to position [4551, 0]
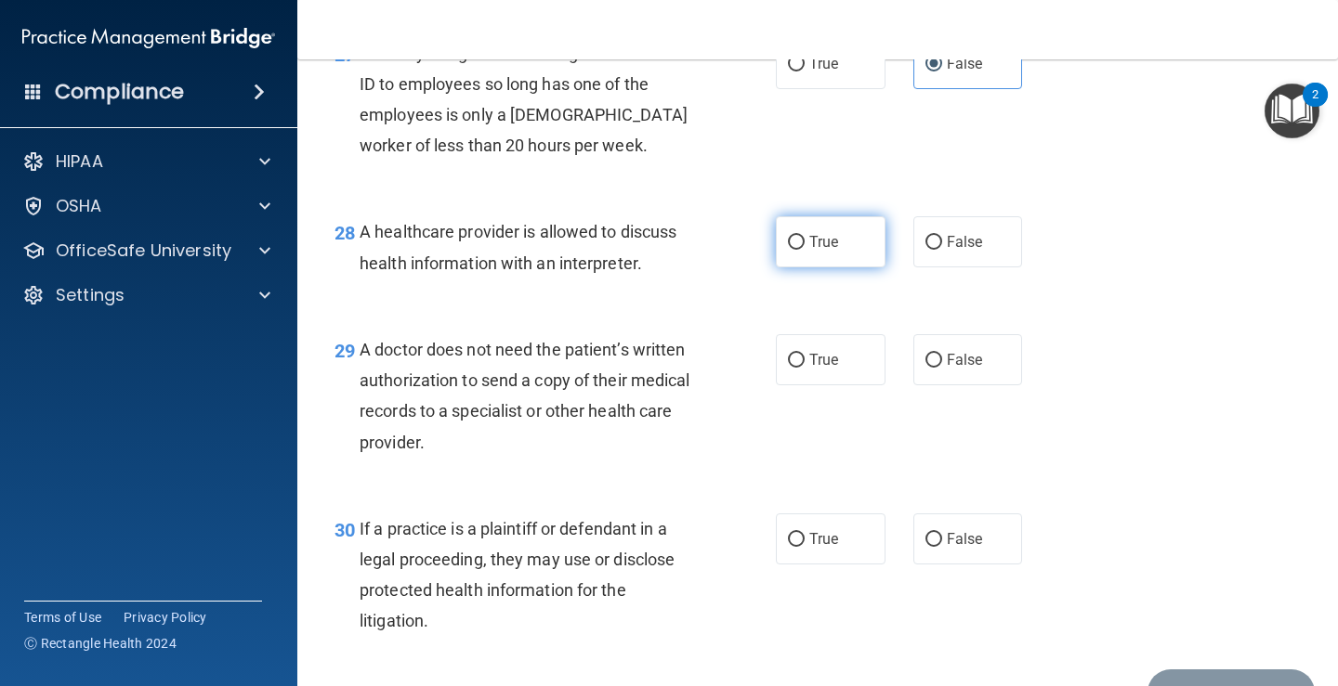
click at [809, 251] on span "True" at bounding box center [823, 242] width 29 height 18
click at [803, 250] on input "True" at bounding box center [796, 243] width 17 height 14
radio input "true"
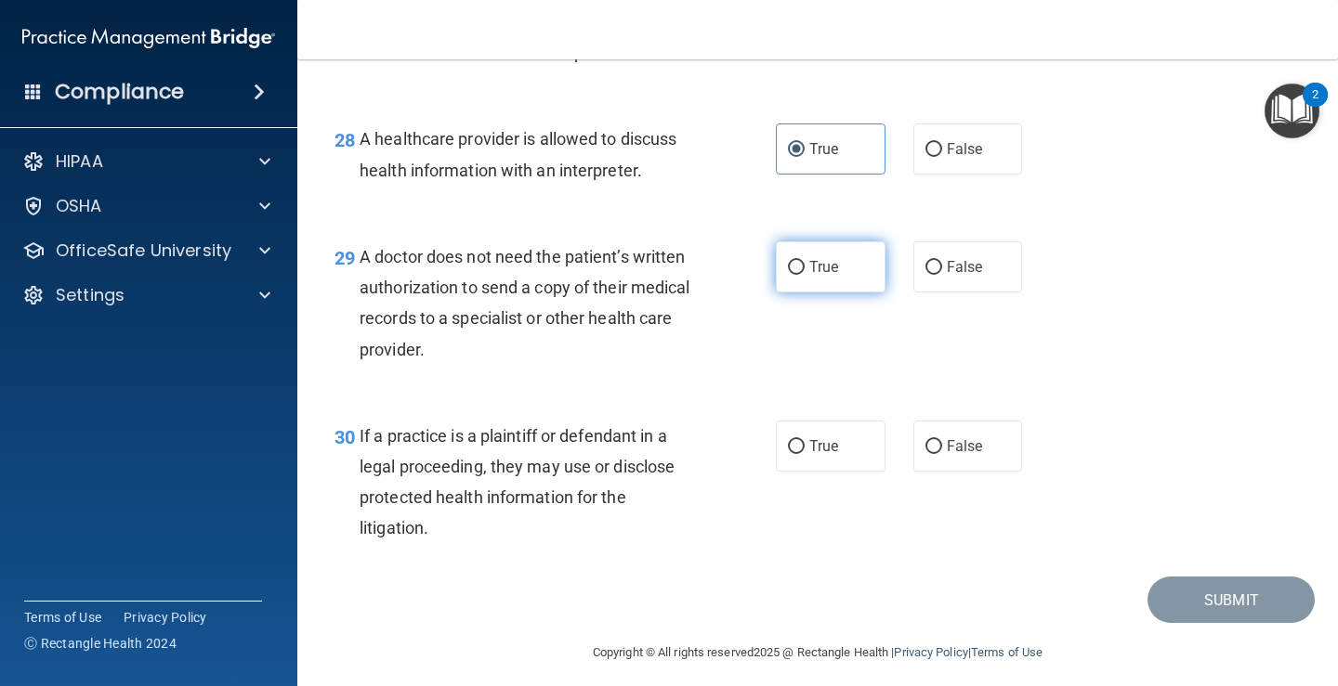
click at [792, 275] on input "True" at bounding box center [796, 268] width 17 height 14
radio input "true"
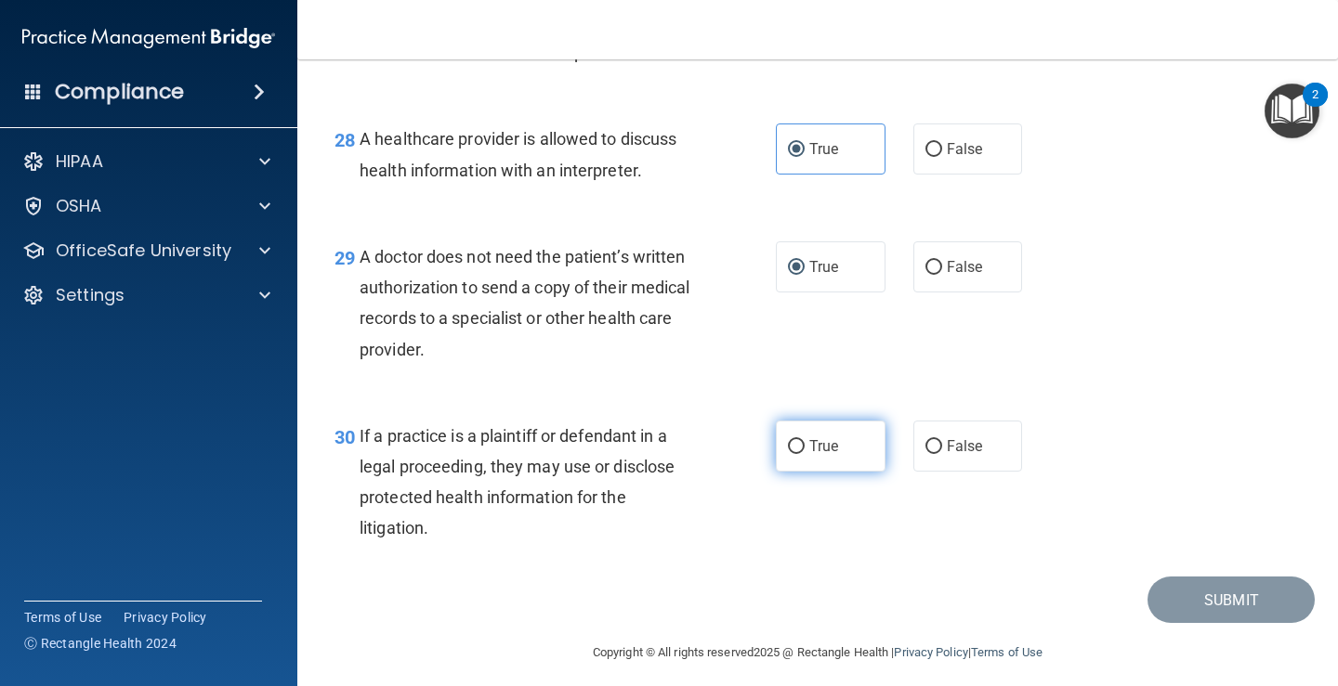
click at [813, 455] on span "True" at bounding box center [823, 446] width 29 height 18
click at [804, 454] on input "True" at bounding box center [796, 447] width 17 height 14
radio input "true"
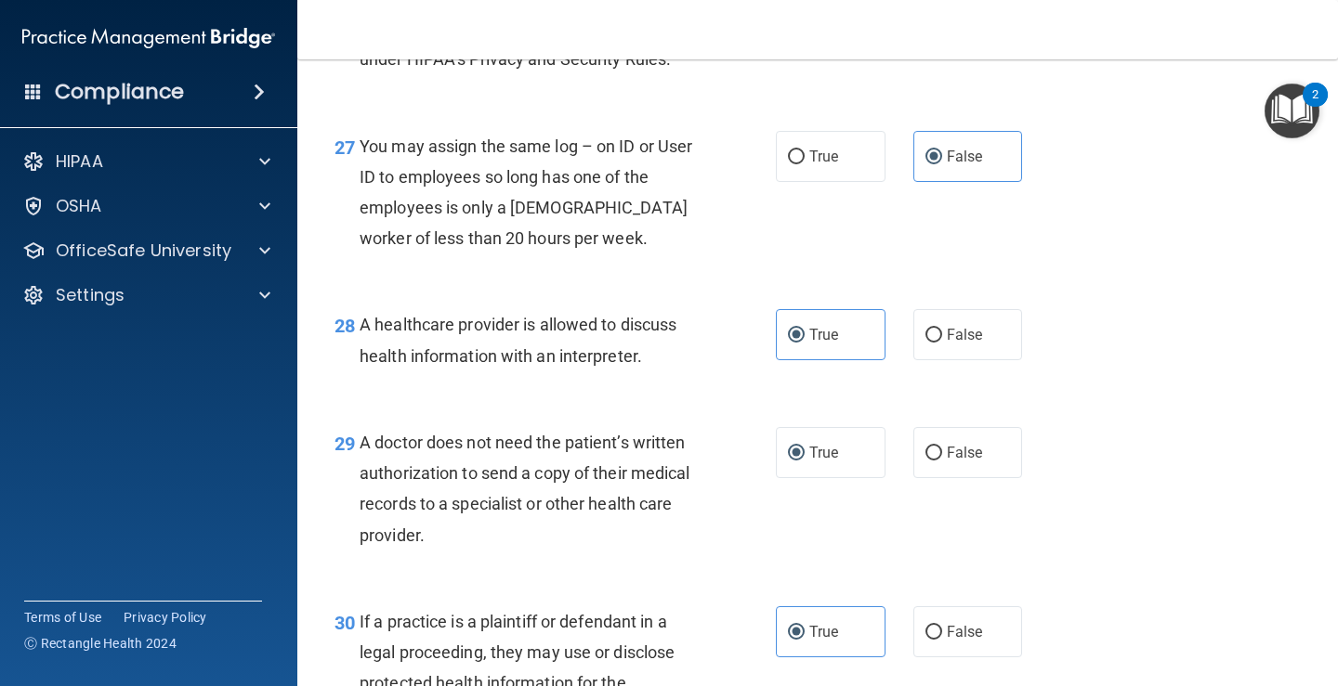
scroll to position [4686, 0]
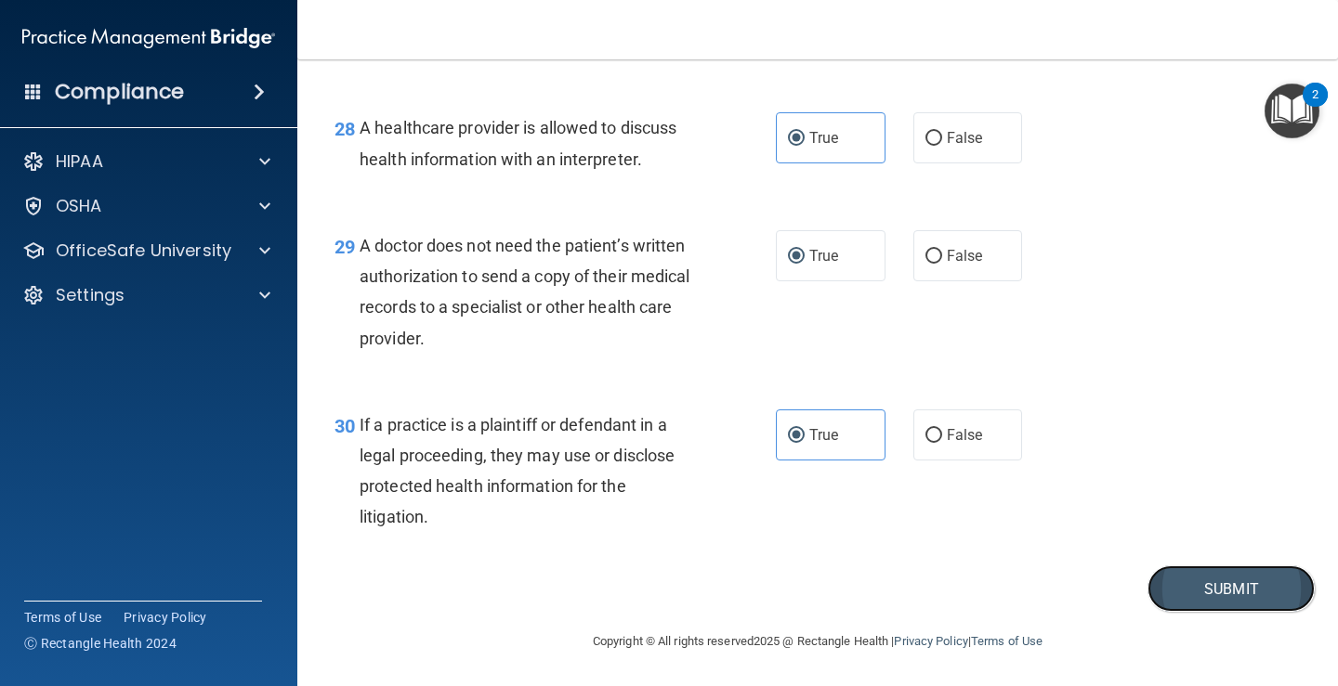
click at [1192, 600] on button "Submit" at bounding box center [1230, 589] width 167 height 47
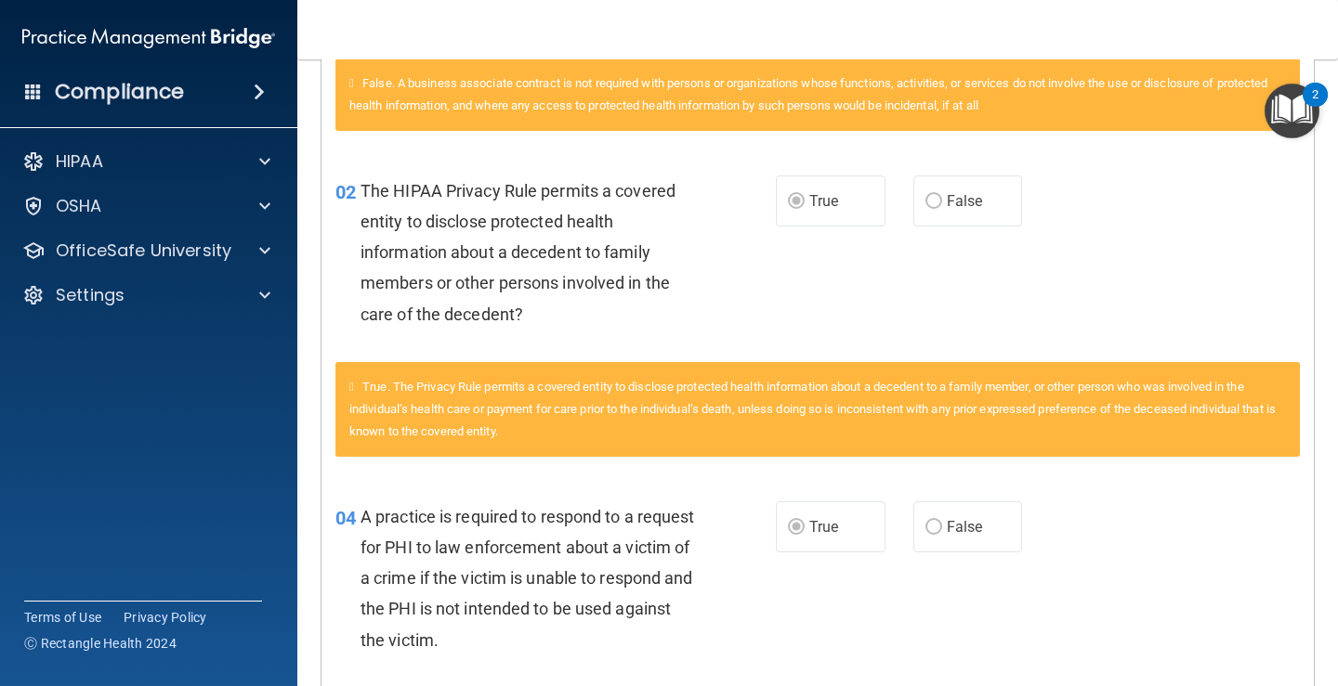
scroll to position [93, 0]
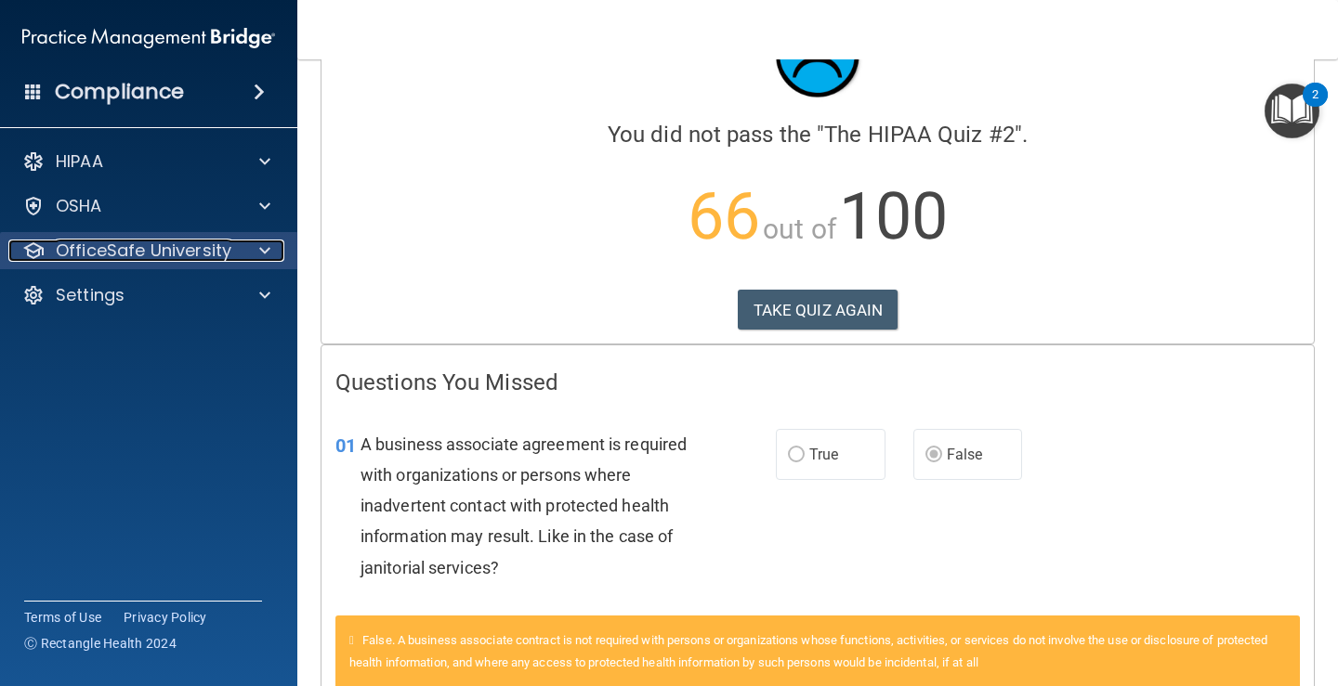
click at [153, 247] on p "OfficeSafe University" at bounding box center [144, 251] width 176 height 22
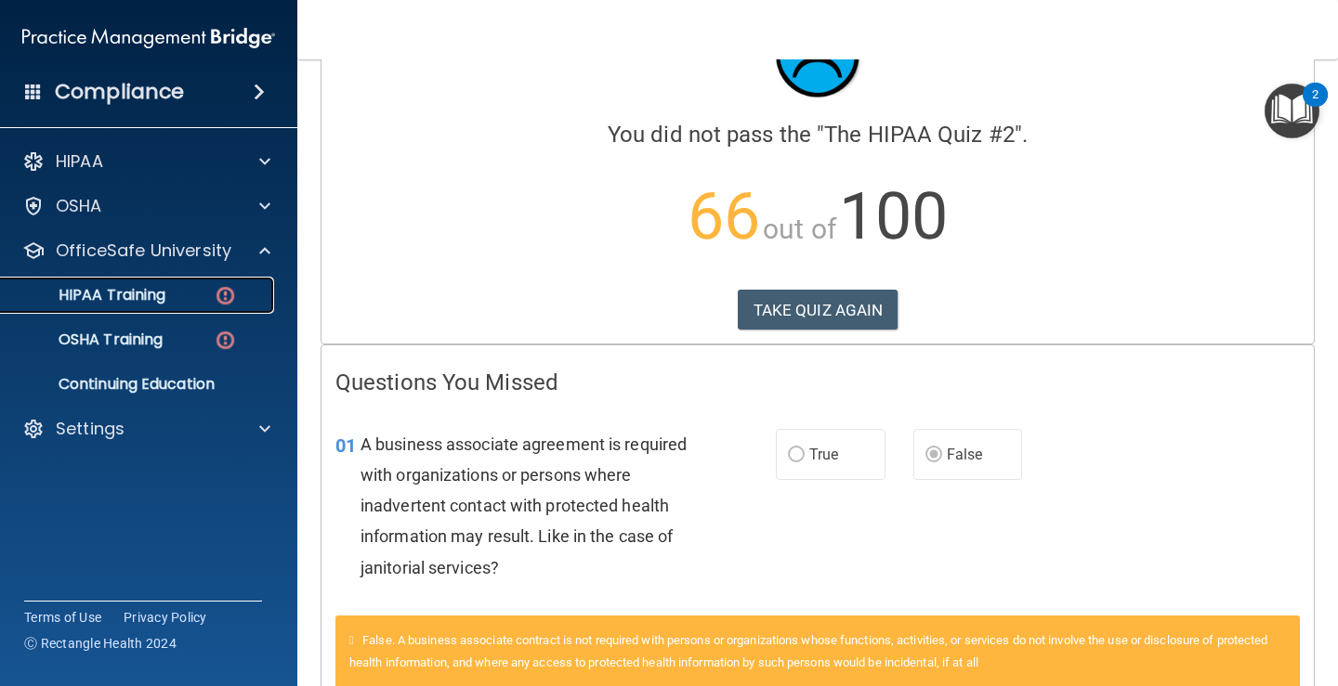
click at [147, 299] on p "HIPAA Training" at bounding box center [88, 295] width 153 height 19
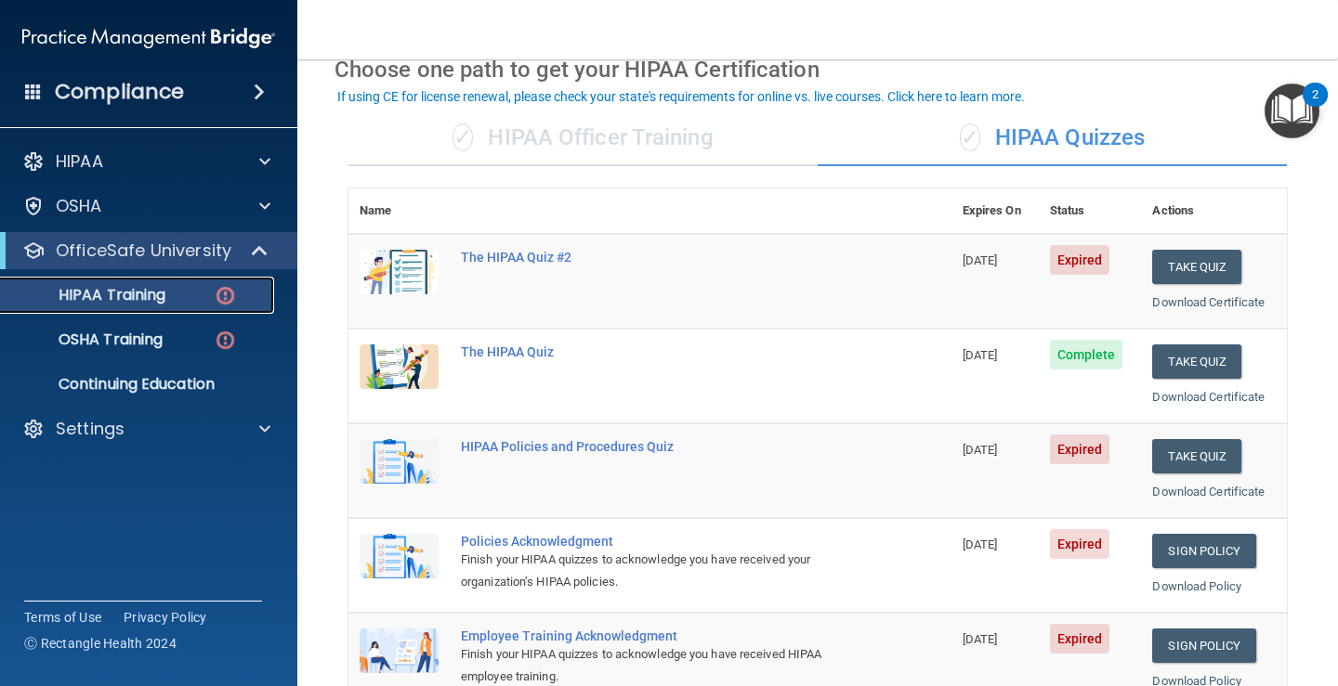
scroll to position [186, 0]
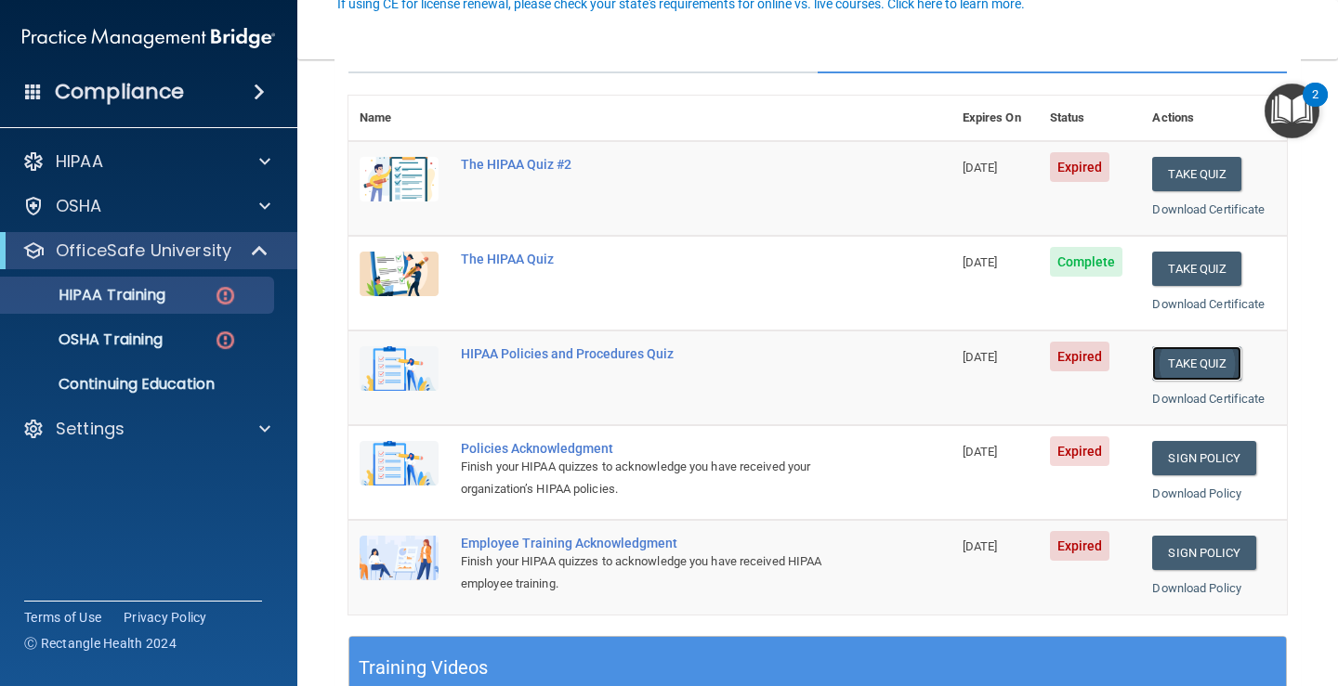
click at [1170, 372] on button "Take Quiz" at bounding box center [1196, 363] width 89 height 34
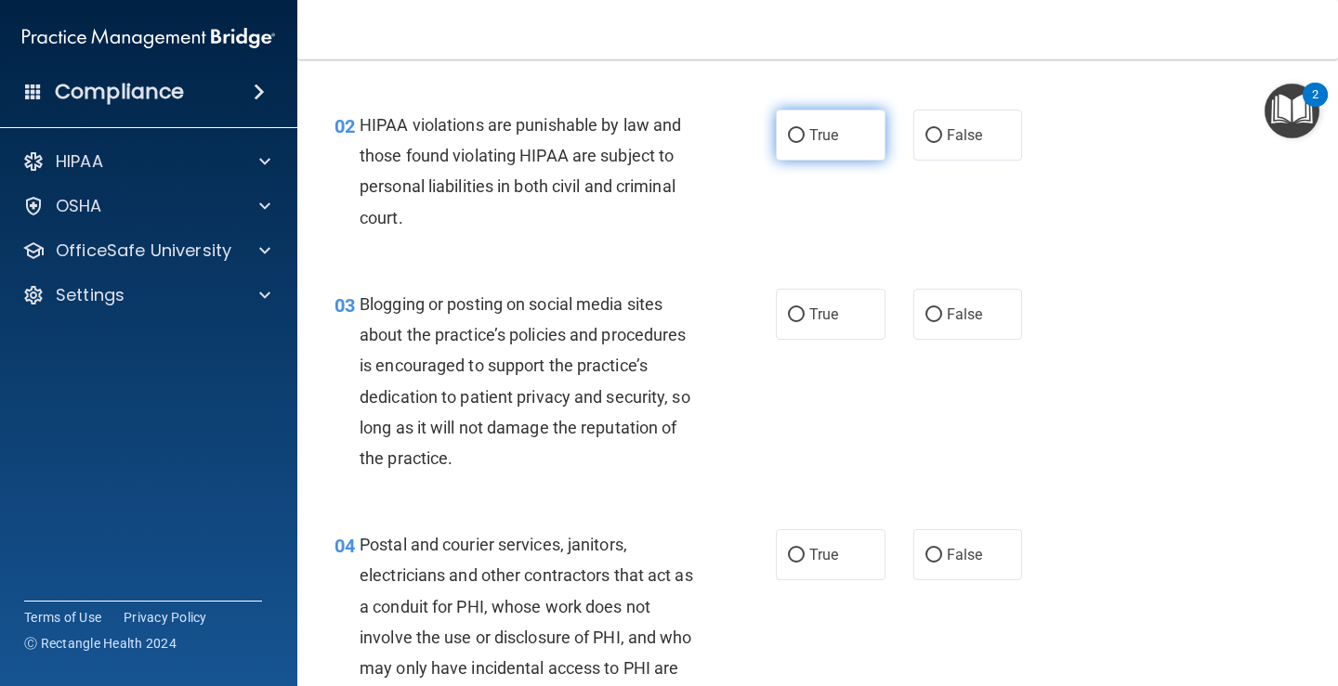
click at [834, 136] on label "True" at bounding box center [831, 135] width 110 height 51
click at [804, 136] on input "True" at bounding box center [796, 136] width 17 height 14
radio input "true"
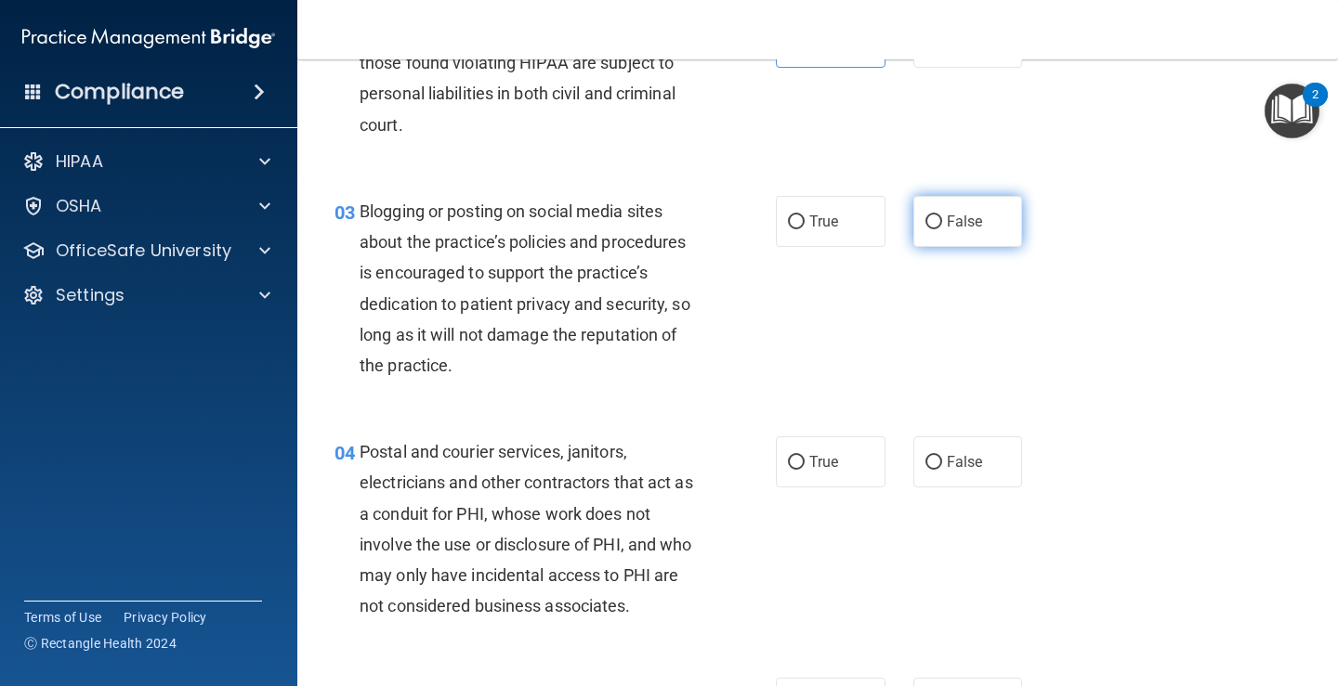
click at [914, 215] on label "False" at bounding box center [968, 221] width 110 height 51
click at [925, 215] on input "False" at bounding box center [933, 222] width 17 height 14
radio input "true"
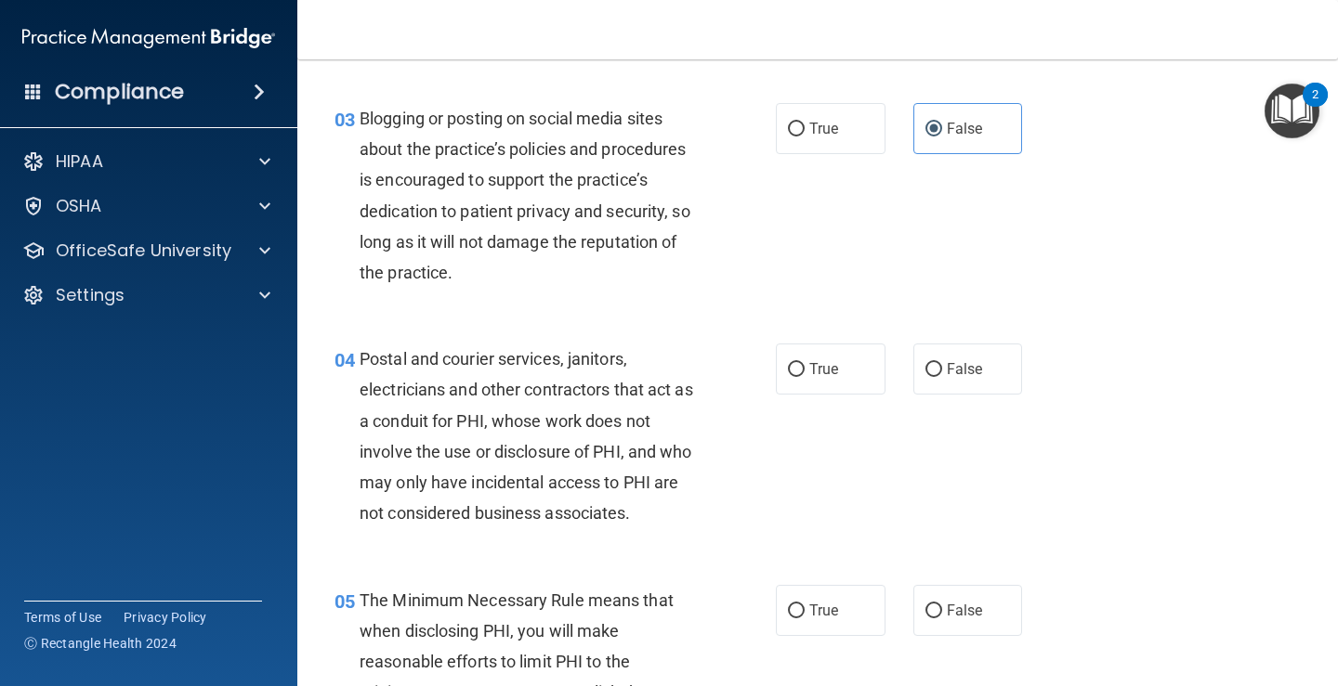
scroll to position [464, 0]
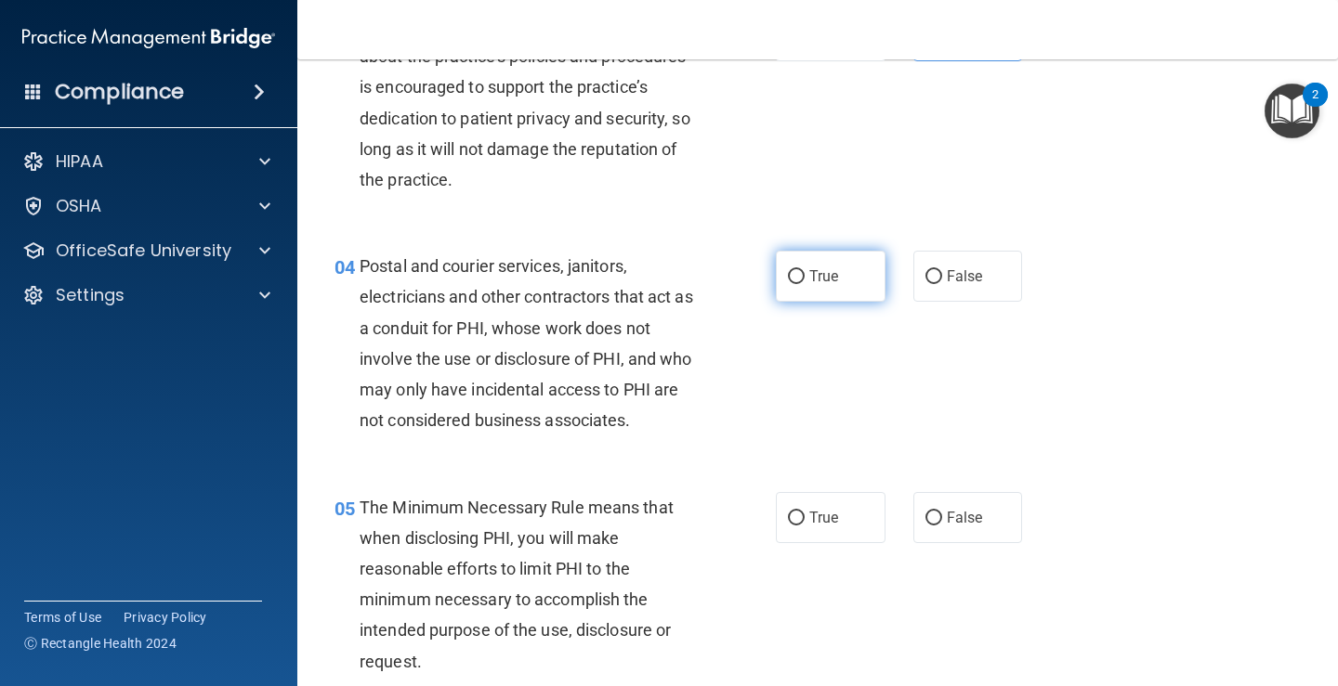
click at [819, 277] on span "True" at bounding box center [823, 277] width 29 height 18
click at [804, 277] on input "True" at bounding box center [796, 277] width 17 height 14
radio input "true"
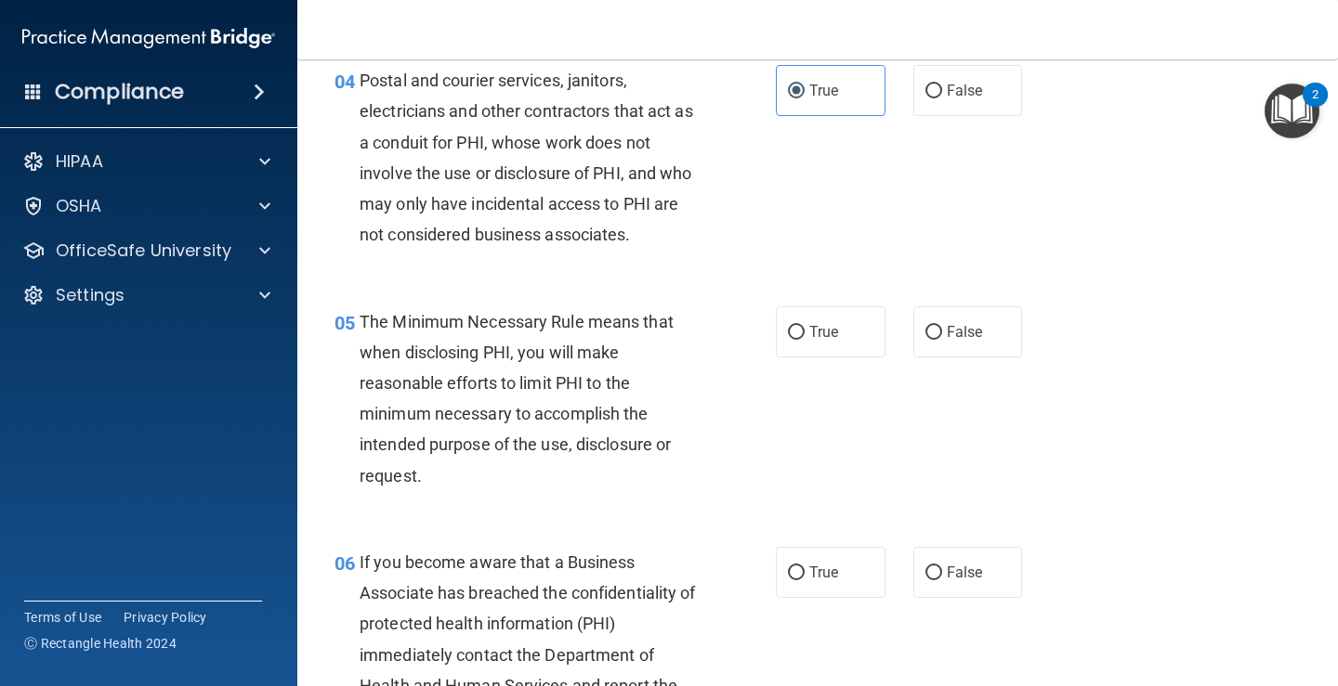
scroll to position [743, 0]
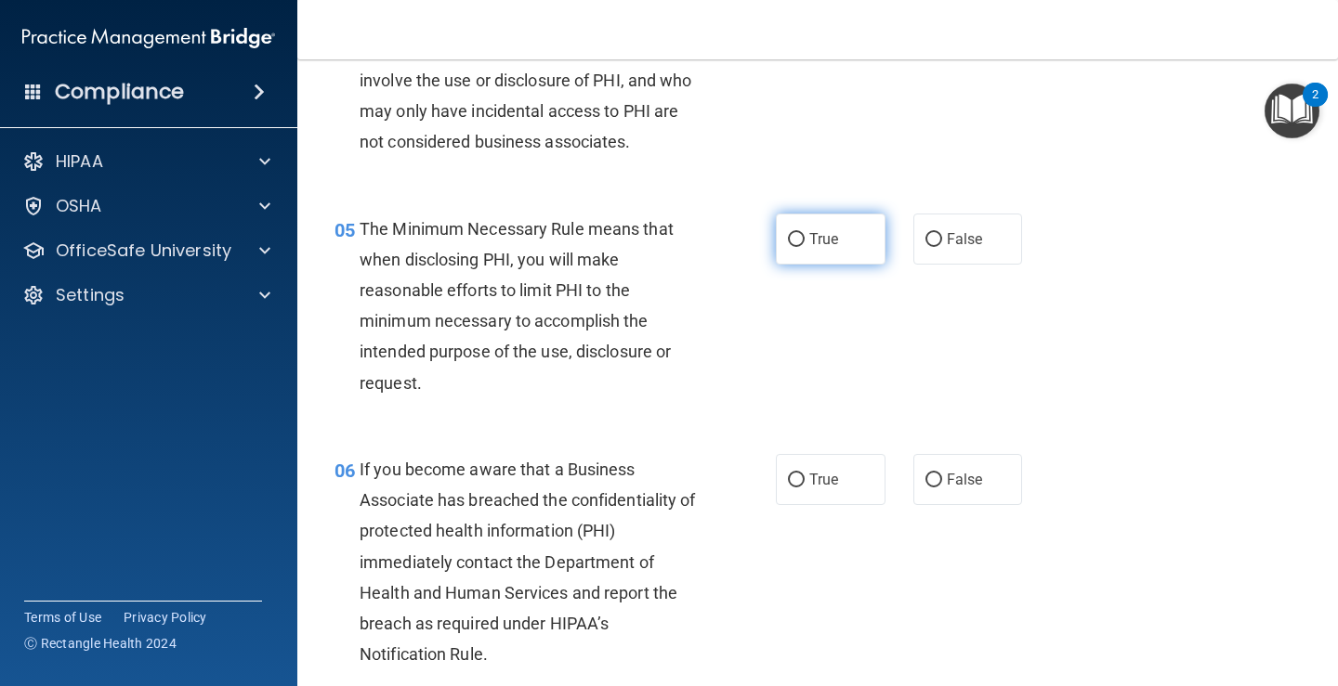
click at [826, 245] on span "True" at bounding box center [823, 239] width 29 height 18
click at [804, 245] on input "True" at bounding box center [796, 240] width 17 height 14
radio input "true"
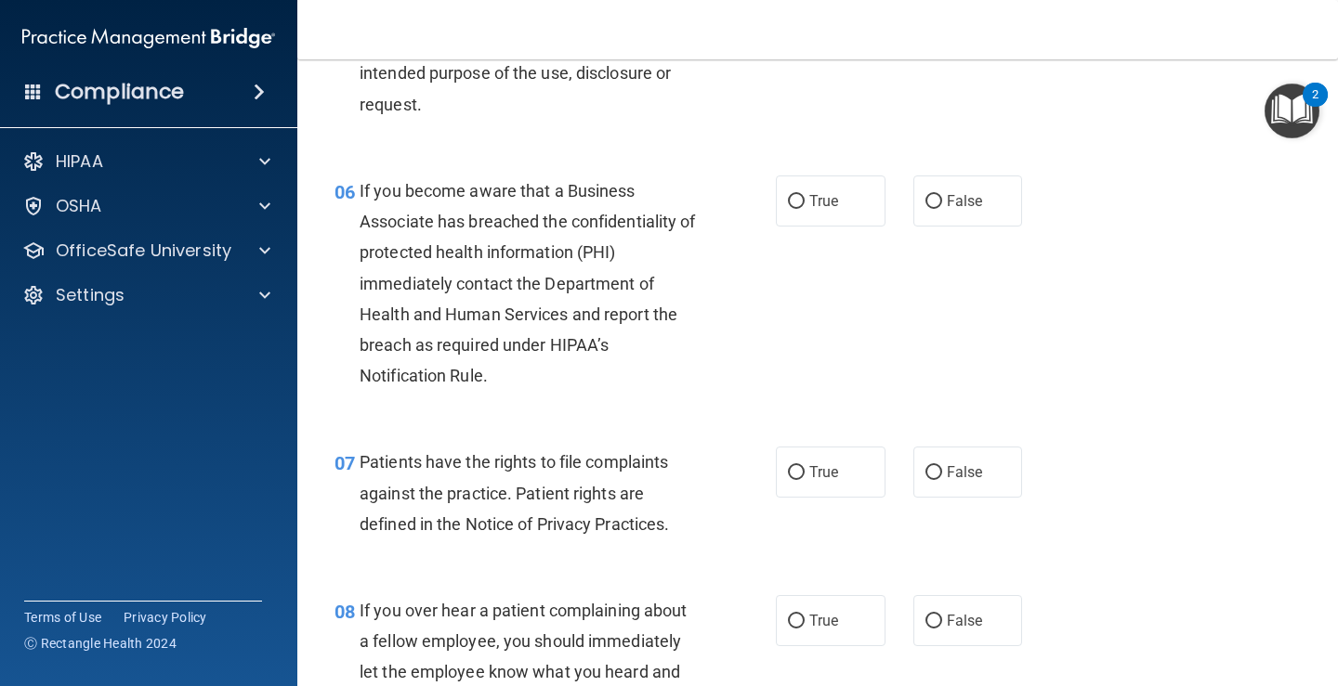
scroll to position [1115, 0]
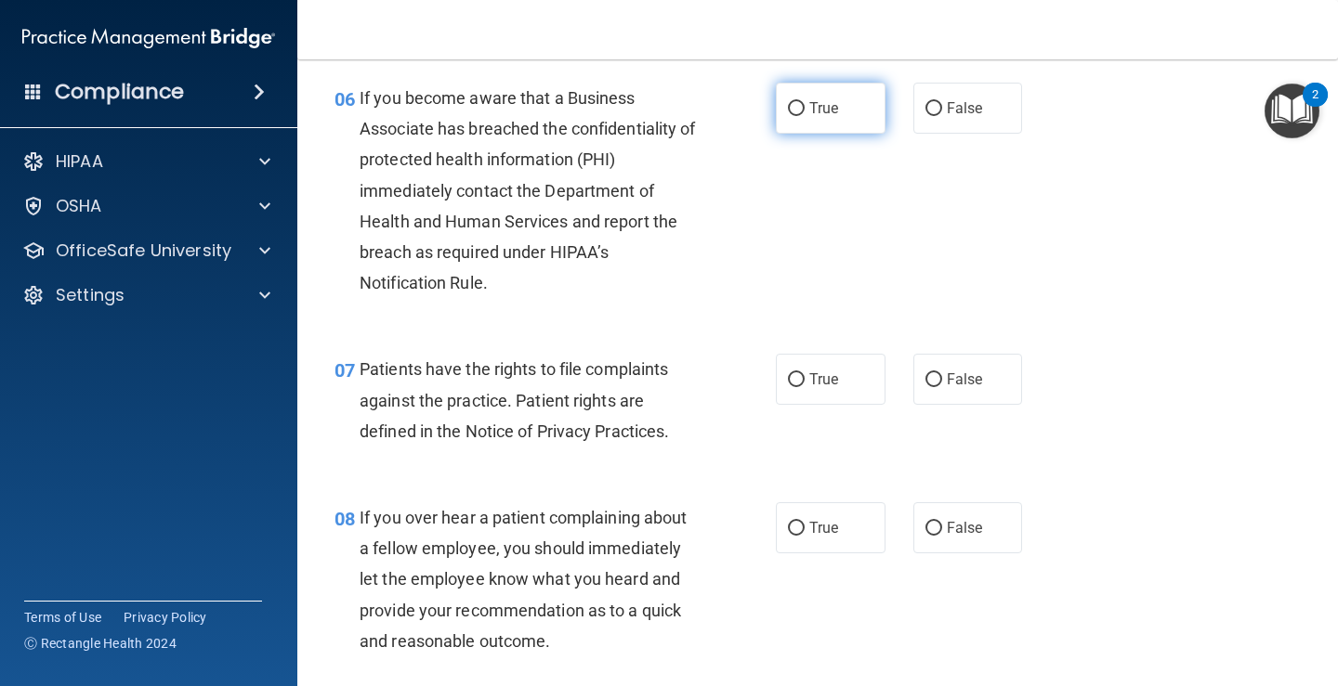
click at [777, 104] on label "True" at bounding box center [831, 108] width 110 height 51
click at [788, 104] on input "True" at bounding box center [796, 109] width 17 height 14
radio input "true"
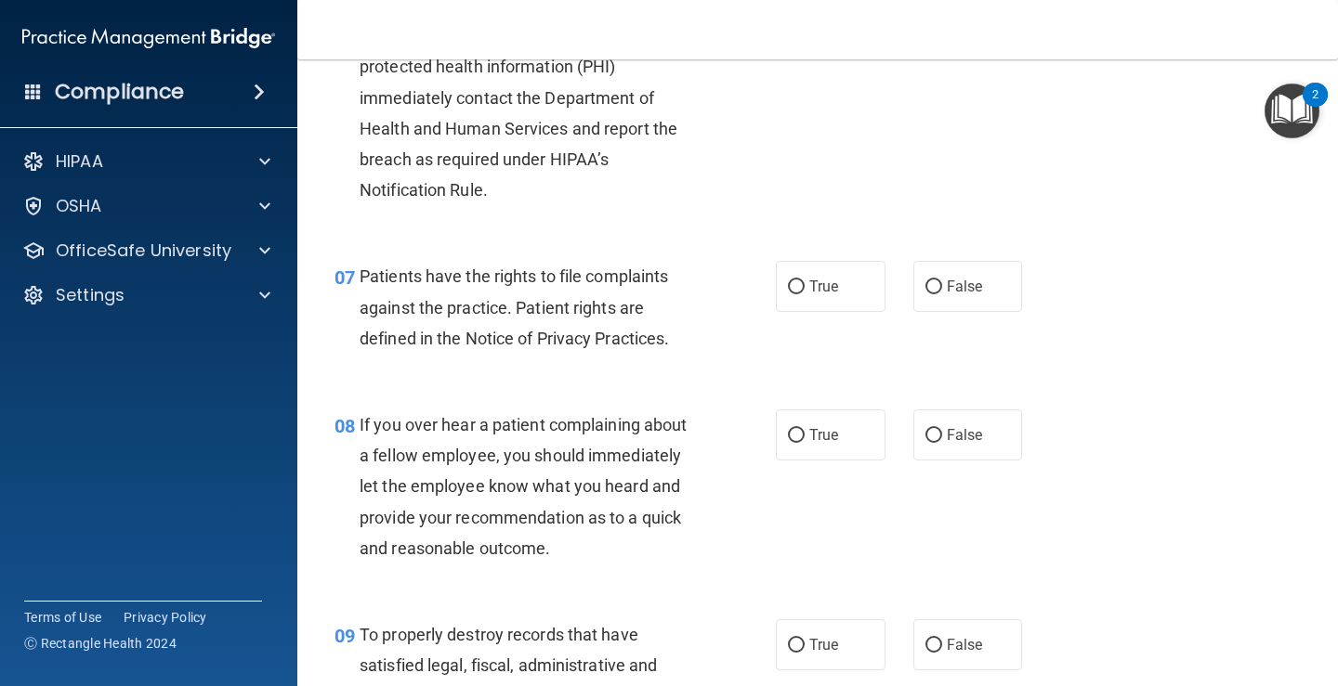
scroll to position [1300, 0]
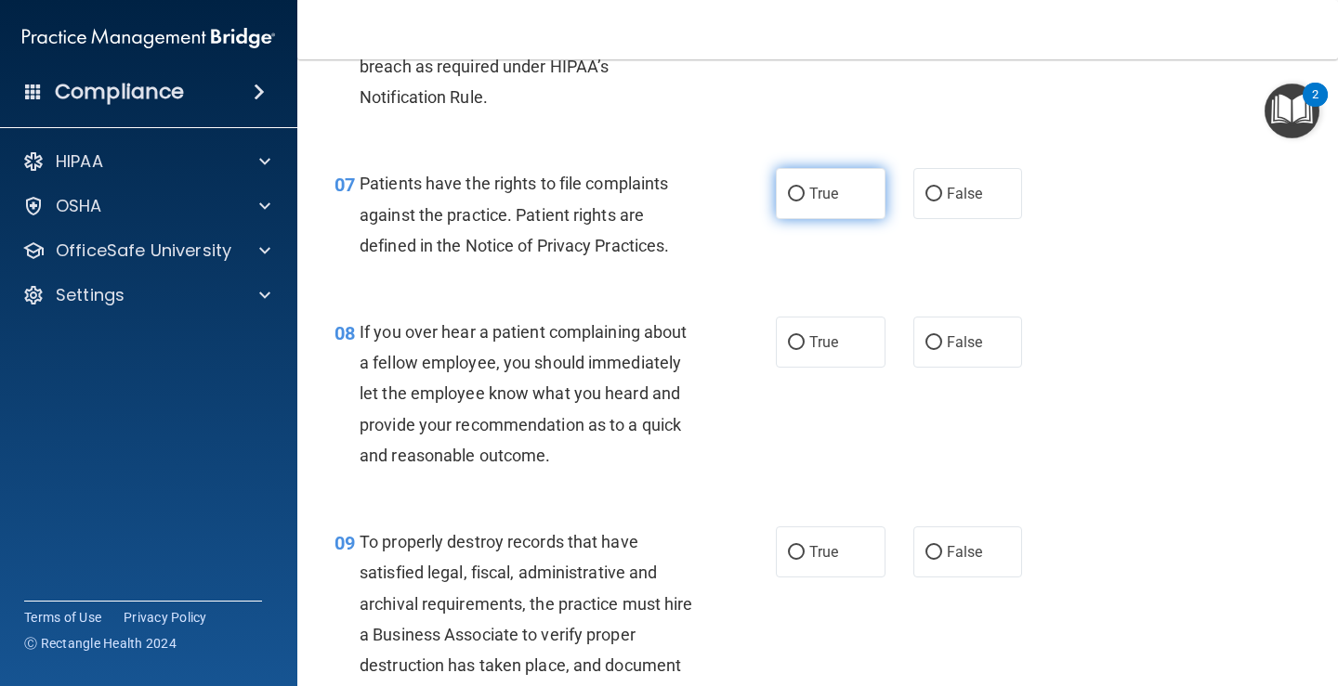
click at [791, 199] on input "True" at bounding box center [796, 195] width 17 height 14
radio input "true"
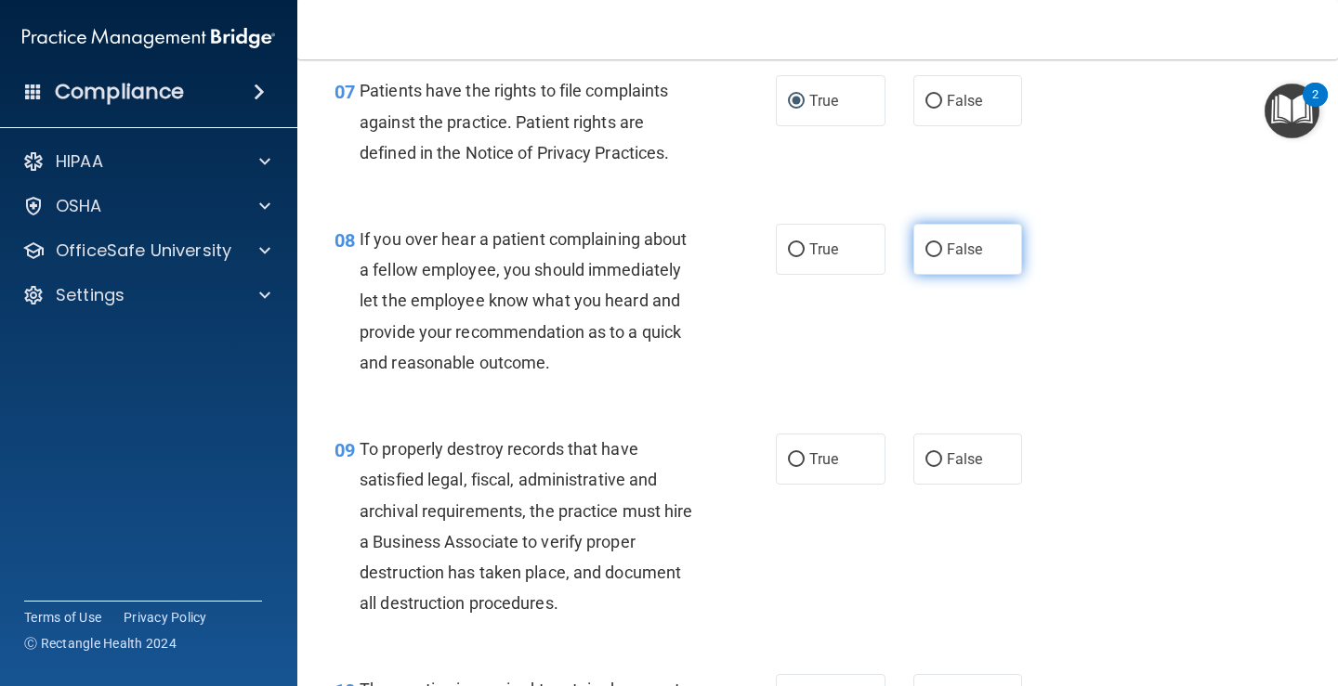
click at [983, 228] on label "False" at bounding box center [968, 249] width 110 height 51
click at [942, 243] on input "False" at bounding box center [933, 250] width 17 height 14
radio input "true"
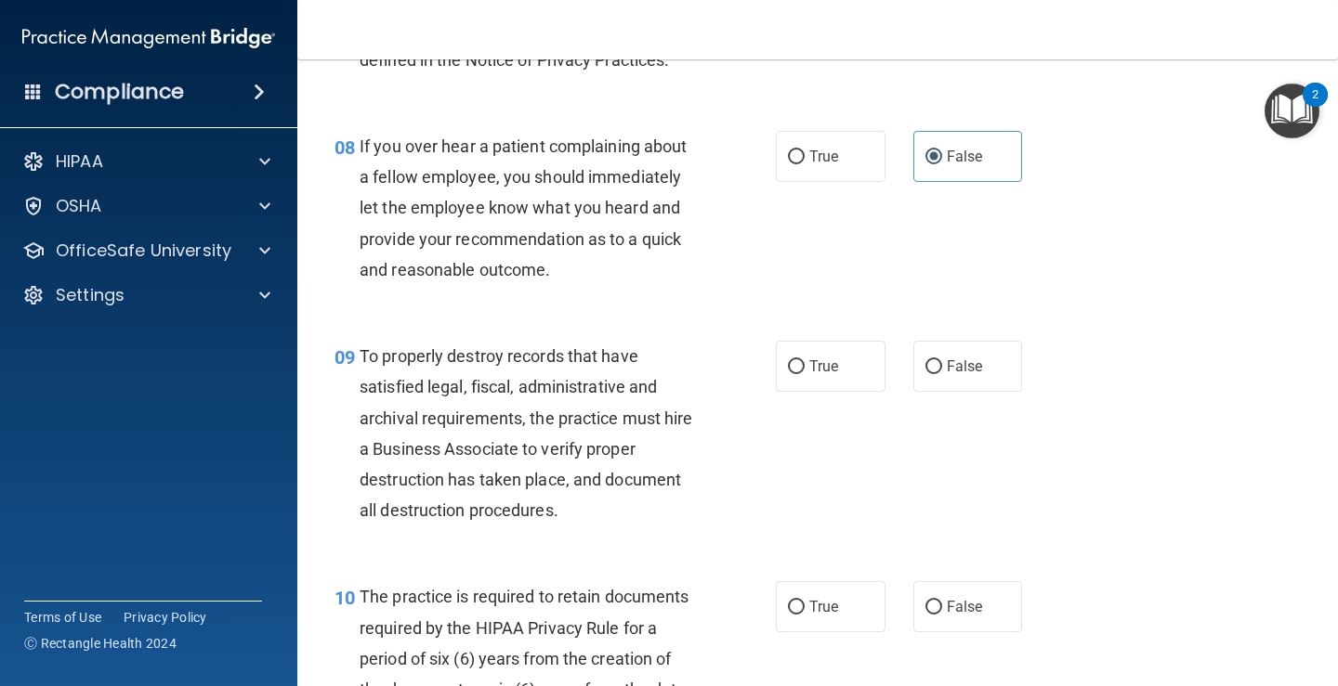
scroll to position [1579, 0]
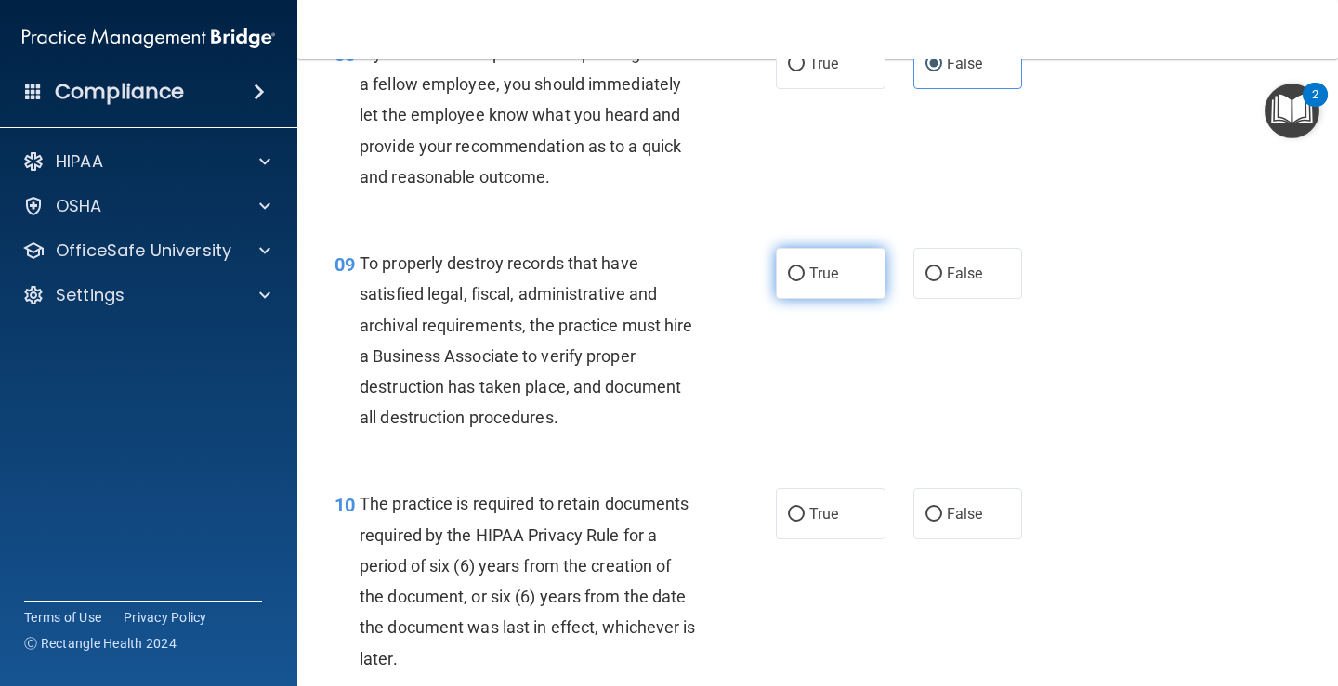
click at [791, 271] on input "True" at bounding box center [796, 275] width 17 height 14
radio input "true"
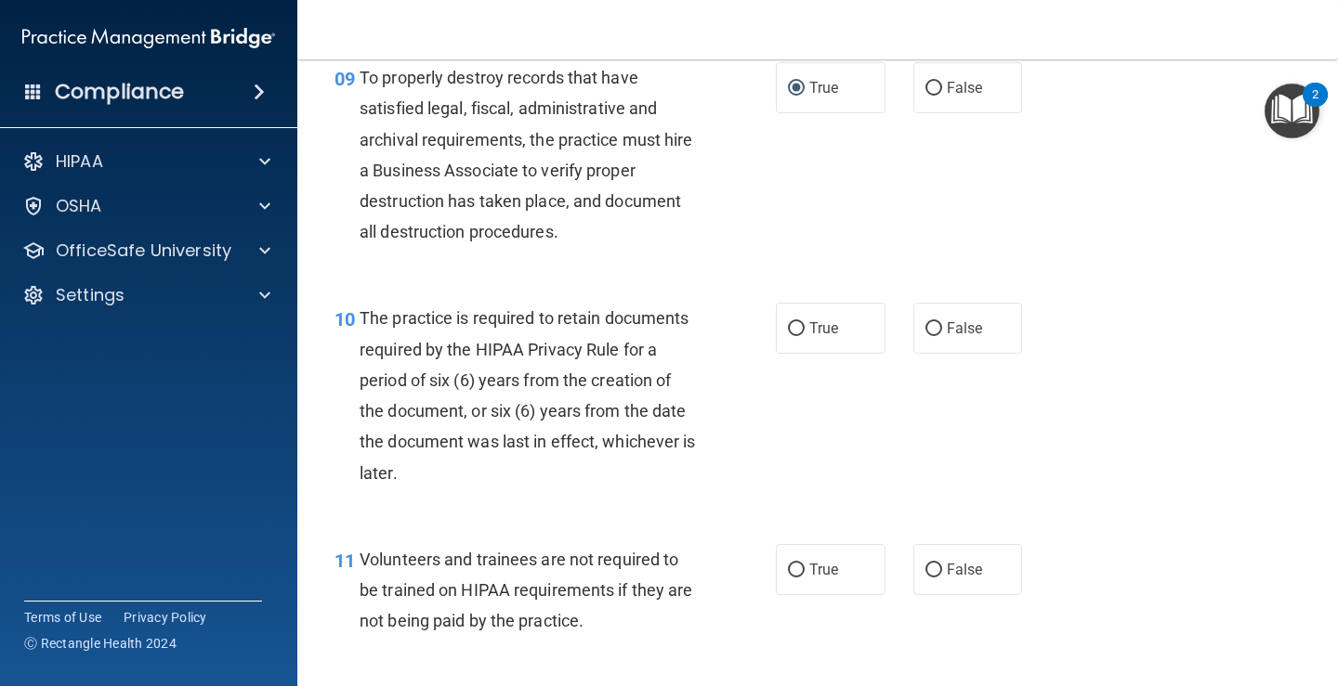
scroll to position [1858, 0]
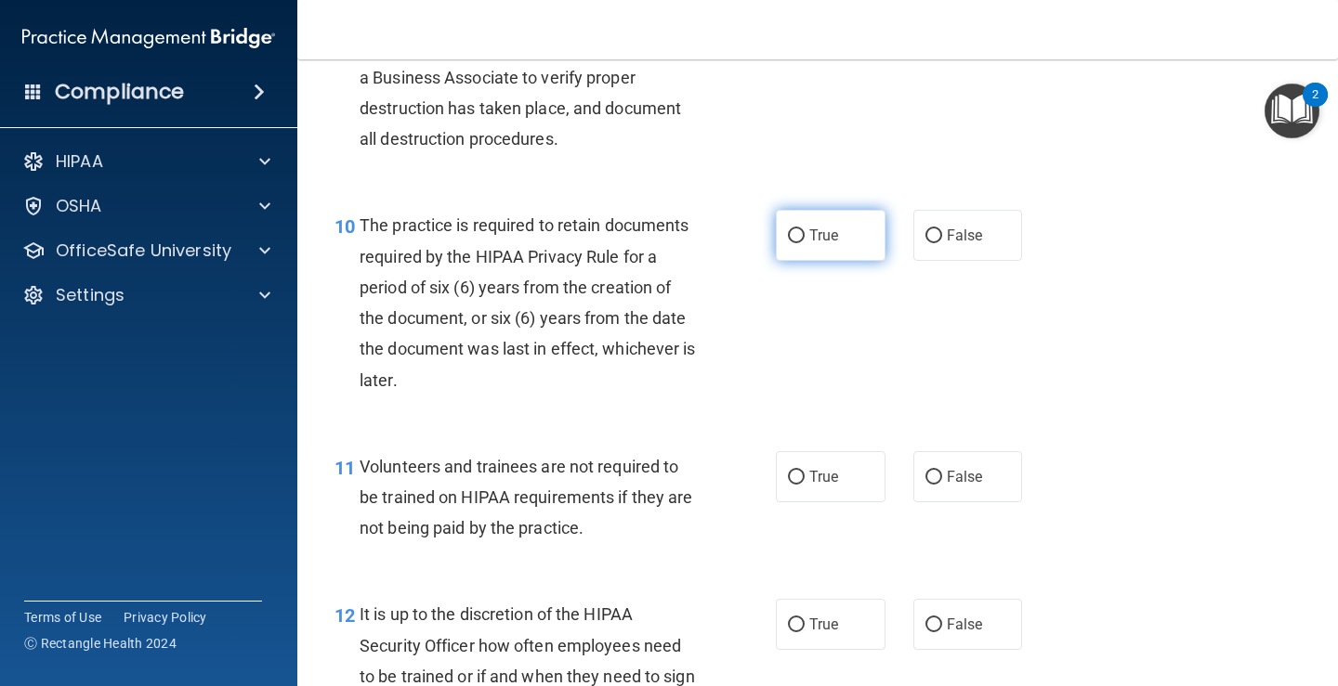
click at [799, 240] on label "True" at bounding box center [831, 235] width 110 height 51
click at [799, 240] on input "True" at bounding box center [796, 236] width 17 height 14
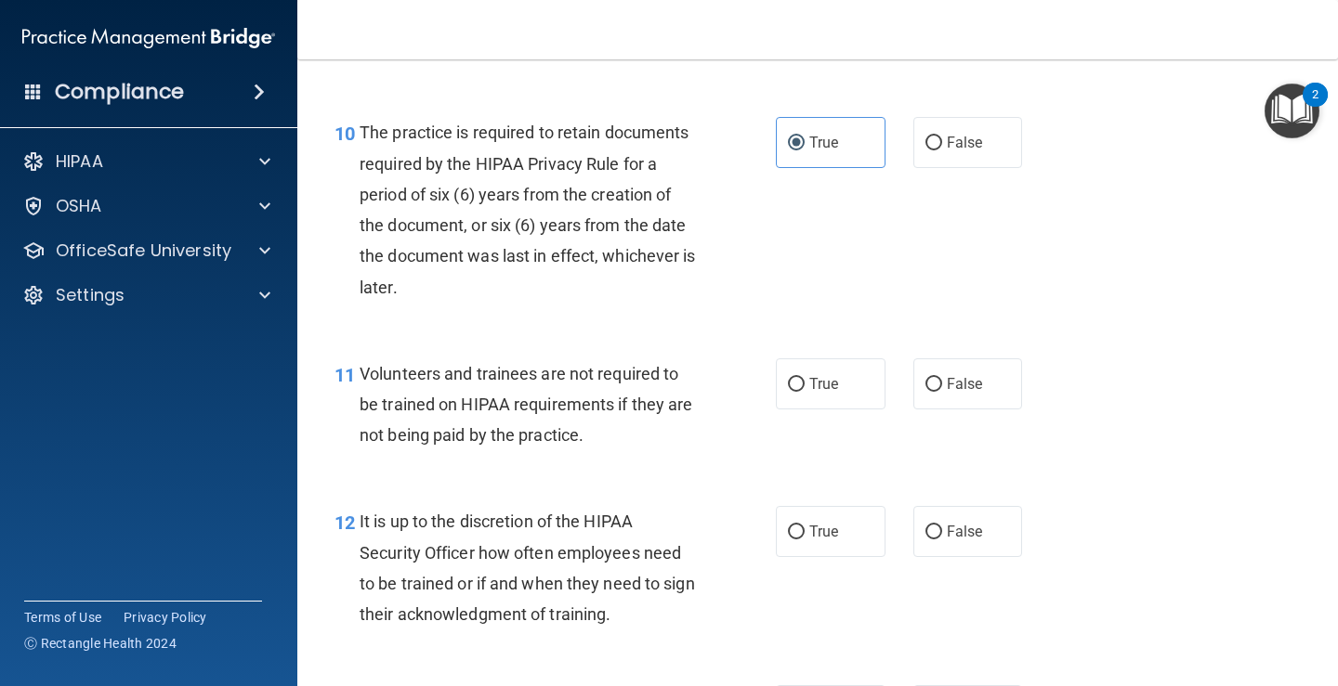
scroll to position [2043, 0]
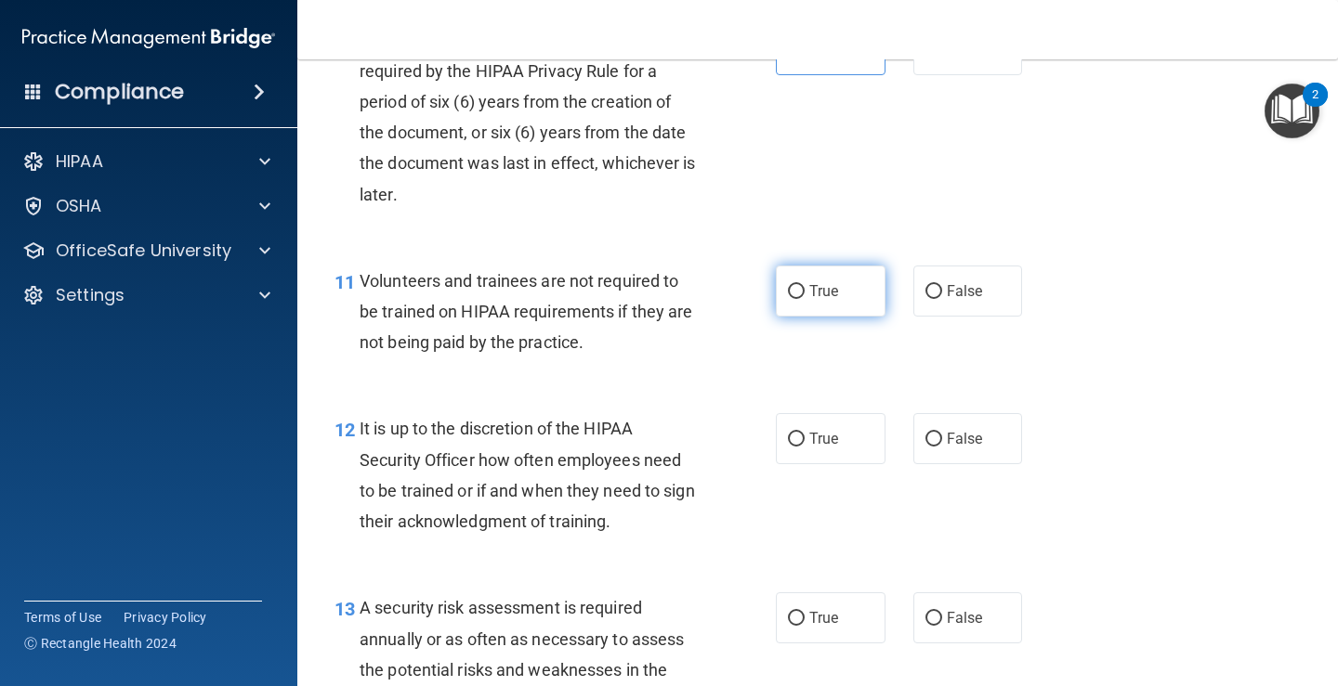
click at [829, 297] on span "True" at bounding box center [823, 291] width 29 height 18
click at [804, 297] on input "True" at bounding box center [796, 292] width 17 height 14
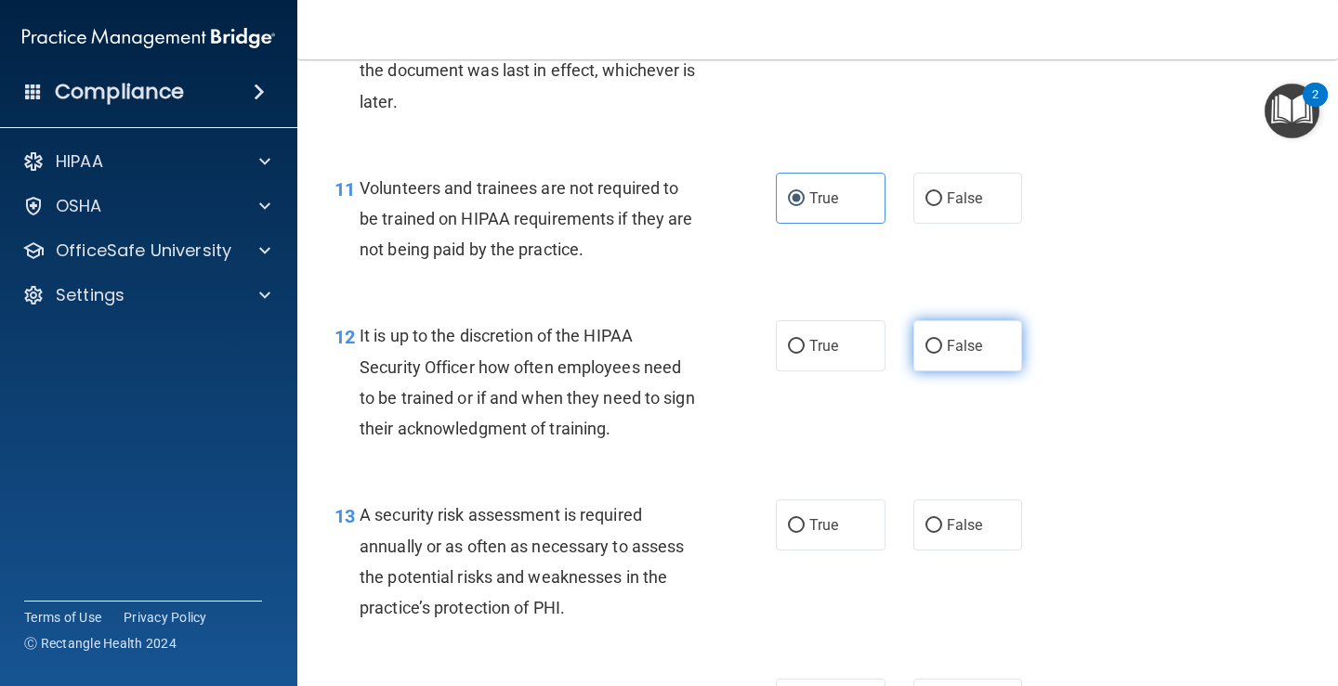
click at [933, 341] on input "False" at bounding box center [933, 347] width 17 height 14
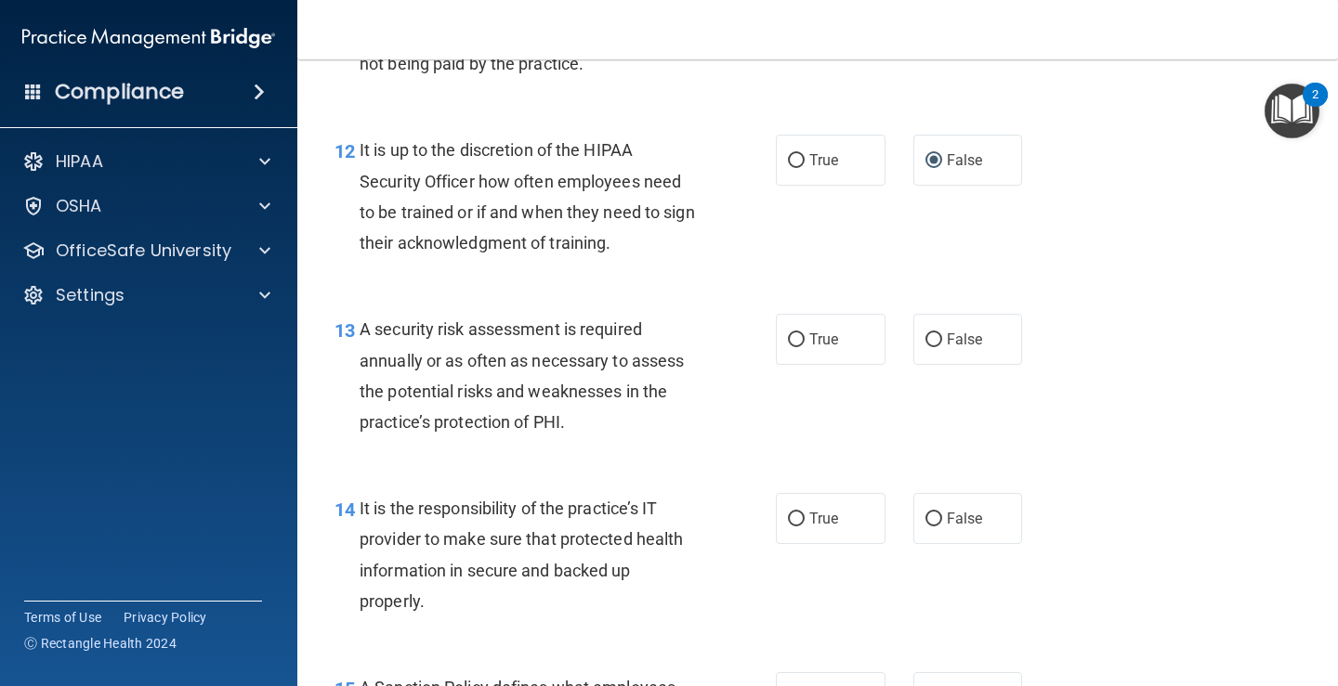
scroll to position [2415, 0]
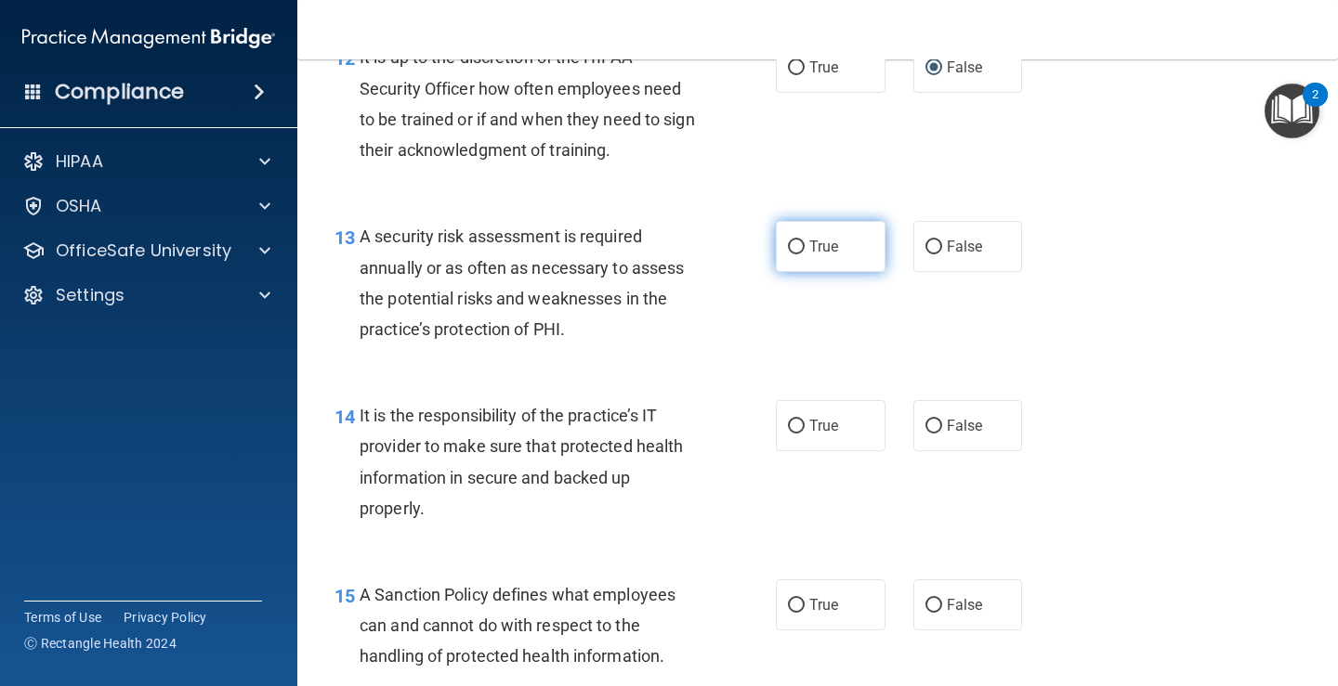
click at [792, 246] on input "True" at bounding box center [796, 248] width 17 height 14
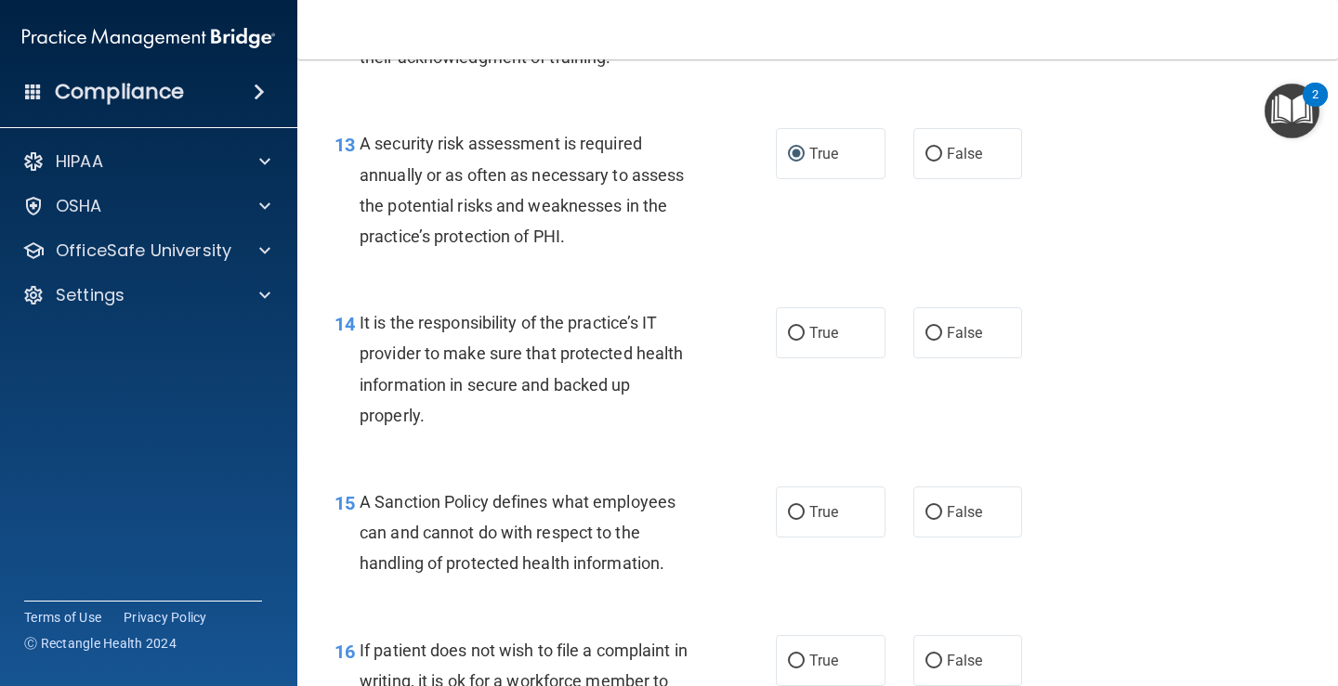
scroll to position [2601, 0]
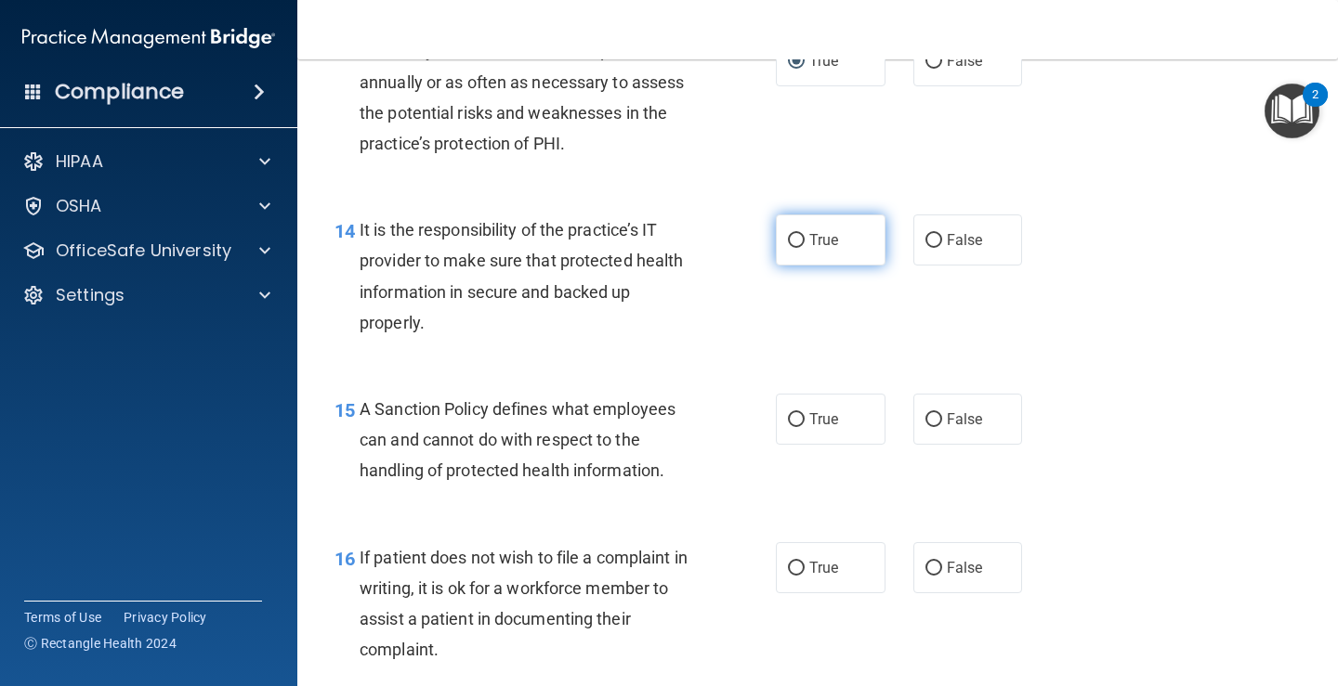
click at [779, 245] on label "True" at bounding box center [831, 240] width 110 height 51
click at [788, 245] on input "True" at bounding box center [796, 241] width 17 height 14
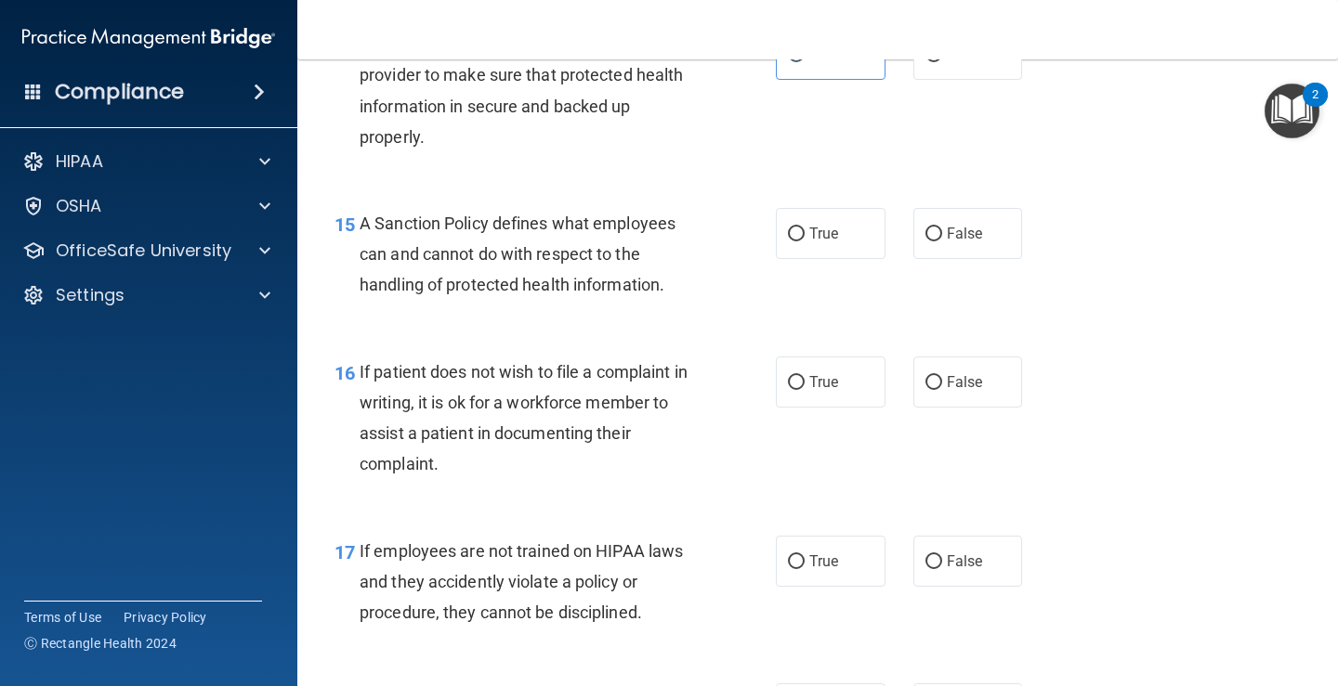
scroll to position [2879, 0]
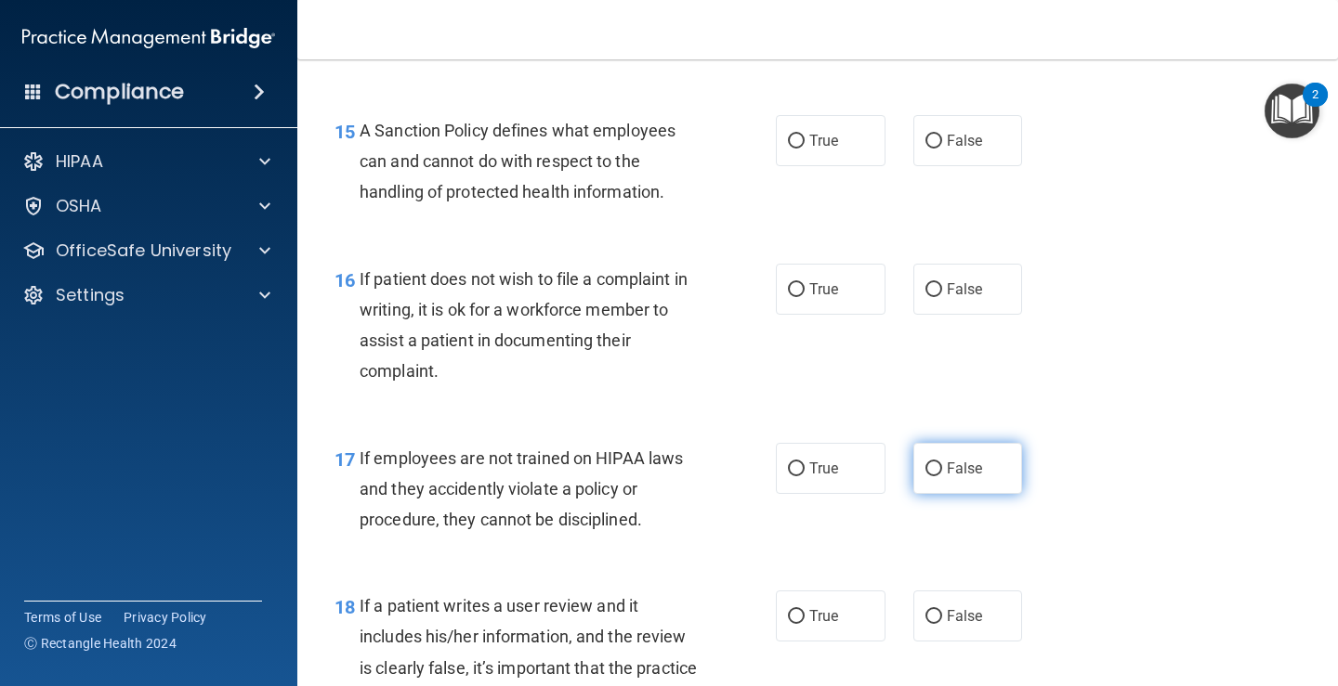
click at [961, 468] on span "False" at bounding box center [964, 469] width 36 height 18
click at [942, 468] on input "False" at bounding box center [933, 470] width 17 height 14
click at [983, 137] on label "False" at bounding box center [968, 140] width 110 height 51
click at [942, 137] on input "False" at bounding box center [933, 142] width 17 height 14
click at [825, 292] on span "True" at bounding box center [823, 290] width 29 height 18
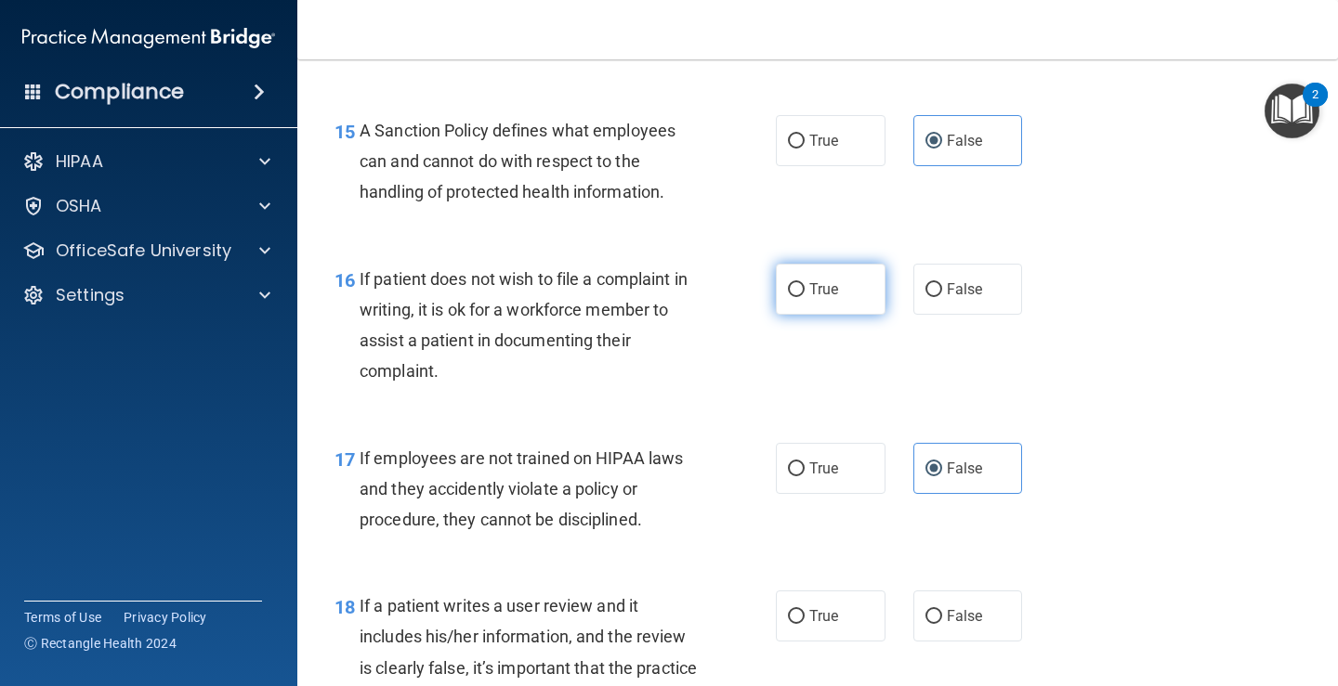
click at [804, 292] on input "True" at bounding box center [796, 290] width 17 height 14
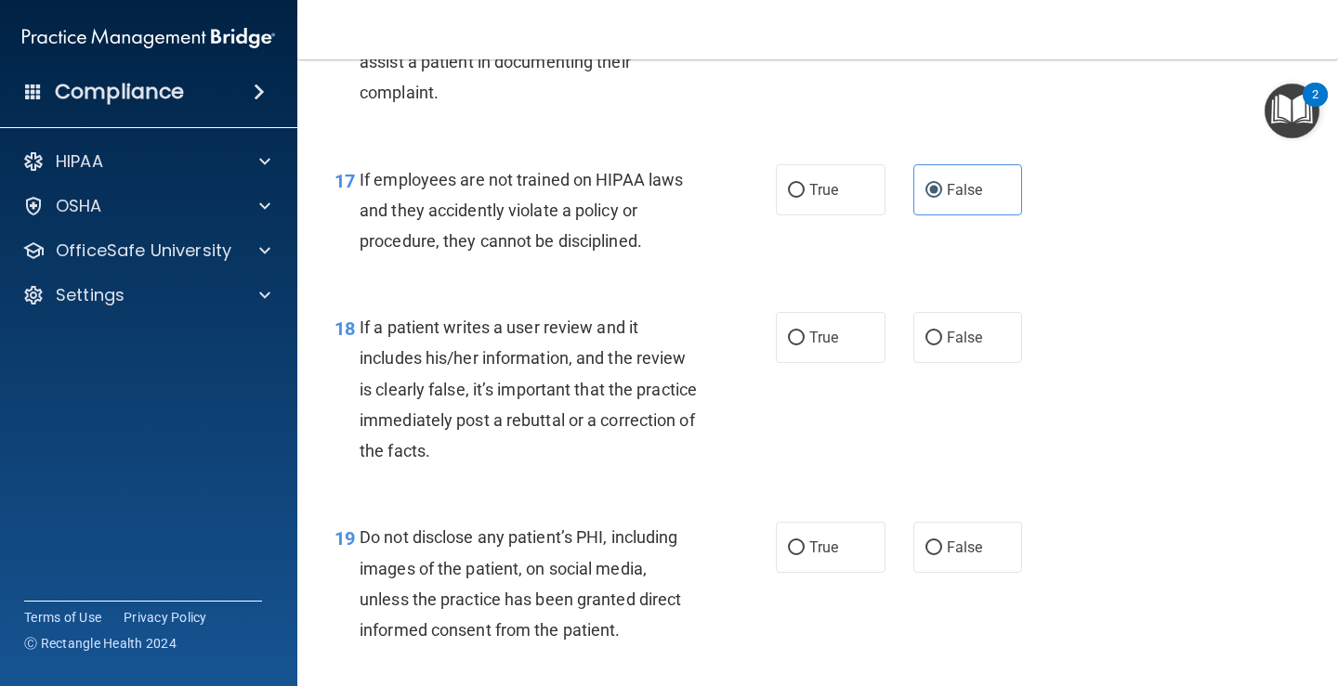
scroll to position [3065, 0]
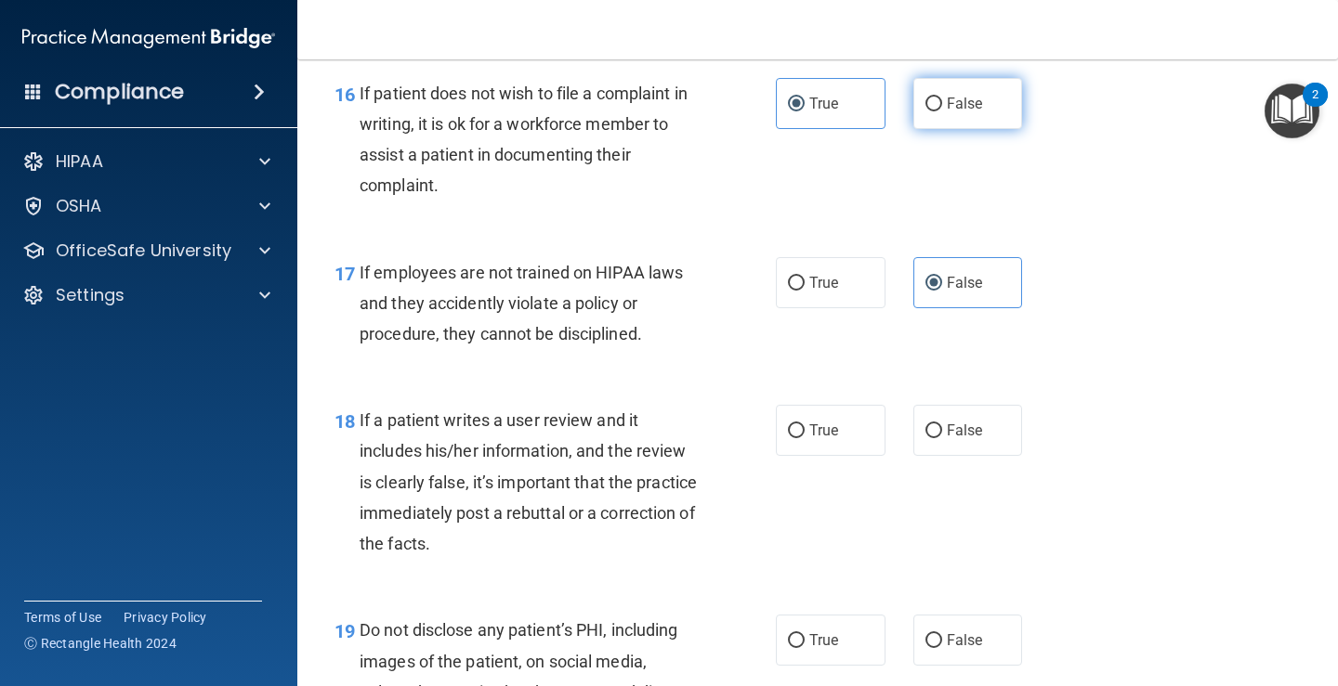
click at [955, 90] on label "False" at bounding box center [968, 103] width 110 height 51
click at [942, 98] on input "False" at bounding box center [933, 105] width 17 height 14
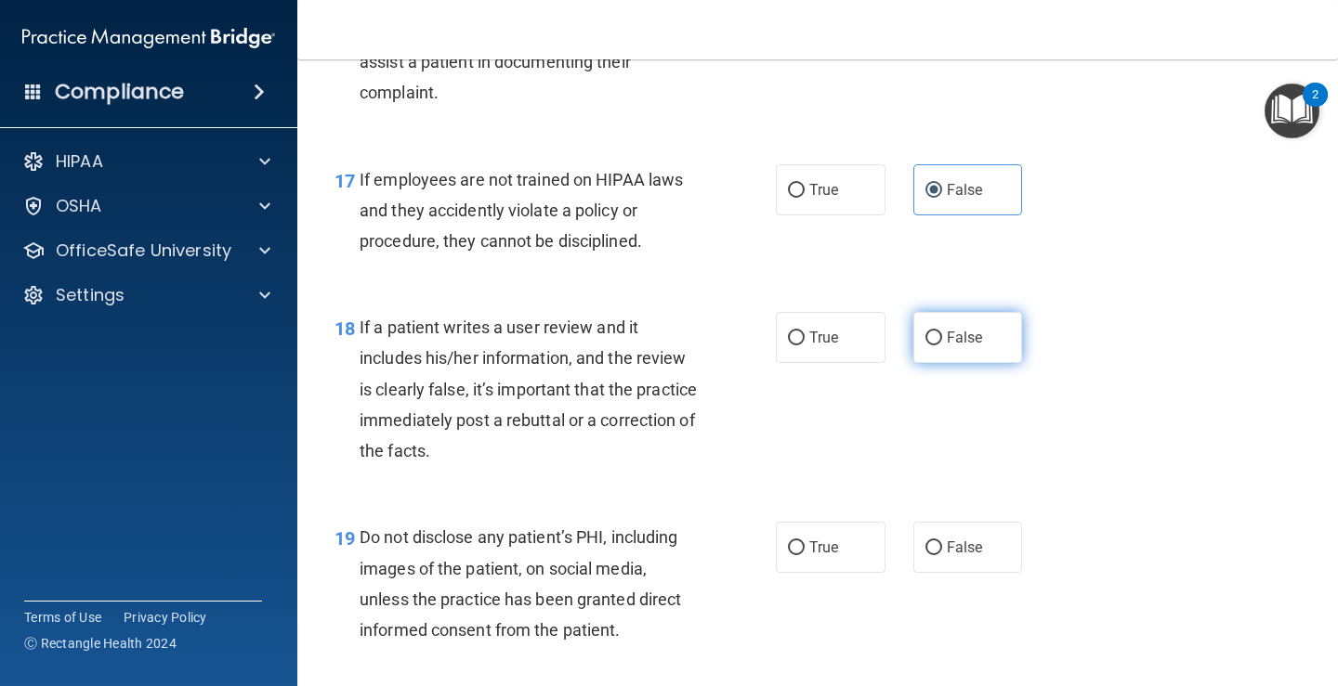
click at [963, 326] on label "False" at bounding box center [968, 337] width 110 height 51
click at [942, 332] on input "False" at bounding box center [933, 339] width 17 height 14
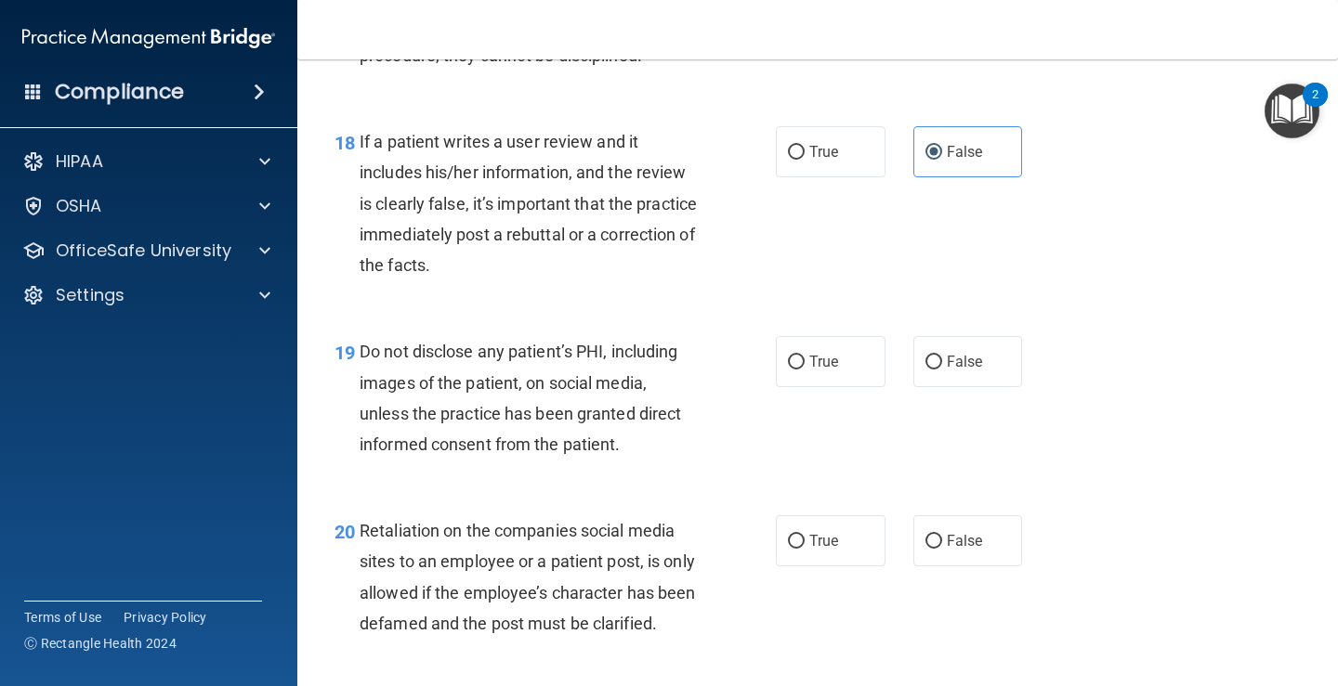
scroll to position [3437, 0]
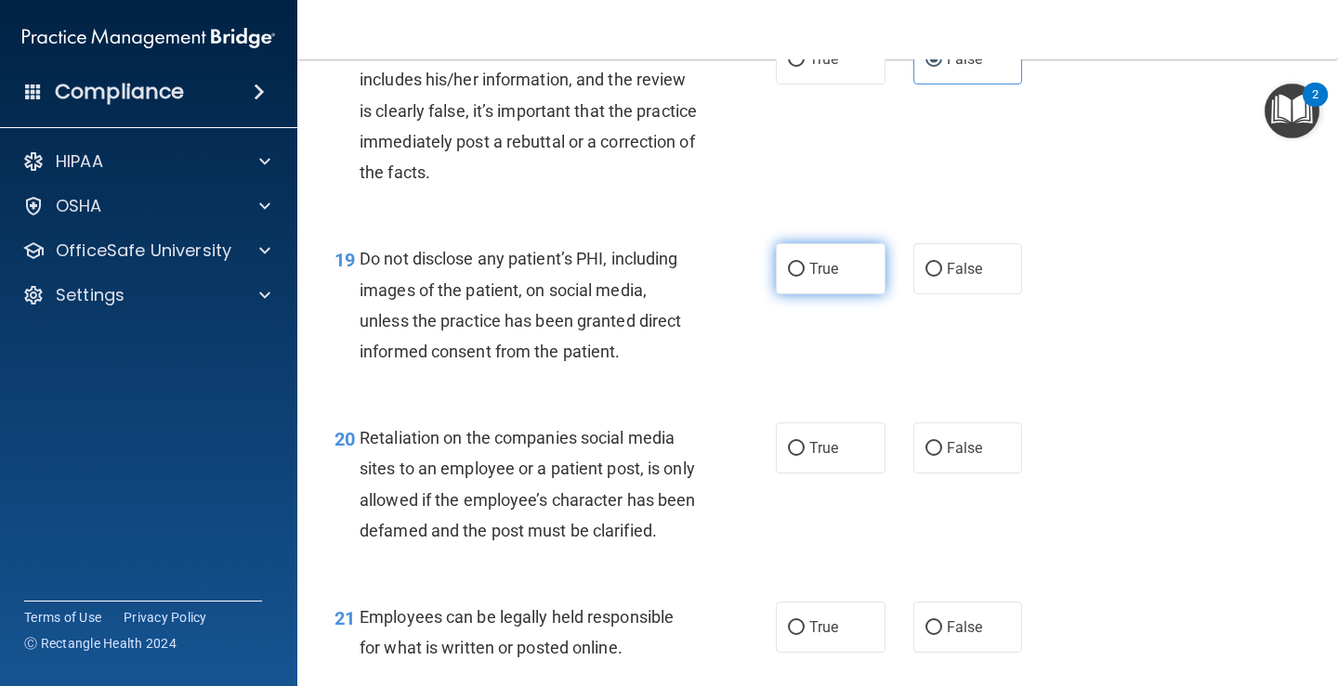
drag, startPoint x: 792, startPoint y: 295, endPoint x: 784, endPoint y: 270, distance: 26.4
click at [1038, 243] on ng-form "19 Do not disclose any patient’s PHI, including images of the patient, on socia…" at bounding box center [1038, 243] width 0 height 0
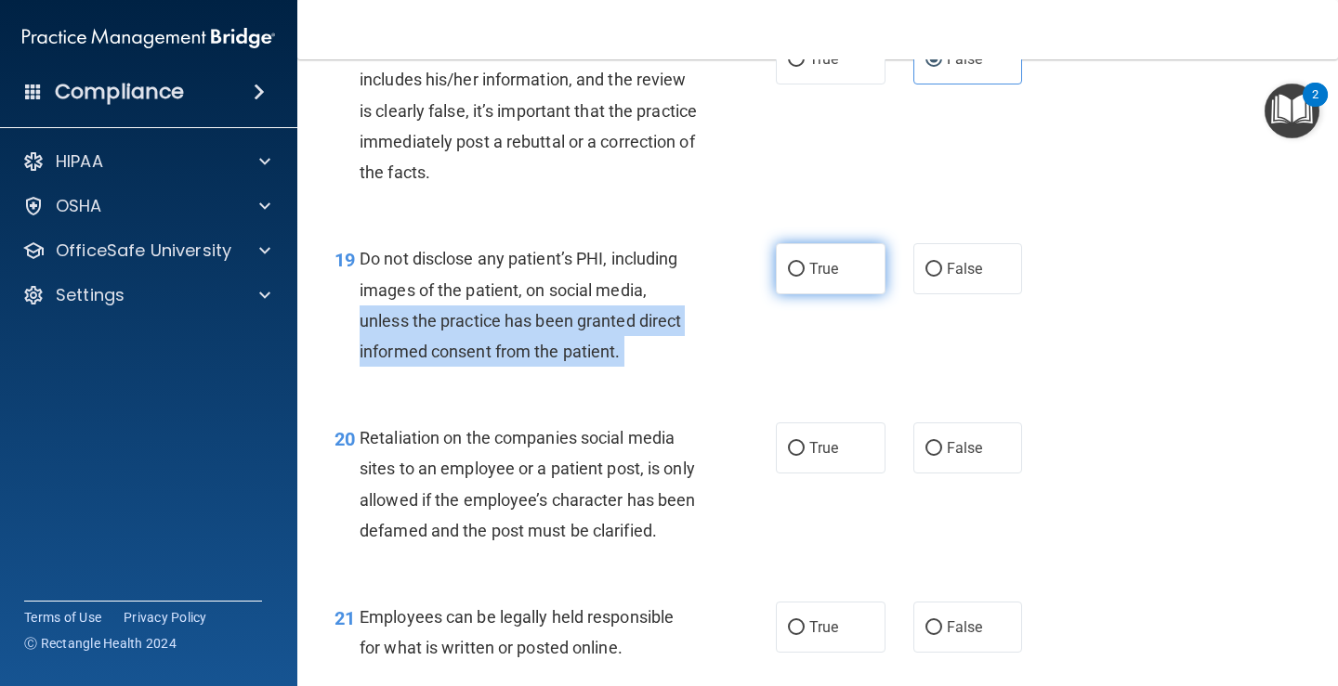
click at [788, 268] on input "True" at bounding box center [796, 270] width 17 height 14
click at [671, 363] on div "Do not disclose any patient’s PHI, including images of the patient, on social m…" at bounding box center [535, 305] width 352 height 124
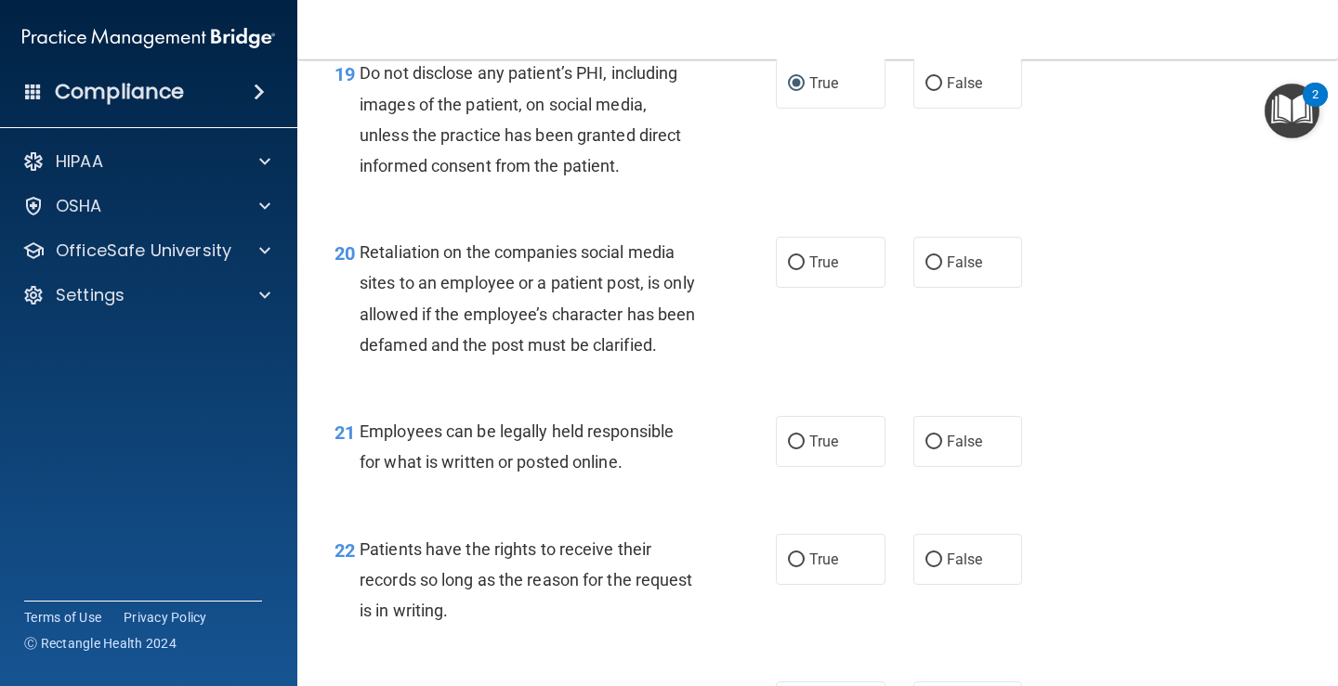
scroll to position [3715, 0]
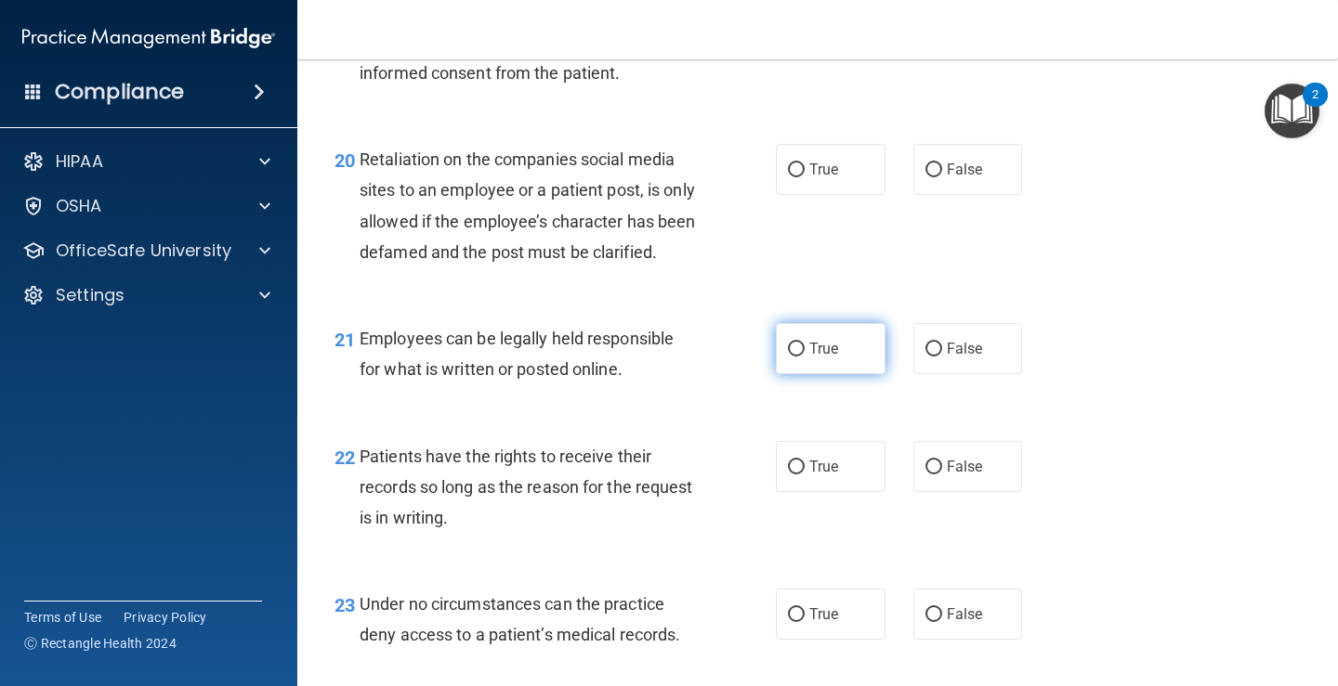
click at [812, 358] on span "True" at bounding box center [823, 349] width 29 height 18
click at [804, 357] on input "True" at bounding box center [796, 350] width 17 height 14
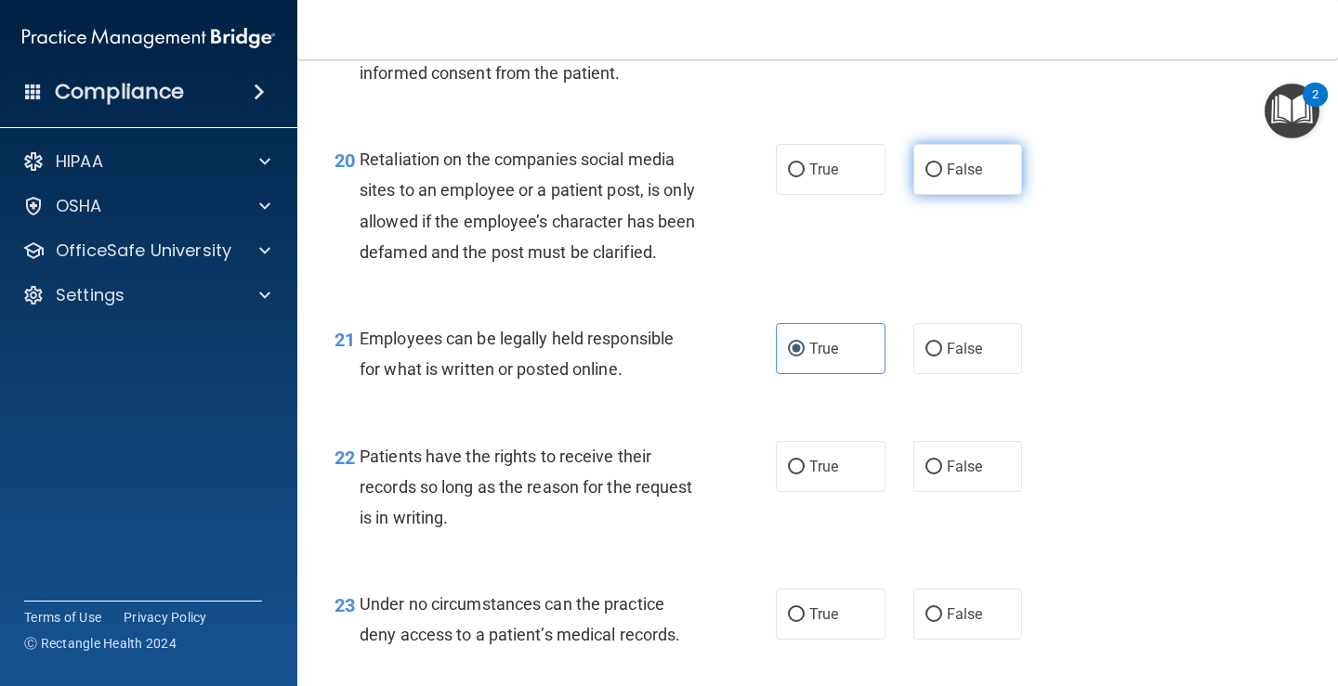
click at [914, 182] on label "False" at bounding box center [968, 169] width 110 height 51
click at [925, 177] on input "False" at bounding box center [933, 170] width 17 height 14
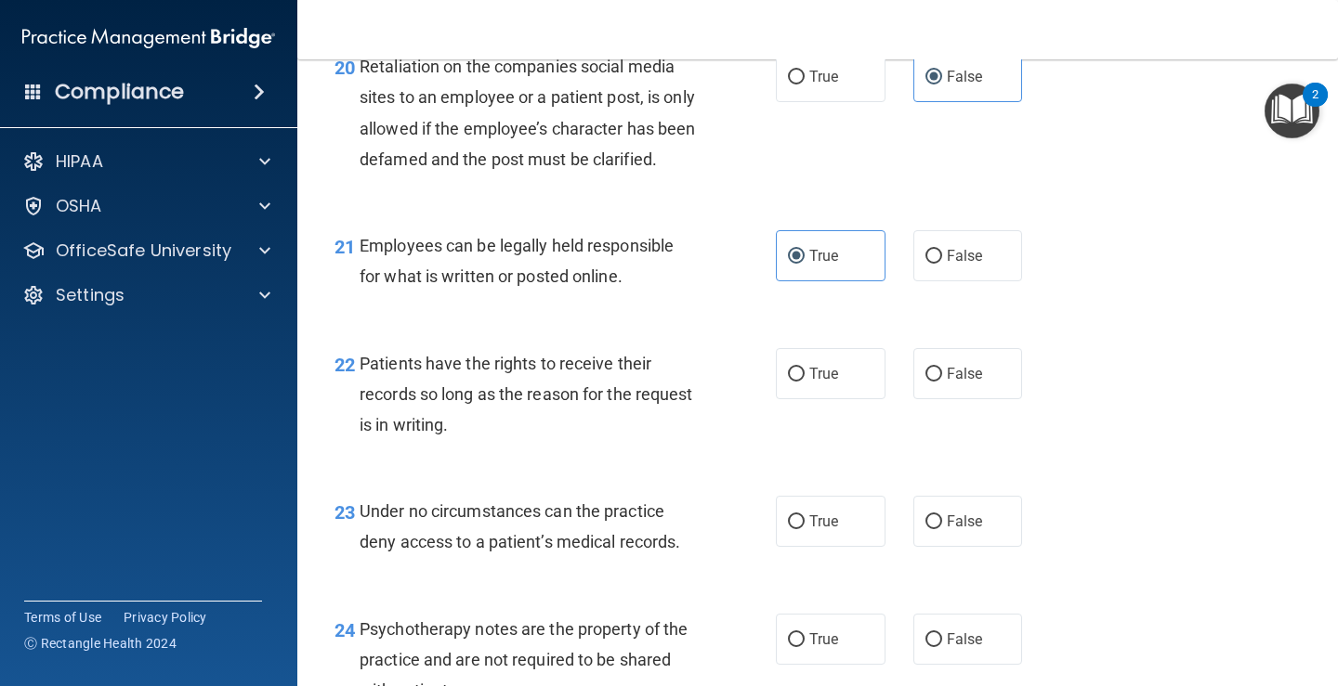
scroll to position [3901, 0]
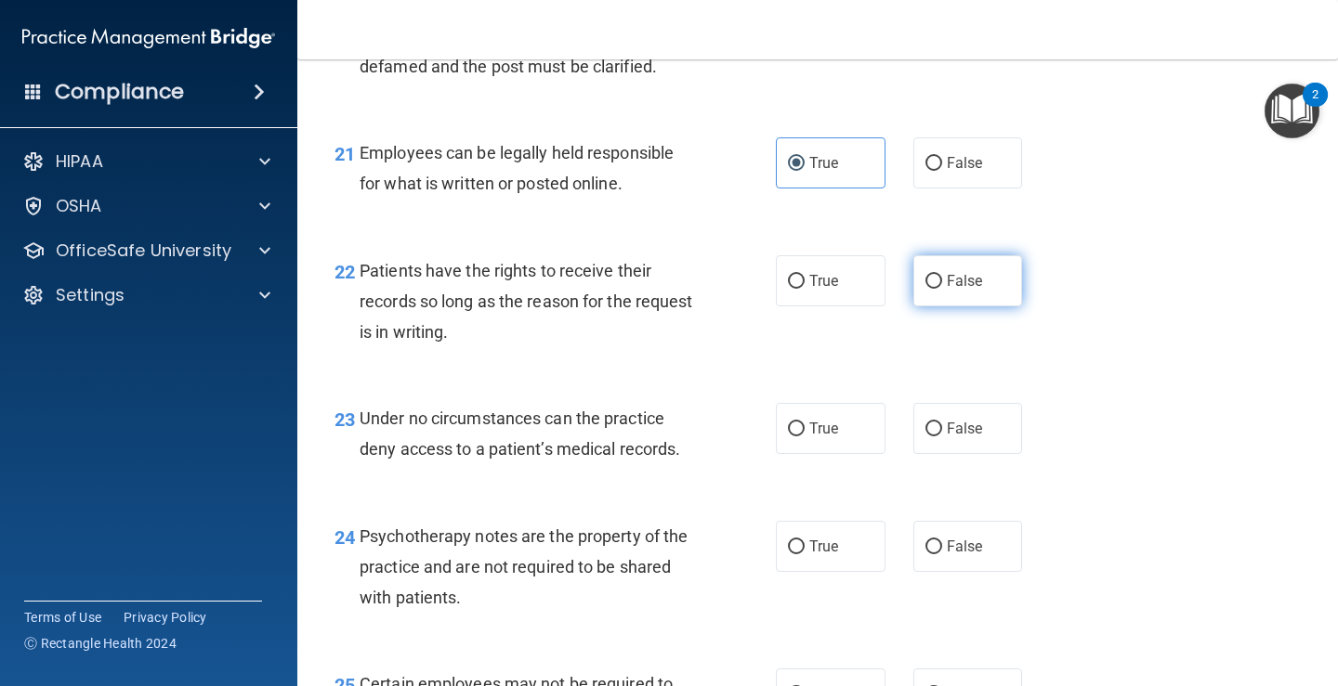
click at [961, 290] on span "False" at bounding box center [964, 281] width 36 height 18
click at [942, 289] on input "False" at bounding box center [933, 282] width 17 height 14
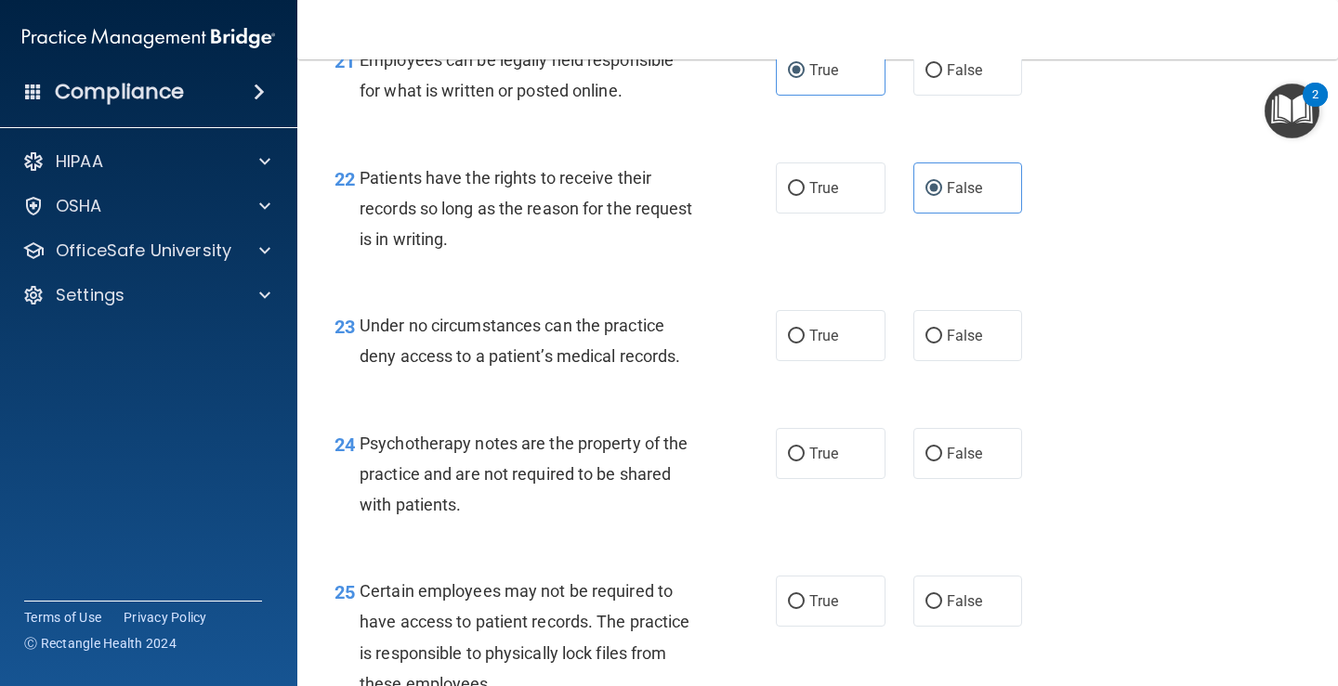
scroll to position [4087, 0]
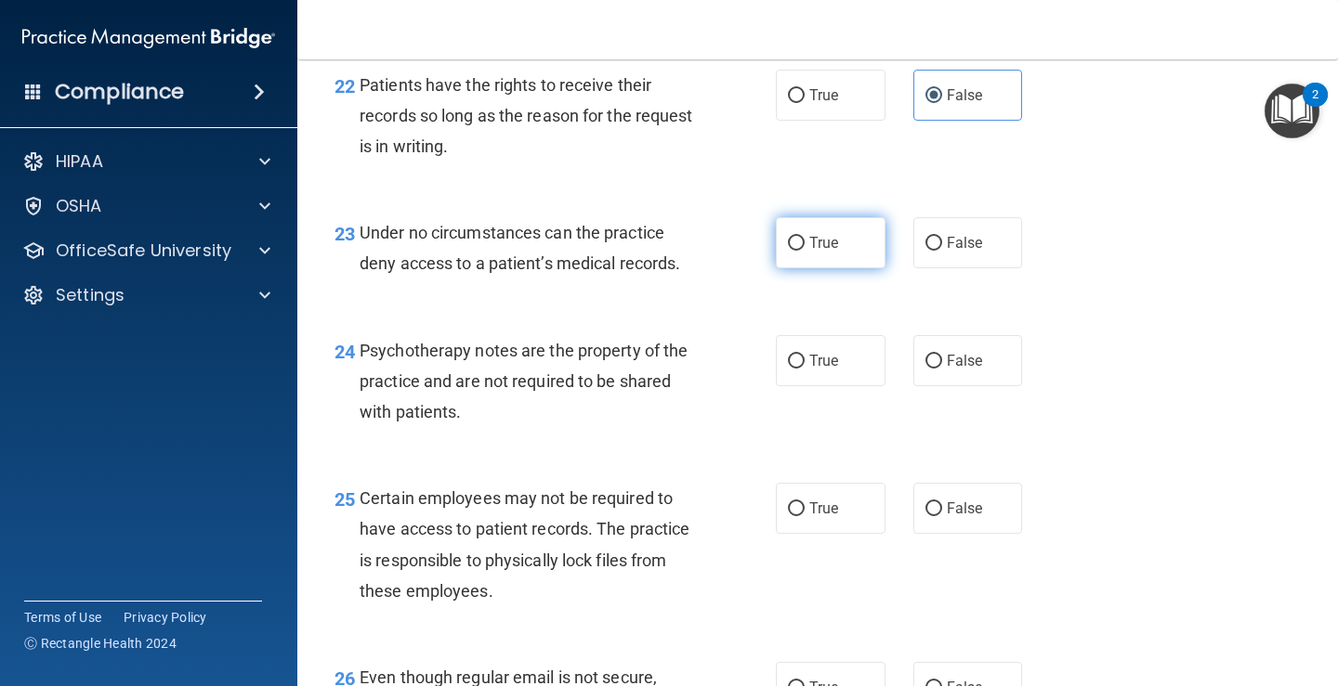
click at [802, 268] on label "True" at bounding box center [831, 242] width 110 height 51
click at [802, 251] on input "True" at bounding box center [796, 244] width 17 height 14
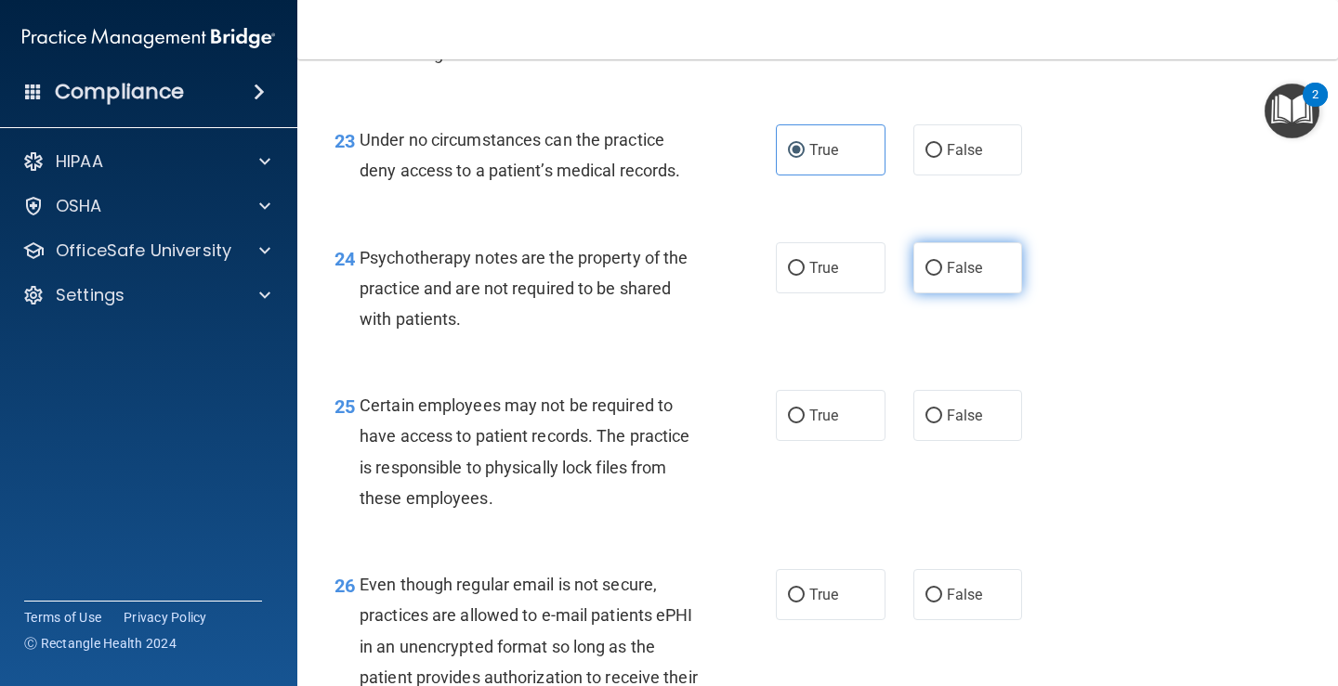
click at [949, 277] on span "False" at bounding box center [964, 268] width 36 height 18
click at [942, 276] on input "False" at bounding box center [933, 269] width 17 height 14
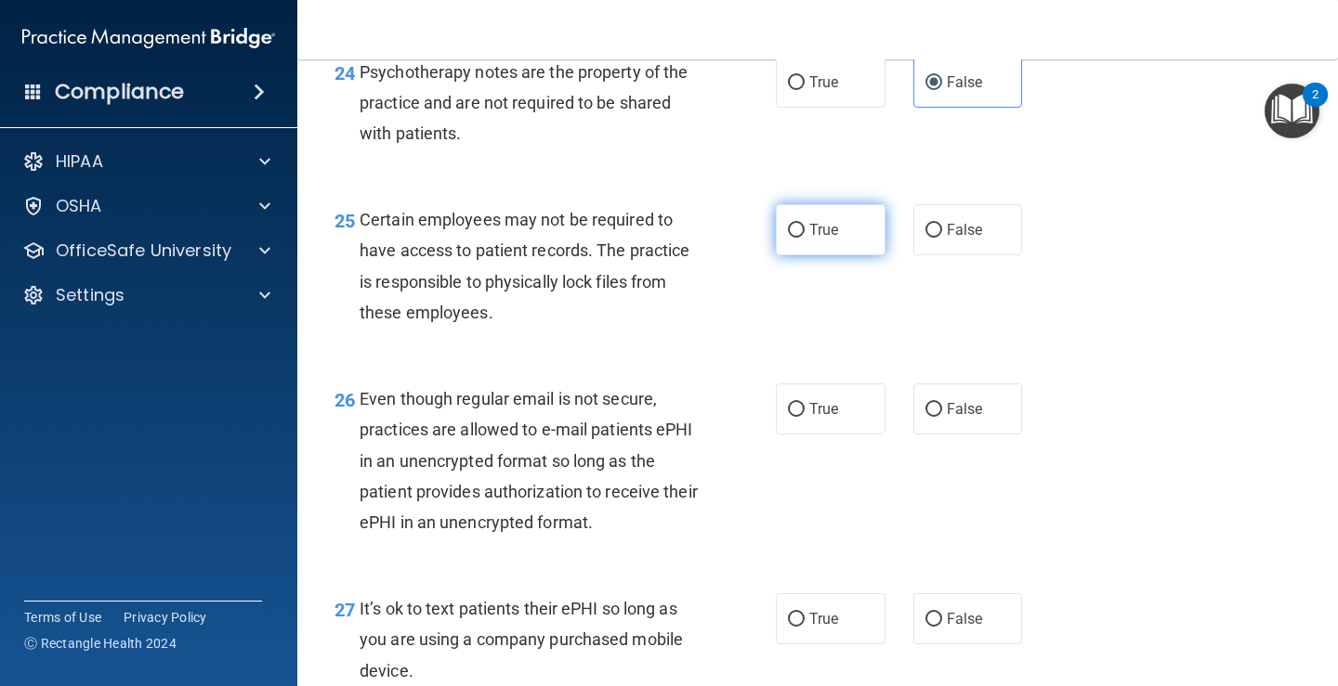
click at [855, 243] on label "True" at bounding box center [831, 229] width 110 height 51
click at [804, 238] on input "True" at bounding box center [796, 231] width 17 height 14
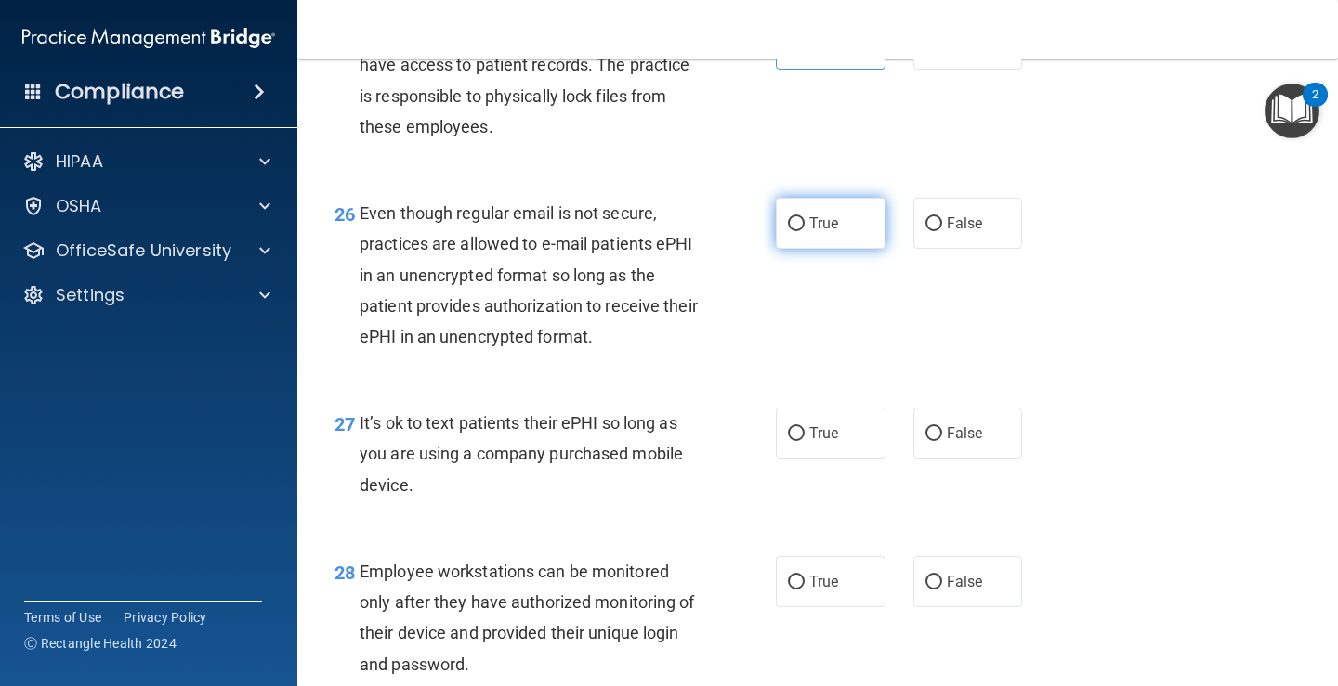
click at [819, 243] on label "True" at bounding box center [831, 223] width 110 height 51
click at [804, 231] on input "True" at bounding box center [796, 224] width 17 height 14
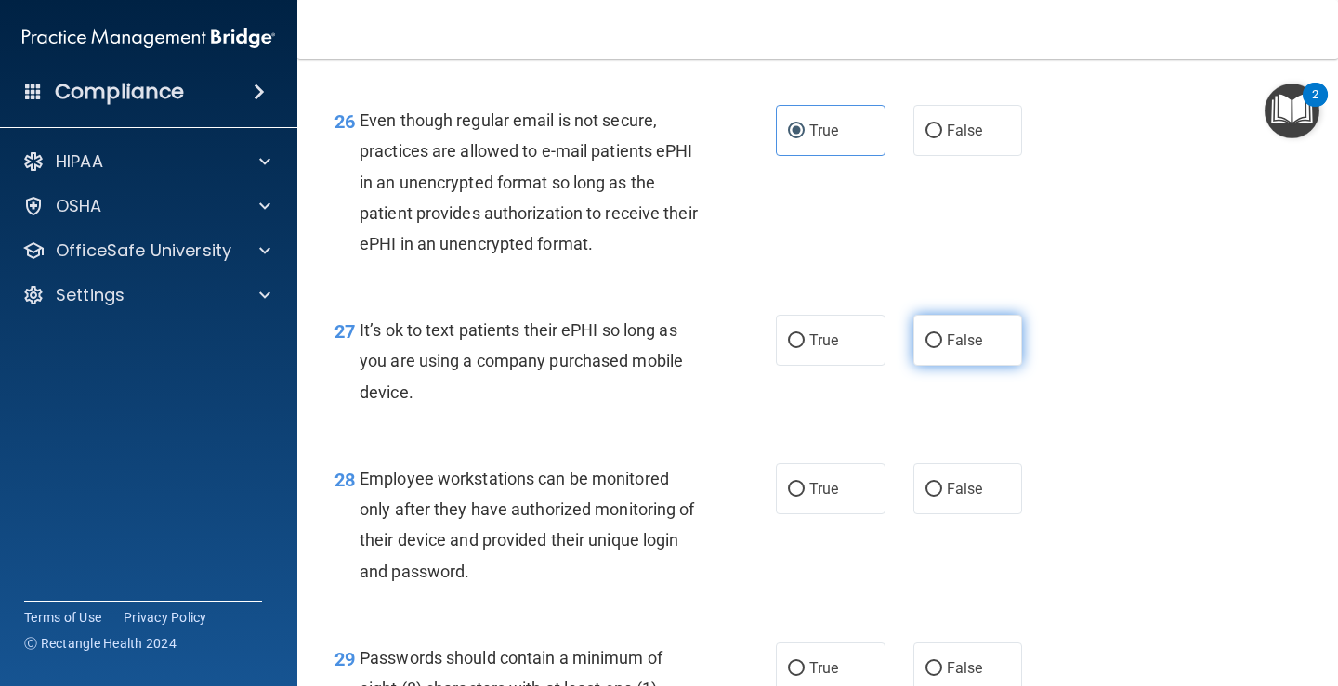
click at [925, 348] on input "False" at bounding box center [933, 341] width 17 height 14
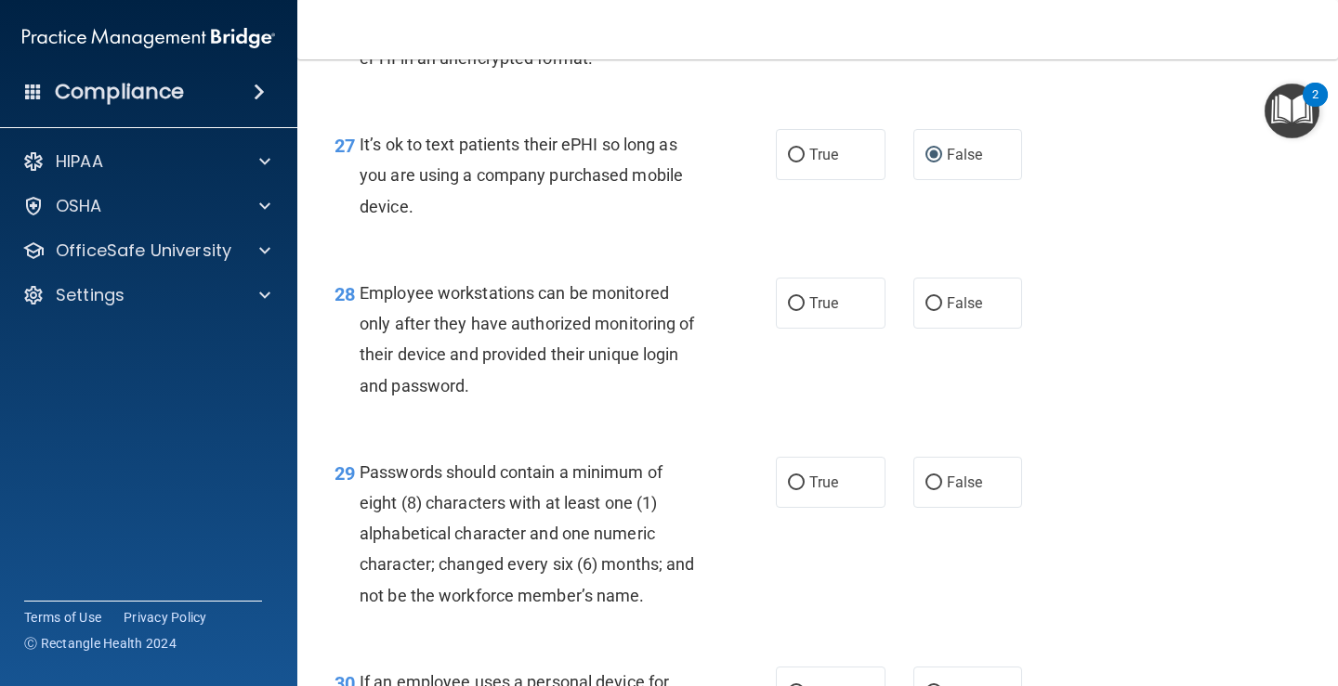
scroll to position [4923, 0]
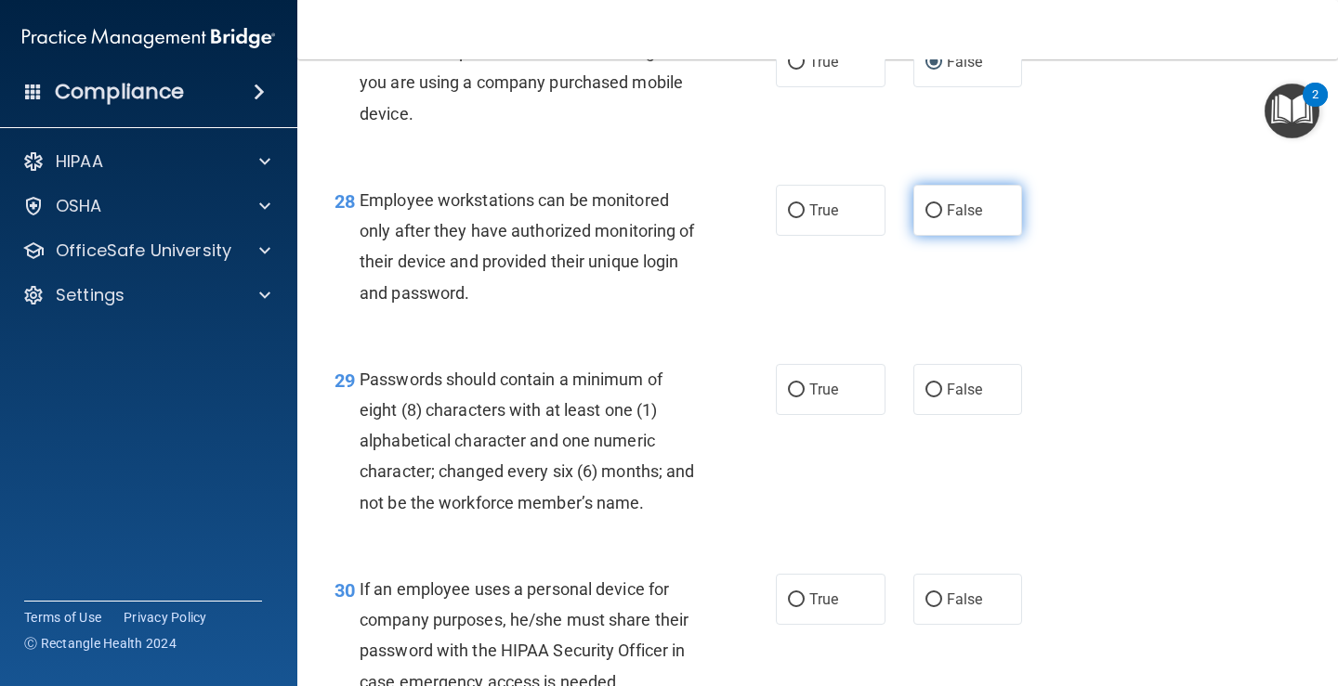
click at [925, 218] on input "False" at bounding box center [933, 211] width 17 height 14
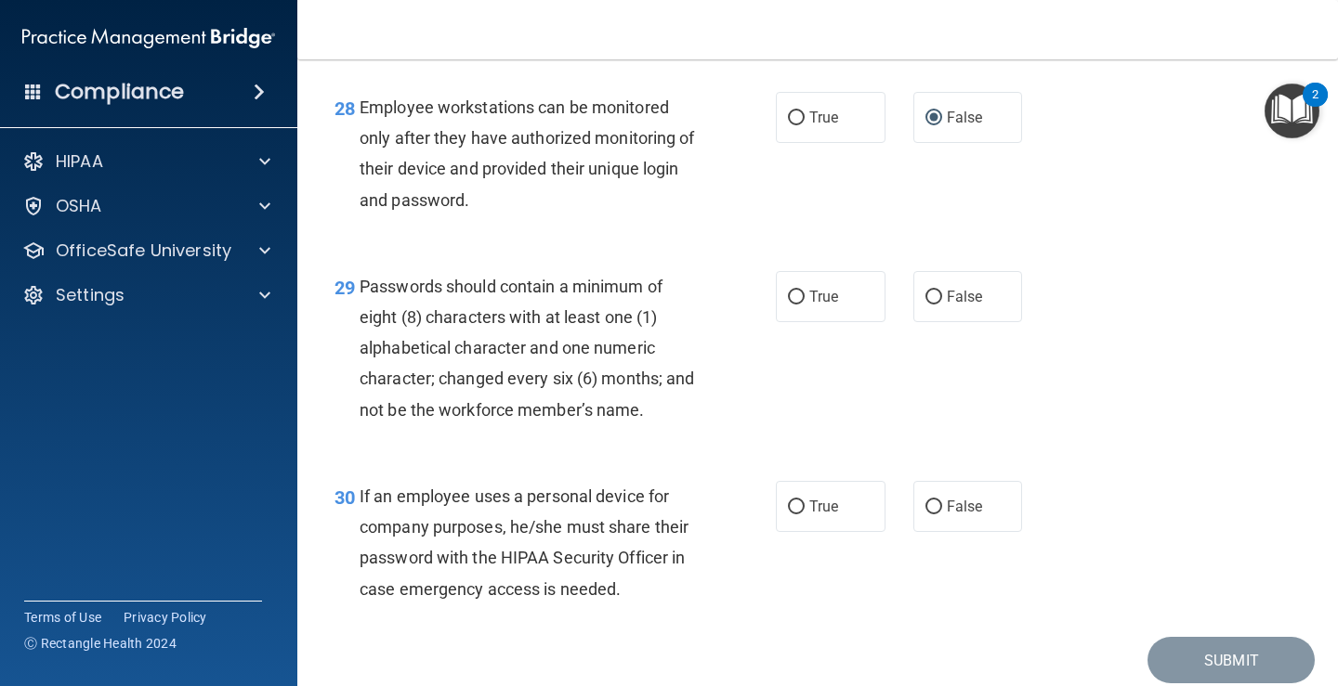
scroll to position [5109, 0]
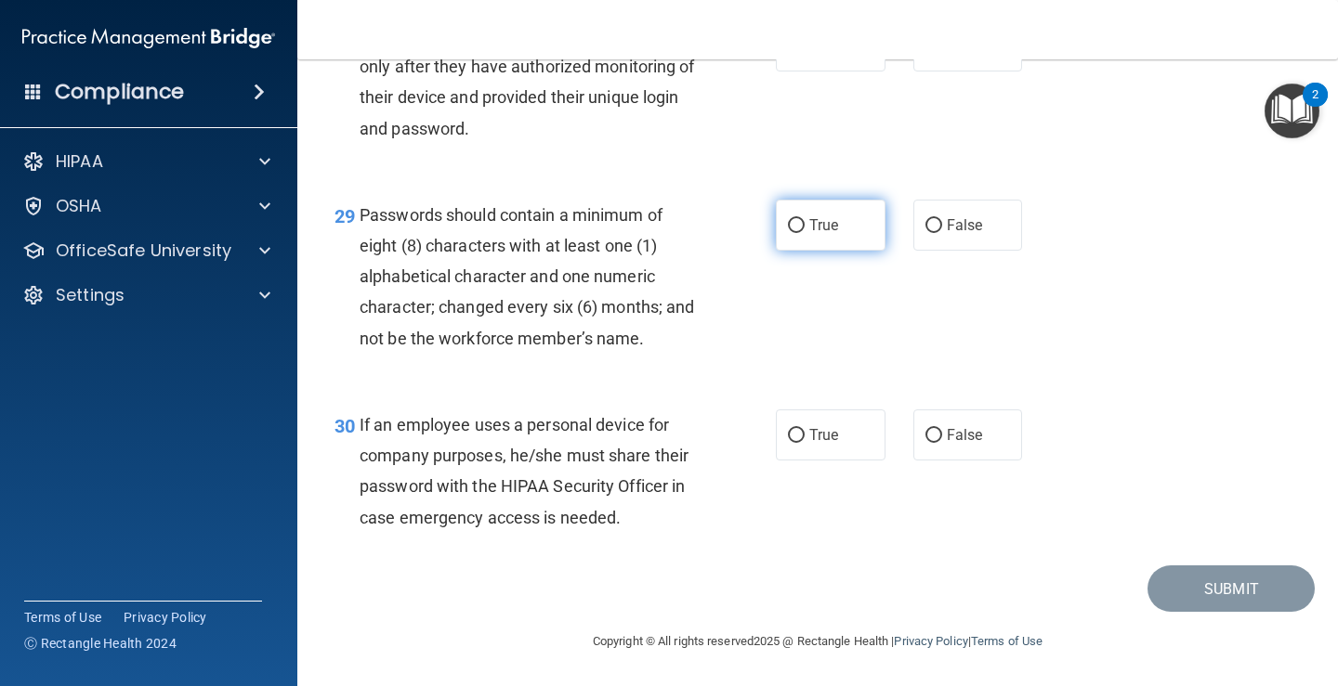
click at [799, 242] on label "True" at bounding box center [831, 225] width 110 height 51
click at [799, 233] on input "True" at bounding box center [796, 226] width 17 height 14
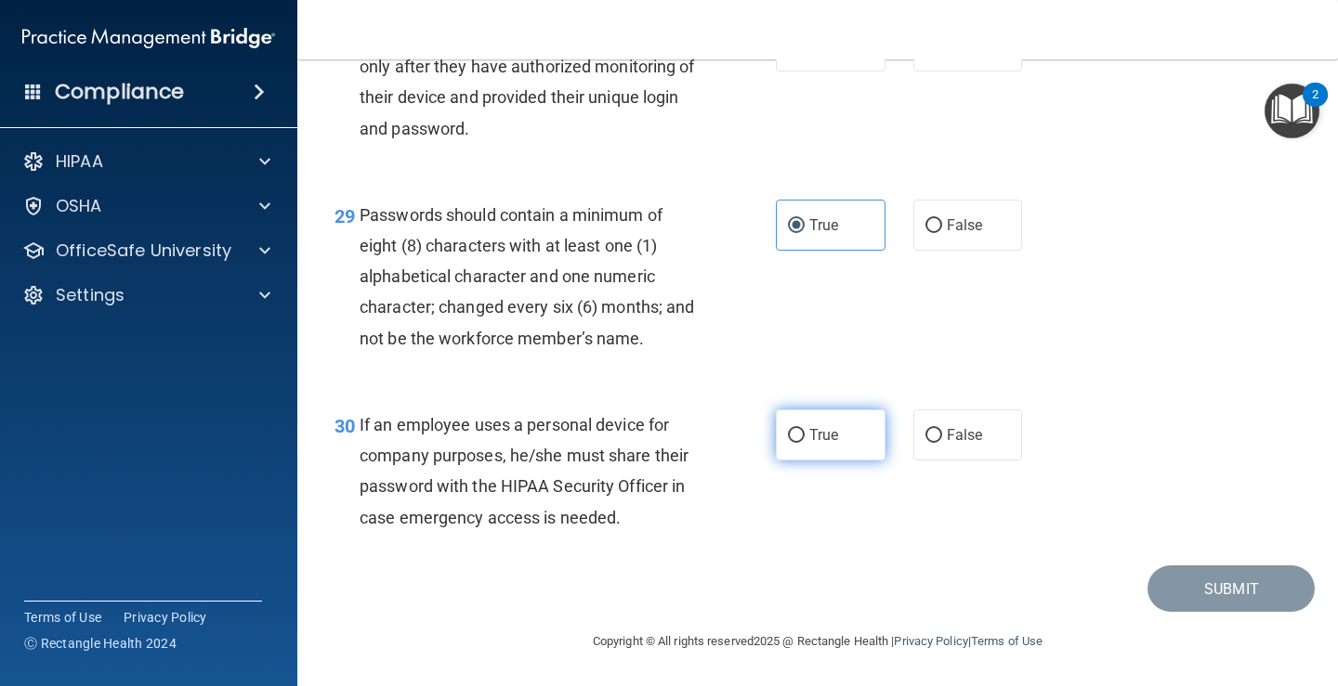
click at [822, 453] on label "True" at bounding box center [831, 435] width 110 height 51
click at [804, 443] on input "True" at bounding box center [796, 436] width 17 height 14
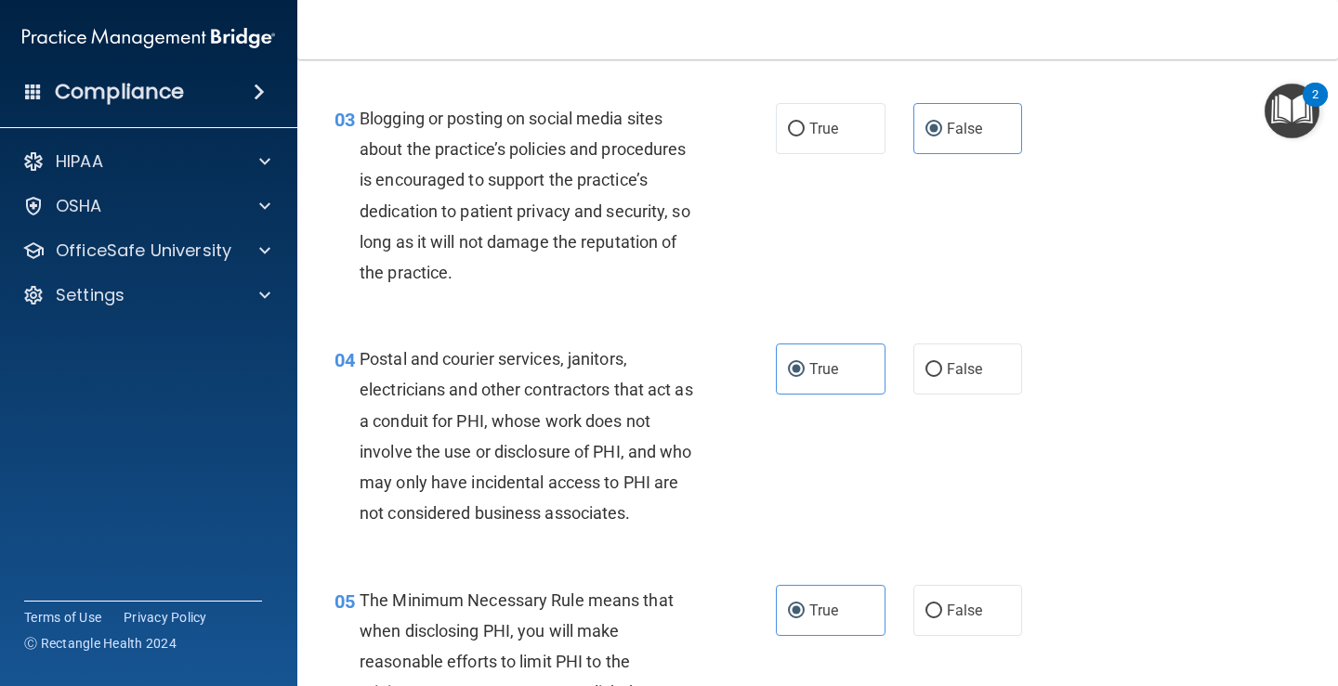
scroll to position [0, 0]
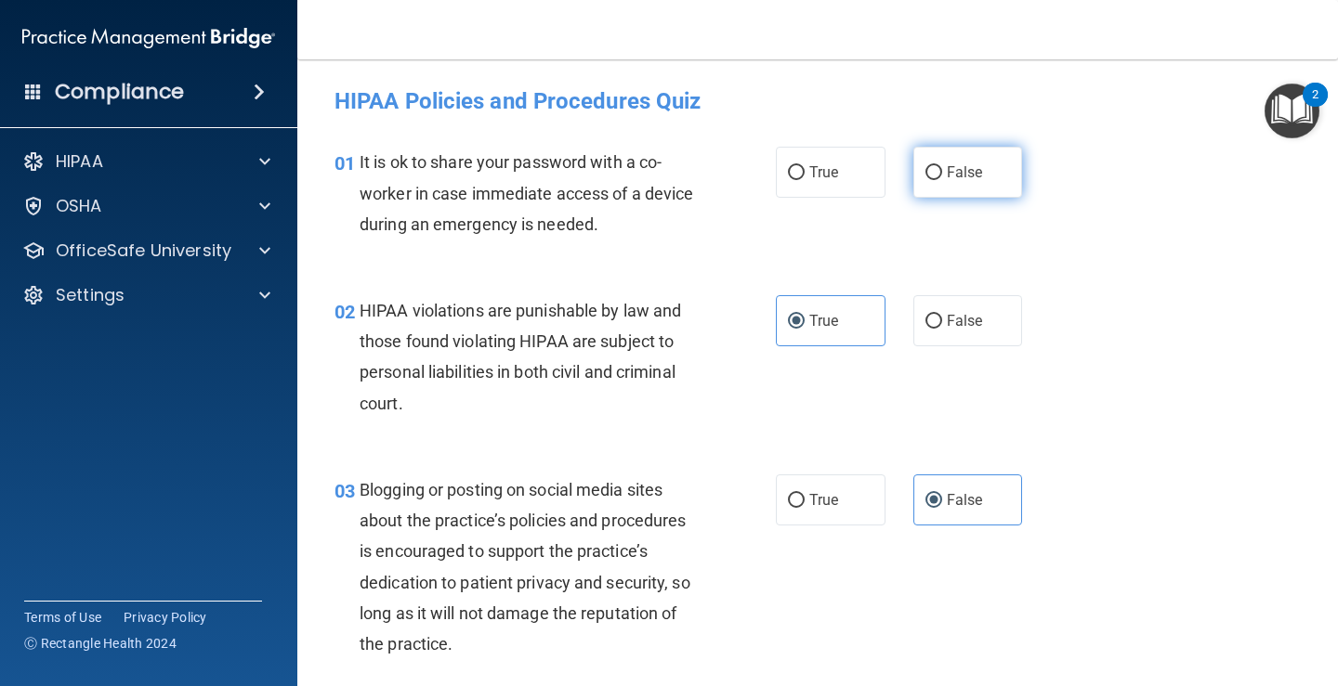
click at [905, 180] on div "True False" at bounding box center [907, 172] width 263 height 51
click at [920, 184] on label "False" at bounding box center [968, 172] width 110 height 51
click at [925, 180] on input "False" at bounding box center [933, 173] width 17 height 14
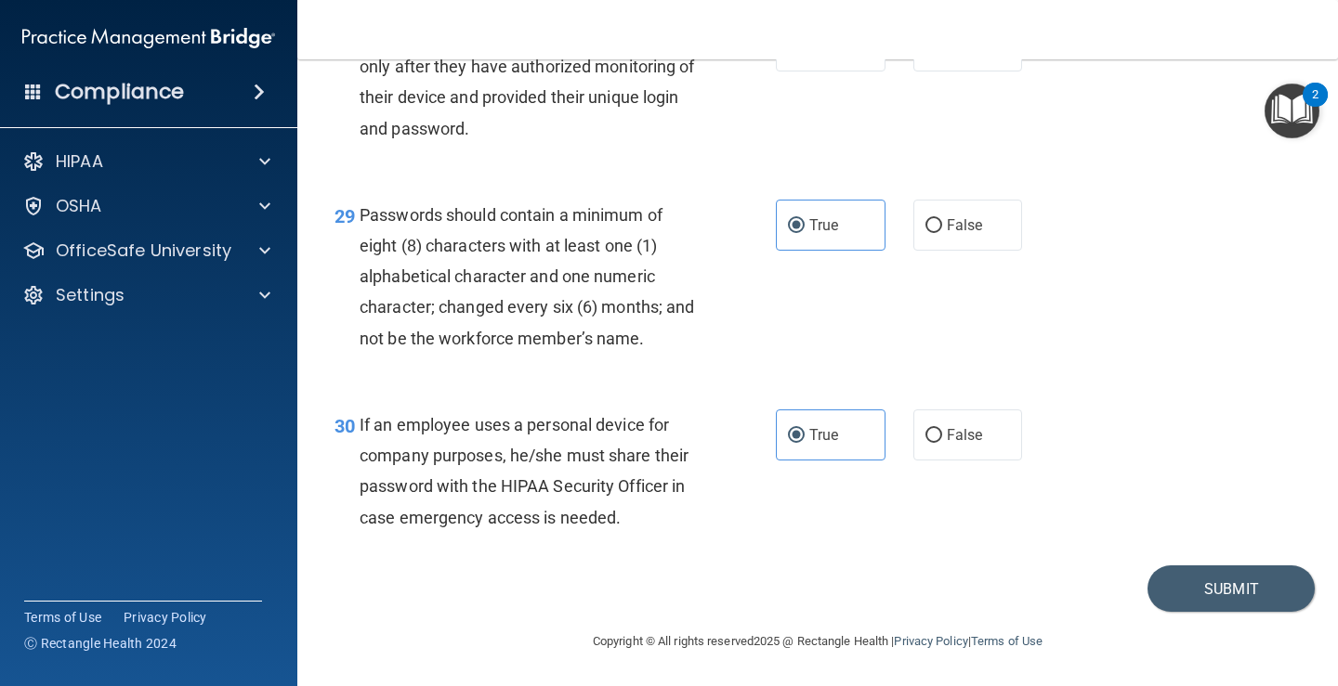
scroll to position [5118, 0]
click at [1203, 583] on button "Submit" at bounding box center [1230, 589] width 167 height 47
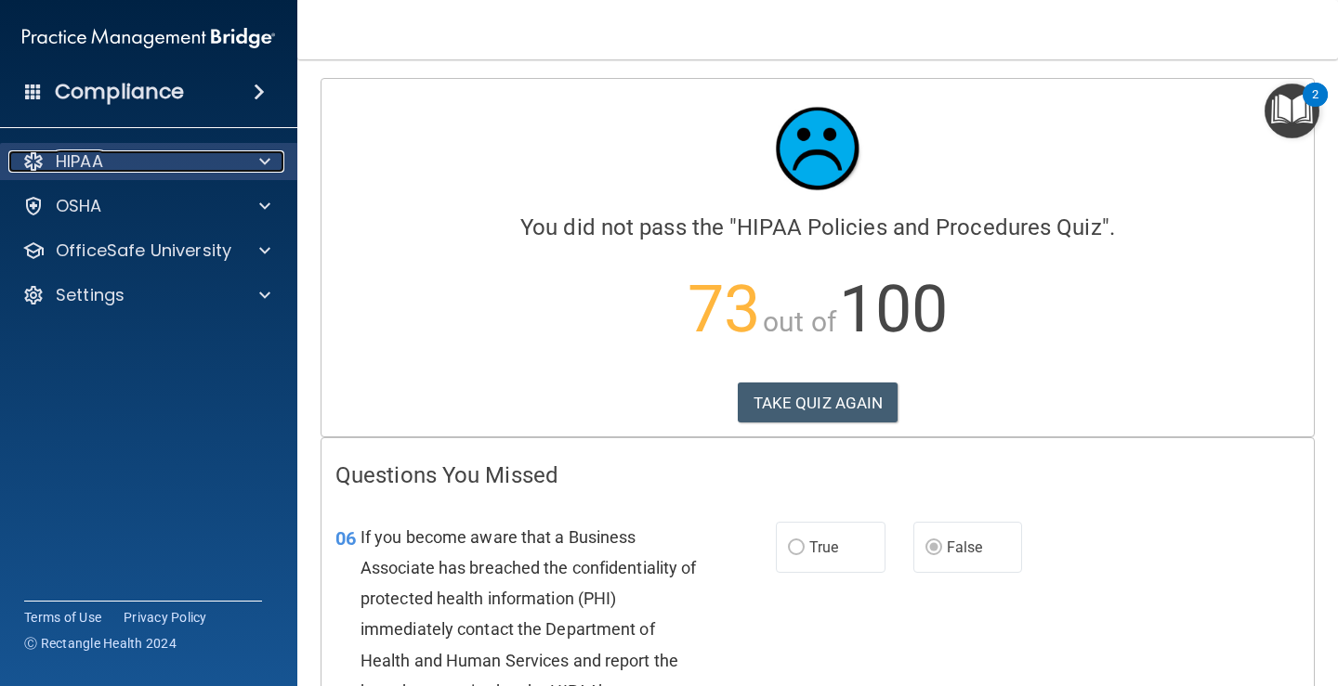
click at [150, 172] on div "HIPAA" at bounding box center [123, 161] width 230 height 22
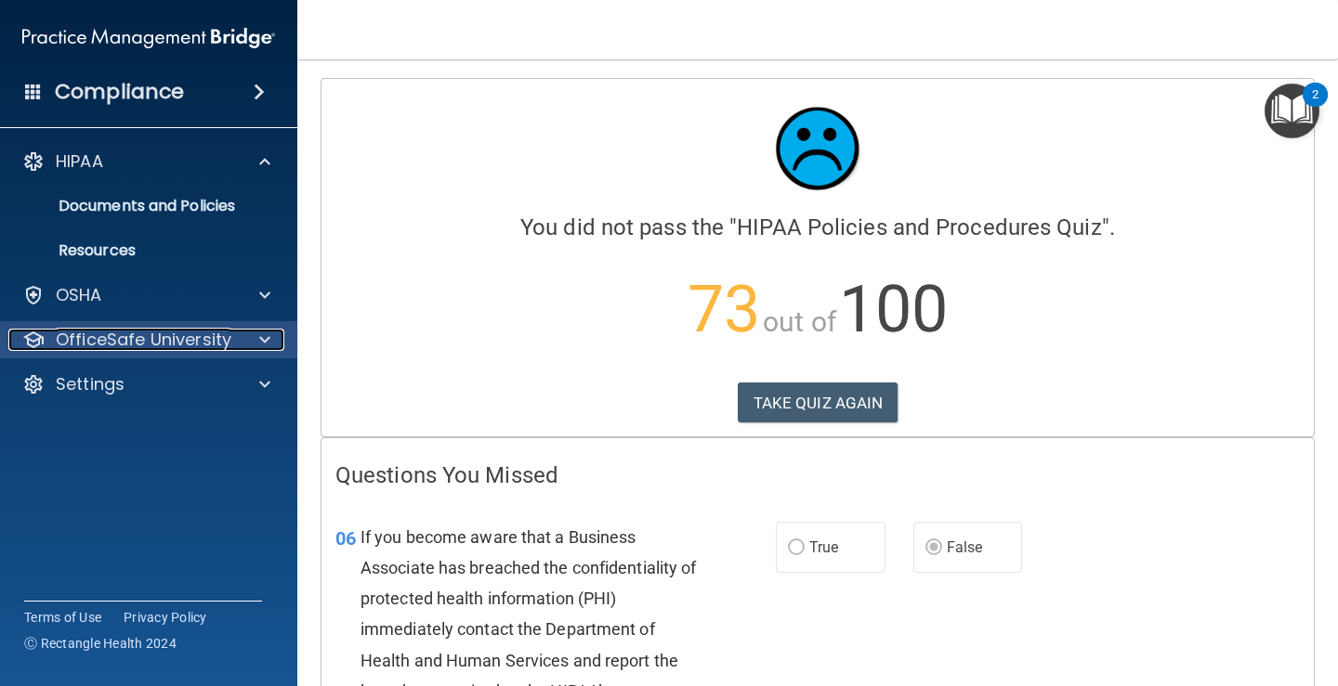
click at [188, 333] on p "OfficeSafe University" at bounding box center [144, 340] width 176 height 22
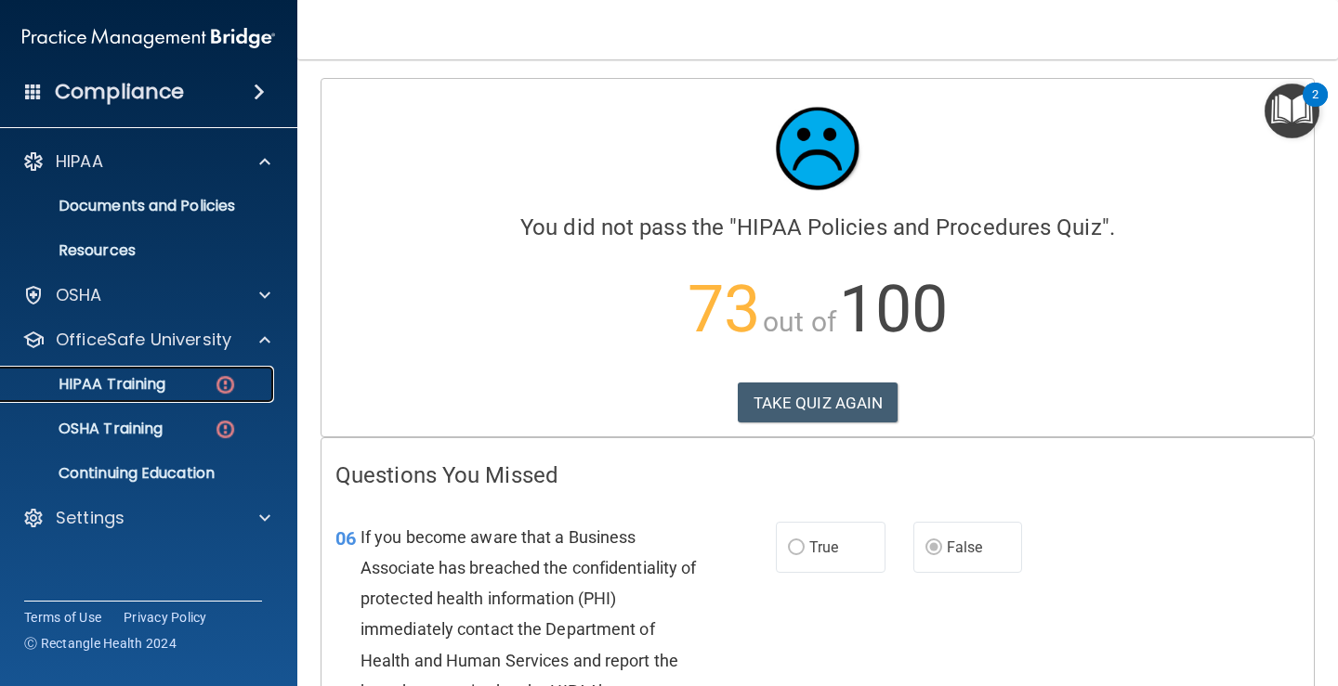
click at [165, 391] on p "HIPAA Training" at bounding box center [88, 384] width 153 height 19
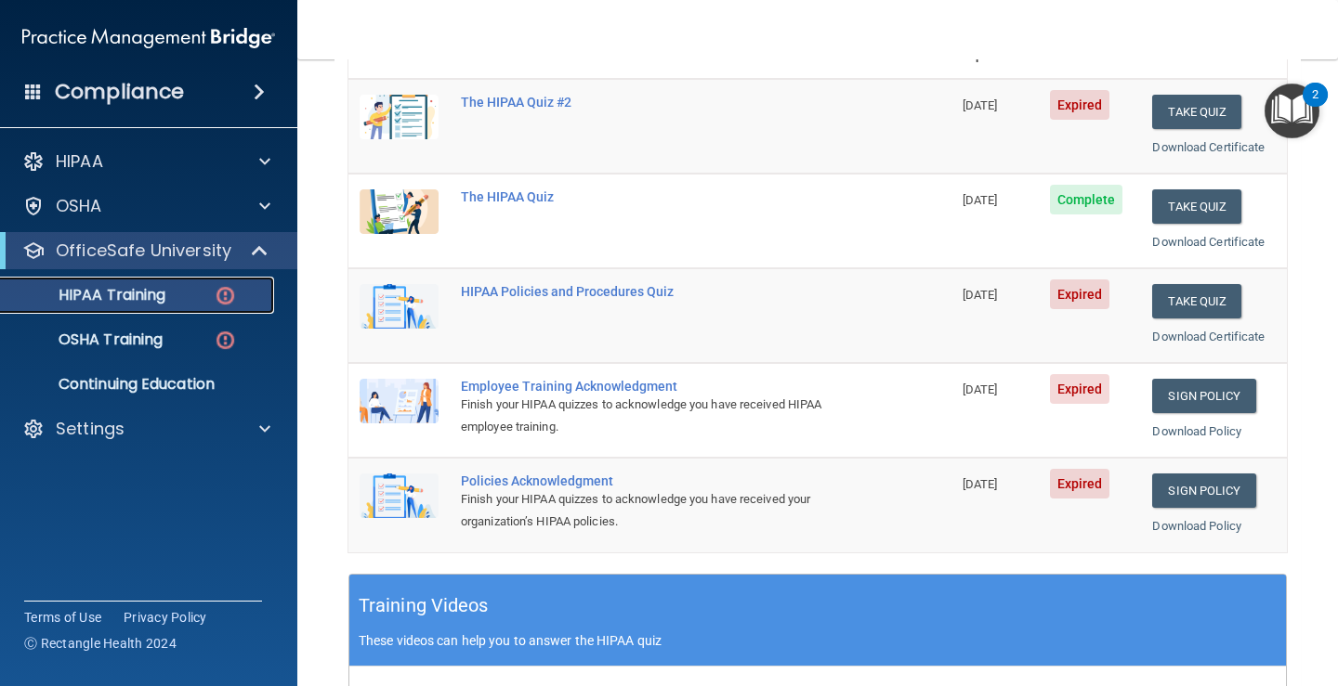
scroll to position [155, 0]
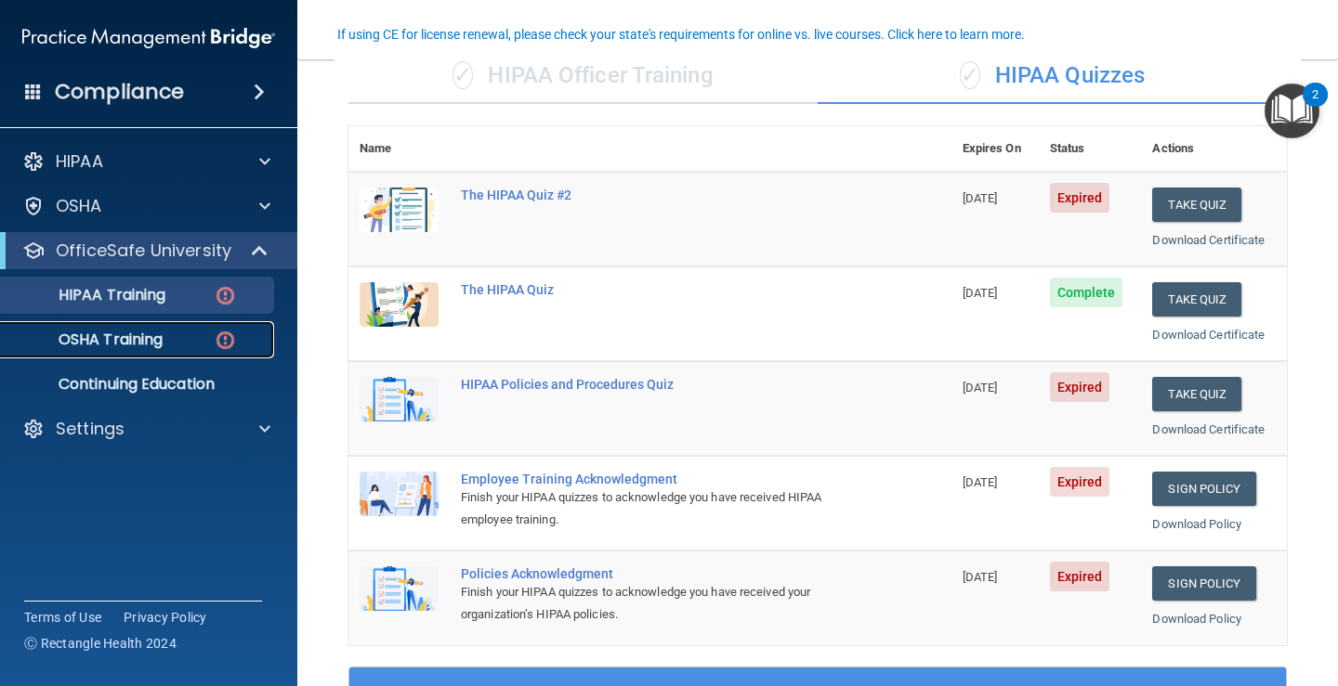
click at [165, 336] on div "OSHA Training" at bounding box center [139, 340] width 254 height 19
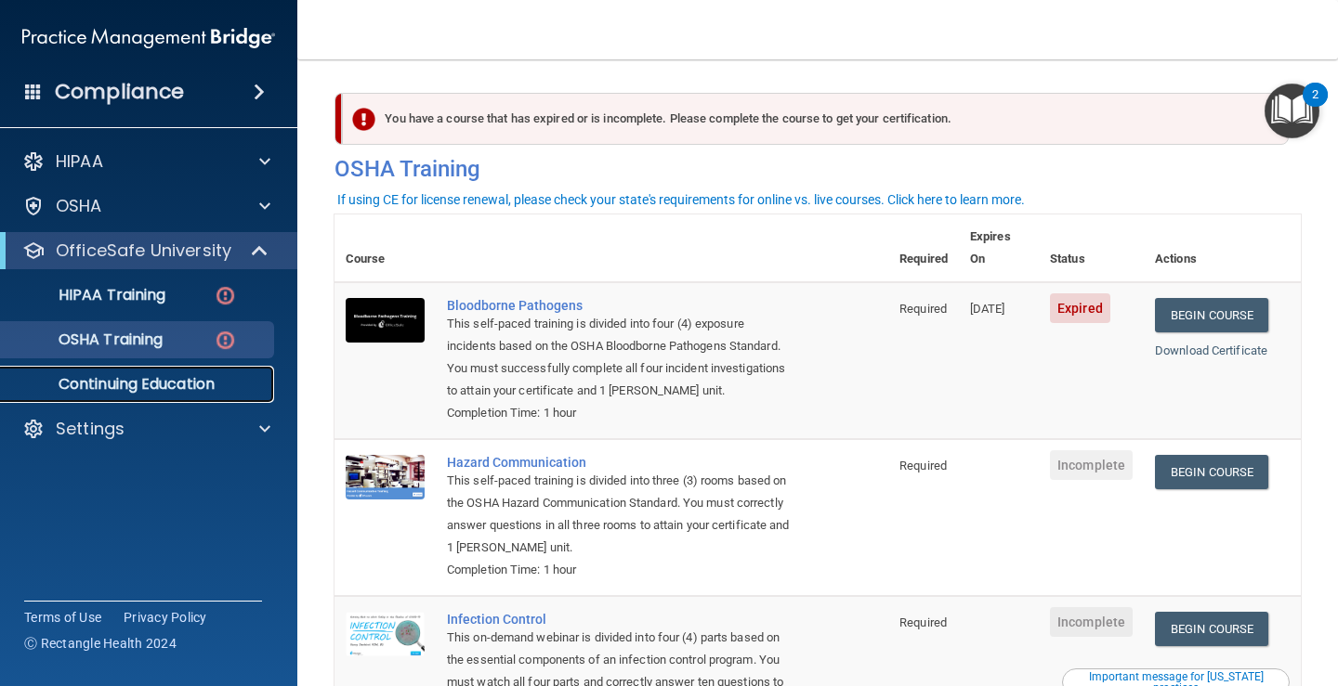
click at [156, 385] on p "Continuing Education" at bounding box center [139, 384] width 254 height 19
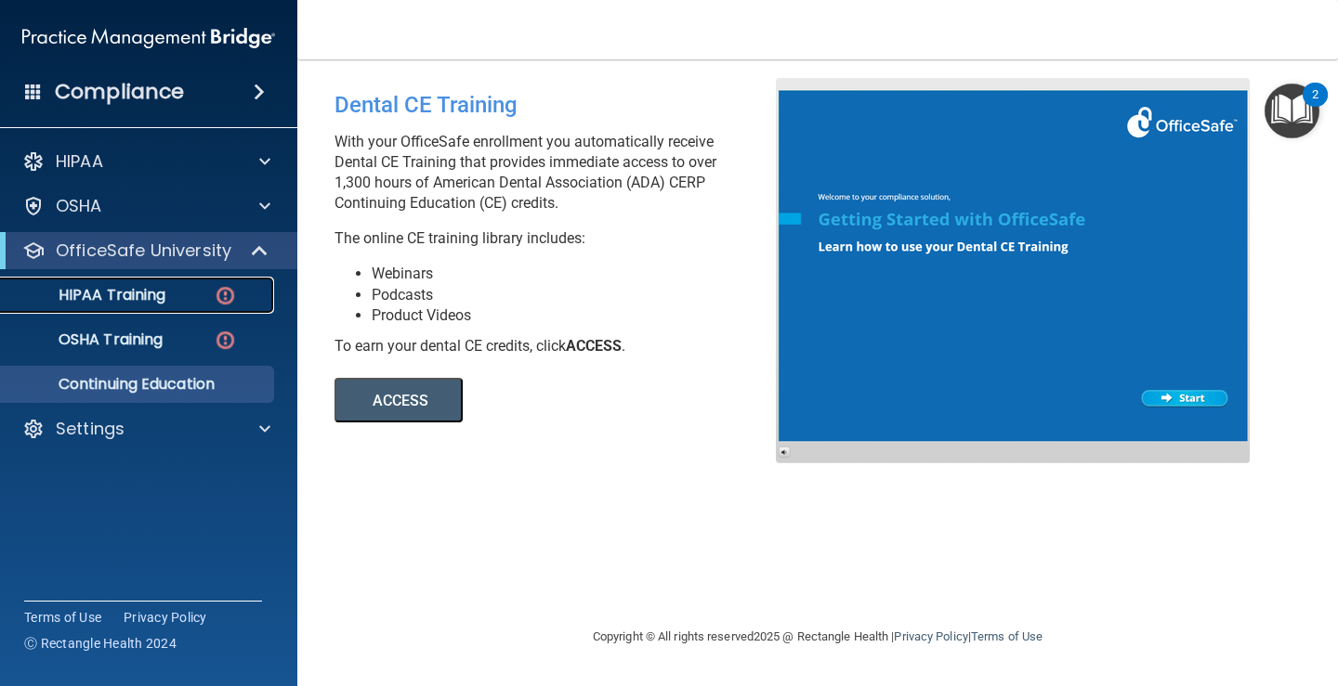
click at [167, 305] on link "HIPAA Training" at bounding box center [127, 295] width 293 height 37
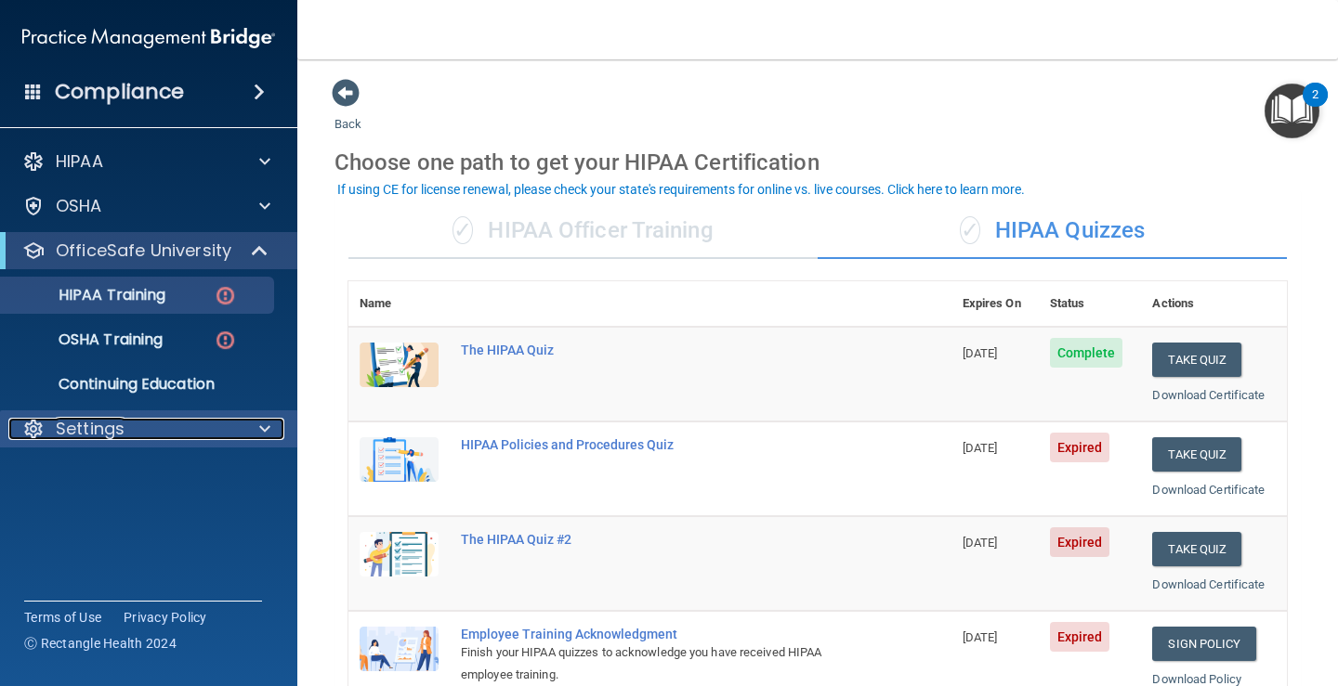
click at [91, 424] on p "Settings" at bounding box center [90, 429] width 69 height 22
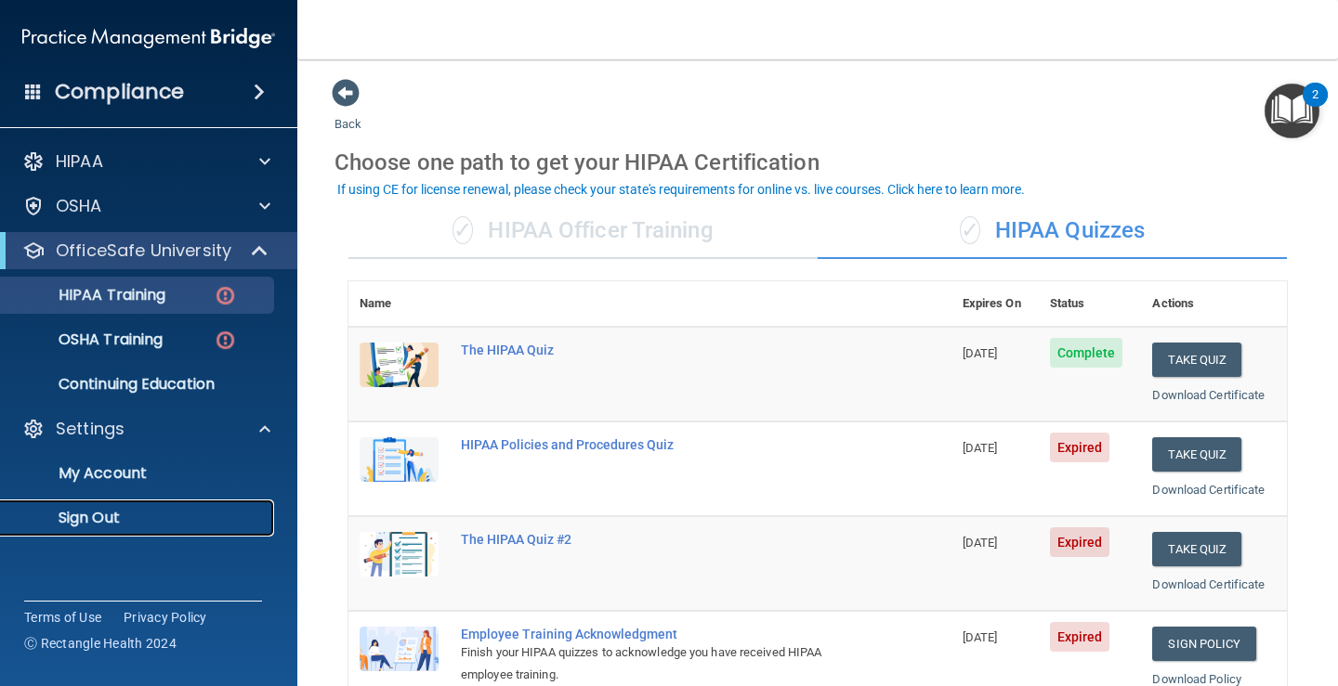
click at [115, 511] on p "Sign Out" at bounding box center [139, 518] width 254 height 19
